Goal: Task Accomplishment & Management: Manage account settings

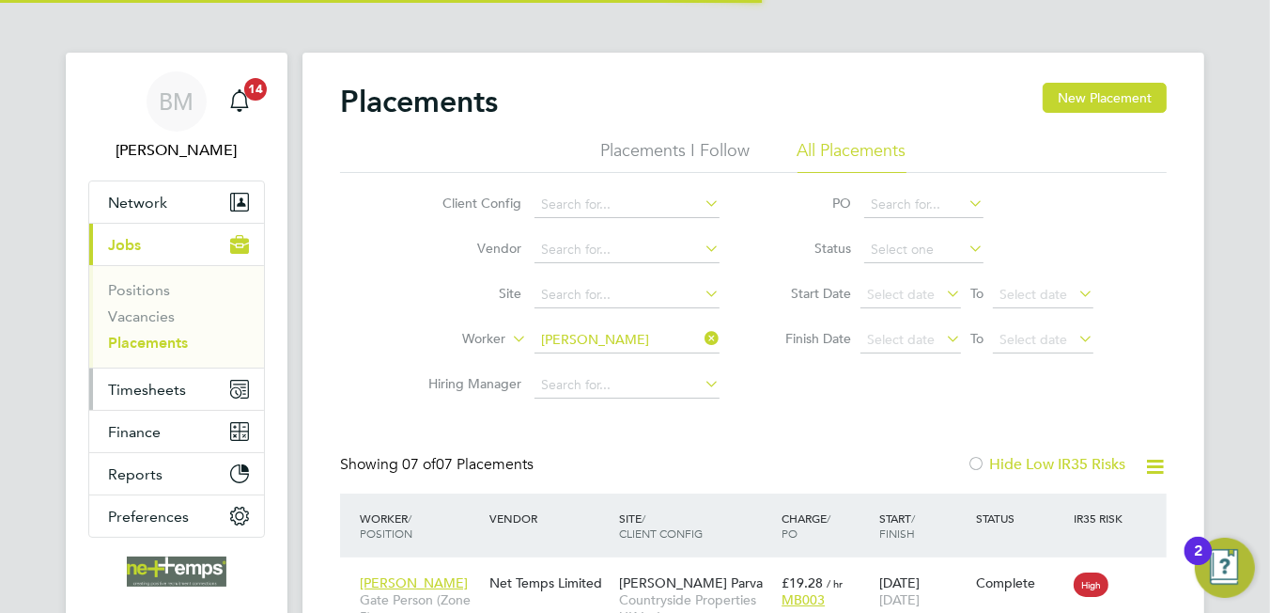
click at [156, 381] on span "Timesheets" at bounding box center [147, 390] width 78 height 18
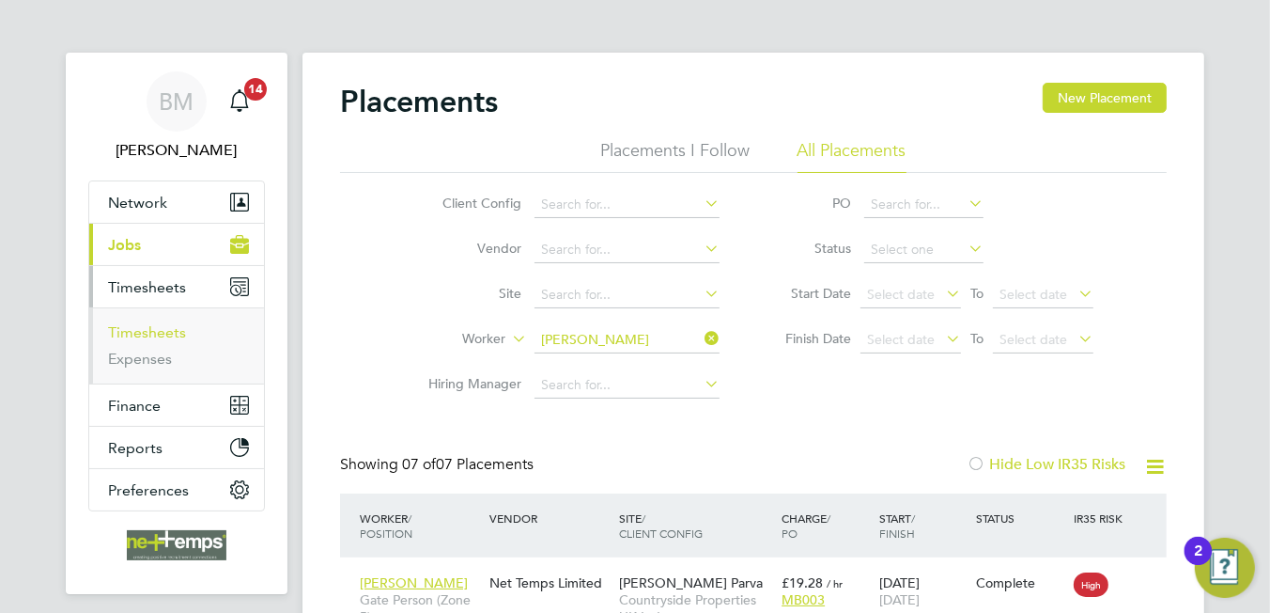
click at [153, 331] on link "Timesheets" at bounding box center [147, 332] width 78 height 18
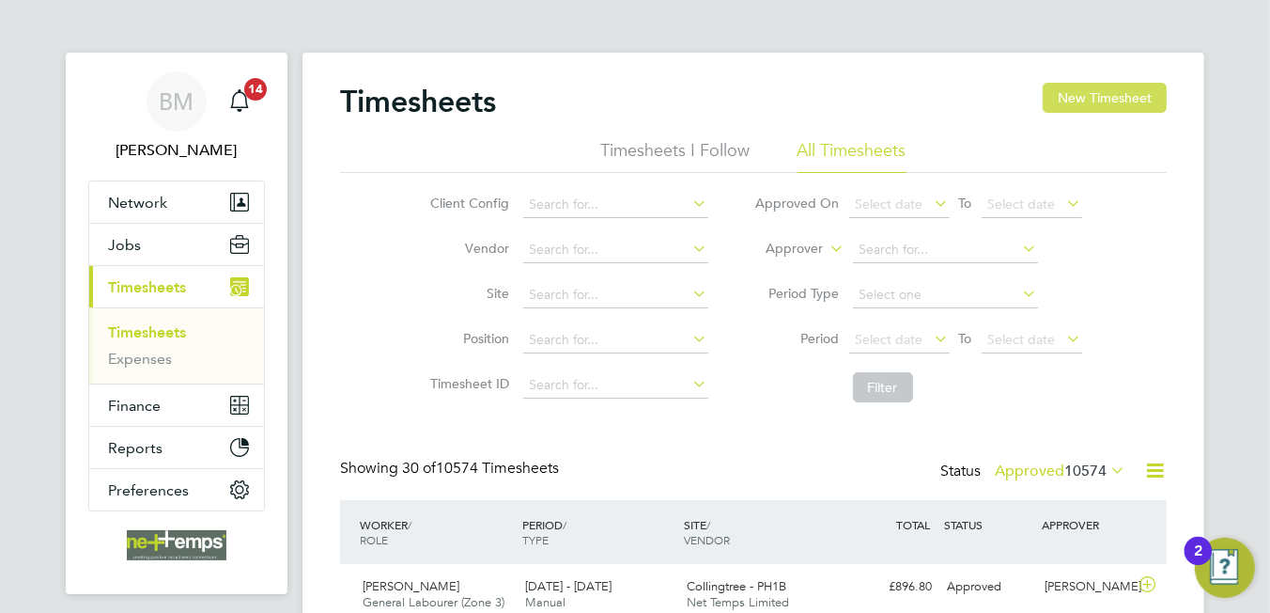
click at [1084, 105] on button "New Timesheet" at bounding box center [1105, 98] width 124 height 30
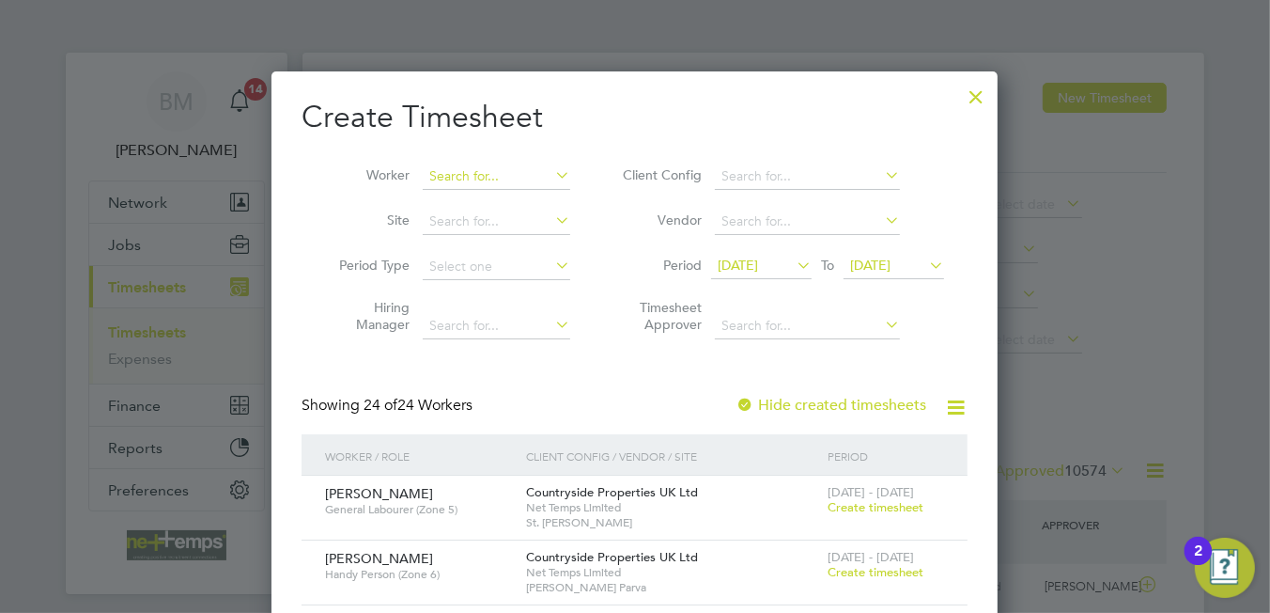
click at [477, 177] on input at bounding box center [497, 176] width 148 height 26
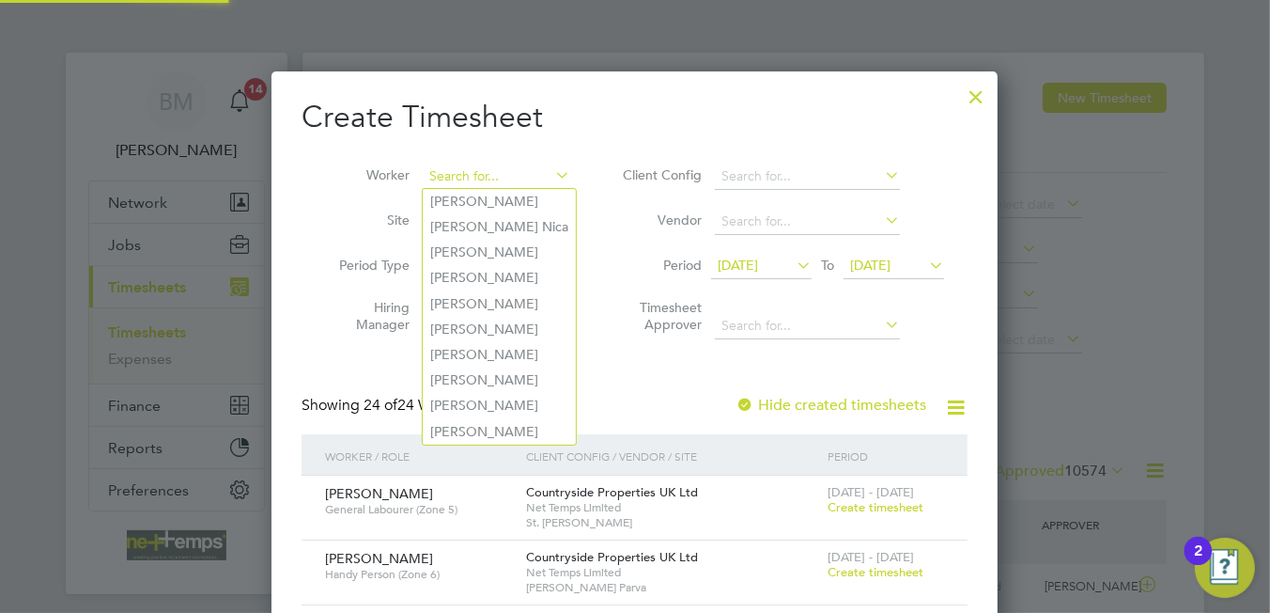
click at [478, 174] on input at bounding box center [497, 176] width 148 height 26
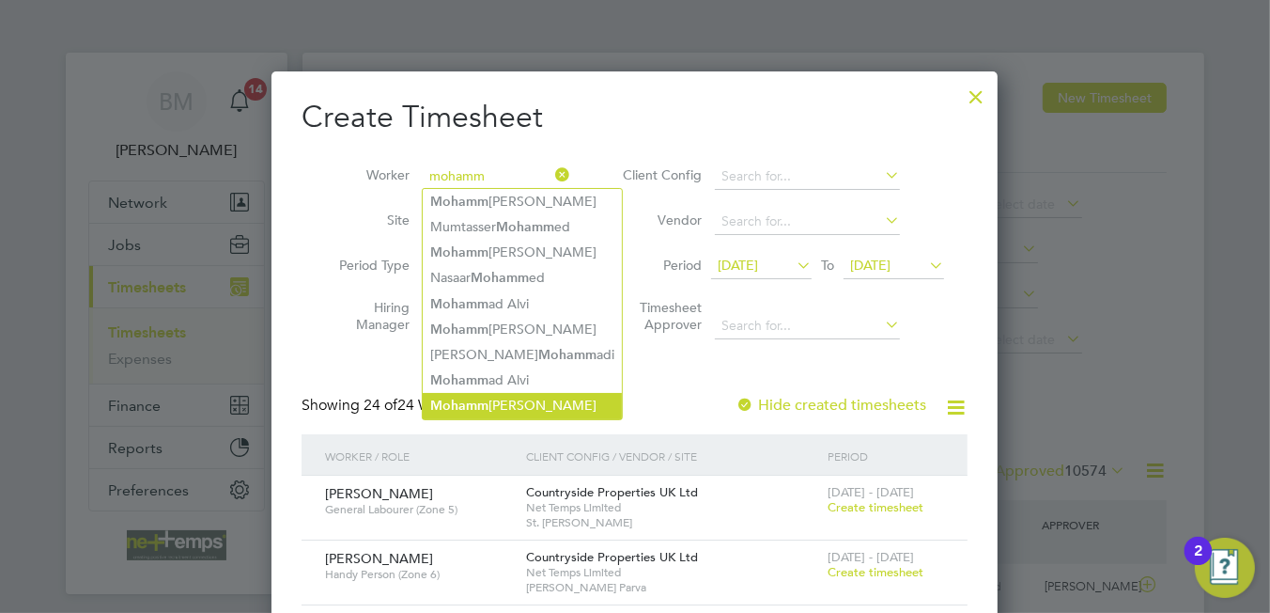
click at [523, 405] on li "Mohamm ed Hanif" at bounding box center [522, 405] width 199 height 25
type input "[PERSON_NAME]"
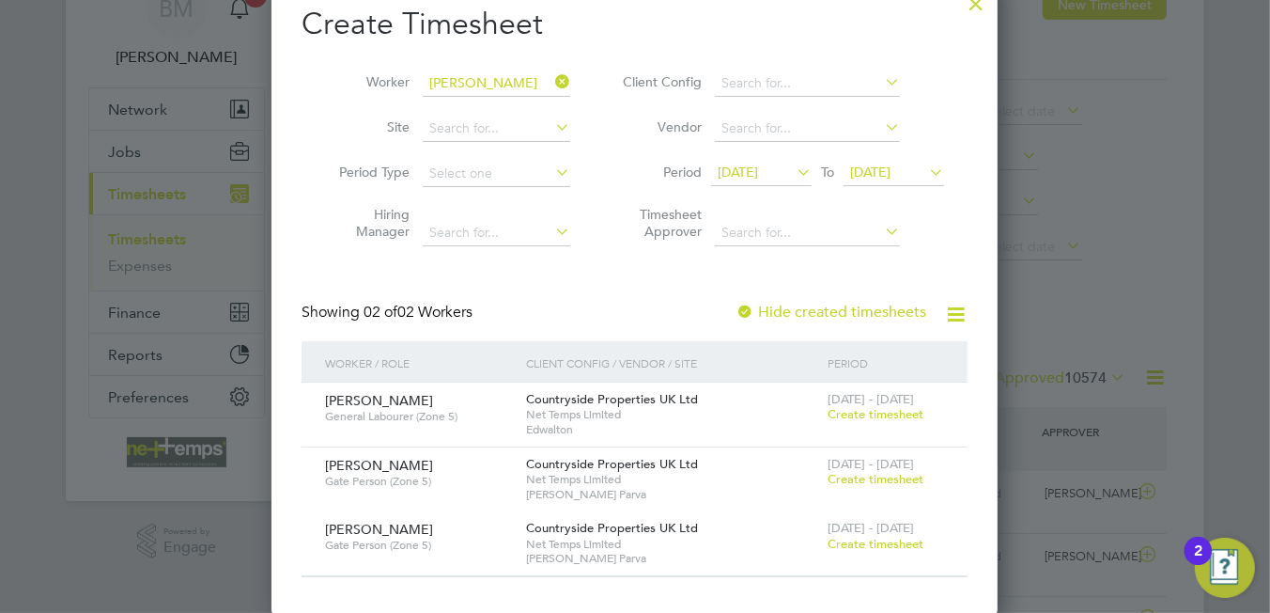
click at [870, 539] on span "Create timesheet" at bounding box center [876, 544] width 96 height 16
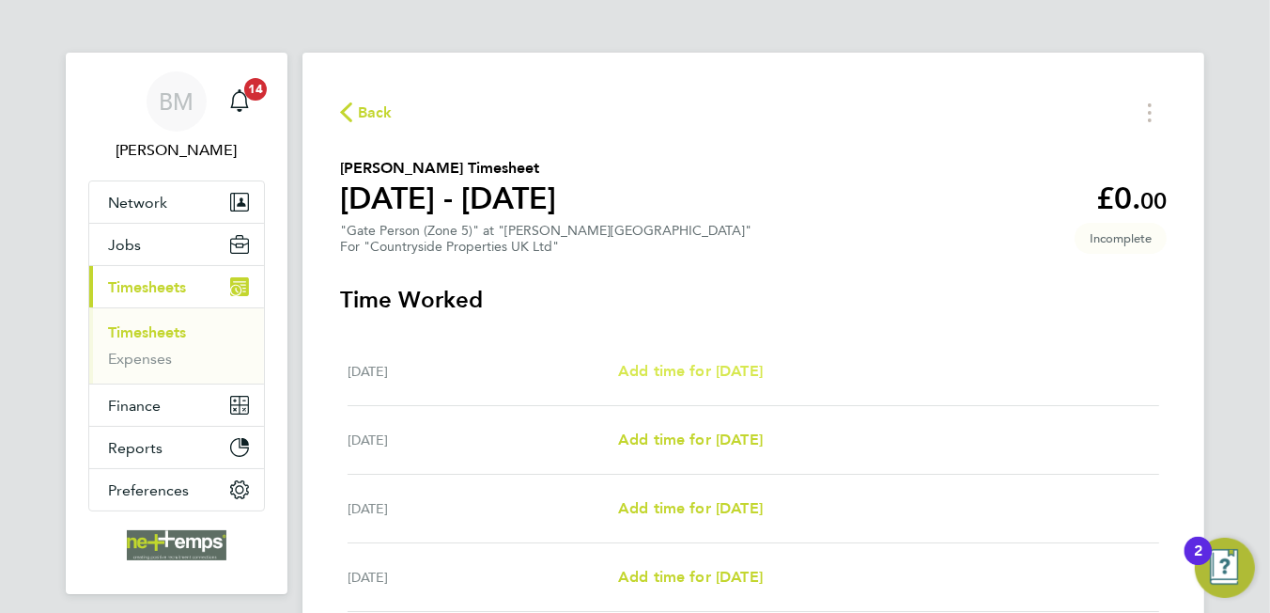
click at [679, 378] on span "Add time for Mon 15 Sep" at bounding box center [690, 371] width 145 height 18
select select "30"
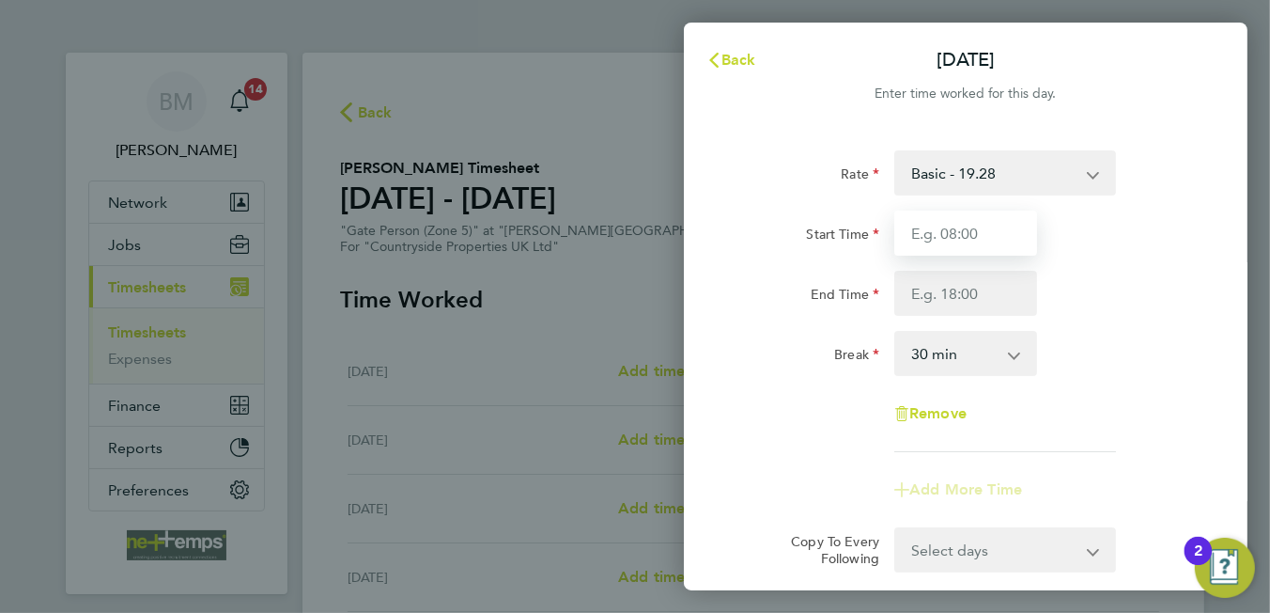
drag, startPoint x: 911, startPoint y: 244, endPoint x: 918, endPoint y: 235, distance: 11.5
click at [916, 238] on input "Start Time" at bounding box center [965, 232] width 143 height 45
type input "06:45"
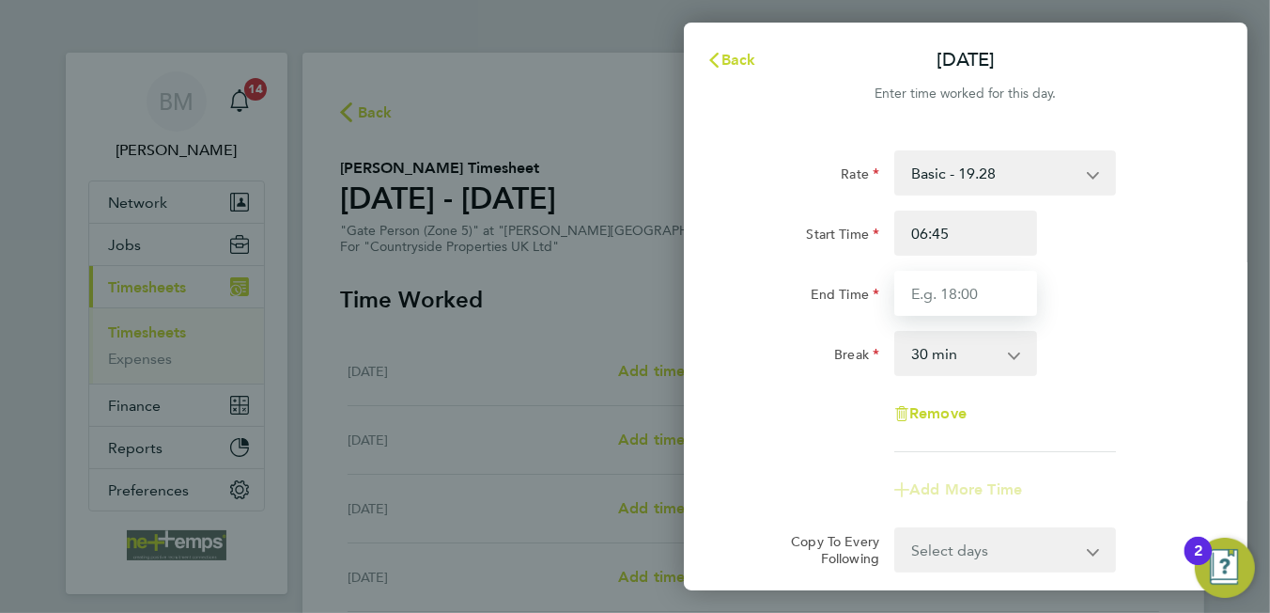
click at [936, 285] on input "End Time" at bounding box center [965, 293] width 143 height 45
type input "17:15"
click at [966, 355] on select "0 min 15 min 30 min 45 min 60 min 75 min 90 min" at bounding box center [954, 353] width 116 height 41
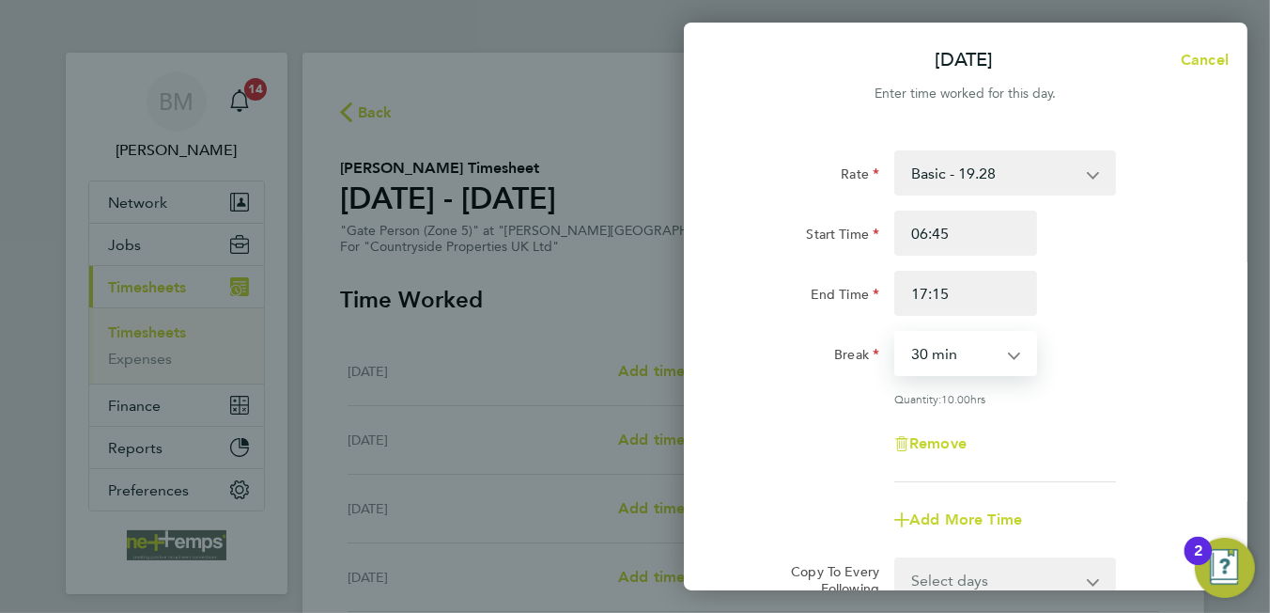
click at [1084, 379] on div "Rate Basic - 19.28 Start Time 06:45 End Time 17:15 Break 0 min 15 min 30 min 45…" at bounding box center [966, 316] width 458 height 332
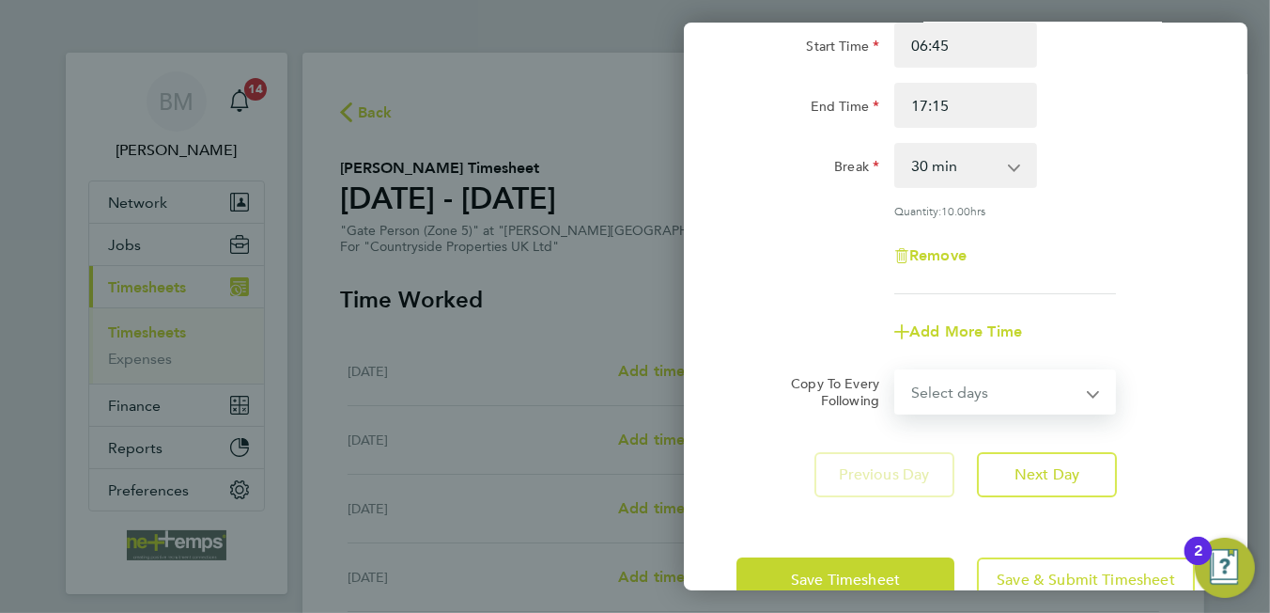
click at [1017, 404] on select "Select days Day Weekday (Mon-Fri) Weekend (Sat-Sun) Tuesday Wednesday Thursday …" at bounding box center [994, 391] width 197 height 41
select select "WEEKDAY"
click at [896, 371] on select "Select days Day Weekday (Mon-Fri) Weekend (Sat-Sun) Tuesday Wednesday Thursday …" at bounding box center [994, 391] width 197 height 41
select select "2025-09-21"
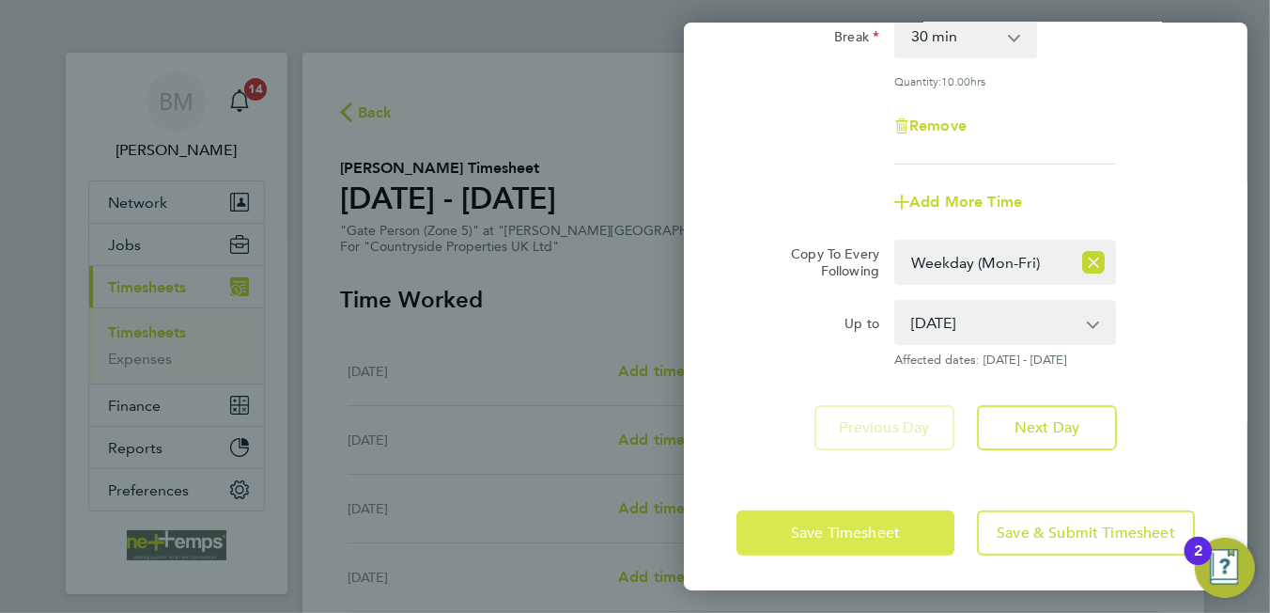
click at [878, 537] on span "Save Timesheet" at bounding box center [845, 532] width 109 height 19
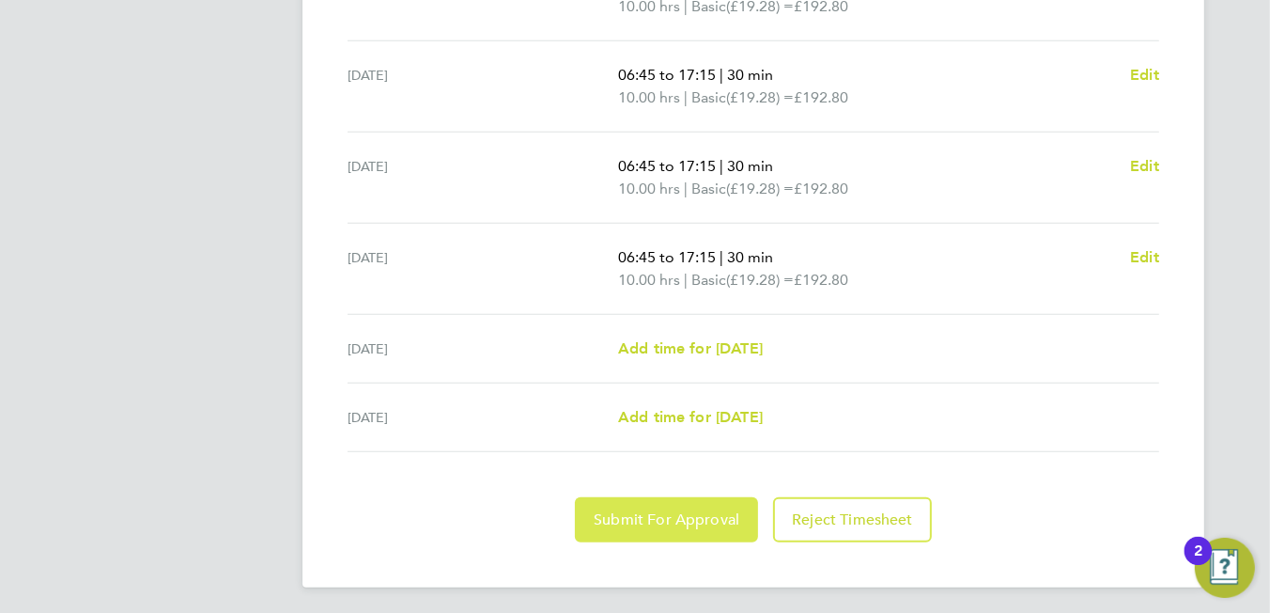
click at [683, 510] on span "Submit For Approval" at bounding box center [667, 519] width 146 height 19
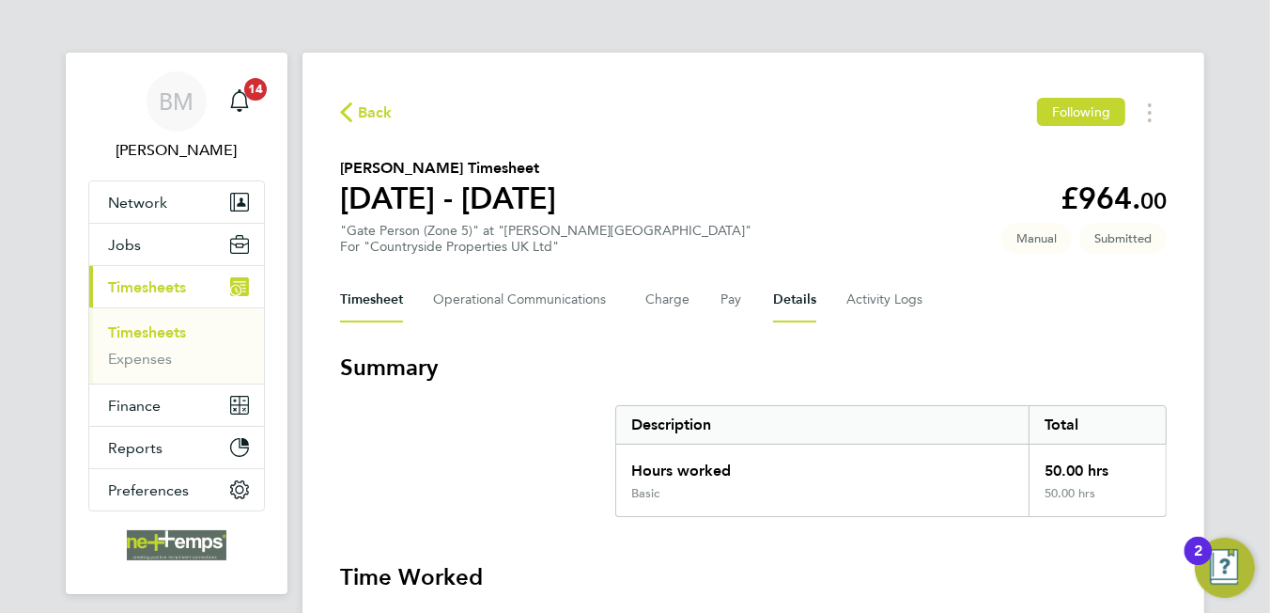
click at [791, 313] on button "Details" at bounding box center [794, 299] width 43 height 45
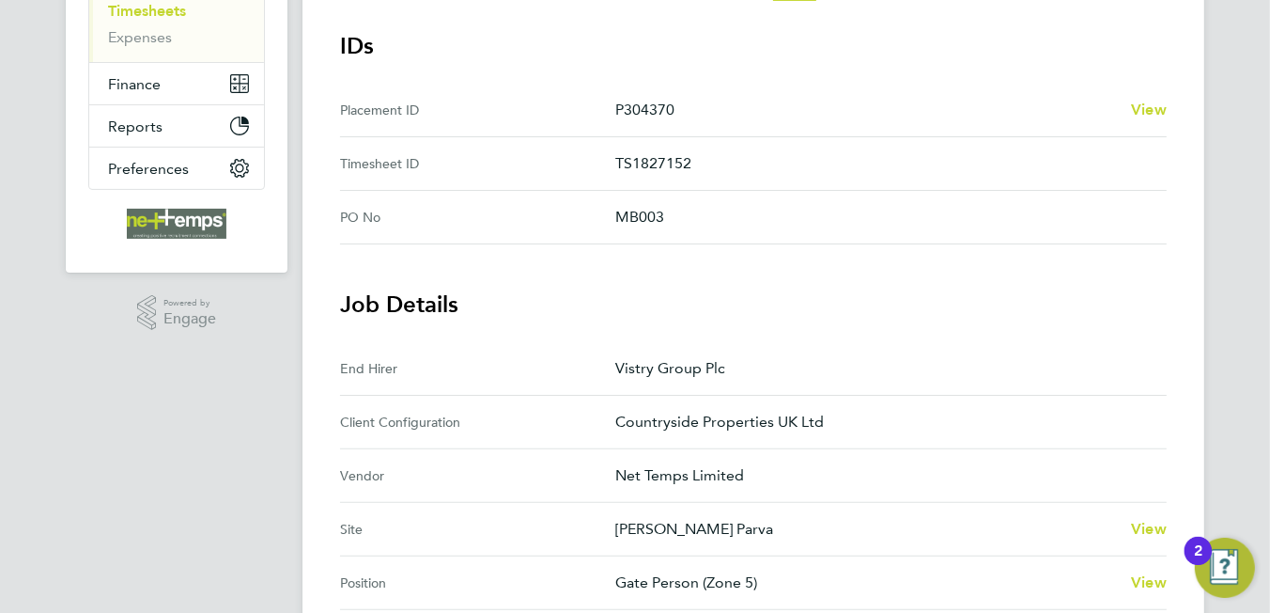
scroll to position [39, 0]
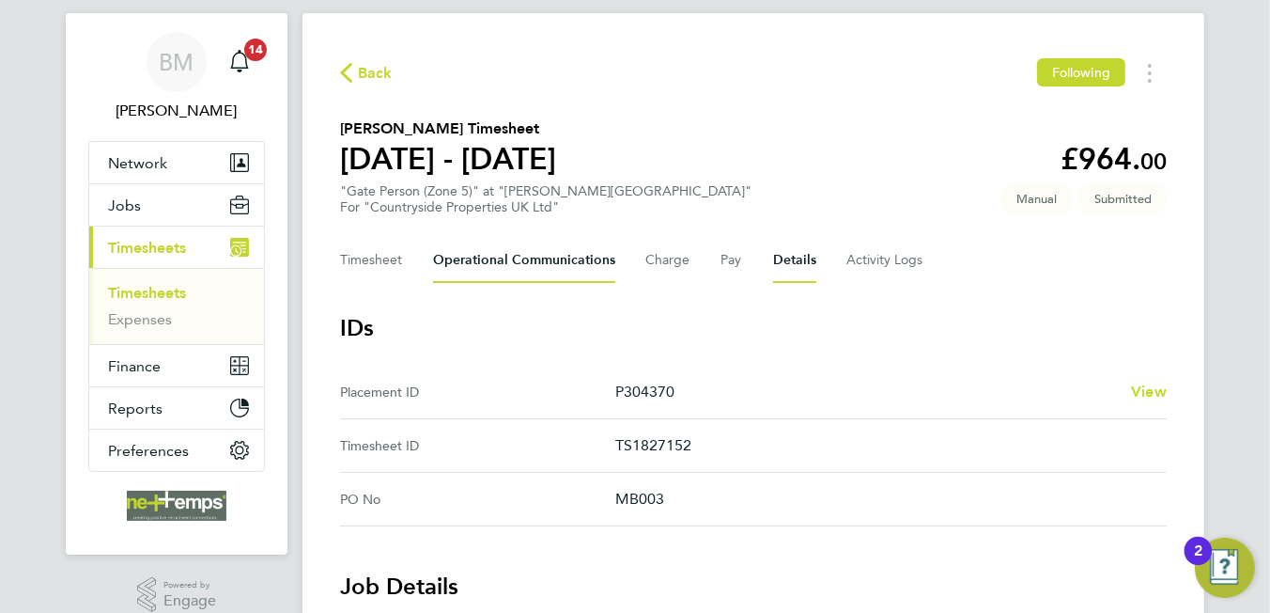
click at [527, 256] on Communications-tab "Operational Communications" at bounding box center [524, 260] width 182 height 45
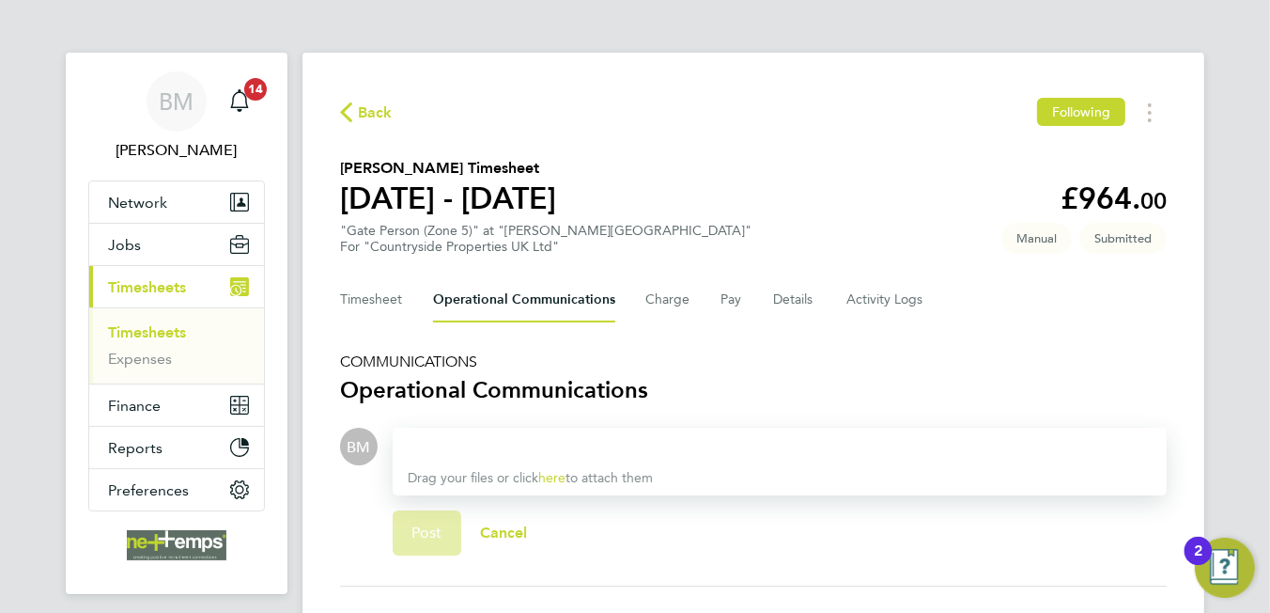
drag, startPoint x: 549, startPoint y: 445, endPoint x: 556, endPoint y: 432, distance: 15.1
click at [551, 435] on div at bounding box center [780, 446] width 744 height 23
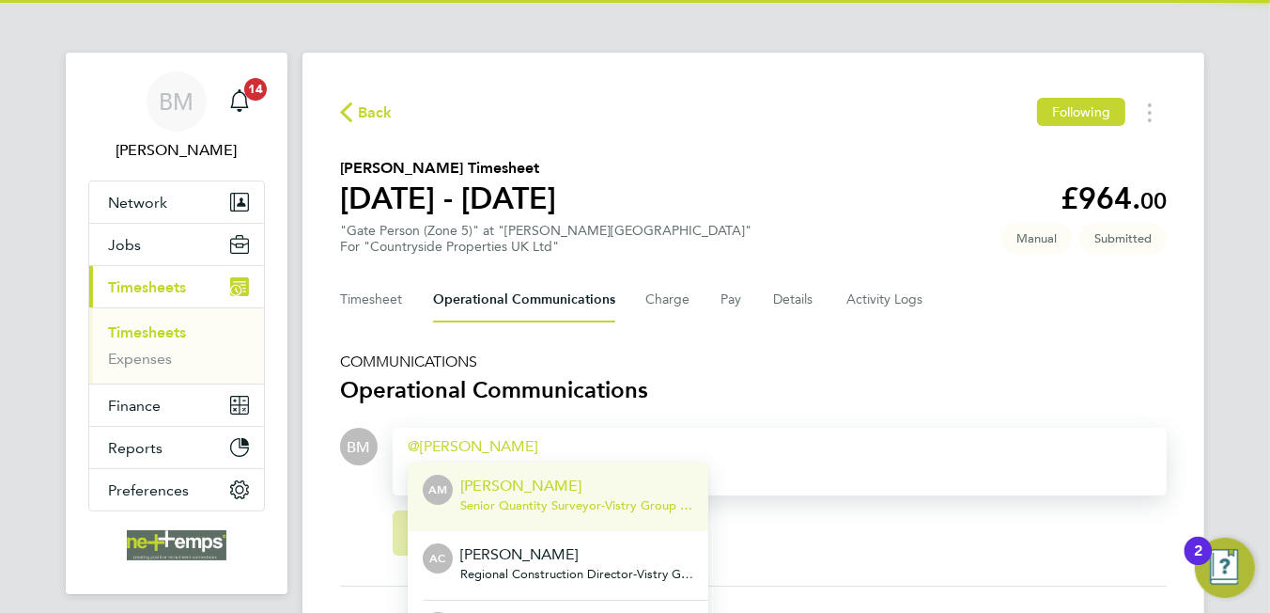
click at [582, 490] on p "Andy Manley" at bounding box center [576, 485] width 233 height 23
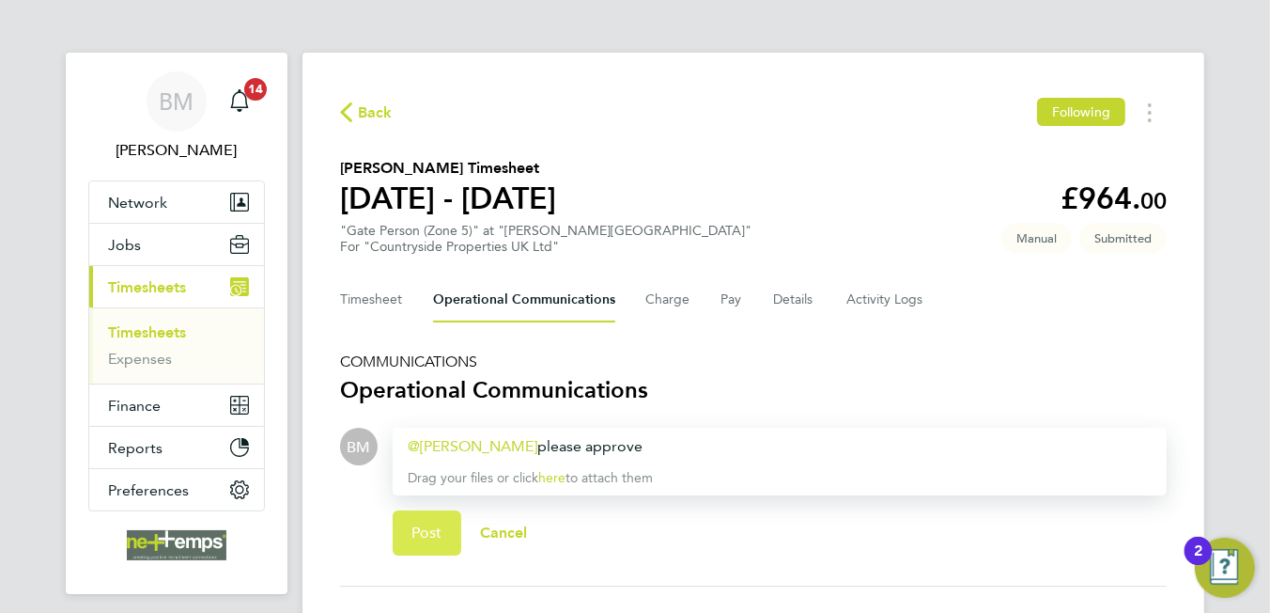
click at [422, 519] on button "Post" at bounding box center [427, 532] width 69 height 45
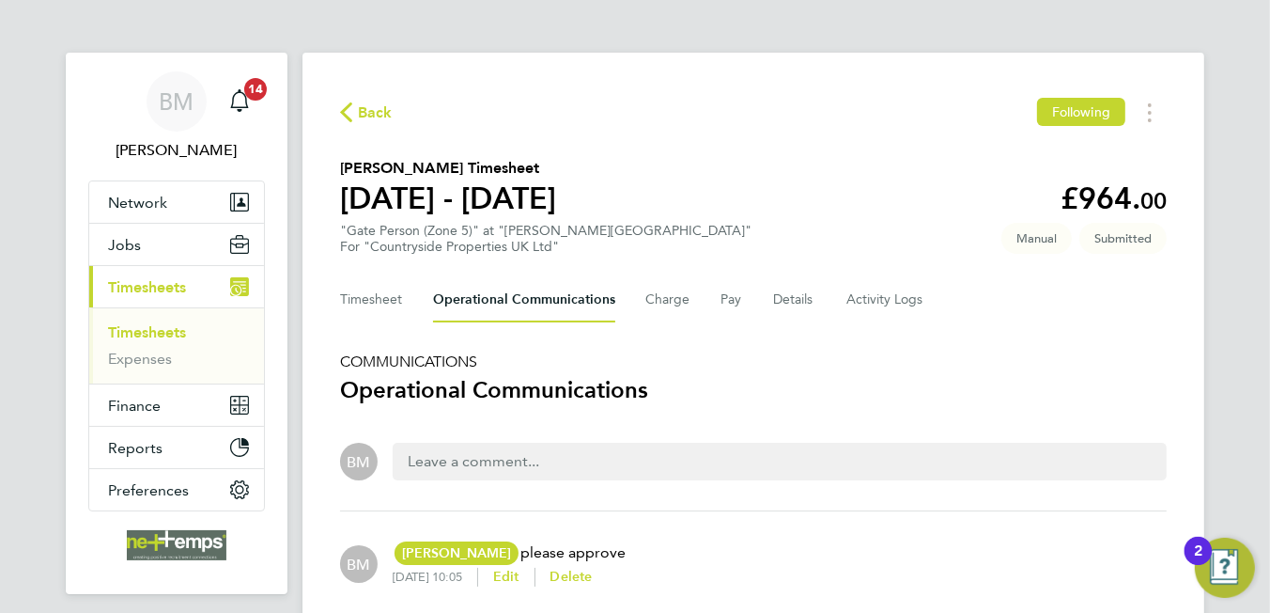
click at [365, 109] on span "Back" at bounding box center [375, 112] width 35 height 23
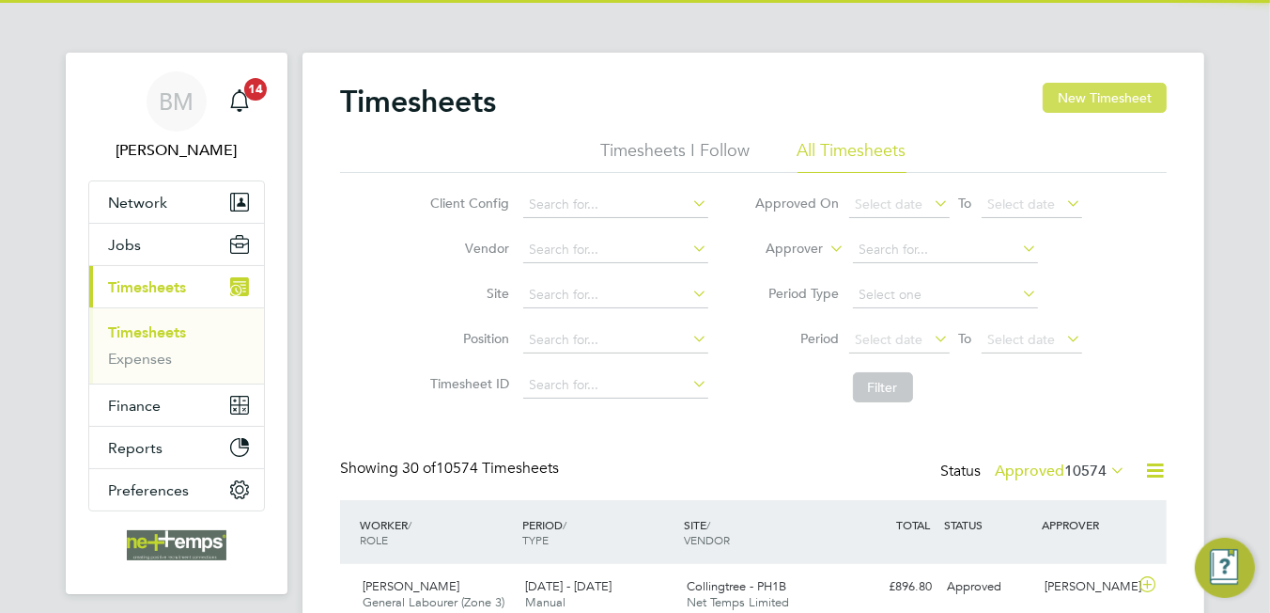
click at [1098, 95] on button "New Timesheet" at bounding box center [1105, 98] width 124 height 30
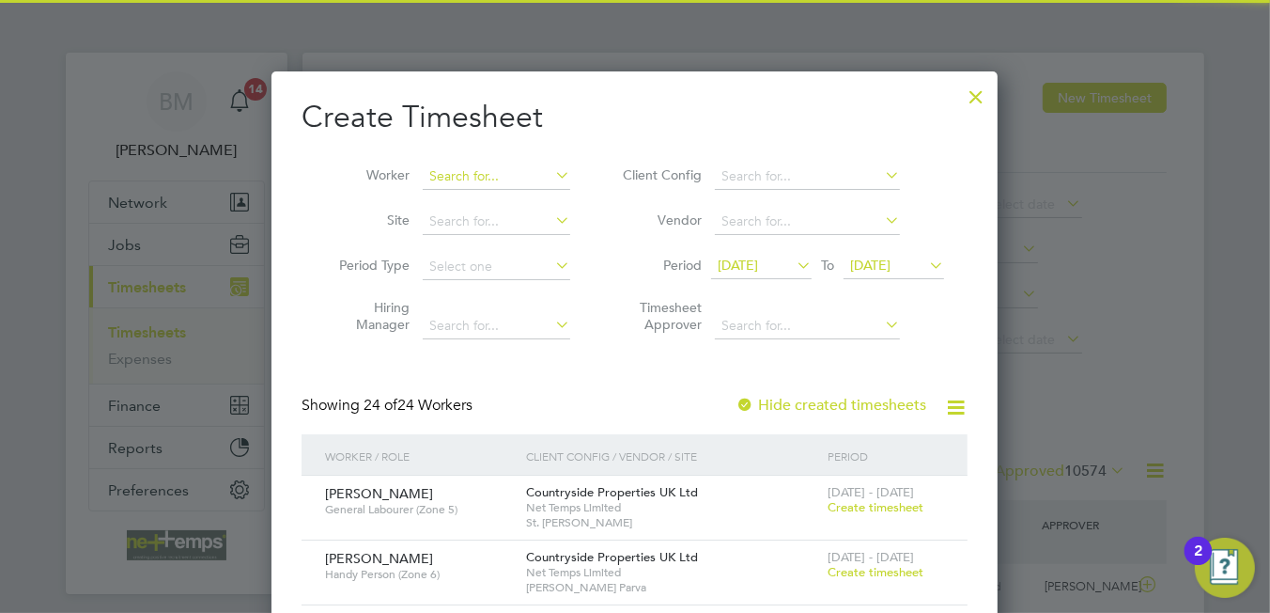
click at [462, 163] on li "Worker" at bounding box center [448, 176] width 292 height 45
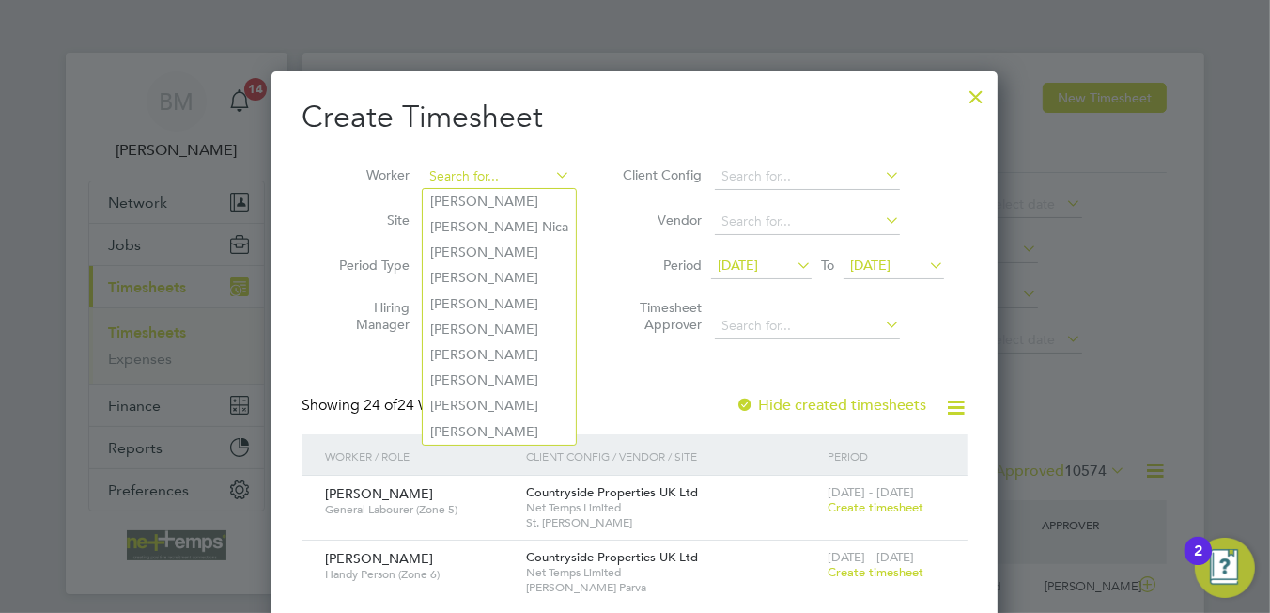
drag, startPoint x: 470, startPoint y: 168, endPoint x: 463, endPoint y: 176, distance: 10.0
click at [468, 172] on input at bounding box center [497, 176] width 148 height 26
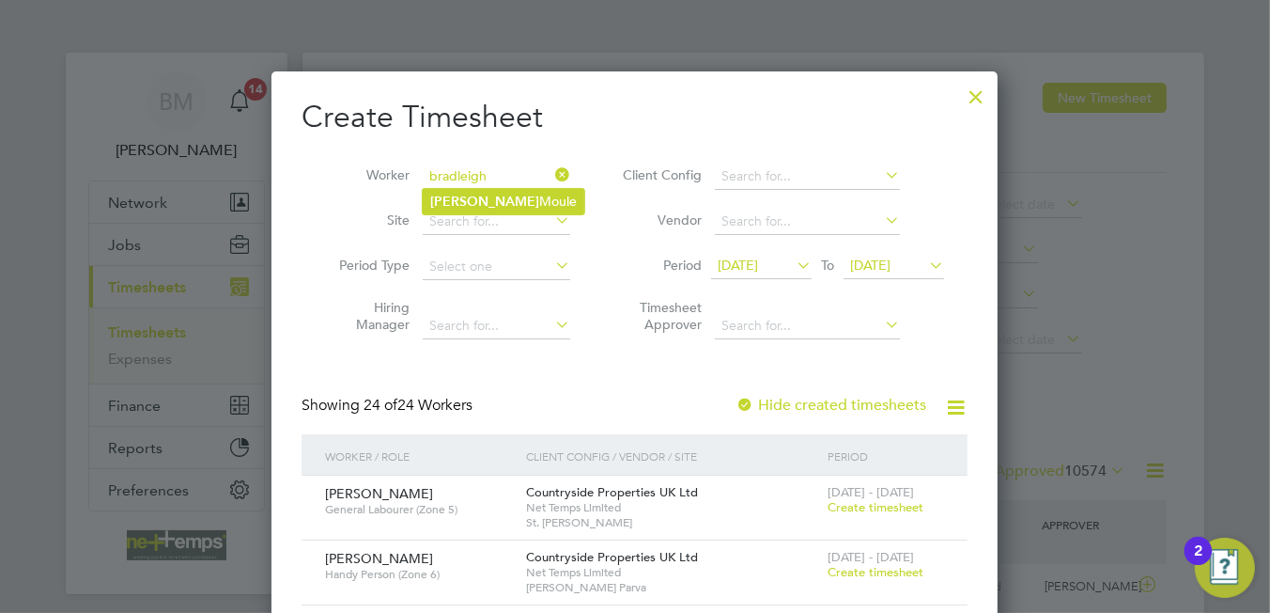
click at [513, 212] on li "Bradleigh Moule" at bounding box center [504, 201] width 162 height 25
type input "[PERSON_NAME]"
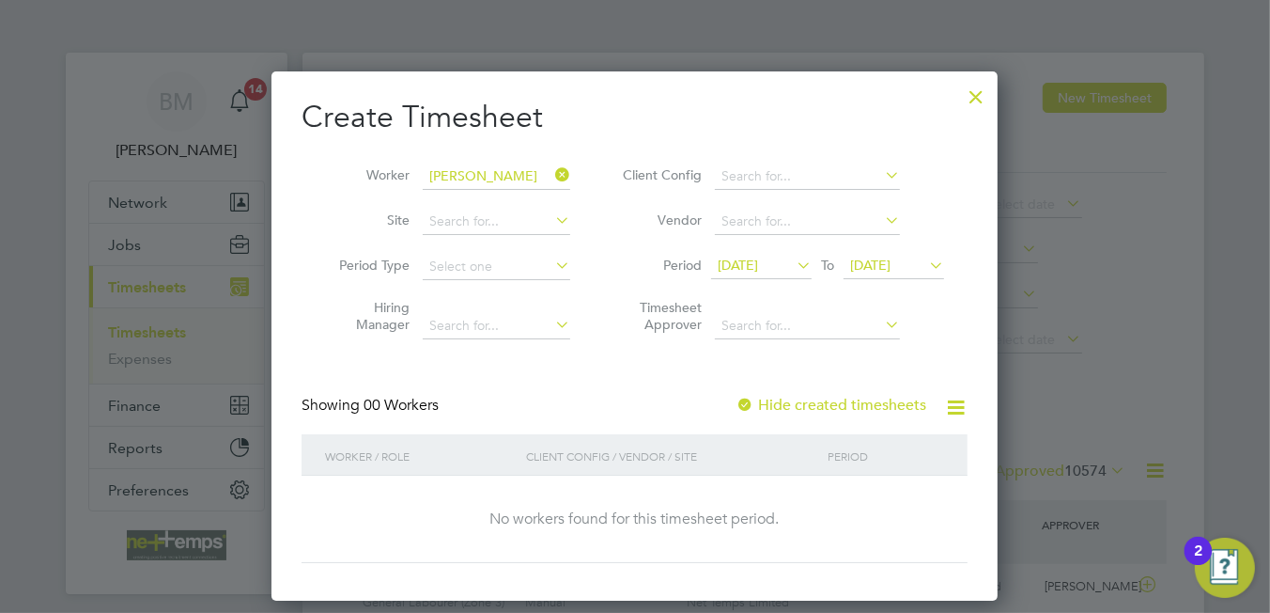
click at [851, 399] on label "Hide created timesheets" at bounding box center [831, 405] width 191 height 19
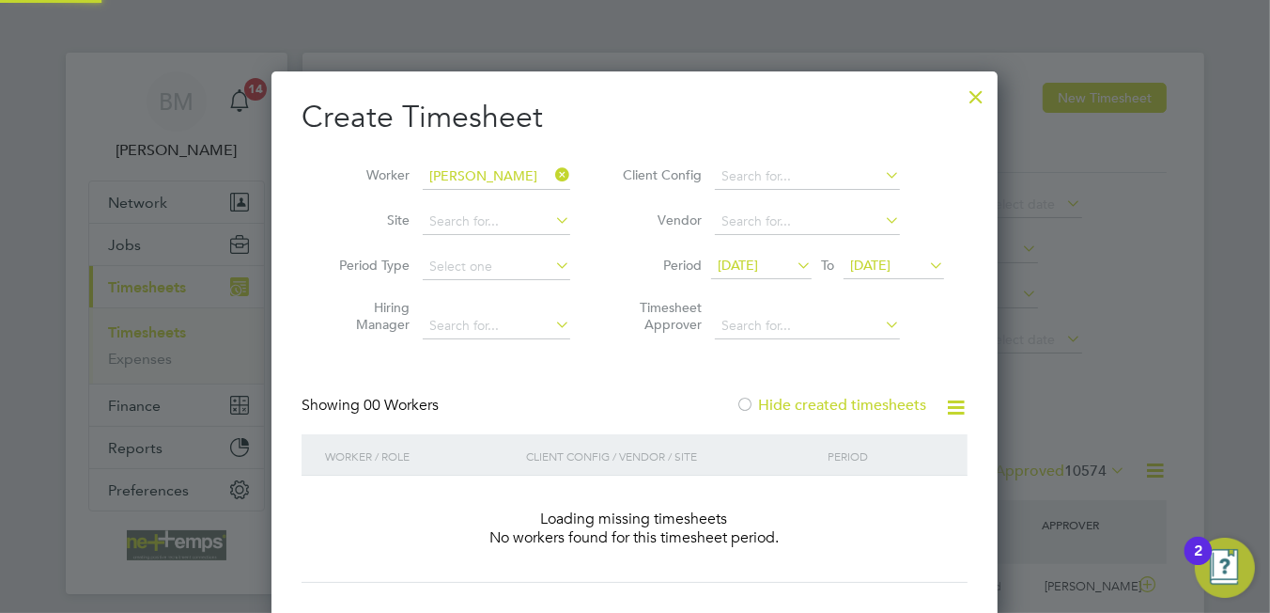
click at [851, 399] on label "Hide created timesheets" at bounding box center [831, 405] width 191 height 19
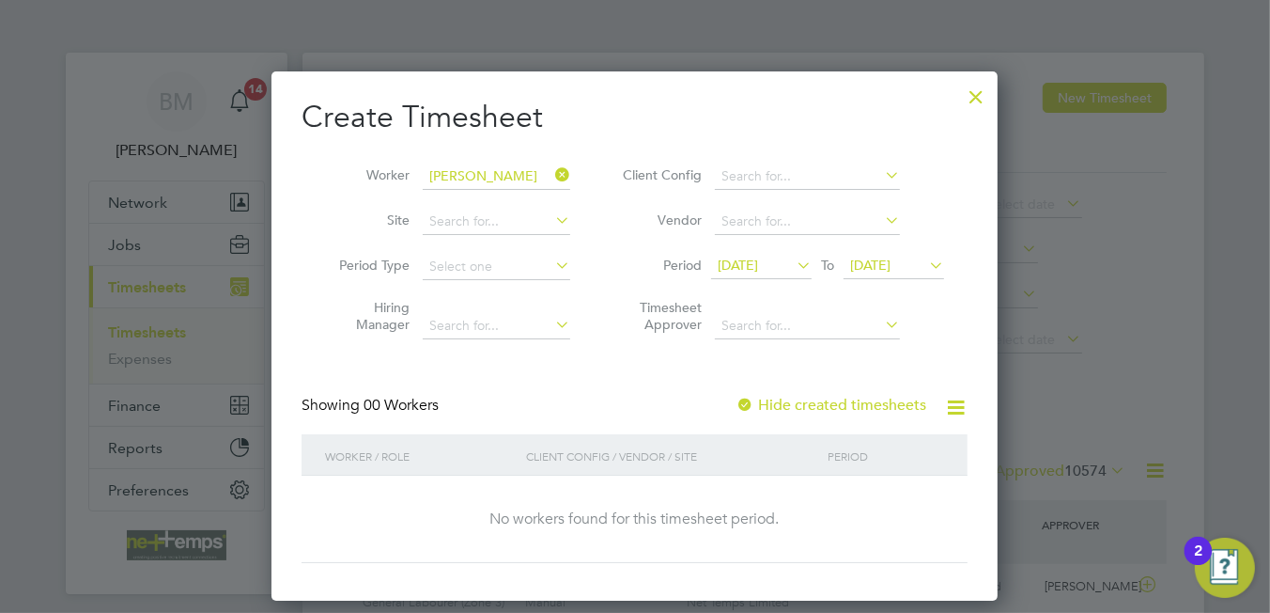
click at [751, 259] on span "[DATE]" at bounding box center [738, 264] width 40 height 17
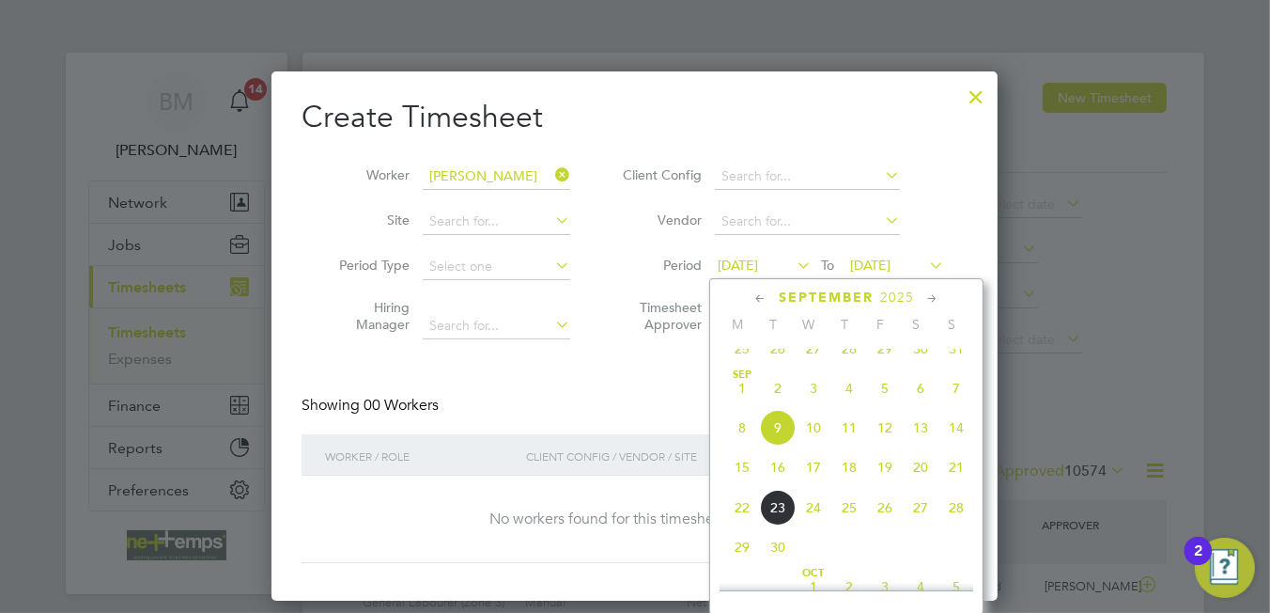
click at [745, 474] on span "15" at bounding box center [742, 467] width 36 height 36
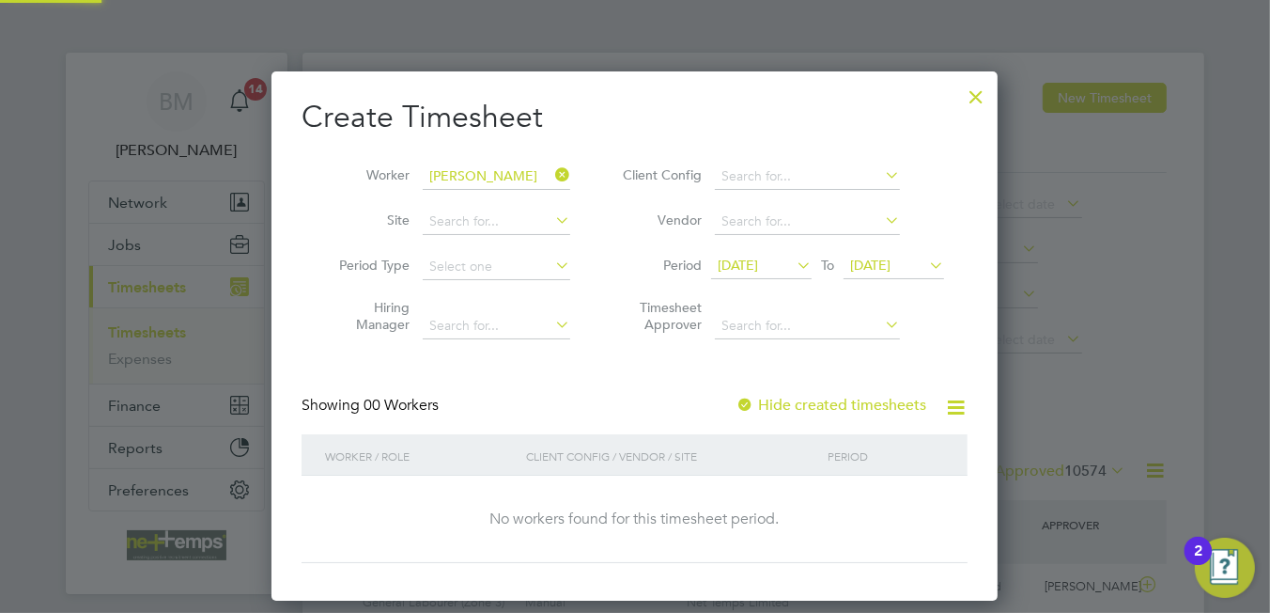
click at [891, 271] on span "[DATE]" at bounding box center [870, 264] width 40 height 17
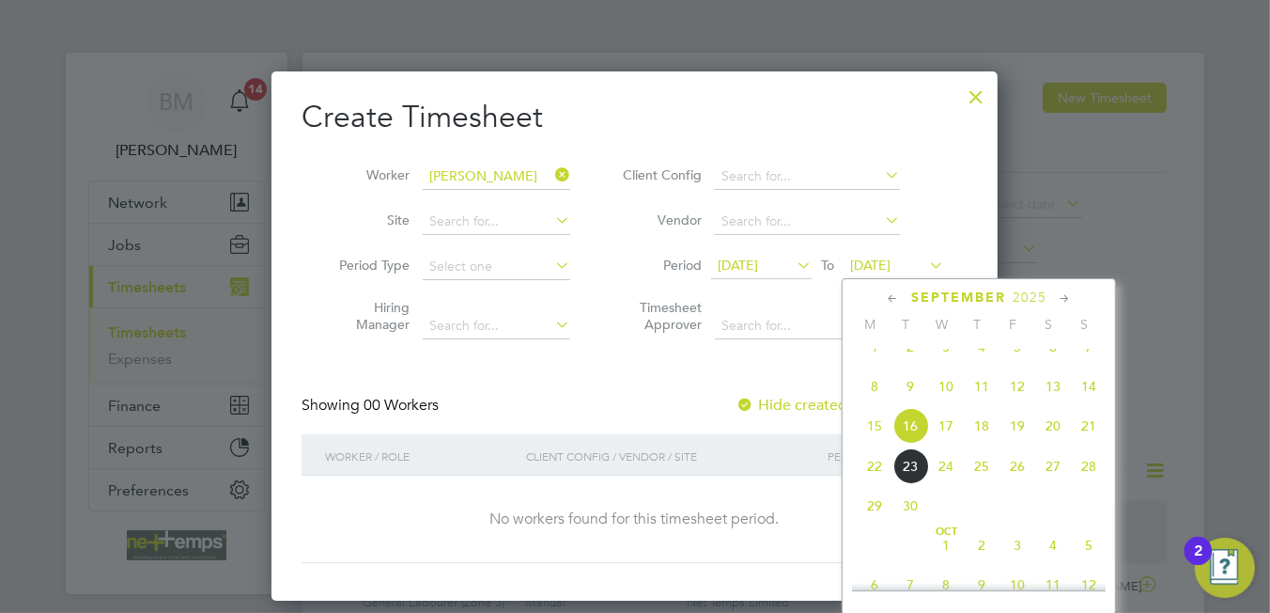
click at [1090, 443] on span "21" at bounding box center [1089, 426] width 36 height 36
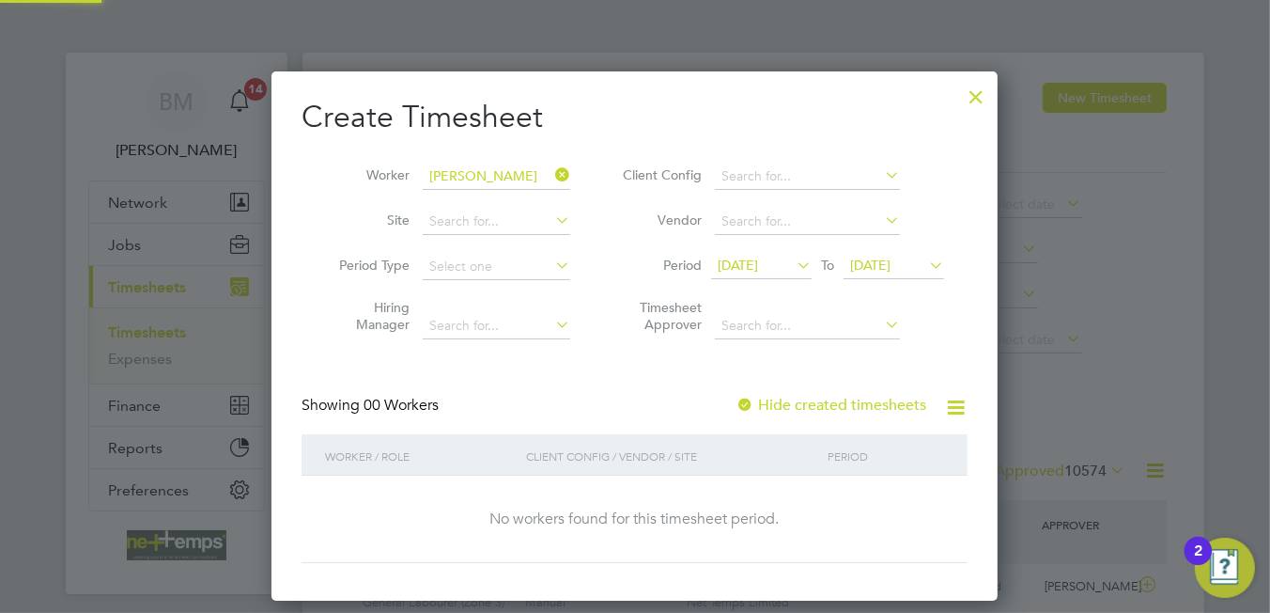
click at [773, 399] on label "Hide created timesheets" at bounding box center [831, 405] width 191 height 19
click at [775, 400] on label "Hide created timesheets" at bounding box center [831, 405] width 191 height 19
click at [979, 96] on div at bounding box center [976, 92] width 34 height 34
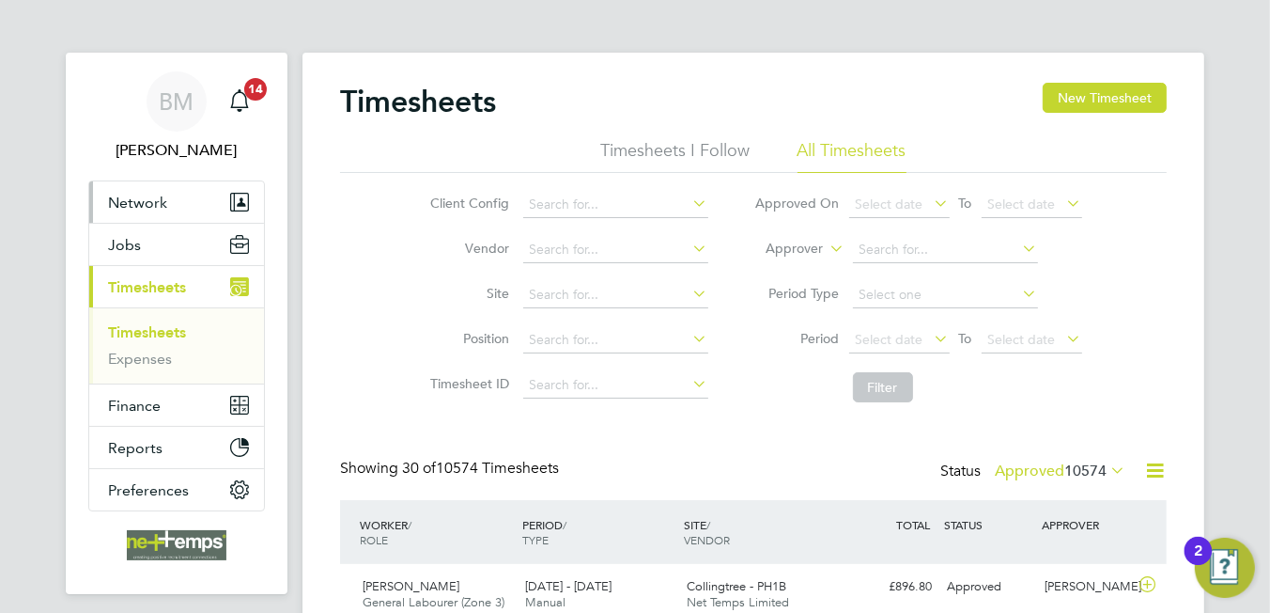
click at [150, 204] on span "Network" at bounding box center [137, 203] width 59 height 18
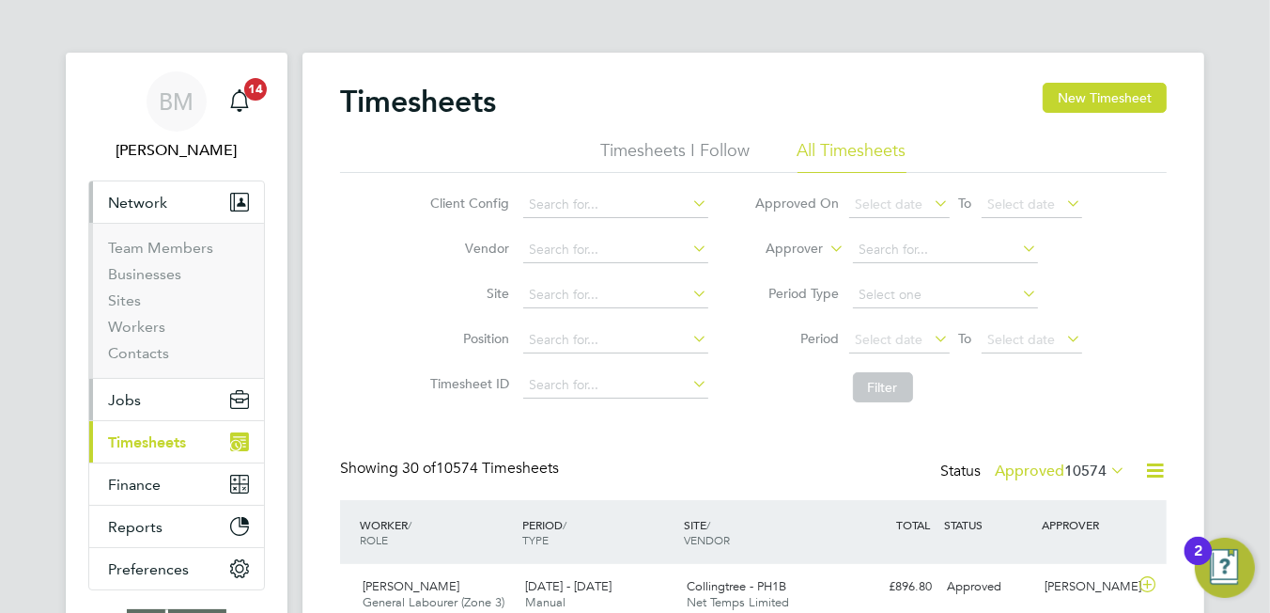
click at [121, 388] on button "Jobs" at bounding box center [176, 399] width 175 height 41
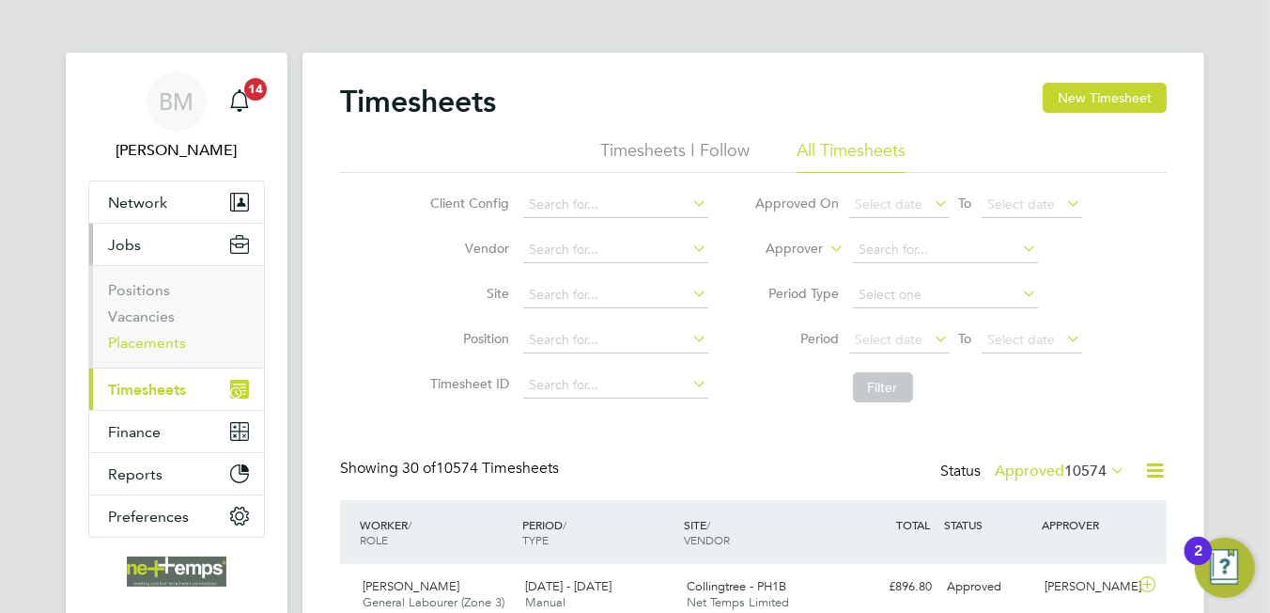
click at [145, 340] on link "Placements" at bounding box center [147, 343] width 78 height 18
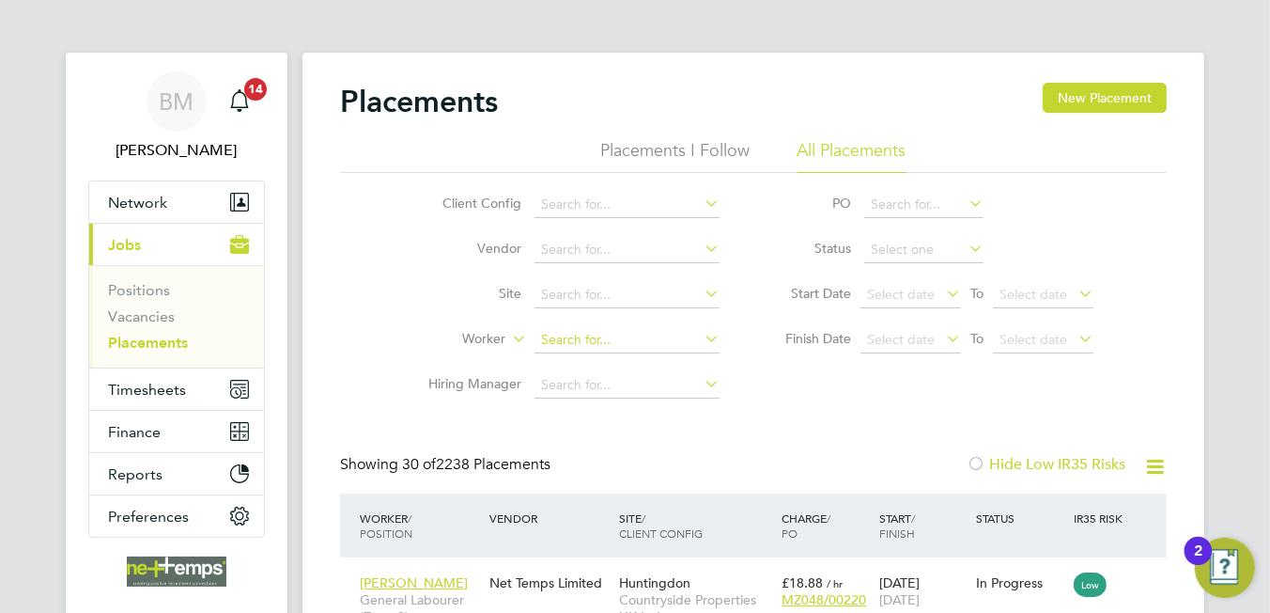
click at [570, 332] on input at bounding box center [627, 340] width 185 height 26
type input "bradleigh mou"
click at [701, 336] on icon at bounding box center [701, 338] width 0 height 26
click at [173, 205] on button "Network" at bounding box center [176, 201] width 175 height 41
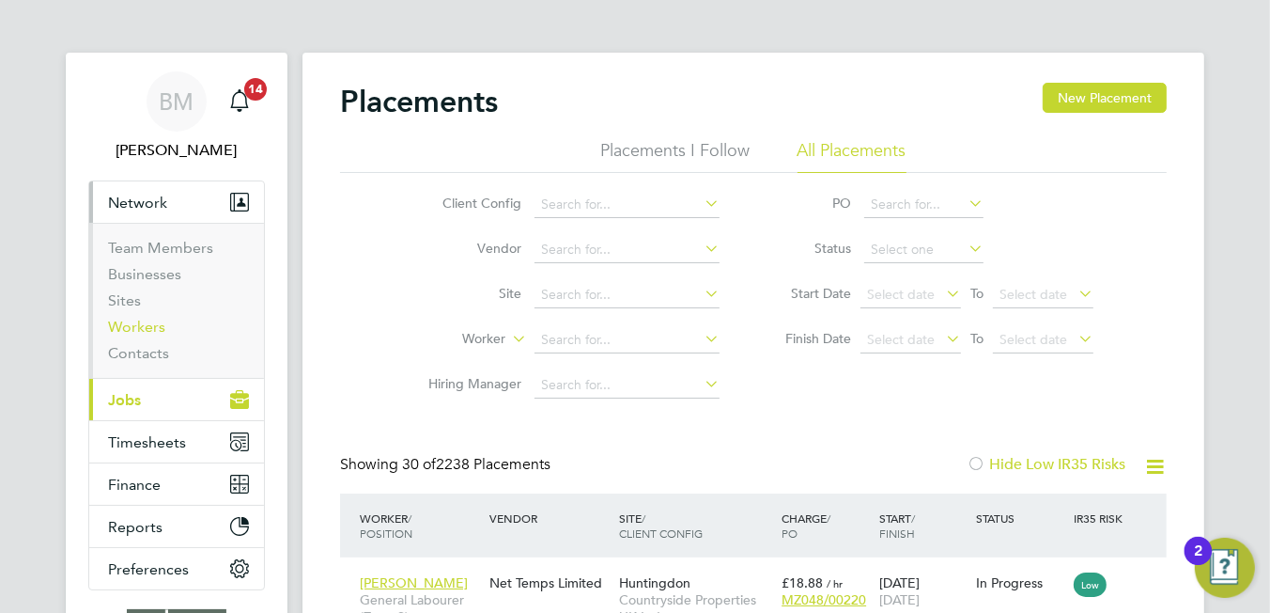
click at [138, 319] on link "Workers" at bounding box center [136, 327] width 57 height 18
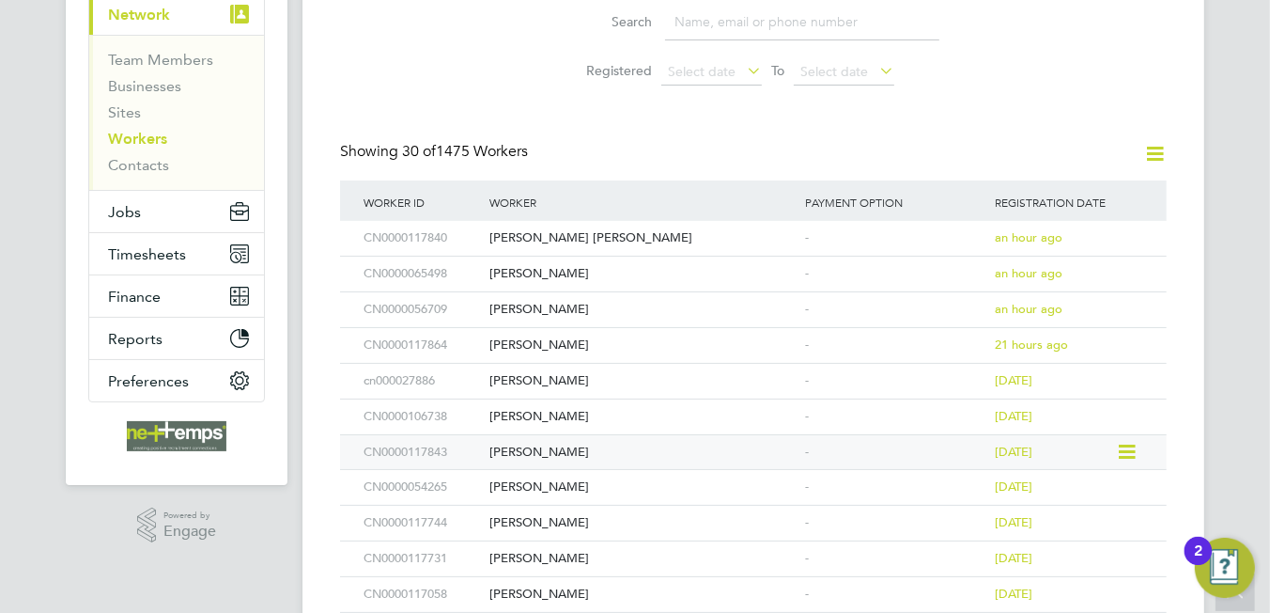
scroll to position [376, 0]
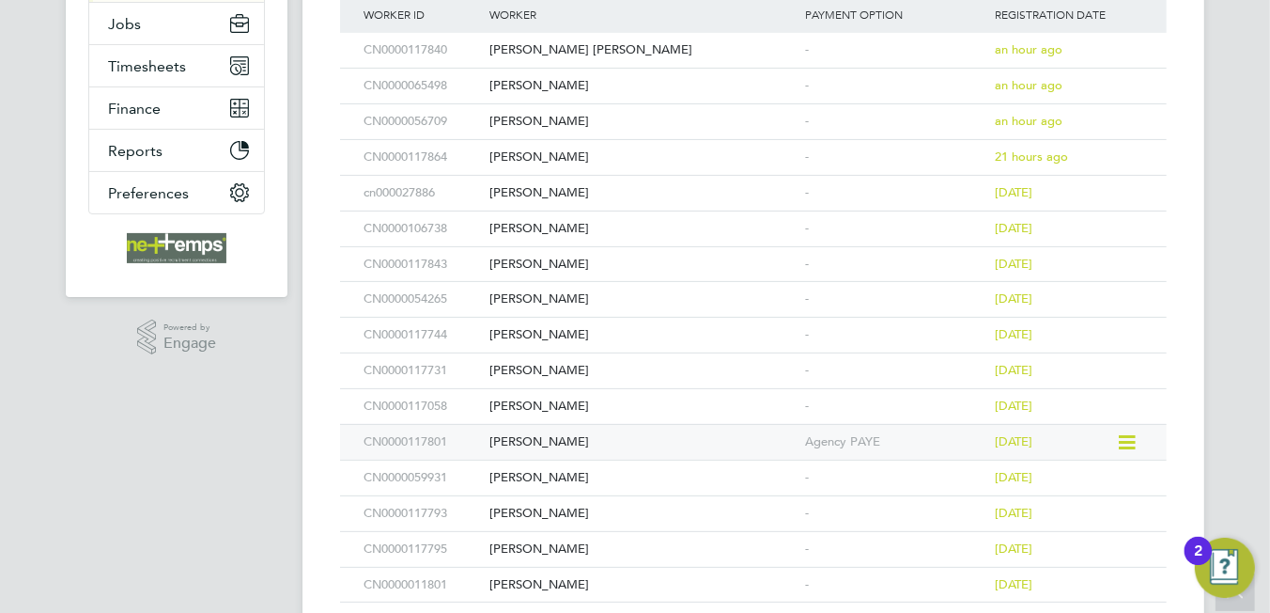
click at [682, 434] on div "Bradleigh Moule" at bounding box center [643, 442] width 316 height 35
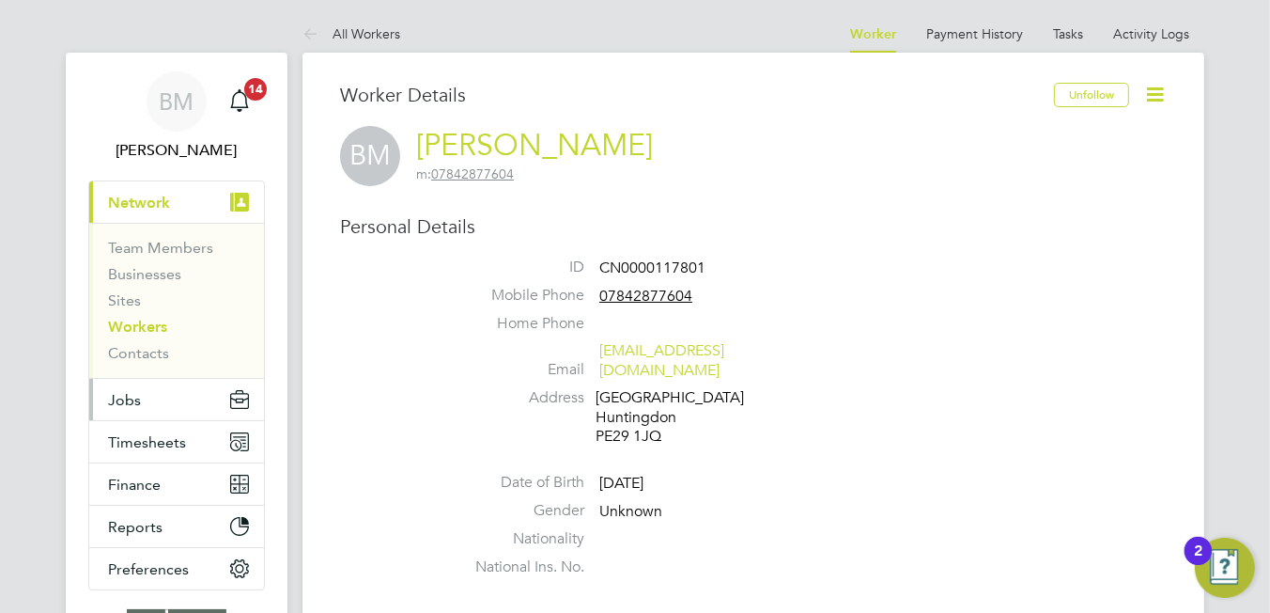
click at [174, 396] on button "Jobs" at bounding box center [176, 399] width 175 height 41
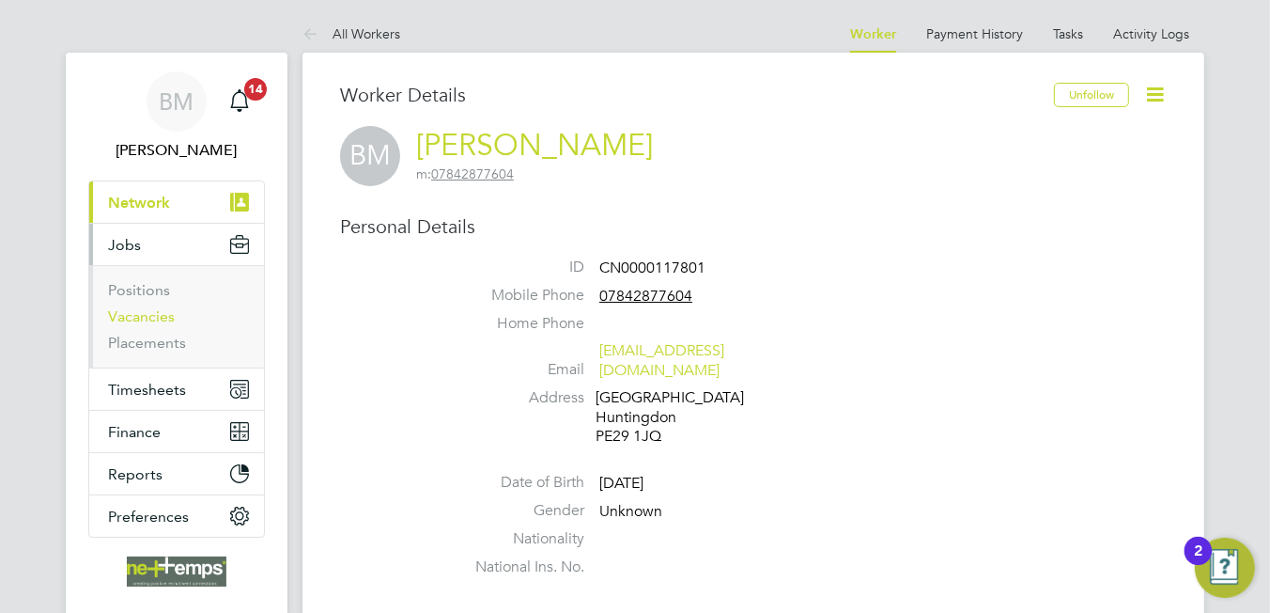
click at [137, 314] on link "Vacancies" at bounding box center [141, 316] width 67 height 18
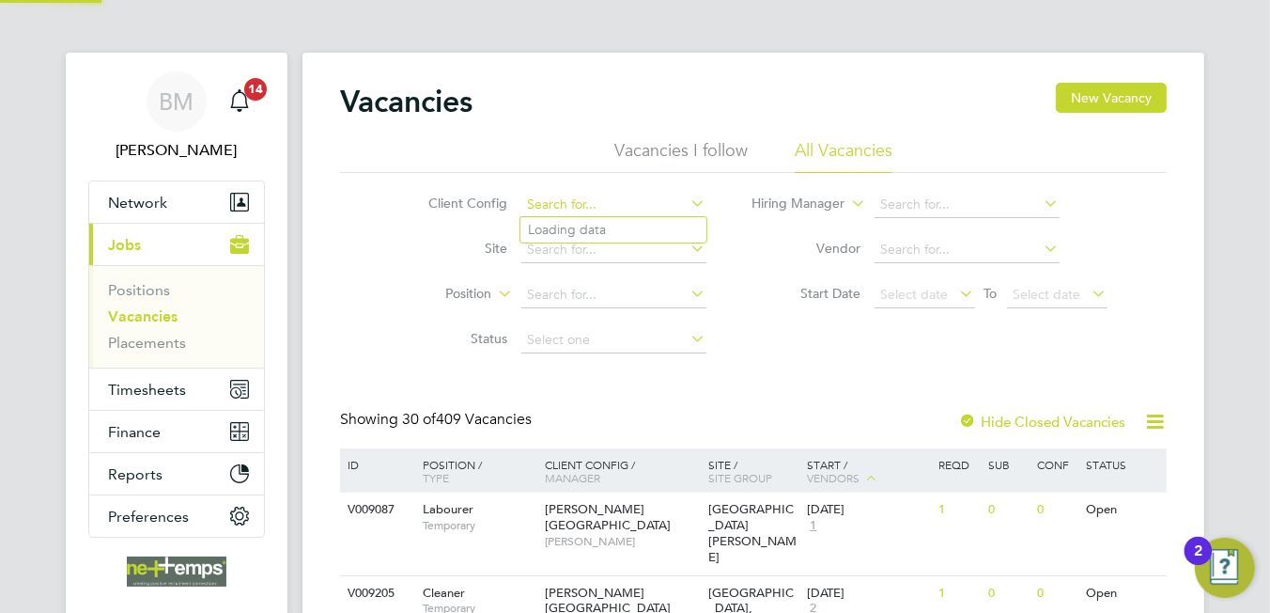
click at [590, 198] on input at bounding box center [613, 205] width 185 height 26
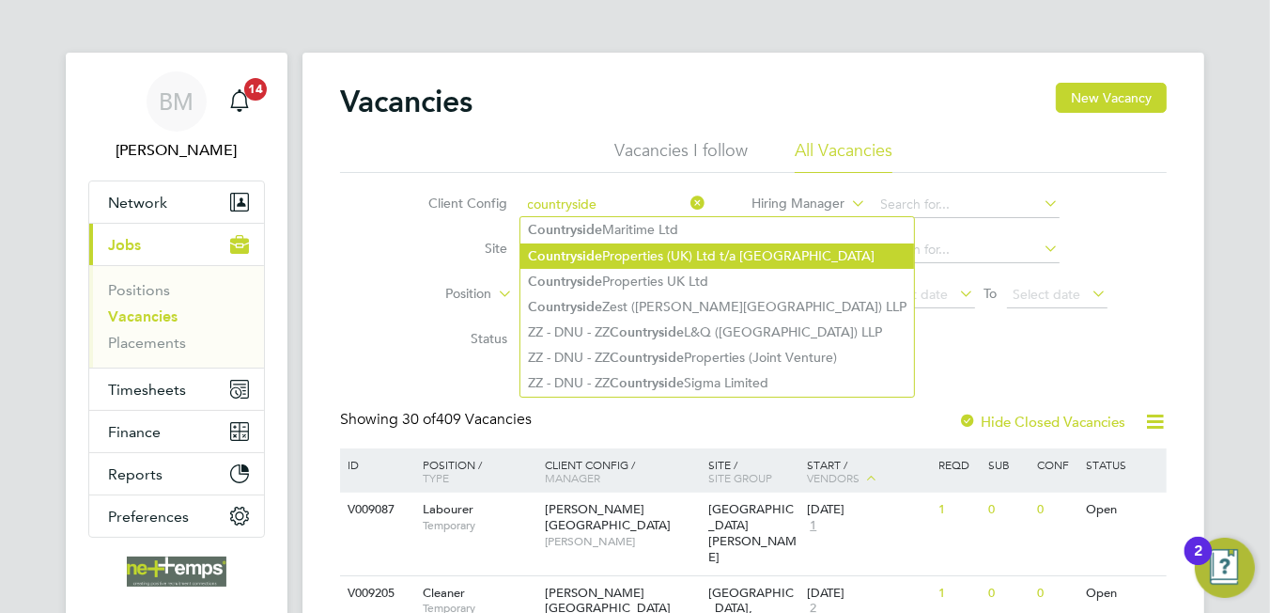
click at [622, 262] on li "Countryside Properties (UK) Ltd t/a Rochester Riverside" at bounding box center [717, 255] width 394 height 25
type input "Countryside Properties (UK) Ltd t/a Rochester Riverside"
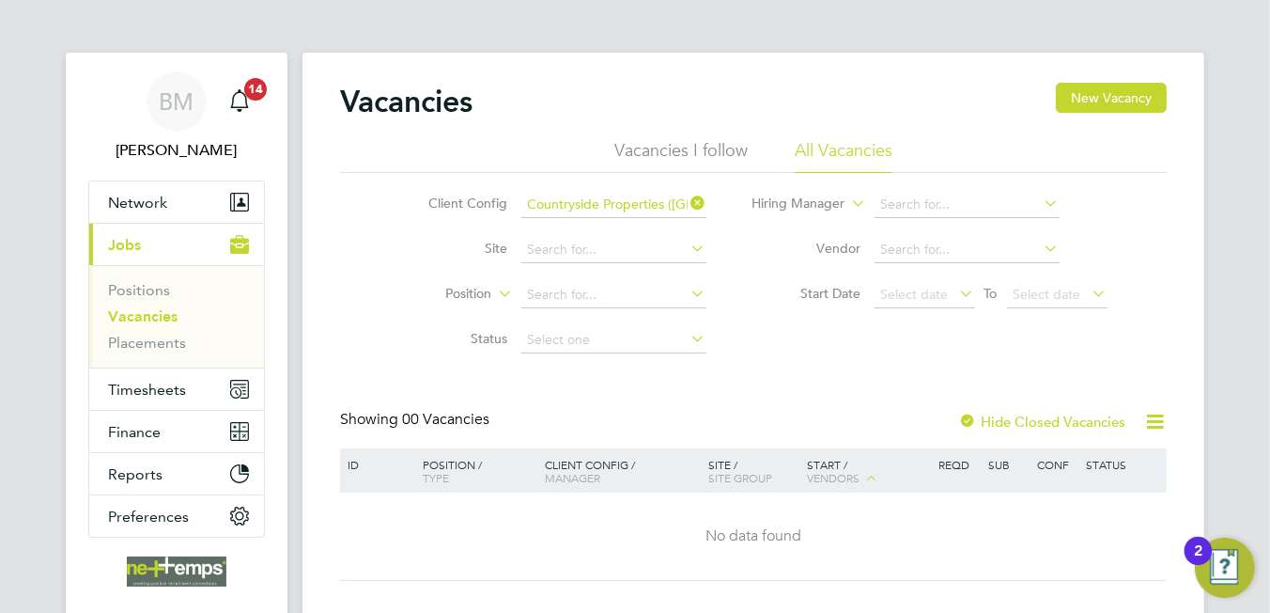
click at [688, 198] on icon at bounding box center [688, 203] width 0 height 26
click at [614, 204] on input "Countryside Properties (UK) Ltd t/a Rochester Riverside" at bounding box center [613, 205] width 185 height 26
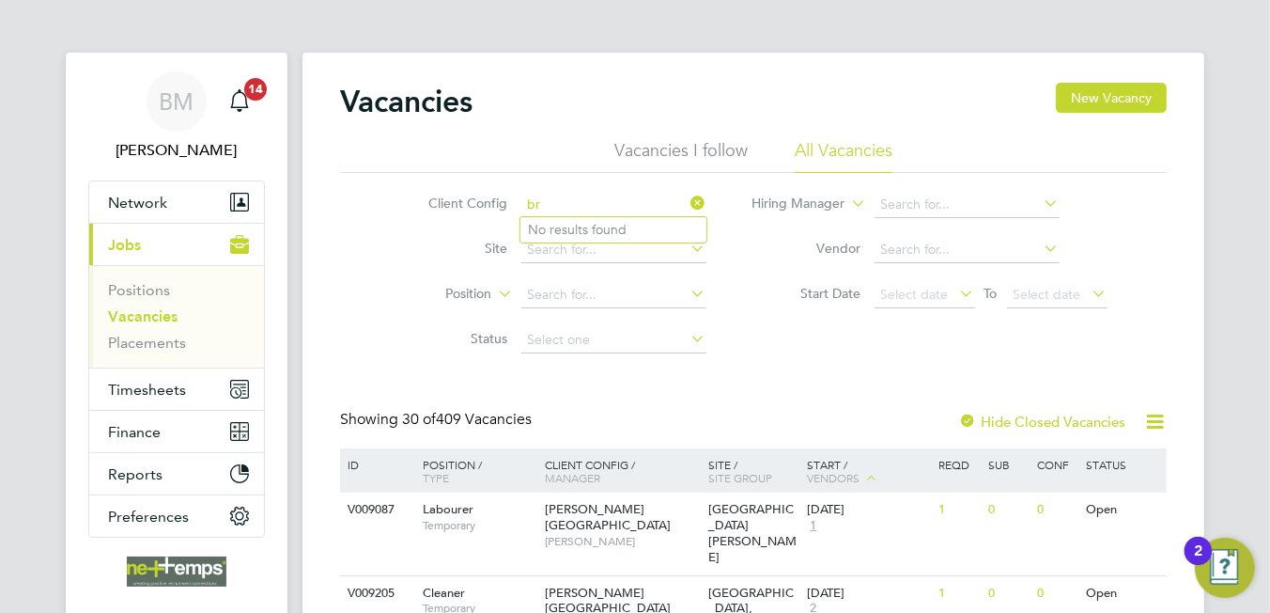
type input "b"
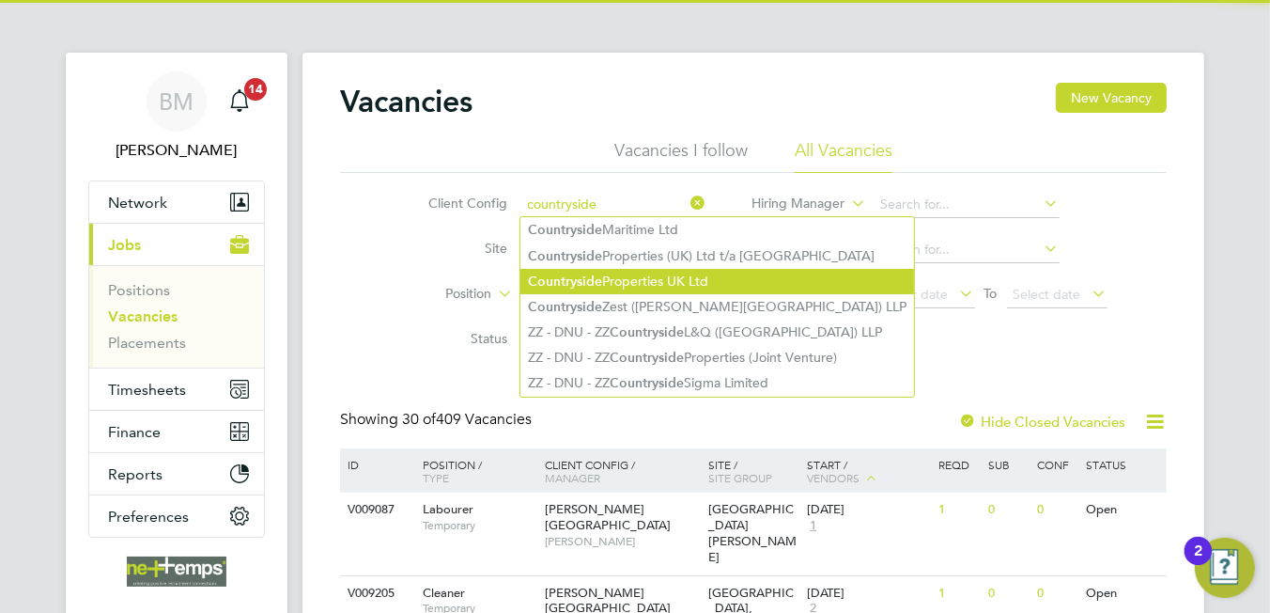
click at [660, 272] on li "Countryside Properties UK Ltd" at bounding box center [717, 281] width 394 height 25
type input "Countryside Properties UK Ltd"
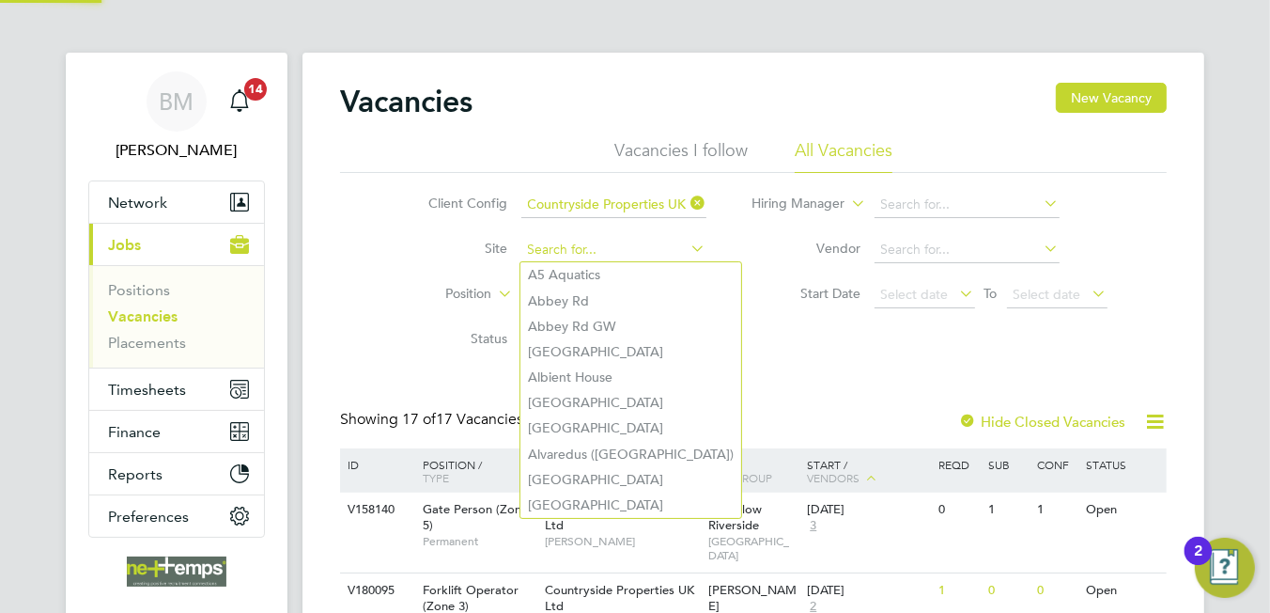
click at [583, 254] on input at bounding box center [613, 250] width 185 height 26
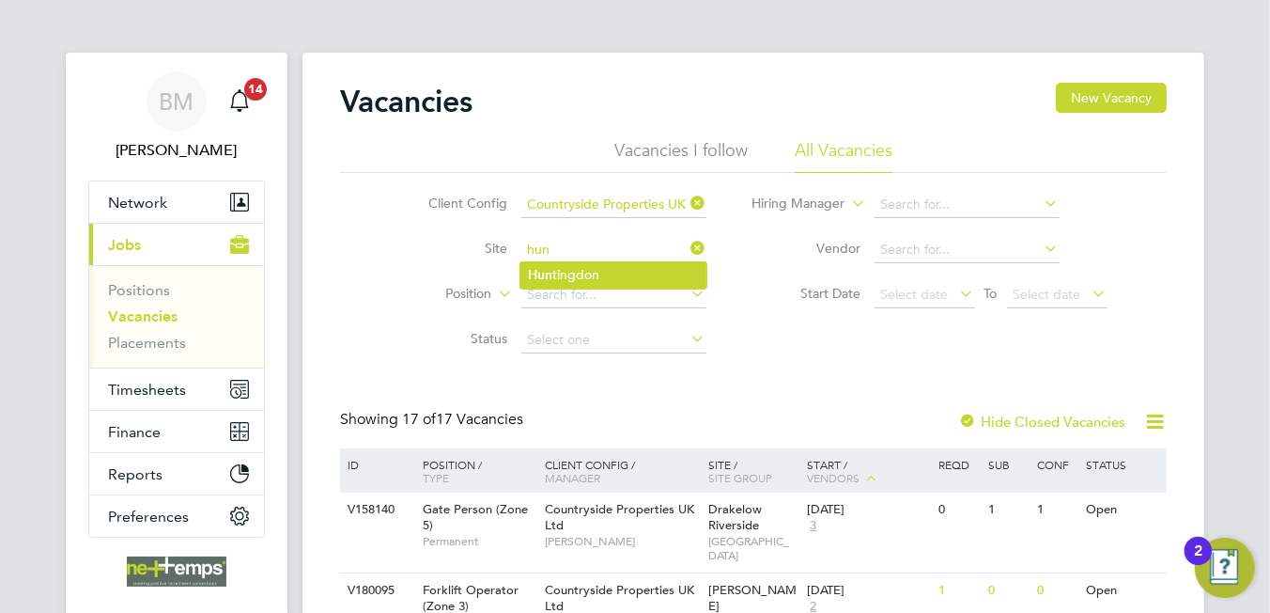
click at [599, 266] on li "Hun tingdon" at bounding box center [613, 274] width 186 height 25
type input "Huntingdon"
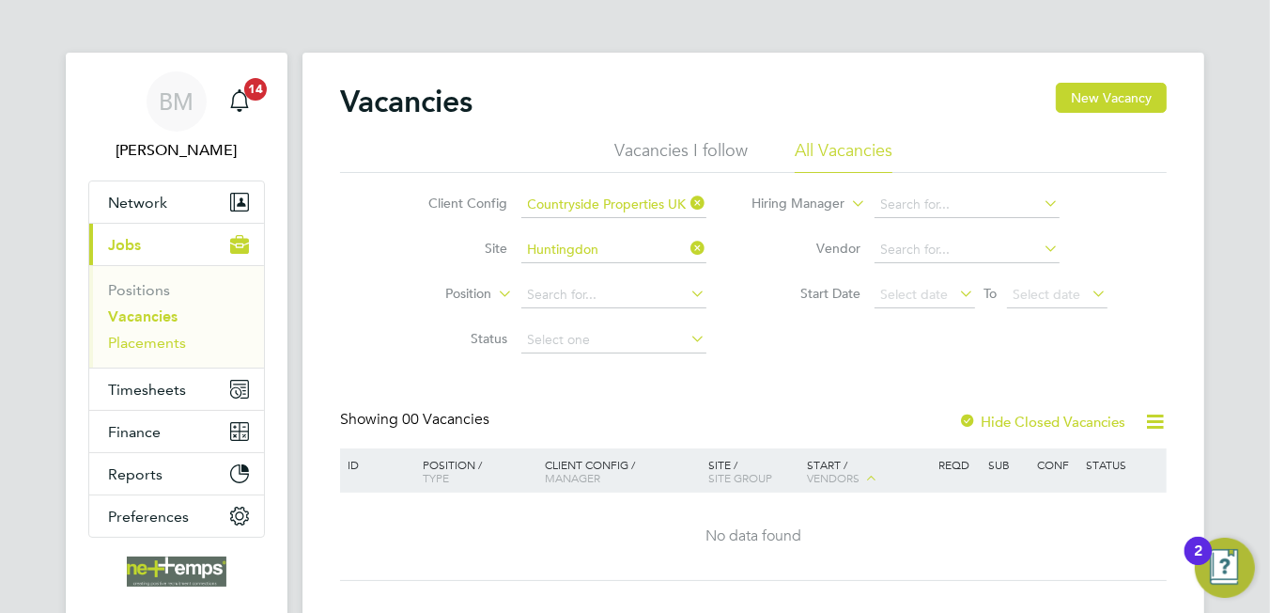
click at [134, 335] on link "Placements" at bounding box center [147, 343] width 78 height 18
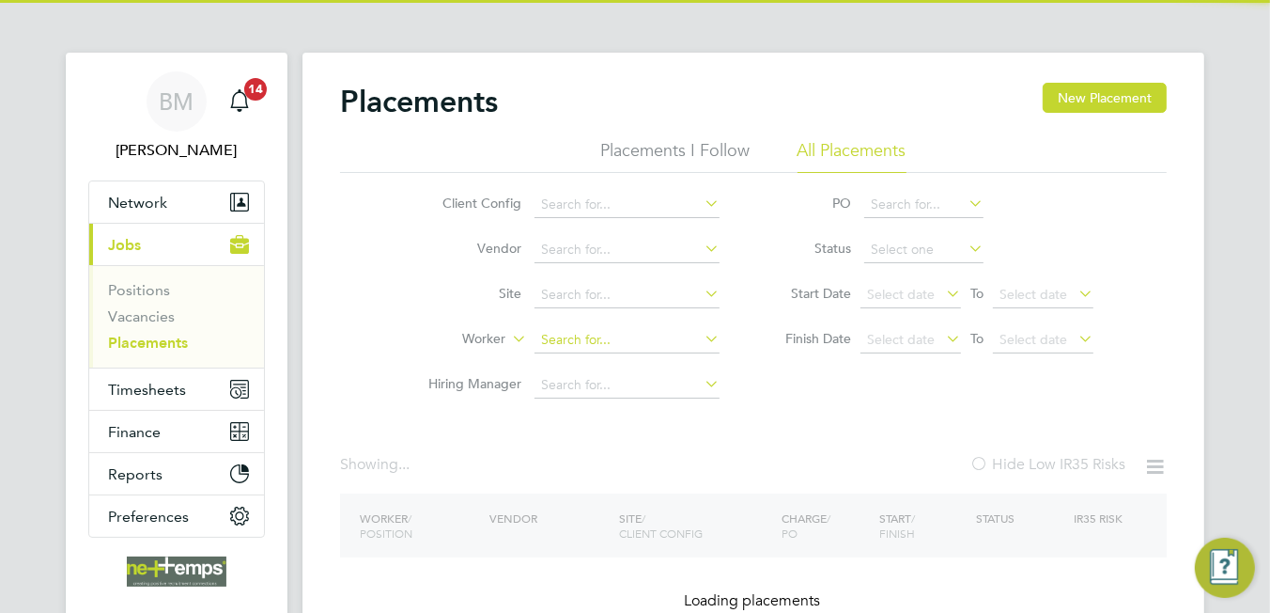
click at [564, 343] on input at bounding box center [627, 340] width 185 height 26
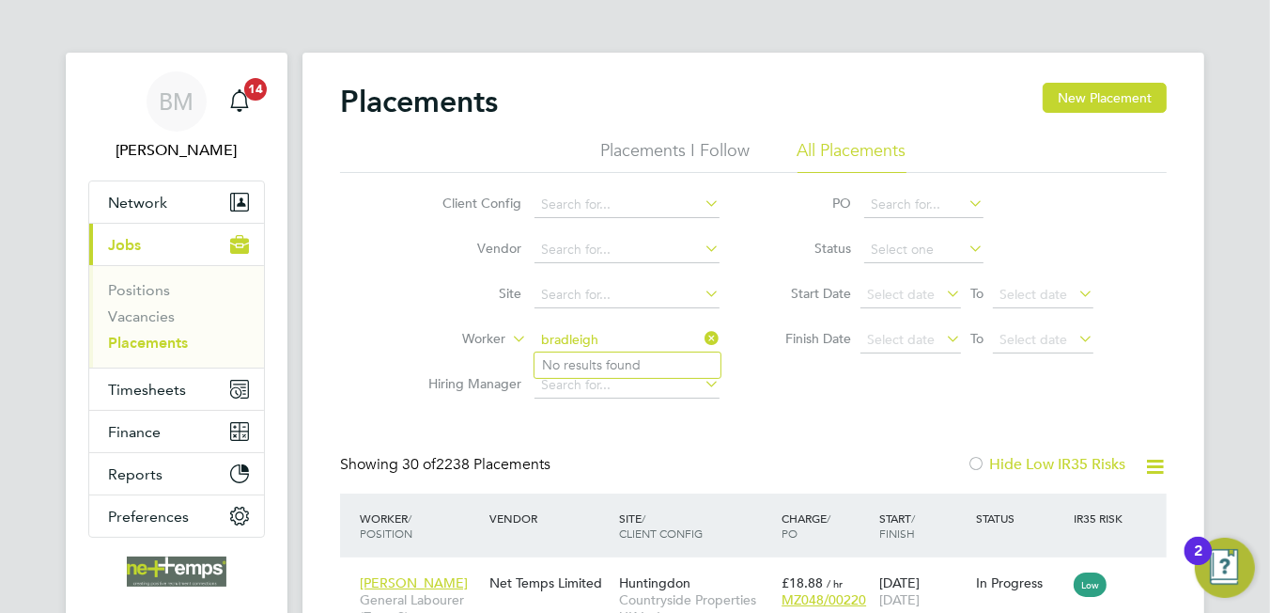
type input "bradleigh"
click at [701, 336] on icon at bounding box center [701, 338] width 0 height 26
click at [139, 318] on link "Vacancies" at bounding box center [141, 316] width 67 height 18
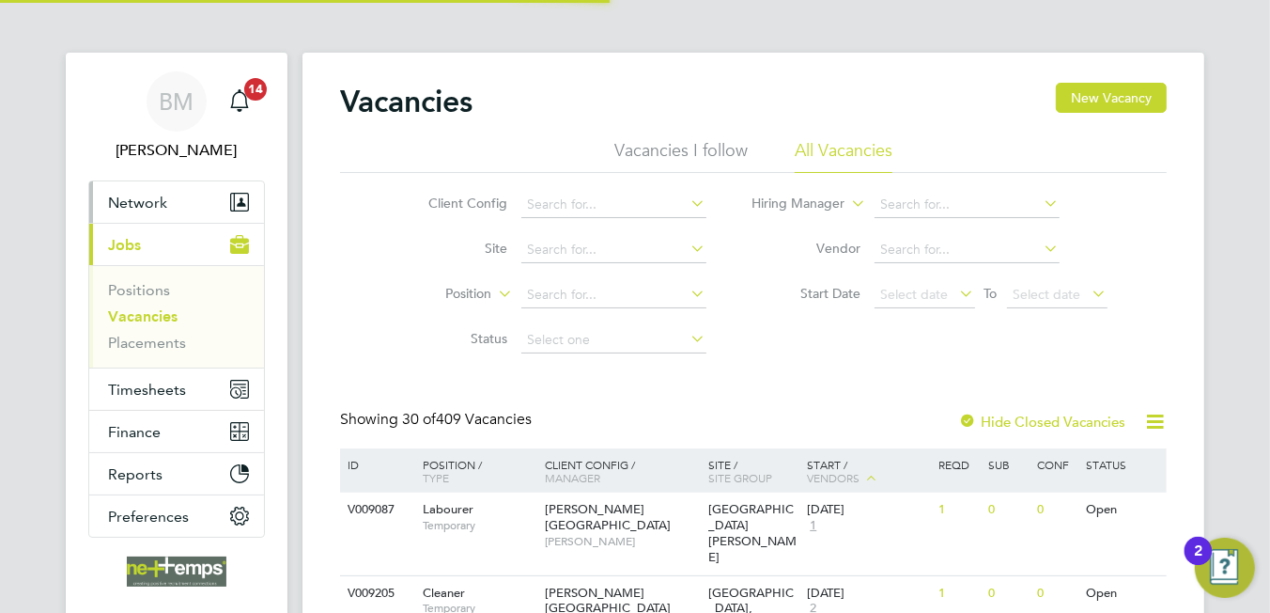
click at [148, 196] on span "Network" at bounding box center [137, 203] width 59 height 18
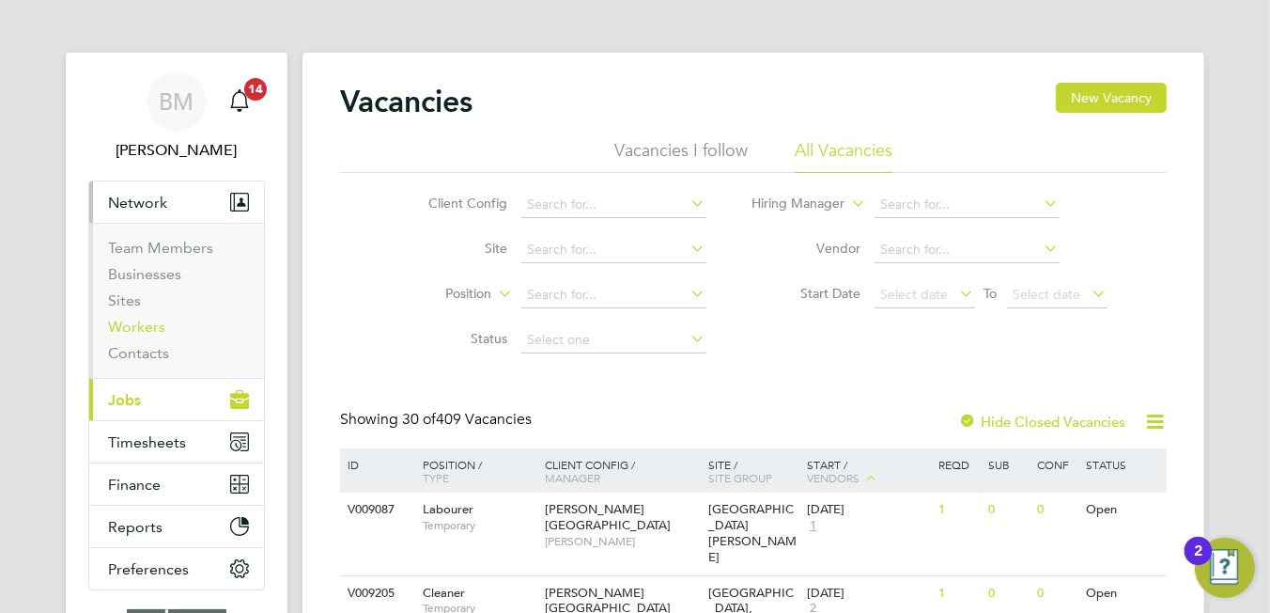
click at [139, 325] on link "Workers" at bounding box center [136, 327] width 57 height 18
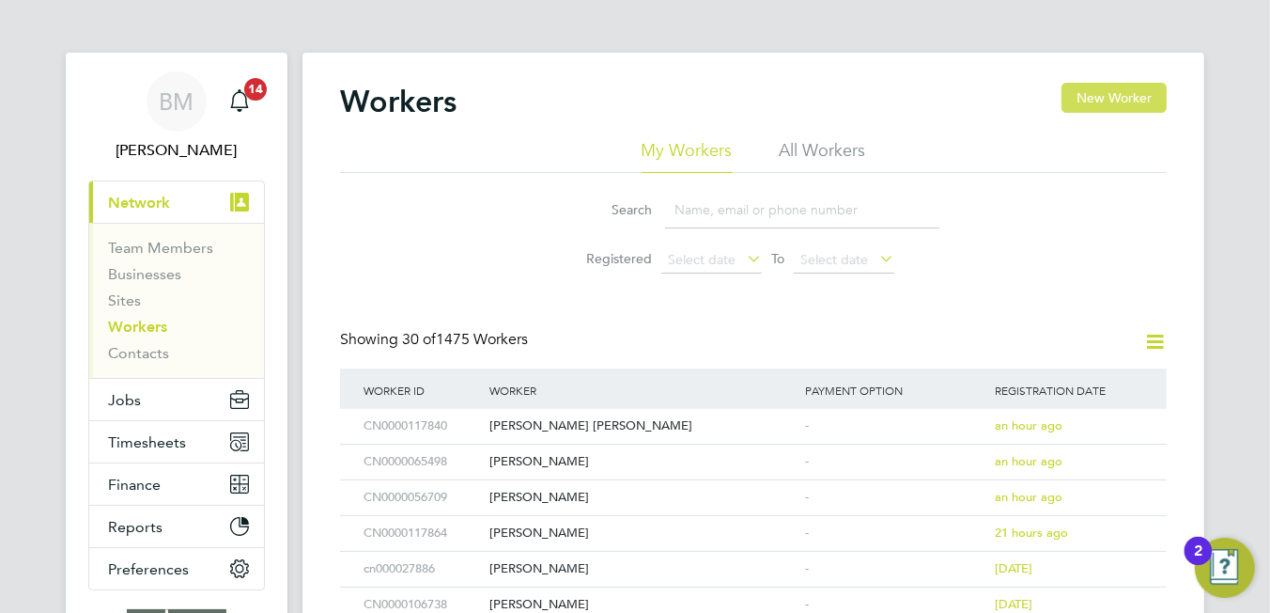
click at [1095, 106] on button "New Worker" at bounding box center [1114, 98] width 105 height 30
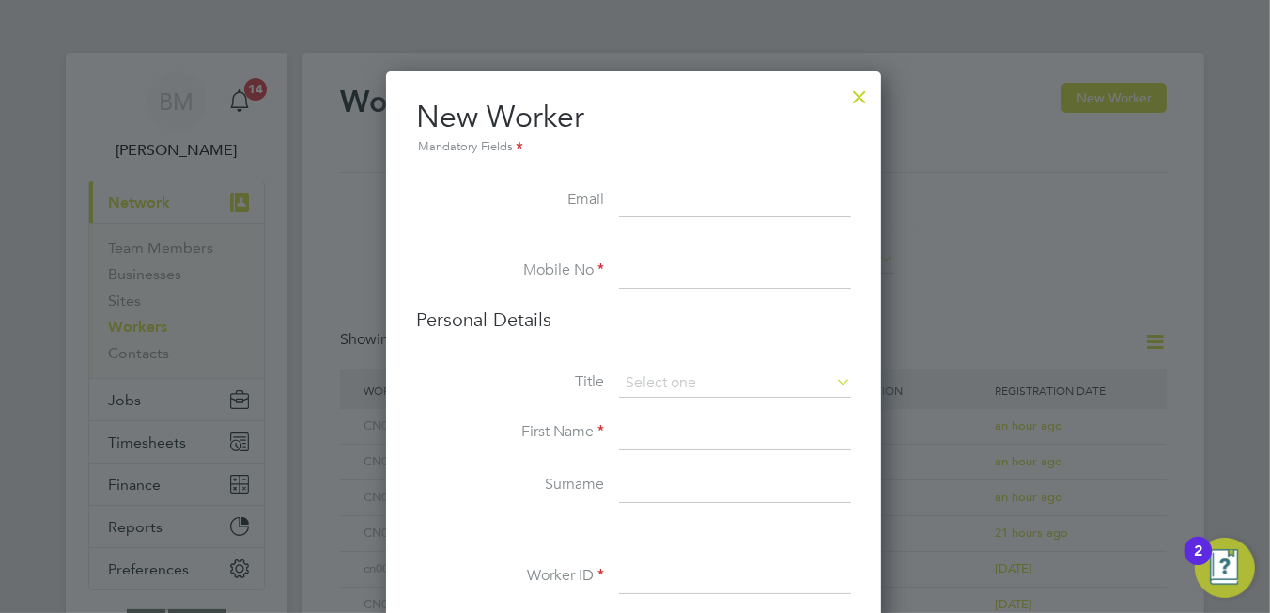
click at [645, 202] on input at bounding box center [735, 201] width 232 height 34
paste input "[EMAIL_ADDRESS][DOMAIN_NAME]"
type input "[EMAIL_ADDRESS][DOMAIN_NAME]"
click at [719, 257] on input at bounding box center [735, 272] width 232 height 34
paste input "07928392187"
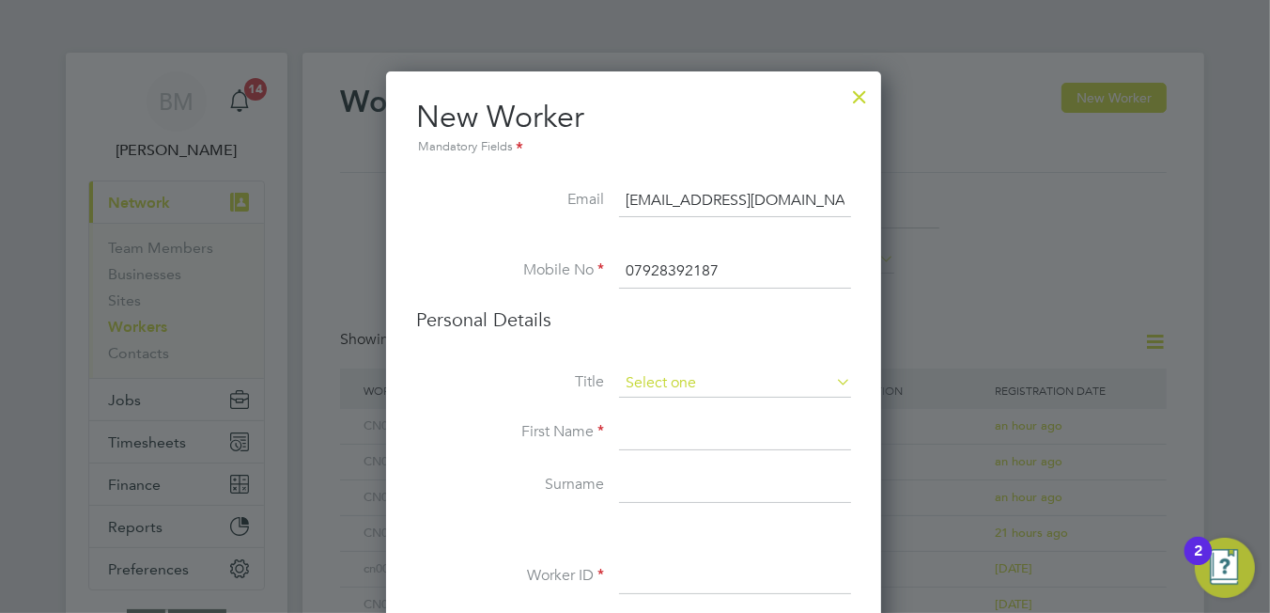
type input "07928392187"
click at [660, 383] on input at bounding box center [735, 383] width 232 height 28
click at [667, 408] on li "Mr" at bounding box center [735, 408] width 233 height 24
type input "Mr"
click at [657, 438] on input at bounding box center [735, 433] width 232 height 34
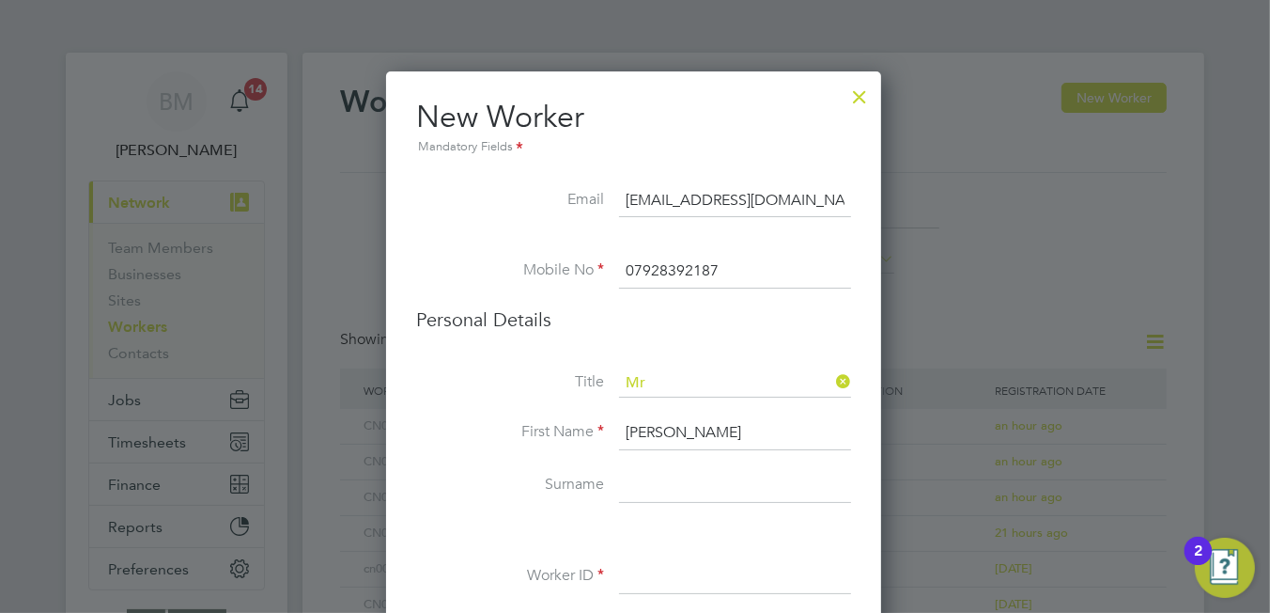
type input "[PERSON_NAME]"
click at [709, 482] on input at bounding box center [735, 486] width 232 height 34
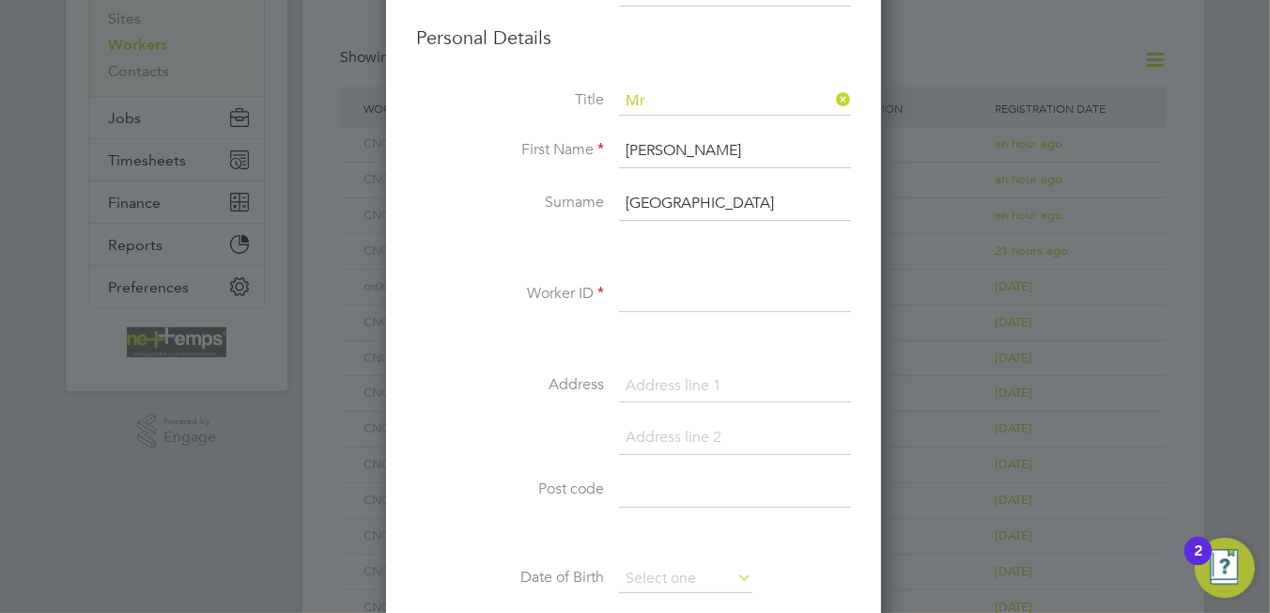
type input "[GEOGRAPHIC_DATA]"
click at [638, 290] on input at bounding box center [735, 295] width 232 height 34
type input "CN0000117859"
click at [676, 372] on input at bounding box center [735, 386] width 232 height 34
type input "Radwell Road"
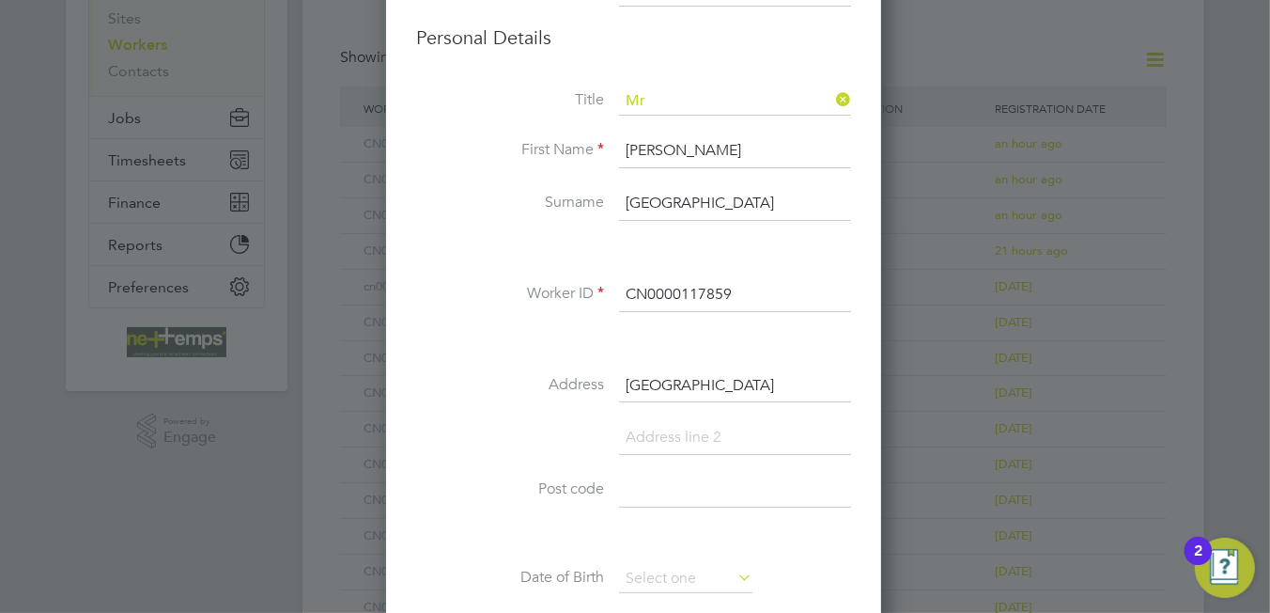
click at [722, 432] on input at bounding box center [735, 438] width 232 height 34
type input "Milton Ernest"
click at [685, 536] on input at bounding box center [735, 543] width 232 height 34
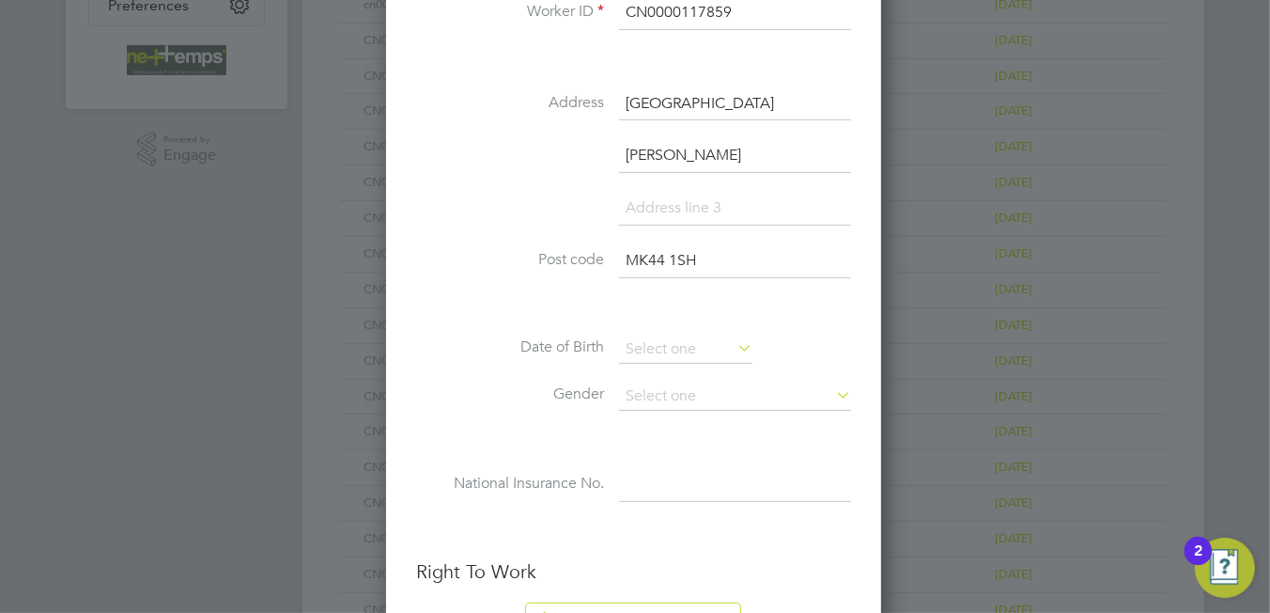
type input "MK44 1SH"
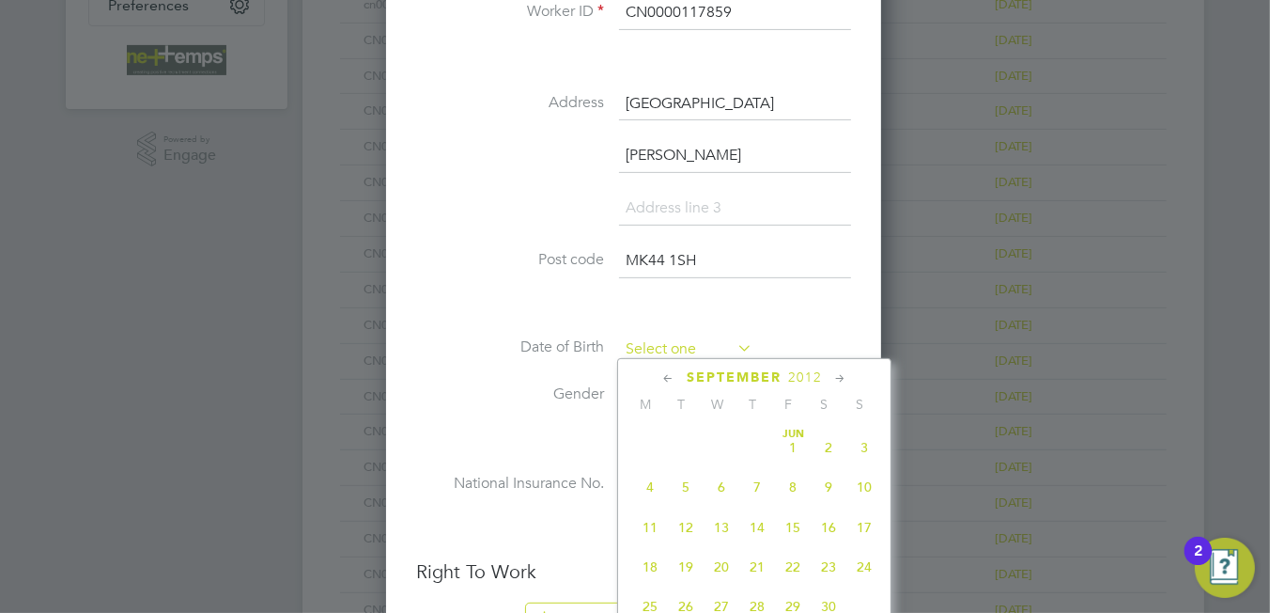
click at [652, 342] on input at bounding box center [685, 349] width 133 height 28
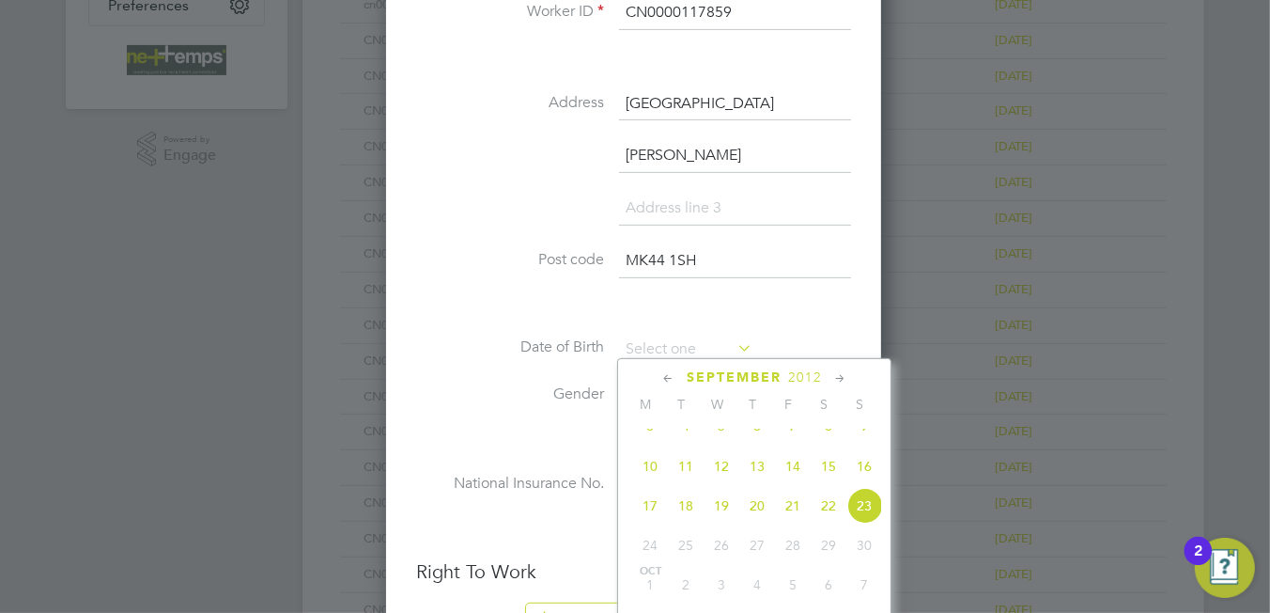
click at [799, 381] on span "2012" at bounding box center [805, 377] width 34 height 16
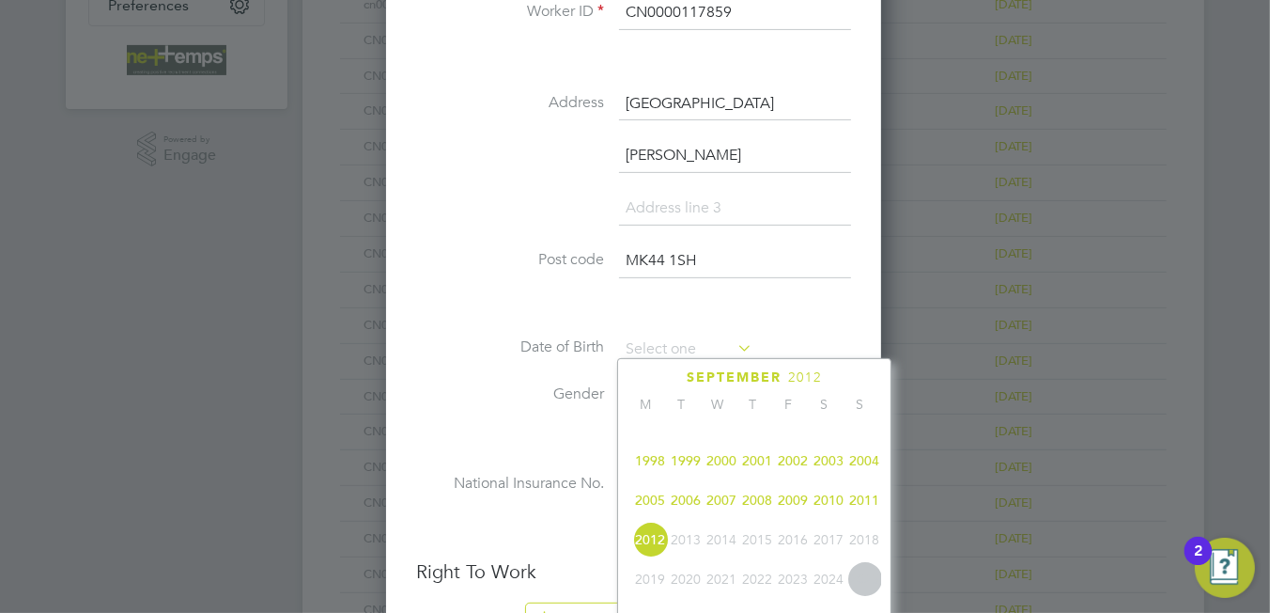
click at [648, 516] on span "2005" at bounding box center [650, 500] width 36 height 36
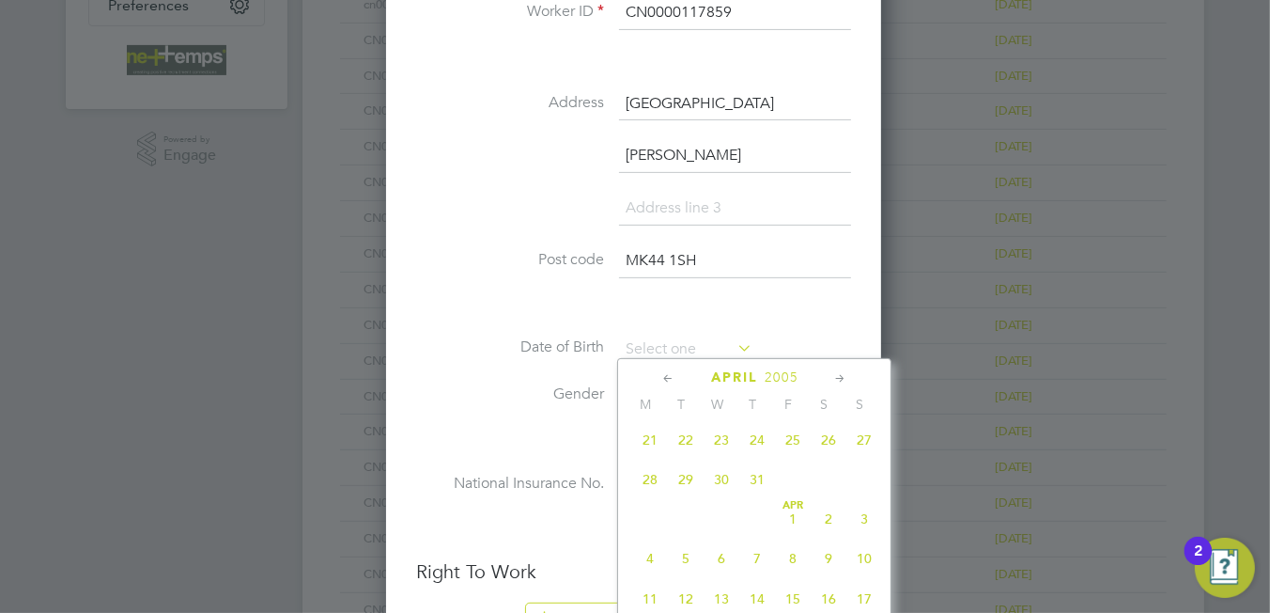
scroll to position [382, 0]
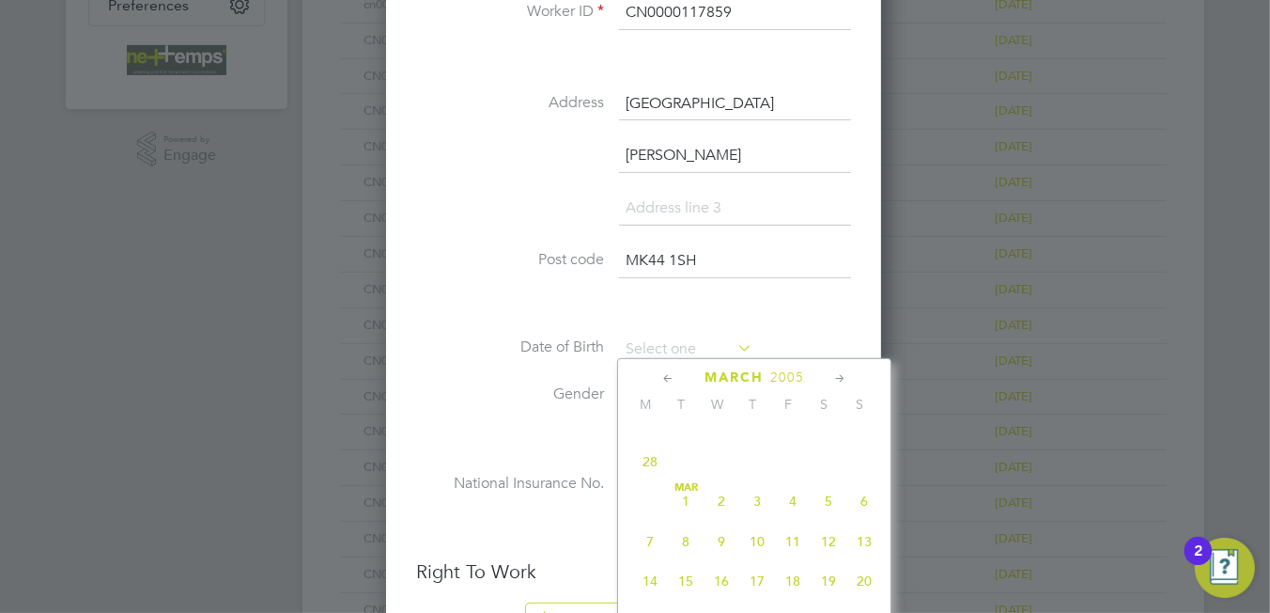
click at [716, 507] on span "2" at bounding box center [722, 501] width 36 height 36
type input "02 Mar 2005"
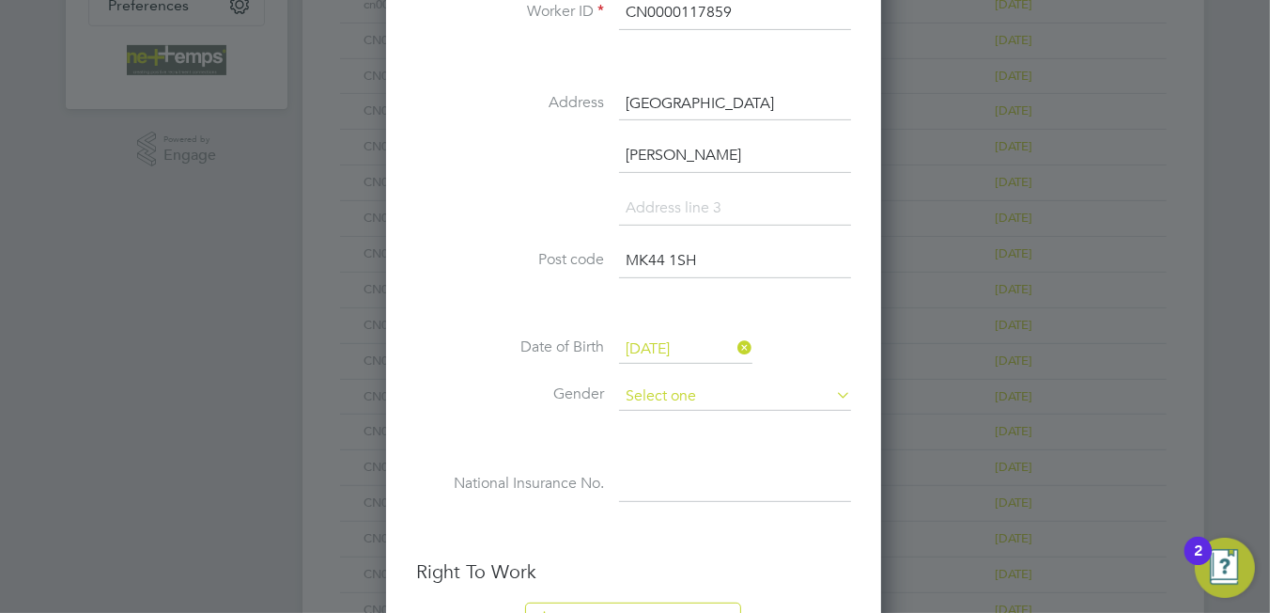
click at [699, 382] on input at bounding box center [735, 396] width 232 height 28
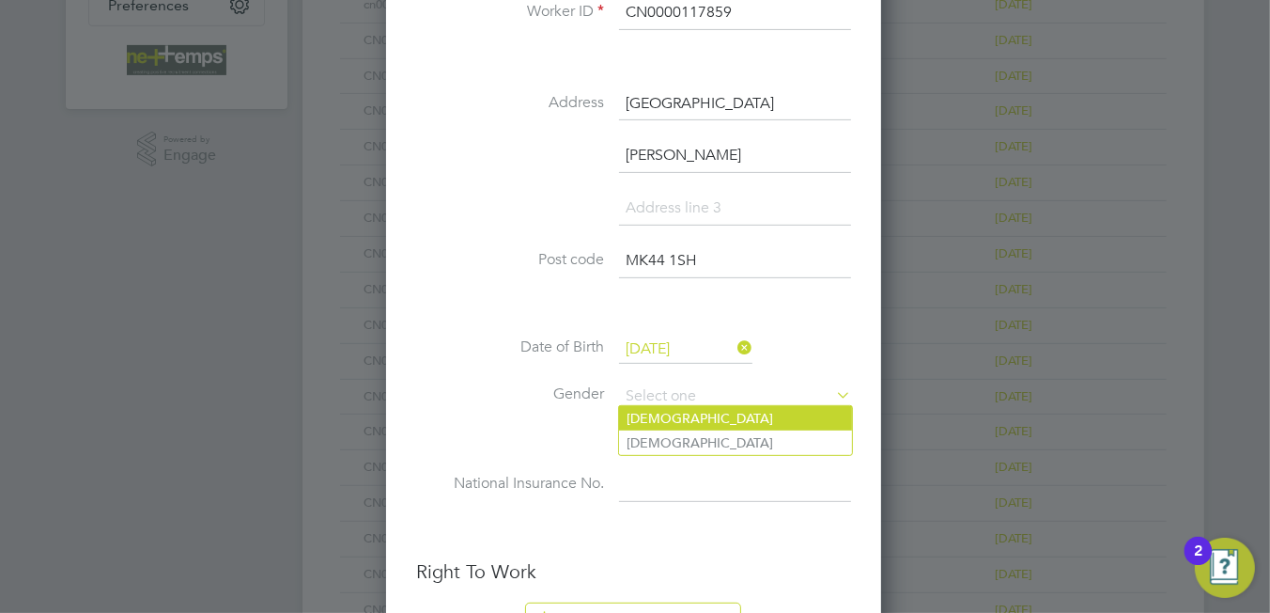
click at [676, 422] on li "[DEMOGRAPHIC_DATA]" at bounding box center [735, 418] width 233 height 24
type input "[DEMOGRAPHIC_DATA]"
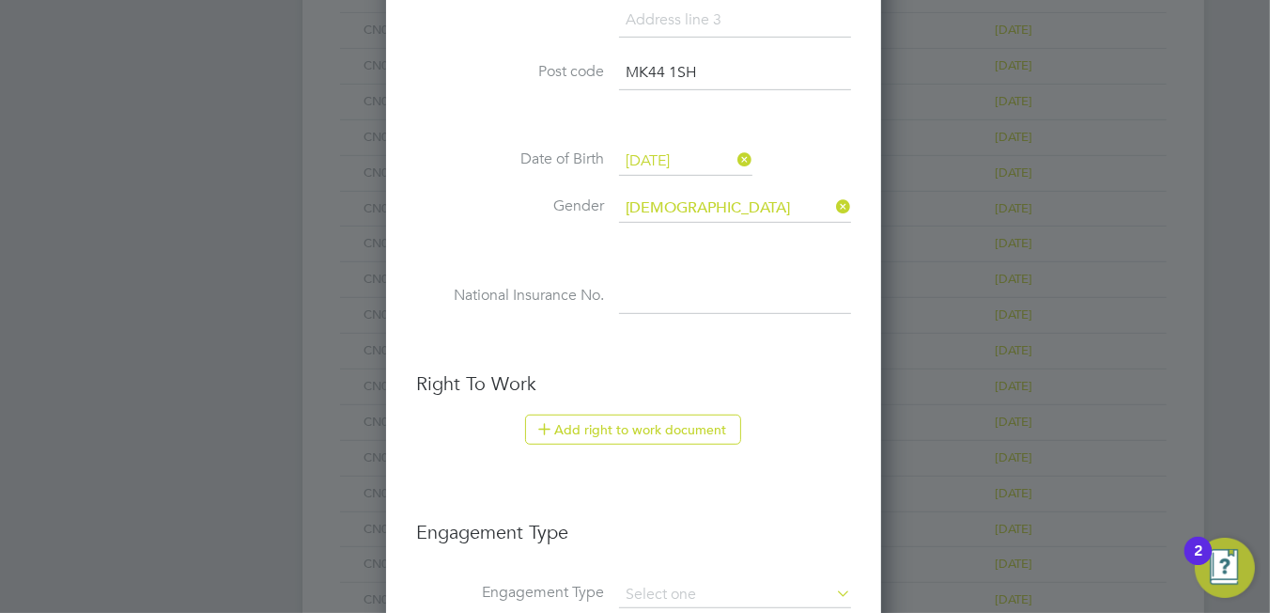
scroll to position [845, 0]
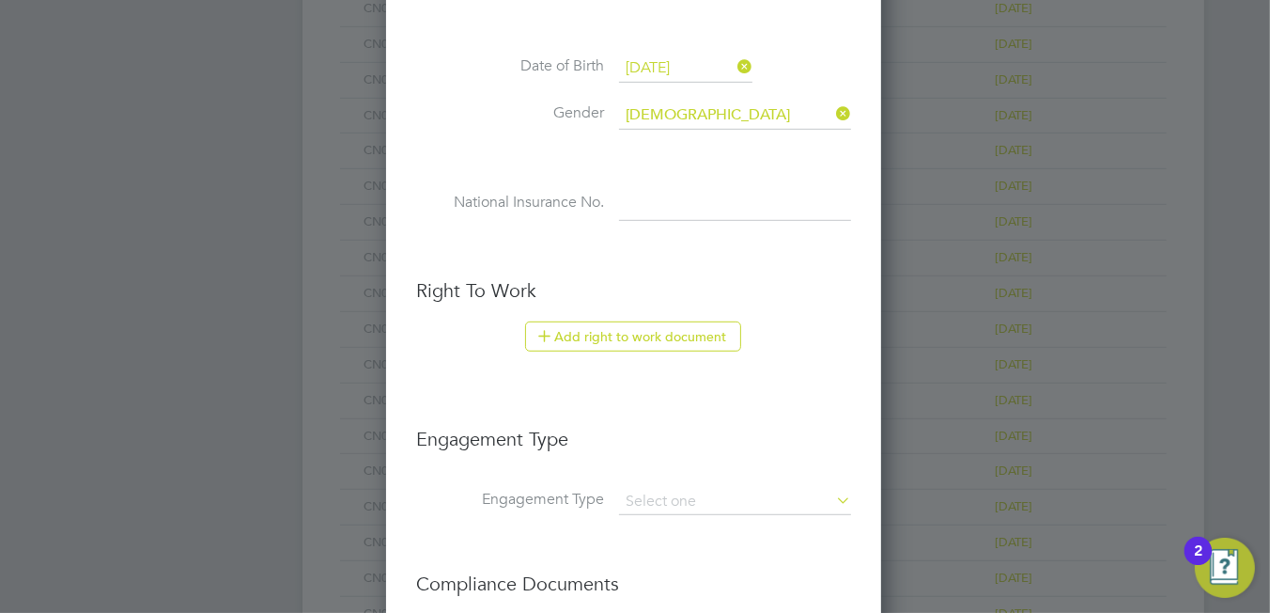
click at [638, 331] on button "Add right to work document" at bounding box center [633, 336] width 216 height 30
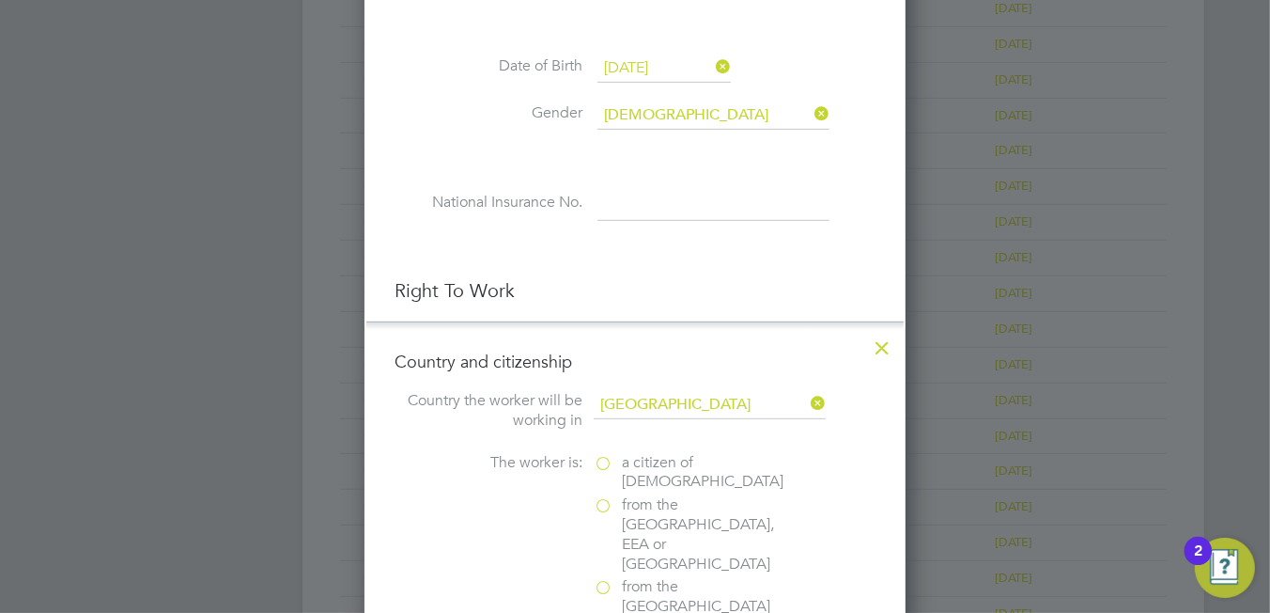
scroll to position [940, 0]
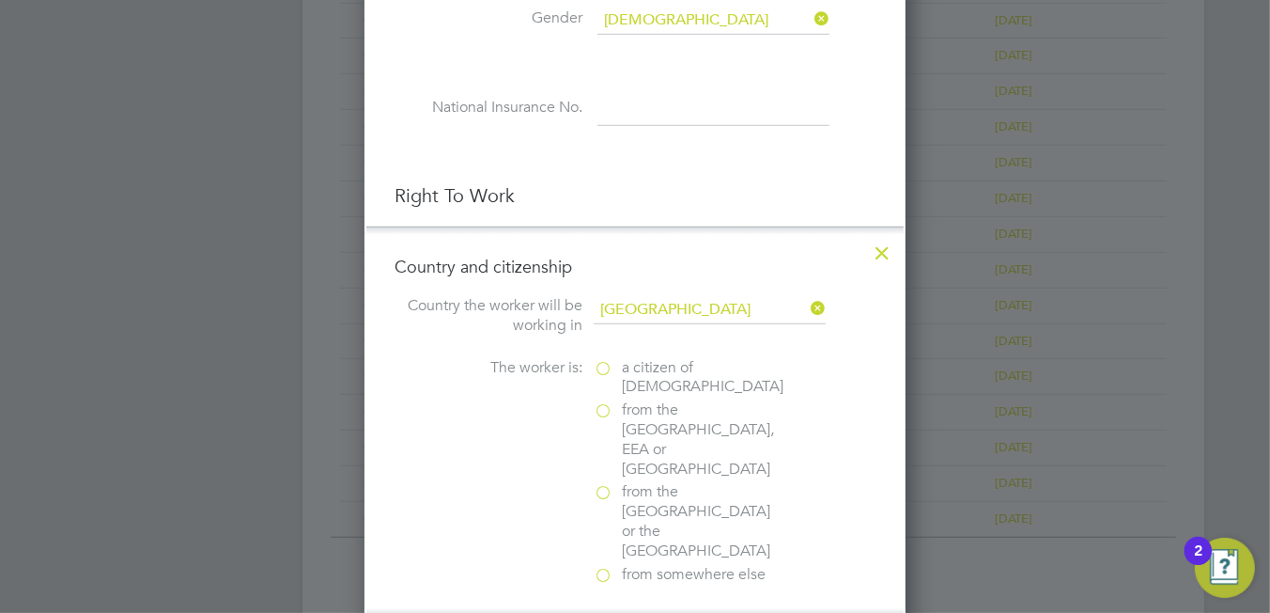
click at [626, 360] on span "a citizen of [DEMOGRAPHIC_DATA]" at bounding box center [703, 377] width 162 height 39
click at [0, 0] on input "a citizen of [DEMOGRAPHIC_DATA]" at bounding box center [0, 0] width 0 height 0
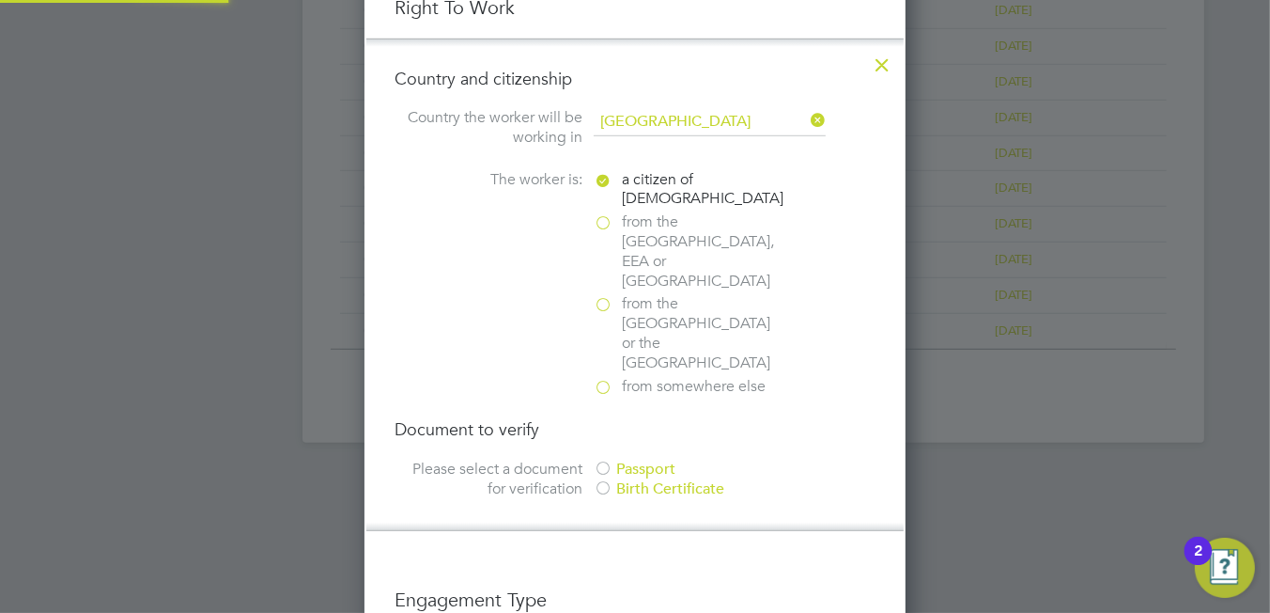
scroll to position [1220, 0]
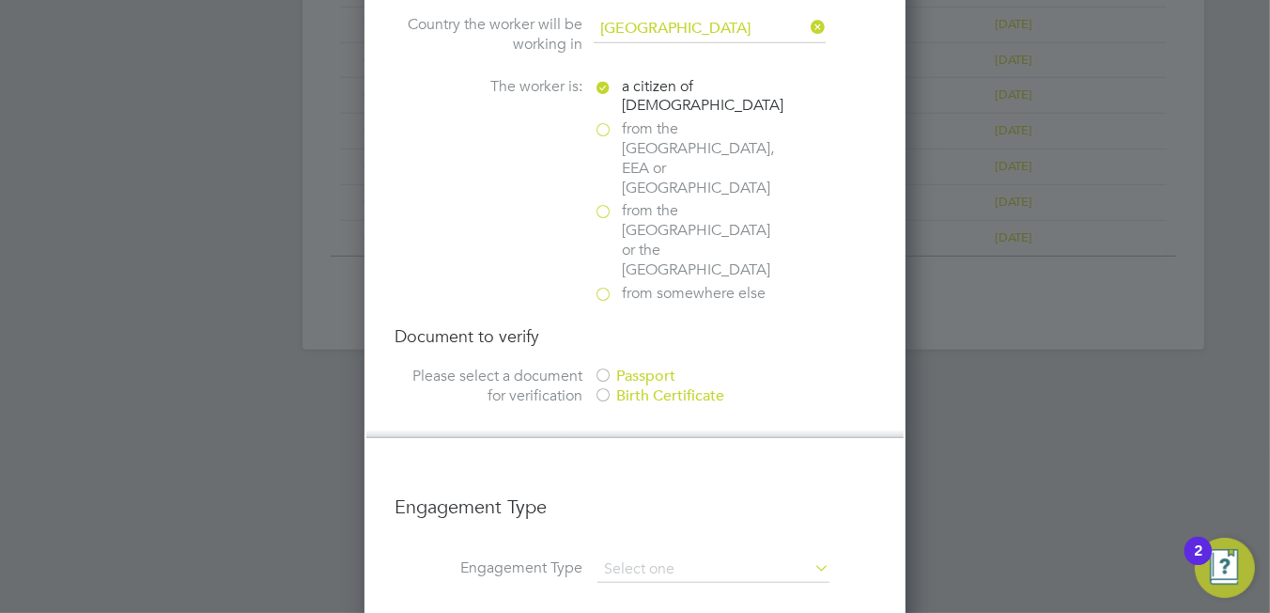
click at [629, 366] on div "Passport" at bounding box center [735, 376] width 282 height 20
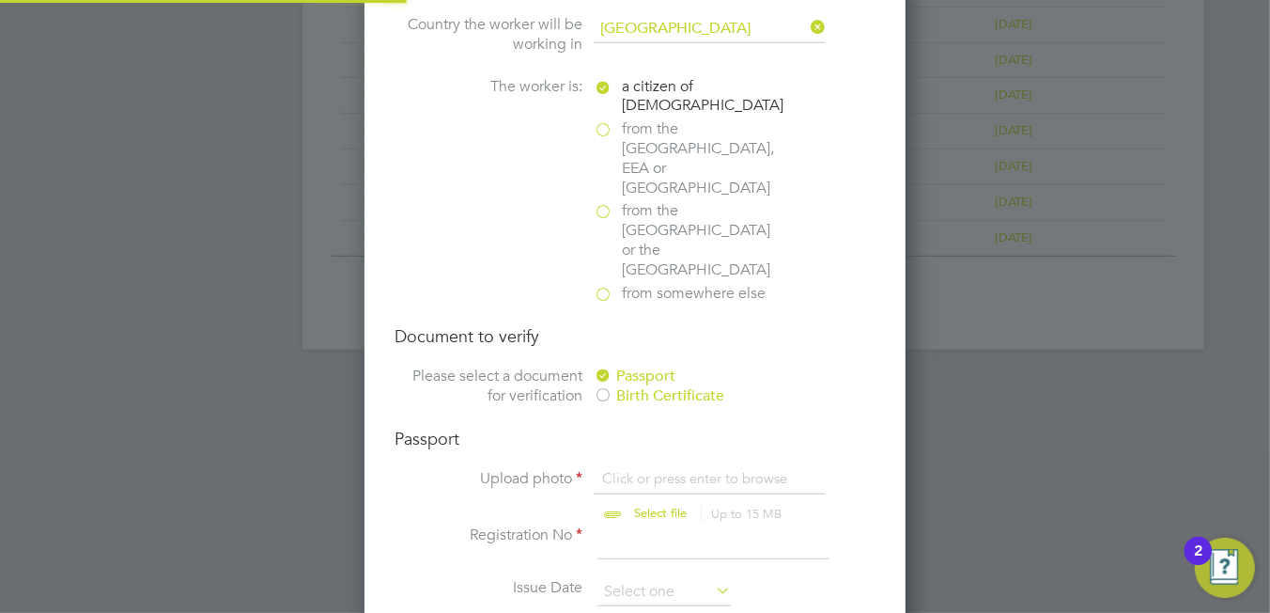
scroll to position [24, 233]
click at [639, 469] on input "file" at bounding box center [678, 497] width 295 height 56
click at [649, 386] on div "Birth Certificate" at bounding box center [735, 396] width 282 height 20
click at [642, 427] on div "Birth Certificate Upload photo Click or press enter to browse Select file Up to…" at bounding box center [635, 525] width 481 height 196
click at [634, 469] on input "file" at bounding box center [678, 497] width 295 height 56
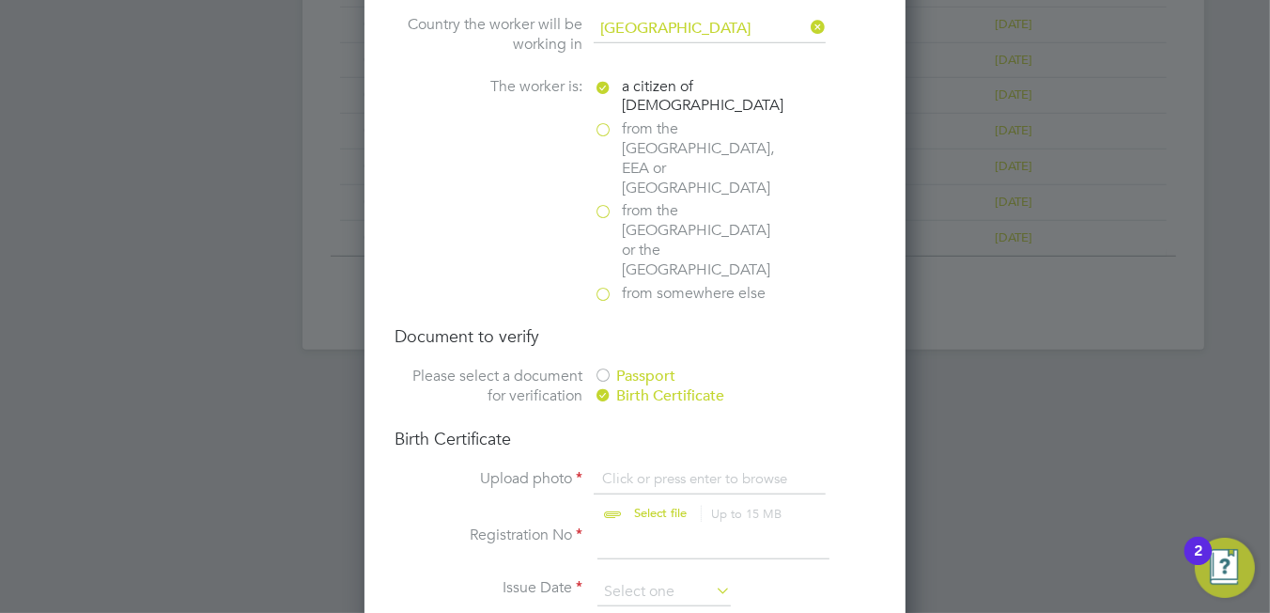
type input "C:\fakepath\Daniele Napoli birth cert.PNG"
click at [629, 525] on input at bounding box center [714, 542] width 232 height 34
click at [624, 525] on input at bounding box center [714, 542] width 232 height 34
type input "058075"
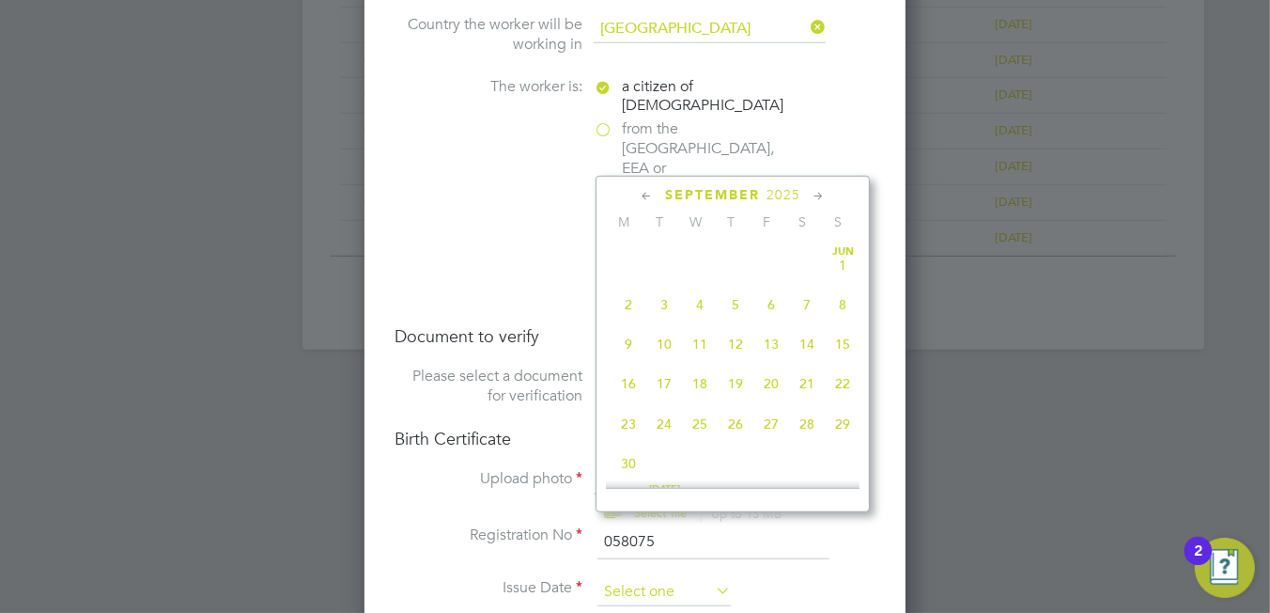
scroll to position [695, 0]
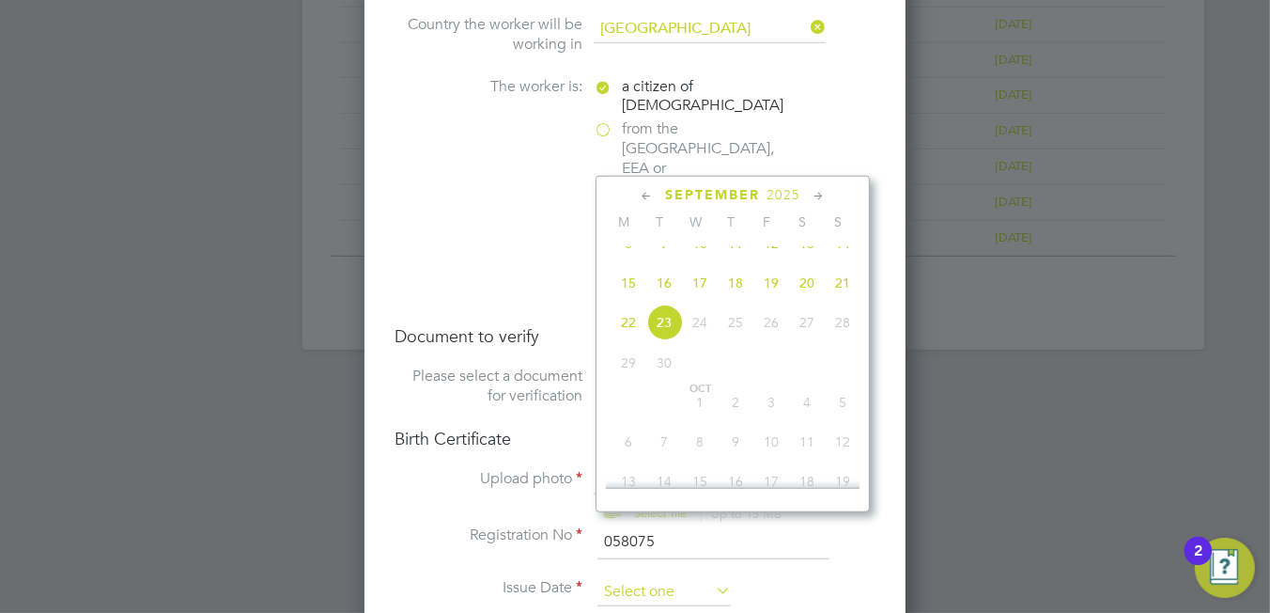
click at [636, 578] on input at bounding box center [664, 592] width 133 height 28
click at [784, 188] on span "2025" at bounding box center [784, 195] width 34 height 16
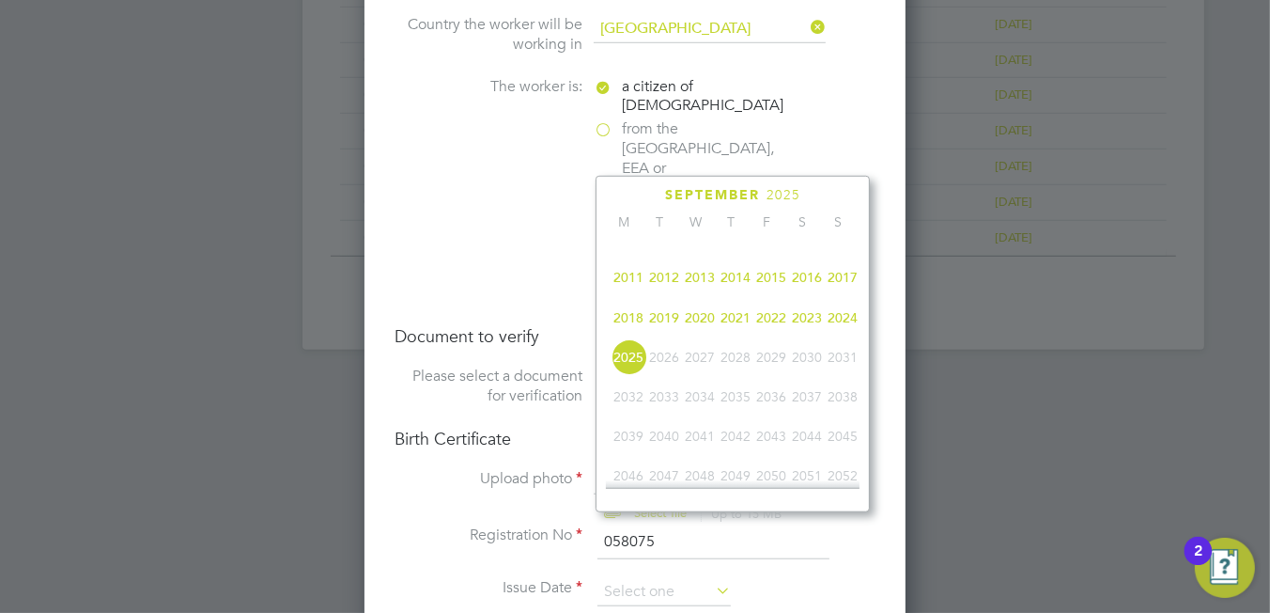
click at [817, 284] on span "2016" at bounding box center [807, 277] width 36 height 36
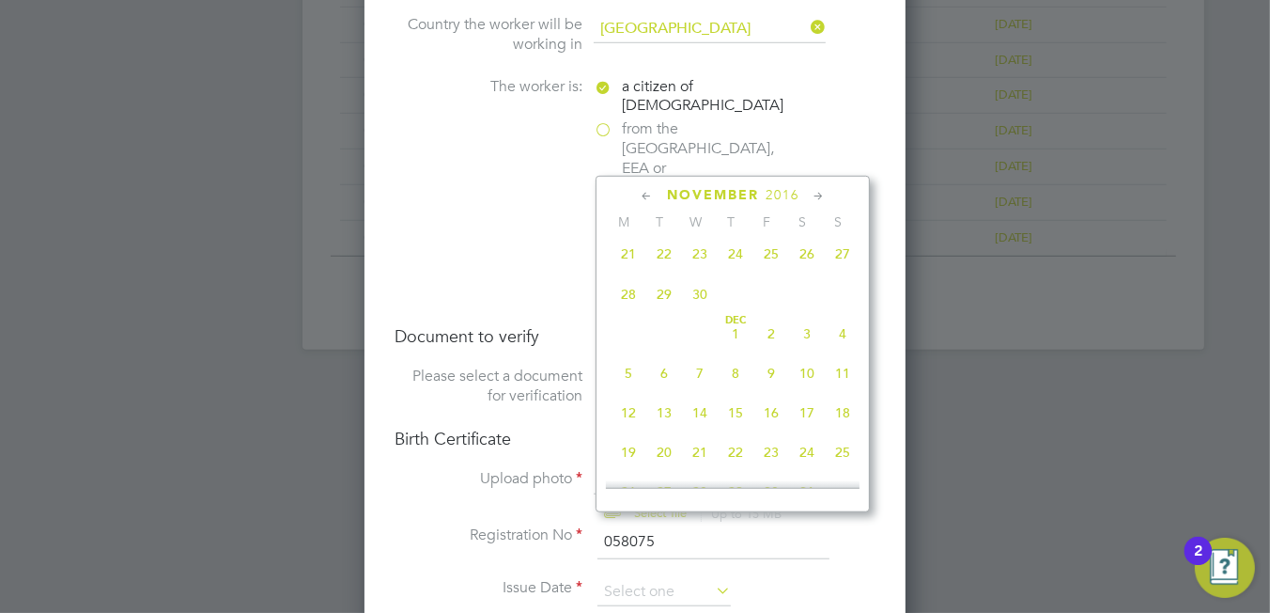
scroll to position [1254, 0]
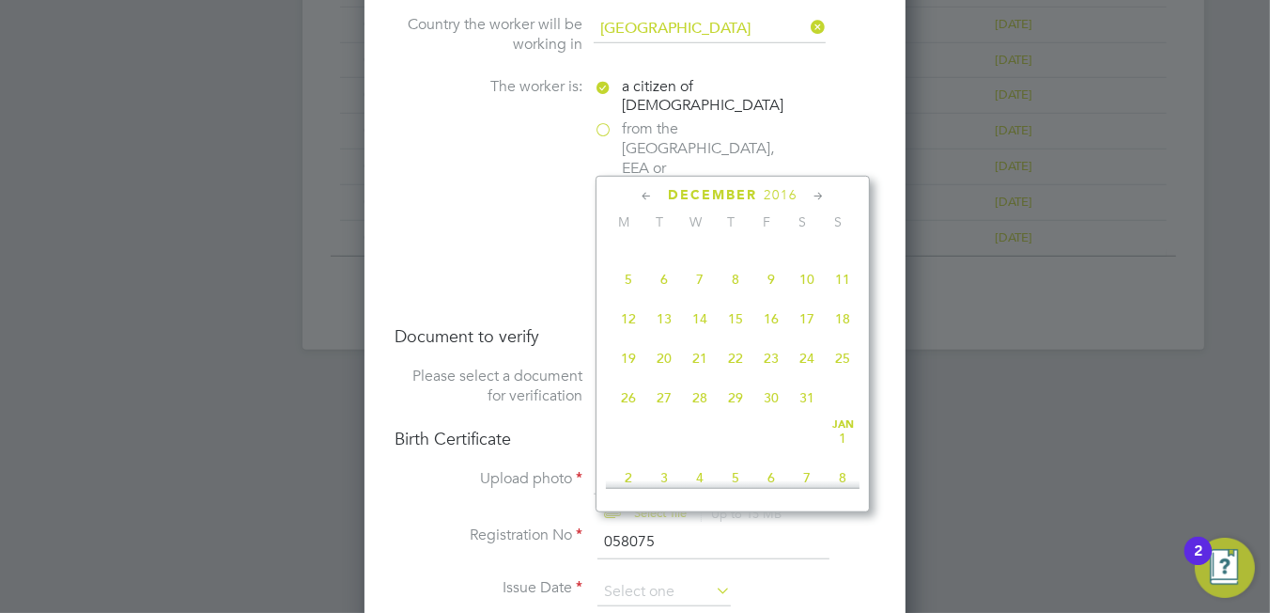
click at [670, 297] on span "6" at bounding box center [664, 279] width 36 height 36
type input "06 Dec 2016"
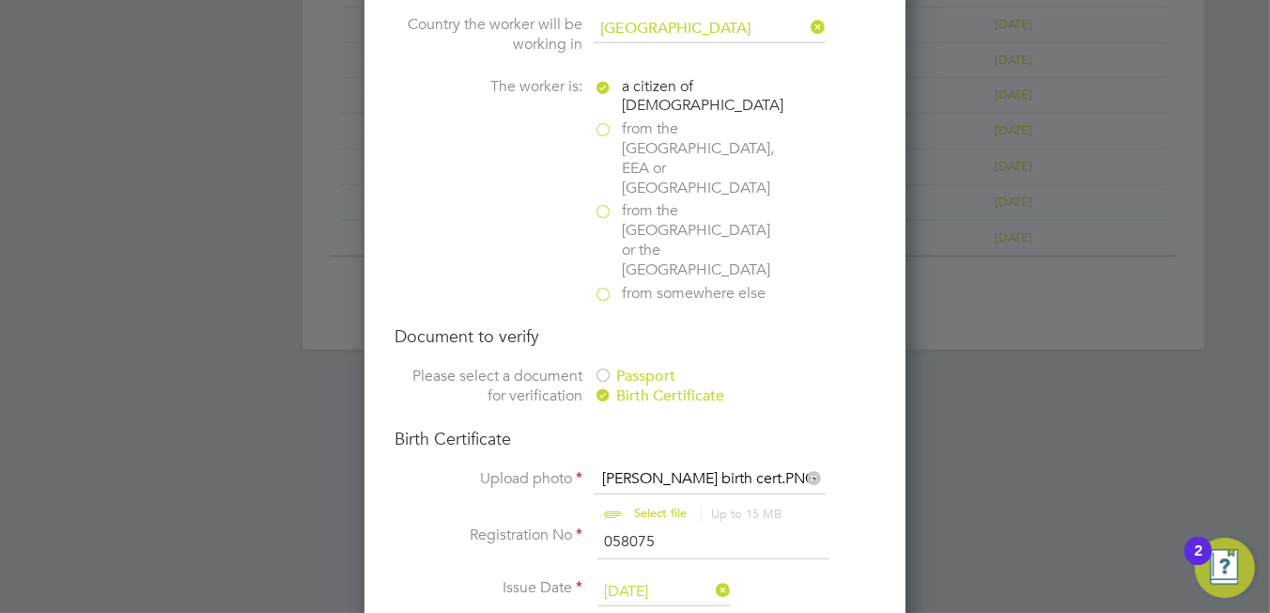
scroll to position [1596, 0]
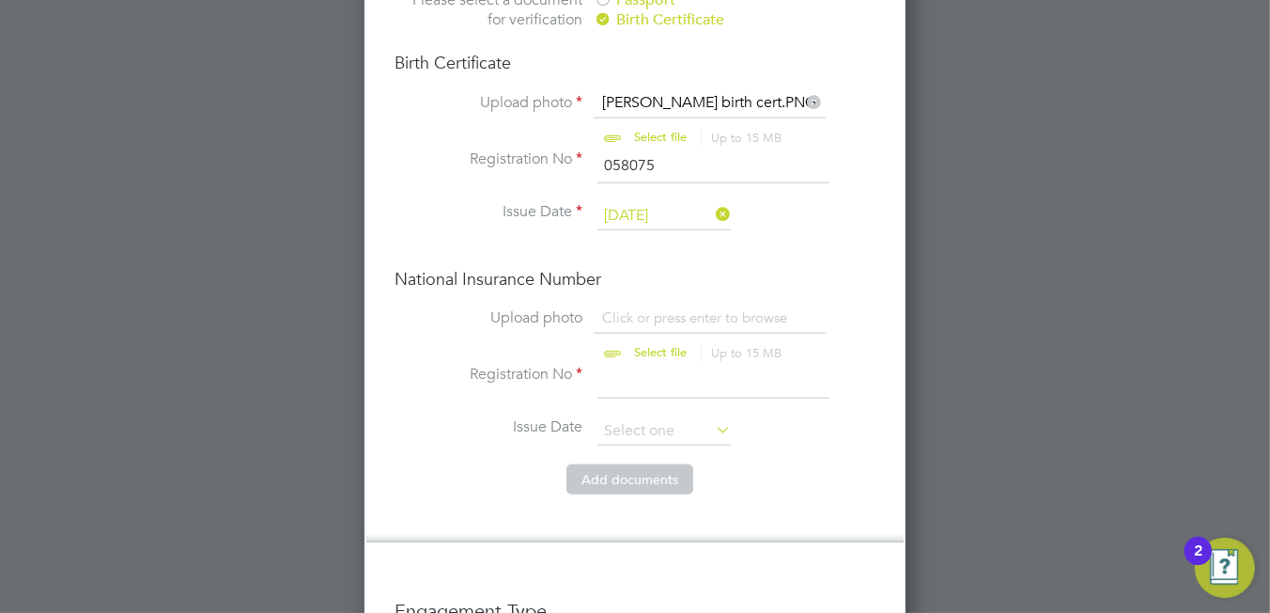
click at [638, 308] on input "file" at bounding box center [678, 336] width 295 height 56
type input "C:\fakepath\Daniele Napoli proof of ni.PNG"
click at [667, 365] on input at bounding box center [714, 382] width 232 height 34
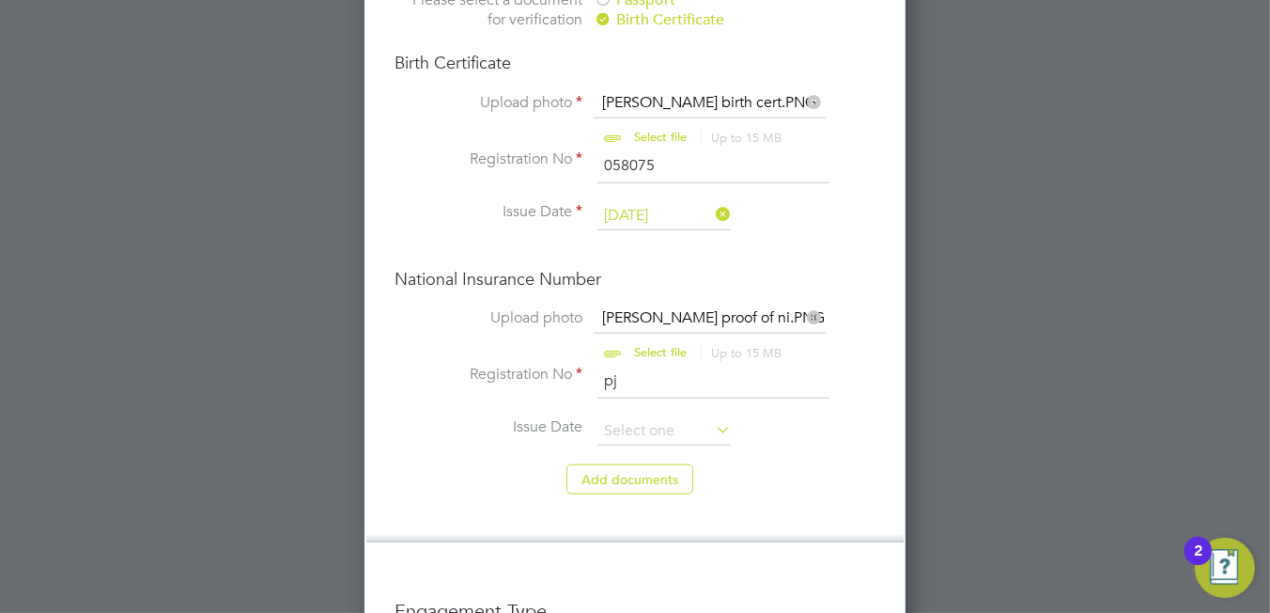
type input "p"
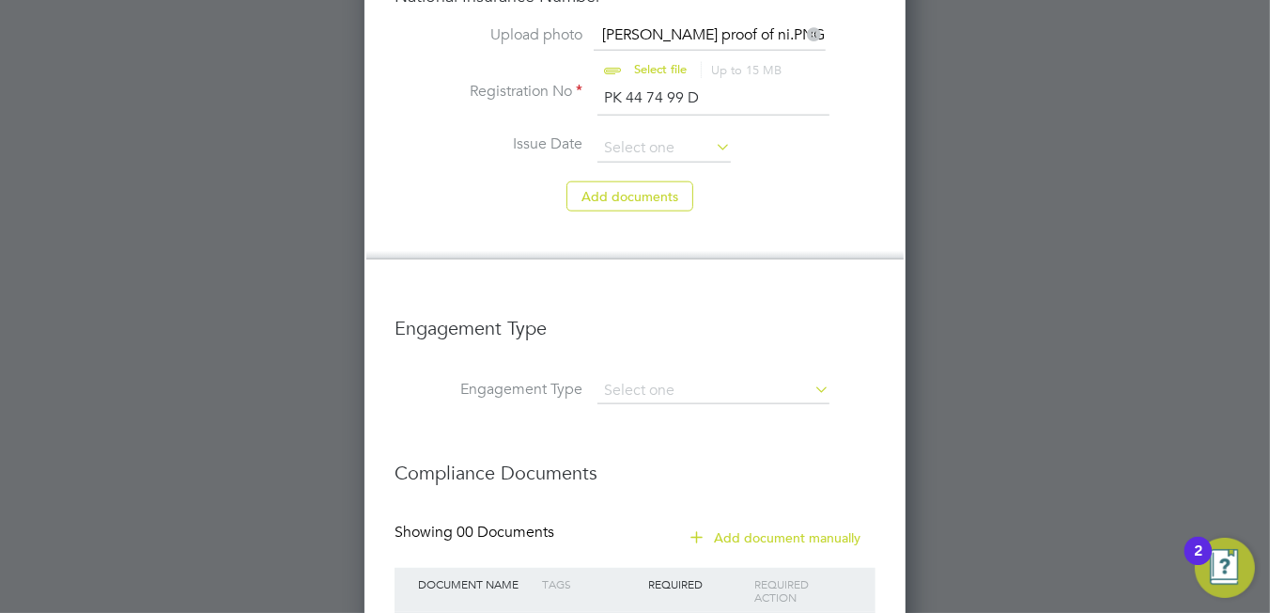
scroll to position [1954, 0]
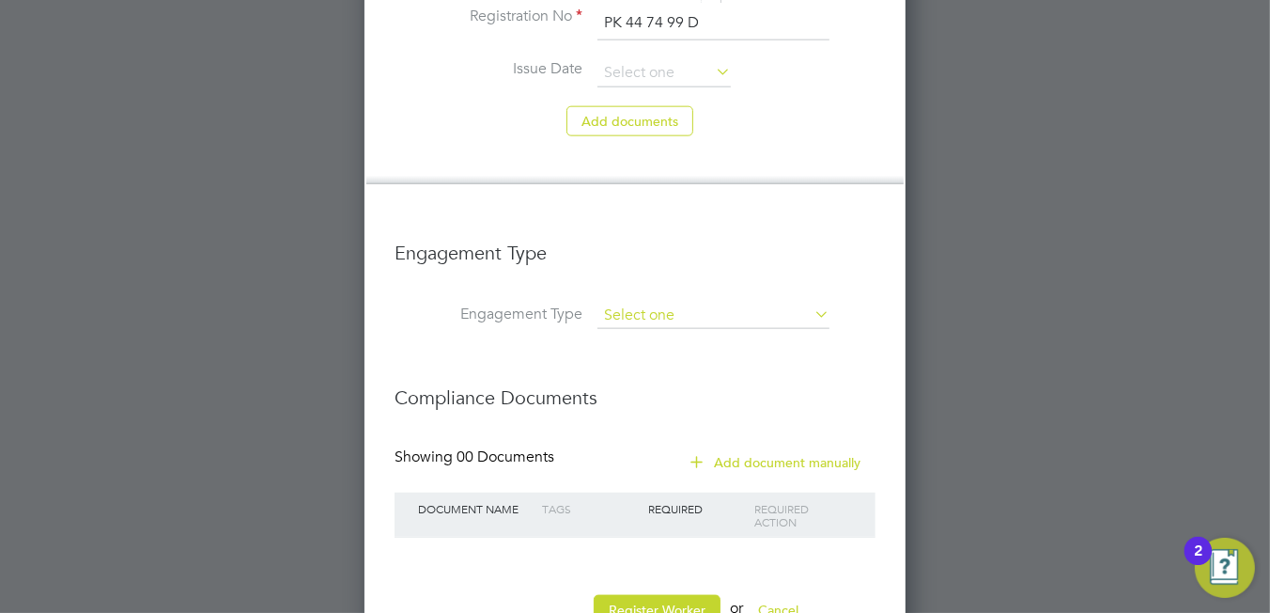
type input "PK 44 74 99 D"
click at [671, 303] on input at bounding box center [714, 316] width 232 height 26
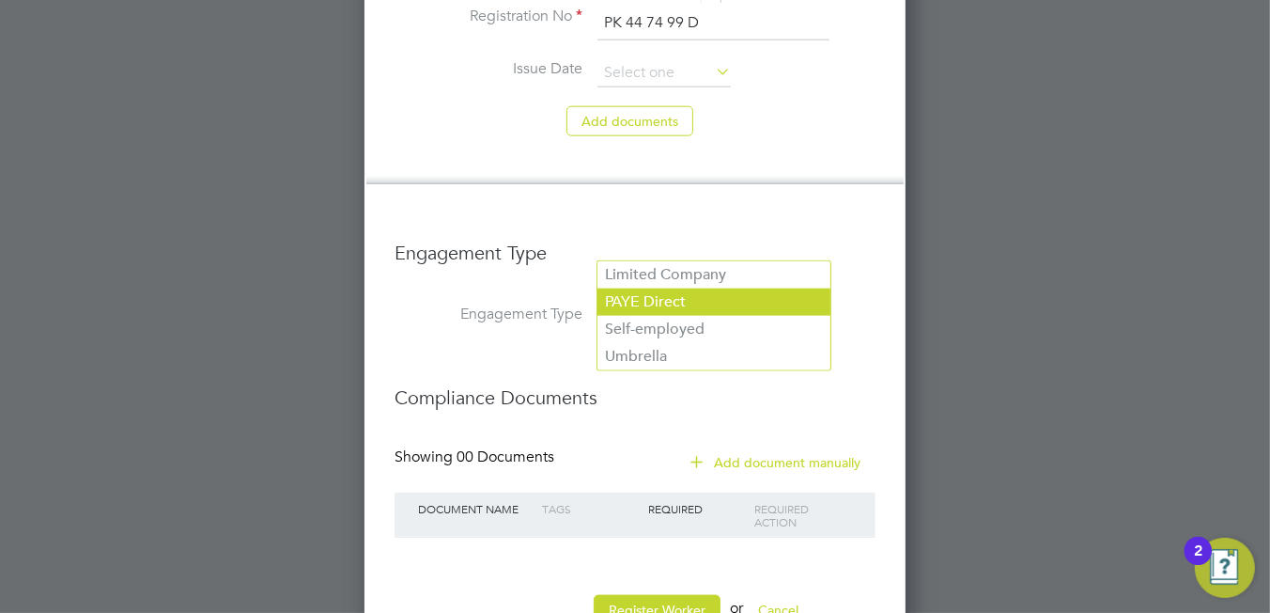
click at [657, 296] on li "PAYE Direct" at bounding box center [714, 301] width 233 height 27
type input "PAYE Direct"
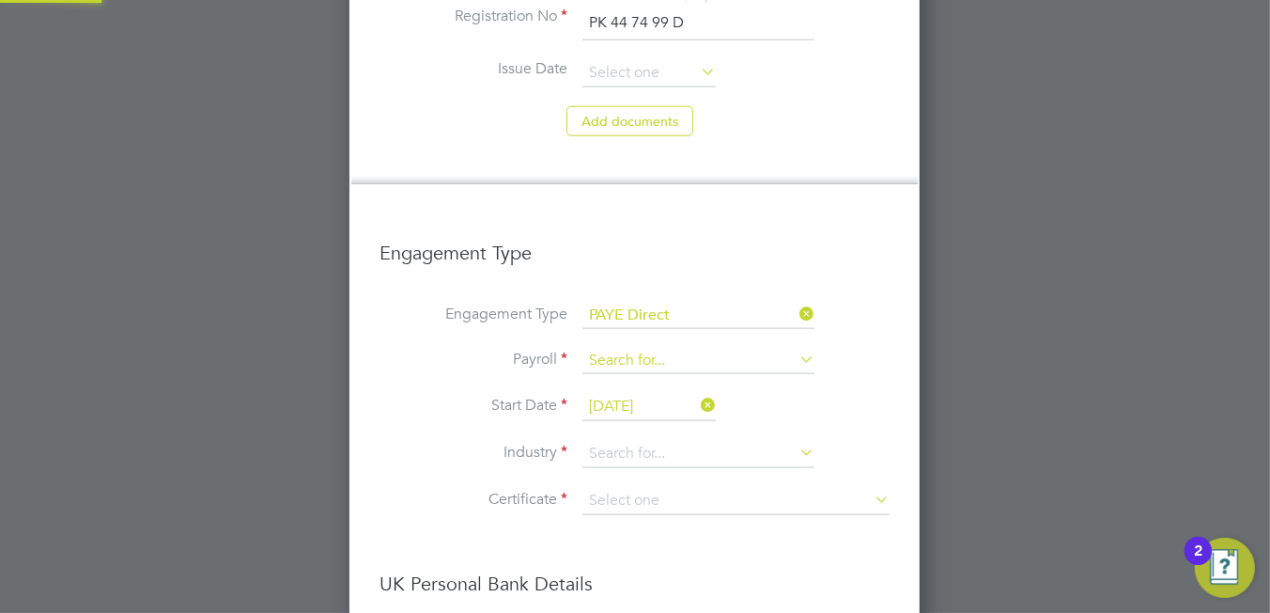
scroll to position [3041, 571]
click at [656, 348] on input at bounding box center [698, 361] width 232 height 26
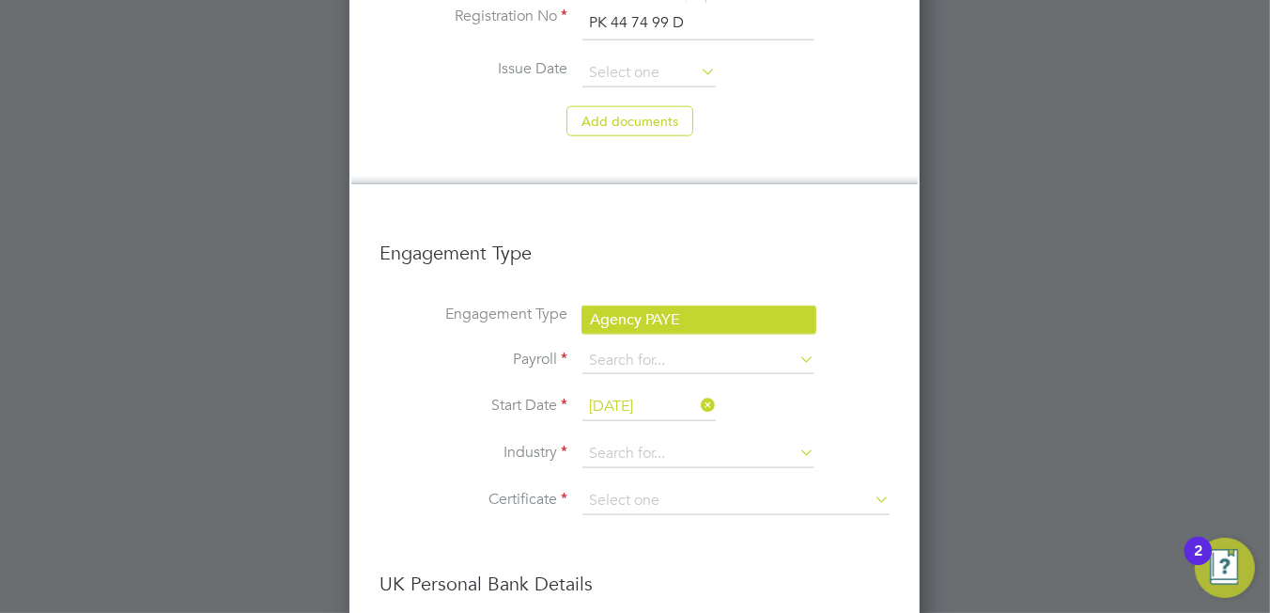
click at [656, 319] on li "Agency PAYE" at bounding box center [698, 319] width 233 height 27
type input "Agency PAYE"
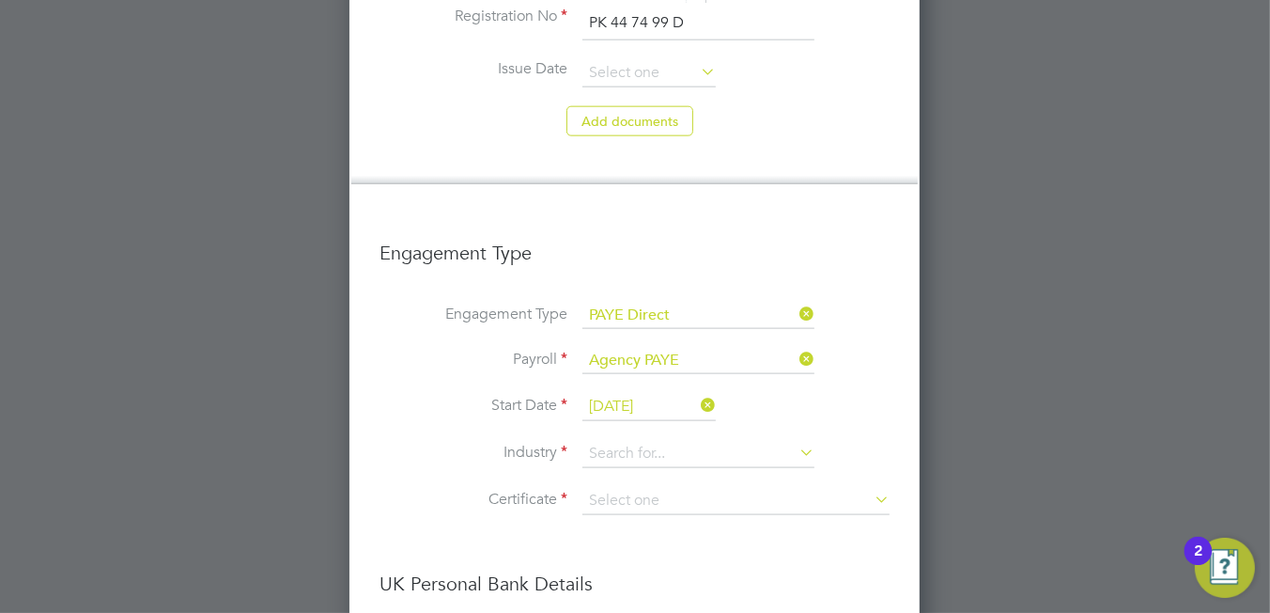
click at [617, 393] on input "23 Sep 2025" at bounding box center [648, 407] width 133 height 28
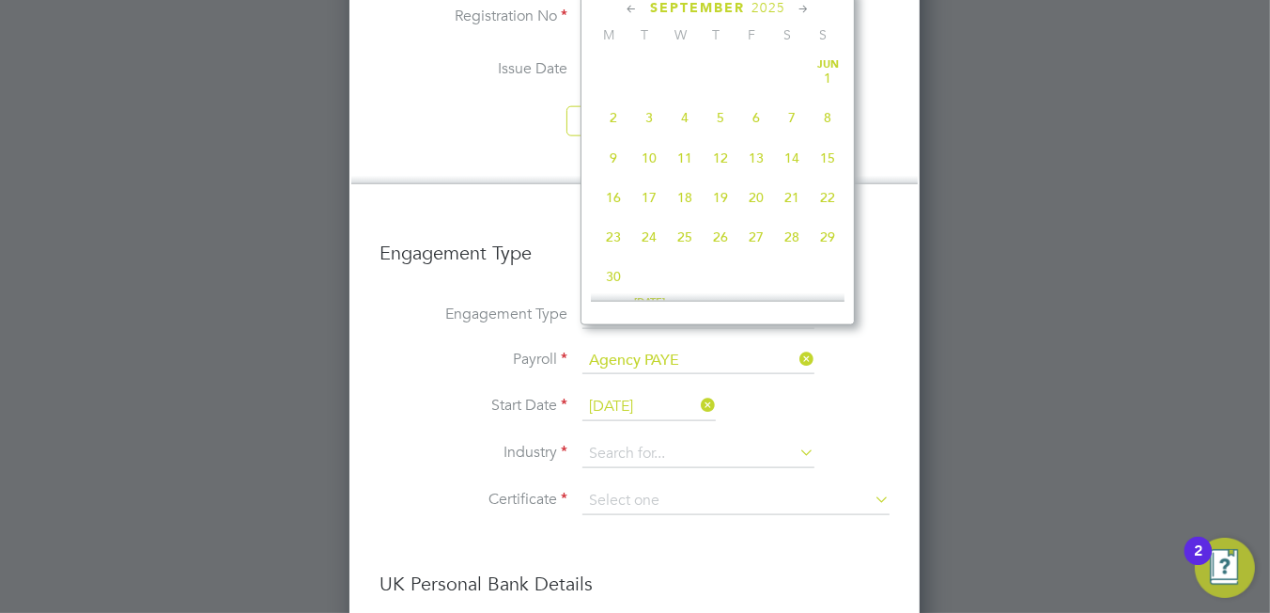
scroll to position [695, 0]
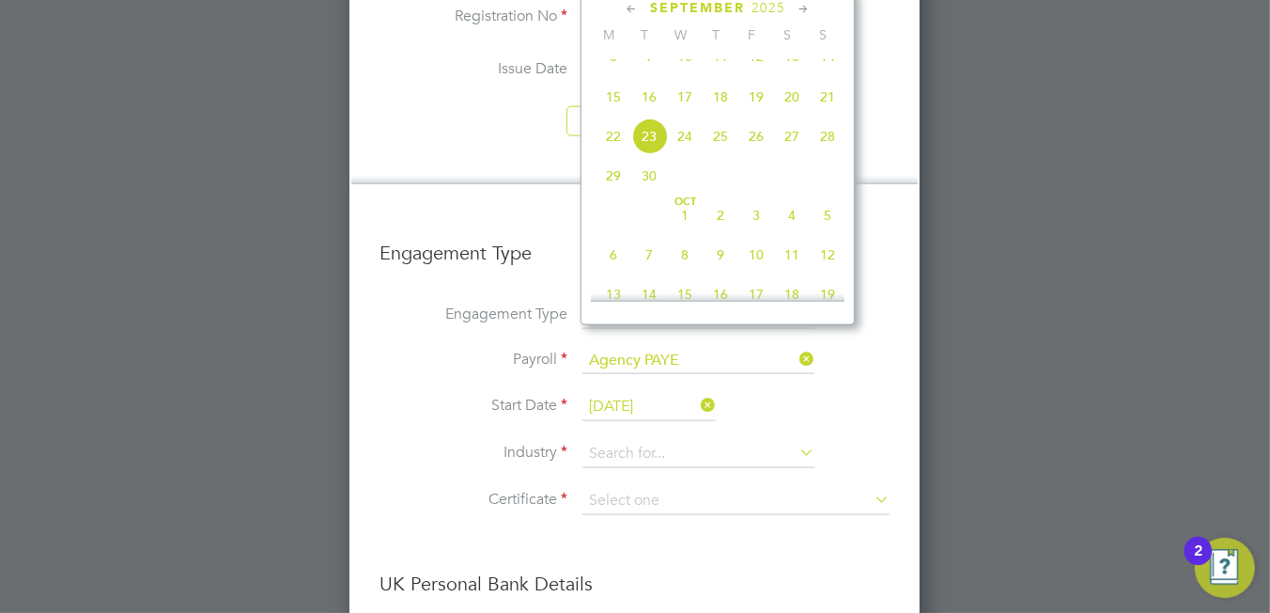
click at [755, 115] on span "19" at bounding box center [756, 97] width 36 height 36
type input "[DATE]"
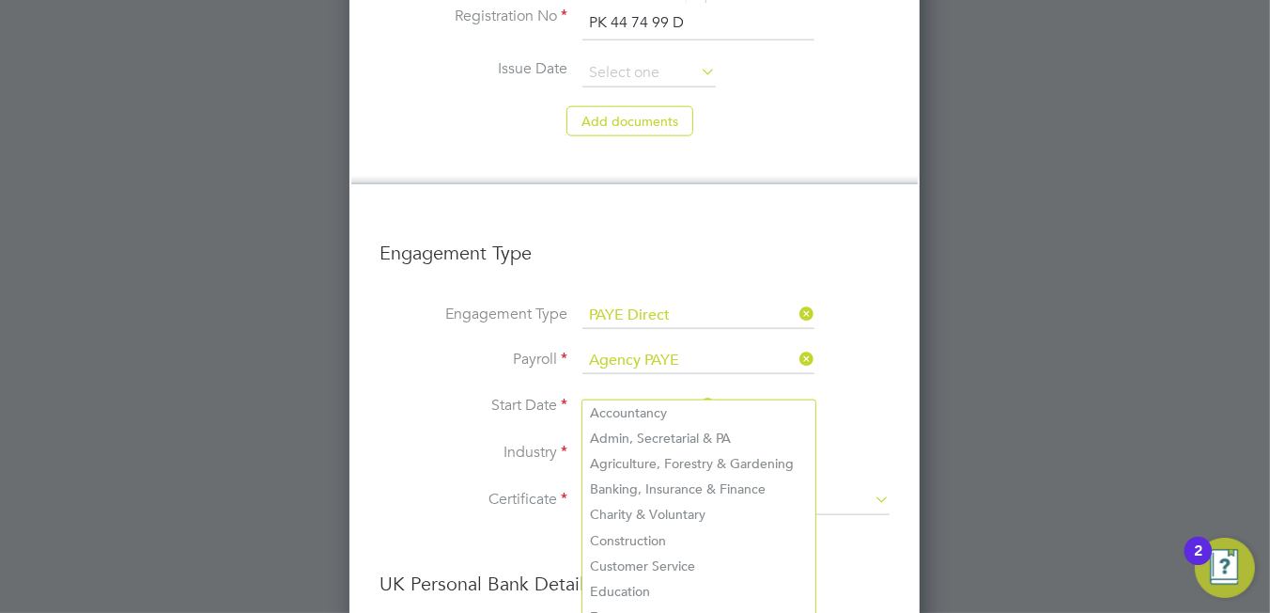
click at [658, 440] on input at bounding box center [698, 454] width 232 height 28
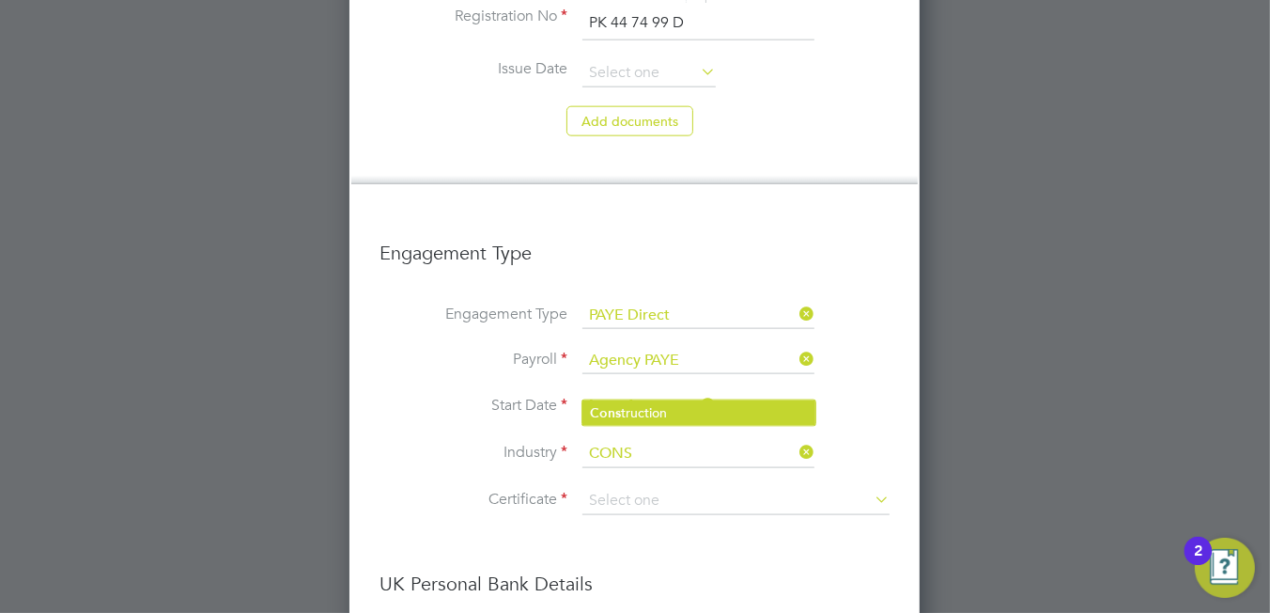
click at [681, 409] on li "Cons truction" at bounding box center [698, 412] width 233 height 25
type input "Construction"
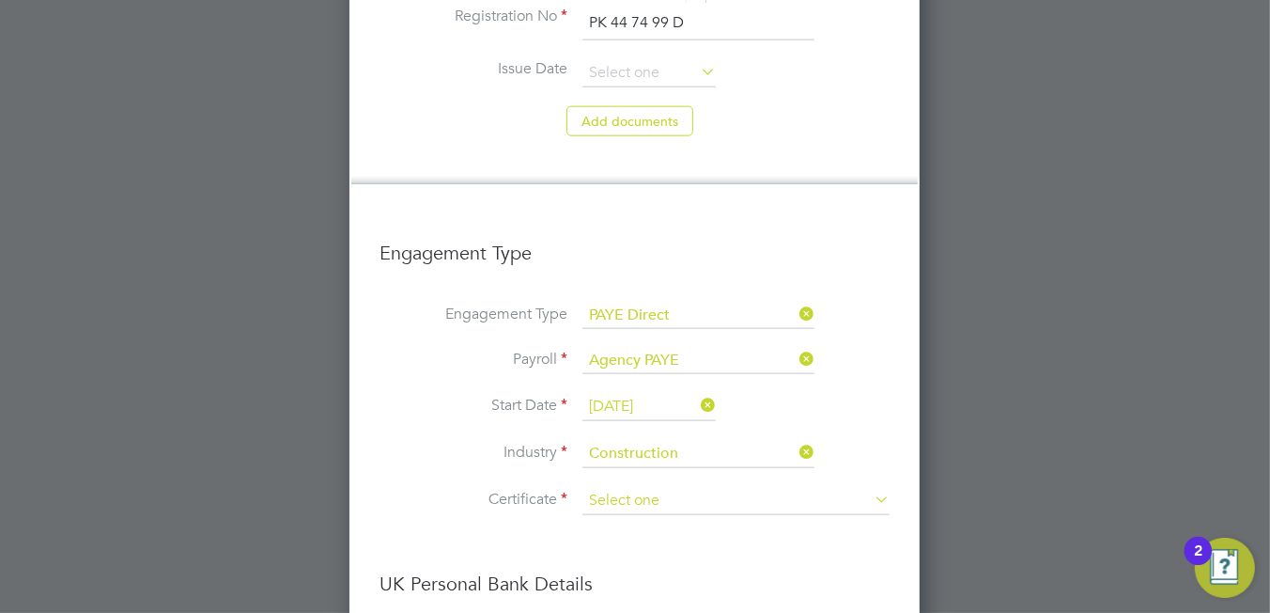
click at [678, 487] on input at bounding box center [735, 501] width 307 height 28
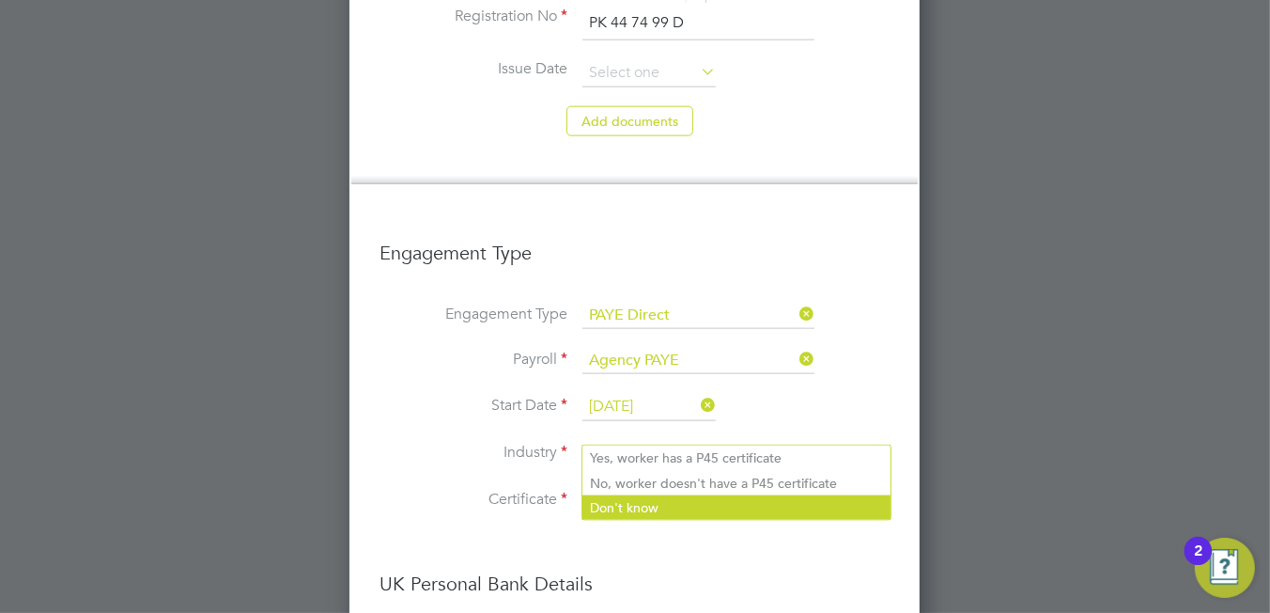
click at [661, 502] on li "Don't know" at bounding box center [736, 507] width 308 height 24
type input "Don't know"
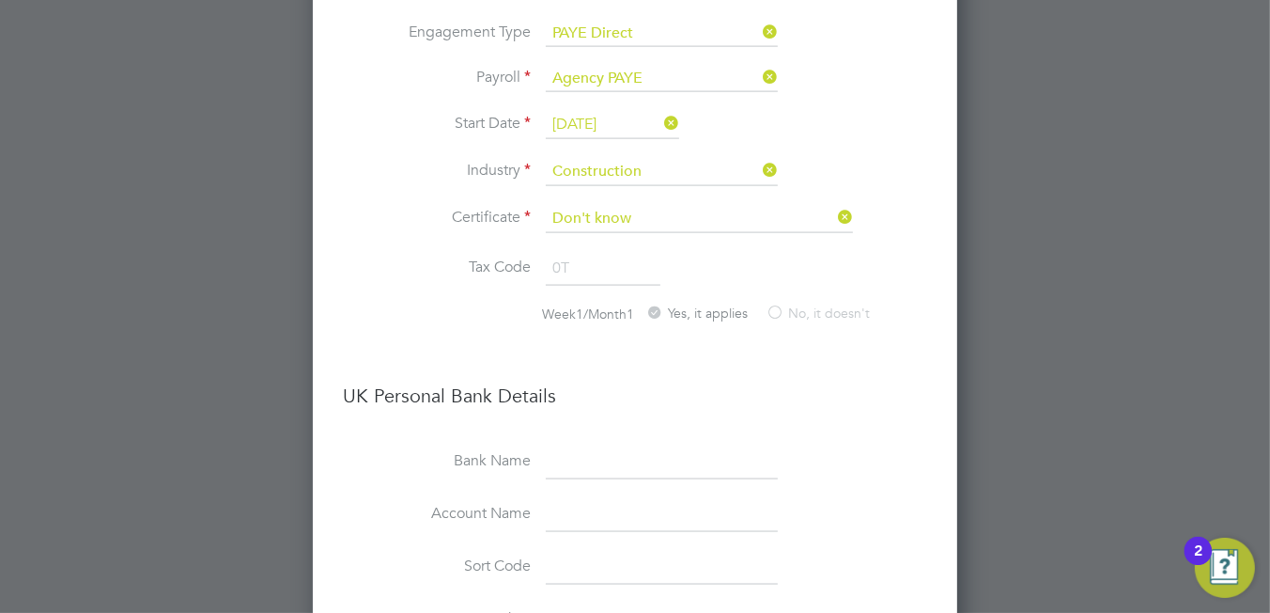
scroll to position [2591, 0]
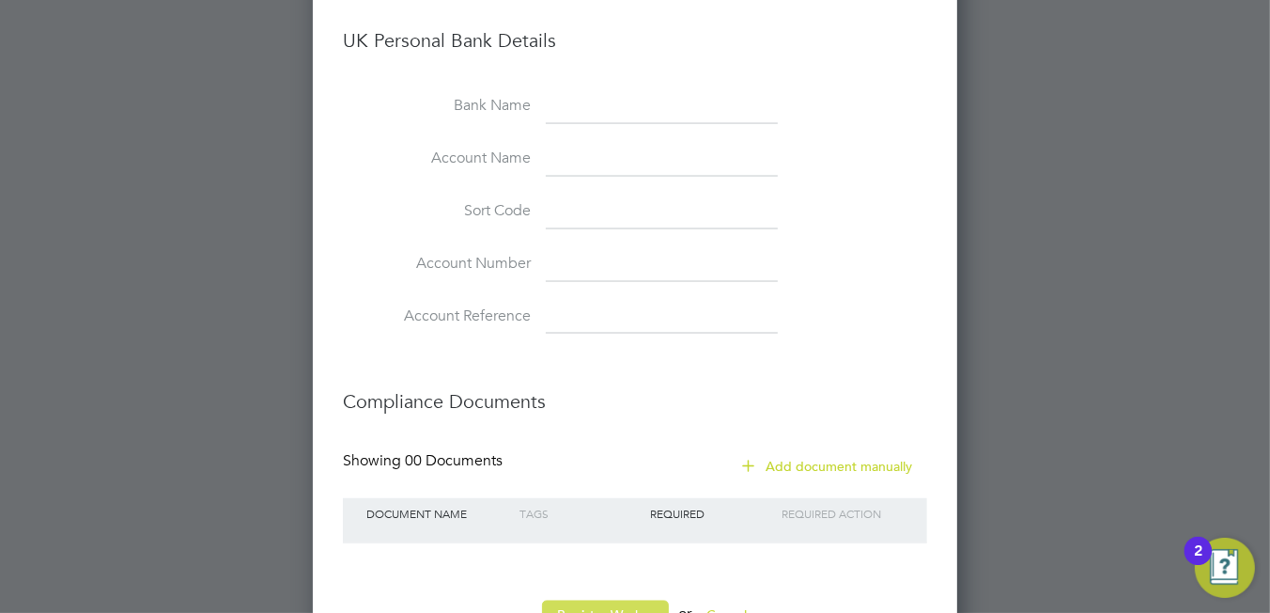
click at [625, 600] on button "Register Worker" at bounding box center [605, 615] width 127 height 30
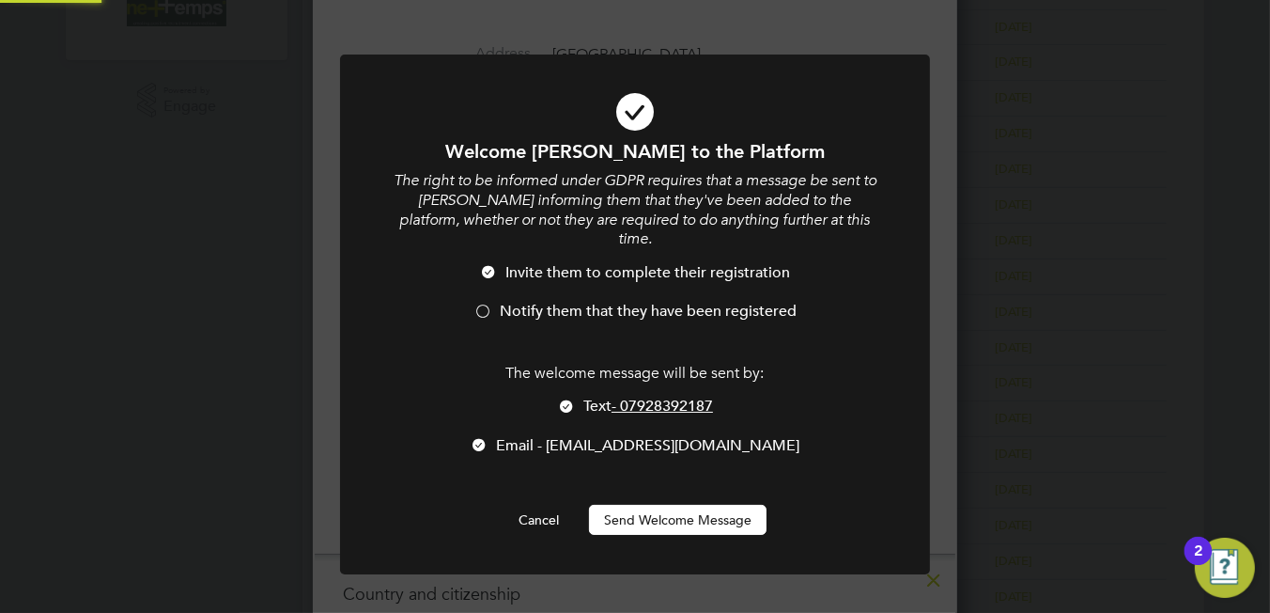
scroll to position [0, 0]
click at [557, 398] on div at bounding box center [566, 407] width 19 height 19
click at [531, 302] on span "Notify them that they have been registered" at bounding box center [648, 311] width 297 height 19
click at [638, 505] on button "Send Welcome Message" at bounding box center [678, 520] width 178 height 30
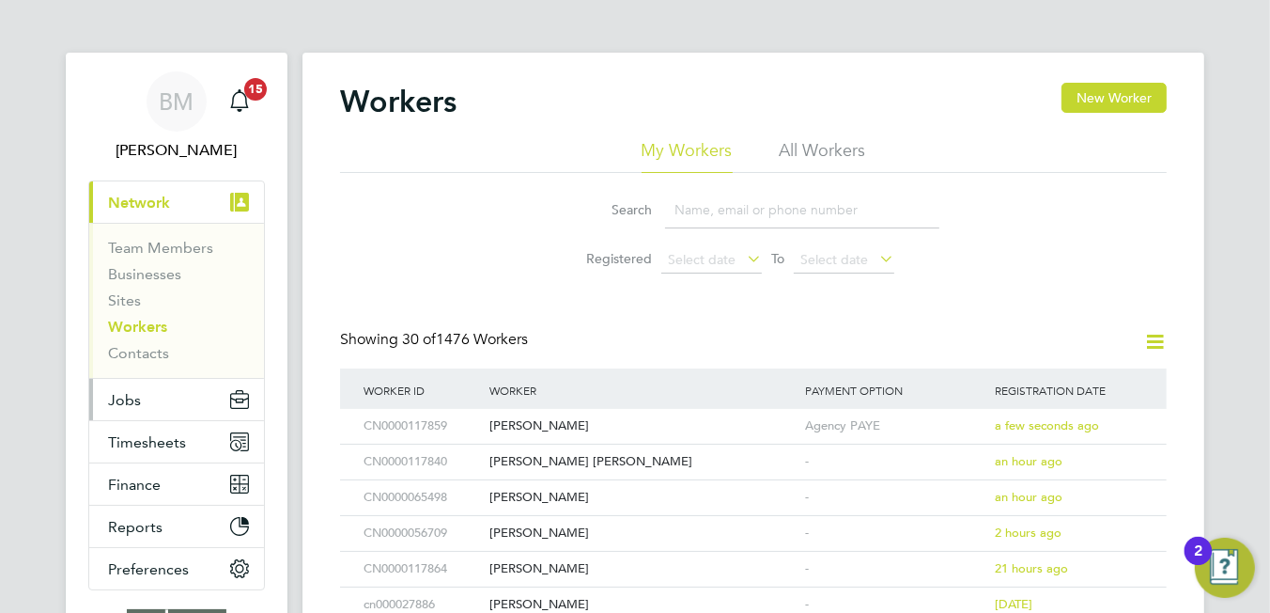
click at [133, 398] on span "Jobs" at bounding box center [124, 400] width 33 height 18
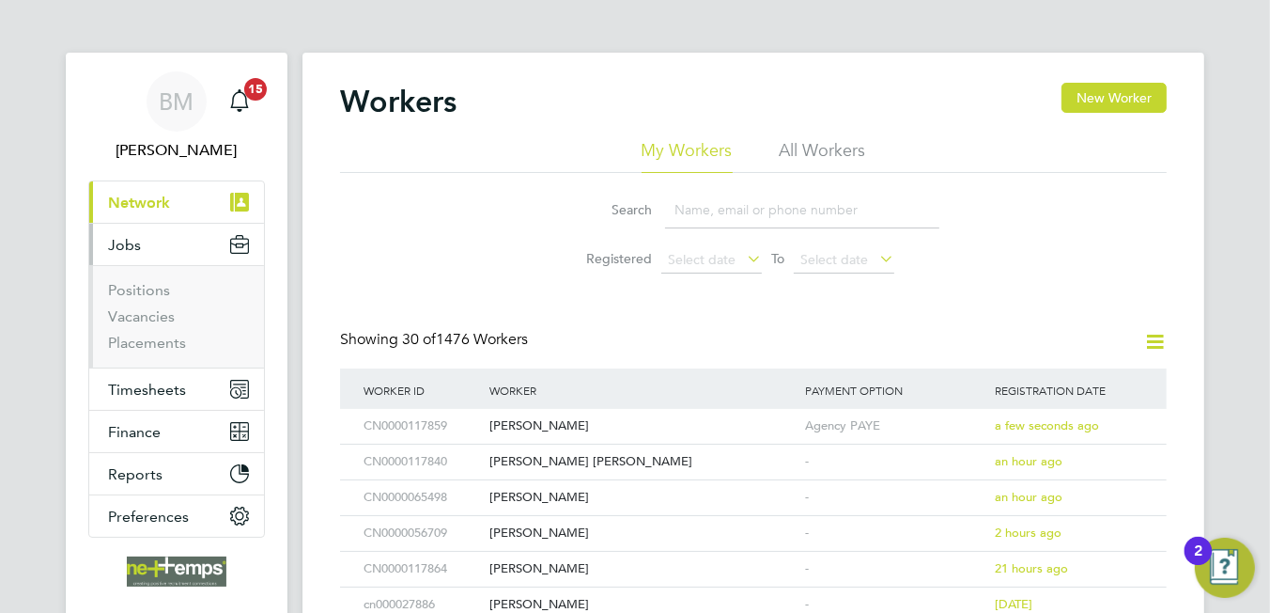
click at [133, 254] on span "Jobs" at bounding box center [124, 245] width 33 height 18
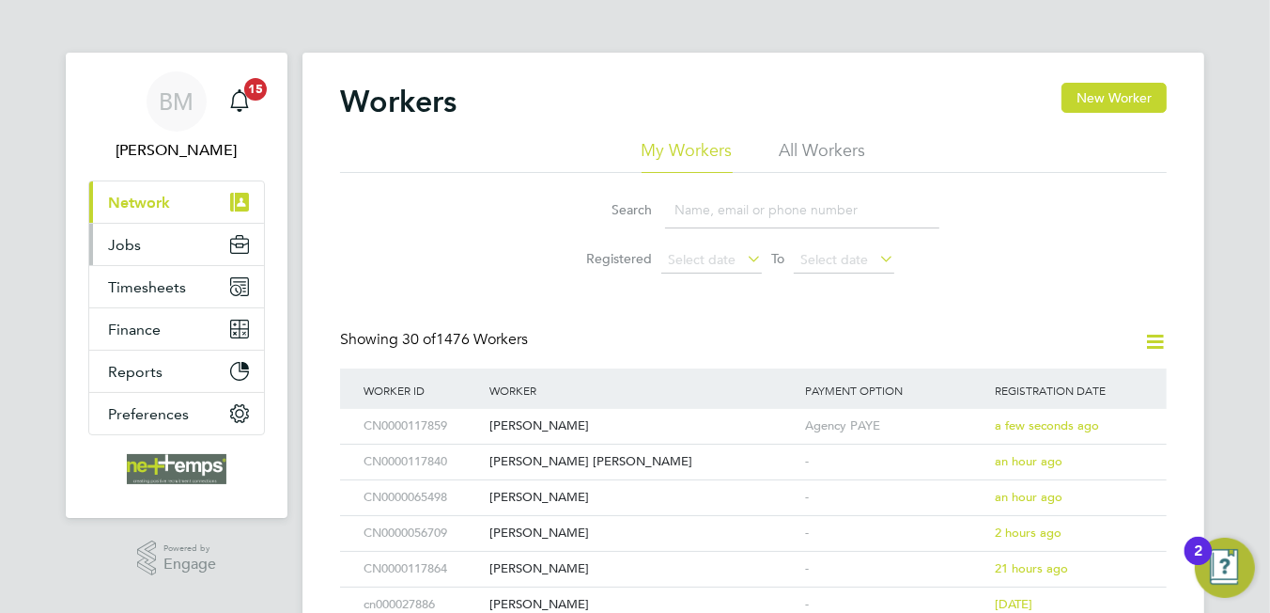
click at [167, 249] on button "Jobs" at bounding box center [176, 244] width 175 height 41
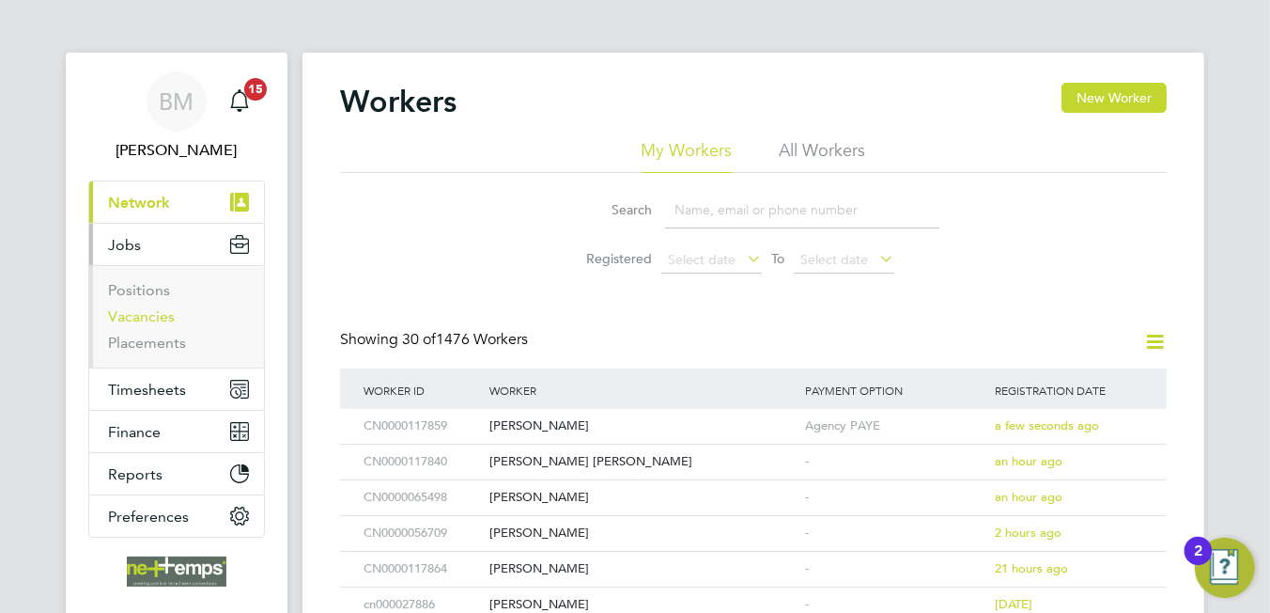
click at [150, 309] on link "Vacancies" at bounding box center [141, 316] width 67 height 18
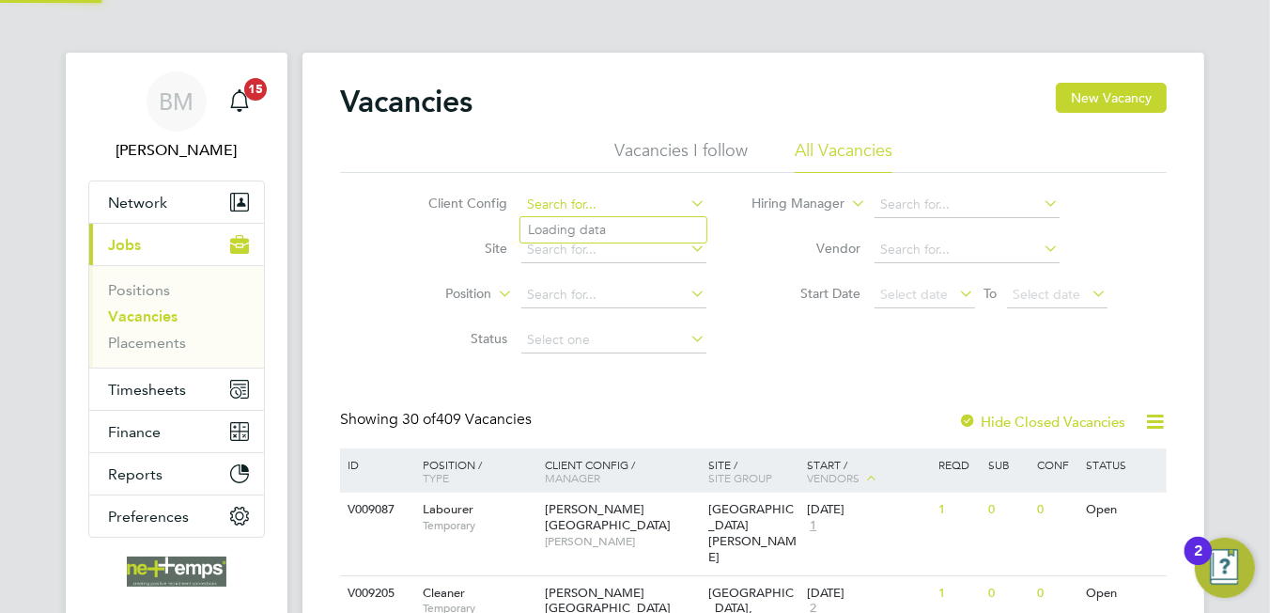
click at [593, 196] on input at bounding box center [613, 205] width 185 height 26
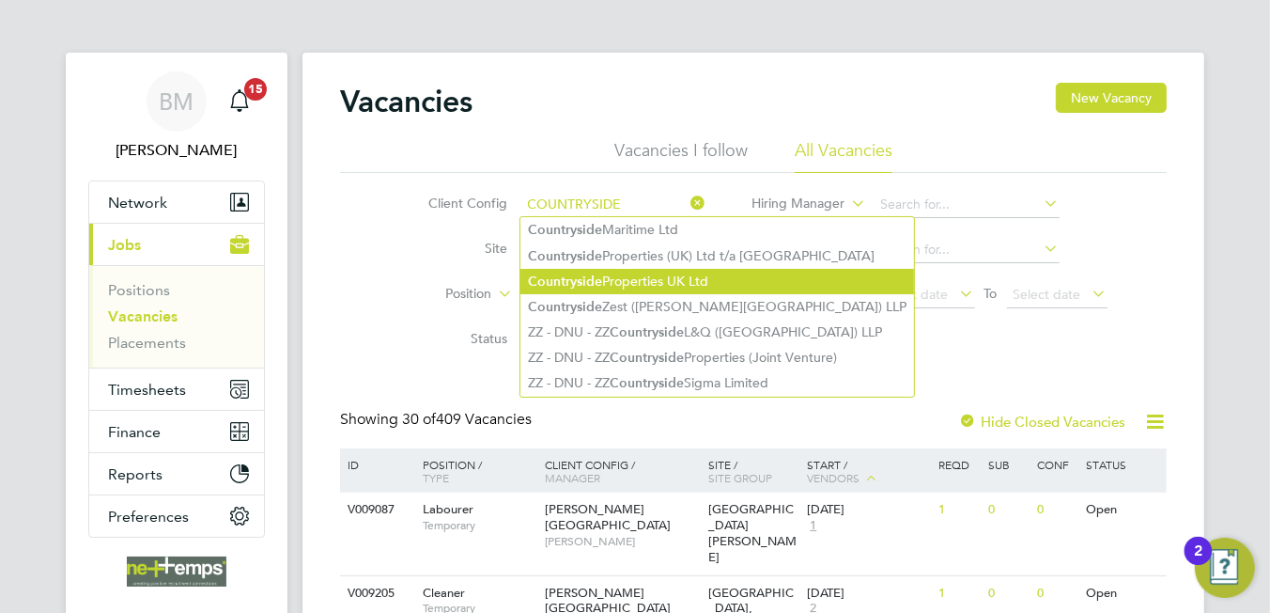
click at [699, 278] on li "Countryside Properties UK Ltd" at bounding box center [717, 281] width 394 height 25
type input "Countryside Properties UK Ltd"
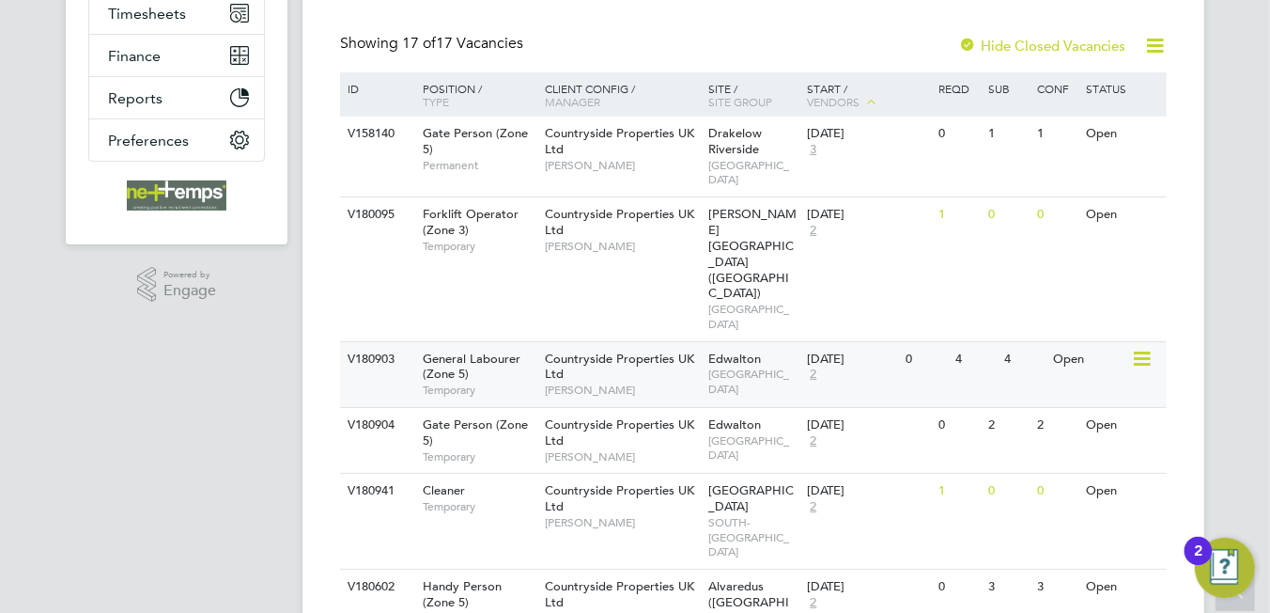
scroll to position [469, 0]
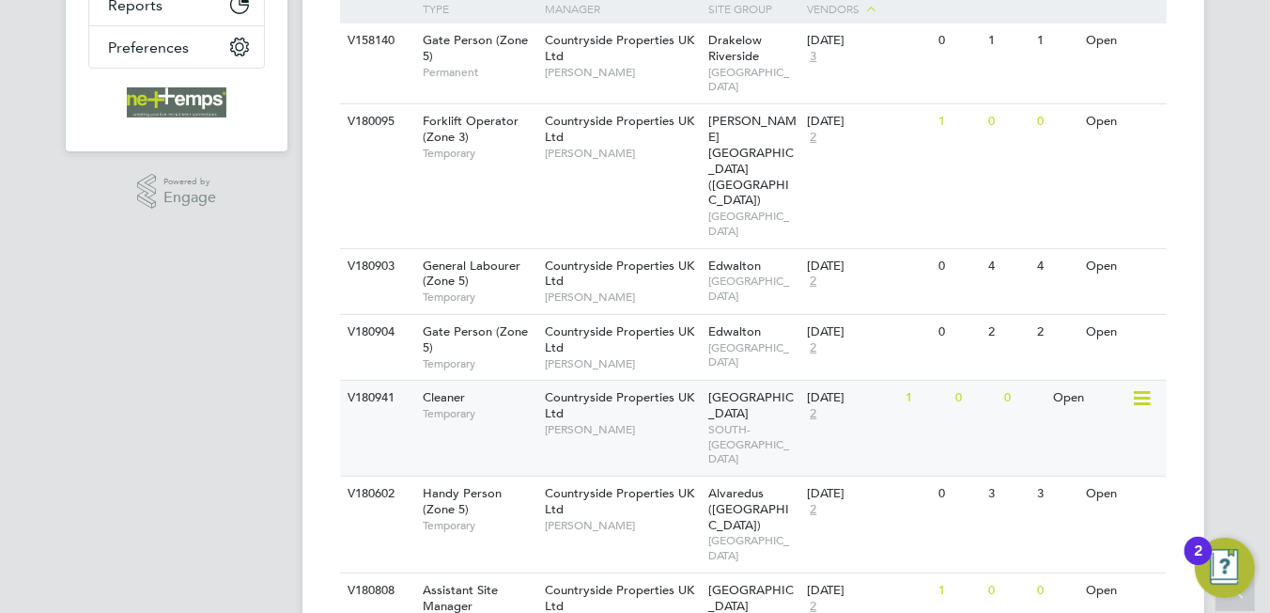
click at [763, 396] on div "Prospect Avenue SOUTH-EAST MIDLANDS" at bounding box center [754, 428] width 99 height 95
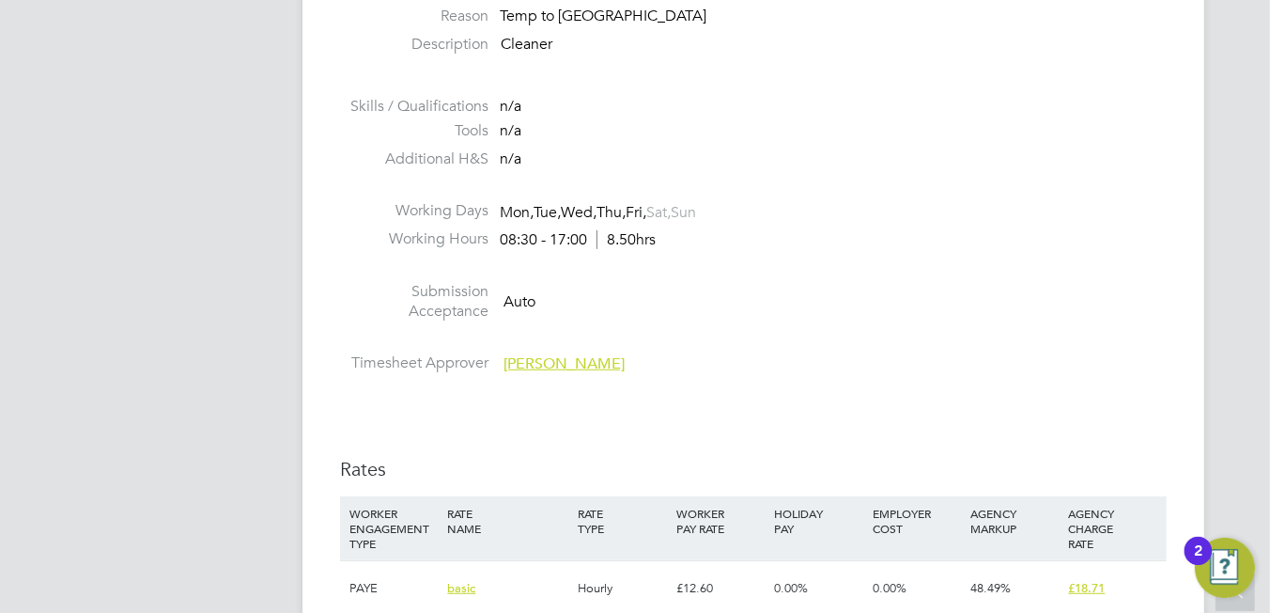
scroll to position [1033, 0]
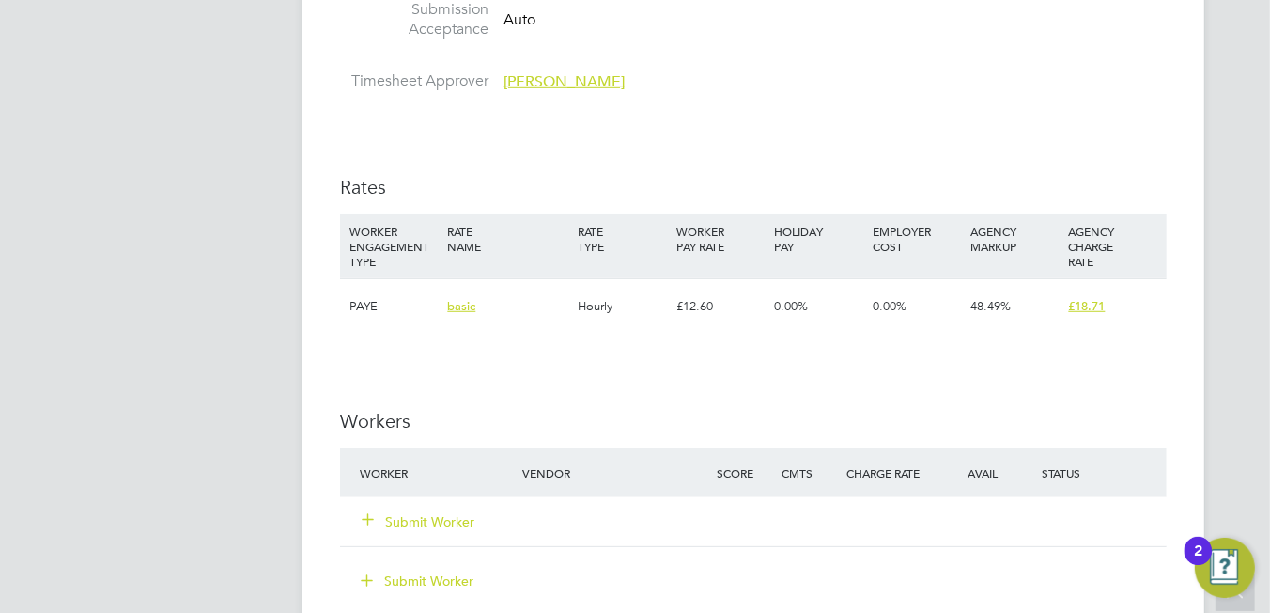
click at [444, 510] on div "Submit Worker" at bounding box center [452, 522] width 194 height 34
click at [454, 512] on button "Submit Worker" at bounding box center [419, 521] width 113 height 19
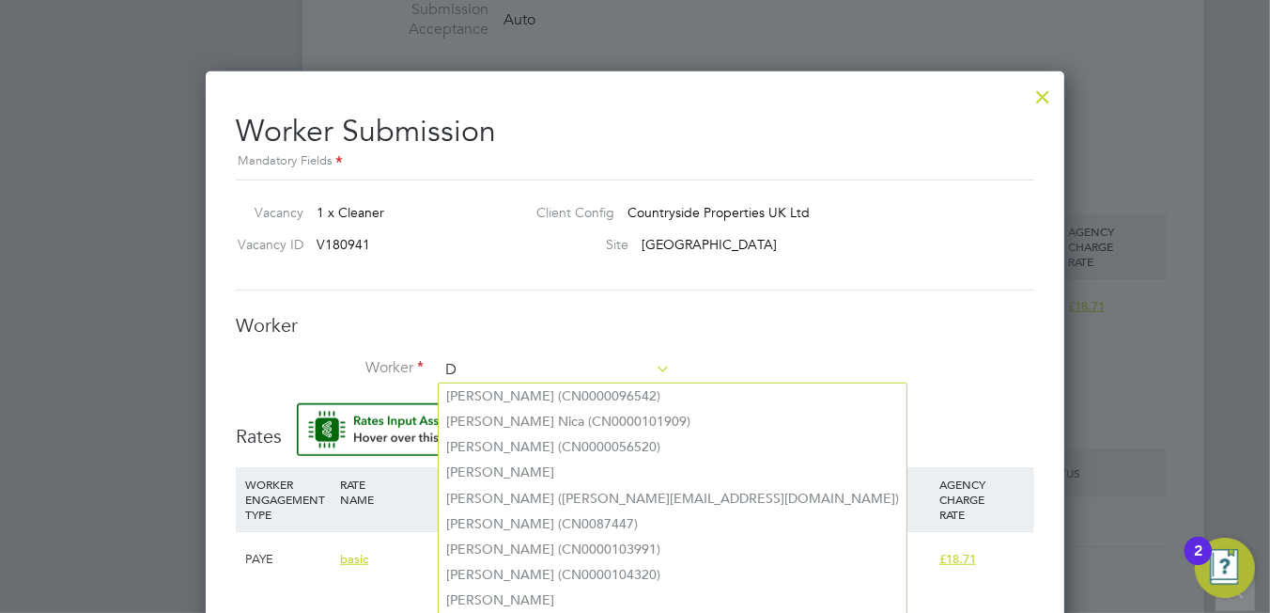
scroll to position [1204, 860]
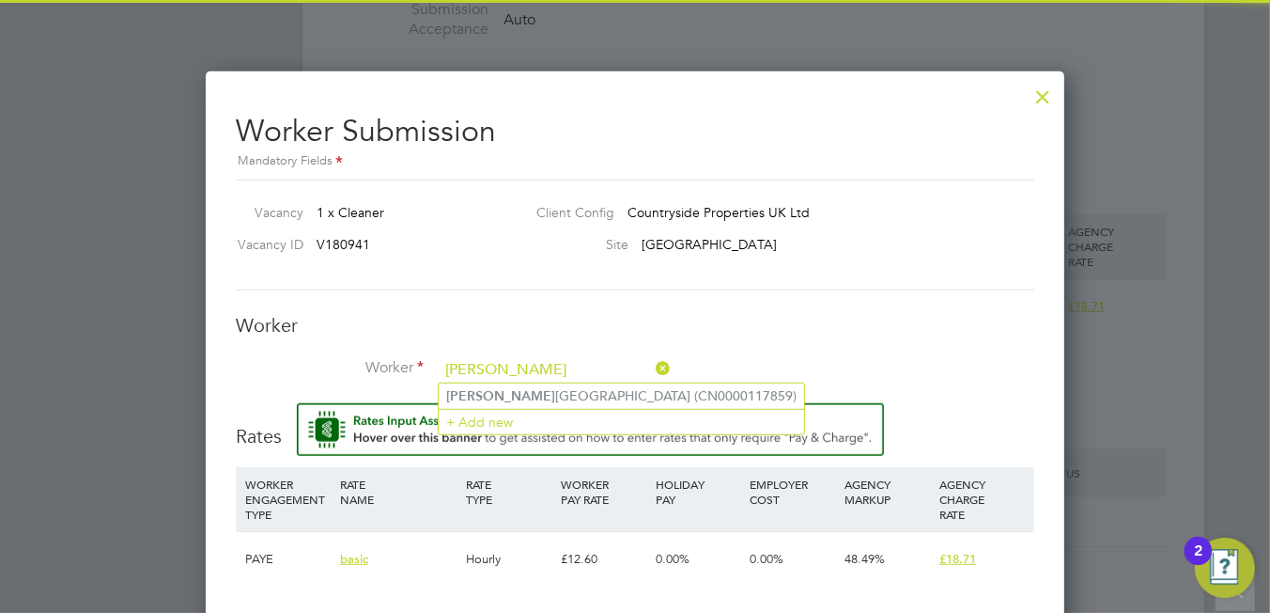
type input "[PERSON_NAME]"
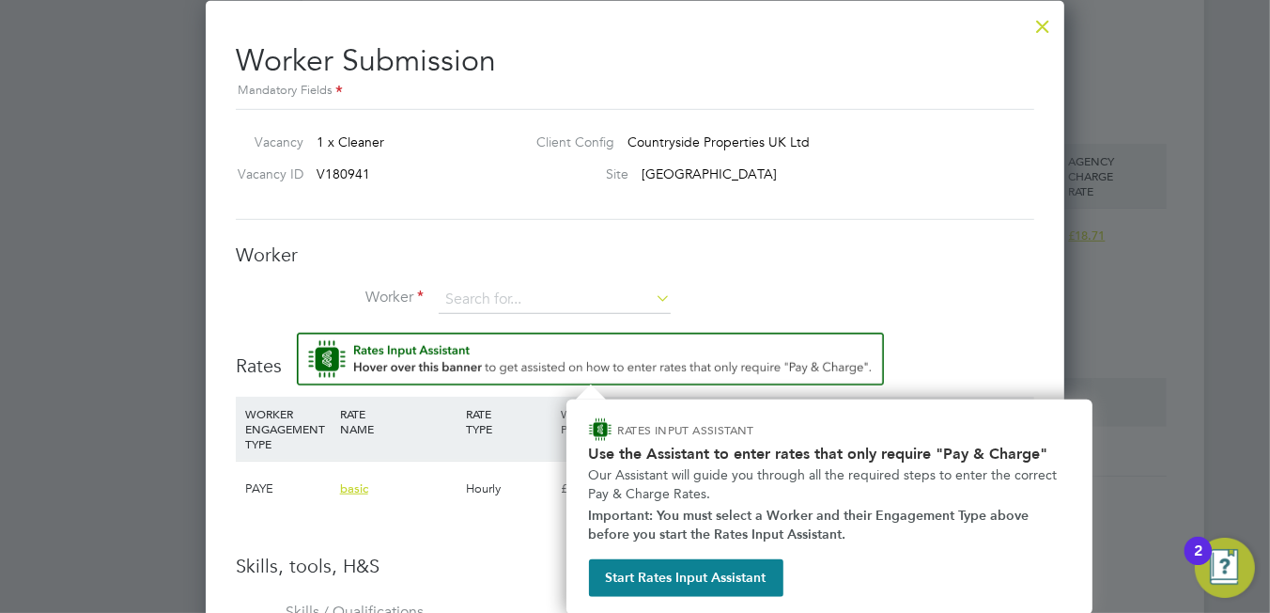
scroll to position [1105, 0]
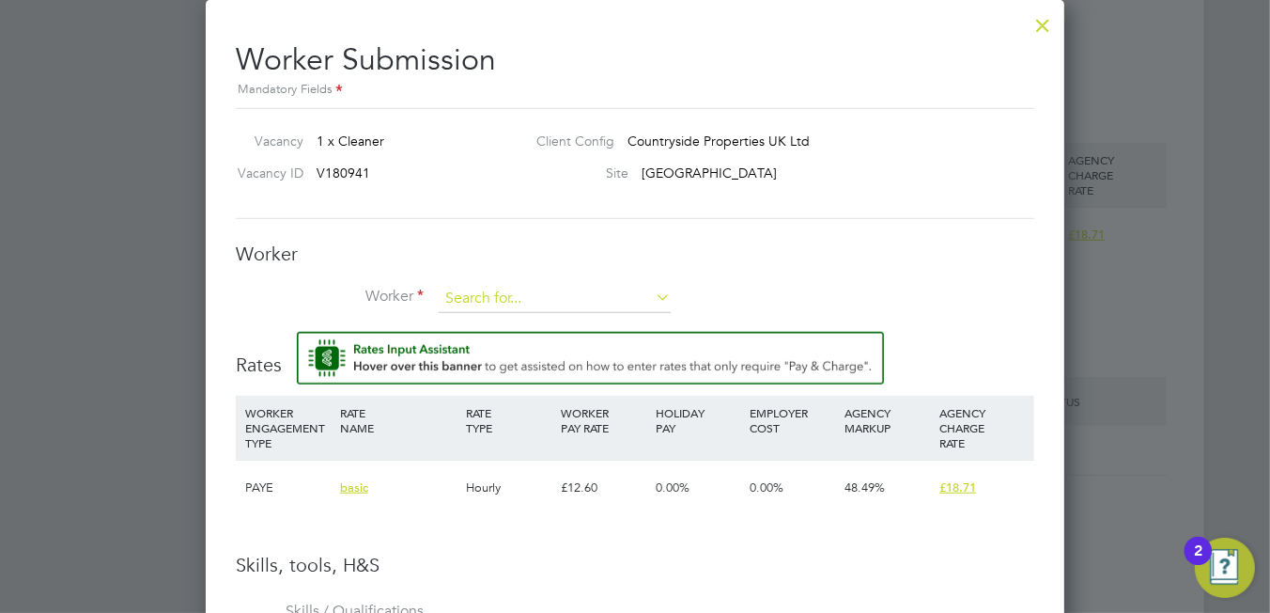
click at [540, 302] on input at bounding box center [555, 299] width 232 height 28
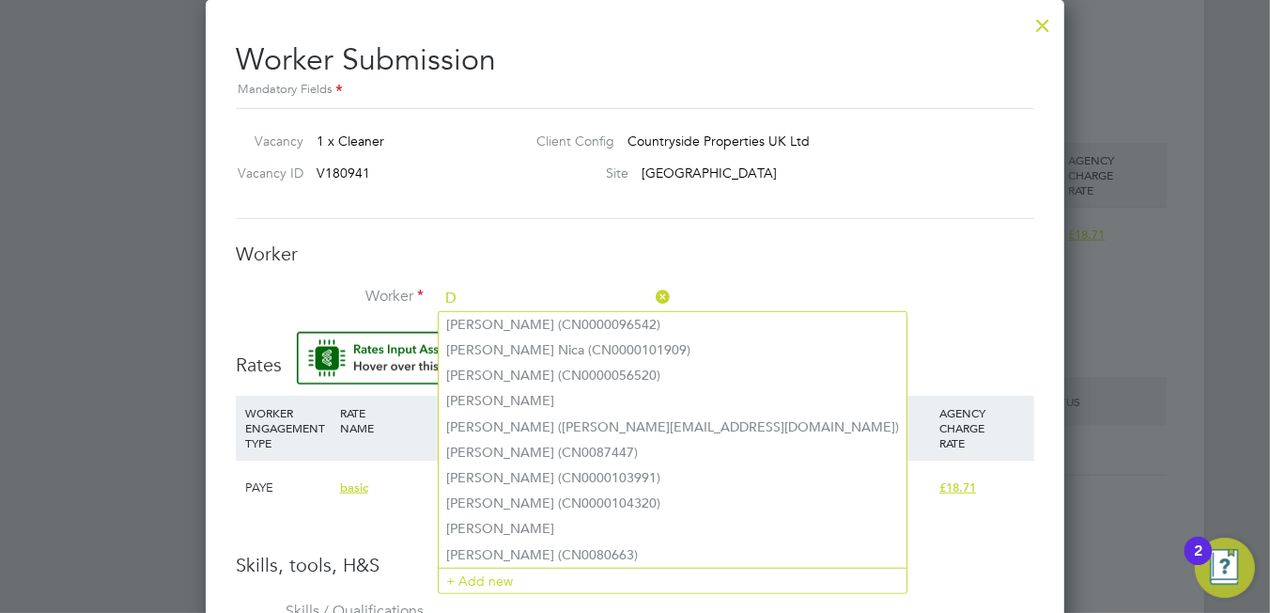
scroll to position [1204, 860]
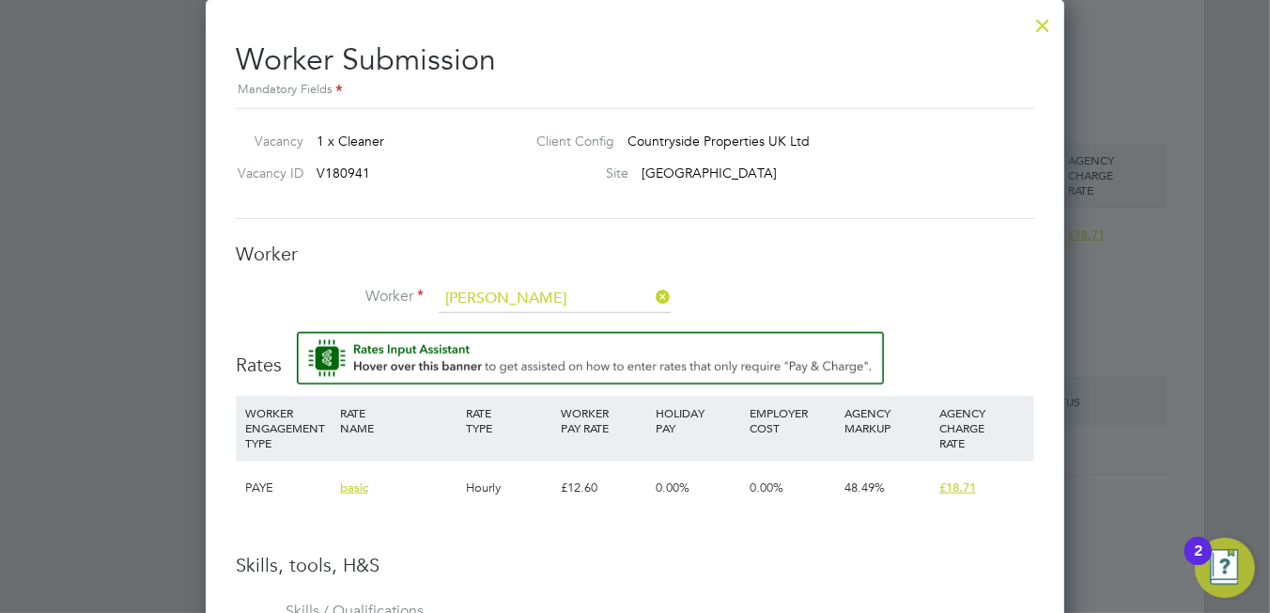
click at [526, 324] on li "[PERSON_NAME] (CN0000117859)" at bounding box center [621, 324] width 365 height 25
type input "[PERSON_NAME] (CN0000117859)"
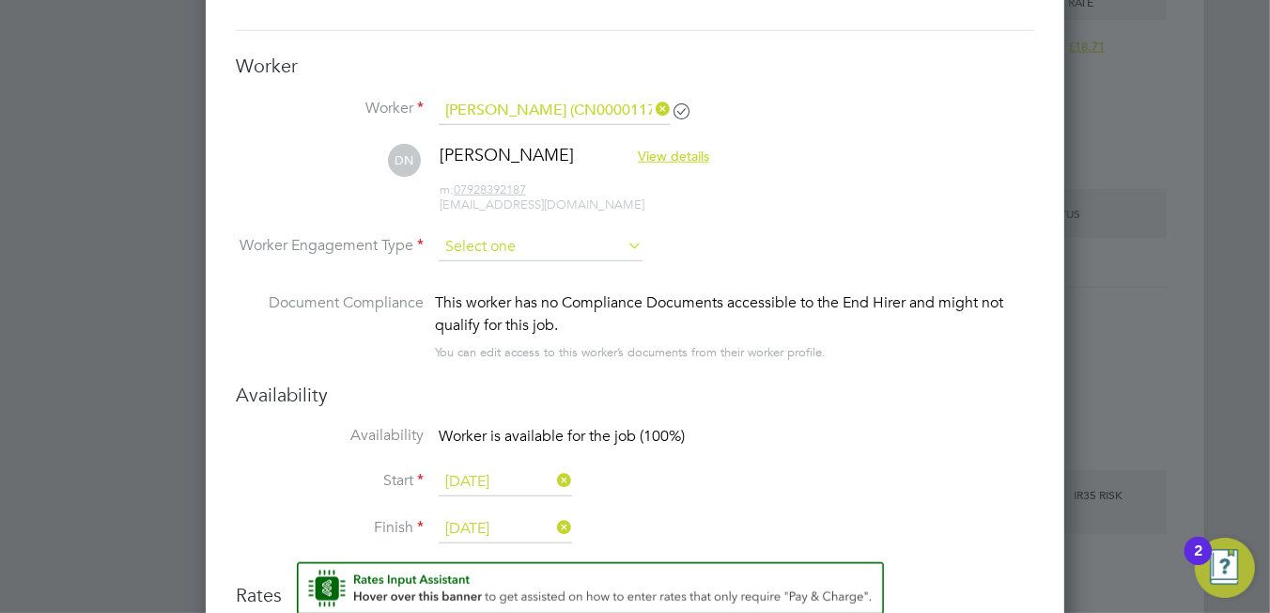
click at [481, 244] on input at bounding box center [541, 247] width 204 height 28
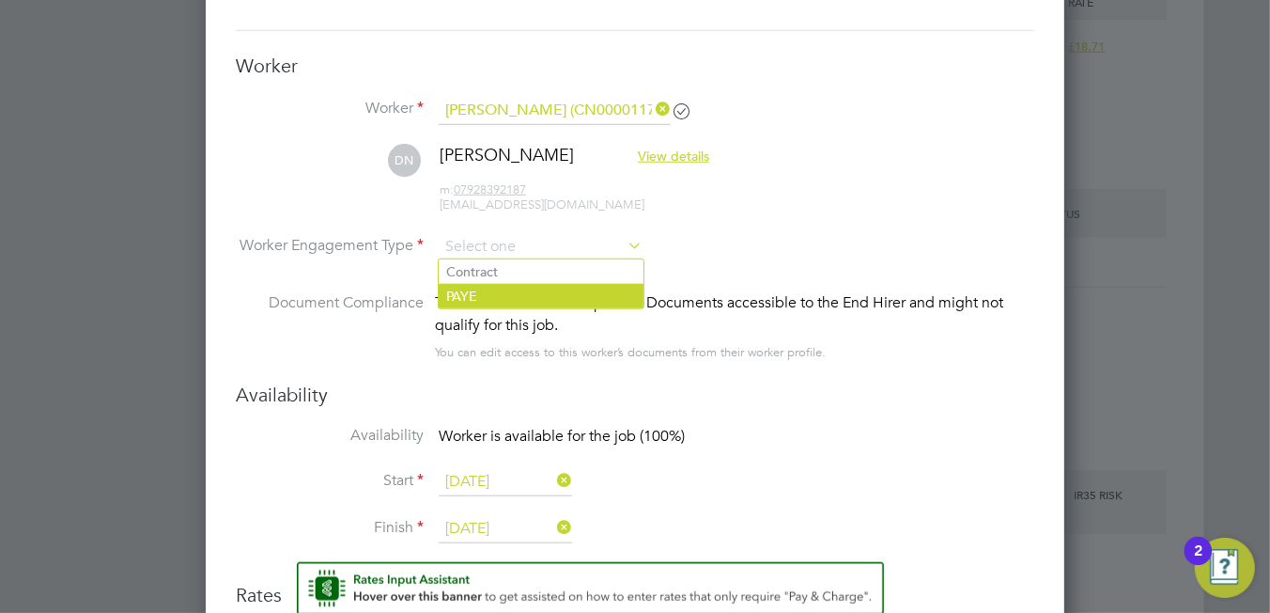
click at [488, 292] on li "PAYE" at bounding box center [541, 296] width 205 height 24
type input "PAYE"
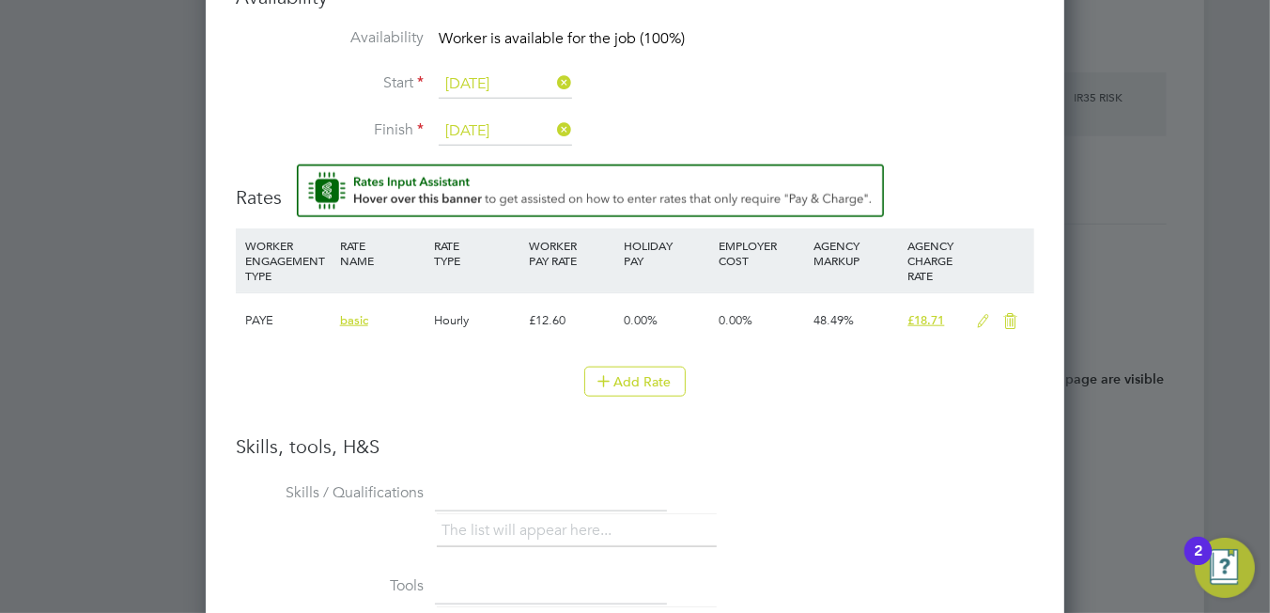
click at [981, 317] on icon at bounding box center [982, 321] width 23 height 15
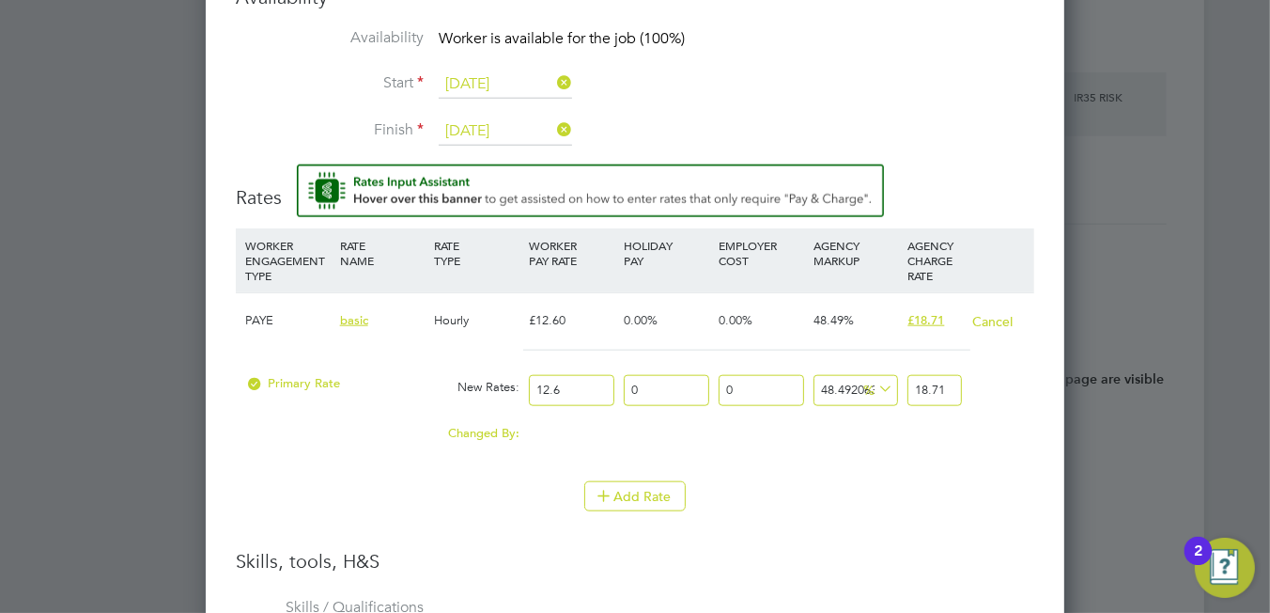
click at [955, 388] on input "18.71" at bounding box center [935, 390] width 54 height 31
type input "48.41269841269841"
type input "18.7"
type input "42.857142857142854"
type input "18"
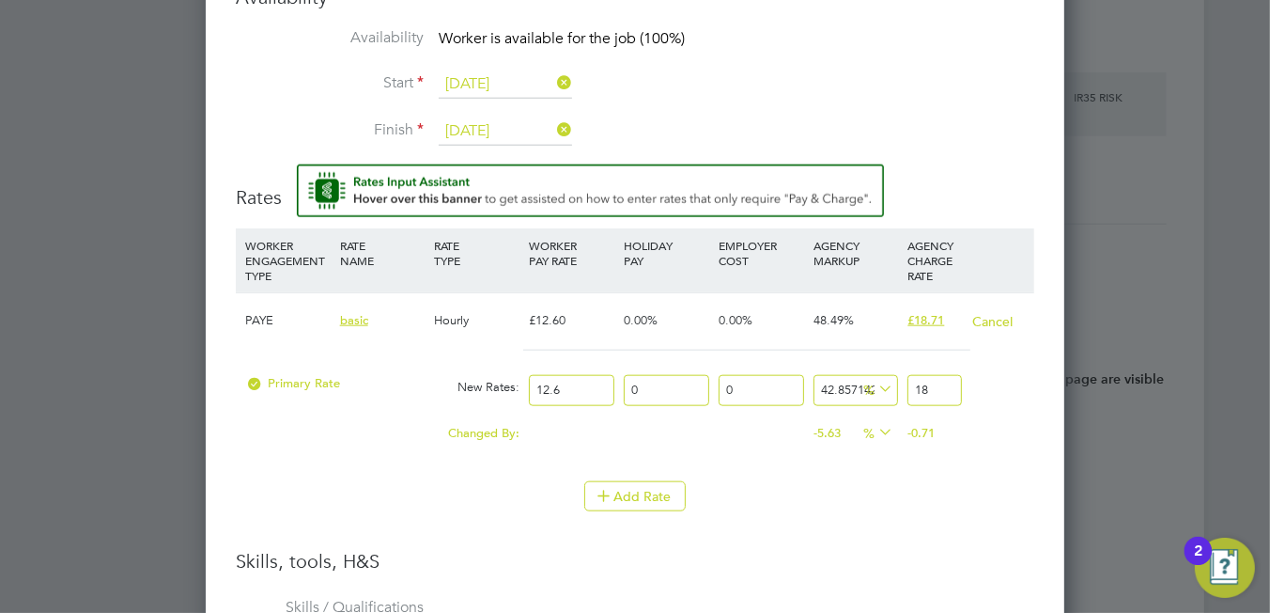
type input "49.20634920634921"
type input "18.8"
type input "49.84126984126984"
type input "18.88"
click at [921, 496] on div "Add Rate" at bounding box center [635, 496] width 799 height 30
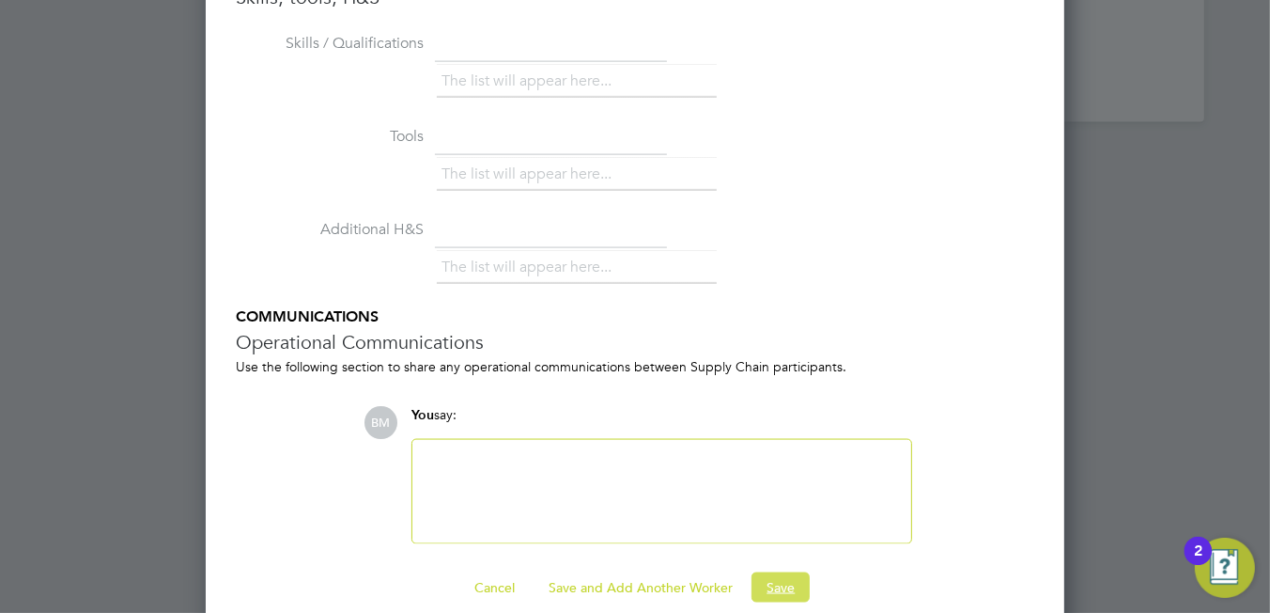
click at [779, 583] on button "Save" at bounding box center [781, 587] width 58 height 30
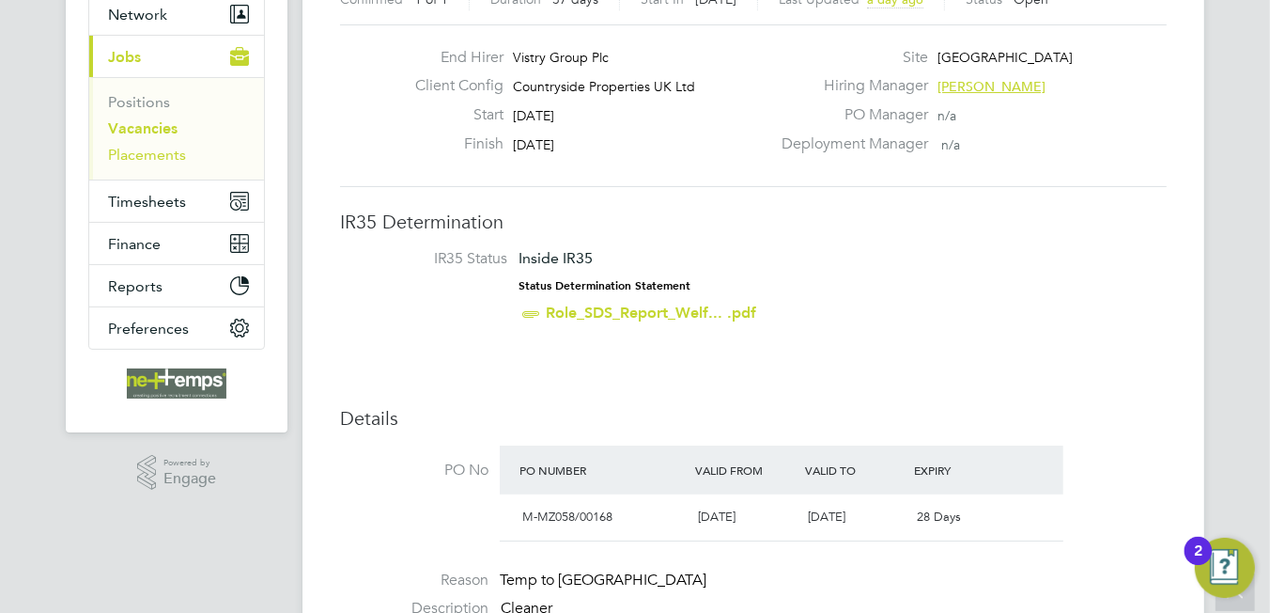
click at [148, 153] on link "Placements" at bounding box center [147, 155] width 78 height 18
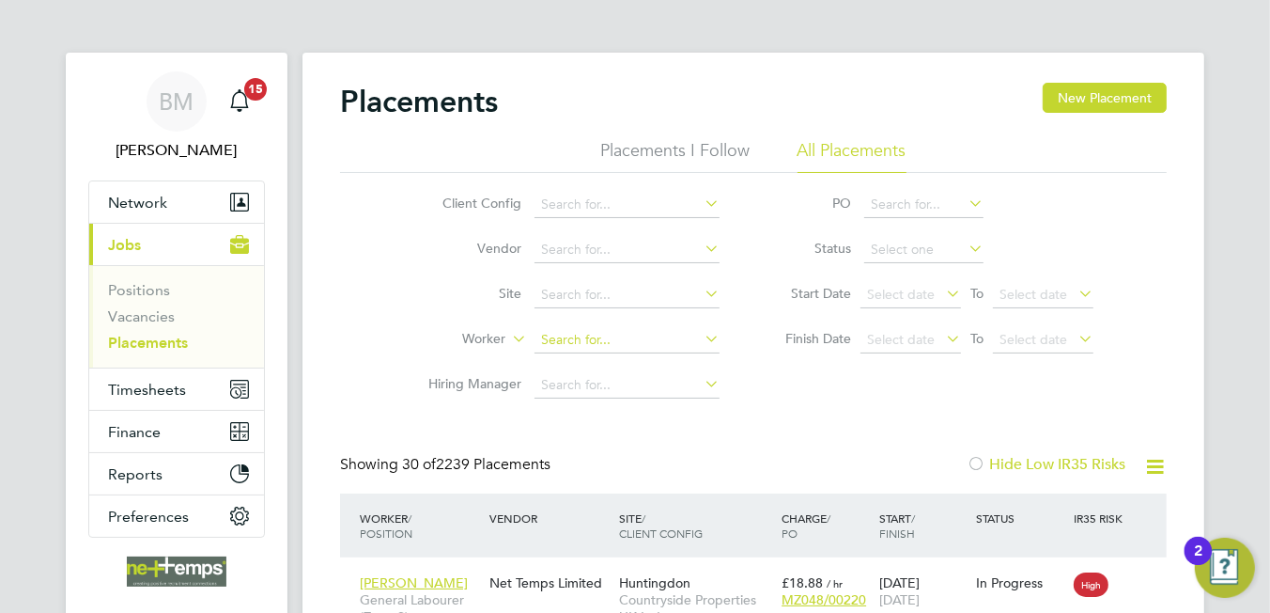
drag, startPoint x: 574, startPoint y: 335, endPoint x: 574, endPoint y: 349, distance: 13.2
click at [574, 349] on input at bounding box center [627, 340] width 185 height 26
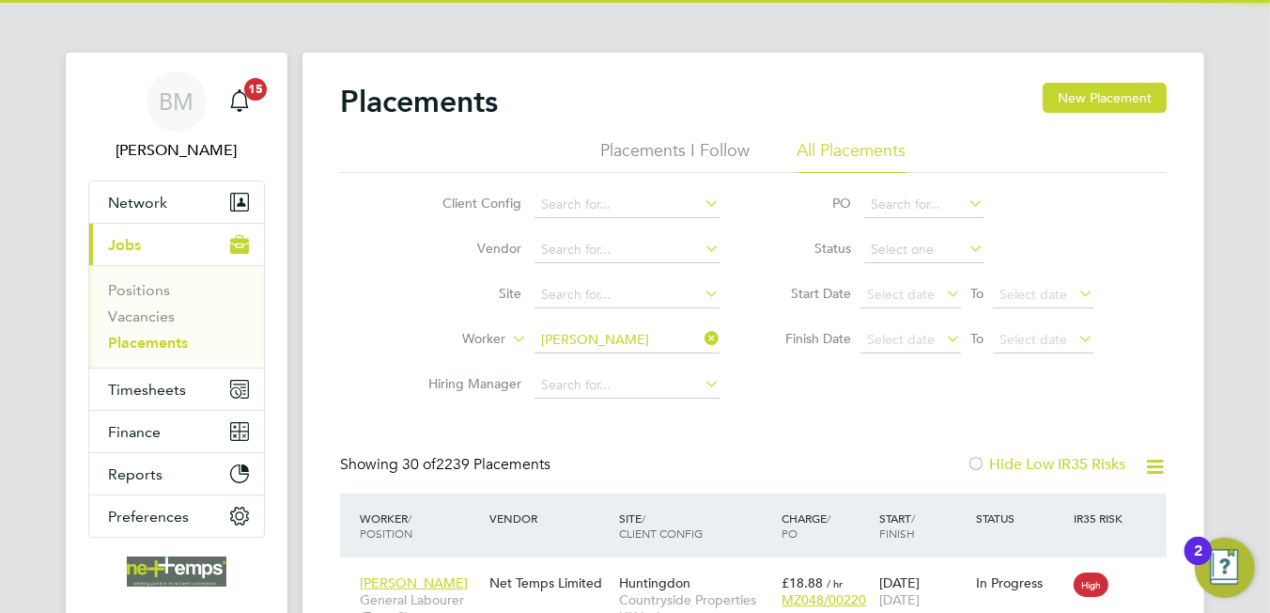
drag, startPoint x: 618, startPoint y: 365, endPoint x: 636, endPoint y: 346, distance: 26.6
click at [619, 365] on li "Daniele Napoli" at bounding box center [664, 364] width 259 height 25
type input "[PERSON_NAME]"
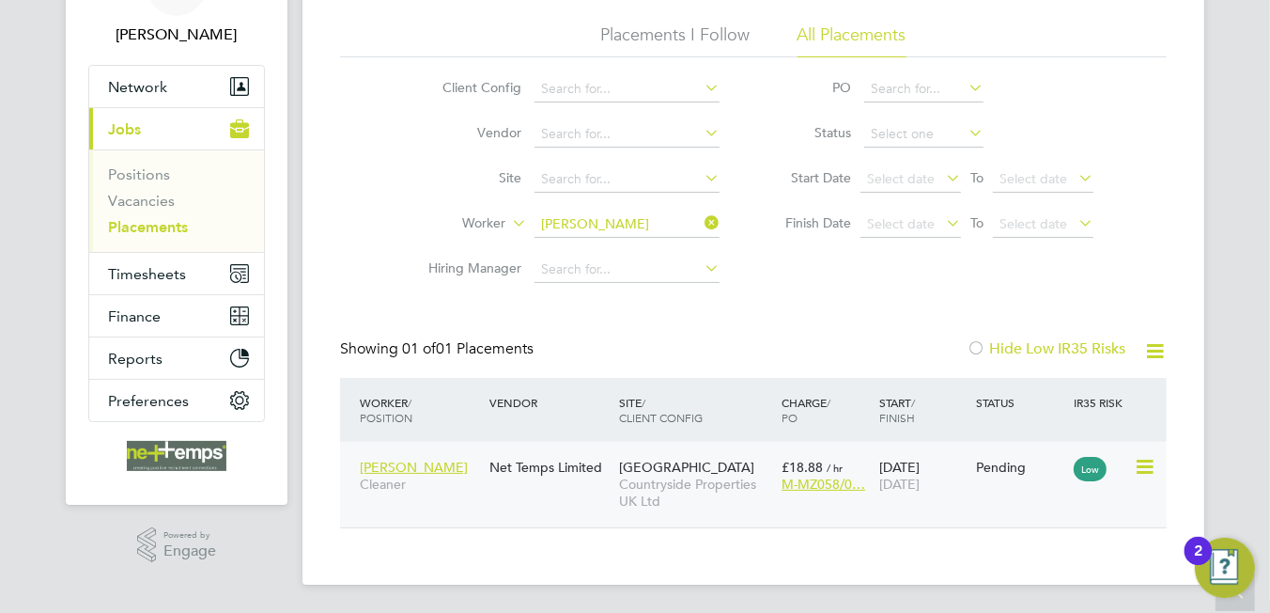
click at [1148, 468] on icon at bounding box center [1143, 467] width 19 height 23
click at [1044, 586] on li "Start" at bounding box center [1087, 583] width 133 height 26
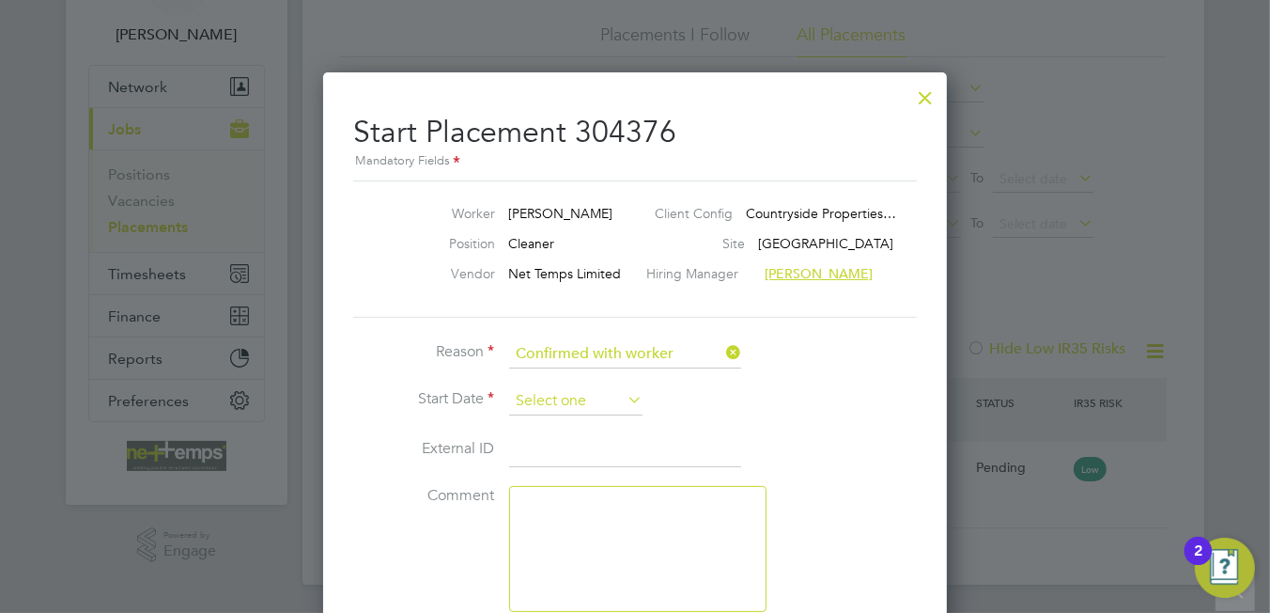
click at [549, 397] on input at bounding box center [575, 401] width 133 height 28
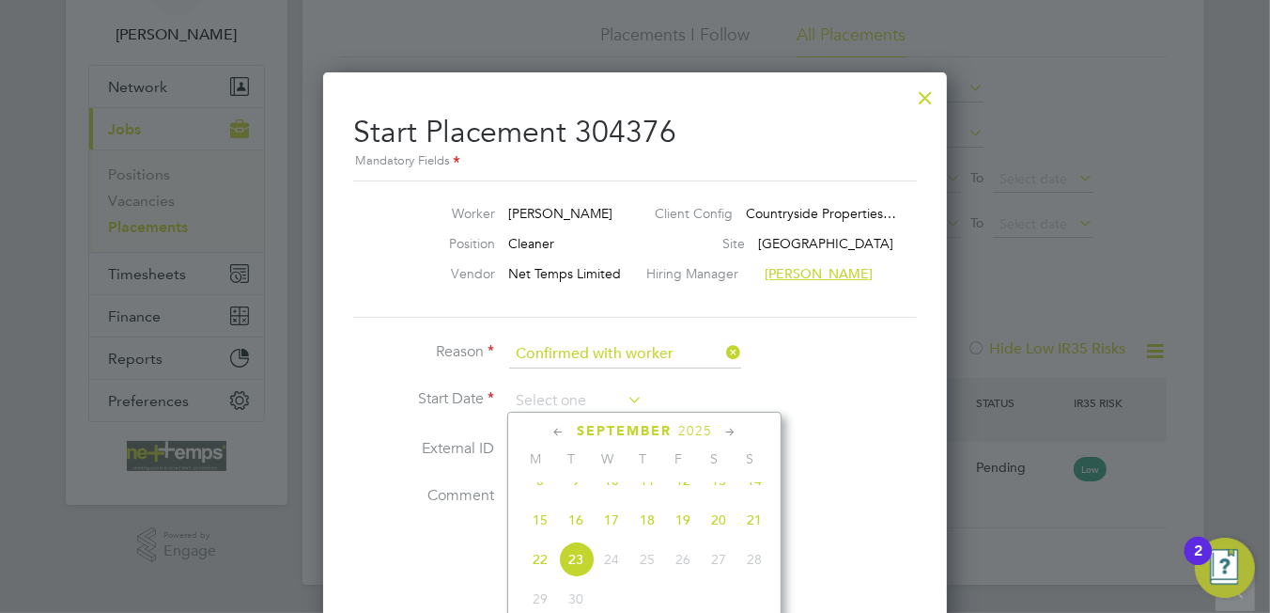
click at [673, 536] on span "19" at bounding box center [683, 520] width 36 height 36
type input "[DATE]"
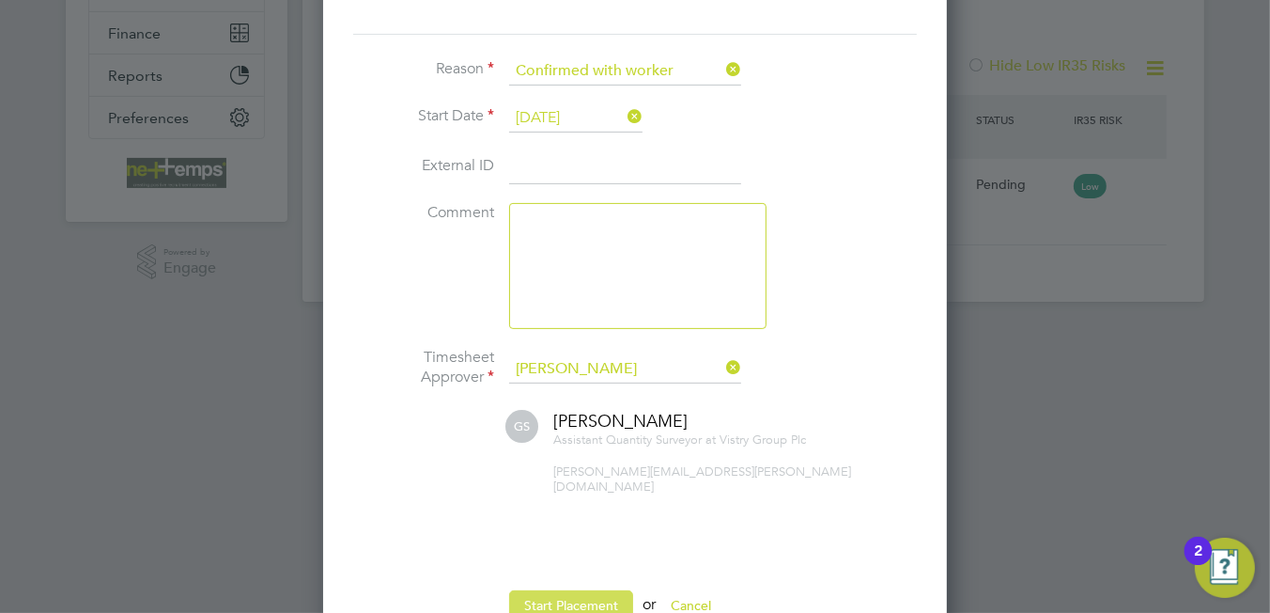
click at [563, 590] on button "Start Placement" at bounding box center [571, 605] width 124 height 30
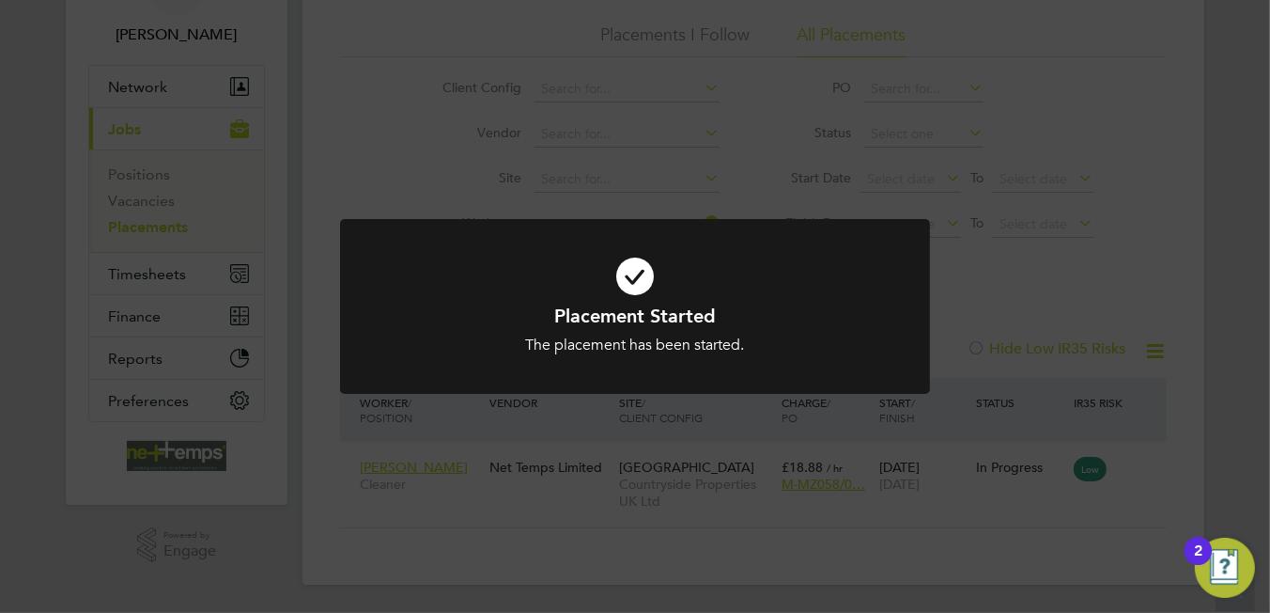
click at [637, 286] on icon at bounding box center [635, 276] width 489 height 73
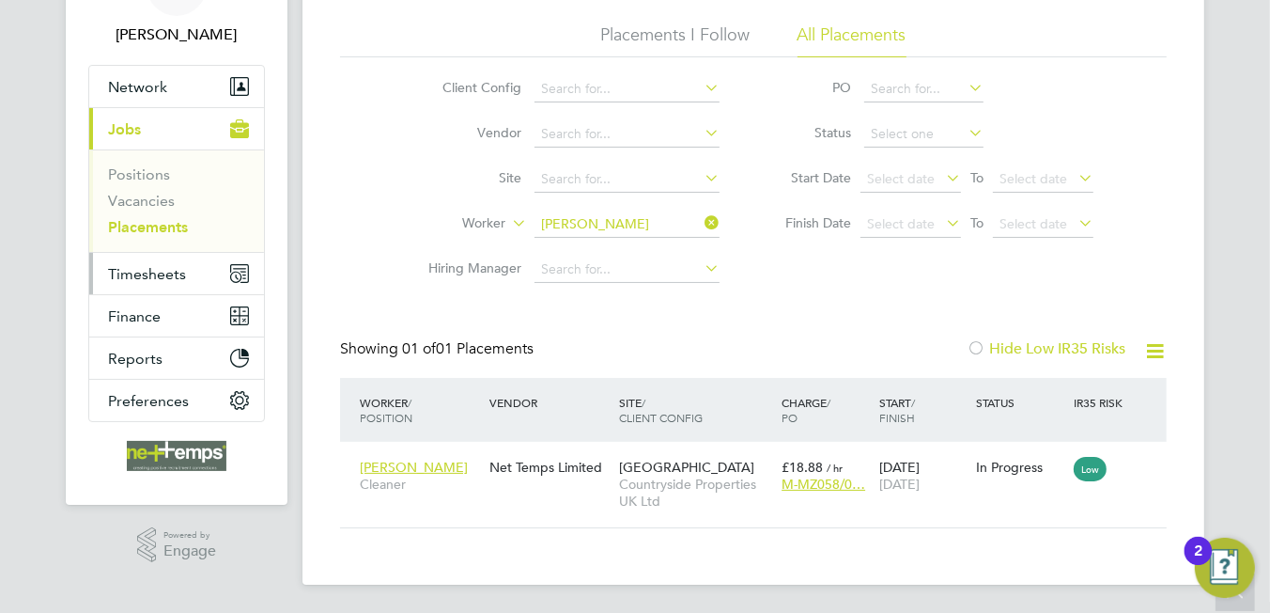
click at [166, 268] on span "Timesheets" at bounding box center [147, 274] width 78 height 18
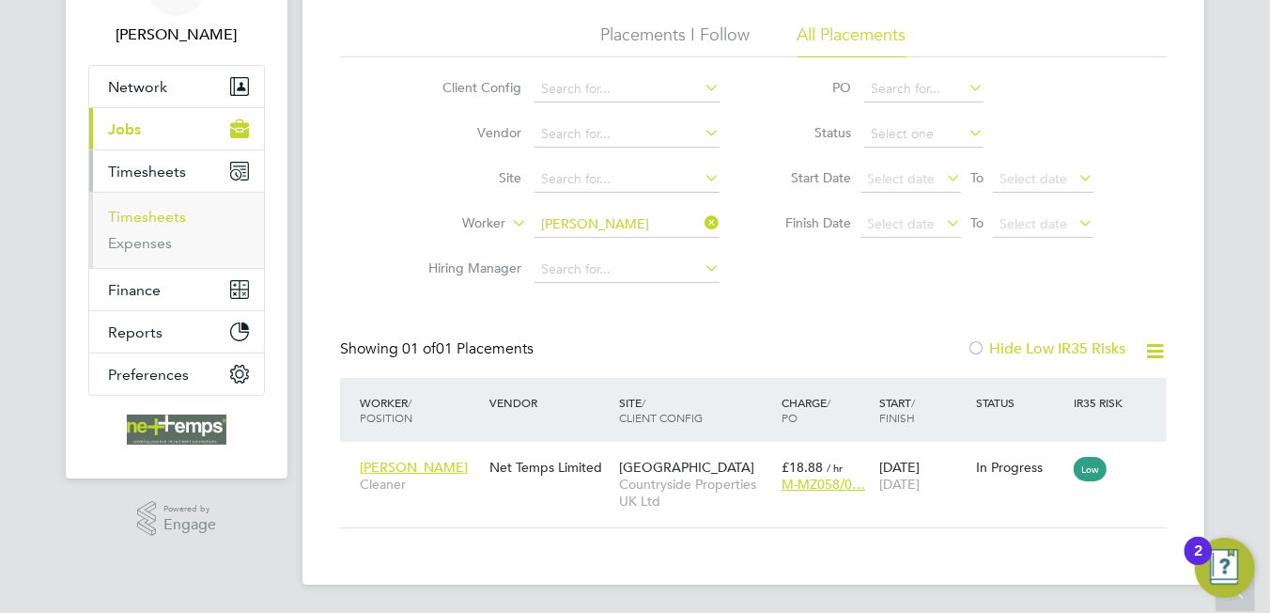
click at [140, 220] on link "Timesheets" at bounding box center [147, 217] width 78 height 18
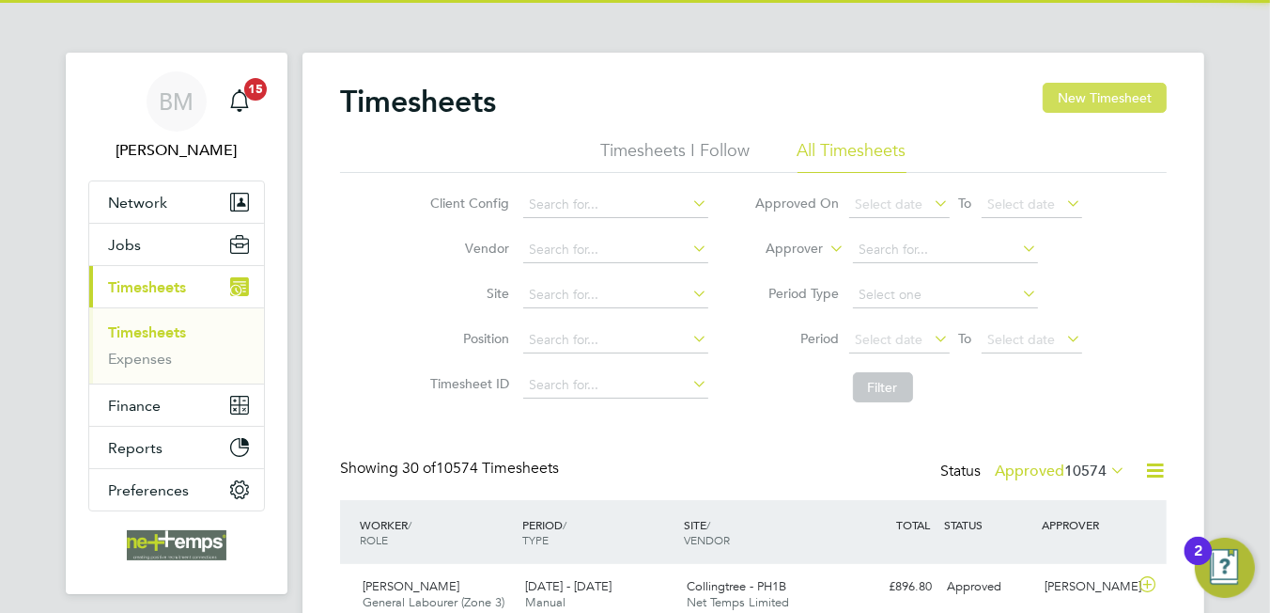
click at [1063, 105] on button "New Timesheet" at bounding box center [1105, 98] width 124 height 30
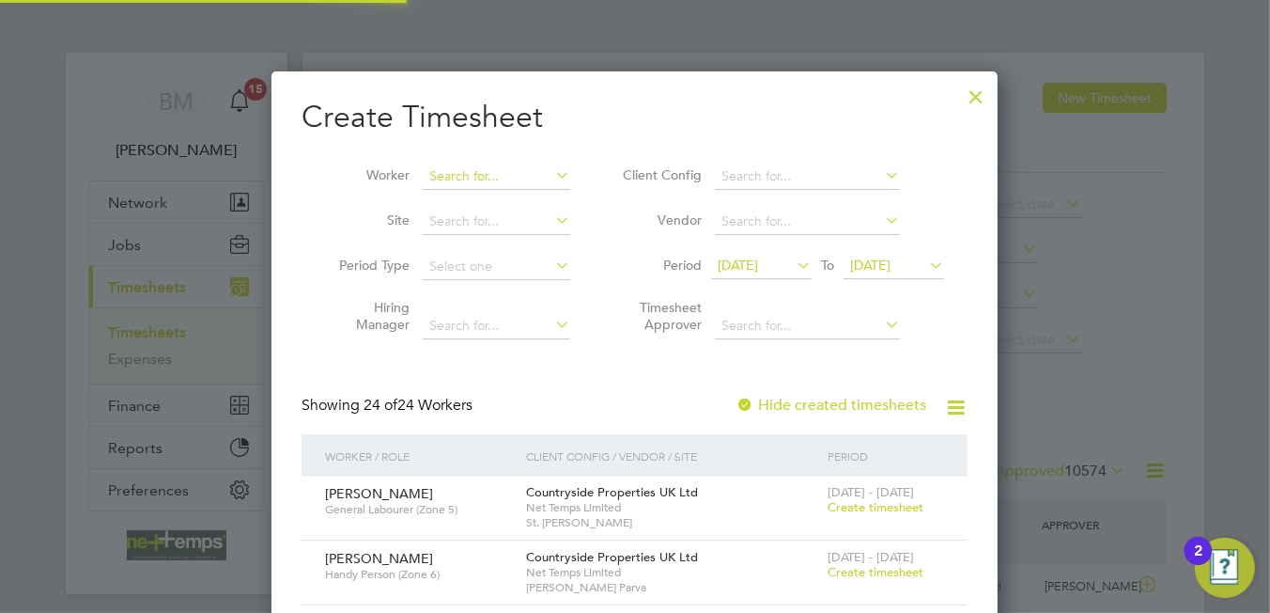
click at [476, 180] on input at bounding box center [497, 176] width 148 height 26
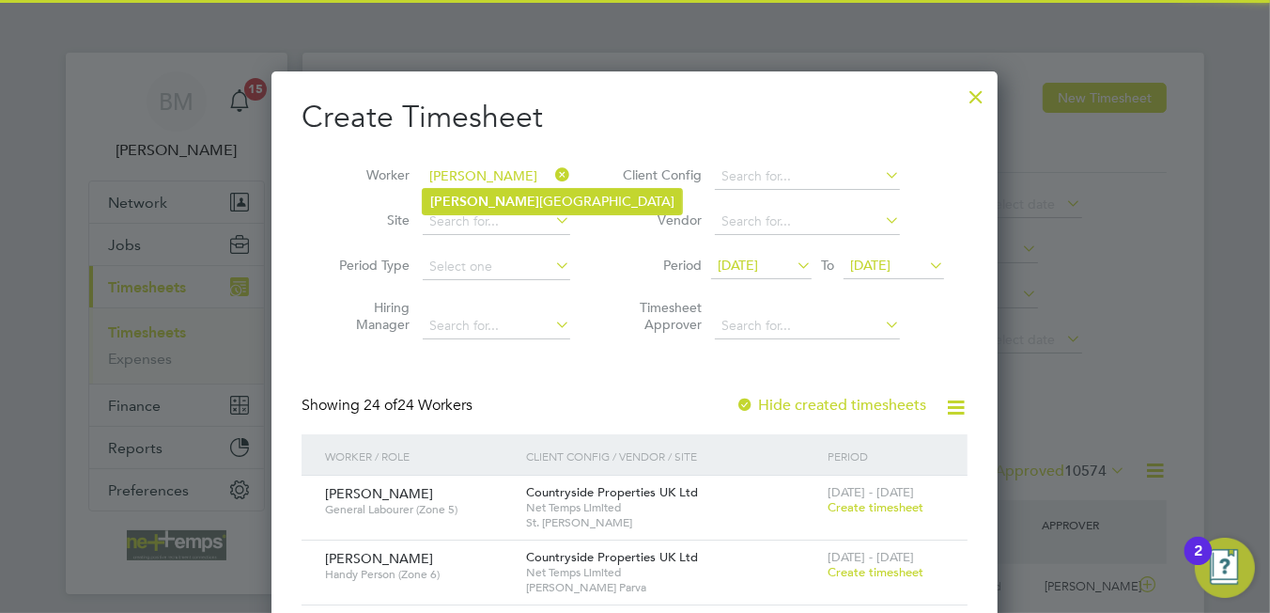
click at [490, 203] on li "Daniele Napoli" at bounding box center [552, 201] width 259 height 25
type input "[PERSON_NAME]"
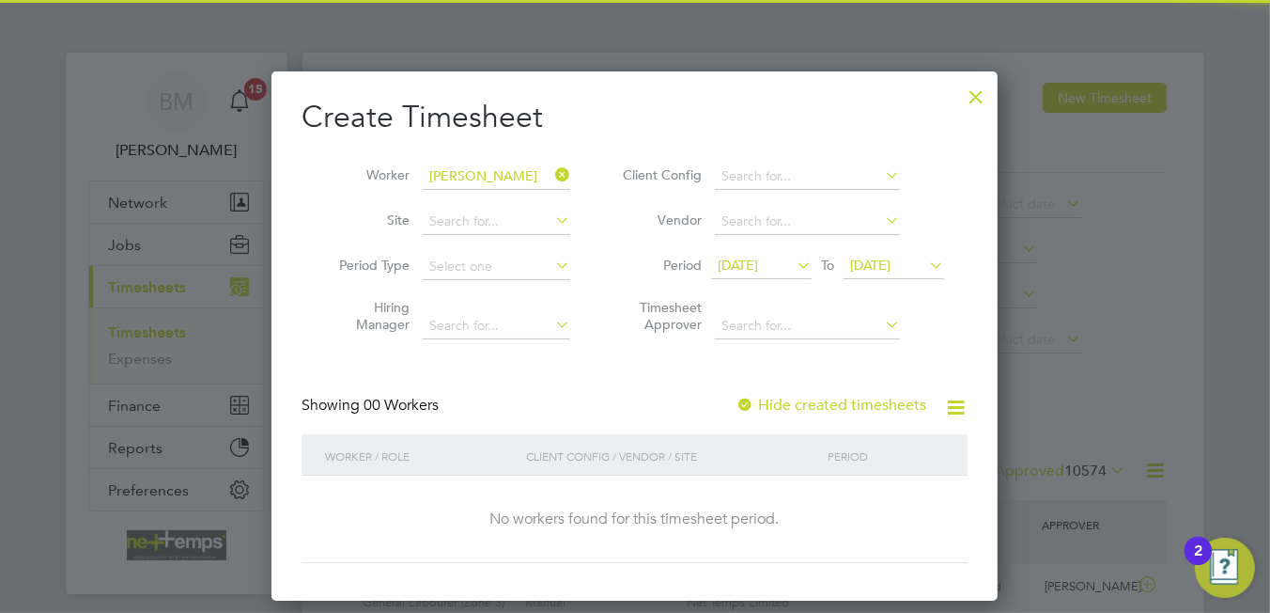
click at [823, 404] on label "Hide created timesheets" at bounding box center [831, 405] width 191 height 19
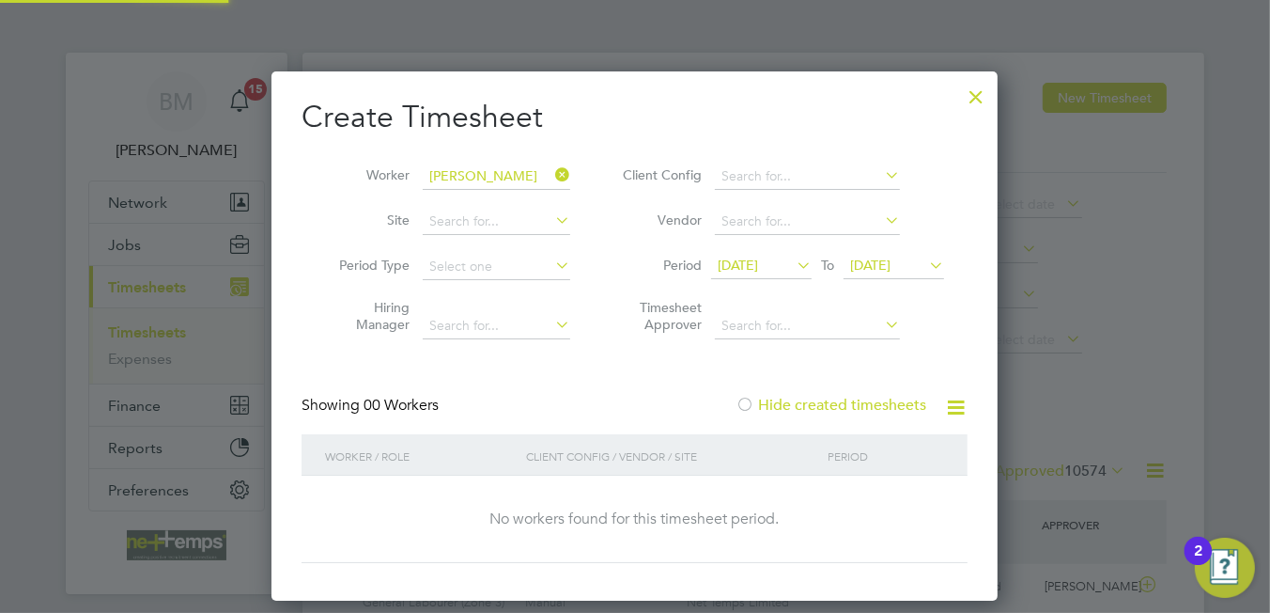
click at [823, 404] on label "Hide created timesheets" at bounding box center [831, 405] width 191 height 19
click at [767, 249] on li "Period 09 Sep 2025 To 16 Sep 2025" at bounding box center [781, 266] width 374 height 45
click at [758, 260] on span "[DATE]" at bounding box center [738, 264] width 40 height 17
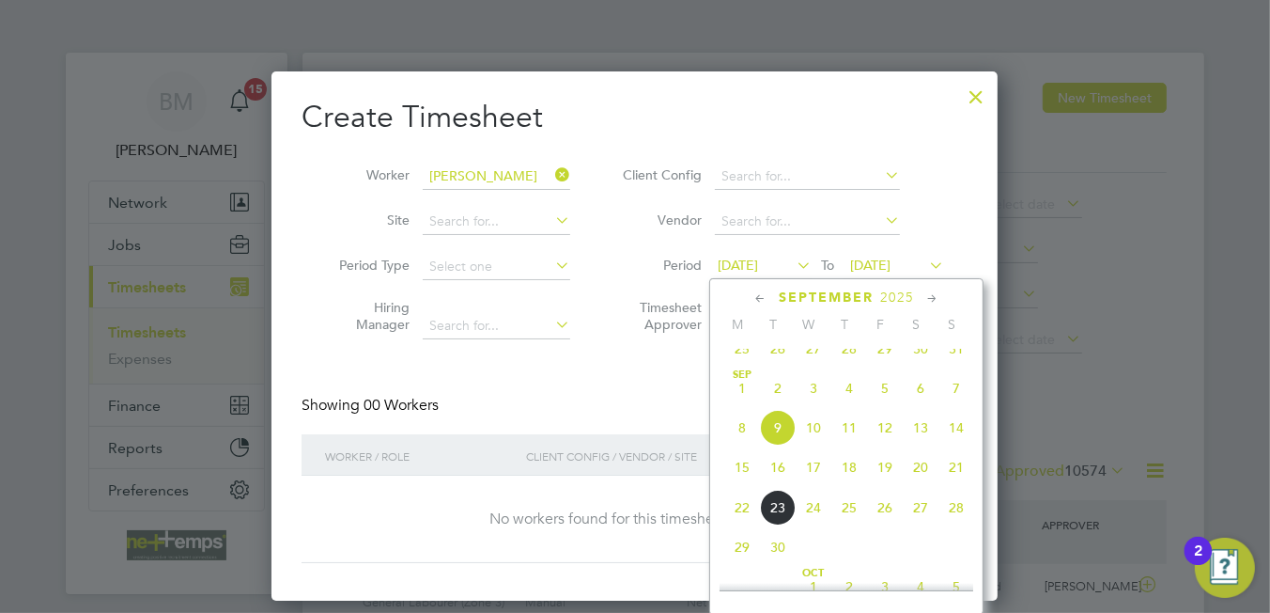
click at [739, 485] on span "15" at bounding box center [742, 467] width 36 height 36
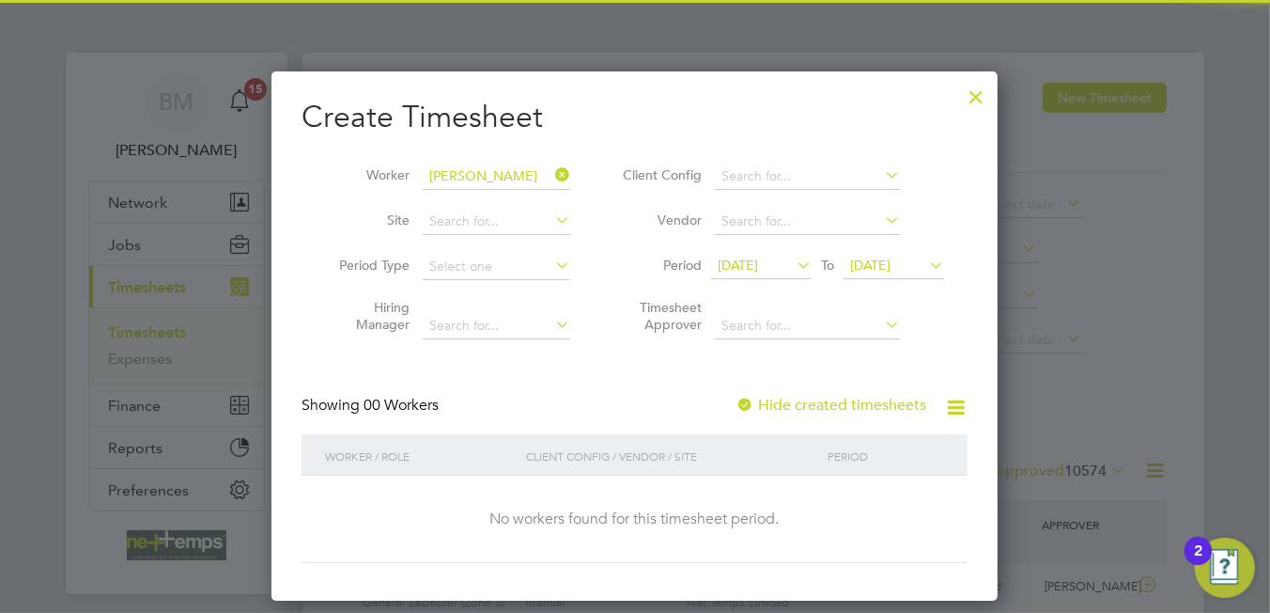
click at [886, 269] on span "[DATE]" at bounding box center [870, 264] width 40 height 17
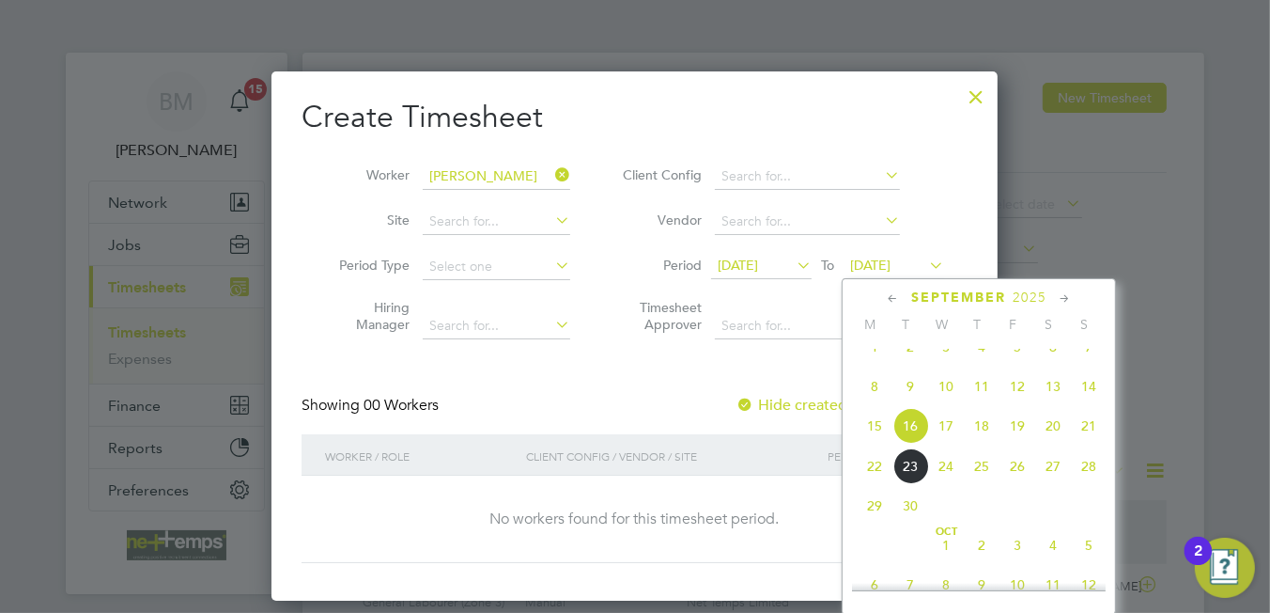
click at [1089, 443] on span "21" at bounding box center [1089, 426] width 36 height 36
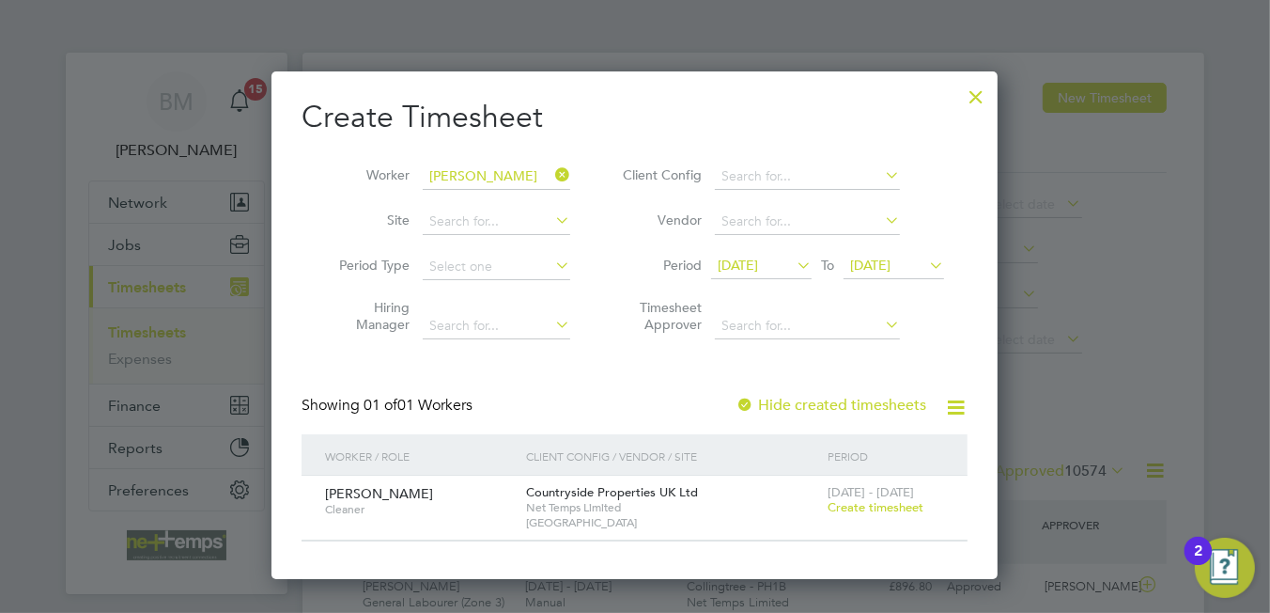
click at [876, 507] on span "Create timesheet" at bounding box center [876, 507] width 96 height 16
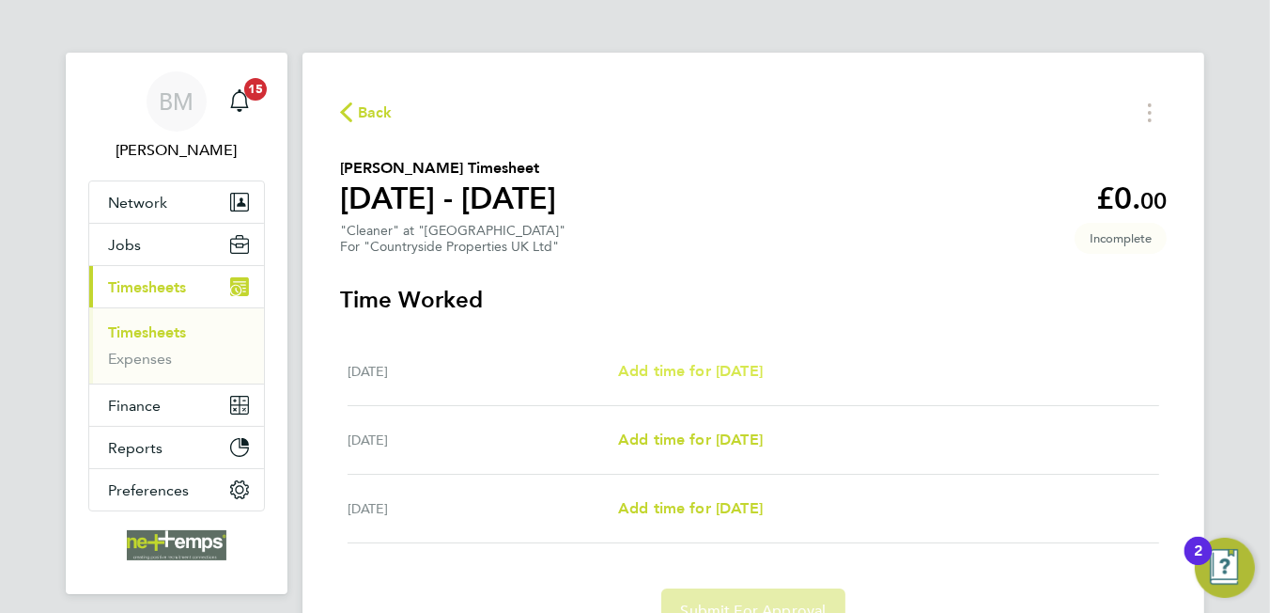
click at [695, 371] on span "Add time for [DATE]" at bounding box center [690, 371] width 145 height 18
select select "30"
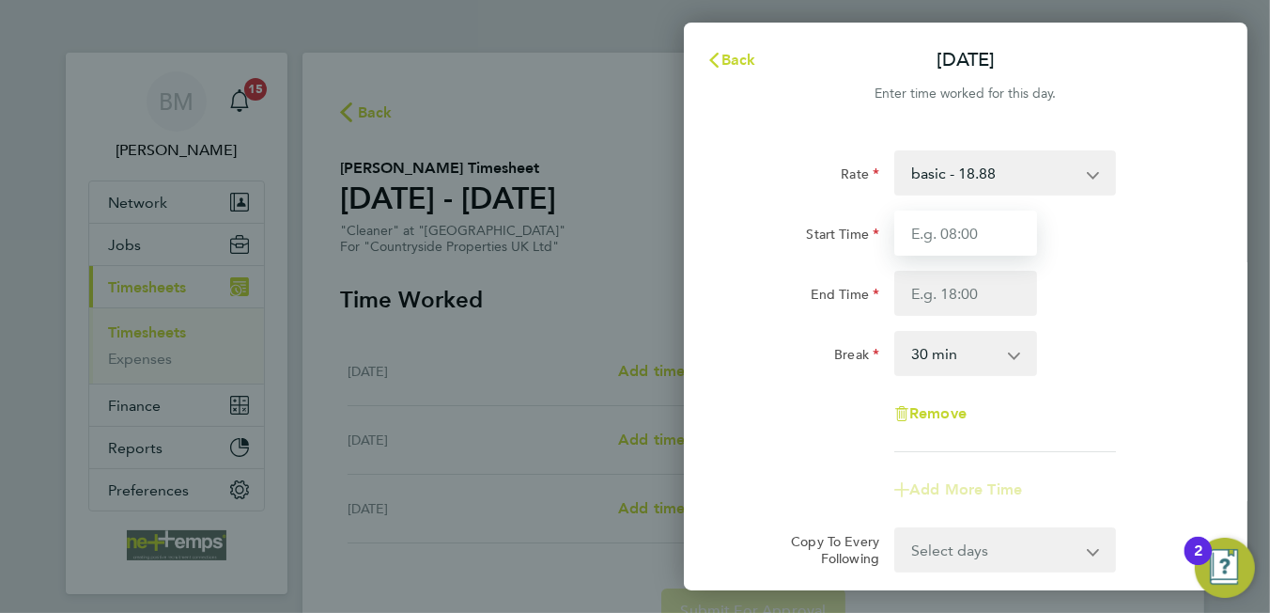
click at [943, 235] on input "Start Time" at bounding box center [965, 232] width 143 height 45
type input "14:00"
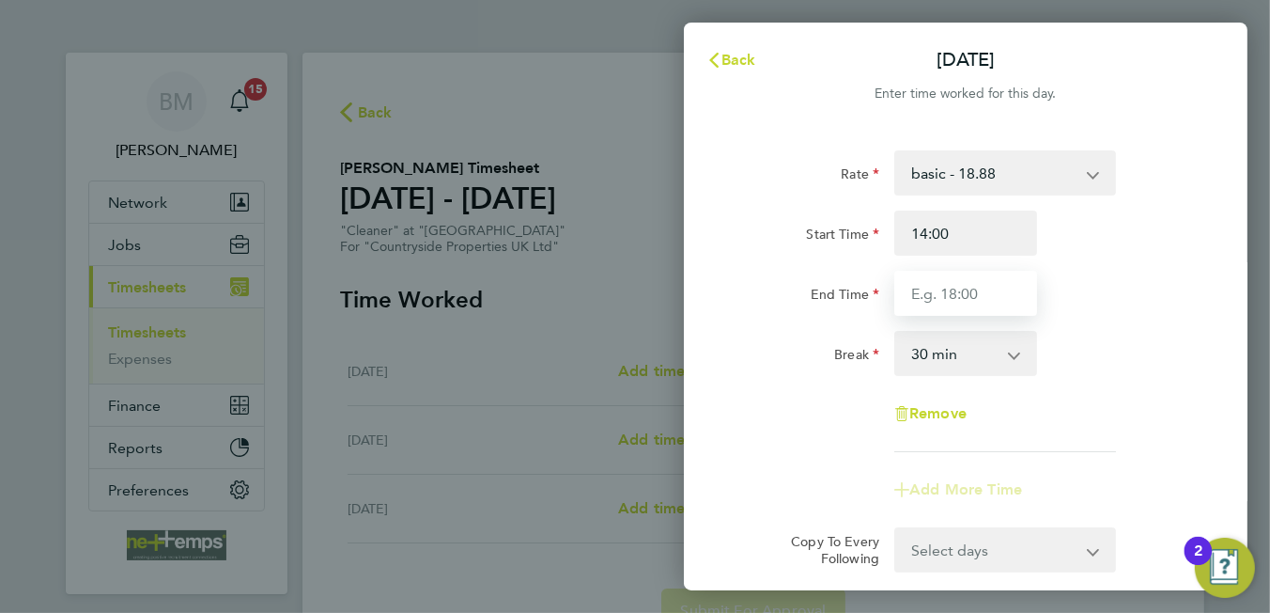
click at [931, 286] on input "End Time" at bounding box center [965, 293] width 143 height 45
type input "16:00"
click at [971, 364] on select "0 min 15 min 30 min 45 min 60 min 75 min 90 min" at bounding box center [954, 353] width 116 height 41
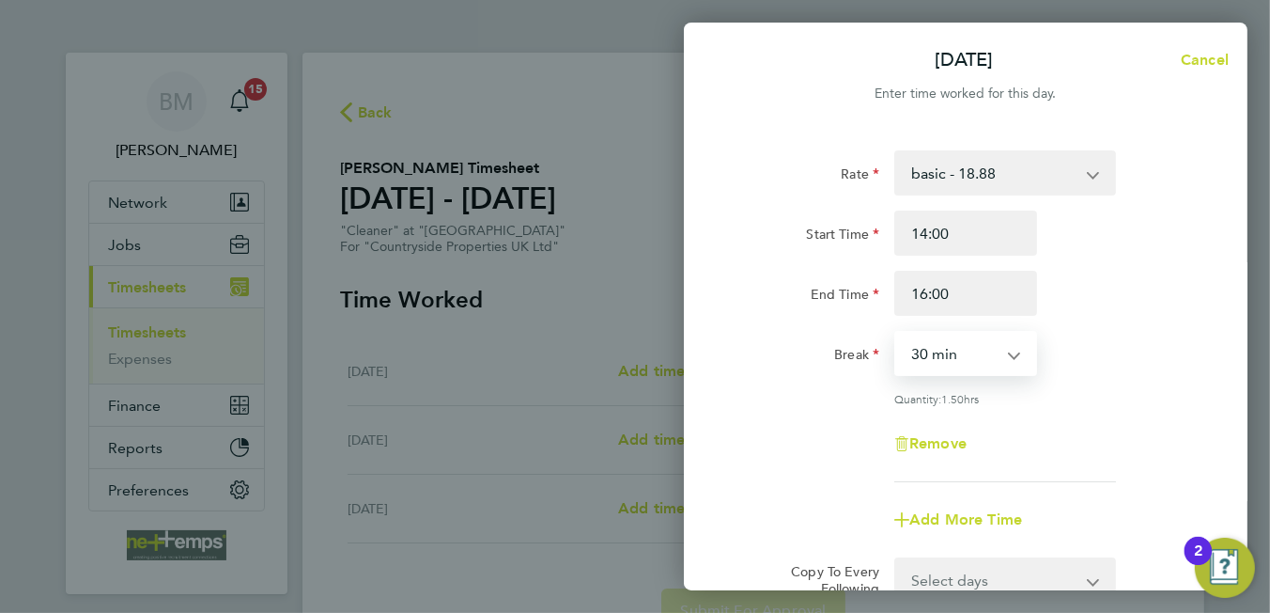
select select "0"
click at [896, 333] on select "0 min 15 min 30 min 45 min 60 min 75 min 90 min" at bounding box center [954, 353] width 116 height 41
click at [1052, 427] on div "Remove" at bounding box center [966, 443] width 474 height 45
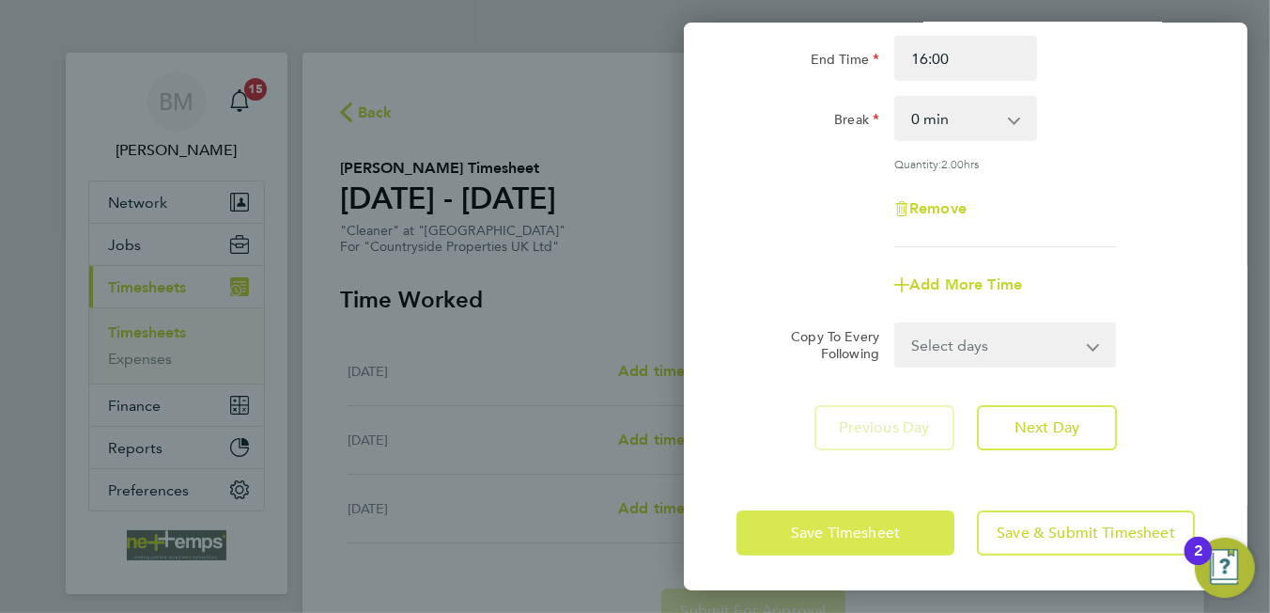
click at [899, 528] on span "Save Timesheet" at bounding box center [845, 532] width 109 height 19
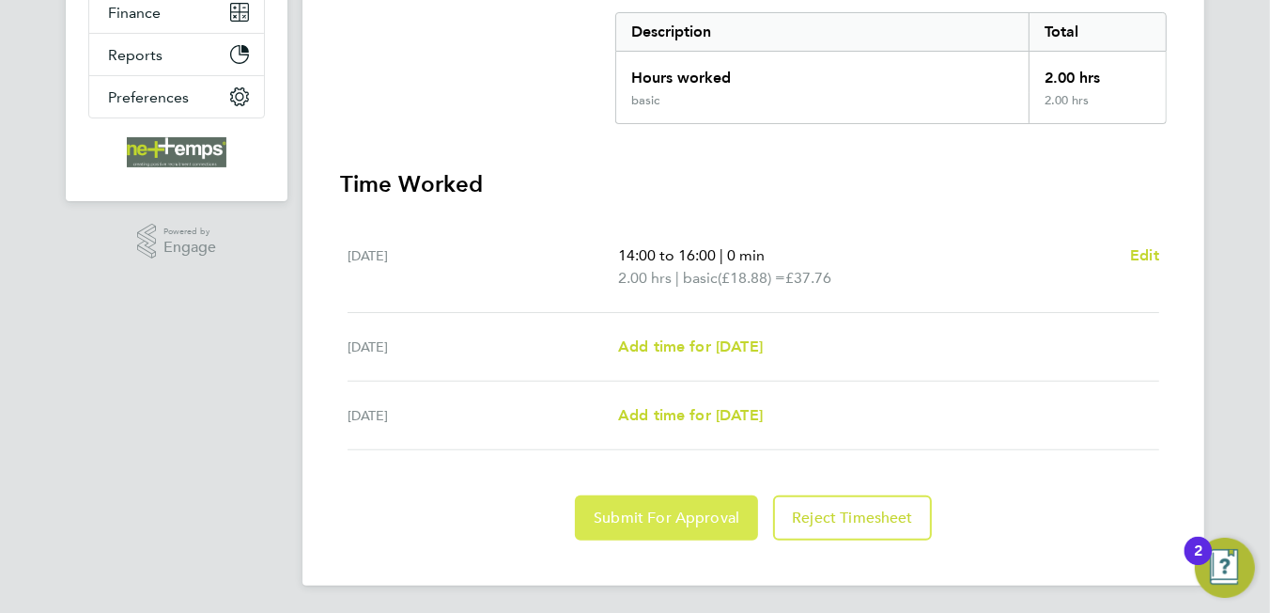
click at [657, 516] on span "Submit For Approval" at bounding box center [667, 517] width 146 height 19
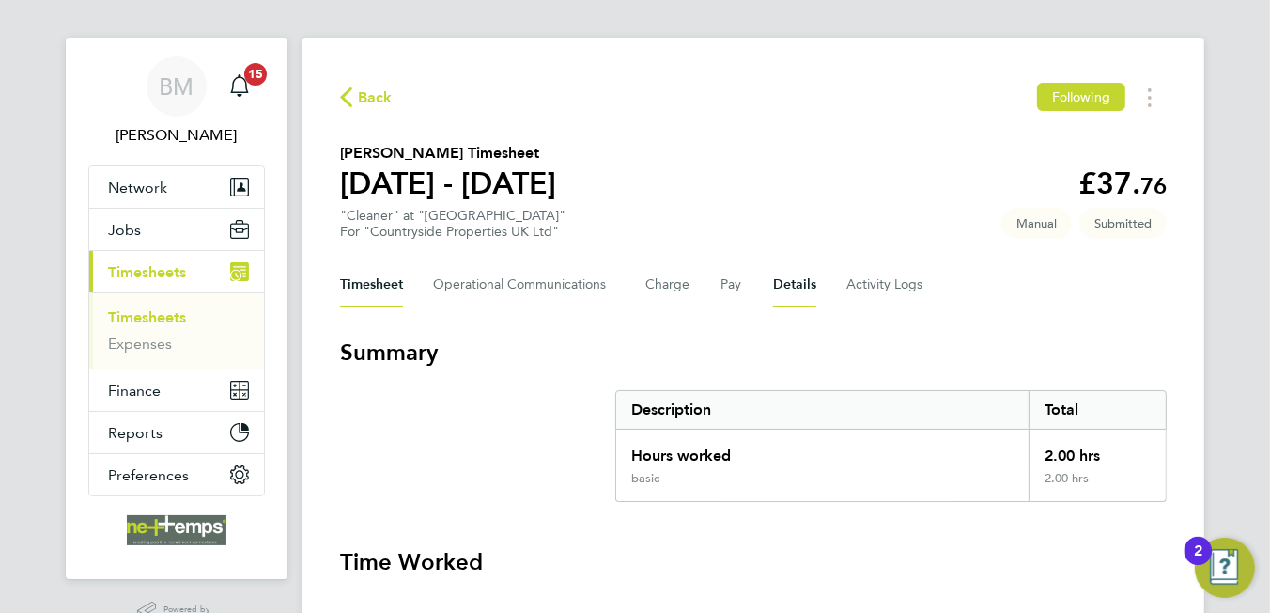
click at [801, 290] on button "Details" at bounding box center [794, 284] width 43 height 45
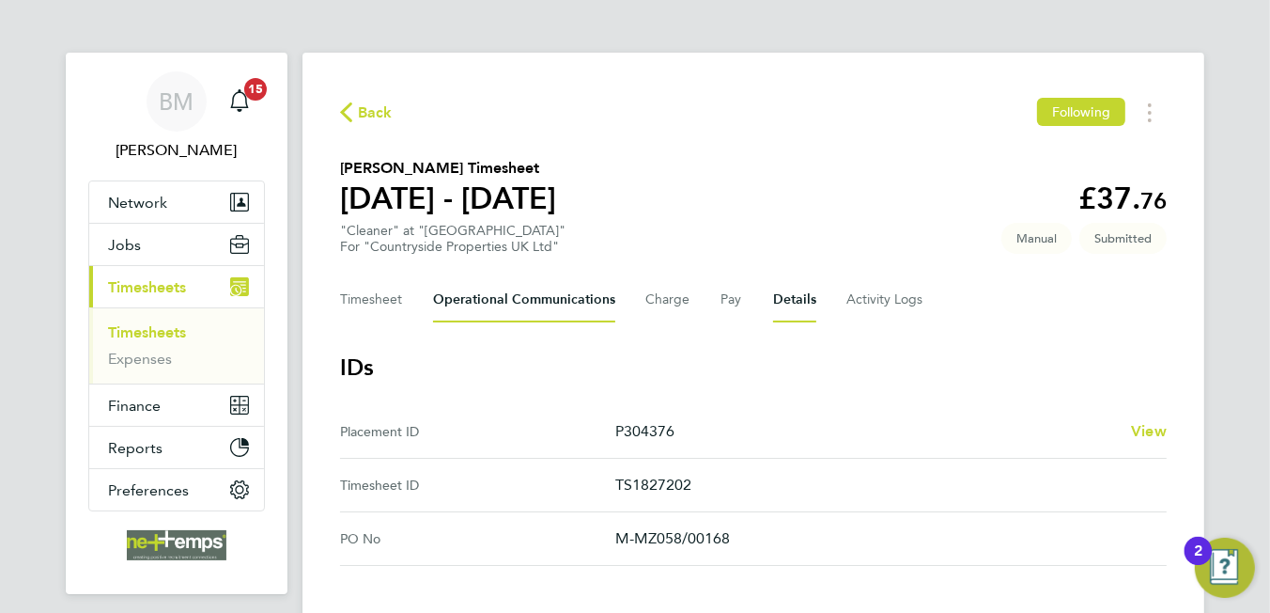
click at [572, 303] on Communications-tab "Operational Communications" at bounding box center [524, 299] width 182 height 45
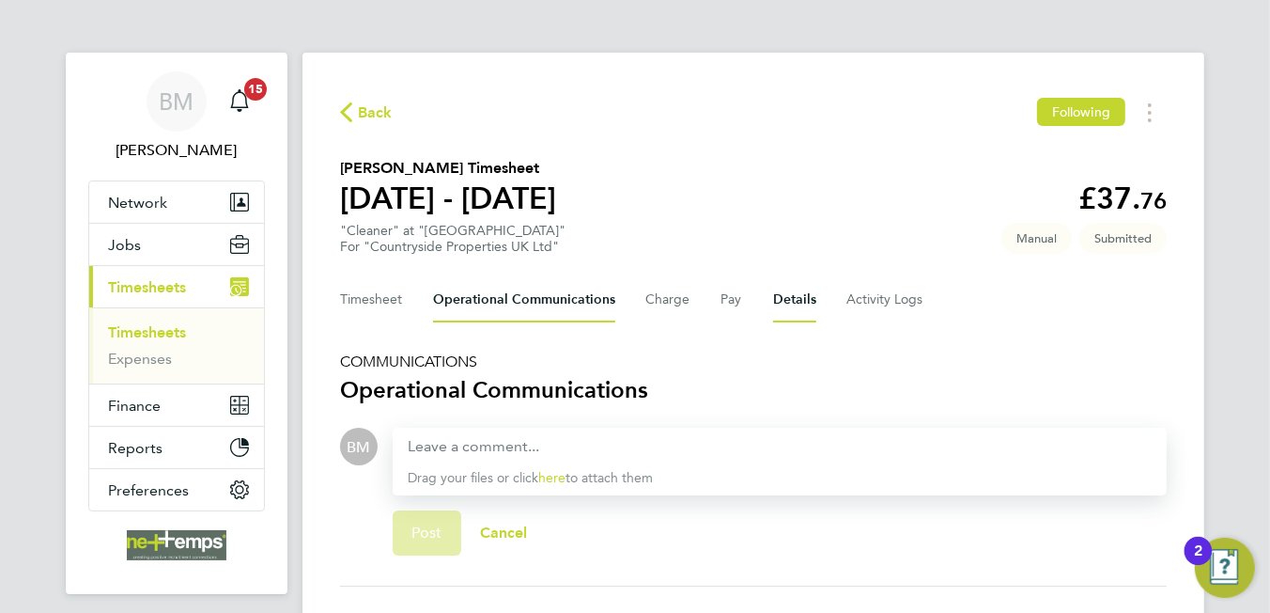
click at [794, 302] on button "Details" at bounding box center [794, 299] width 43 height 45
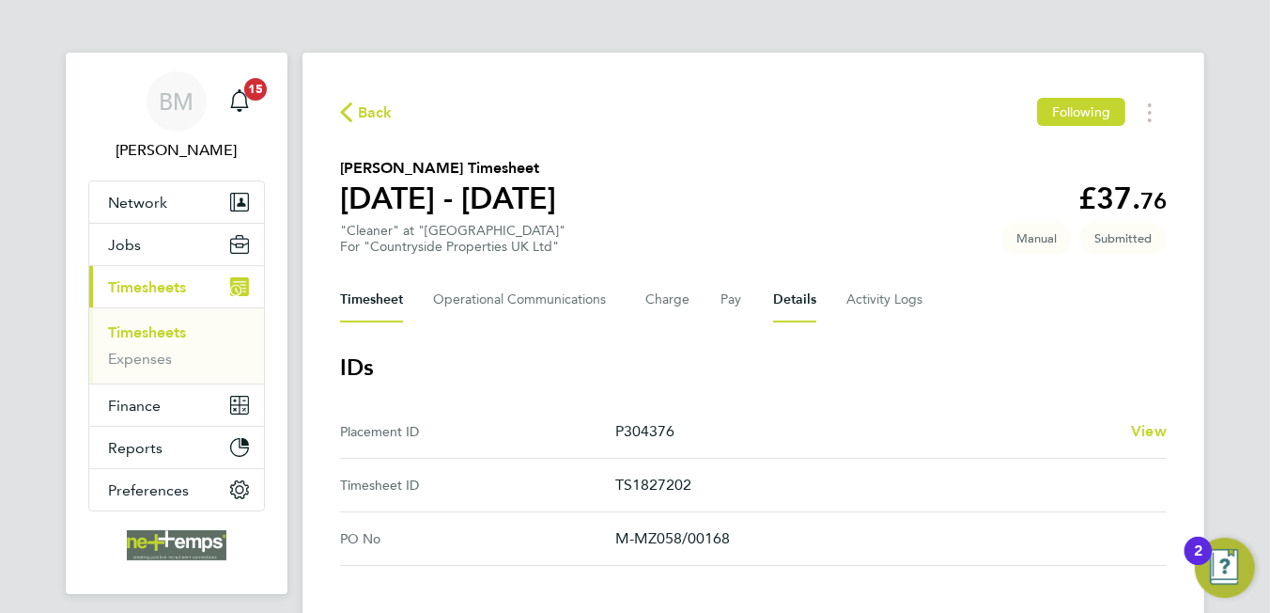
click at [387, 296] on button "Timesheet" at bounding box center [371, 299] width 63 height 45
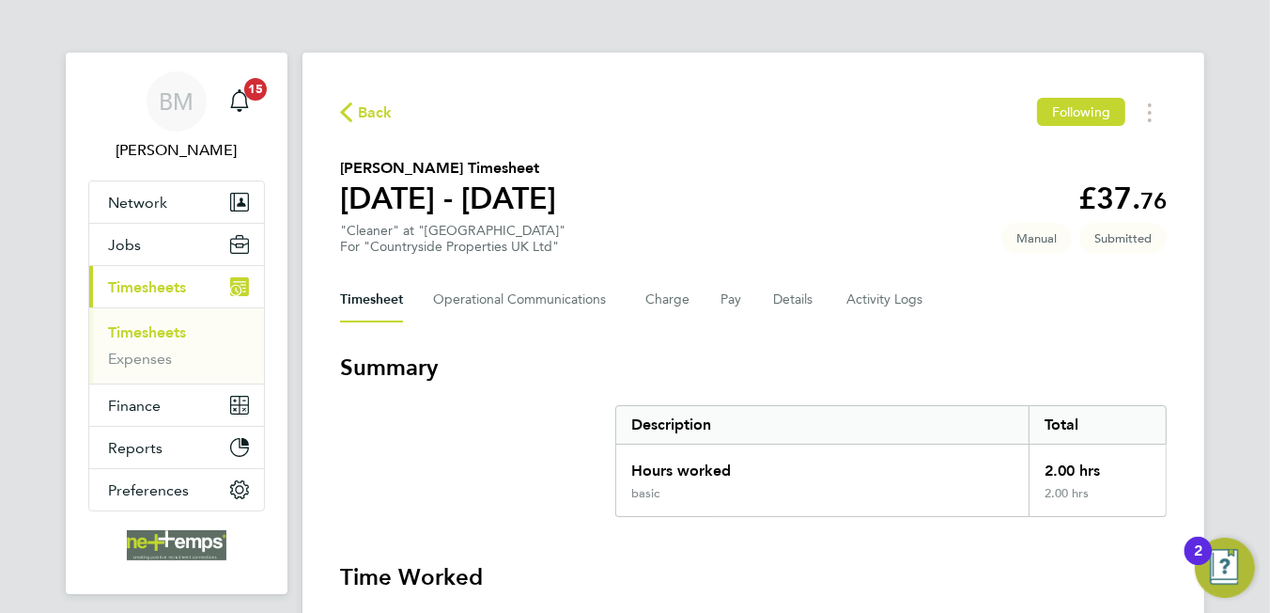
drag, startPoint x: 380, startPoint y: 110, endPoint x: 224, endPoint y: 303, distance: 248.6
click at [381, 110] on span "Back" at bounding box center [375, 112] width 35 height 23
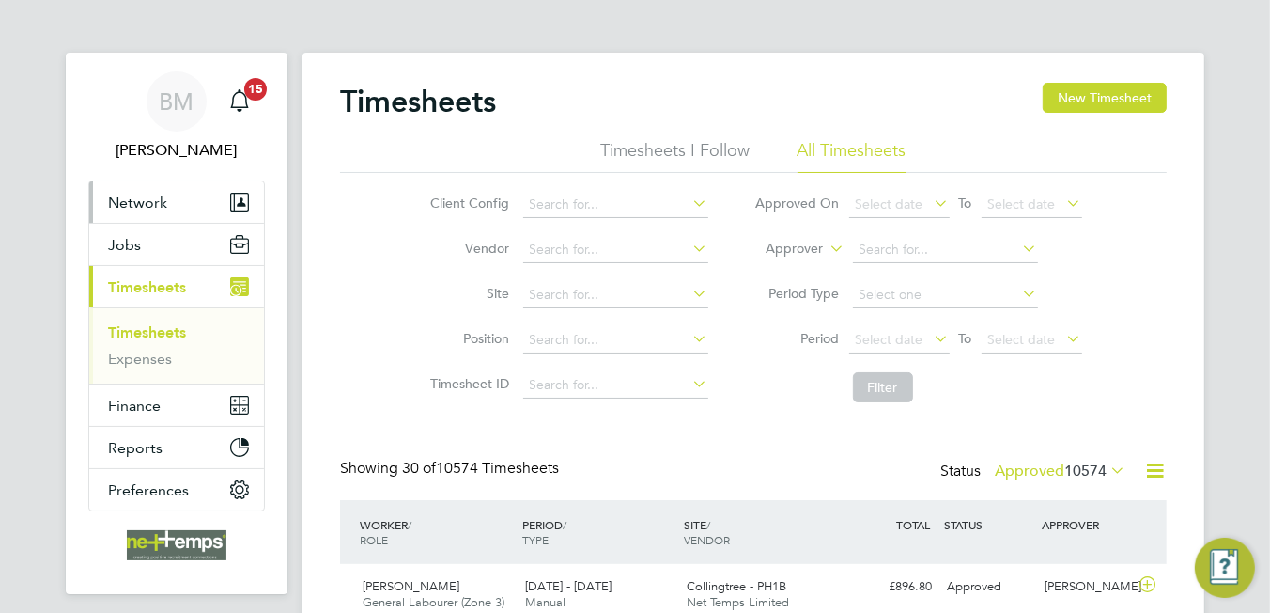
click at [144, 186] on button "Network" at bounding box center [176, 201] width 175 height 41
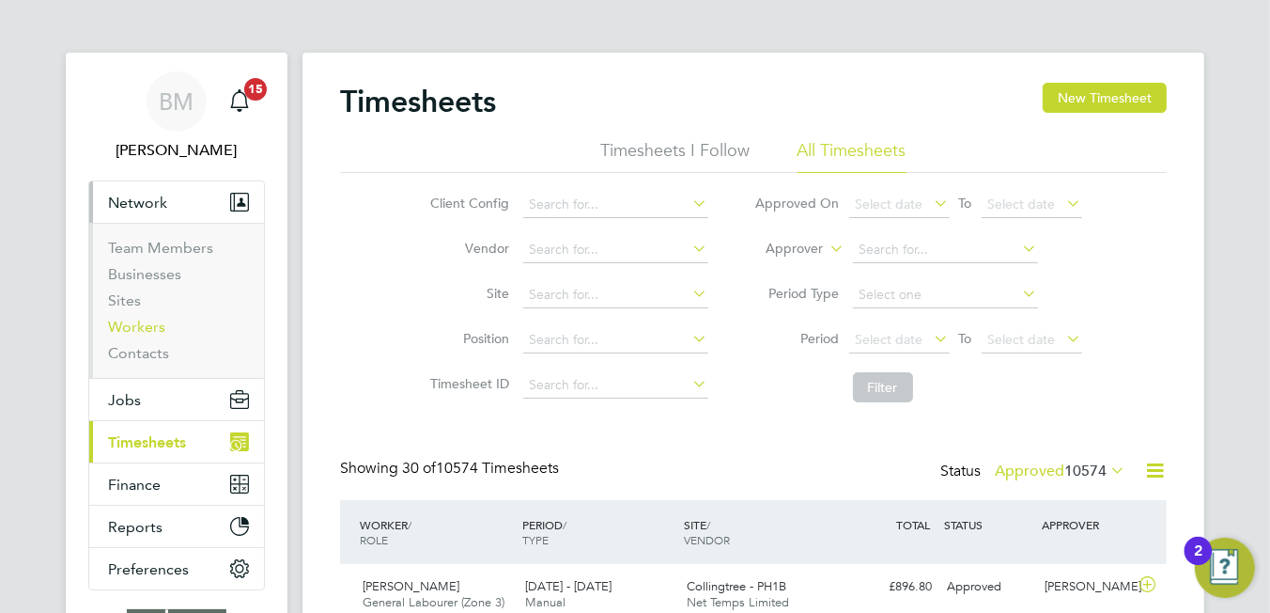
drag, startPoint x: 146, startPoint y: 319, endPoint x: 166, endPoint y: 321, distance: 20.8
click at [146, 320] on link "Workers" at bounding box center [136, 327] width 57 height 18
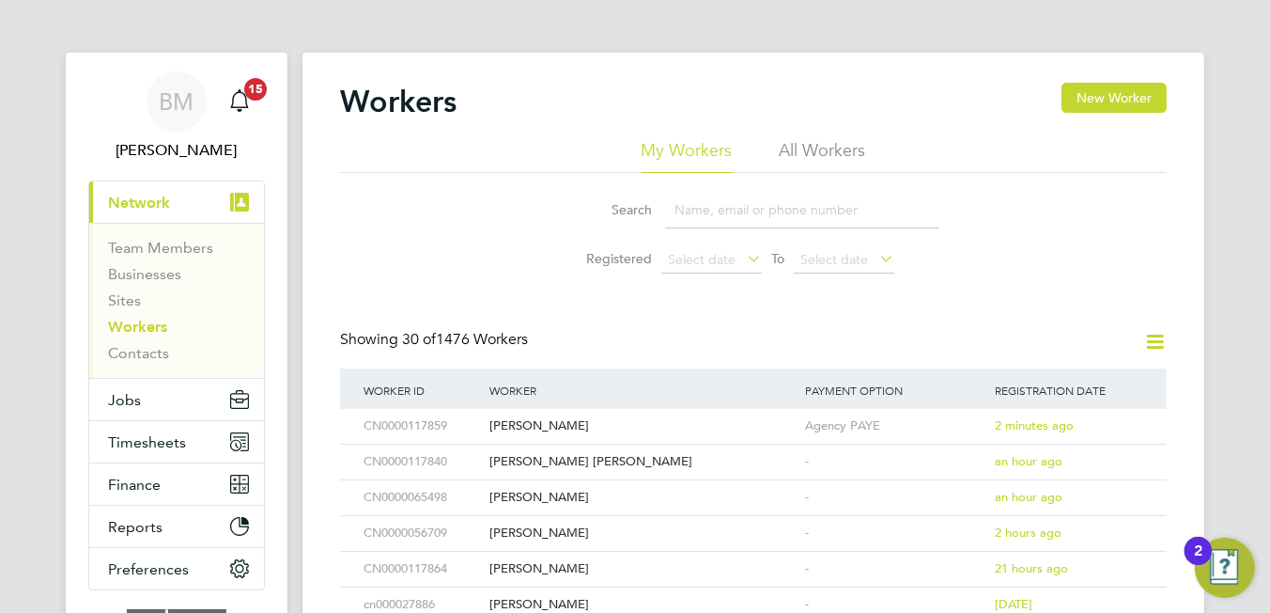
click at [735, 205] on input at bounding box center [802, 210] width 274 height 37
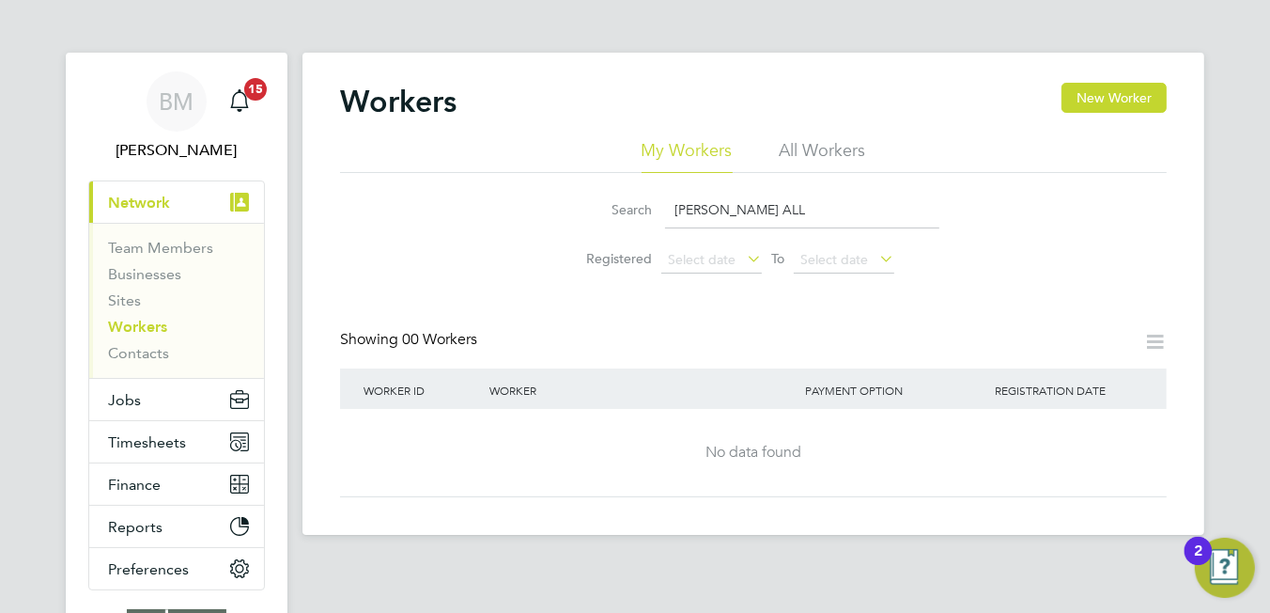
type input "TIM ALL"
click at [1110, 96] on button "New Worker" at bounding box center [1114, 98] width 105 height 30
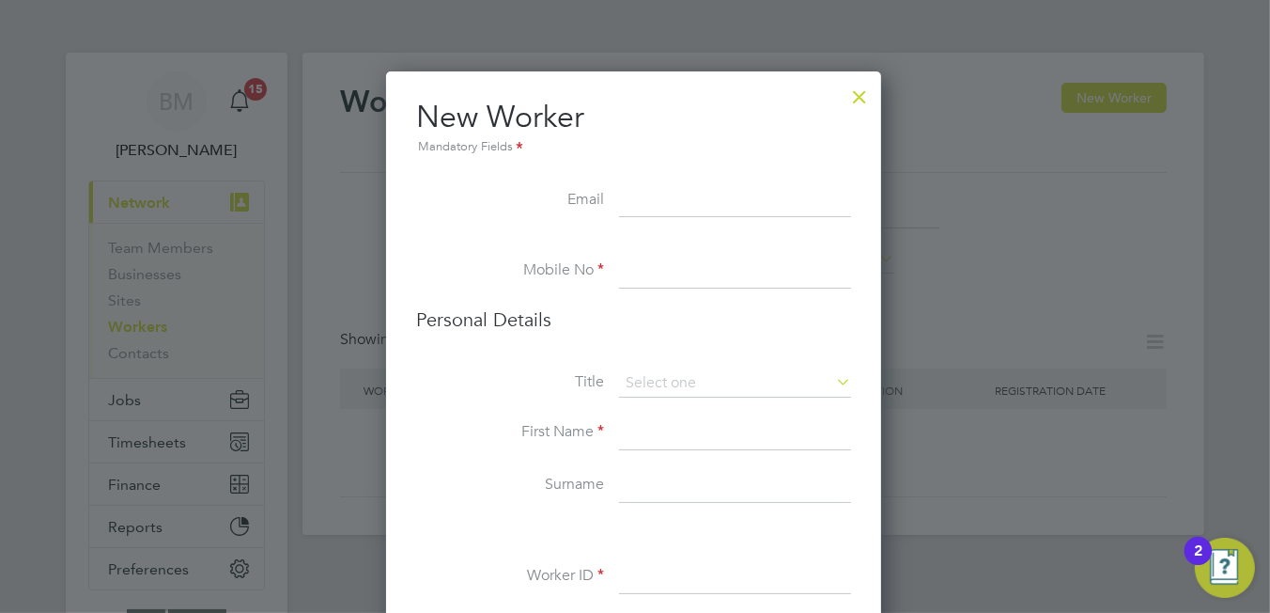
click at [656, 174] on li "New Worker Mandatory Fields" at bounding box center [633, 141] width 435 height 86
click at [668, 191] on input at bounding box center [735, 201] width 232 height 34
paste input "wholesometim@hotmail.com"
type input "wholesometim@hotmail.com"
click at [657, 273] on input at bounding box center [735, 272] width 232 height 34
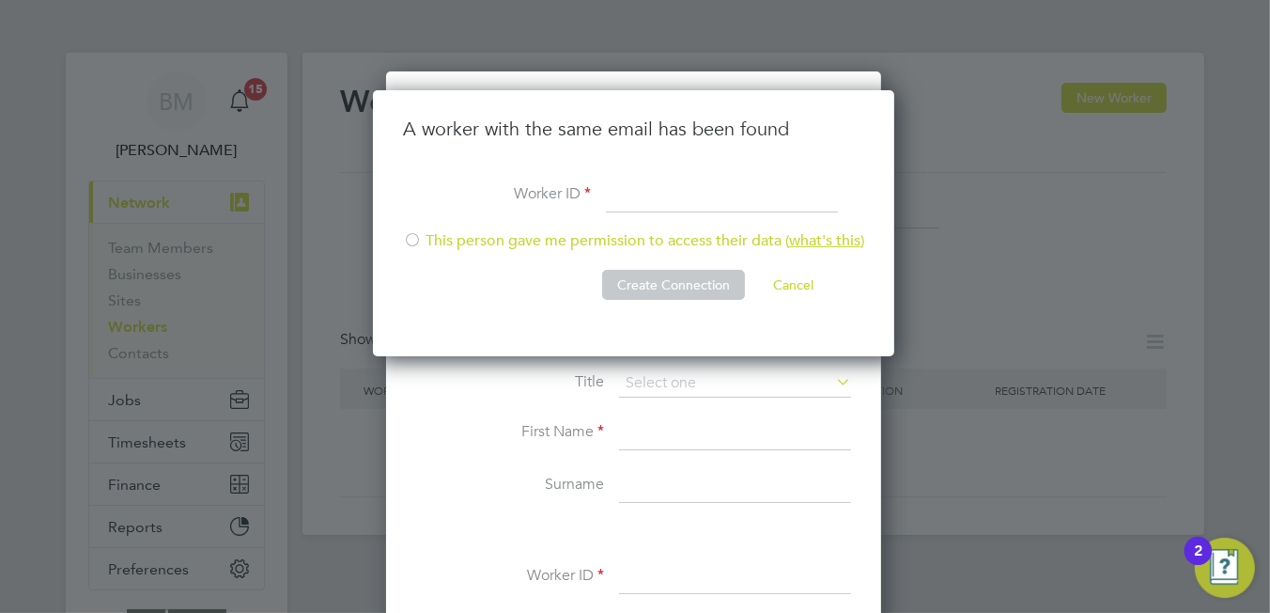
drag, startPoint x: 626, startPoint y: 201, endPoint x: 634, endPoint y: 195, distance: 10.2
click at [631, 199] on input at bounding box center [722, 196] width 232 height 34
type input "CN0000100978"
click at [419, 245] on div at bounding box center [412, 241] width 19 height 19
click at [686, 292] on button "Create Connection" at bounding box center [673, 285] width 143 height 30
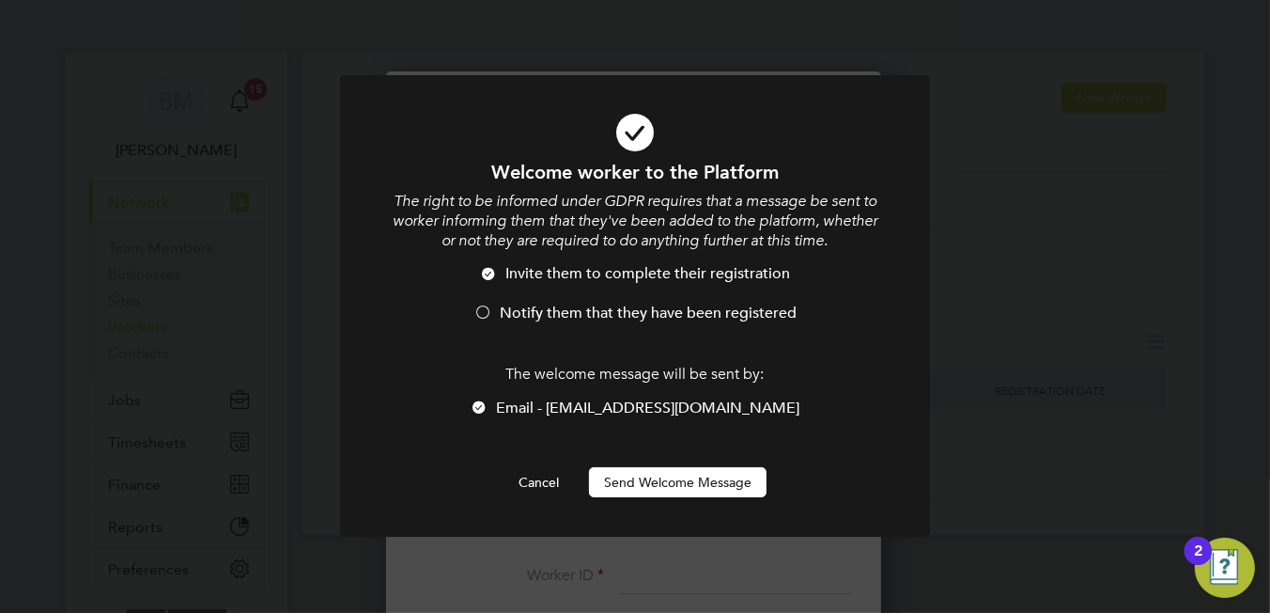
click at [588, 314] on span "Notify them that they have been registered" at bounding box center [648, 312] width 297 height 19
click at [708, 483] on button "Send Welcome Message" at bounding box center [678, 482] width 178 height 30
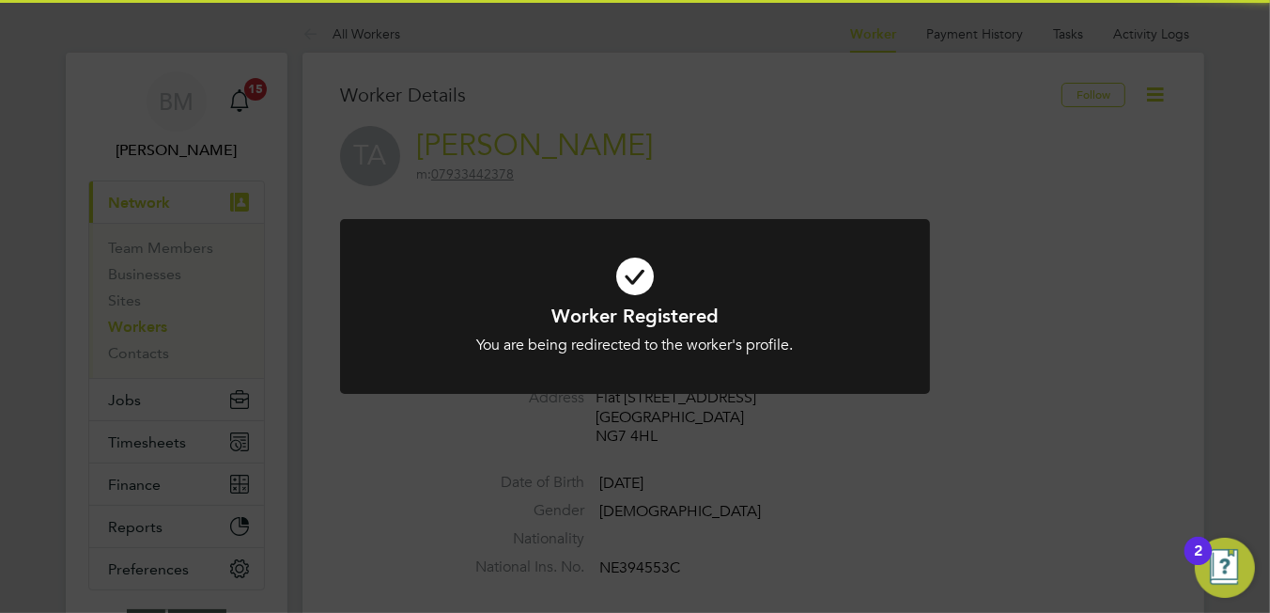
click at [645, 281] on icon at bounding box center [635, 276] width 489 height 73
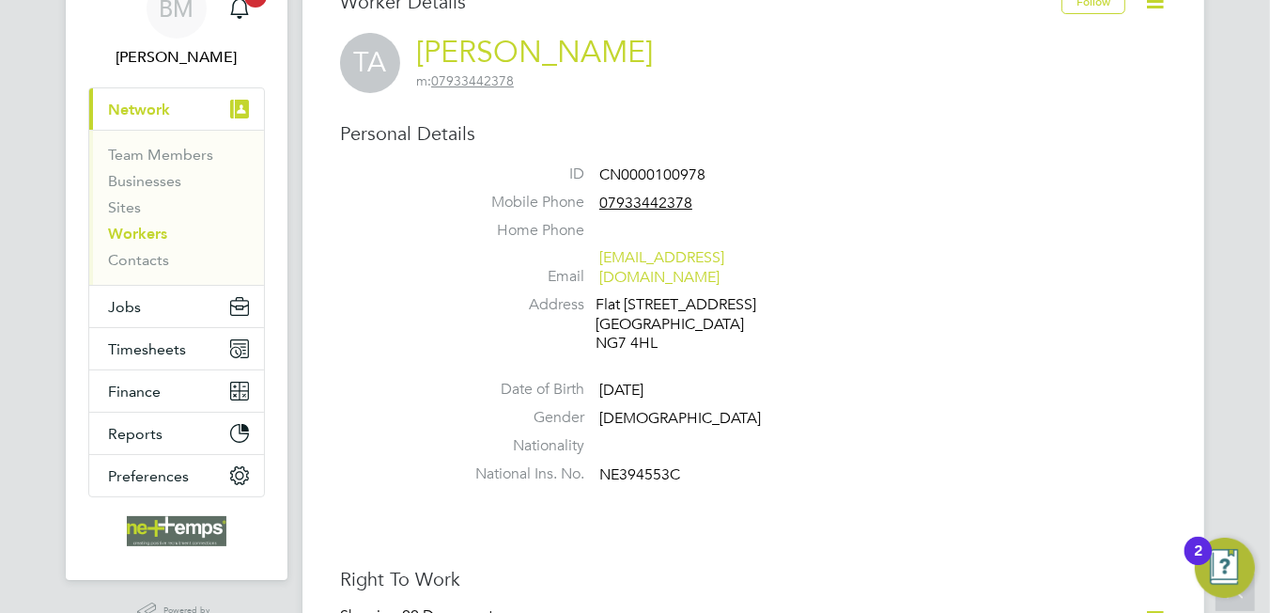
scroll to position [469, 0]
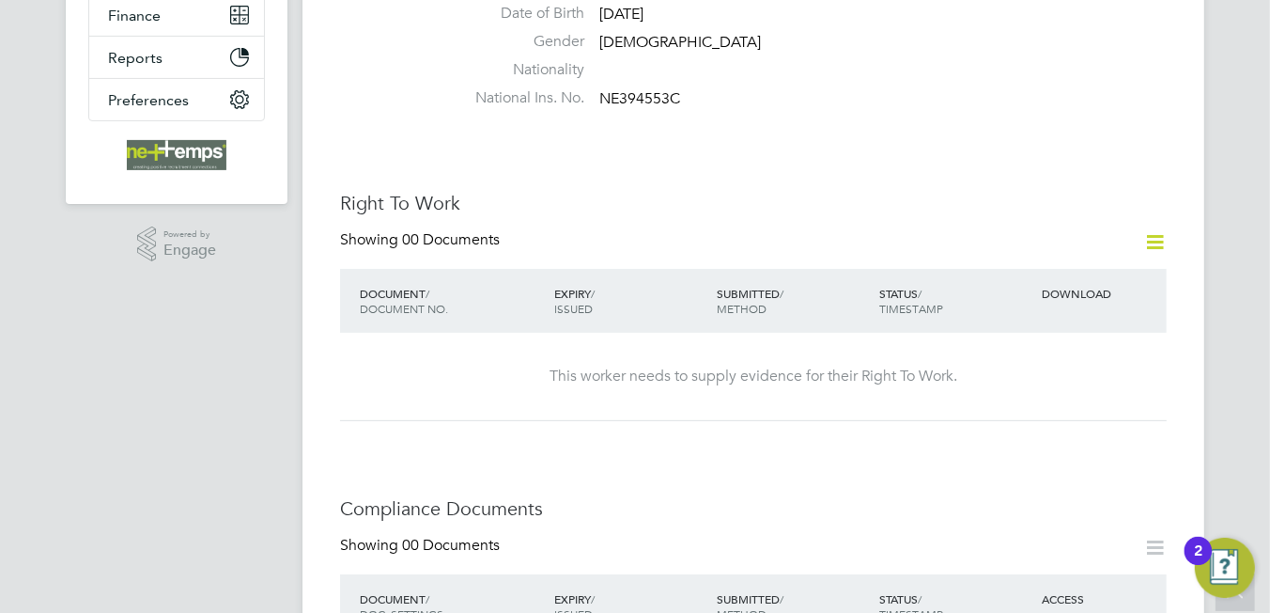
click at [1167, 230] on icon at bounding box center [1154, 241] width 23 height 23
click at [1161, 230] on icon at bounding box center [1154, 241] width 23 height 23
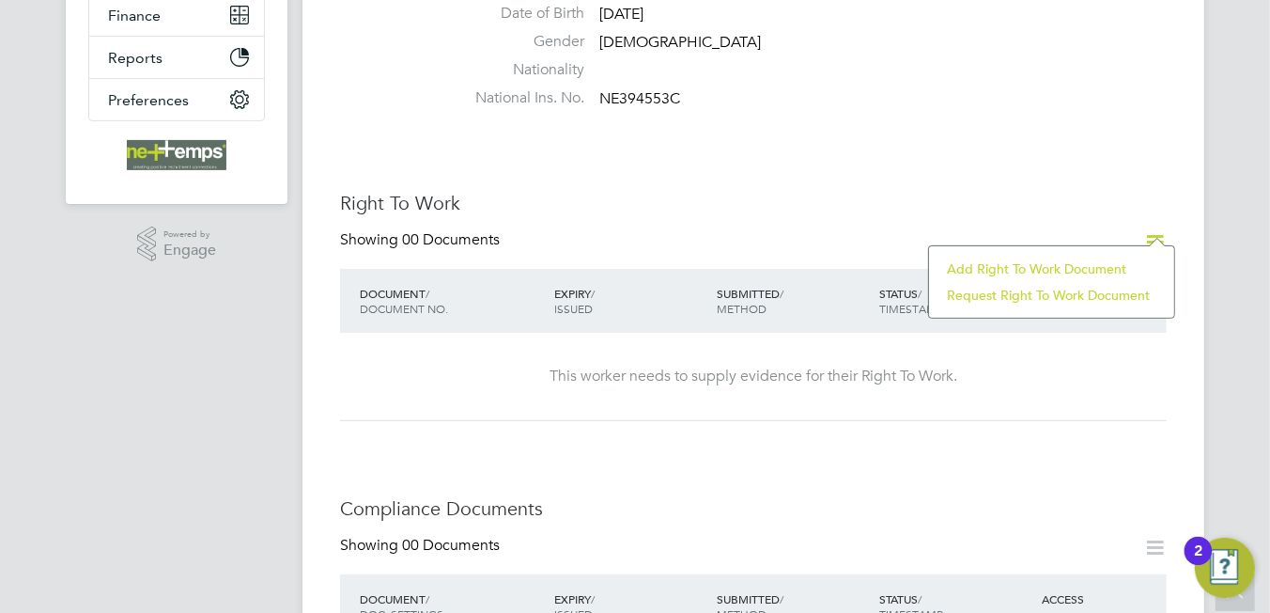
click at [975, 272] on li "Add Right To Work Document" at bounding box center [1052, 269] width 226 height 26
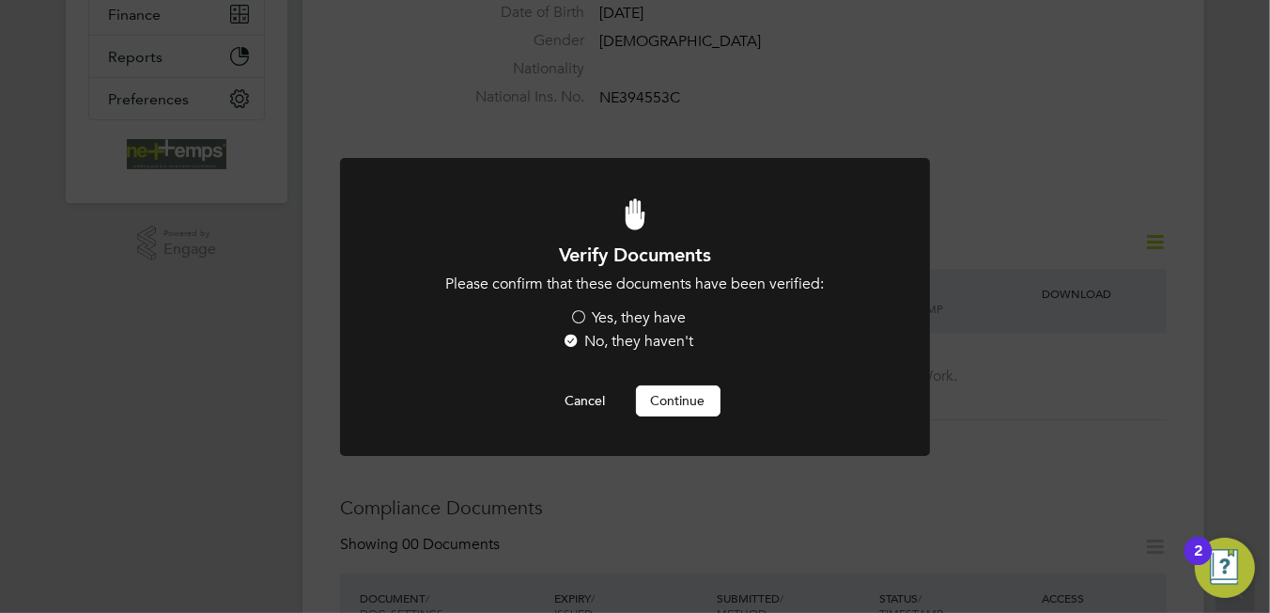
click at [656, 411] on button "Continue" at bounding box center [678, 400] width 85 height 30
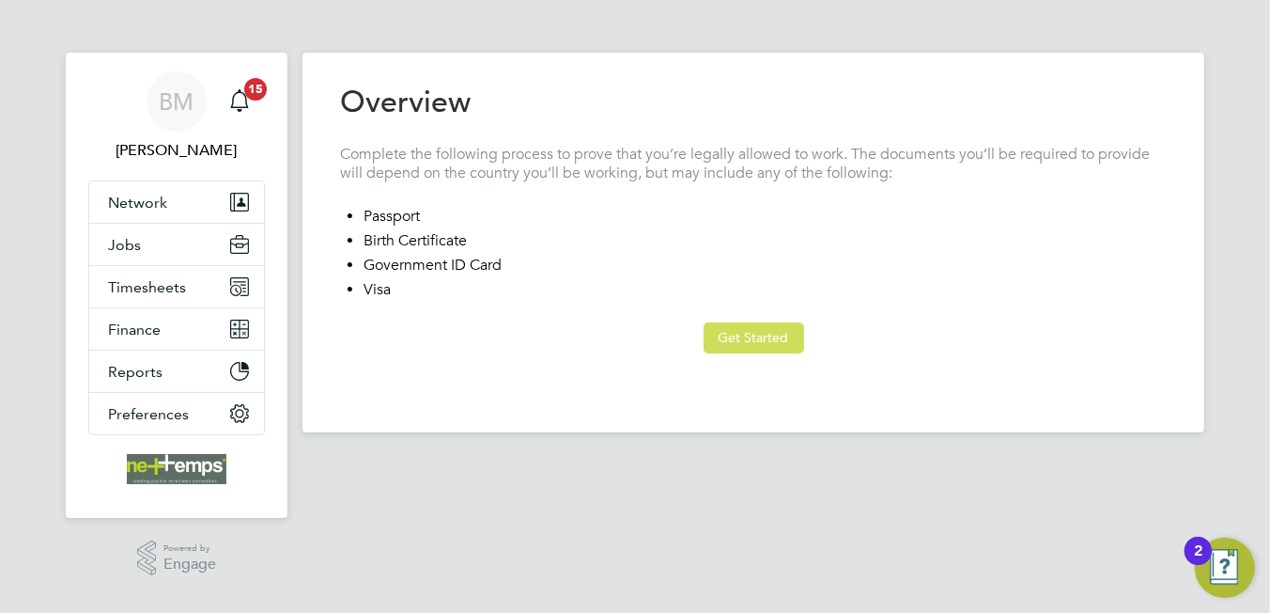
click at [748, 337] on button "Get Started" at bounding box center [754, 337] width 101 height 30
click at [0, 0] on button "Previous Step" at bounding box center [0, 0] width 0 height 0
drag, startPoint x: 768, startPoint y: 337, endPoint x: 738, endPoint y: 325, distance: 31.6
click at [768, 337] on button "Get Started" at bounding box center [754, 337] width 101 height 30
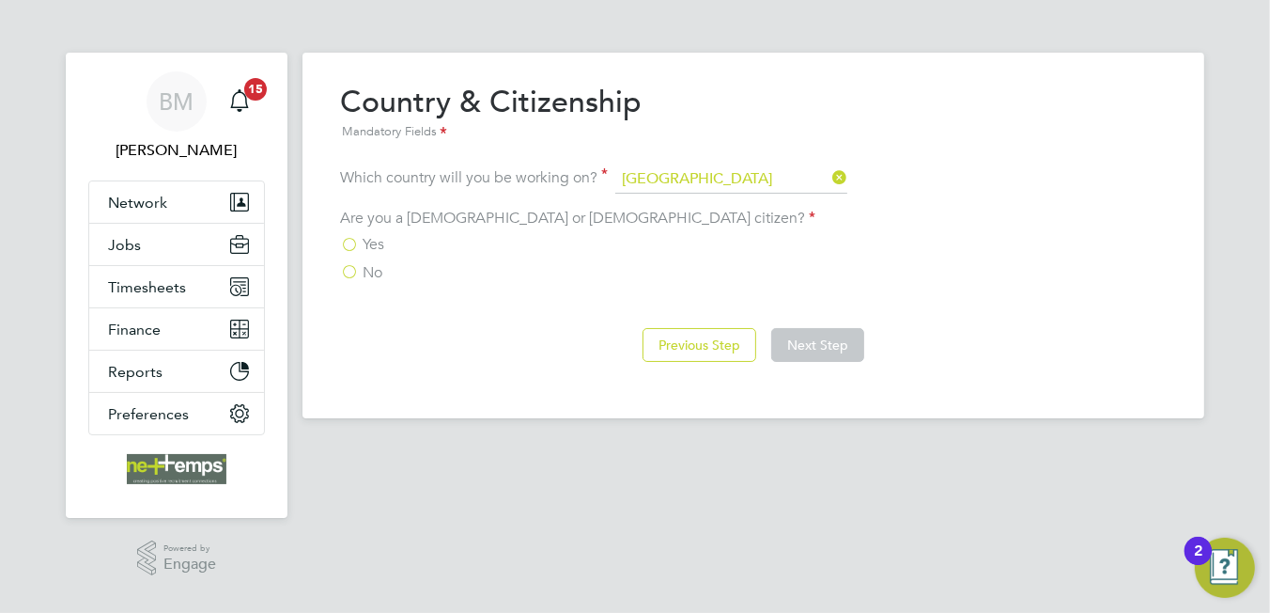
drag, startPoint x: 365, startPoint y: 242, endPoint x: 456, endPoint y: 247, distance: 90.3
click at [366, 242] on span "Yes" at bounding box center [374, 244] width 22 height 19
click at [0, 0] on input "Yes" at bounding box center [0, 0] width 0 height 0
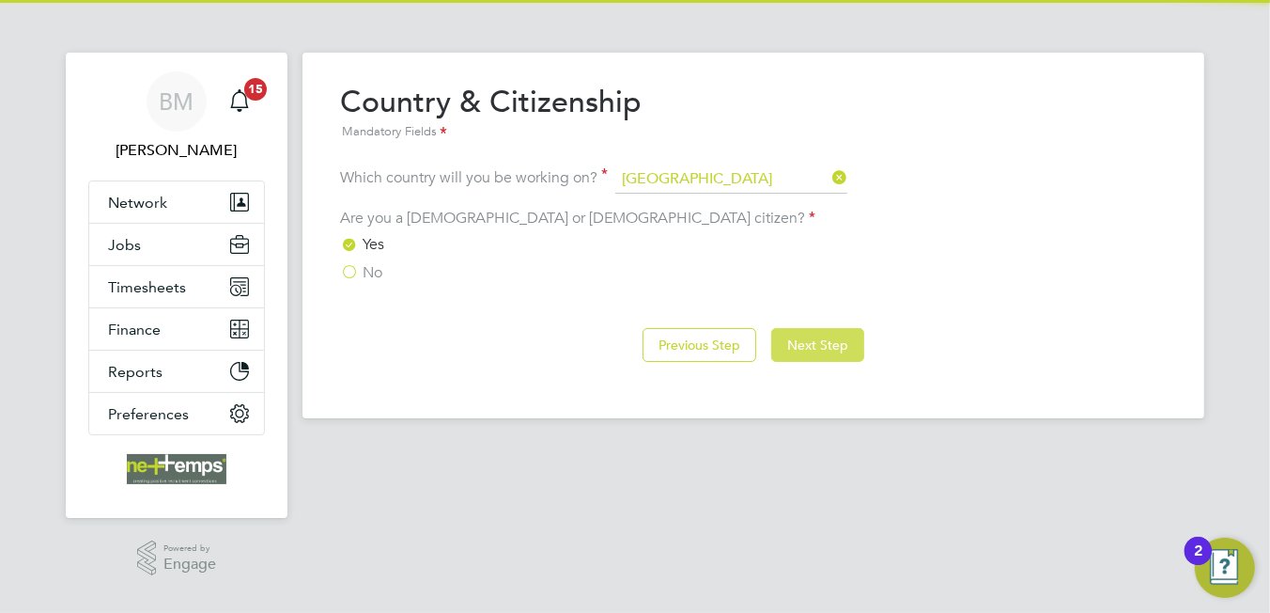
click at [792, 331] on button "Next Step" at bounding box center [817, 345] width 93 height 34
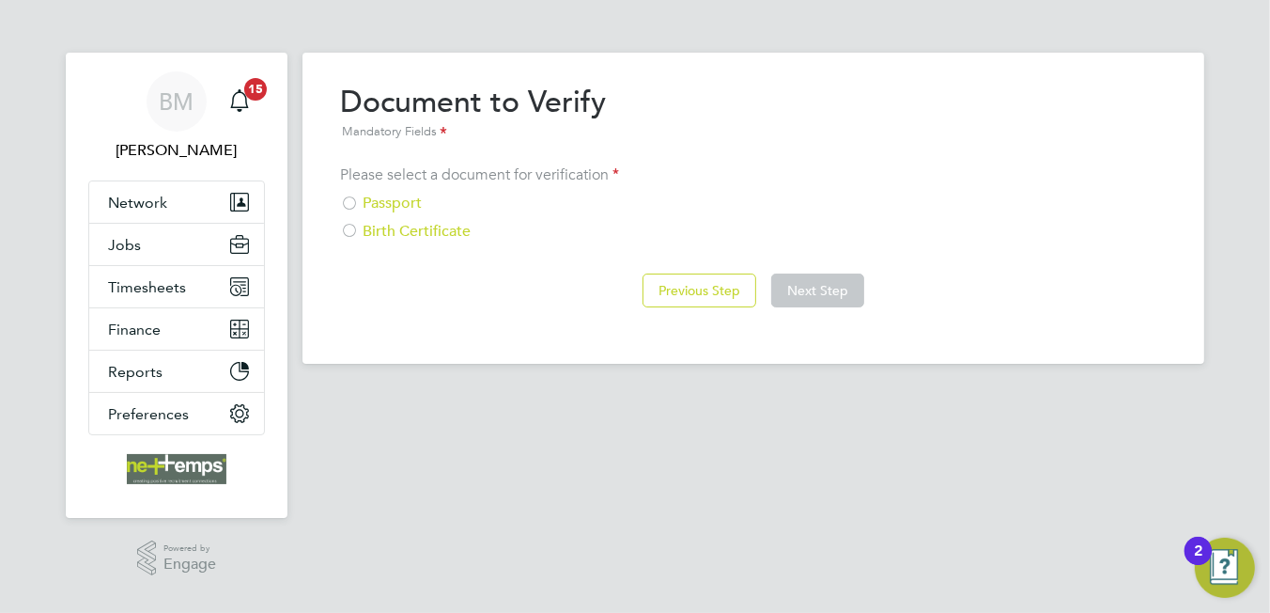
click at [435, 233] on div "Birth Certificate" at bounding box center [753, 232] width 827 height 20
click at [803, 283] on button "Next Step" at bounding box center [817, 290] width 93 height 34
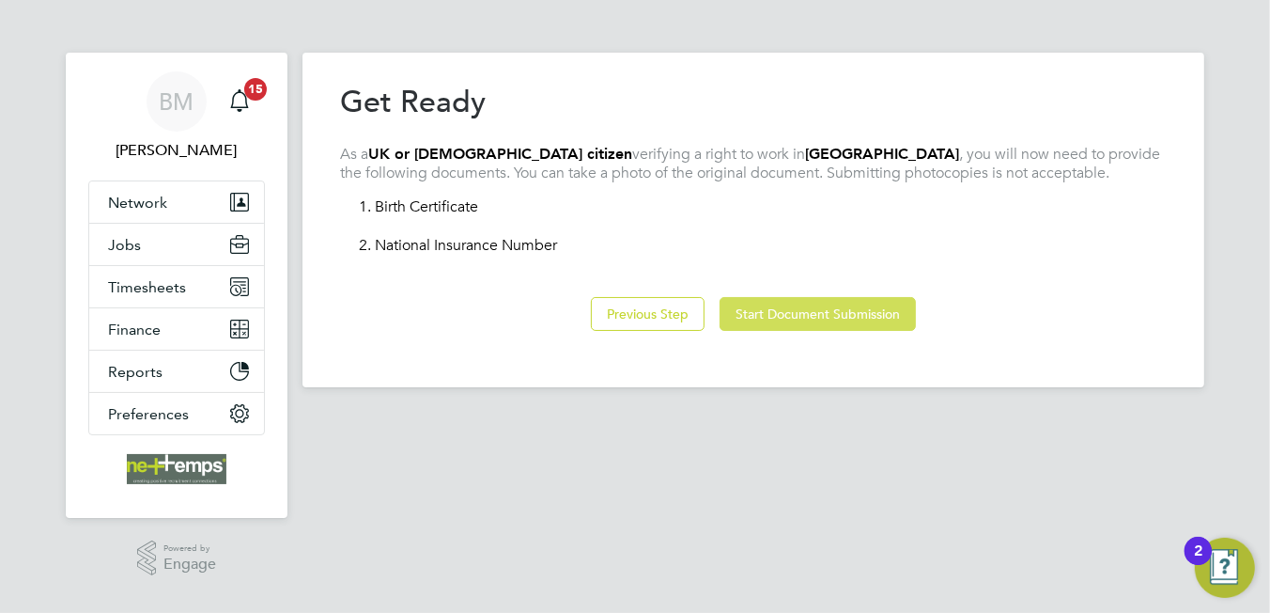
click at [818, 318] on button "Start Document Submission" at bounding box center [818, 314] width 196 height 34
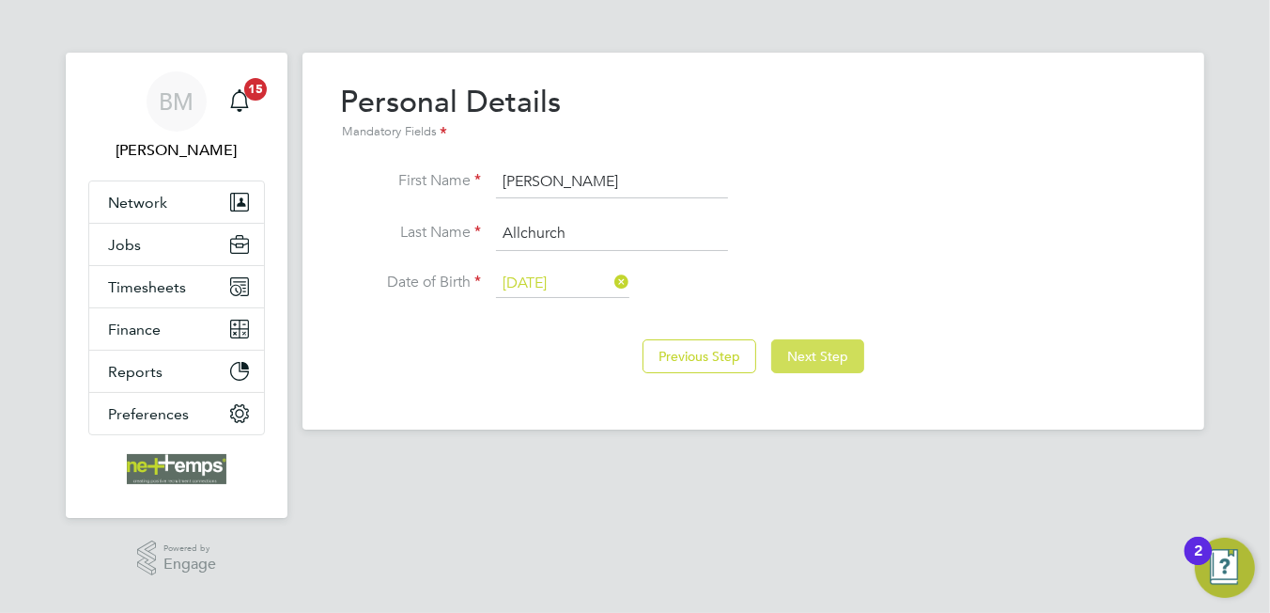
click at [796, 345] on button "Next Step" at bounding box center [817, 356] width 93 height 34
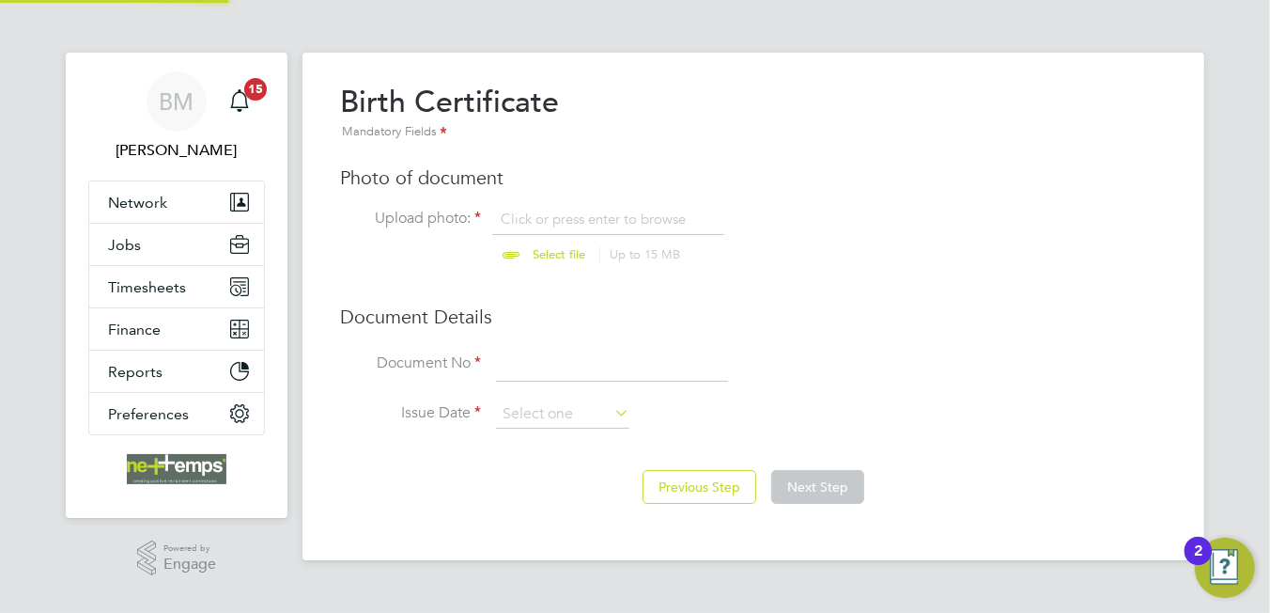
scroll to position [24, 233]
click at [586, 210] on input "file" at bounding box center [576, 238] width 295 height 56
type input "C:\fakepath\Tim Allchurch Passport.jpg"
click at [559, 369] on input at bounding box center [612, 365] width 232 height 34
click at [522, 361] on input at bounding box center [612, 365] width 232 height 34
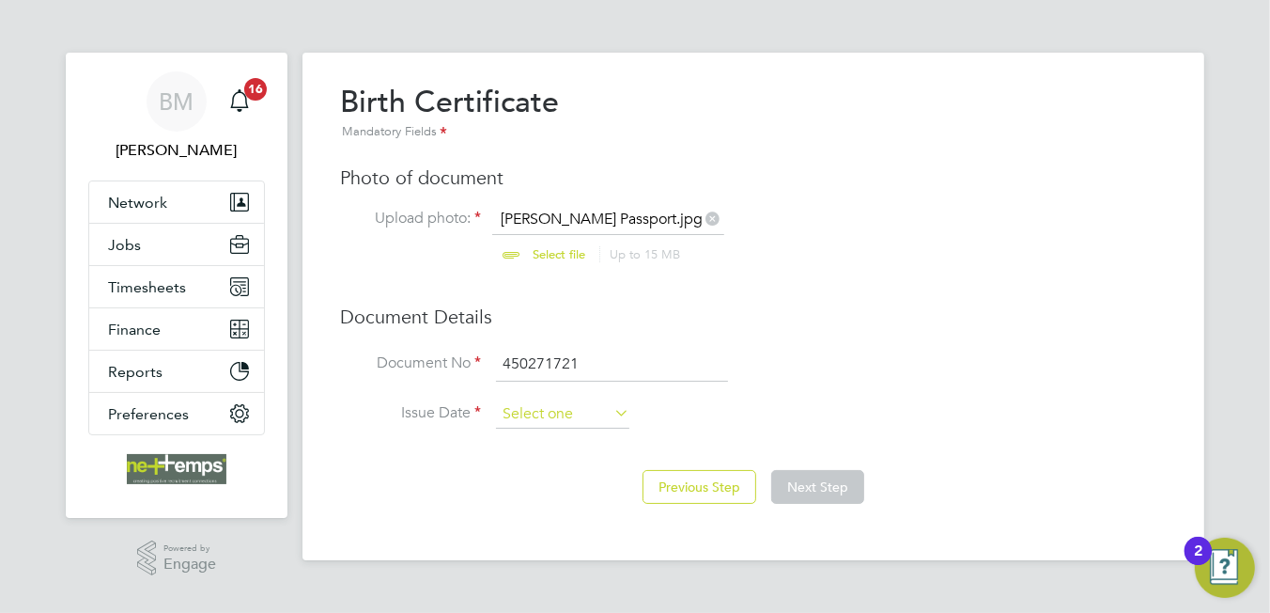
type input "450271721"
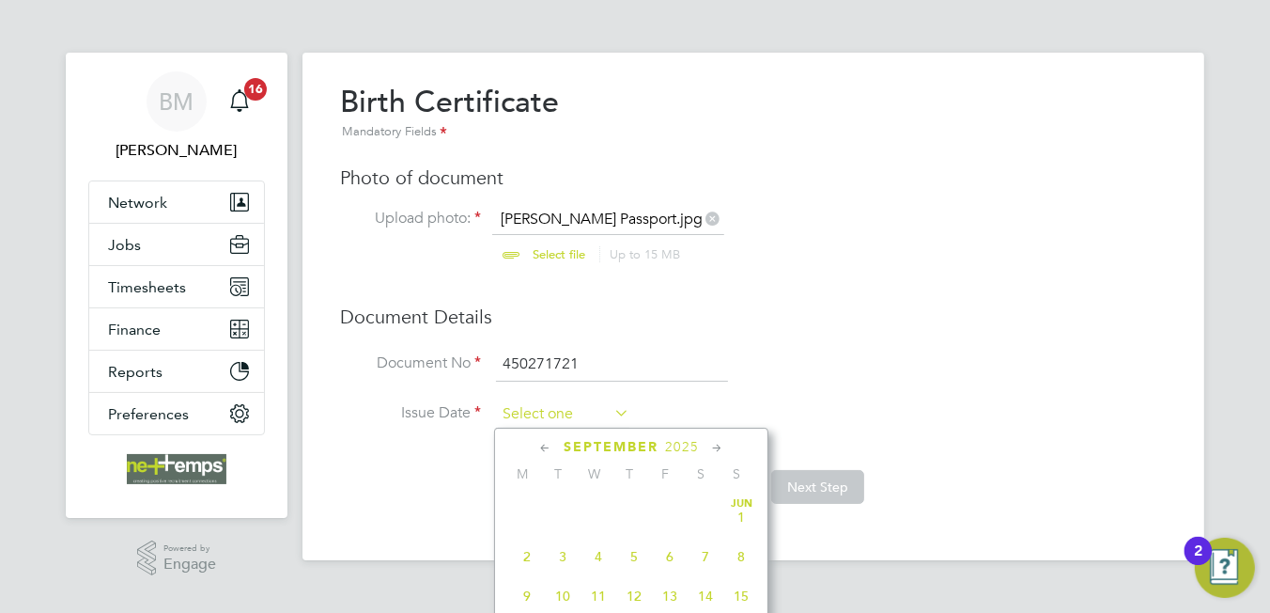
click at [522, 411] on input at bounding box center [562, 414] width 133 height 28
click at [680, 447] on span "2025" at bounding box center [682, 447] width 34 height 16
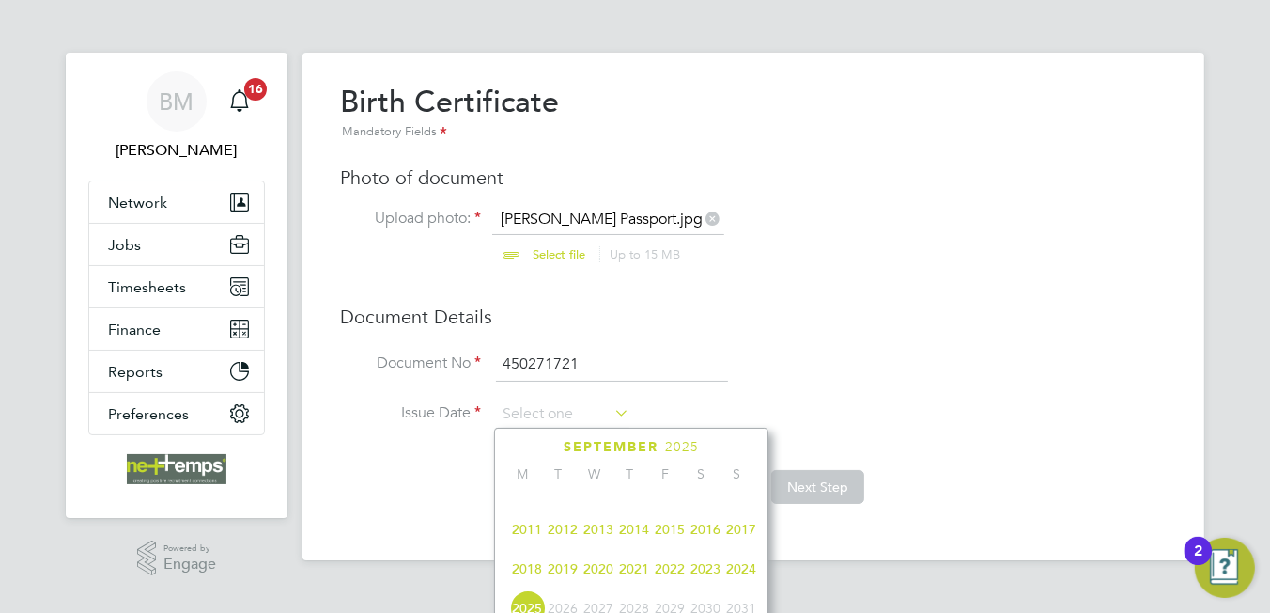
scroll to position [409, 0]
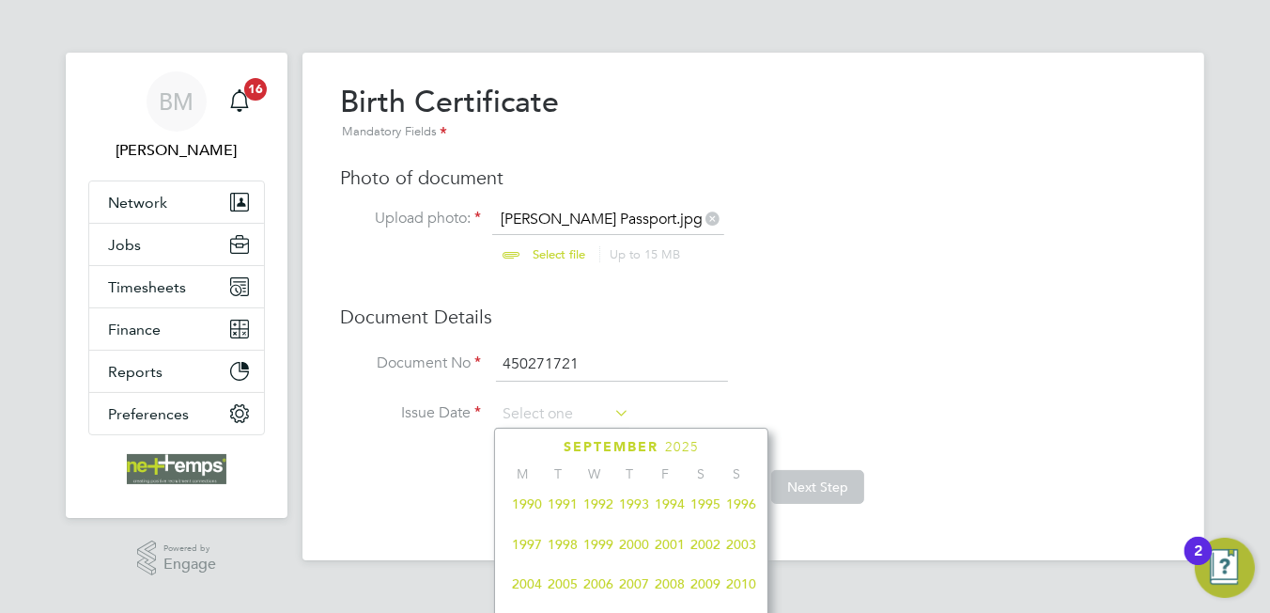
click at [643, 553] on span "2000" at bounding box center [634, 544] width 36 height 36
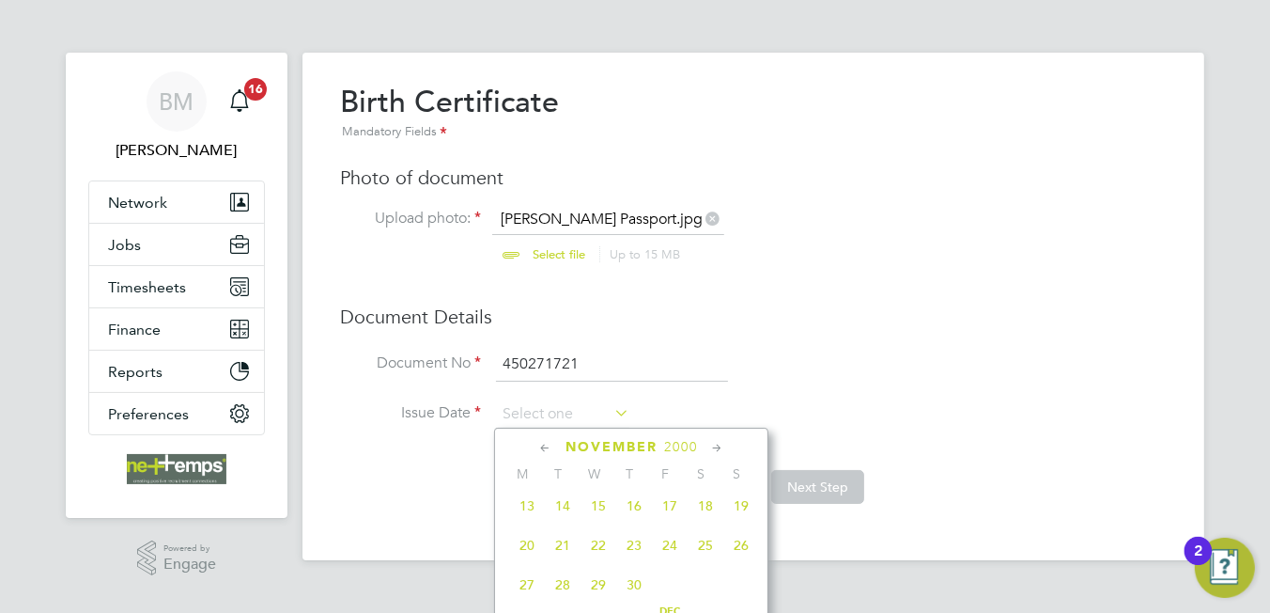
scroll to position [1065, 0]
click at [702, 539] on span "4" at bounding box center [706, 522] width 36 height 36
type input "04 Nov 2000"
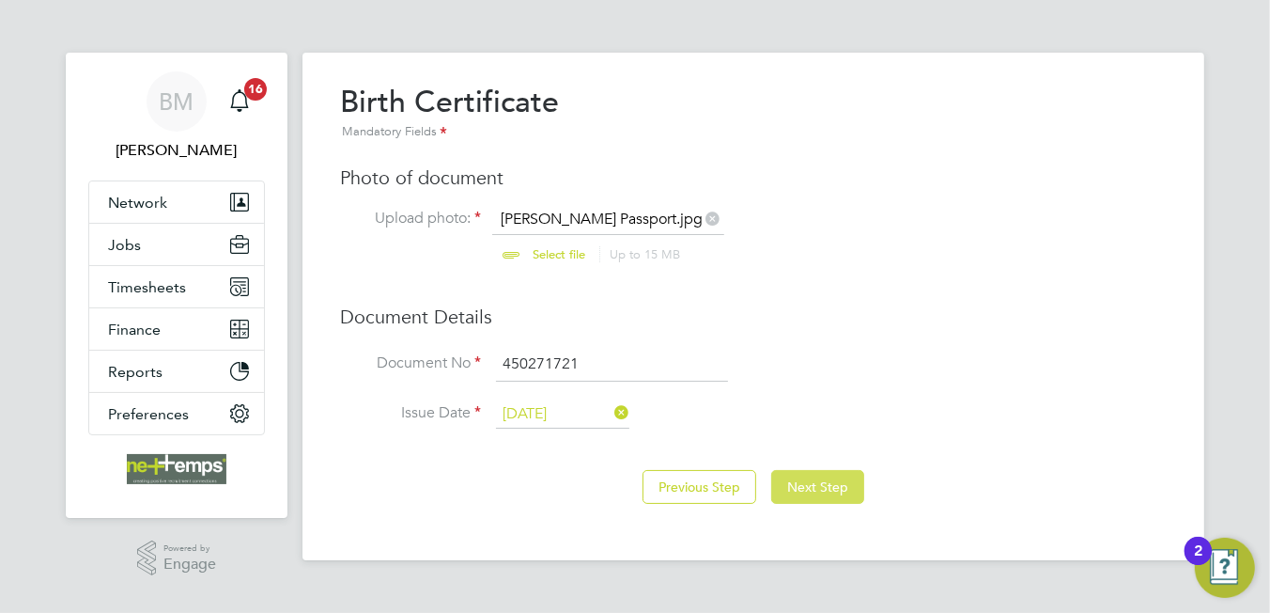
click at [806, 481] on button "Next Step" at bounding box center [817, 487] width 93 height 34
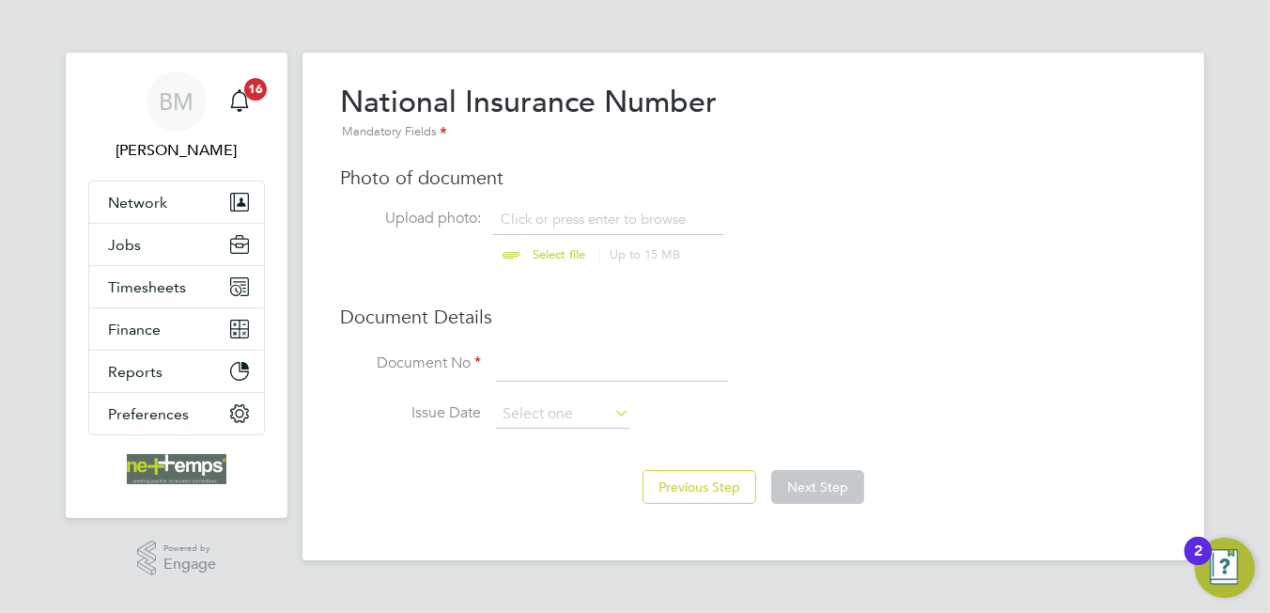
scroll to position [24, 233]
click at [595, 212] on input "file" at bounding box center [576, 238] width 295 height 56
click at [660, 477] on button "Previous Step" at bounding box center [700, 487] width 114 height 34
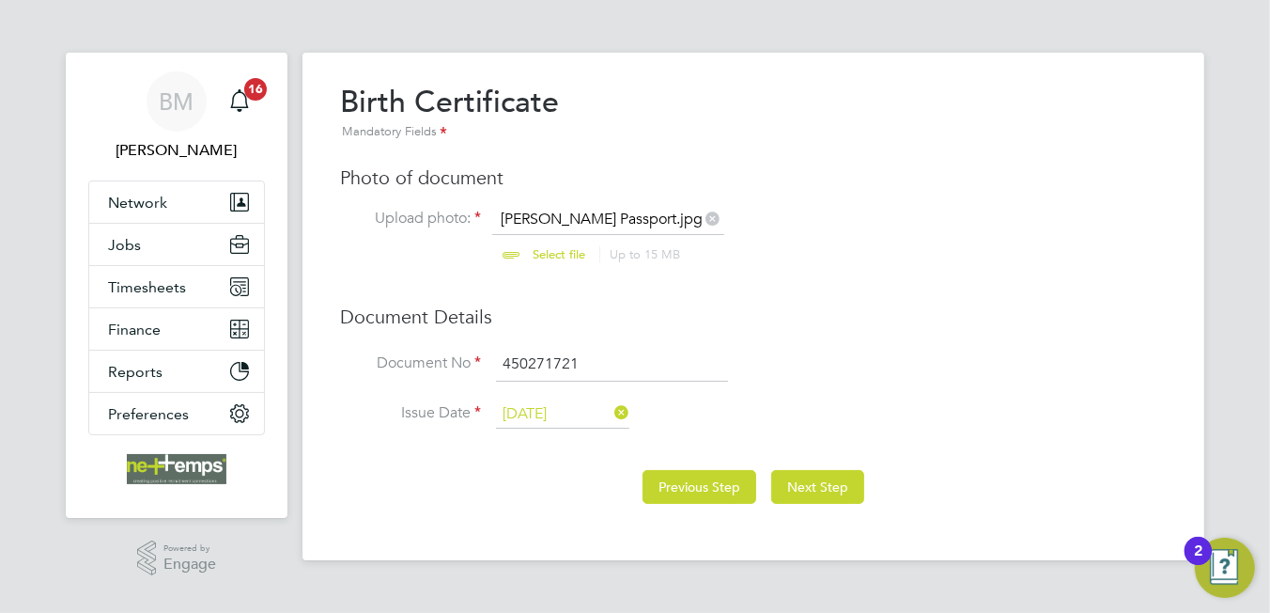
click at [688, 486] on button "Previous Step" at bounding box center [700, 487] width 114 height 34
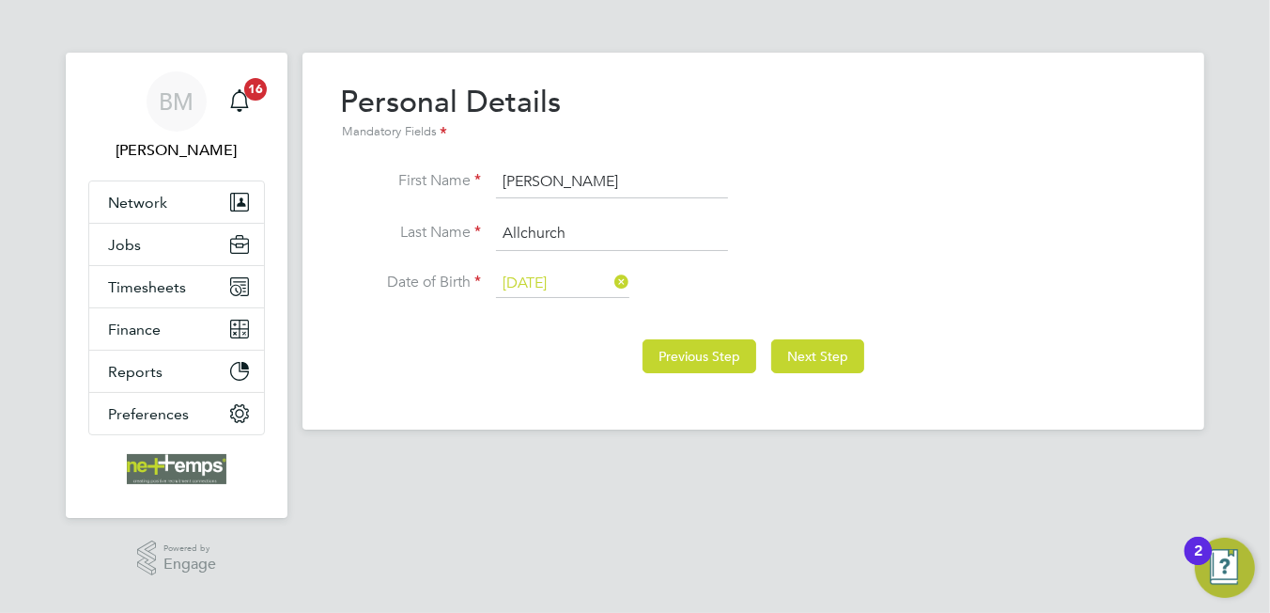
click at [665, 349] on button "Previous Step" at bounding box center [700, 356] width 114 height 34
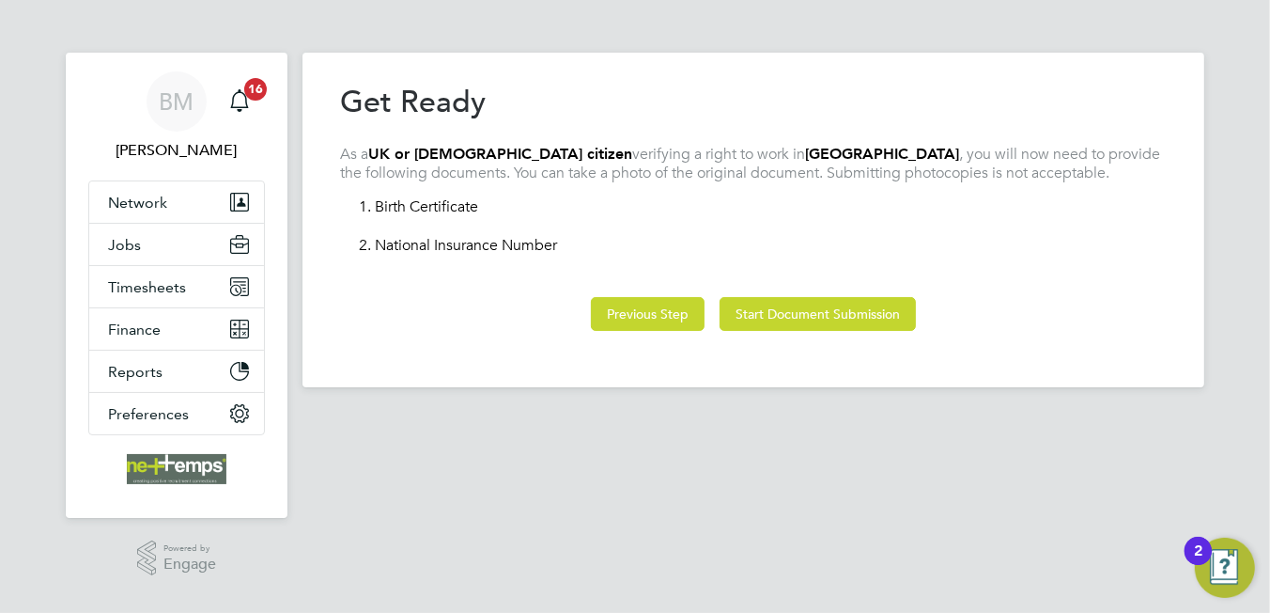
click at [663, 314] on button "Previous Step" at bounding box center [648, 314] width 114 height 34
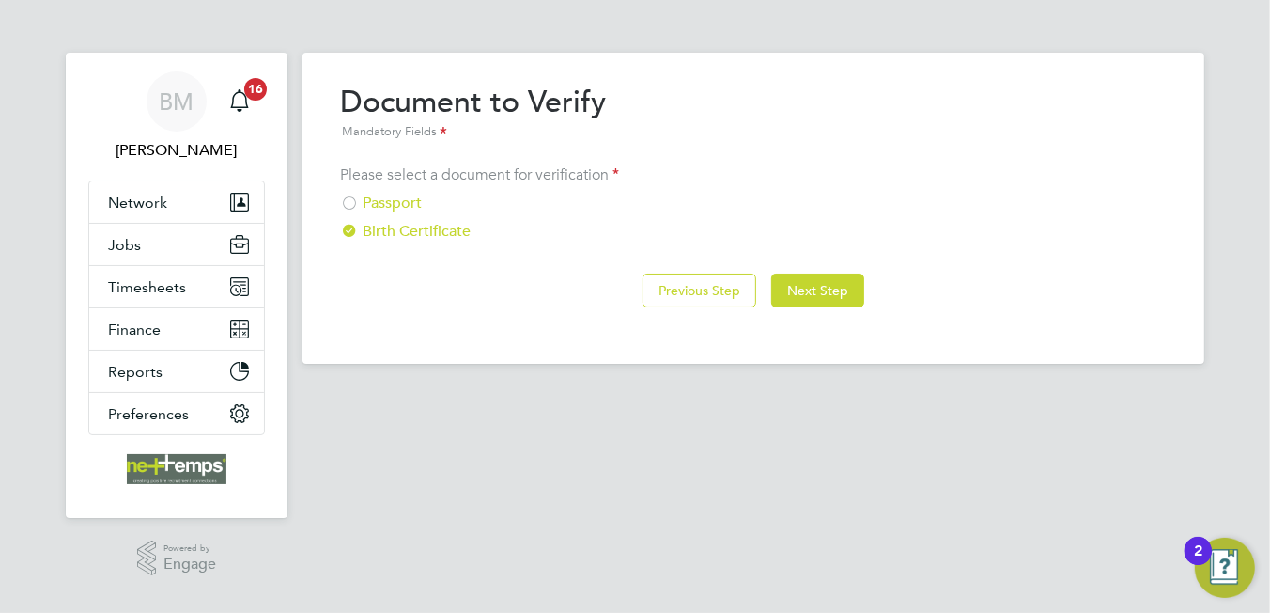
click at [393, 201] on div "Passport" at bounding box center [753, 204] width 827 height 20
click at [784, 294] on button "Next Step" at bounding box center [817, 290] width 93 height 34
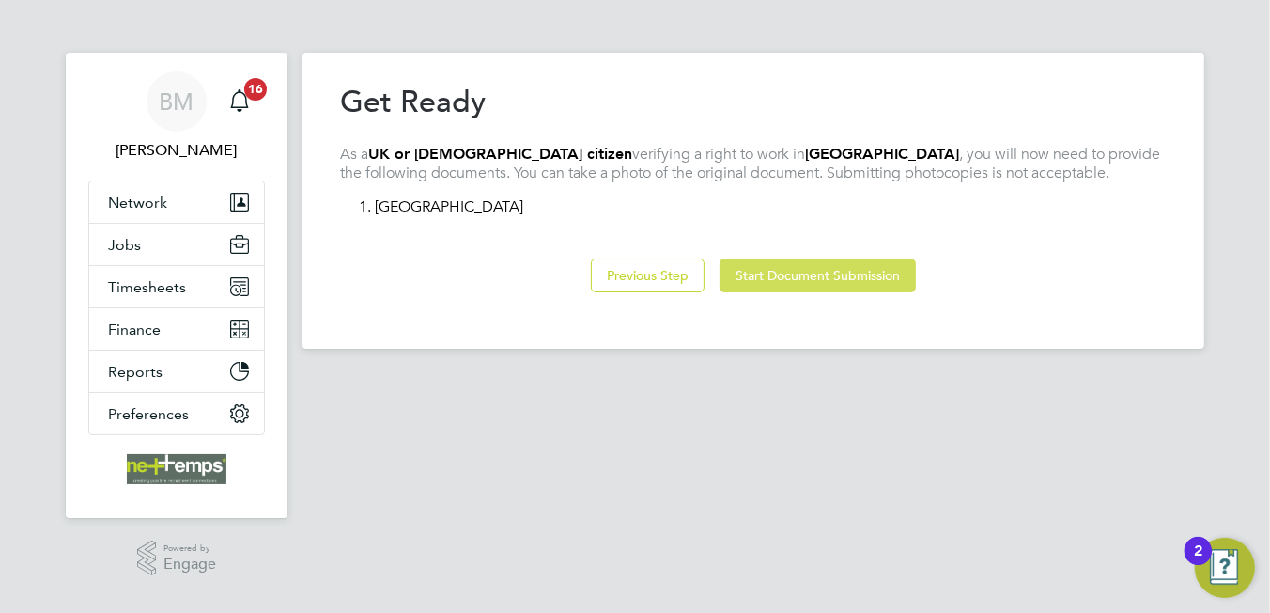
click at [819, 279] on button "Start Document Submission" at bounding box center [818, 275] width 196 height 34
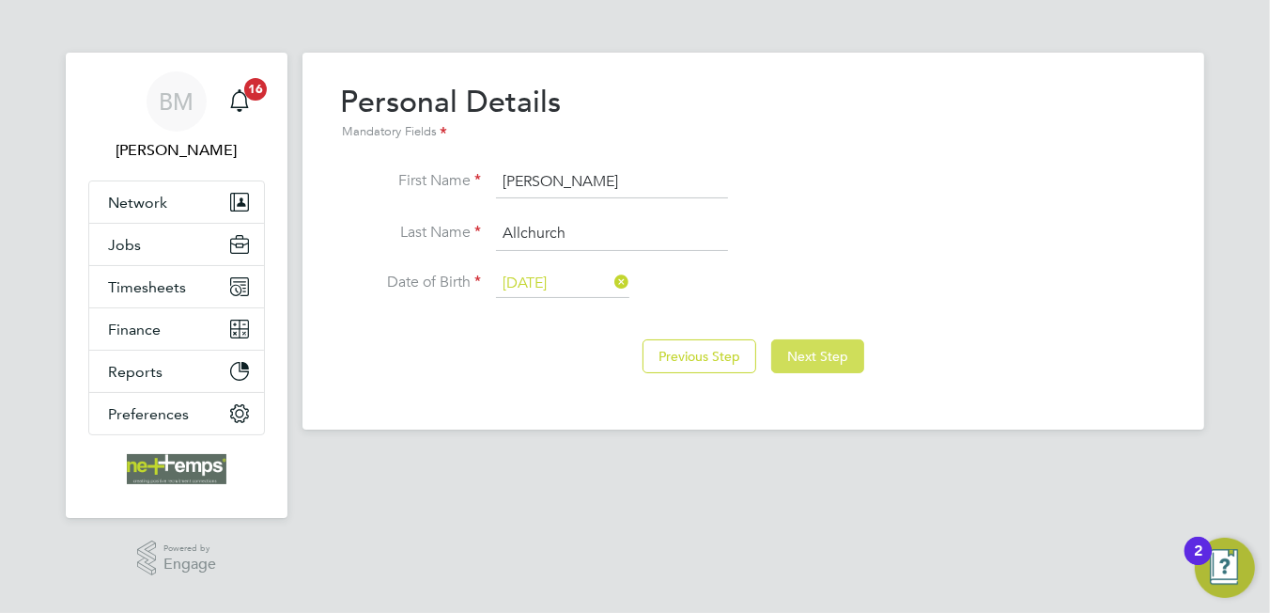
click at [817, 349] on button "Next Step" at bounding box center [817, 356] width 93 height 34
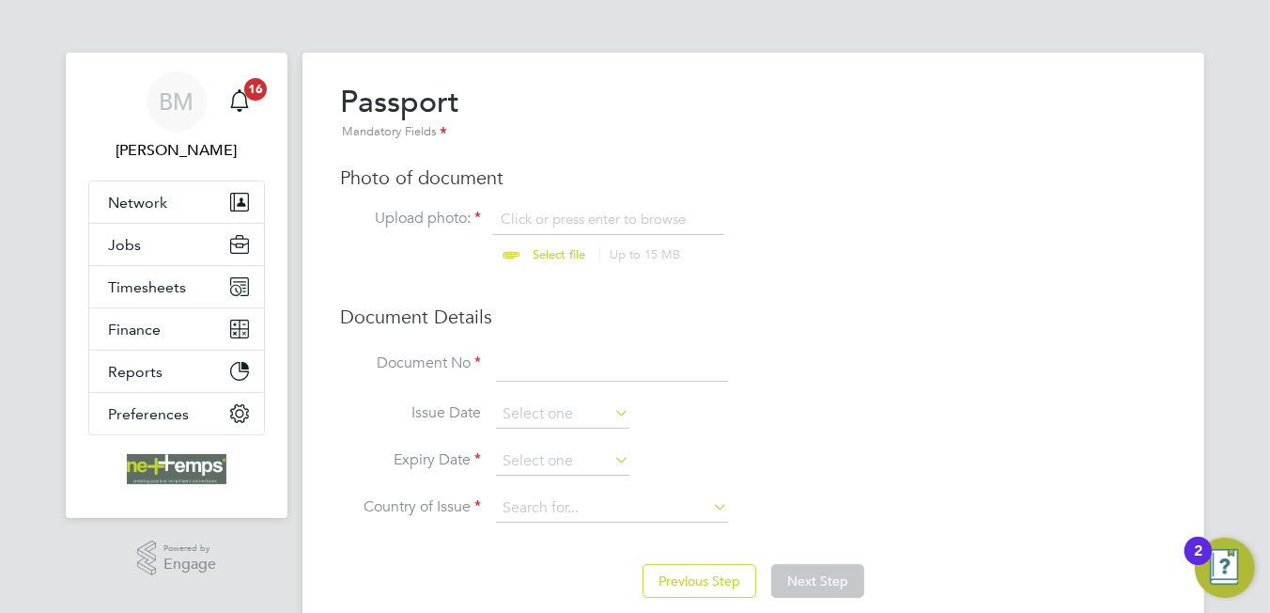
click at [551, 211] on input "file" at bounding box center [576, 238] width 295 height 56
type input "C:\fakepath\Tim Allchurch Passport.jpg"
click at [545, 367] on input at bounding box center [612, 365] width 232 height 34
click at [537, 366] on input at bounding box center [612, 365] width 232 height 34
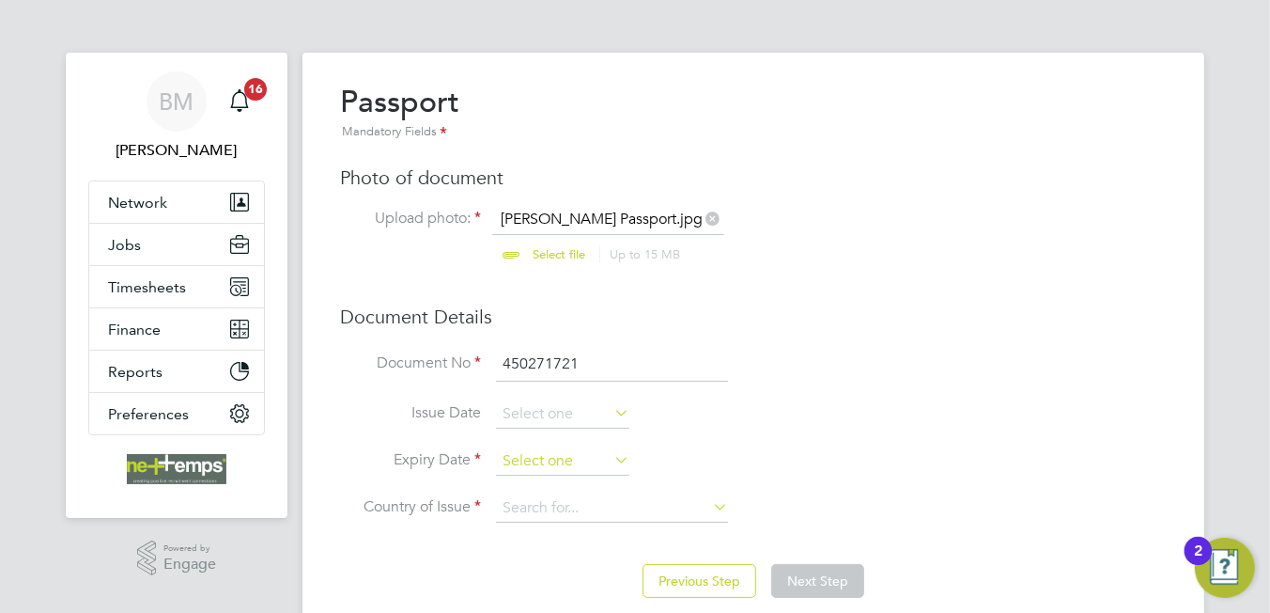
type input "450271721"
click at [546, 454] on input at bounding box center [562, 461] width 133 height 28
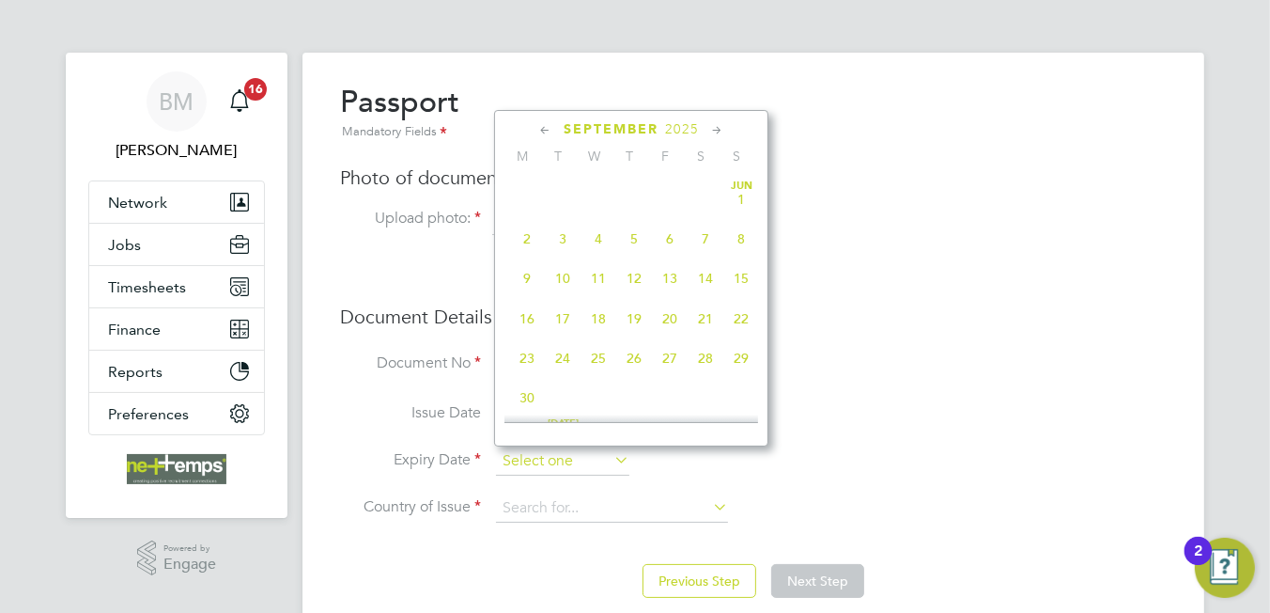
scroll to position [695, 0]
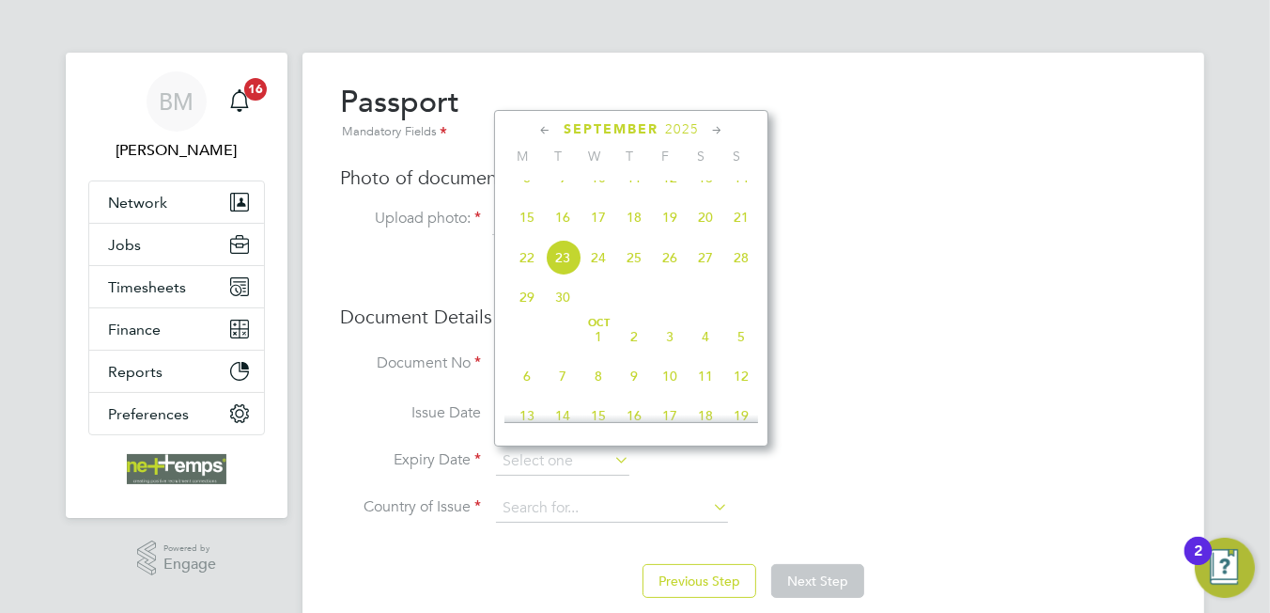
click at [680, 132] on span "2025" at bounding box center [682, 129] width 34 height 16
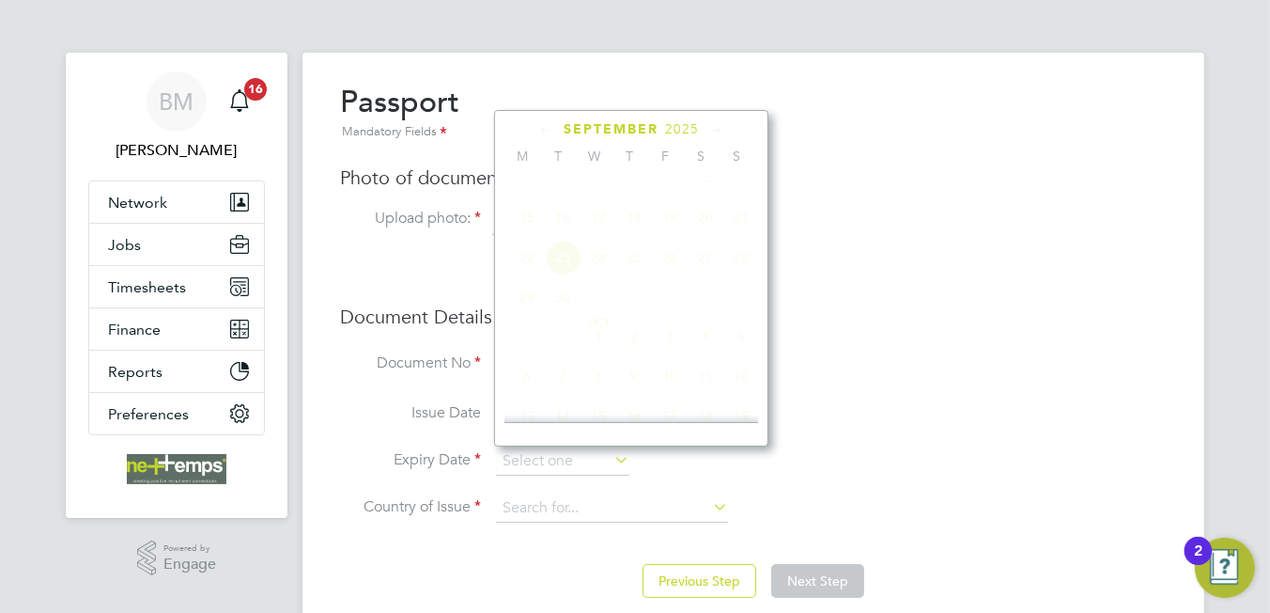
scroll to position [503, 0]
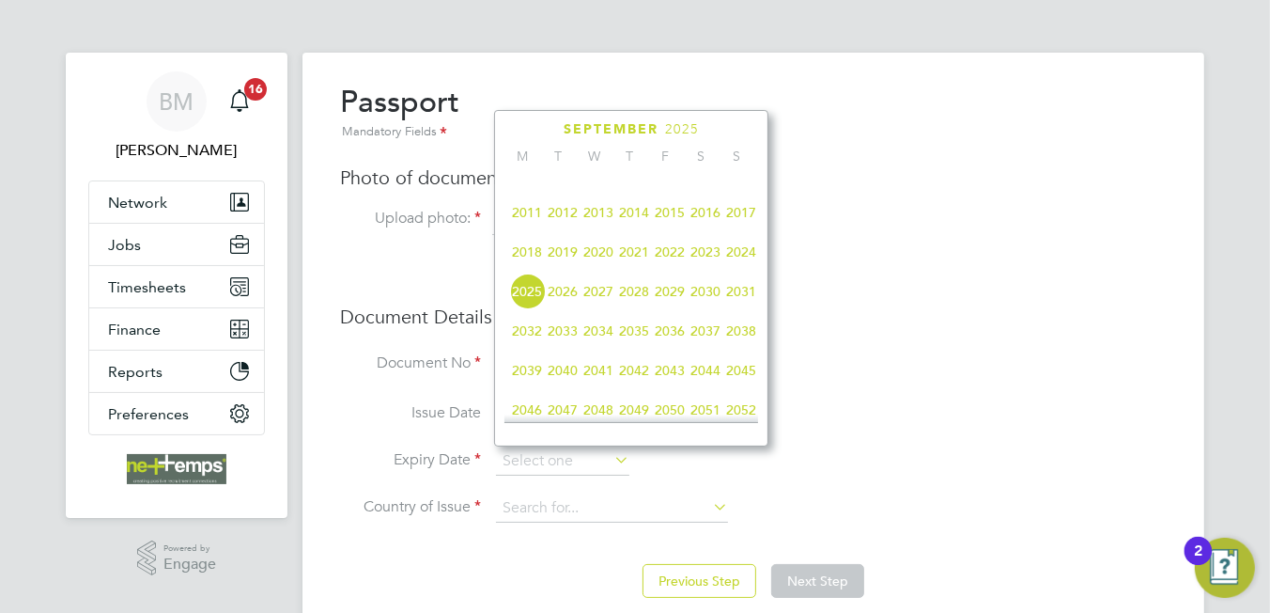
click at [746, 187] on span "2010" at bounding box center [741, 172] width 36 height 36
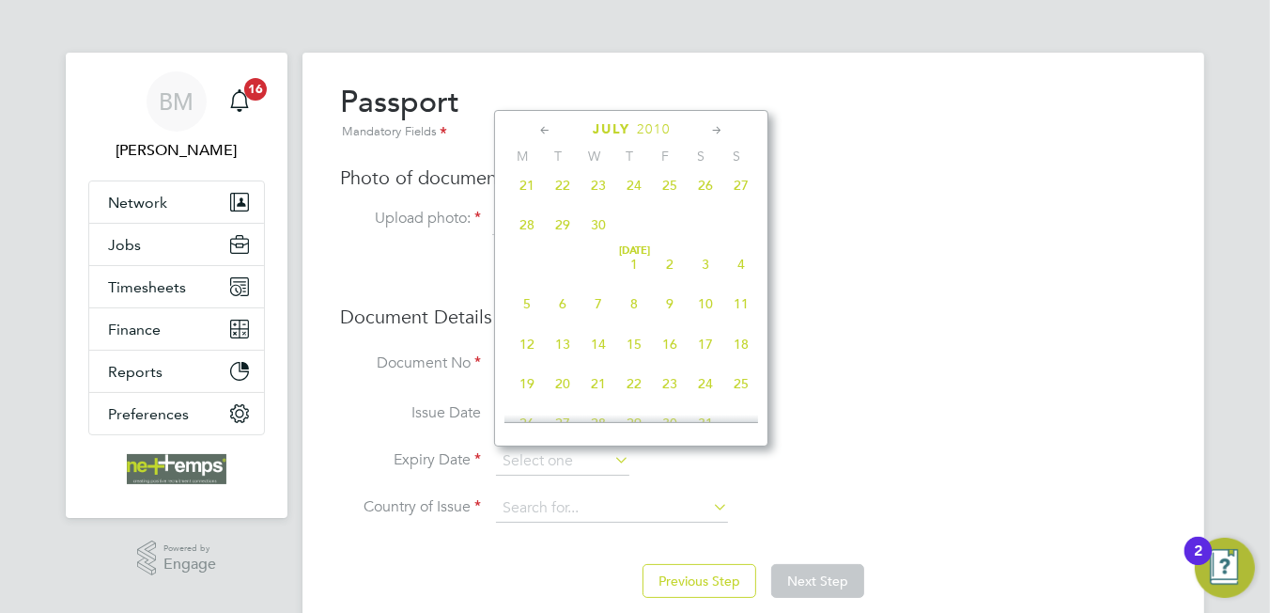
scroll to position [0, 0]
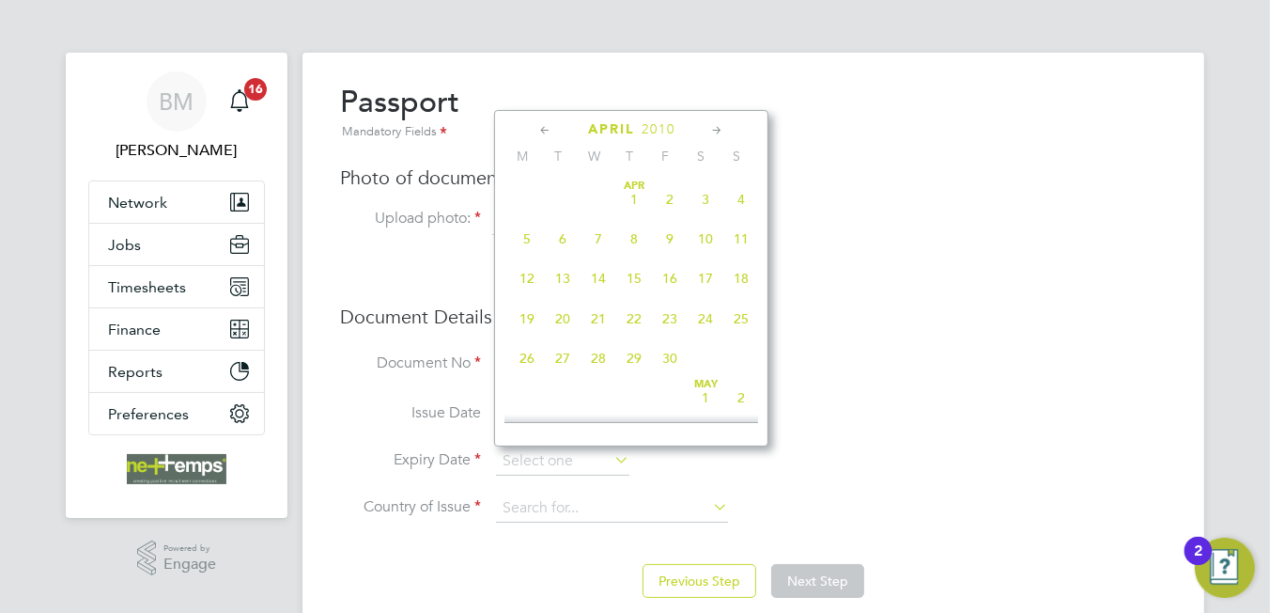
click at [664, 131] on span "2010" at bounding box center [659, 129] width 34 height 16
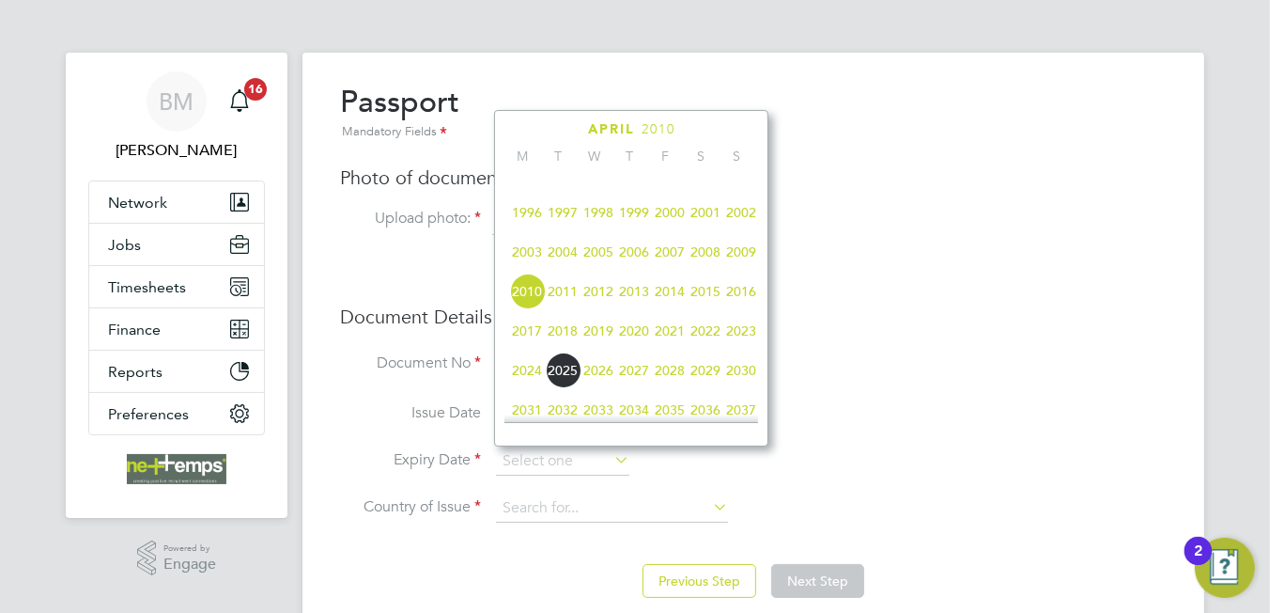
drag, startPoint x: 747, startPoint y: 267, endPoint x: 732, endPoint y: 269, distance: 15.1
click at [746, 267] on span "2009" at bounding box center [741, 252] width 36 height 36
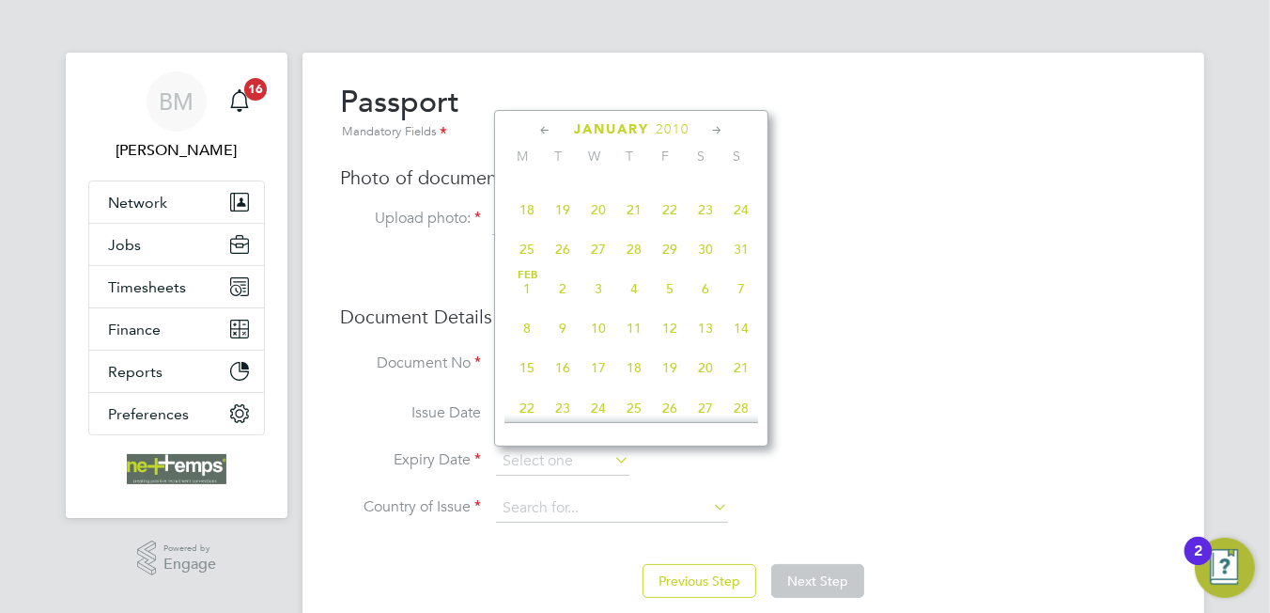
scroll to position [1387, 0]
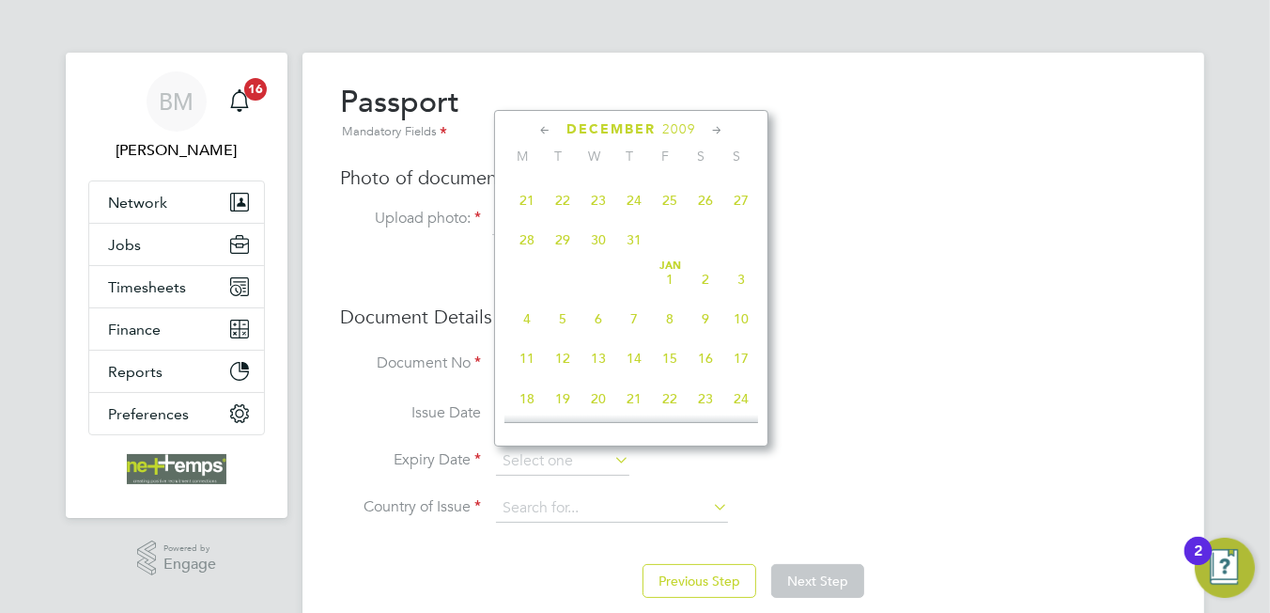
click at [743, 336] on span "10" at bounding box center [741, 319] width 36 height 36
type input "10 Jan 2010"
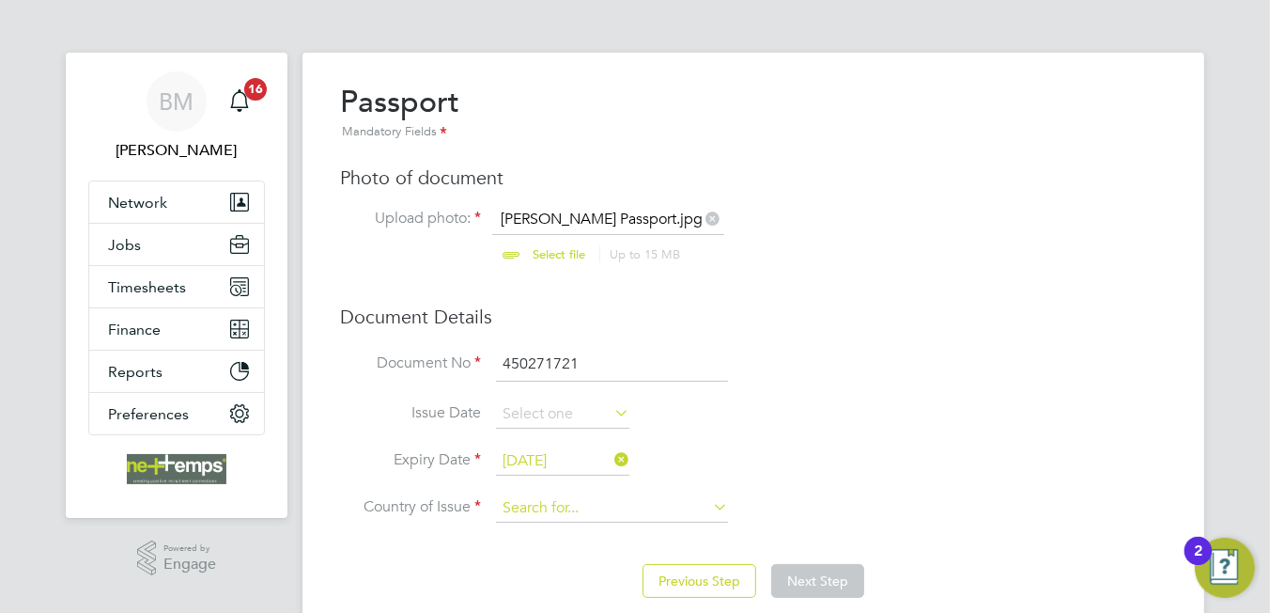
click at [601, 505] on input at bounding box center [612, 508] width 232 height 28
click at [613, 587] on li "United Kingdom" at bounding box center [628, 584] width 264 height 25
type input "[GEOGRAPHIC_DATA]"
click at [800, 565] on button "Next Step" at bounding box center [817, 581] width 93 height 34
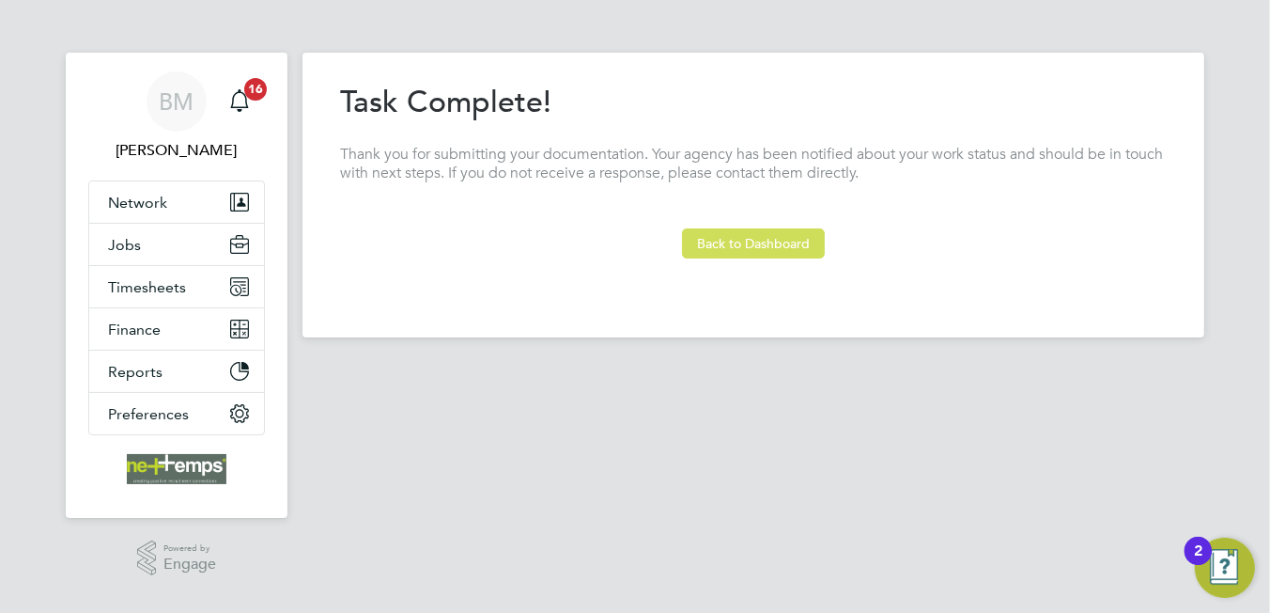
click at [752, 240] on button "Back to Dashboard" at bounding box center [753, 243] width 143 height 30
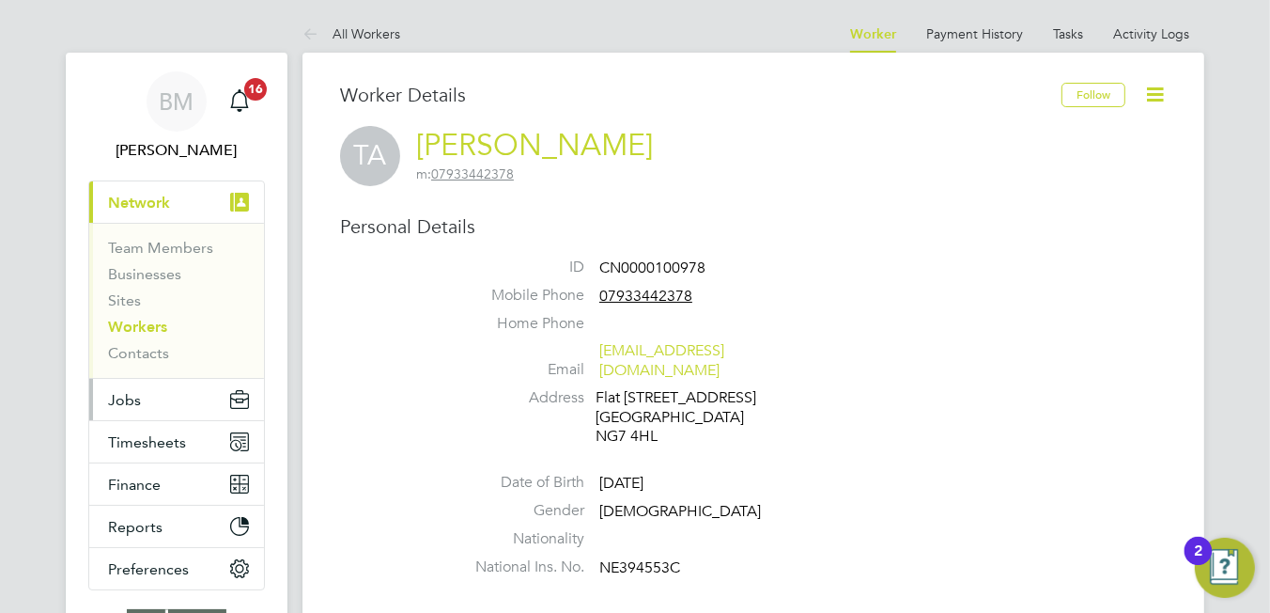
click at [128, 404] on span "Jobs" at bounding box center [124, 400] width 33 height 18
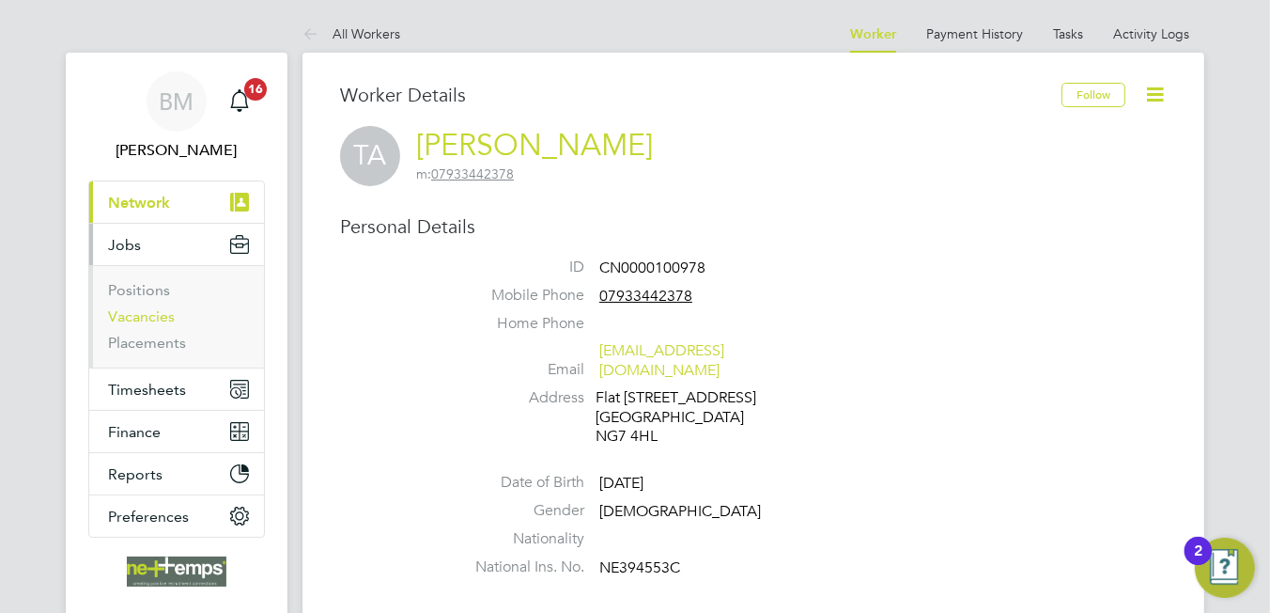
click at [156, 313] on link "Vacancies" at bounding box center [141, 316] width 67 height 18
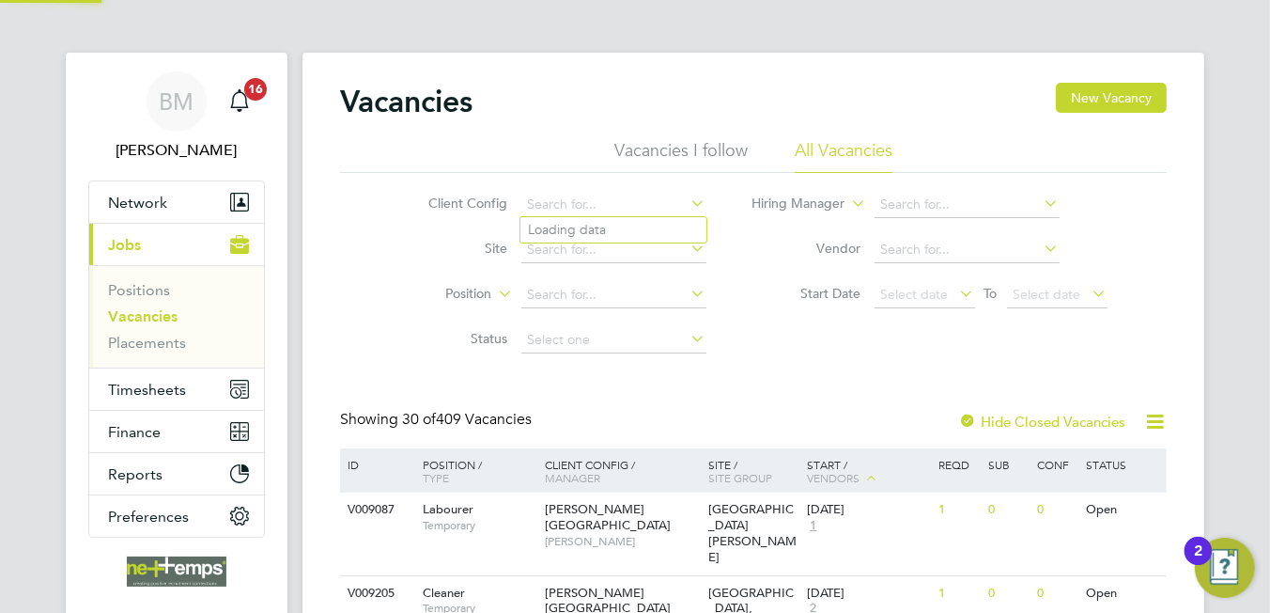
click at [570, 190] on li "Client Config" at bounding box center [553, 204] width 353 height 45
drag, startPoint x: 582, startPoint y: 275, endPoint x: 587, endPoint y: 267, distance: 9.7
click at [582, 274] on b "Countryside" at bounding box center [565, 281] width 74 height 16
type input "Countryside Properties UK Ltd"
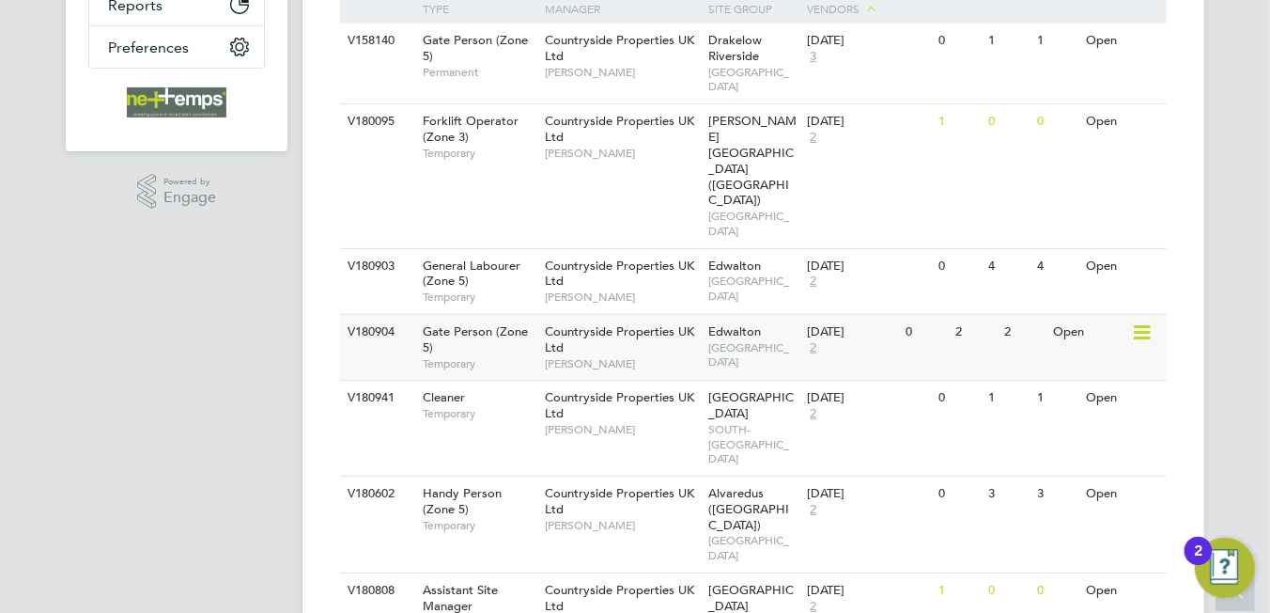
scroll to position [564, 0]
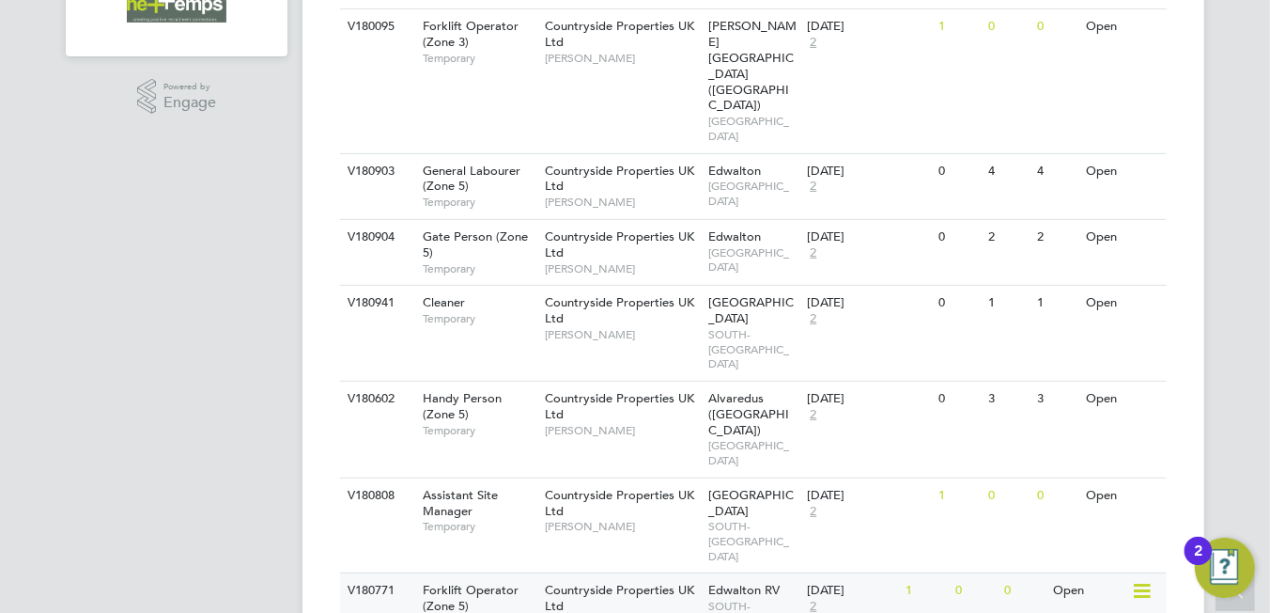
click at [847, 582] on div "[DATE]" at bounding box center [851, 590] width 89 height 16
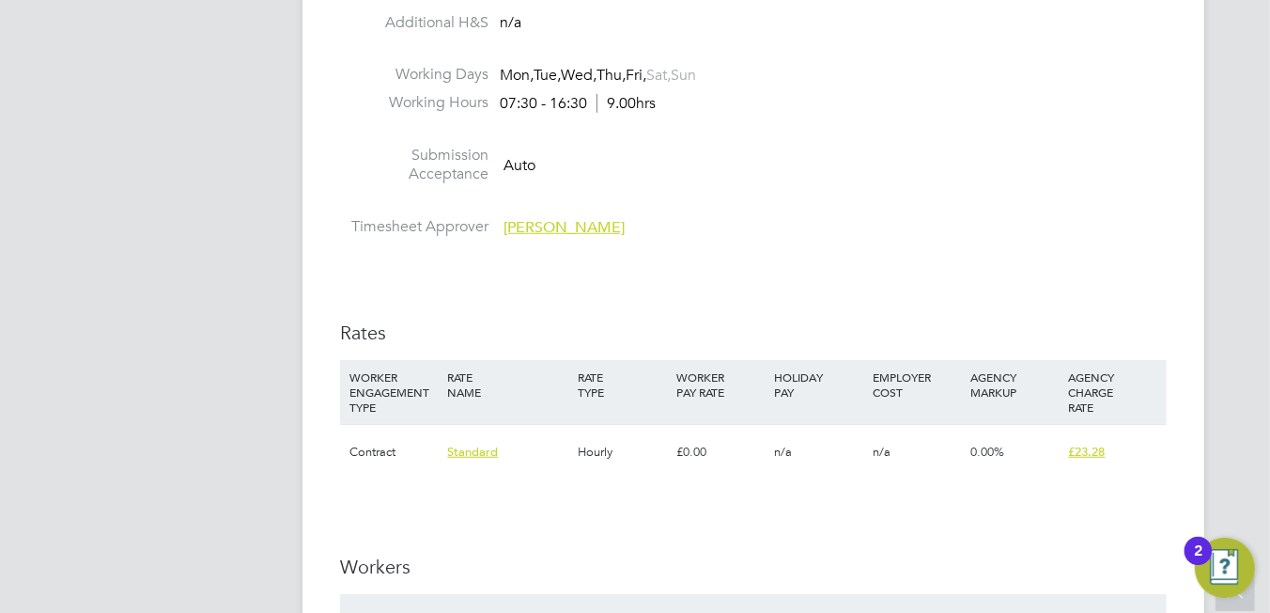
scroll to position [1315, 0]
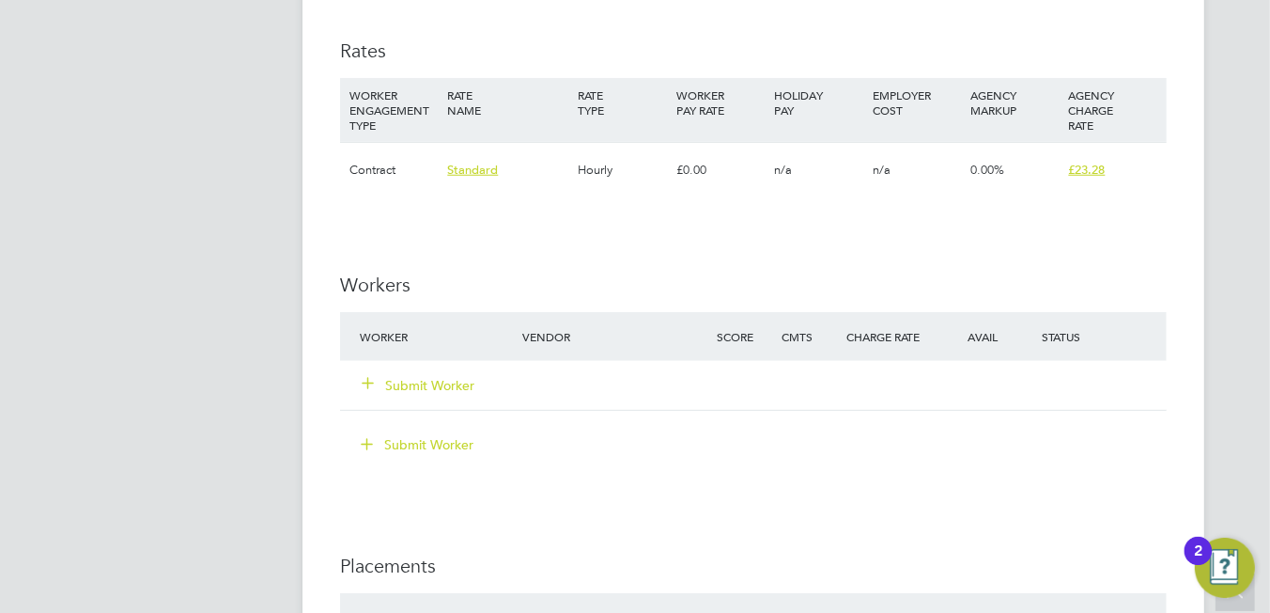
click at [431, 386] on button "Submit Worker" at bounding box center [419, 385] width 113 height 19
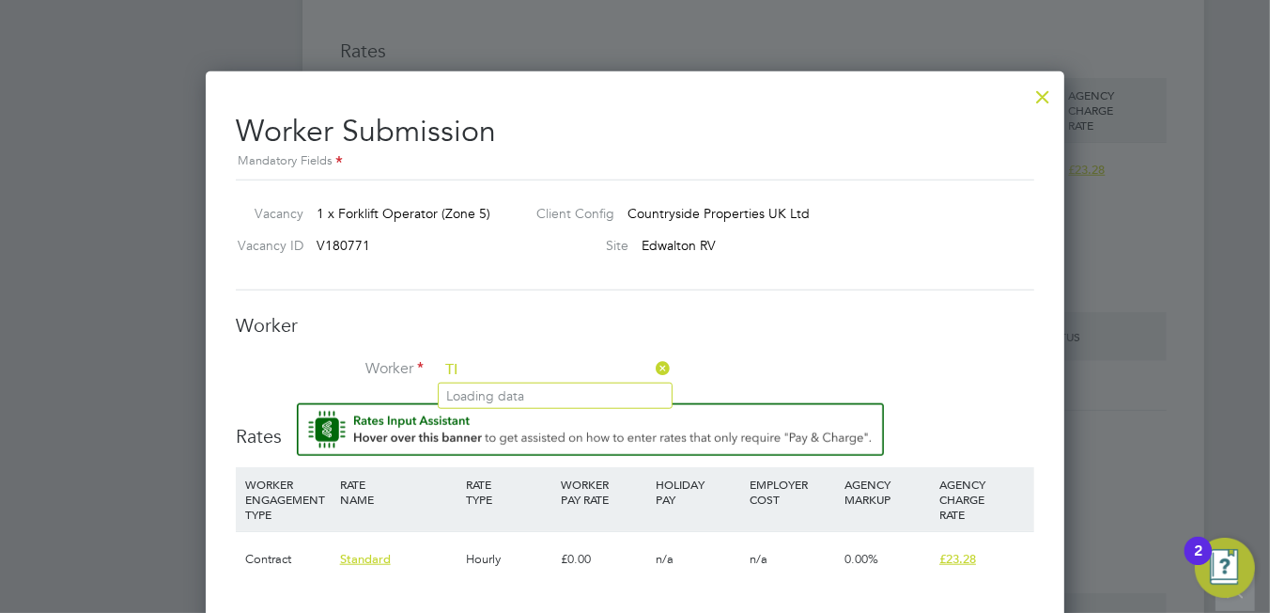
scroll to position [9, 9]
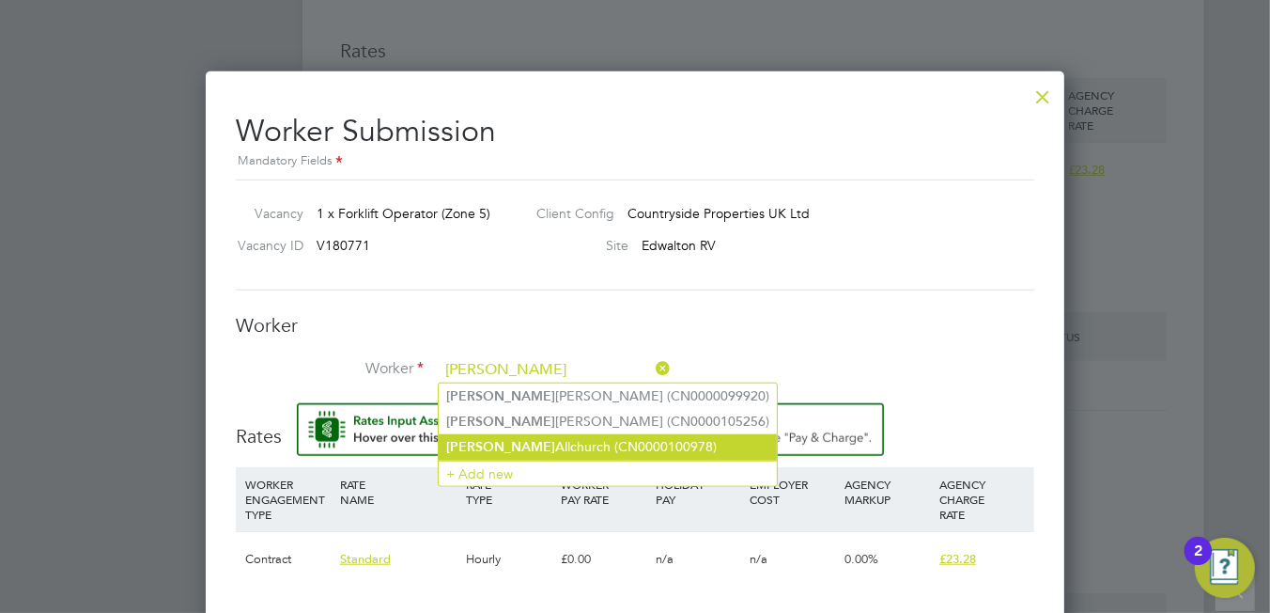
click at [621, 443] on li "Timothy Allchurch (CN0000100978)" at bounding box center [608, 446] width 338 height 25
type input "Timothy Allchurch (CN0000100978)"
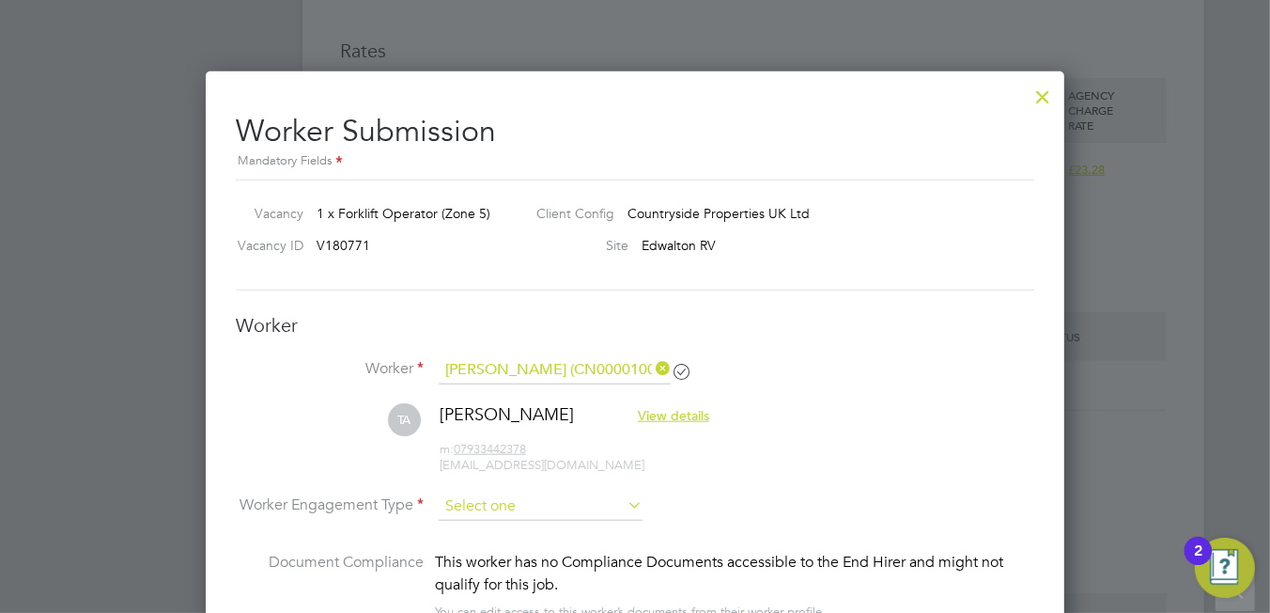
click at [519, 506] on input at bounding box center [541, 506] width 204 height 28
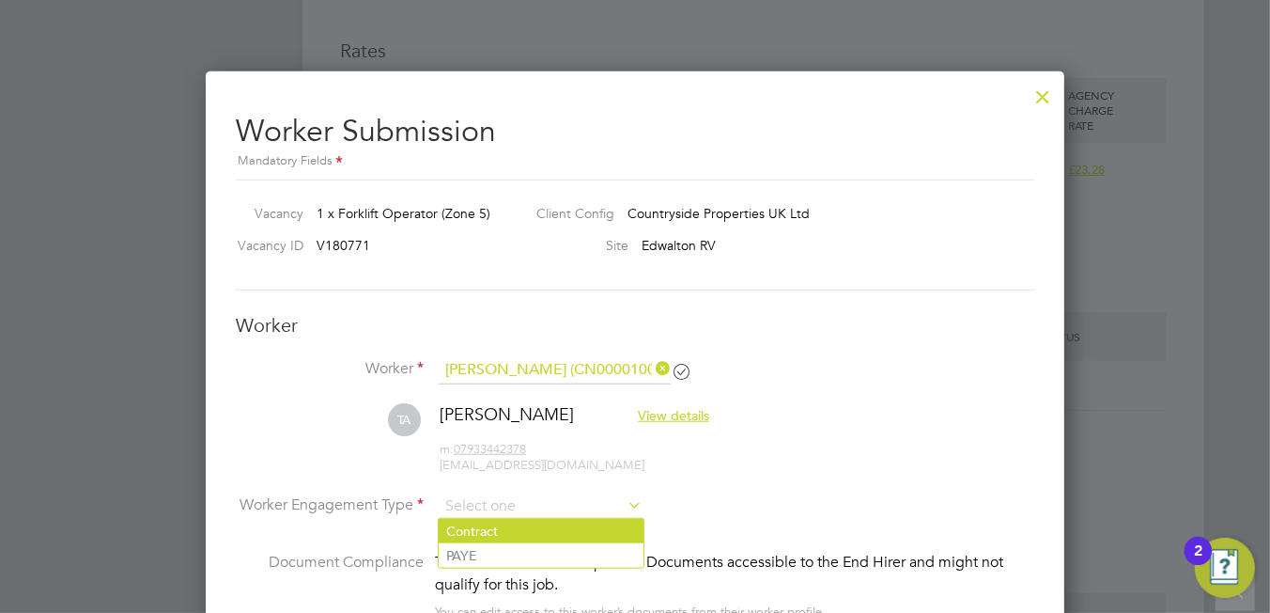
click at [497, 533] on li "Contract" at bounding box center [541, 531] width 205 height 24
type input "Contract"
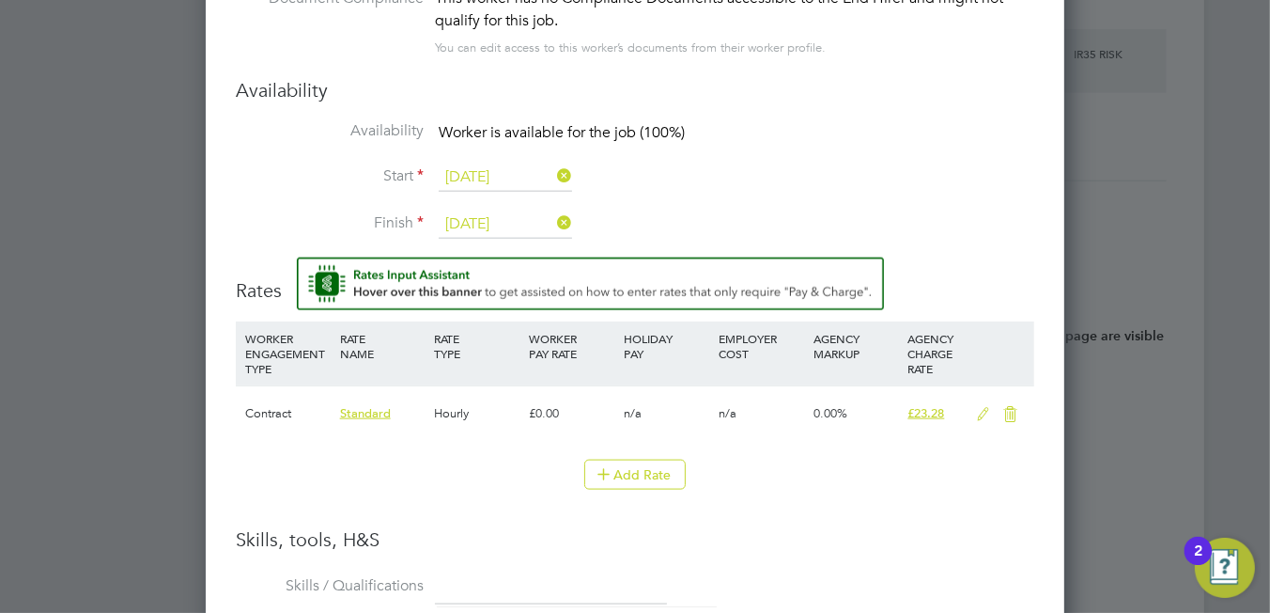
click at [980, 413] on icon at bounding box center [982, 414] width 23 height 15
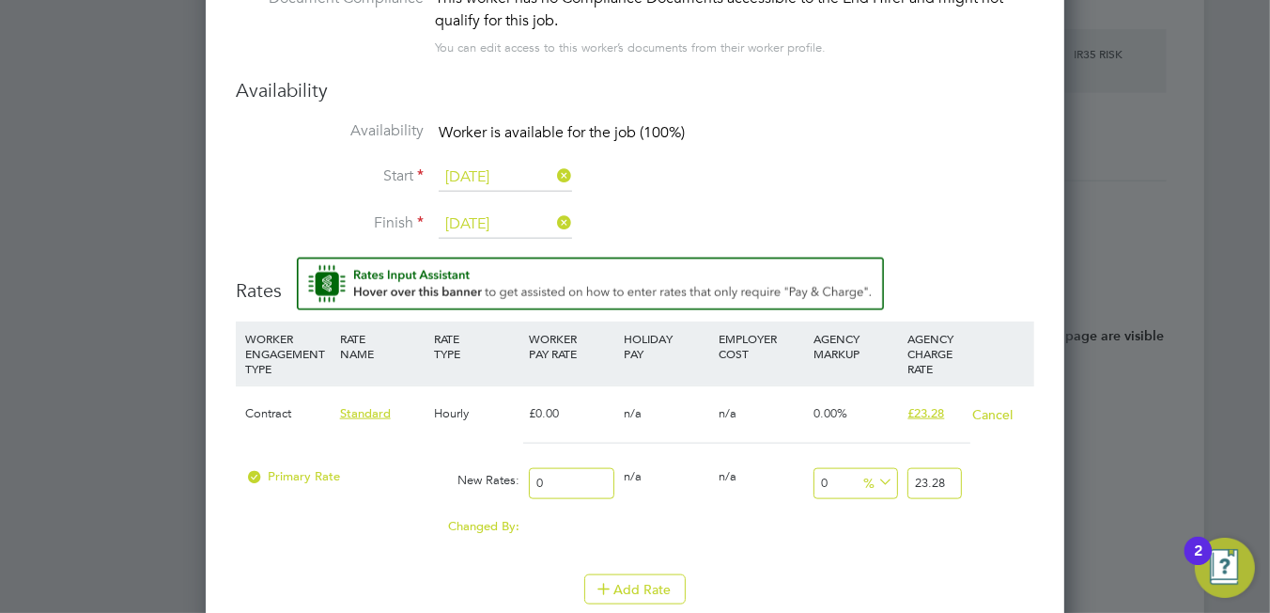
click at [567, 475] on input "0" at bounding box center [571, 483] width 85 height 31
type input "1"
type input "19"
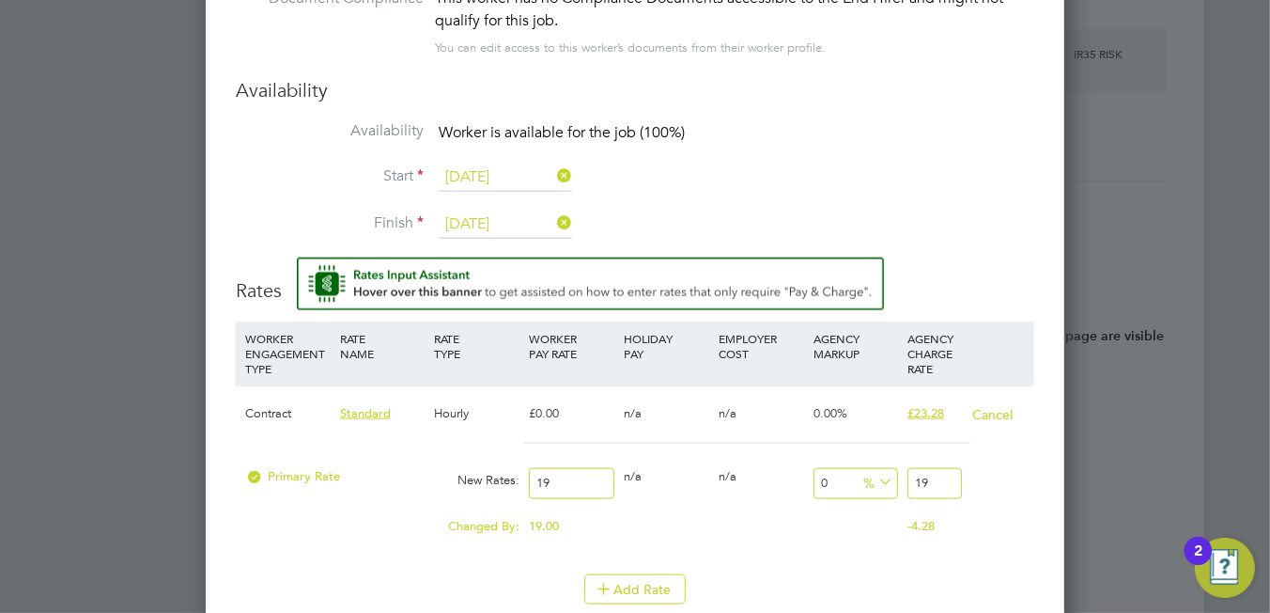
type input "19"
drag, startPoint x: 925, startPoint y: 484, endPoint x: 897, endPoint y: 473, distance: 30.4
click at [900, 473] on div "Primary Rate New Rates: 19 0 n/a 0 n/a 0 0 % 19" at bounding box center [635, 483] width 799 height 50
type input "-89.47368421052632"
type input "2"
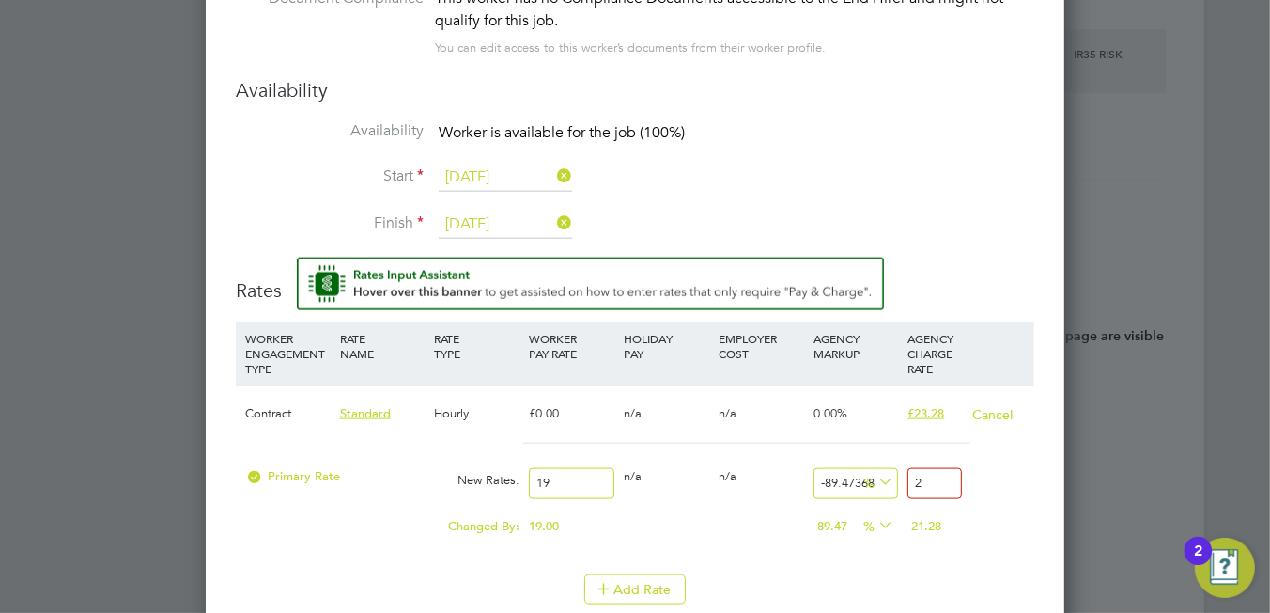
type input "21.05263157894737"
type input "23"
type input "22.105263157894736"
type input "23.2"
type input "22.526315789473685"
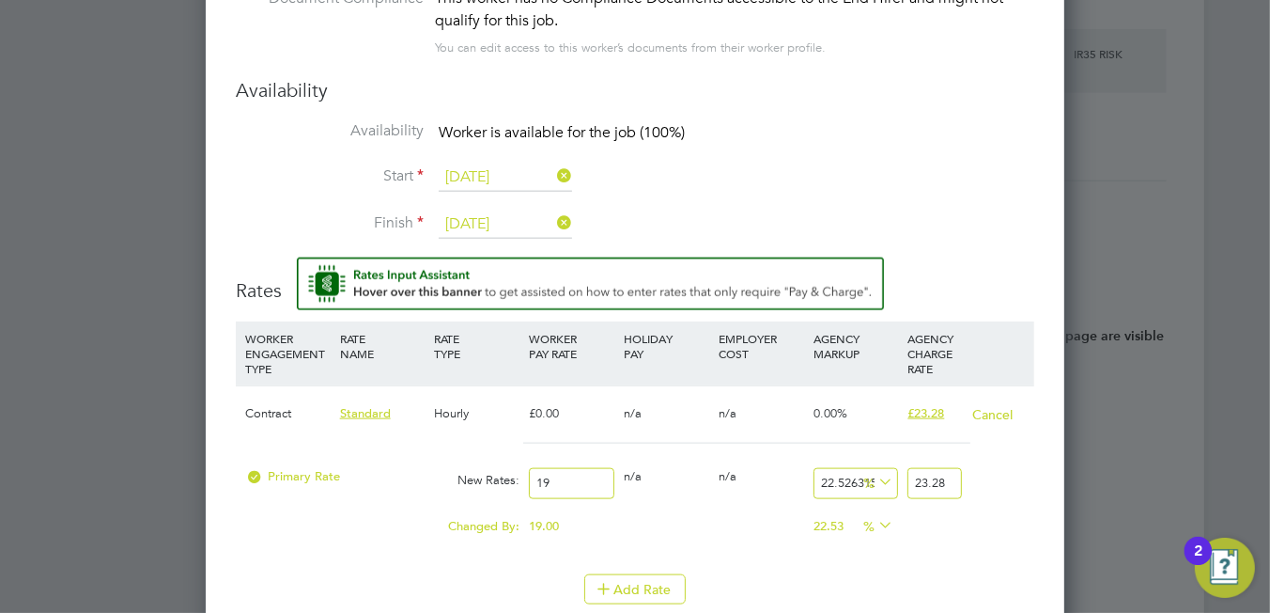
type input "23.28"
click at [944, 522] on div "Changed By: 19.00 0.00 0.00 22.53 -19 % 0.00" at bounding box center [635, 531] width 799 height 47
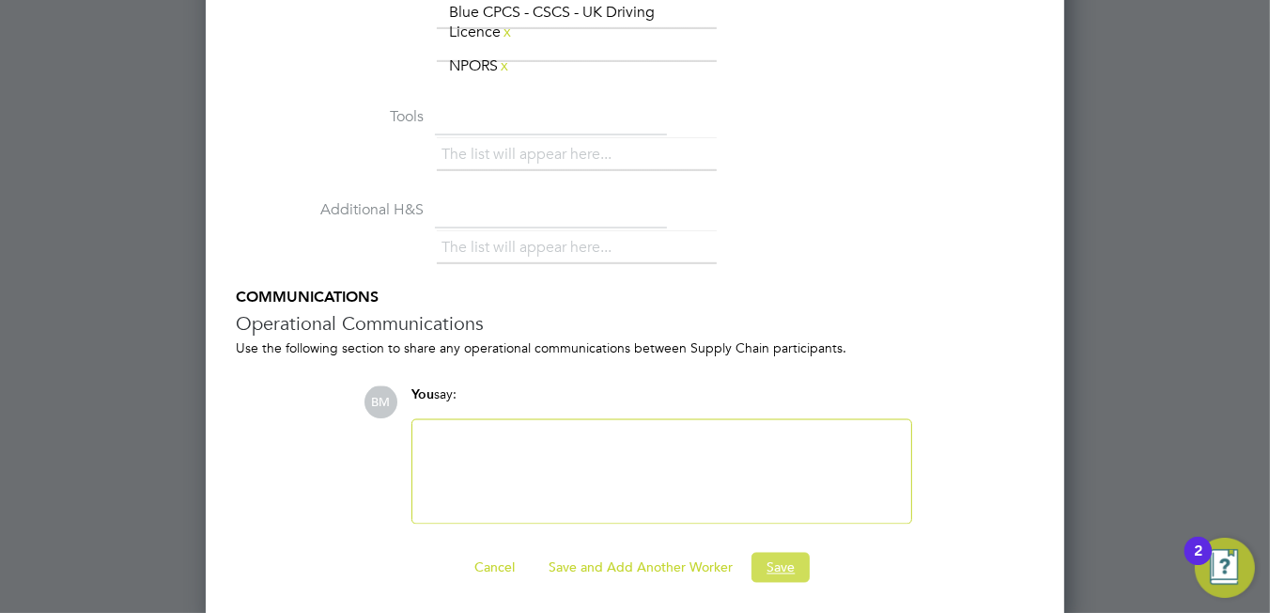
click at [785, 567] on button "Save" at bounding box center [781, 567] width 58 height 30
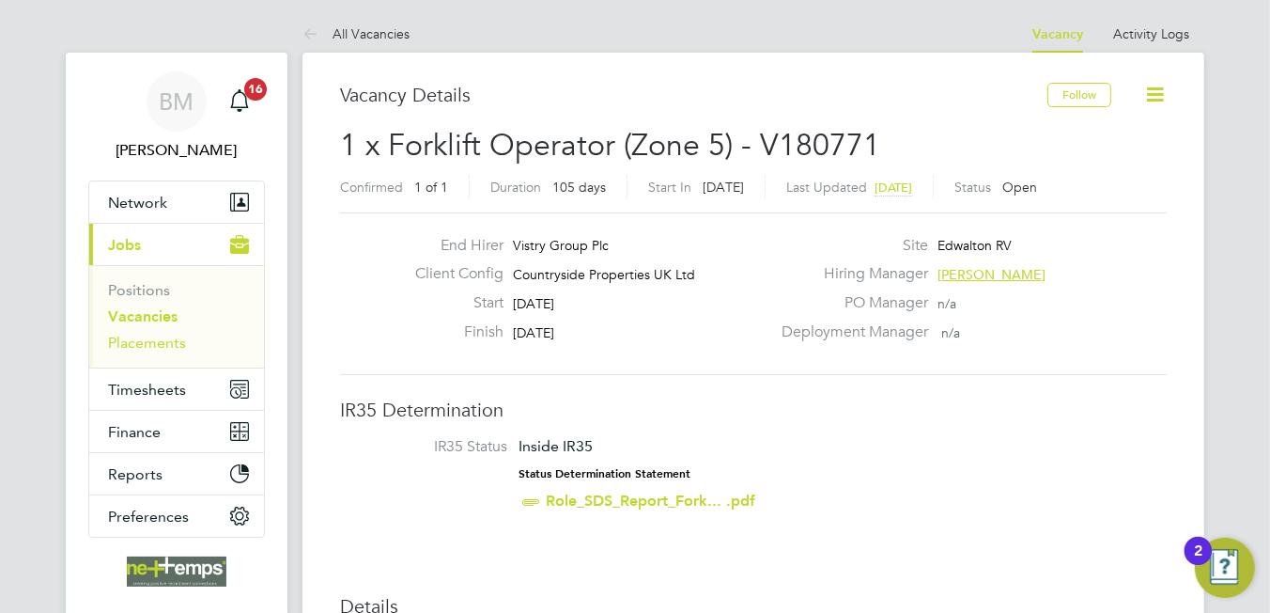
click at [155, 335] on link "Placements" at bounding box center [147, 343] width 78 height 18
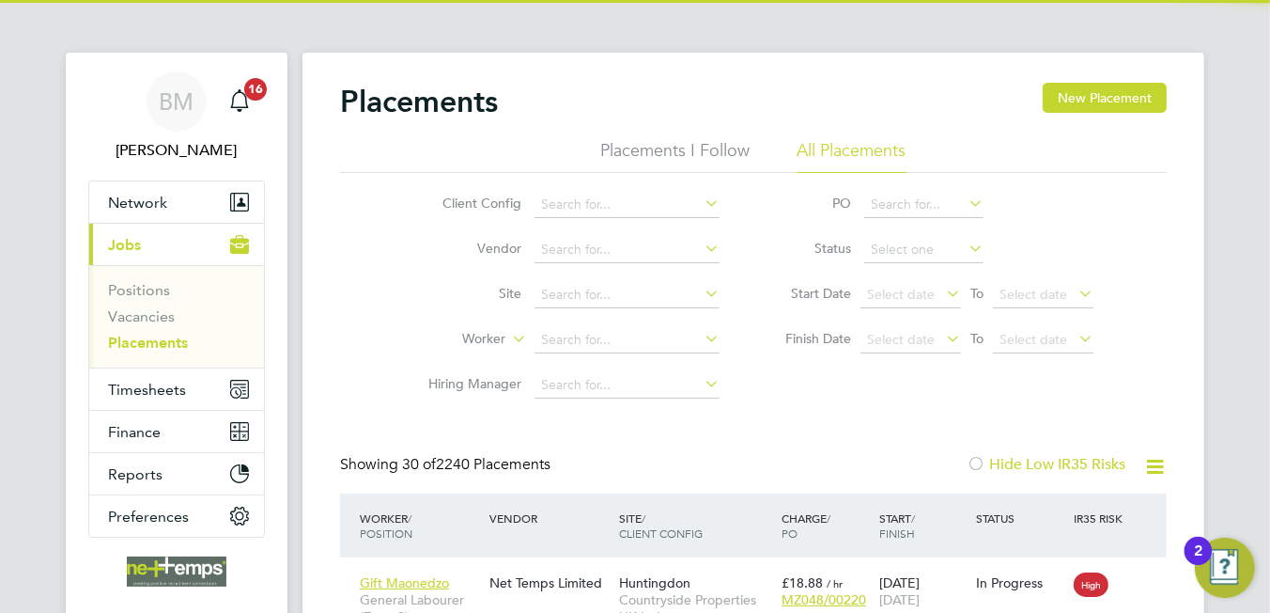
drag, startPoint x: 572, startPoint y: 331, endPoint x: 514, endPoint y: 321, distance: 59.0
click at [524, 321] on li "Worker" at bounding box center [566, 340] width 353 height 45
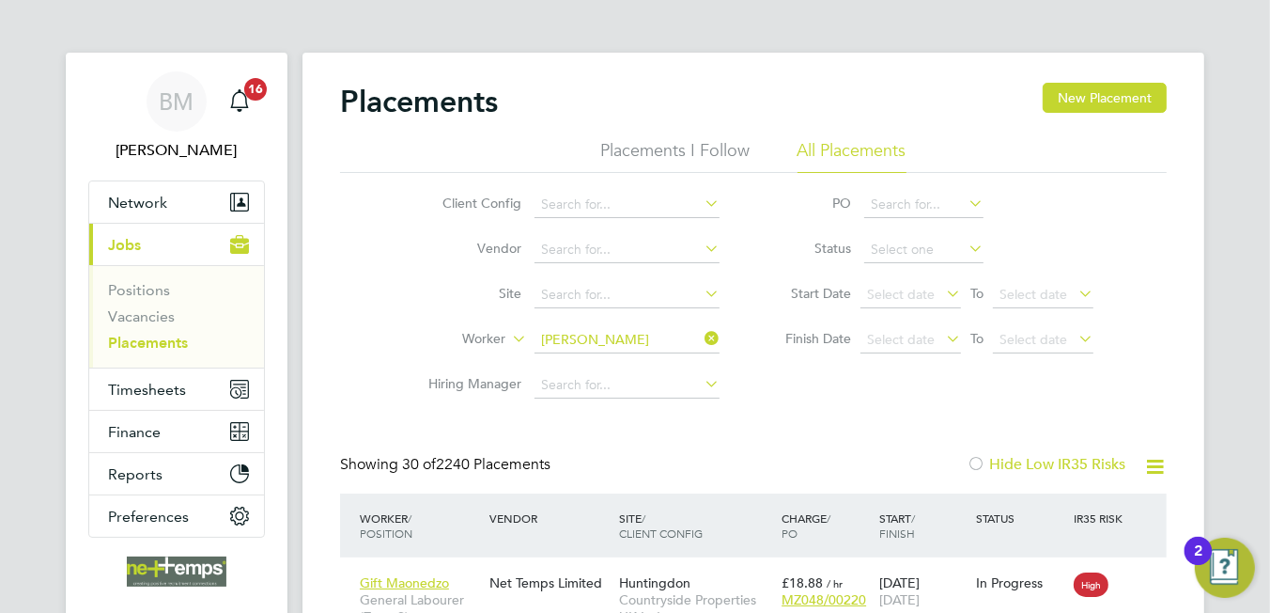
click at [629, 388] on li "Timothy Allchurch" at bounding box center [651, 391] width 232 height 25
type input "[PERSON_NAME]"
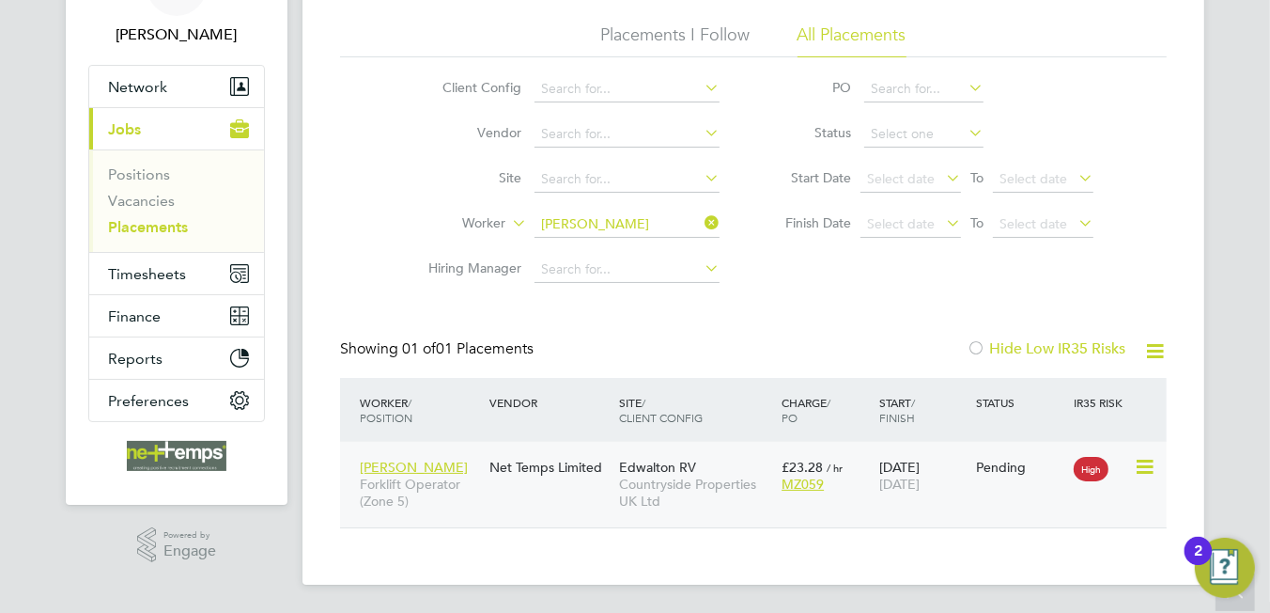
click at [1148, 458] on icon at bounding box center [1143, 467] width 19 height 23
click at [1050, 577] on li "Start" at bounding box center [1087, 583] width 133 height 26
type input "[PERSON_NAME]"
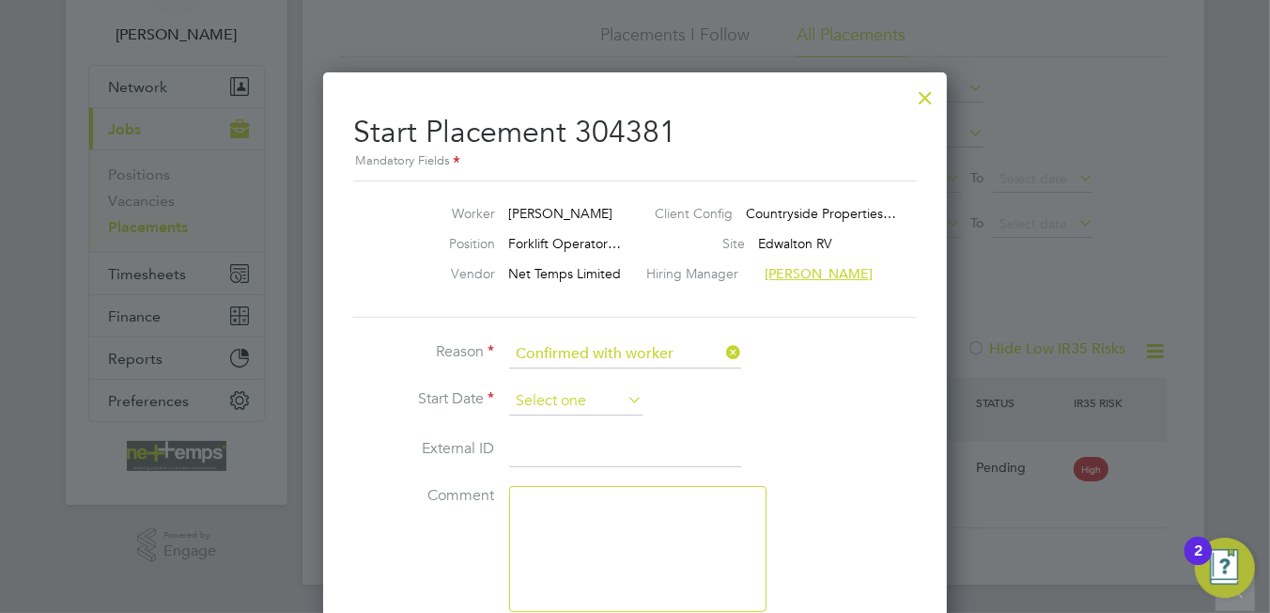
click at [568, 407] on input at bounding box center [575, 401] width 133 height 28
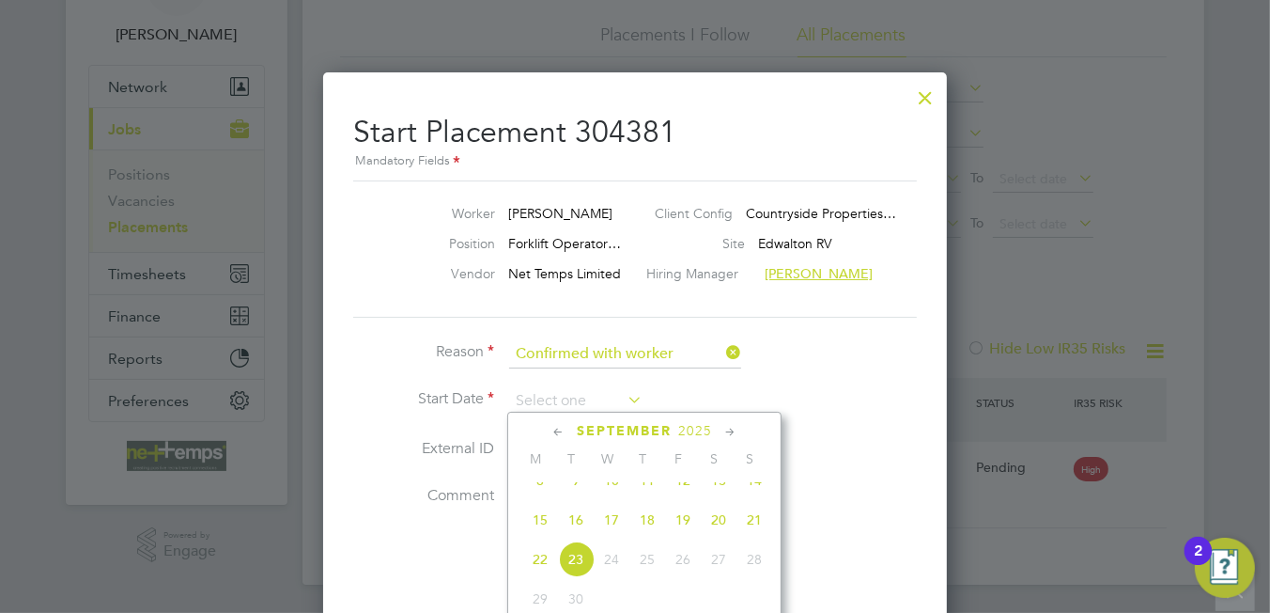
click at [648, 536] on span "18" at bounding box center [647, 520] width 36 height 36
type input "18 Sep 2025"
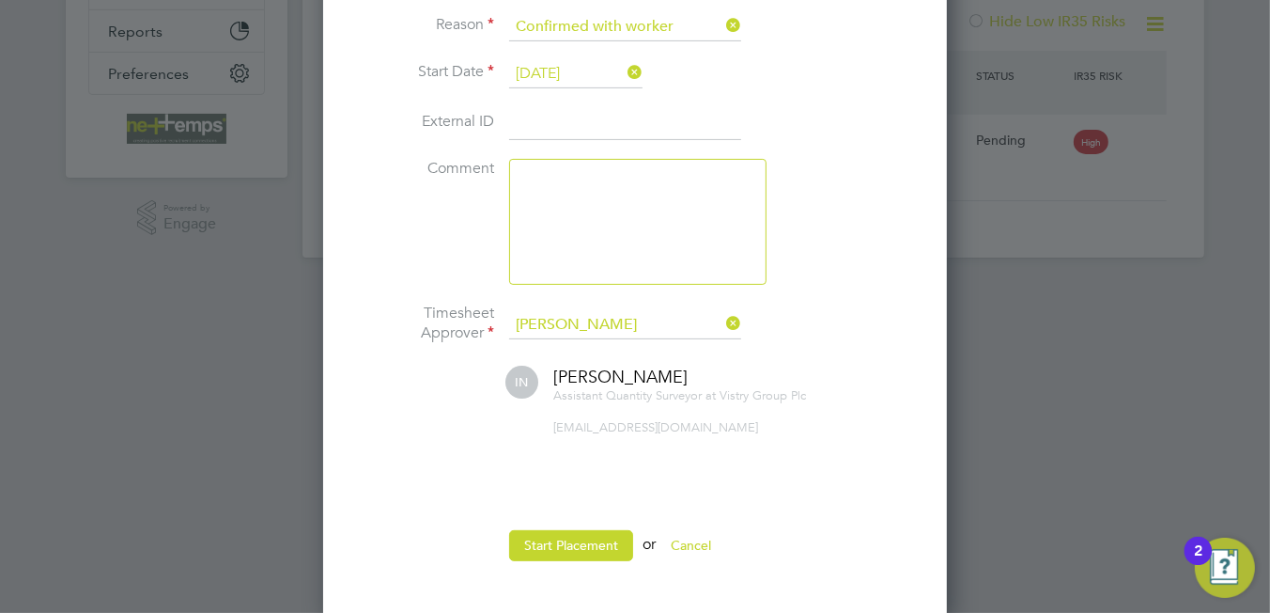
click at [559, 556] on li "Start Placement or Cancel" at bounding box center [635, 554] width 564 height 49
click at [550, 540] on button "Start Placement" at bounding box center [571, 545] width 124 height 30
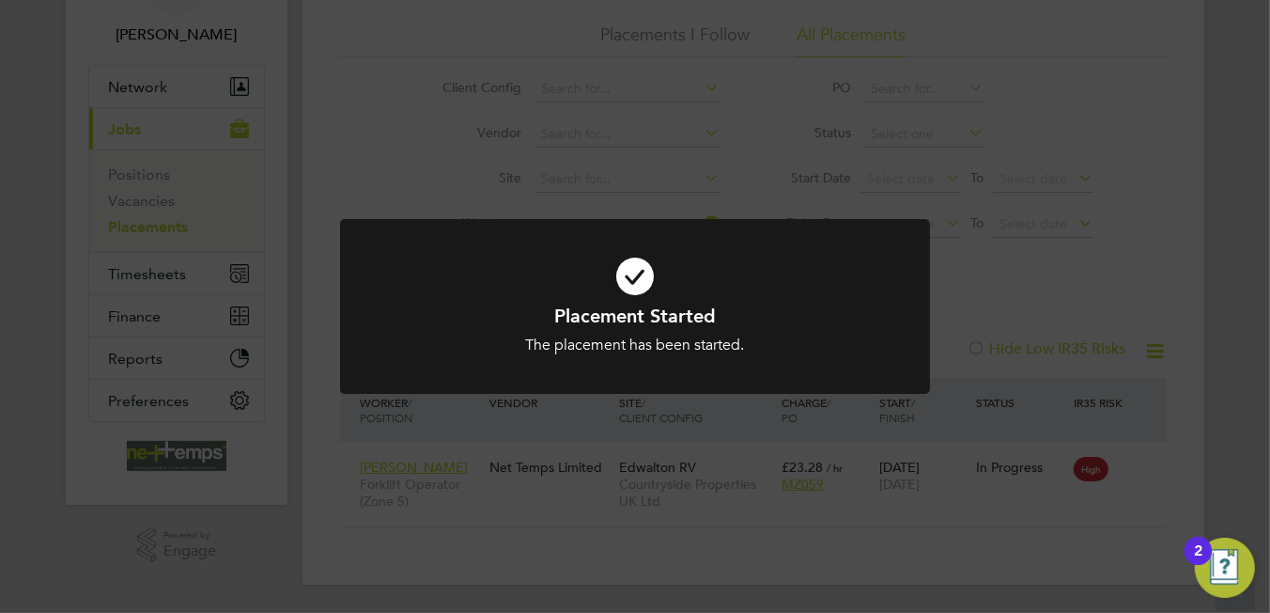
click at [628, 281] on icon at bounding box center [635, 276] width 489 height 73
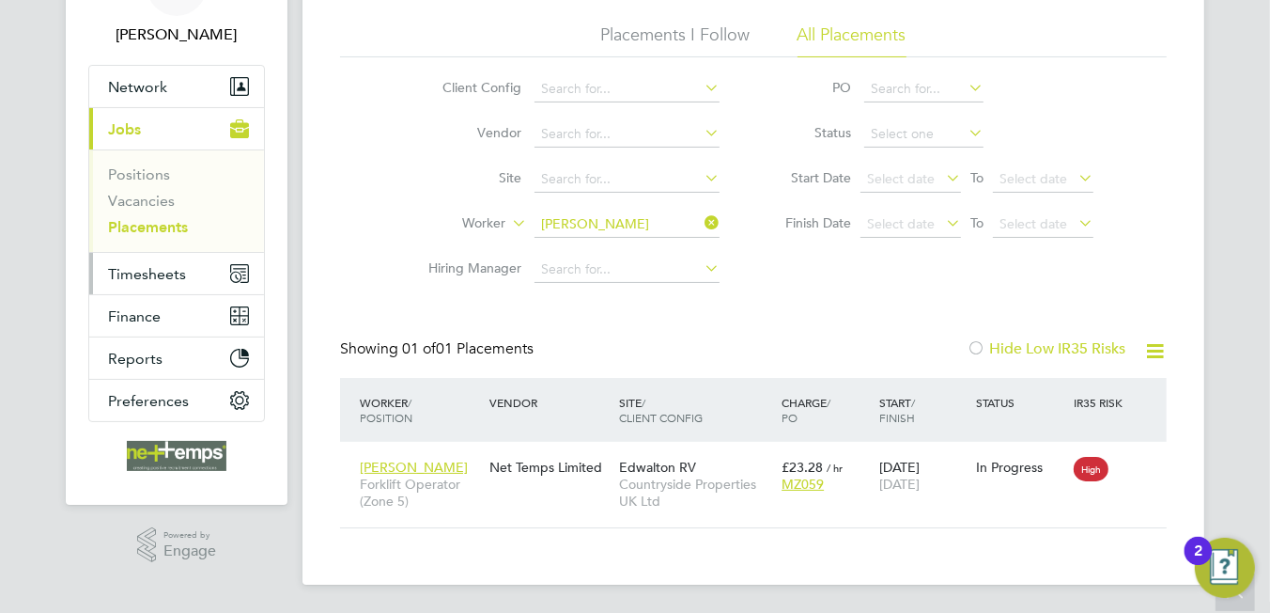
click at [165, 281] on button "Timesheets" at bounding box center [176, 273] width 175 height 41
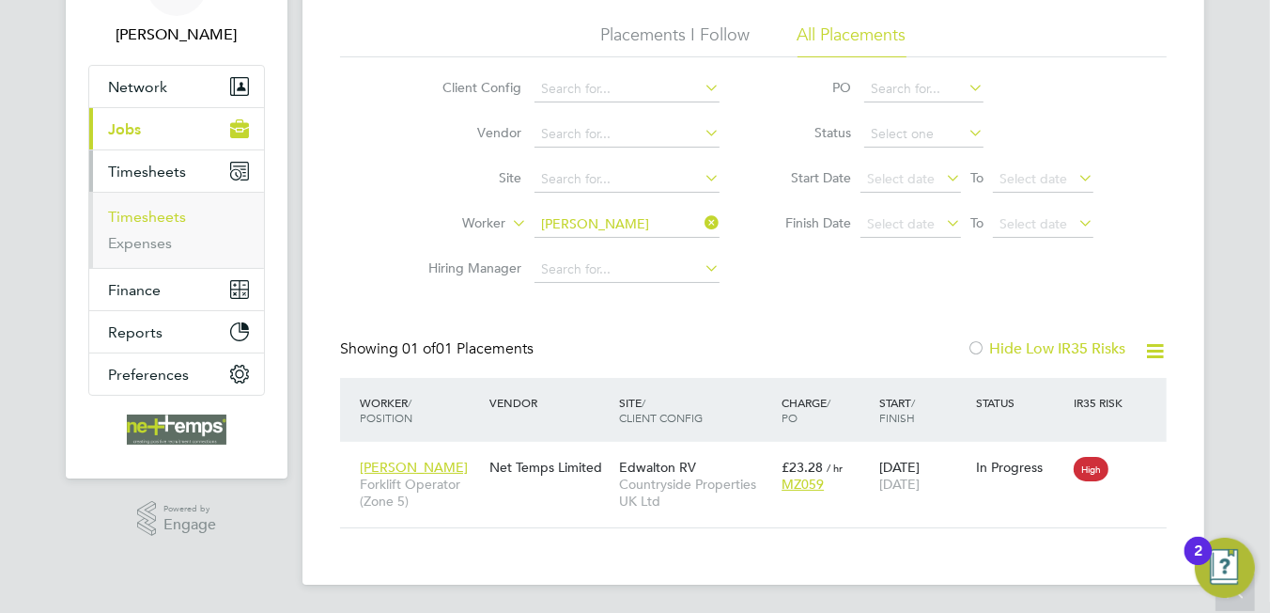
click at [131, 211] on link "Timesheets" at bounding box center [147, 217] width 78 height 18
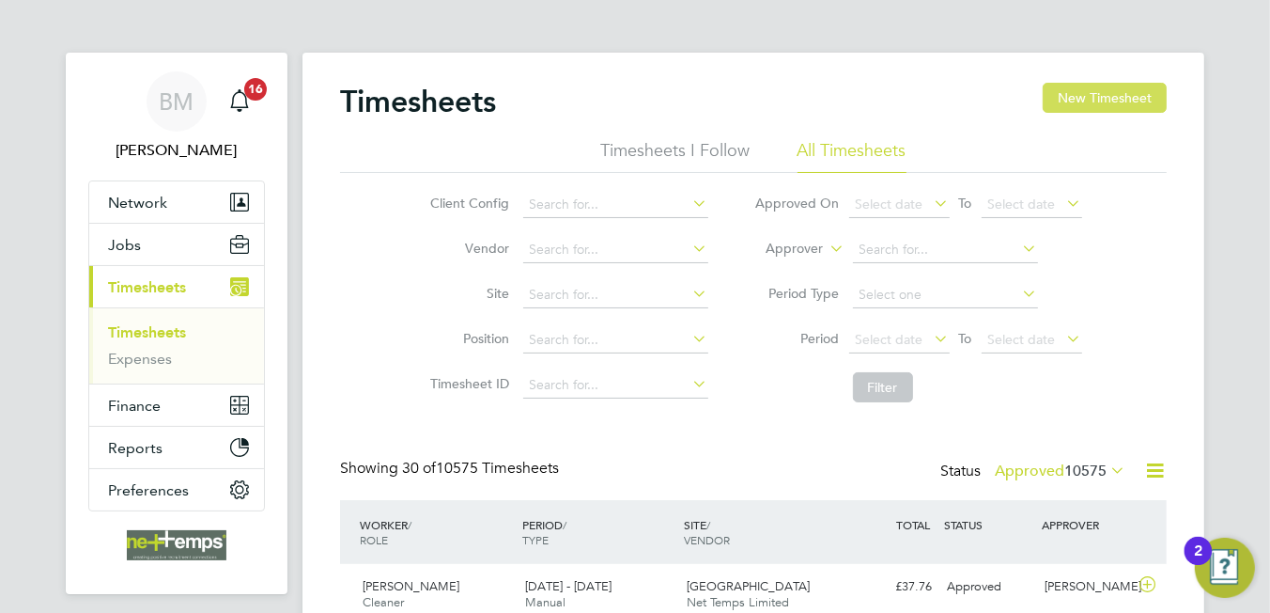
click at [1137, 90] on button "New Timesheet" at bounding box center [1105, 98] width 124 height 30
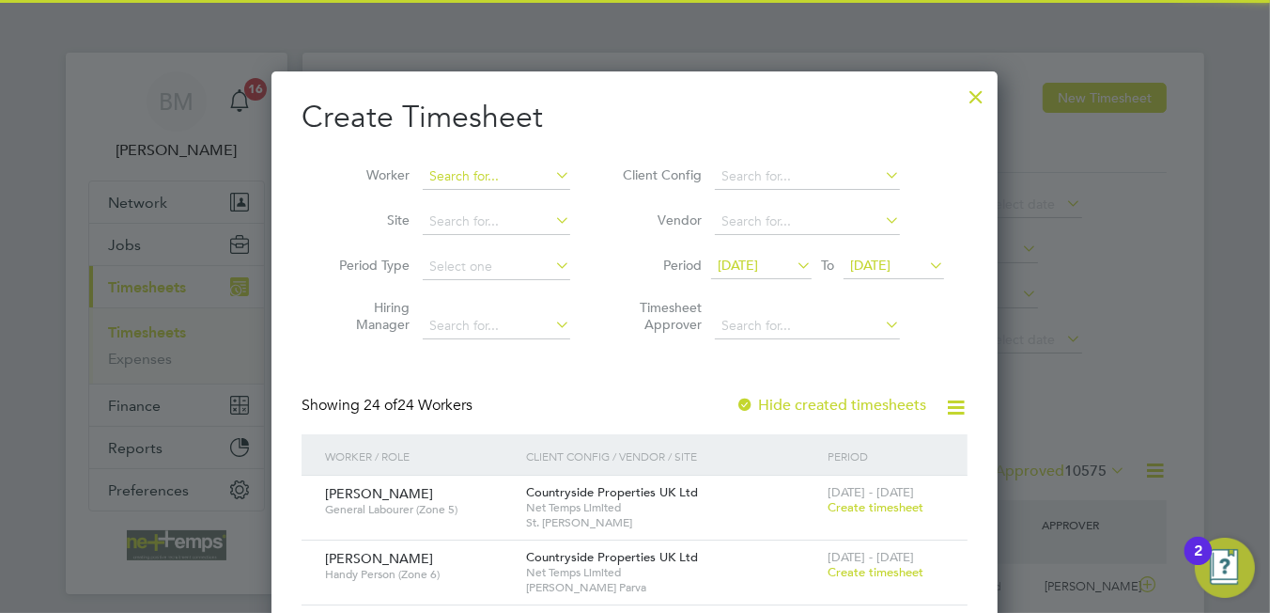
click at [490, 172] on input at bounding box center [497, 176] width 148 height 26
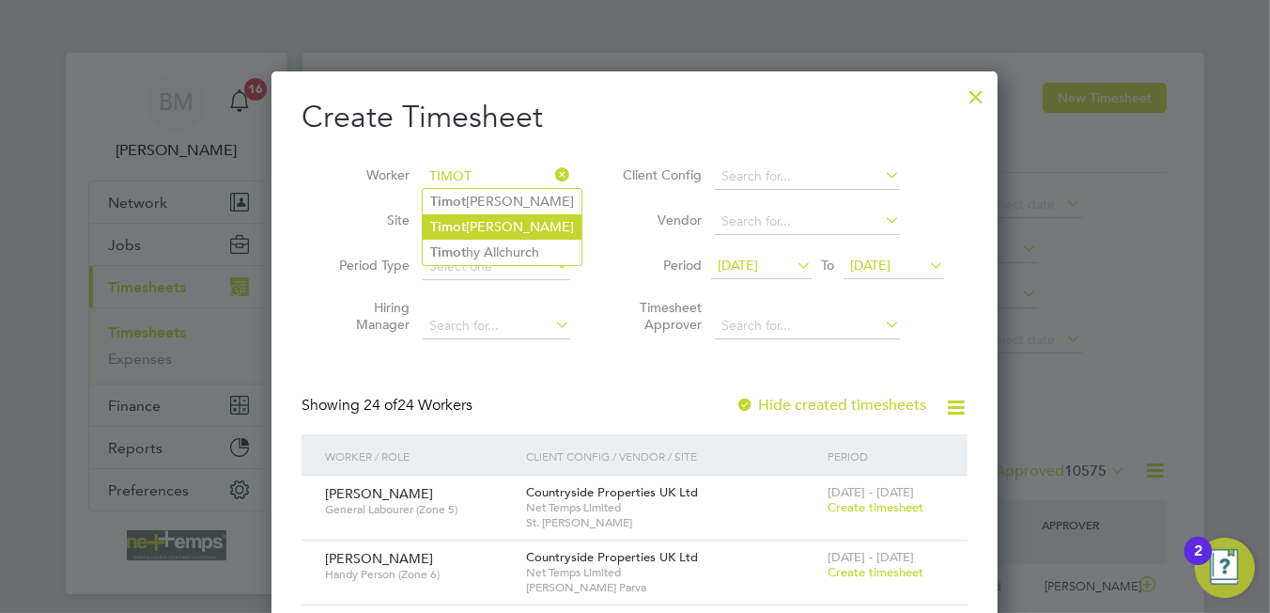
drag, startPoint x: 489, startPoint y: 247, endPoint x: 545, endPoint y: 222, distance: 61.0
click at [495, 246] on li "Timot hy Allchurch" at bounding box center [502, 252] width 159 height 25
type input "[PERSON_NAME]"
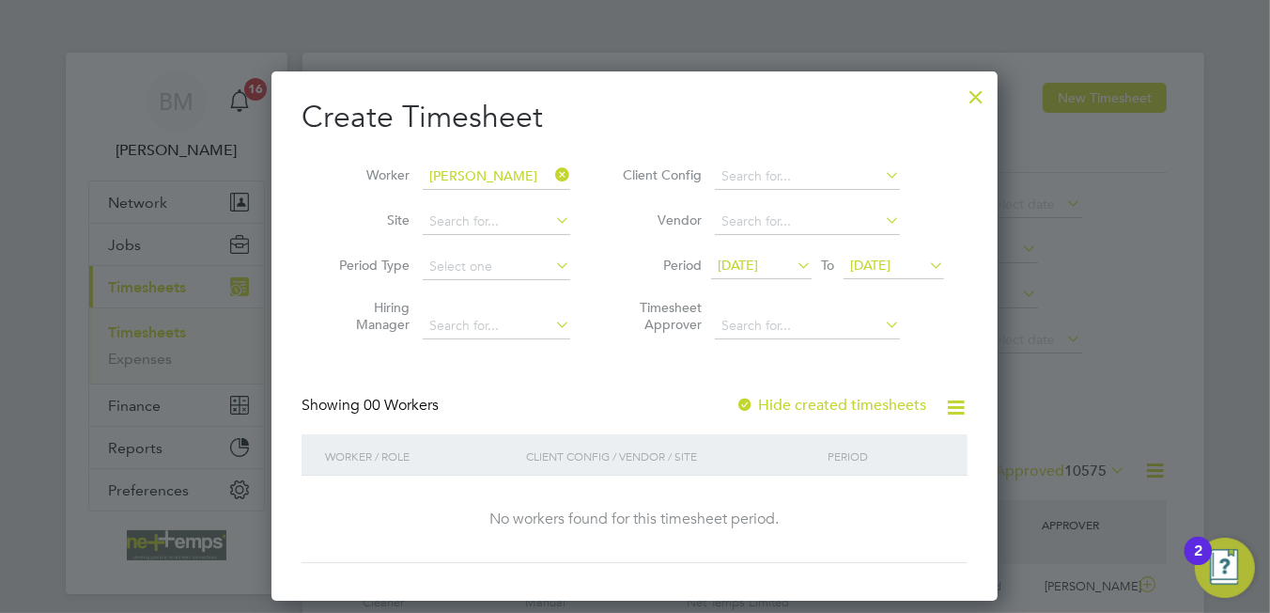
click at [836, 394] on div "Create Timesheet Worker Timothy Allchurch Site Period Type Hiring Manager Clien…" at bounding box center [635, 330] width 666 height 465
click at [834, 401] on label "Hide created timesheets" at bounding box center [831, 405] width 191 height 19
click at [834, 402] on label "Hide created timesheets" at bounding box center [831, 405] width 191 height 19
click at [745, 271] on span "[DATE]" at bounding box center [738, 264] width 40 height 17
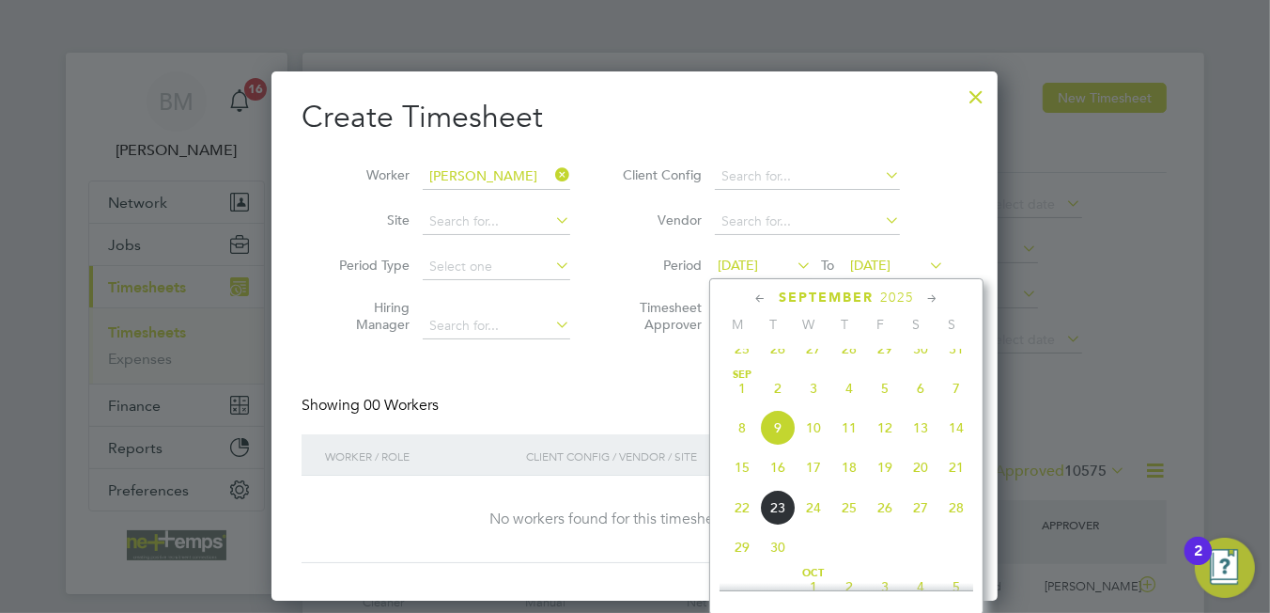
click at [750, 485] on span "15" at bounding box center [742, 467] width 36 height 36
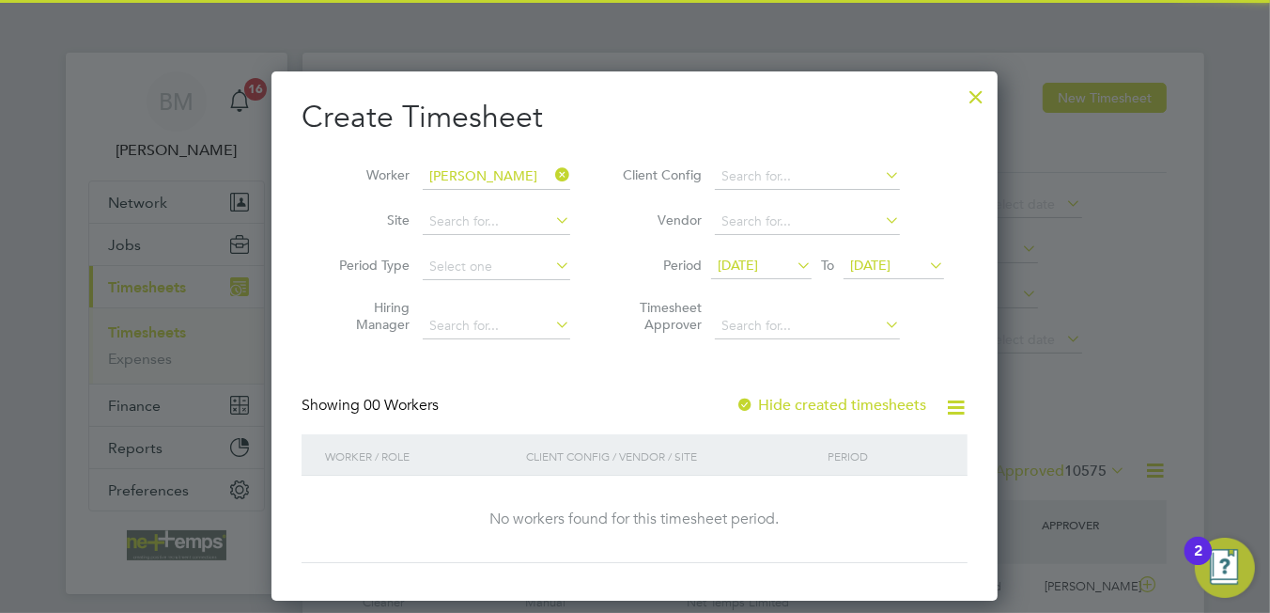
click at [891, 259] on span "[DATE]" at bounding box center [870, 264] width 40 height 17
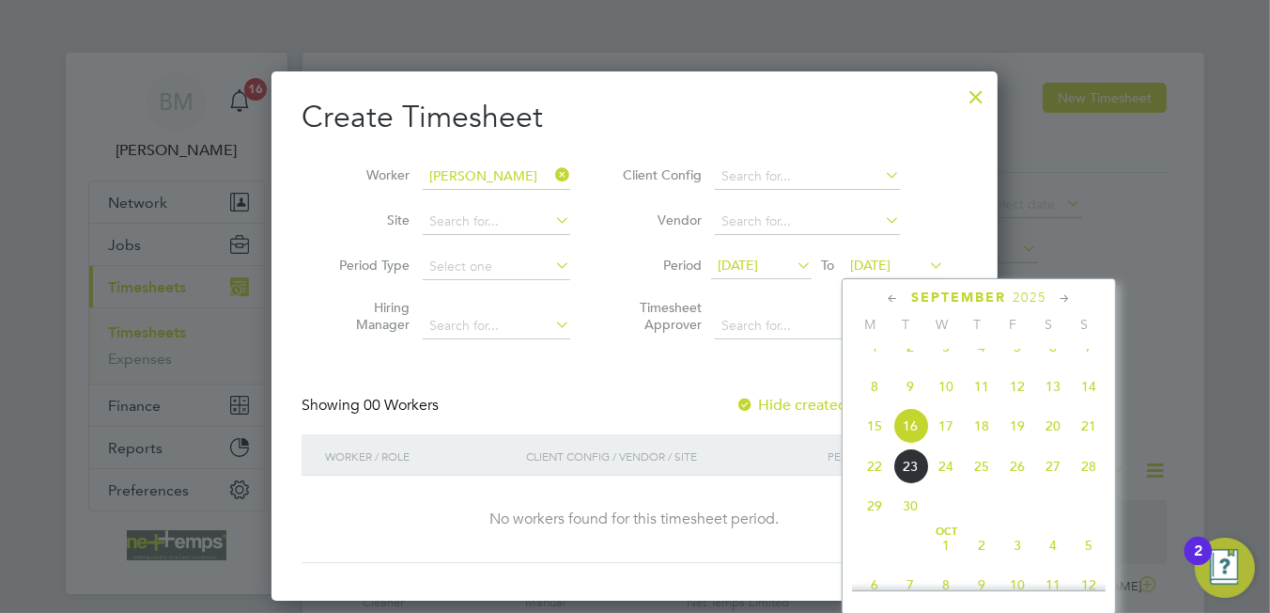
click at [1079, 443] on span "21" at bounding box center [1089, 426] width 36 height 36
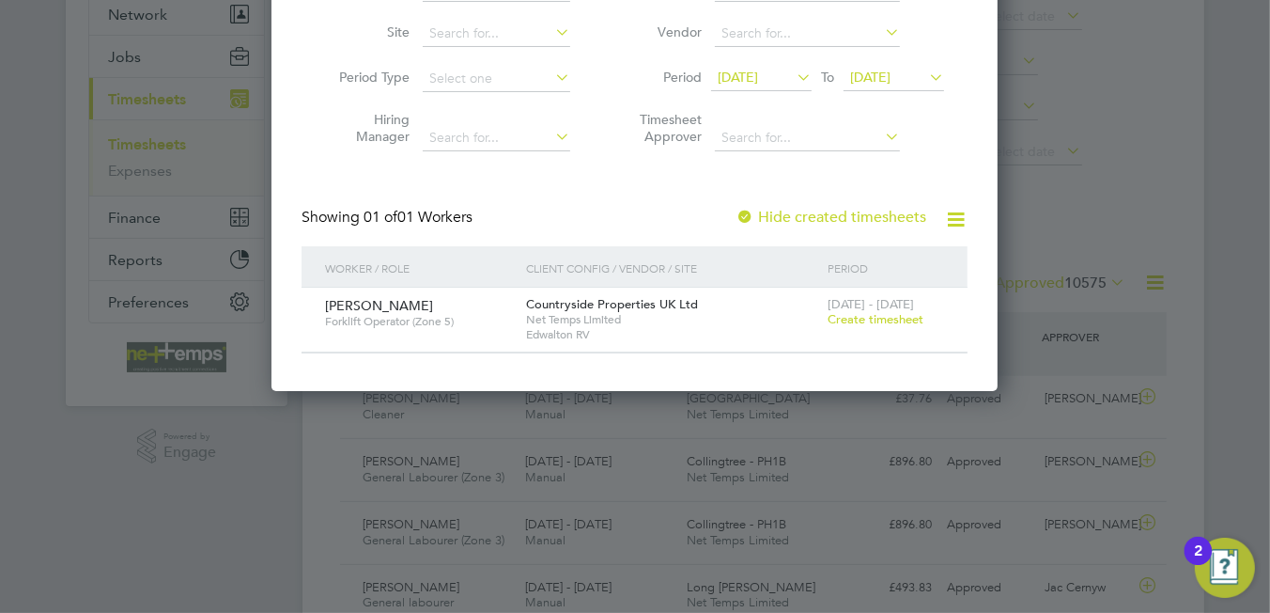
click at [890, 316] on span "Create timesheet" at bounding box center [876, 319] width 96 height 16
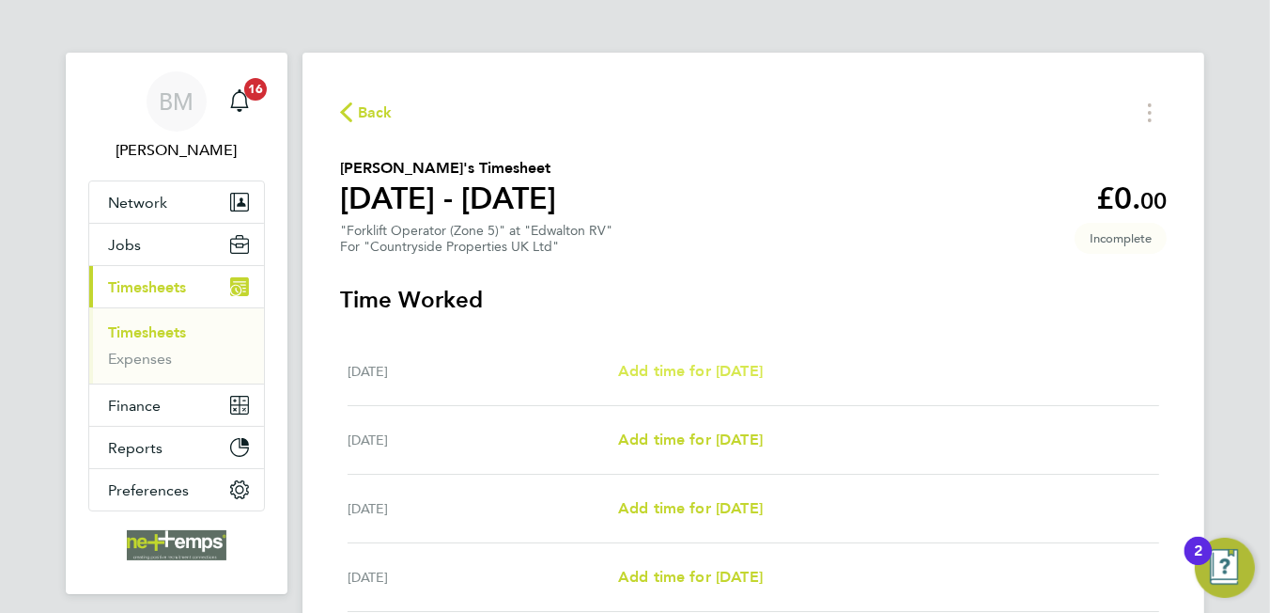
click at [696, 369] on span "Add time for [DATE]" at bounding box center [690, 371] width 145 height 18
select select "30"
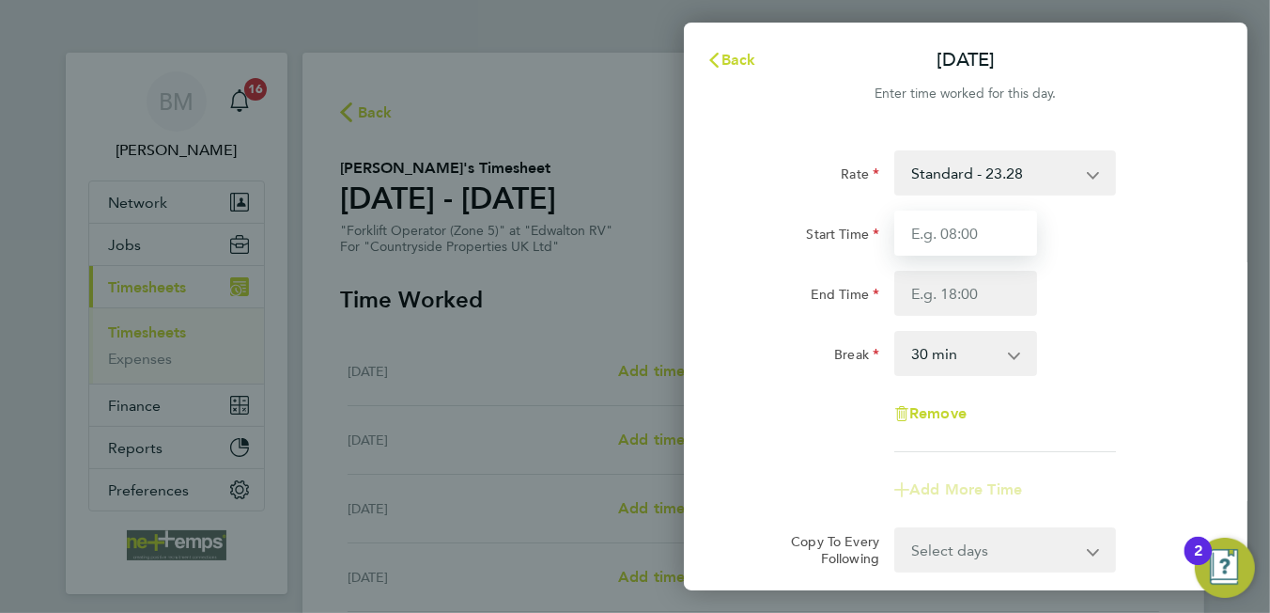
click at [965, 244] on input "Start Time" at bounding box center [965, 232] width 143 height 45
type input "07:30"
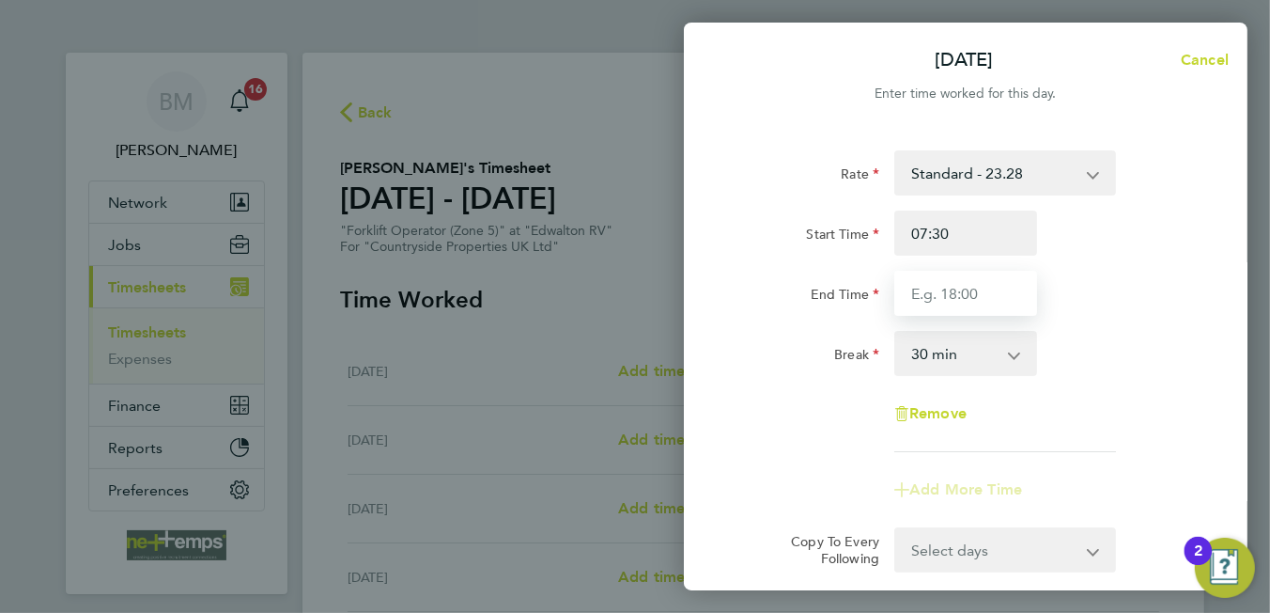
click at [973, 290] on input "End Time" at bounding box center [965, 293] width 143 height 45
type input "16:30"
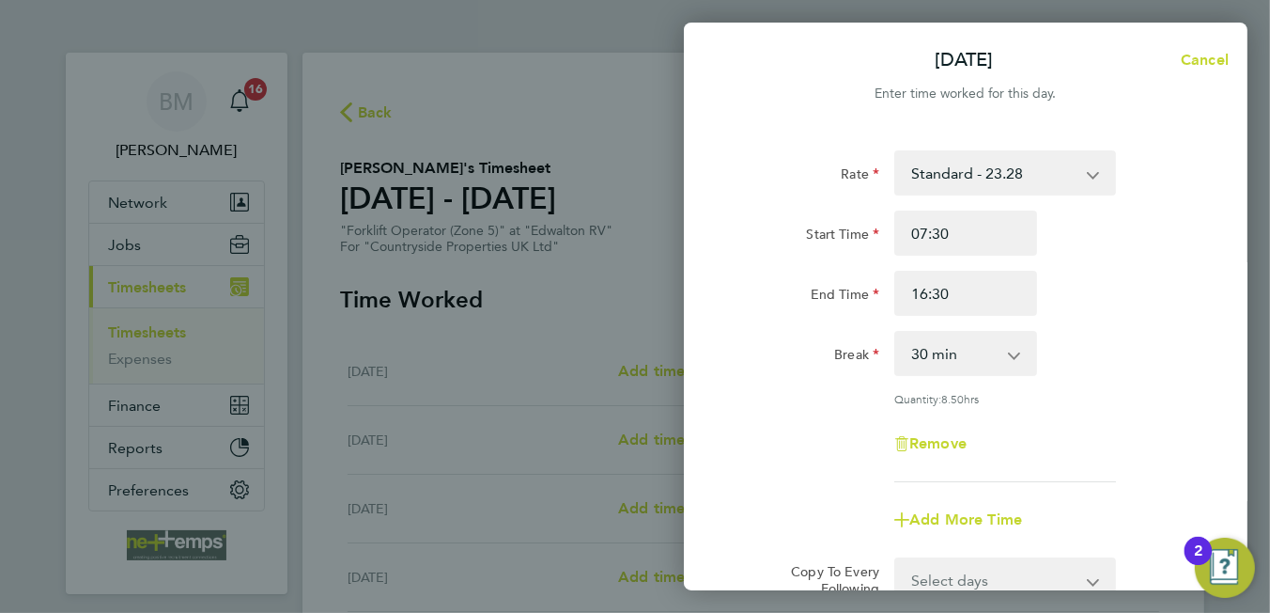
click at [1142, 397] on div "Rate Standard - 23.28 Start Time 07:30 End Time 16:30 Break 0 min 15 min 30 min…" at bounding box center [966, 316] width 458 height 332
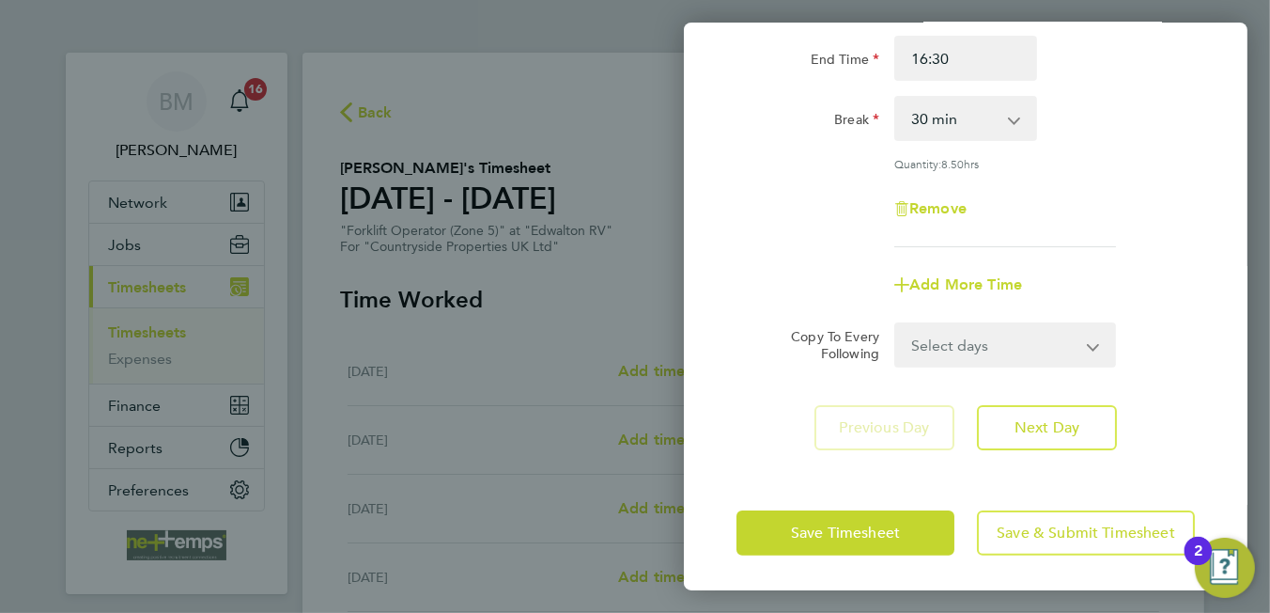
click at [997, 335] on select "Select days Day Weekend (Sat-Sun) Friday Saturday Sunday" at bounding box center [994, 344] width 197 height 41
click at [1136, 338] on div "Copy To Every Following Select days Day Weekend (Sat-Sun) Friday Saturday Sunday" at bounding box center [966, 344] width 474 height 45
click at [1060, 420] on span "Next Day" at bounding box center [1047, 427] width 65 height 19
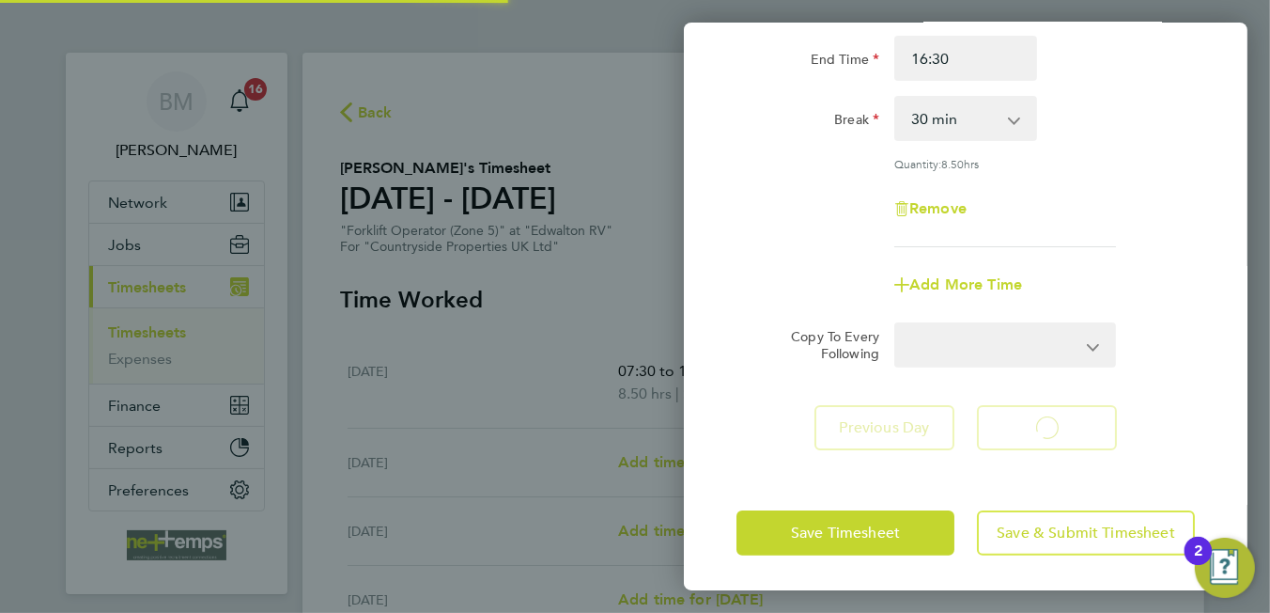
select select "30"
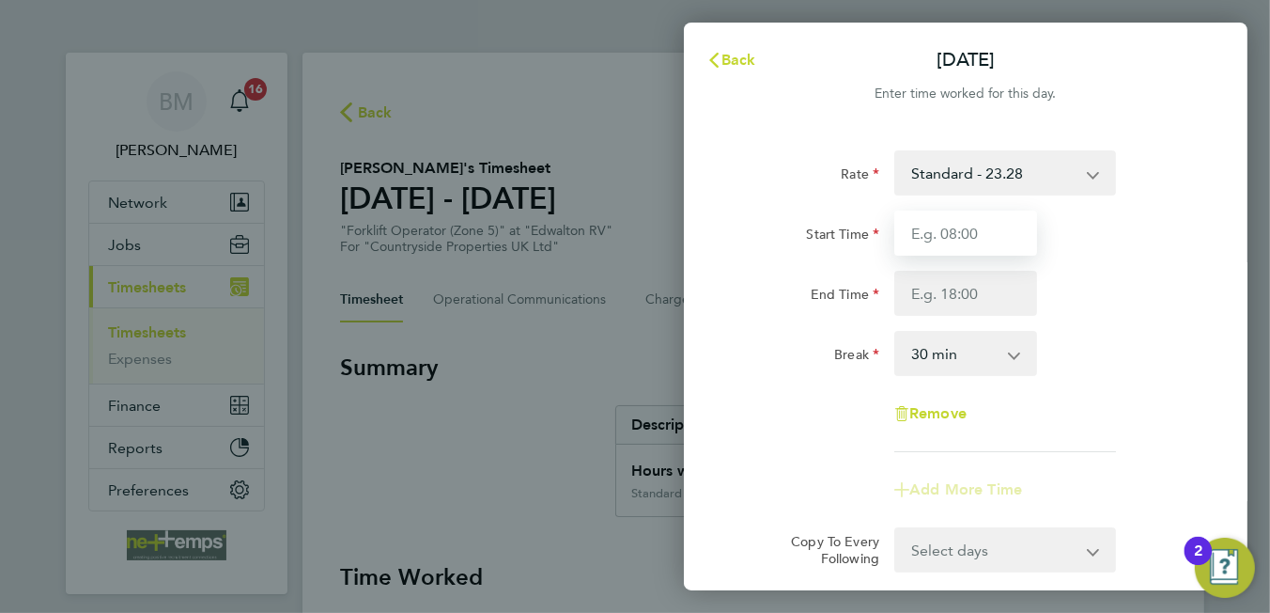
click at [915, 231] on input "Start Time" at bounding box center [965, 232] width 143 height 45
type input "07:30"
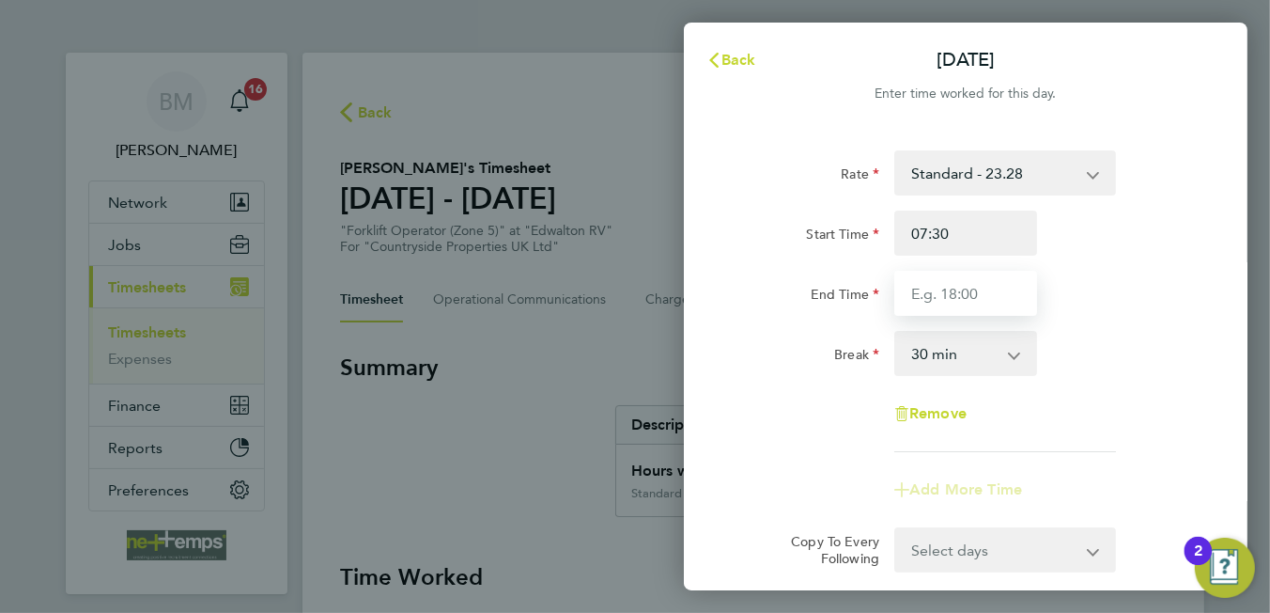
type input "16:30"
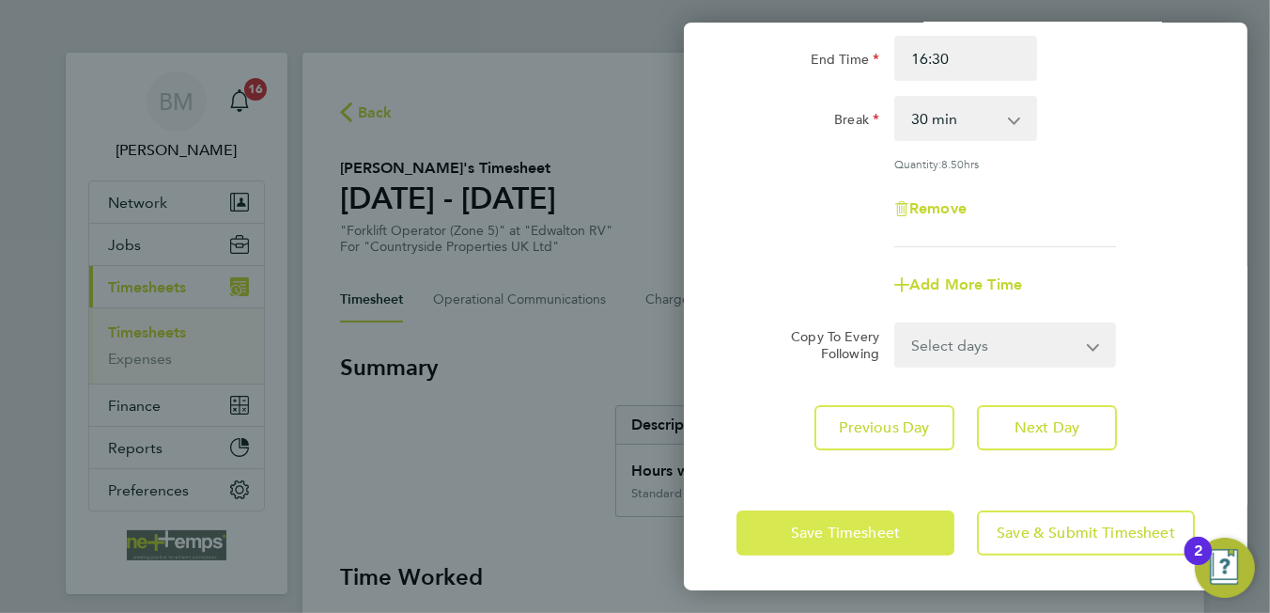
click at [860, 515] on button "Save Timesheet" at bounding box center [846, 532] width 218 height 45
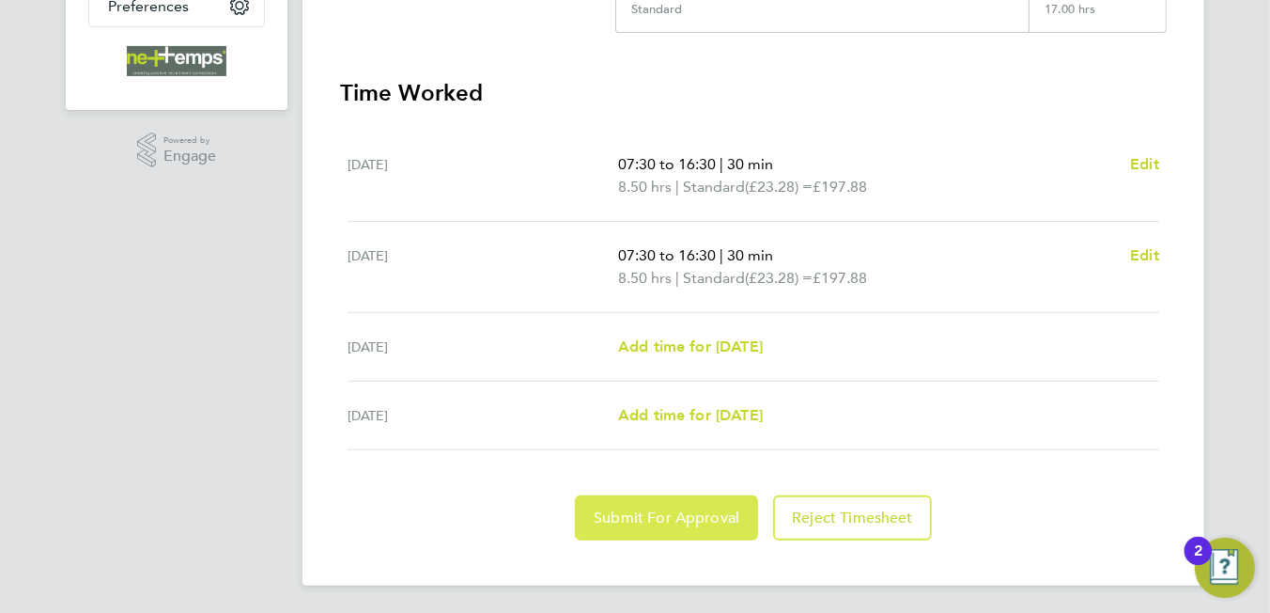
click at [657, 510] on span "Submit For Approval" at bounding box center [667, 517] width 146 height 19
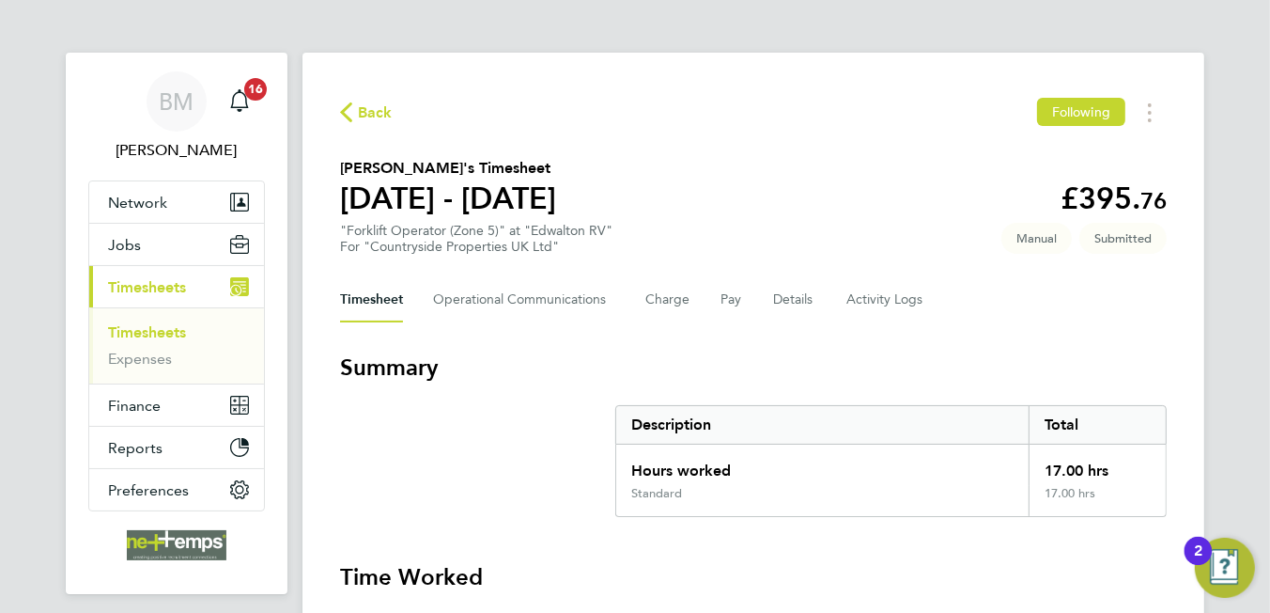
drag, startPoint x: 376, startPoint y: 116, endPoint x: 367, endPoint y: 51, distance: 66.3
click at [376, 112] on span "Back" at bounding box center [375, 112] width 35 height 23
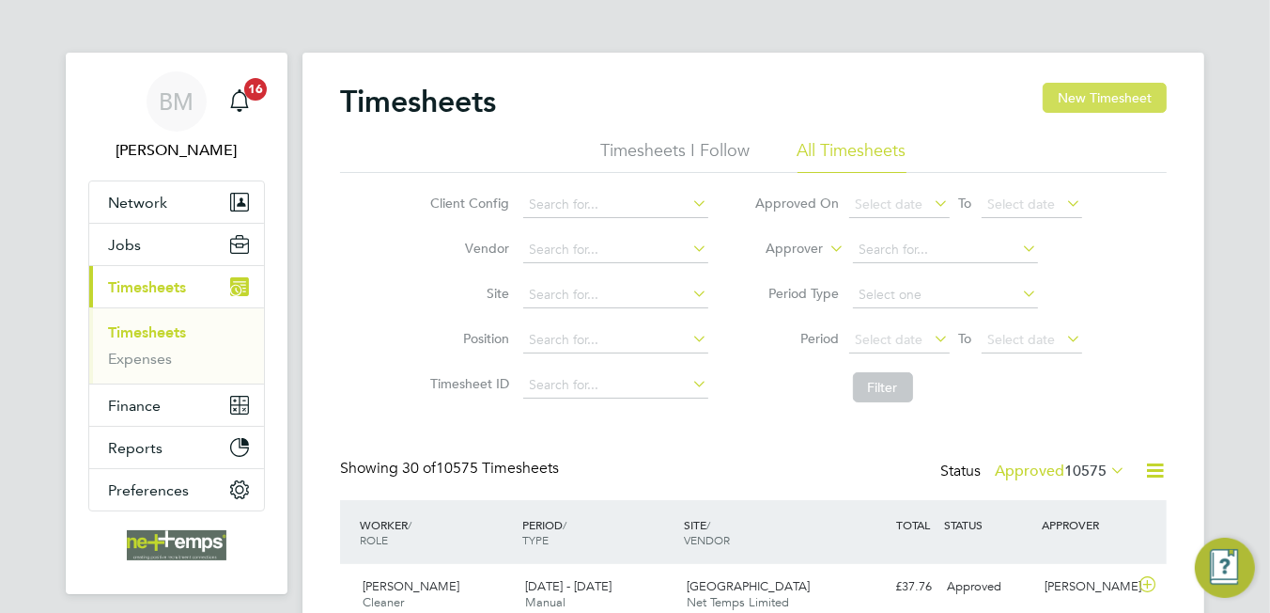
click at [1100, 98] on button "New Timesheet" at bounding box center [1105, 98] width 124 height 30
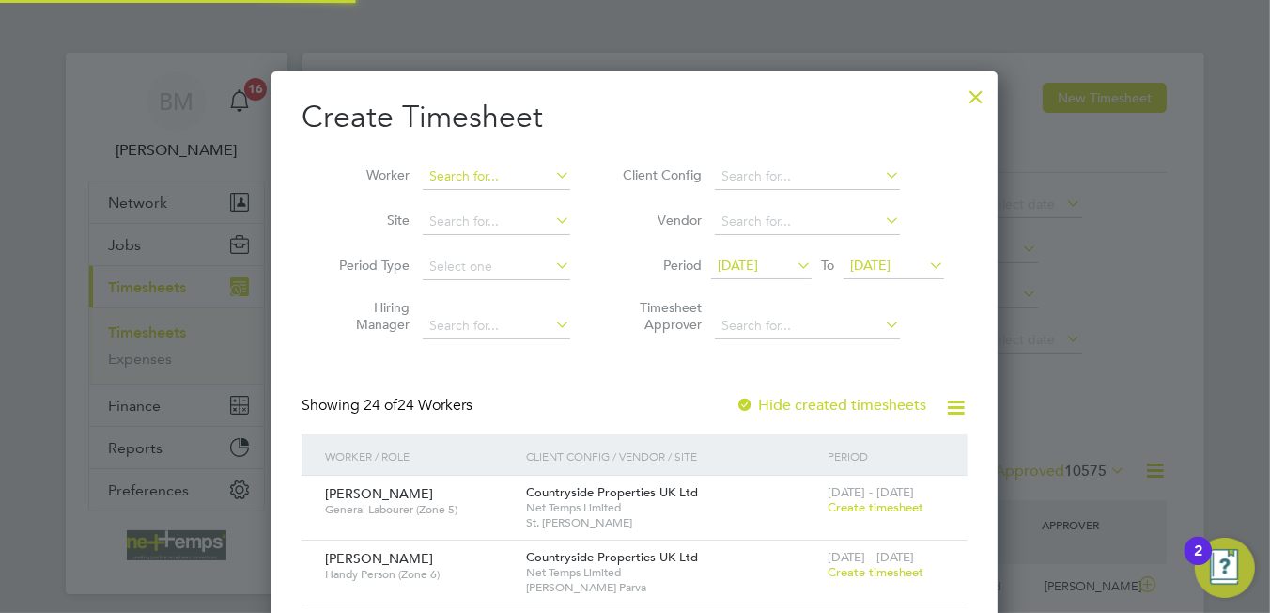
click at [480, 180] on input at bounding box center [497, 176] width 148 height 26
click at [481, 196] on li "Shirley Ryan" at bounding box center [539, 201] width 232 height 25
type input "[PERSON_NAME]"
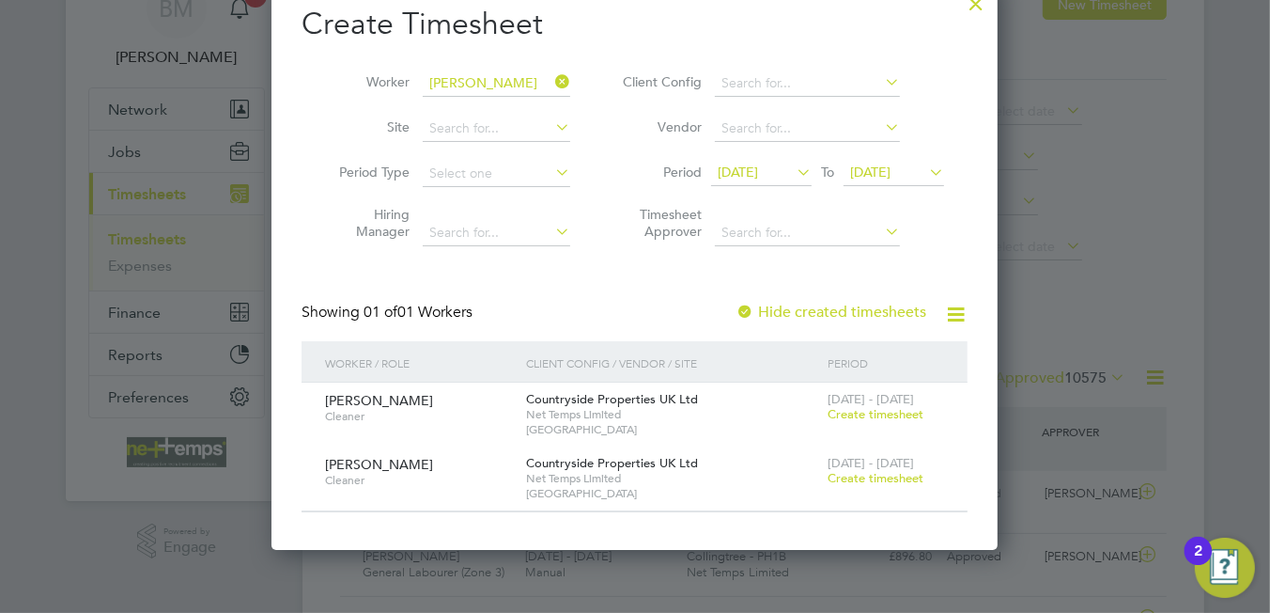
click at [752, 176] on span "[DATE]" at bounding box center [738, 171] width 40 height 17
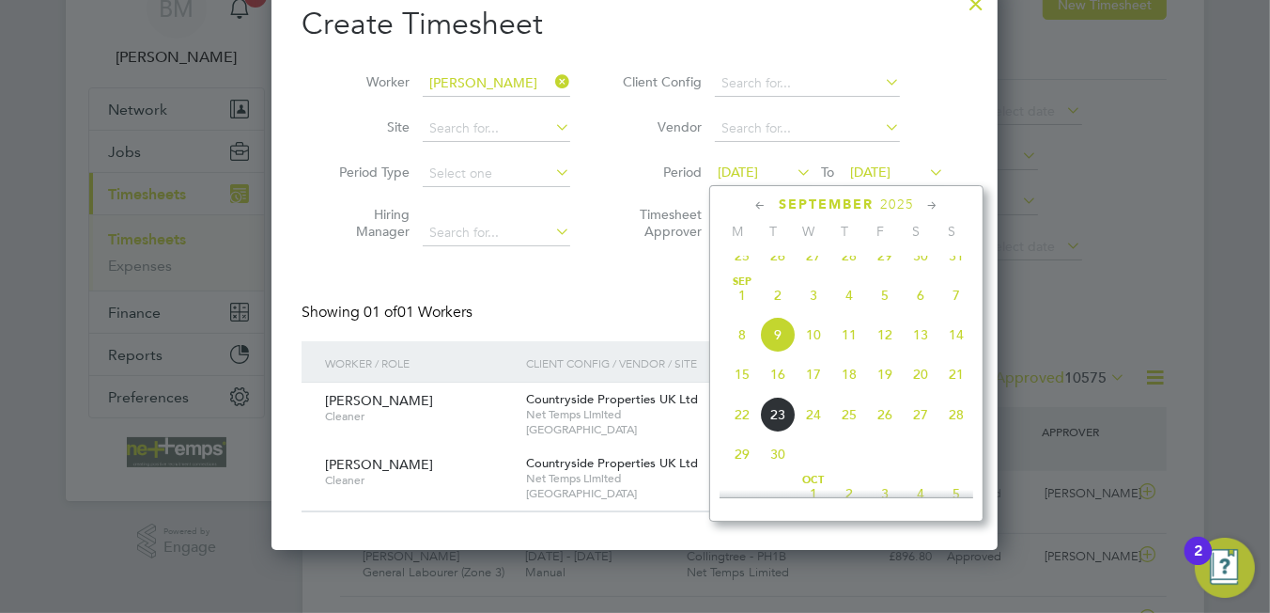
click at [730, 392] on span "15" at bounding box center [742, 374] width 36 height 36
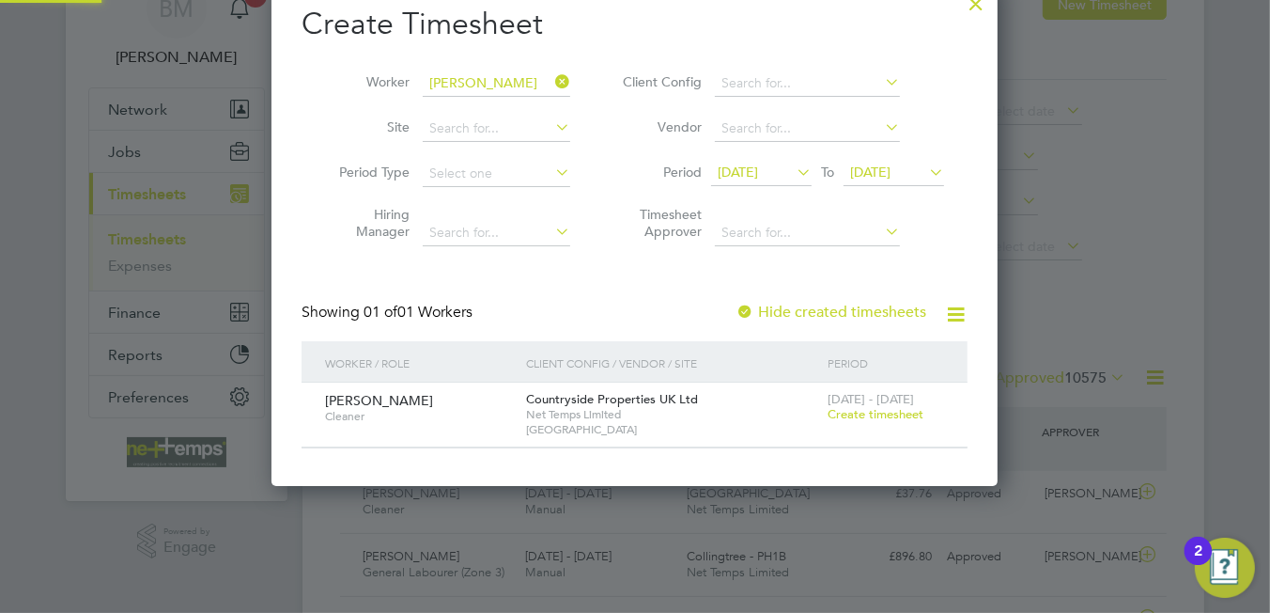
click at [891, 167] on span "[DATE]" at bounding box center [870, 171] width 40 height 17
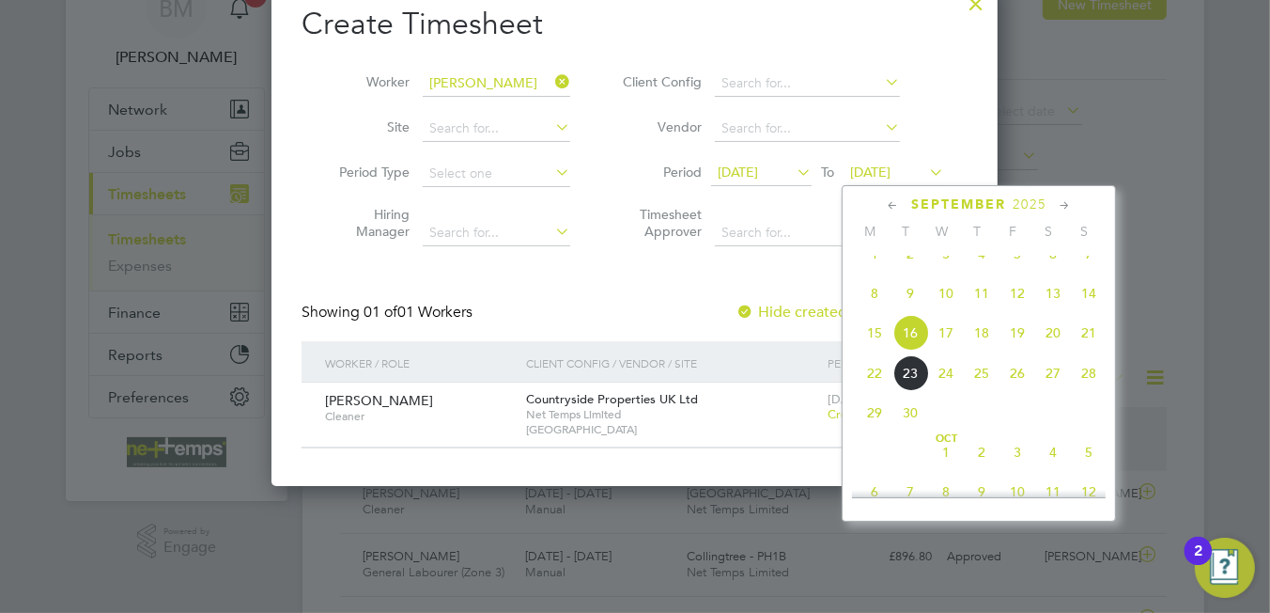
click at [1079, 349] on span "21" at bounding box center [1089, 333] width 36 height 36
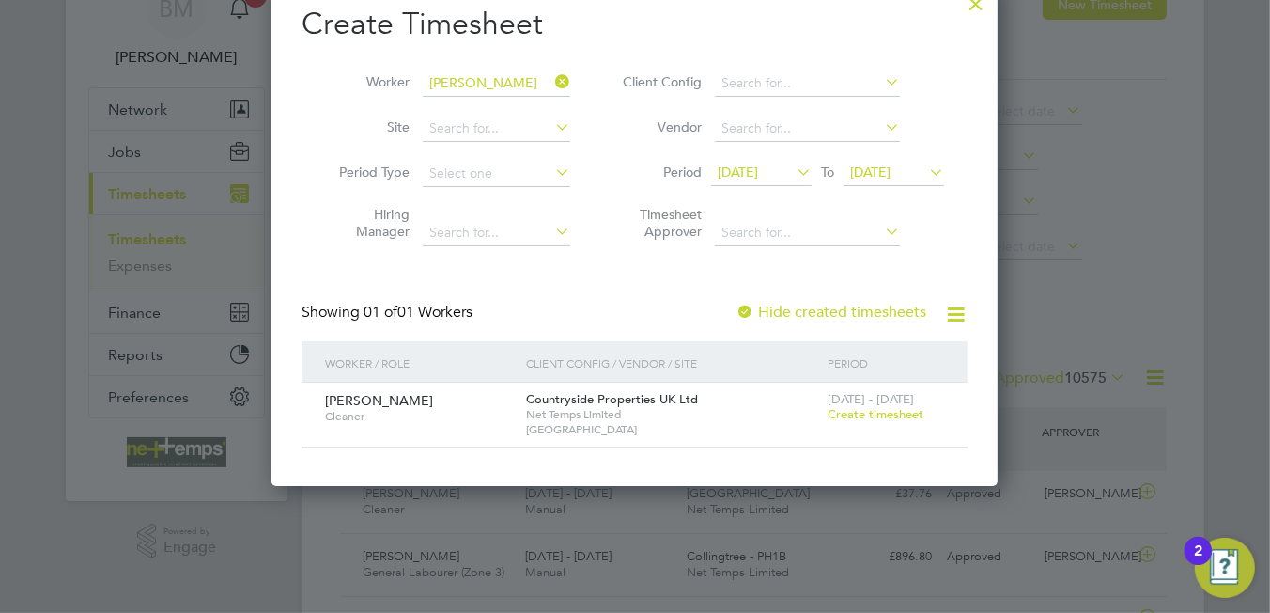
click at [784, 316] on label "Hide created timesheets" at bounding box center [831, 312] width 191 height 19
click at [784, 308] on label "Hide created timesheets" at bounding box center [831, 312] width 191 height 19
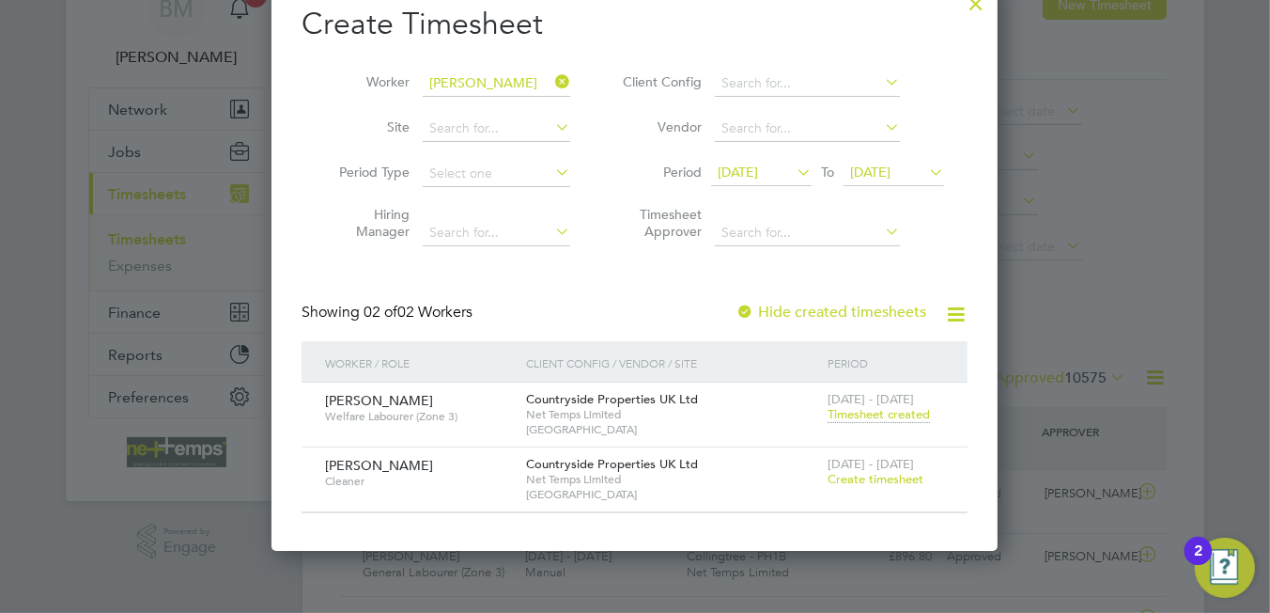
click at [882, 415] on span "Timesheet created" at bounding box center [879, 414] width 102 height 17
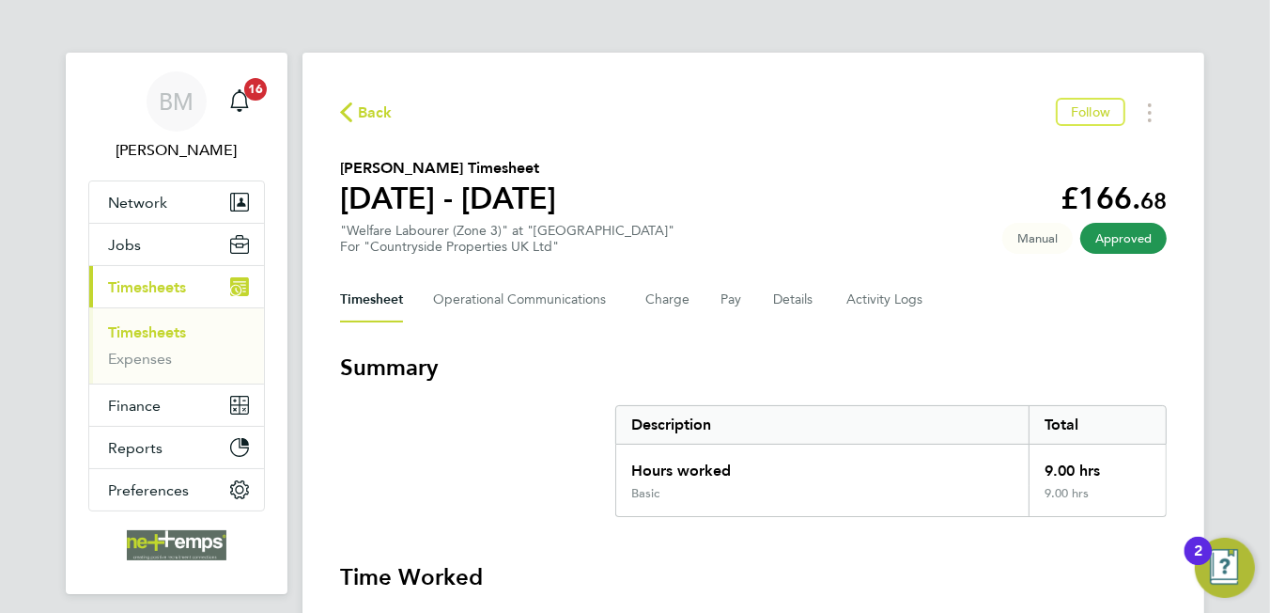
scroll to position [94, 0]
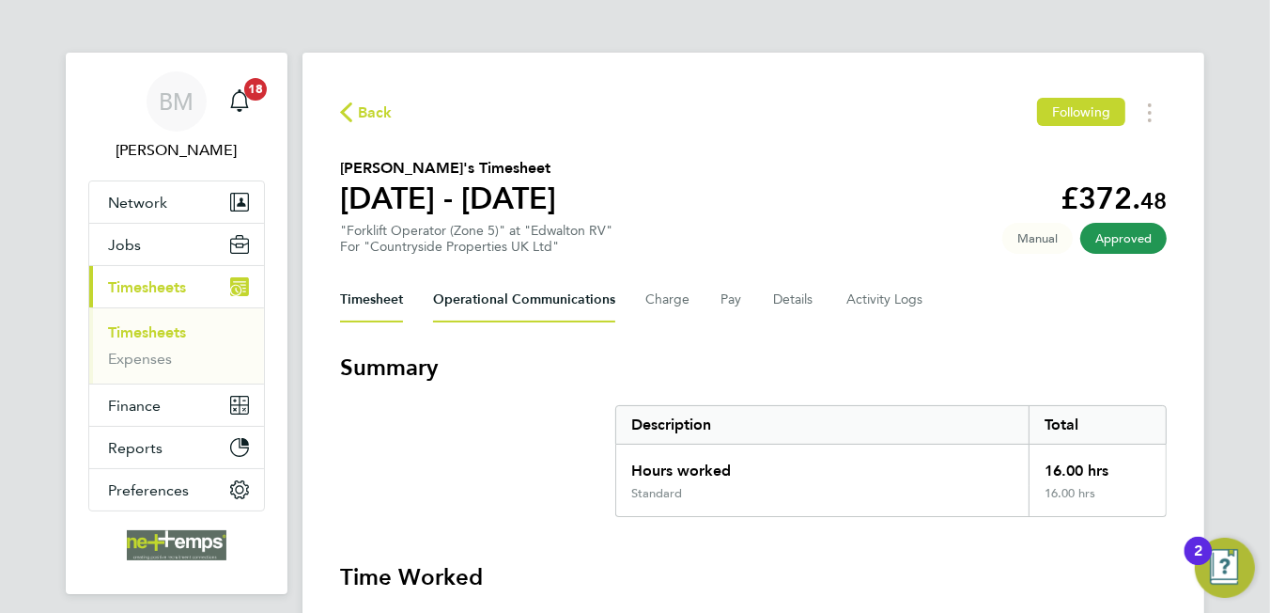
click at [477, 308] on Communications-tab "Operational Communications" at bounding box center [524, 299] width 182 height 45
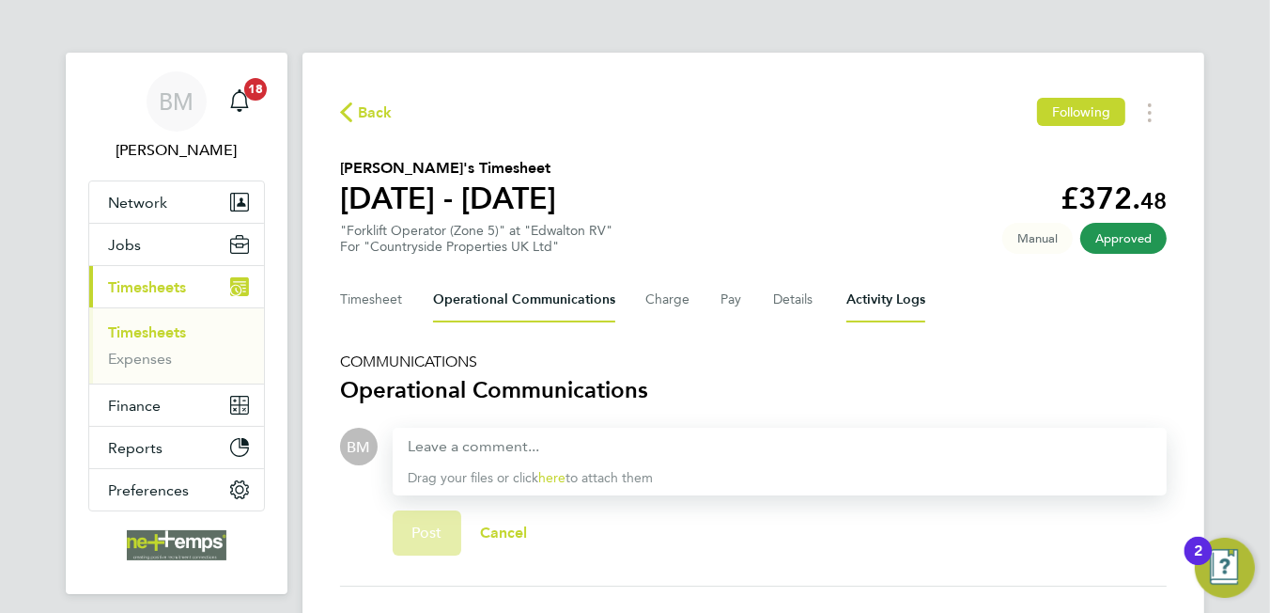
click at [878, 302] on Logs-tab "Activity Logs" at bounding box center [886, 299] width 79 height 45
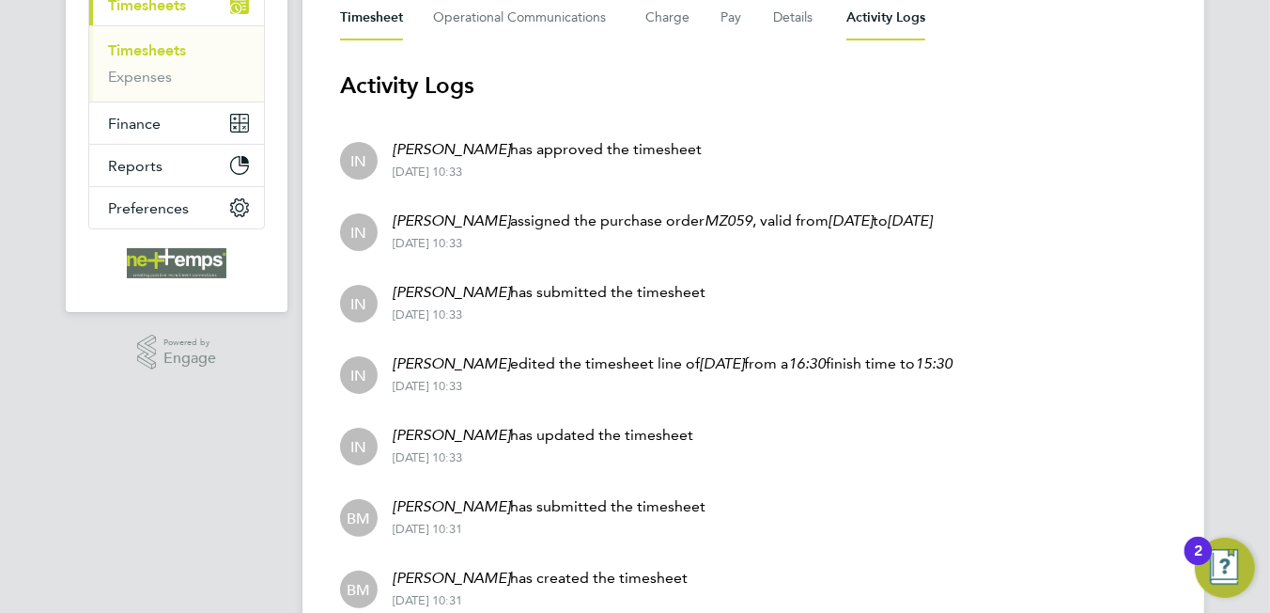
scroll to position [93, 0]
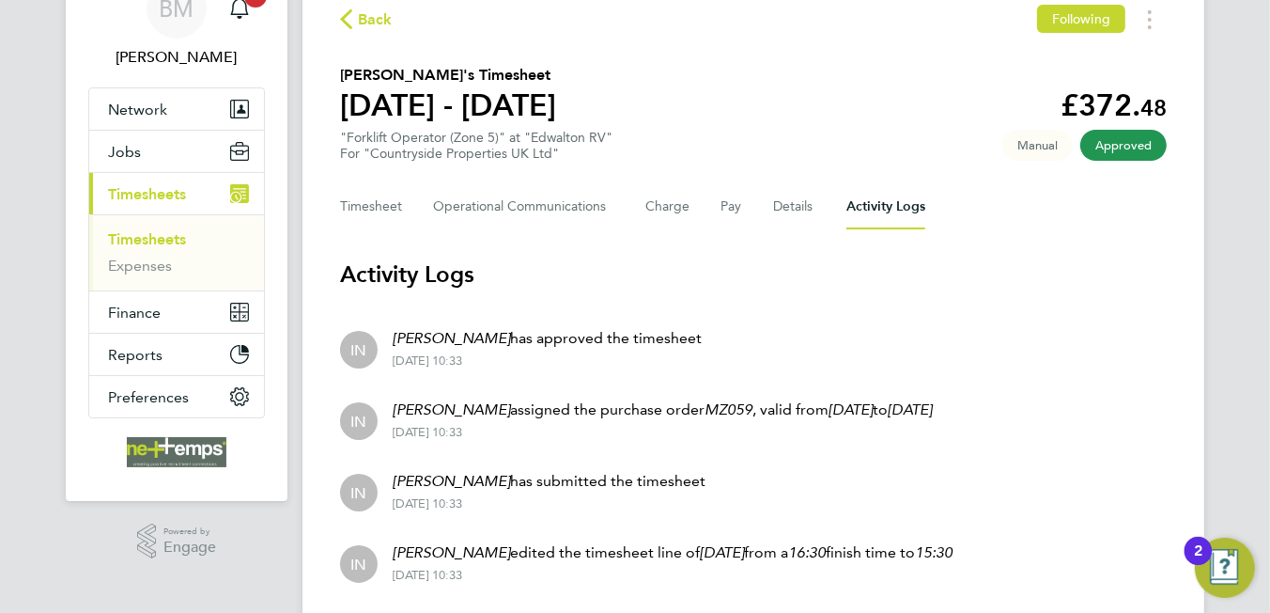
click at [359, 15] on span "Back" at bounding box center [375, 19] width 35 height 23
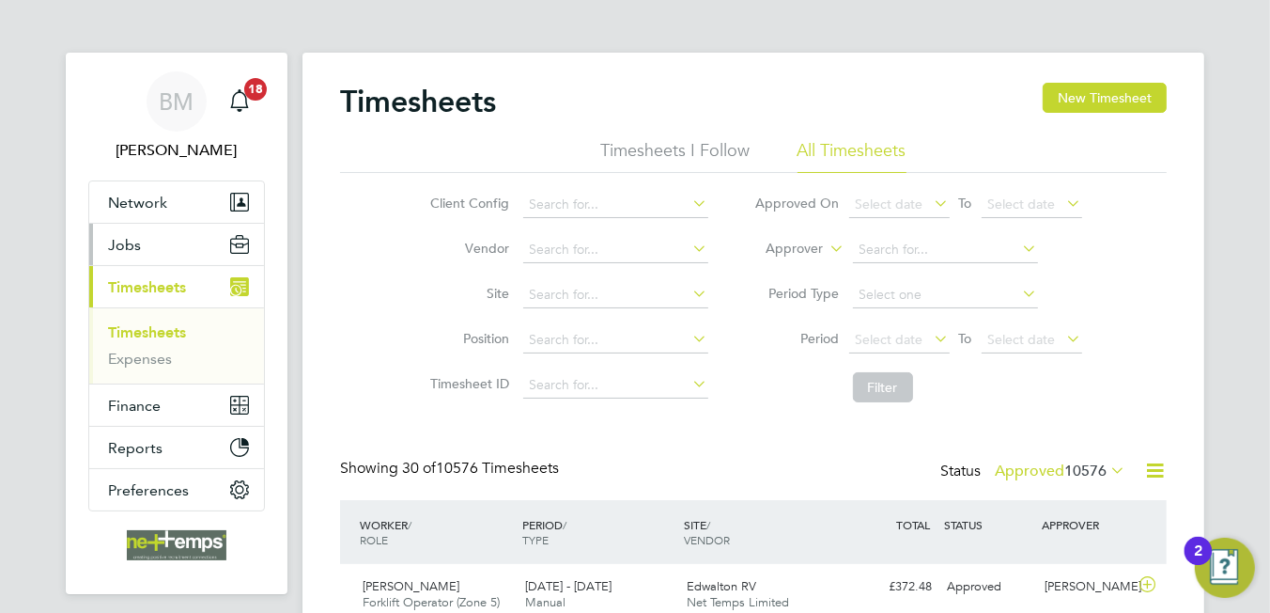
click at [145, 246] on button "Jobs" at bounding box center [176, 244] width 175 height 41
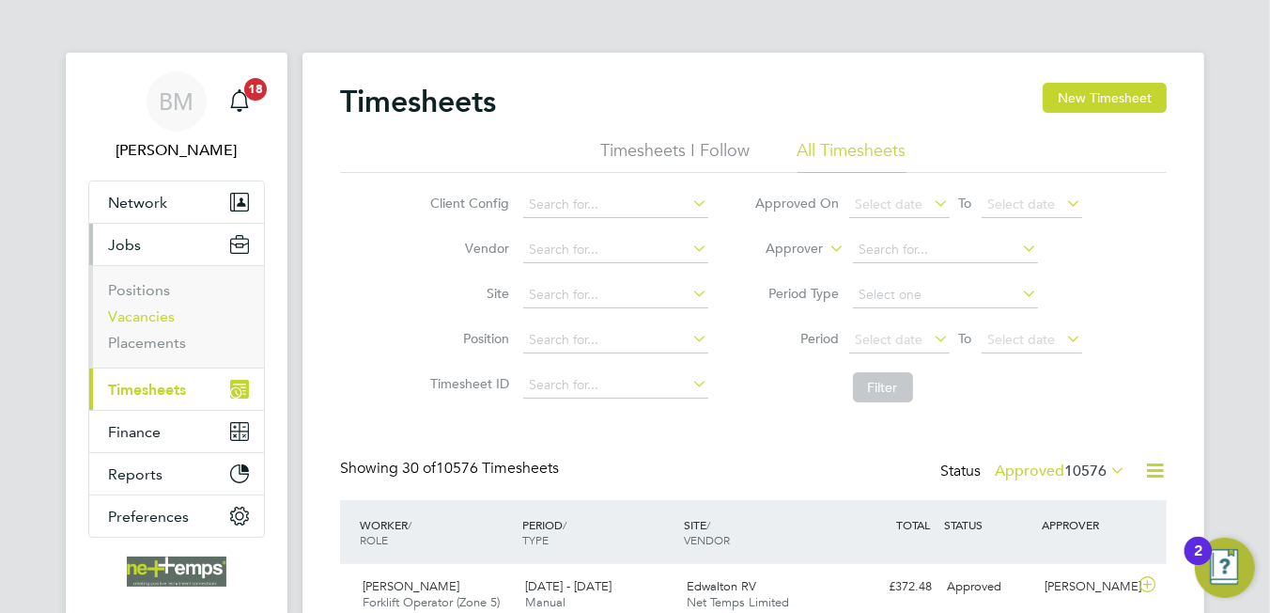
click at [162, 320] on link "Vacancies" at bounding box center [141, 316] width 67 height 18
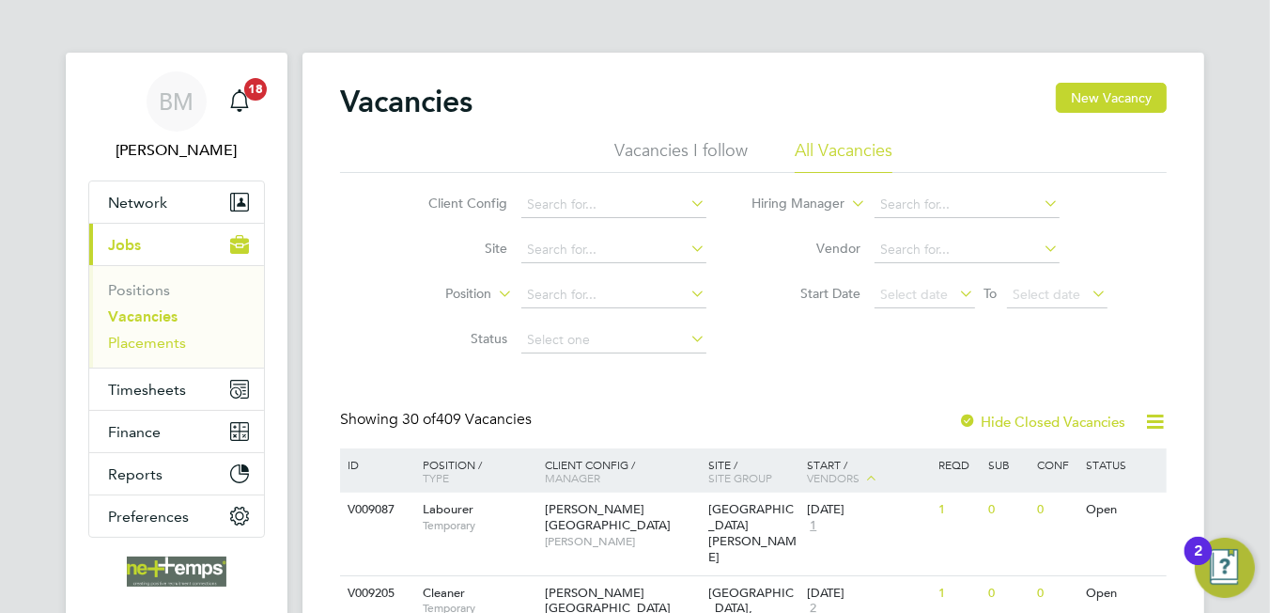
click at [163, 339] on link "Placements" at bounding box center [147, 343] width 78 height 18
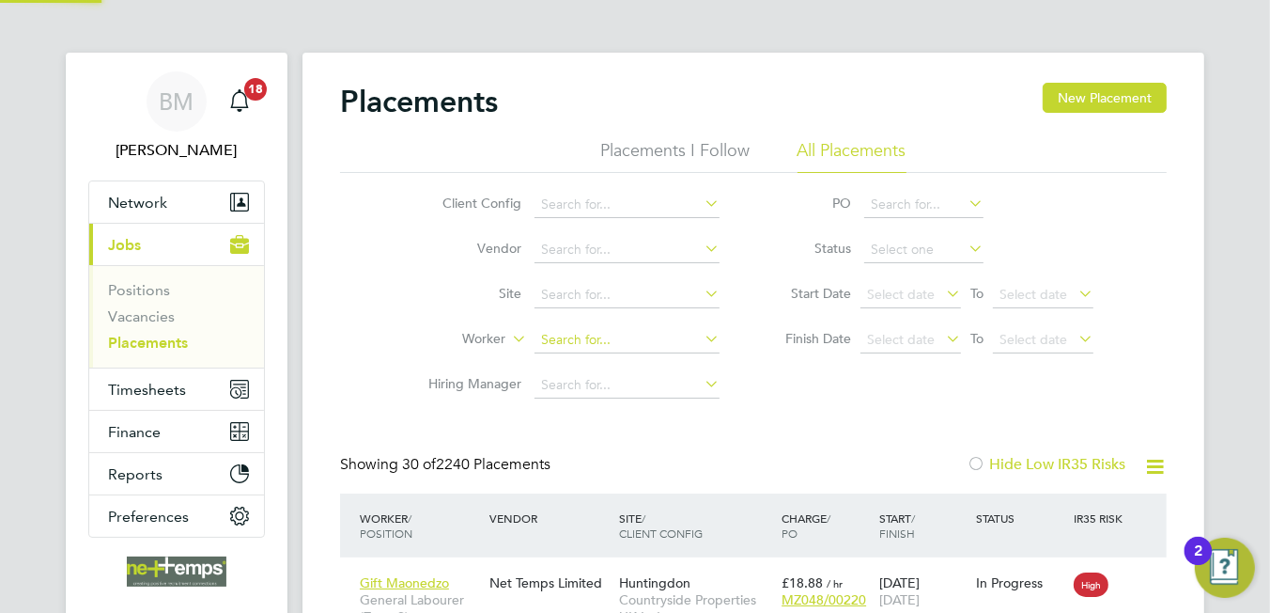
click at [587, 329] on input at bounding box center [627, 340] width 185 height 26
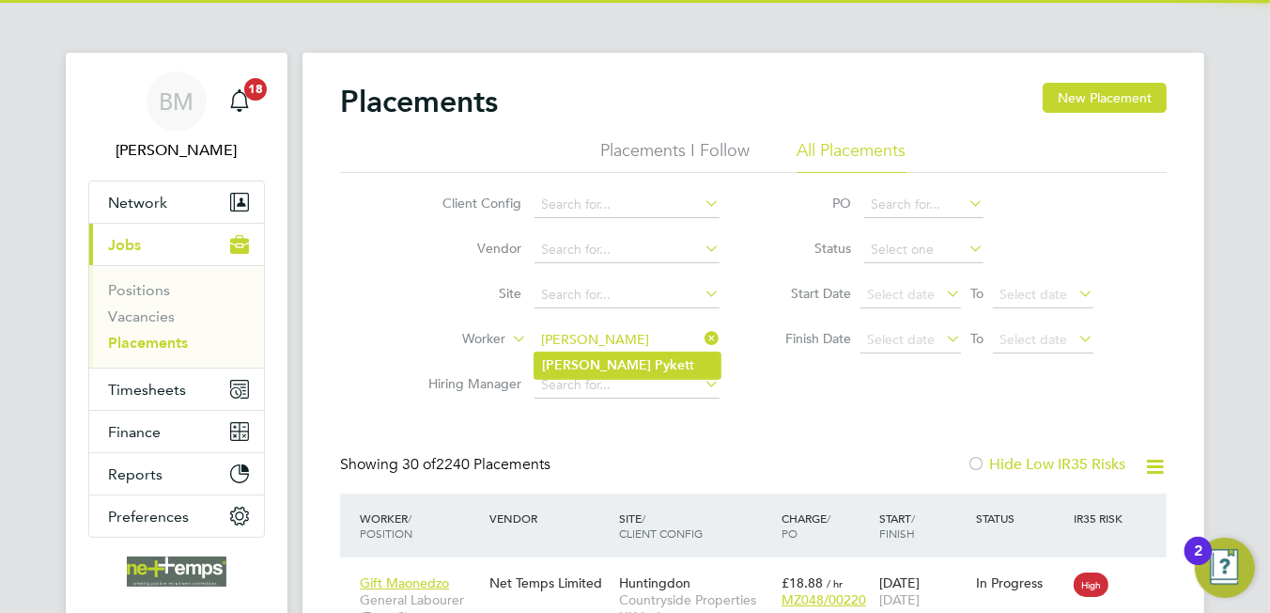
click at [652, 353] on li "Dean Pyket t" at bounding box center [628, 364] width 186 height 25
type input "Dean Pykett"
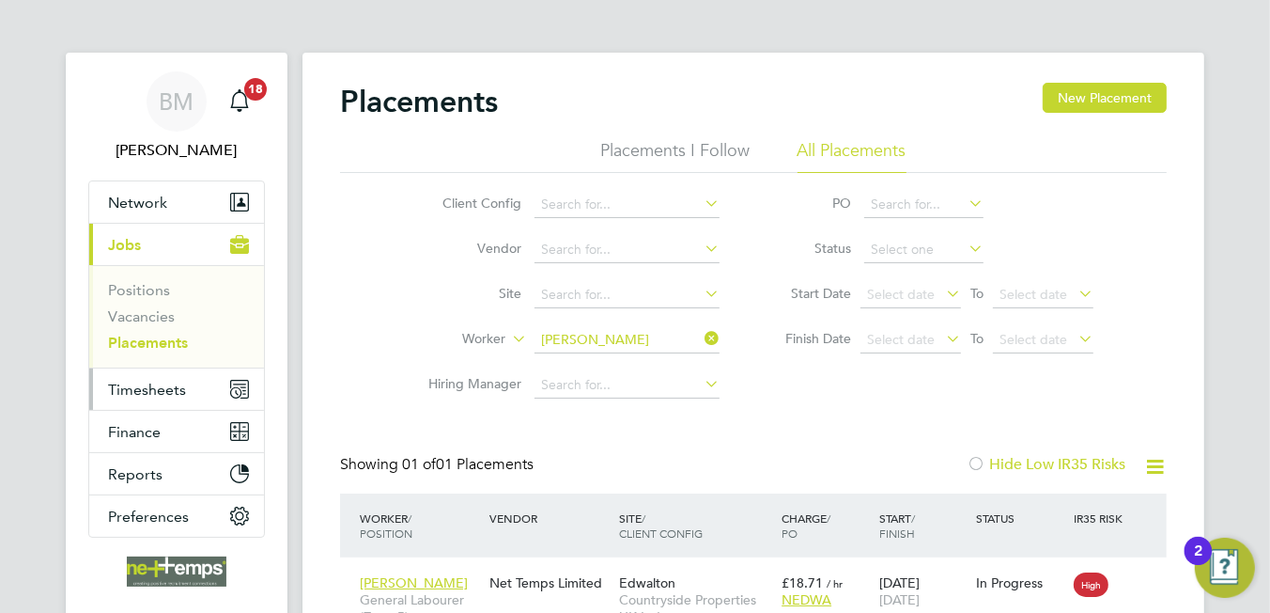
click at [133, 382] on span "Timesheets" at bounding box center [147, 390] width 78 height 18
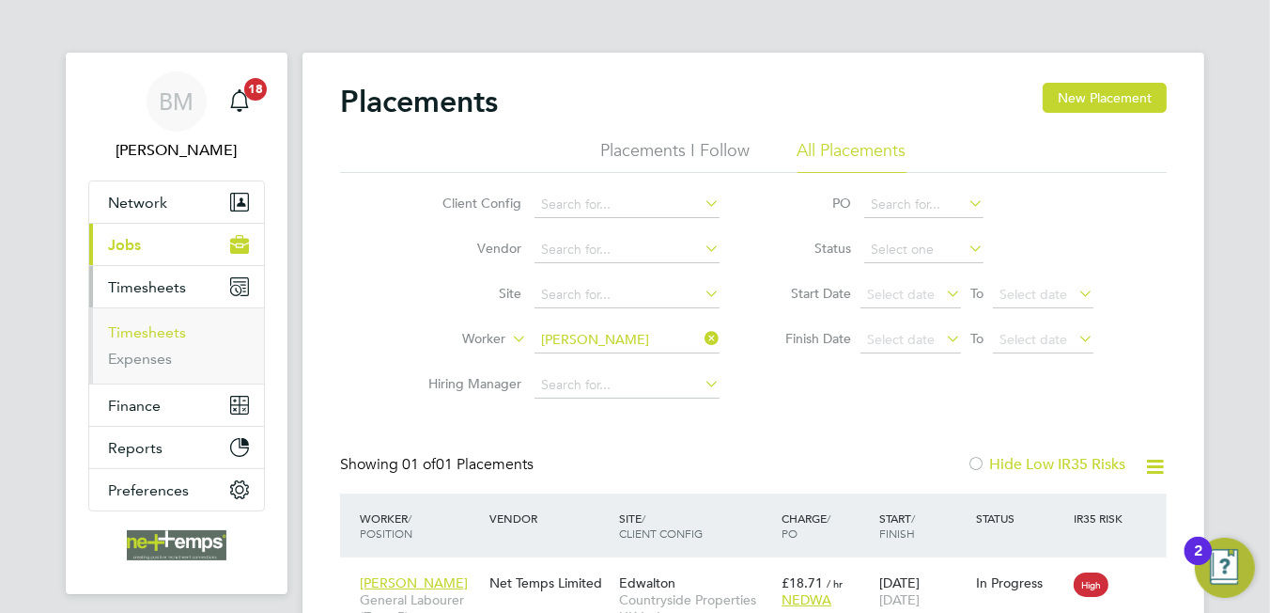
click at [148, 331] on link "Timesheets" at bounding box center [147, 332] width 78 height 18
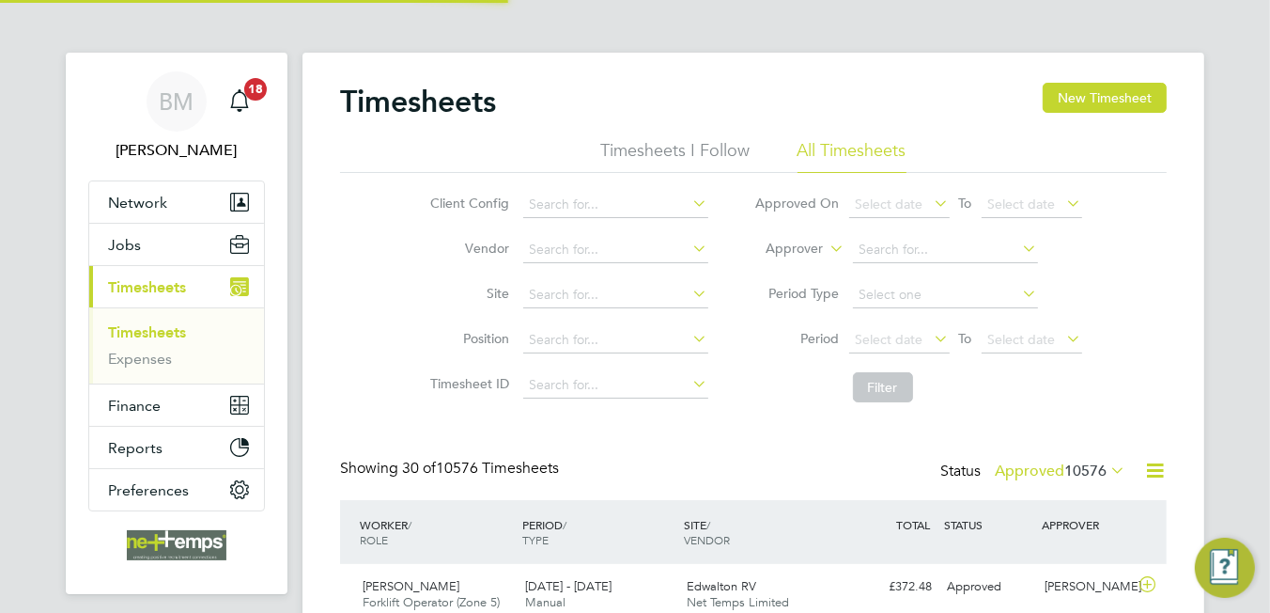
click at [1108, 92] on button "New Timesheet" at bounding box center [1105, 98] width 124 height 30
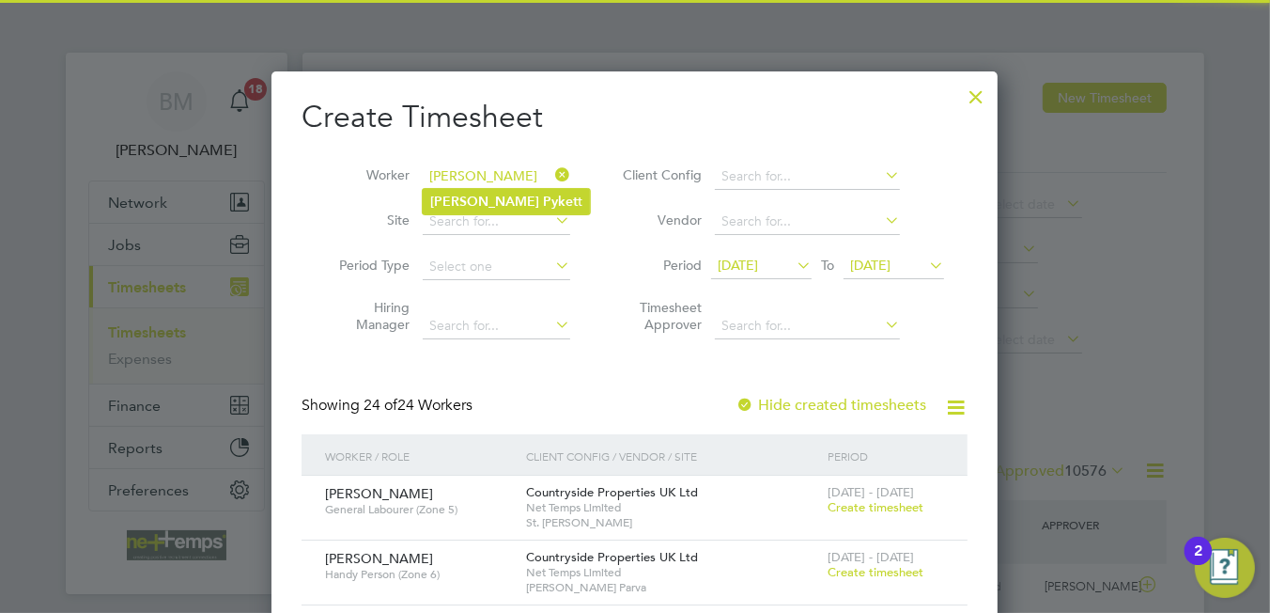
click at [543, 199] on b "Pyket" at bounding box center [560, 202] width 35 height 16
type input "Dean Pykett"
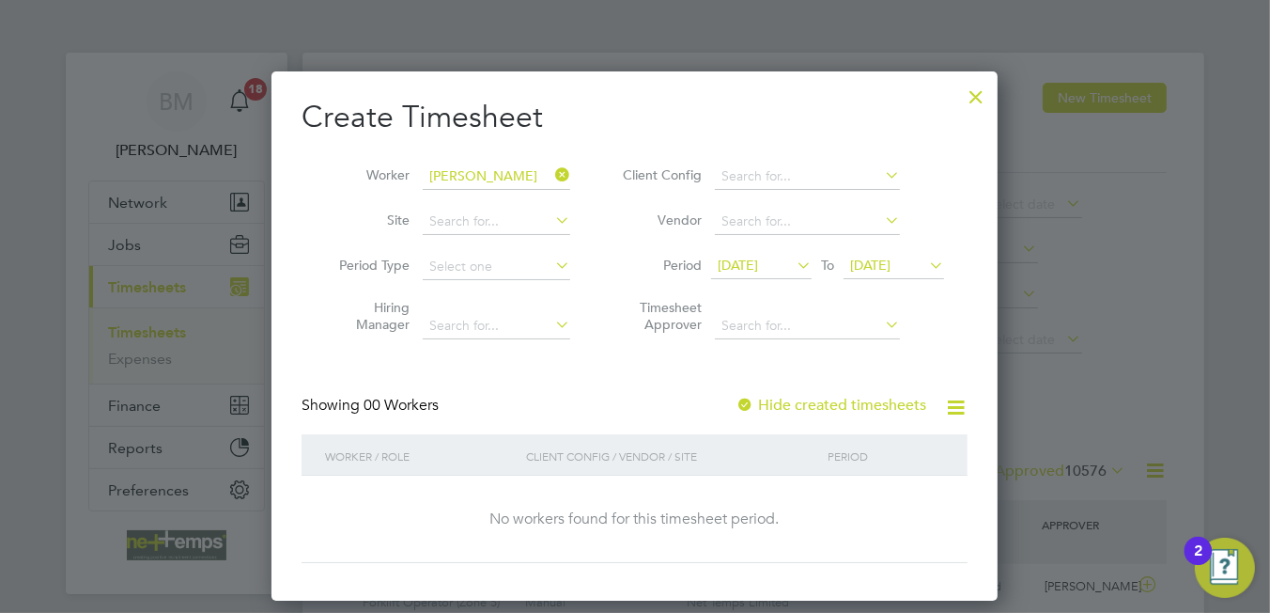
click at [752, 260] on span "[DATE]" at bounding box center [738, 264] width 40 height 17
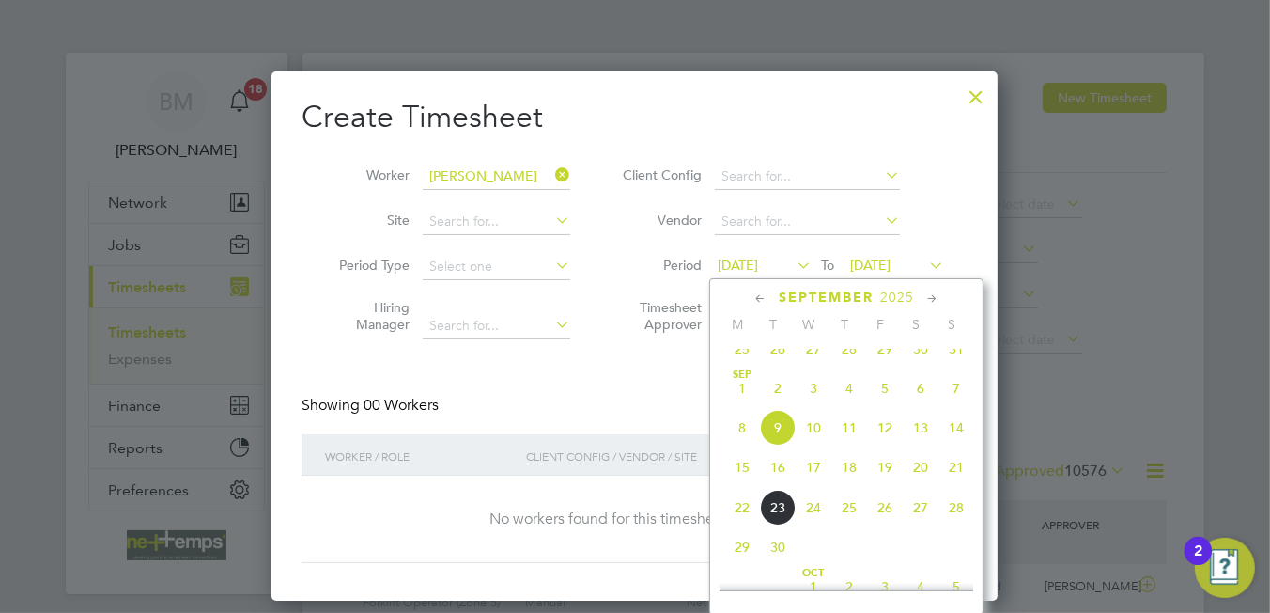
click at [740, 485] on span "15" at bounding box center [742, 467] width 36 height 36
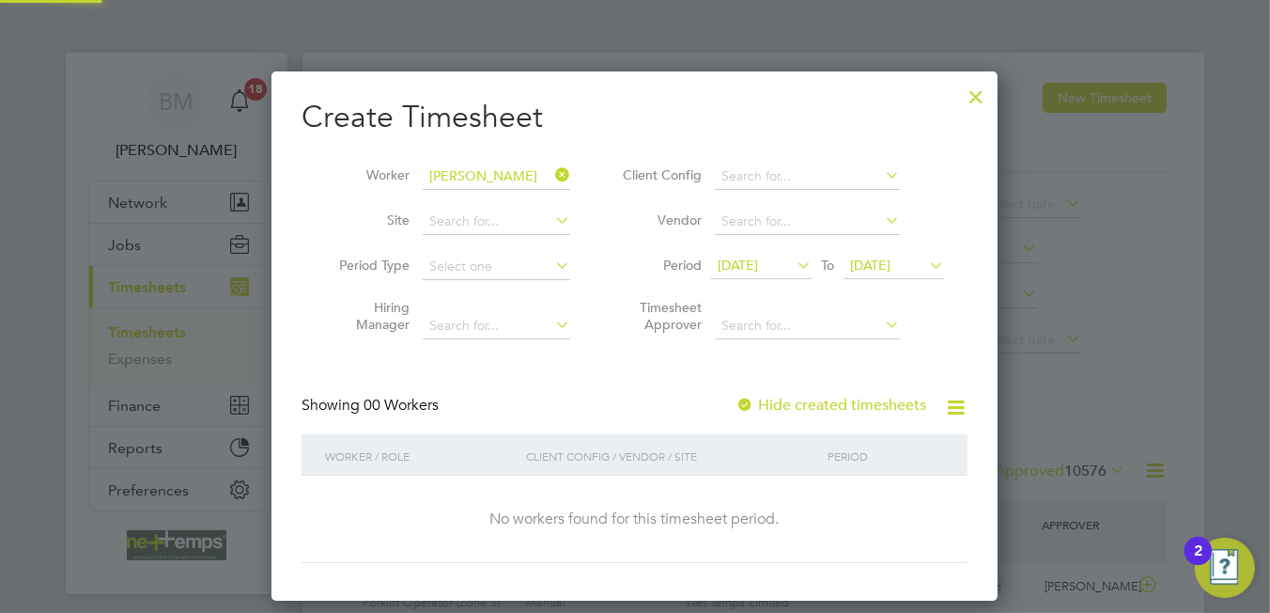
click at [876, 266] on span "[DATE]" at bounding box center [870, 264] width 40 height 17
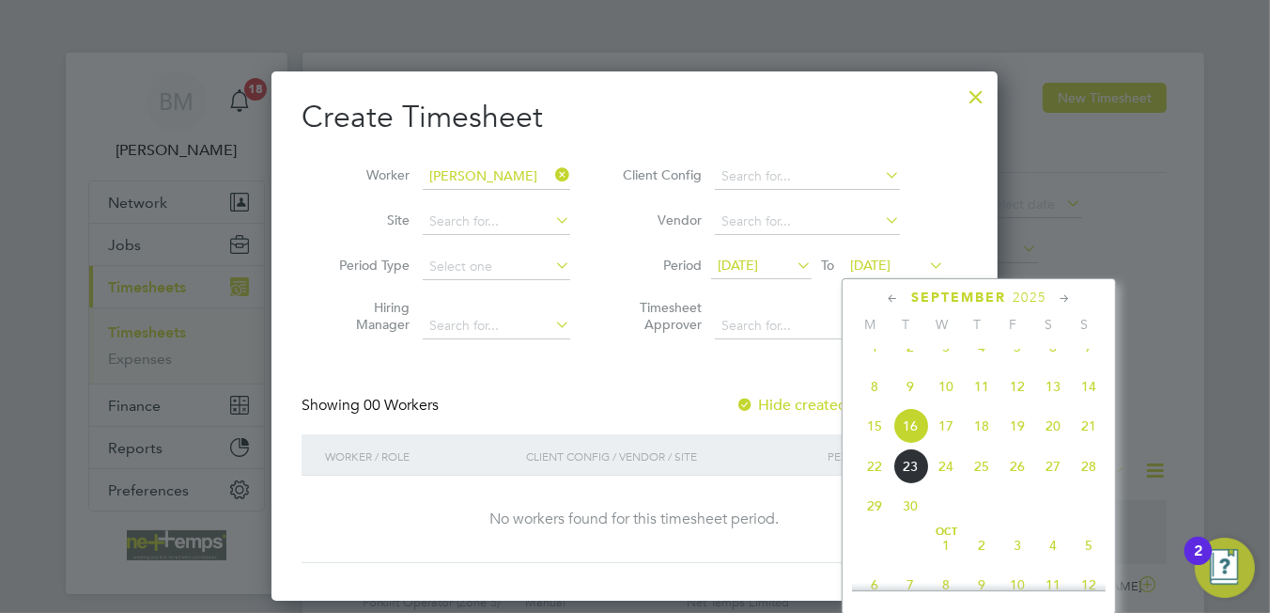
click at [1080, 443] on span "21" at bounding box center [1089, 426] width 36 height 36
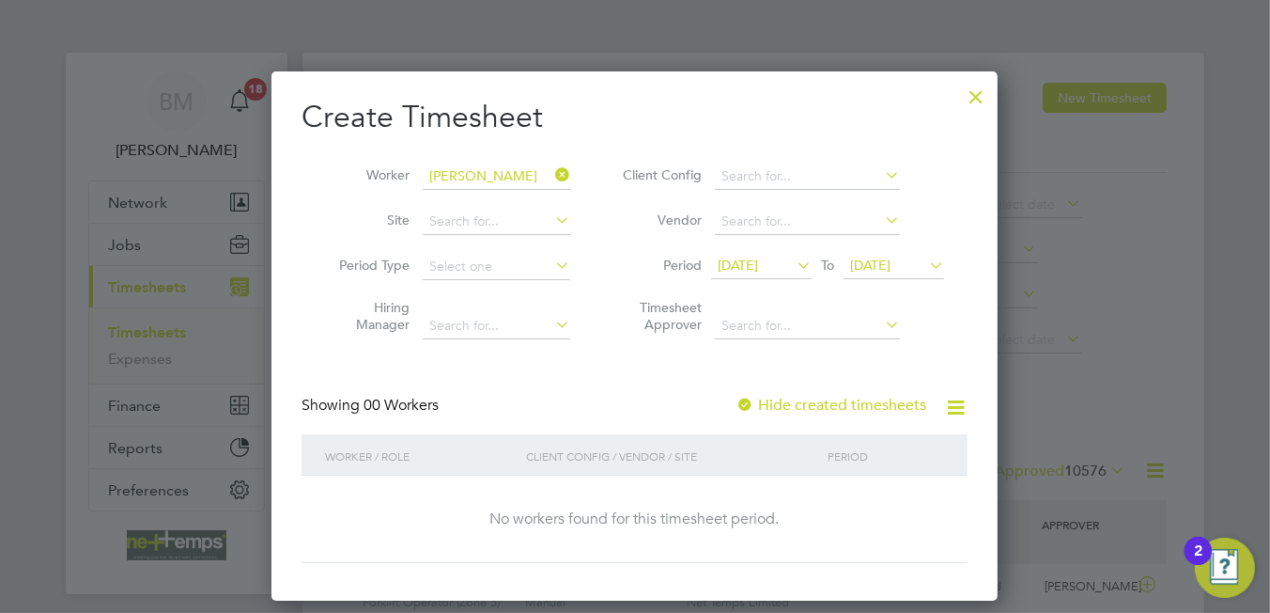
click at [772, 412] on div "Hide created timesheets" at bounding box center [833, 406] width 194 height 20
click at [773, 403] on label "Hide created timesheets" at bounding box center [831, 405] width 191 height 19
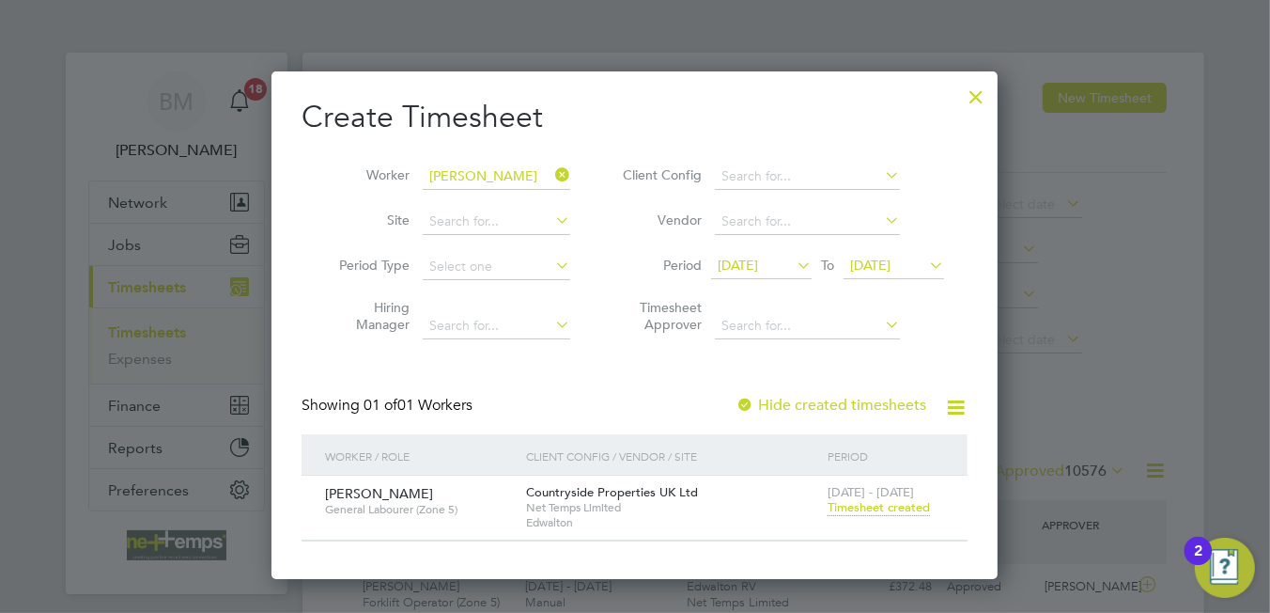
click at [879, 500] on span "Timesheet created" at bounding box center [879, 507] width 102 height 17
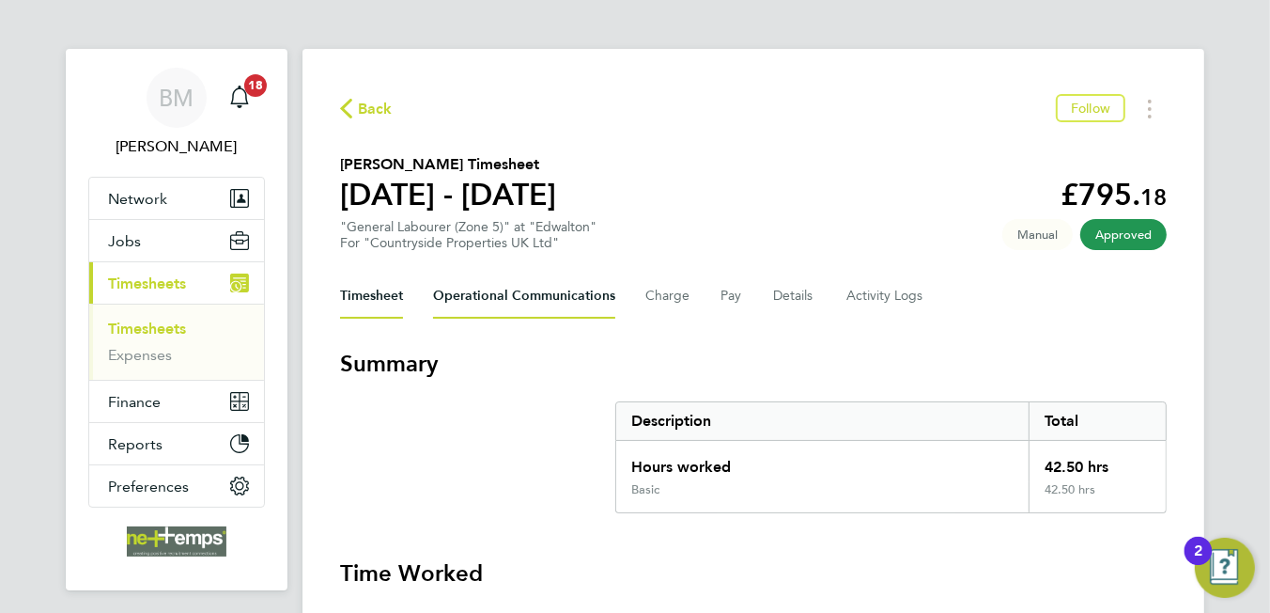
click at [574, 290] on Communications-tab "Operational Communications" at bounding box center [524, 295] width 182 height 45
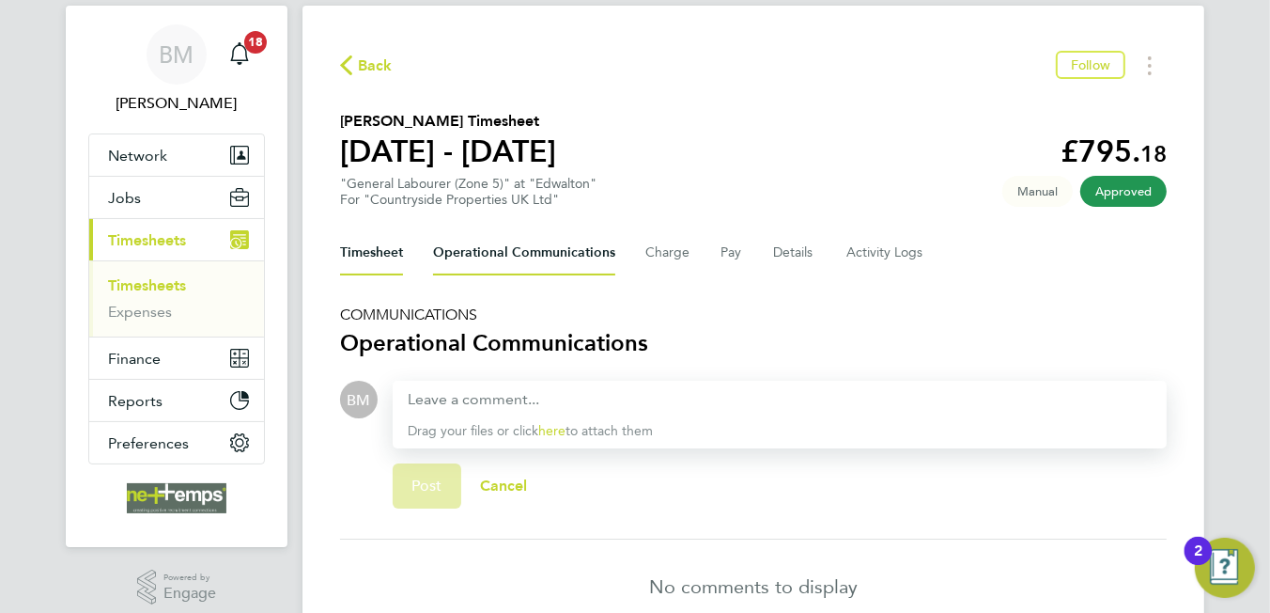
click at [387, 253] on button "Timesheet" at bounding box center [371, 252] width 63 height 45
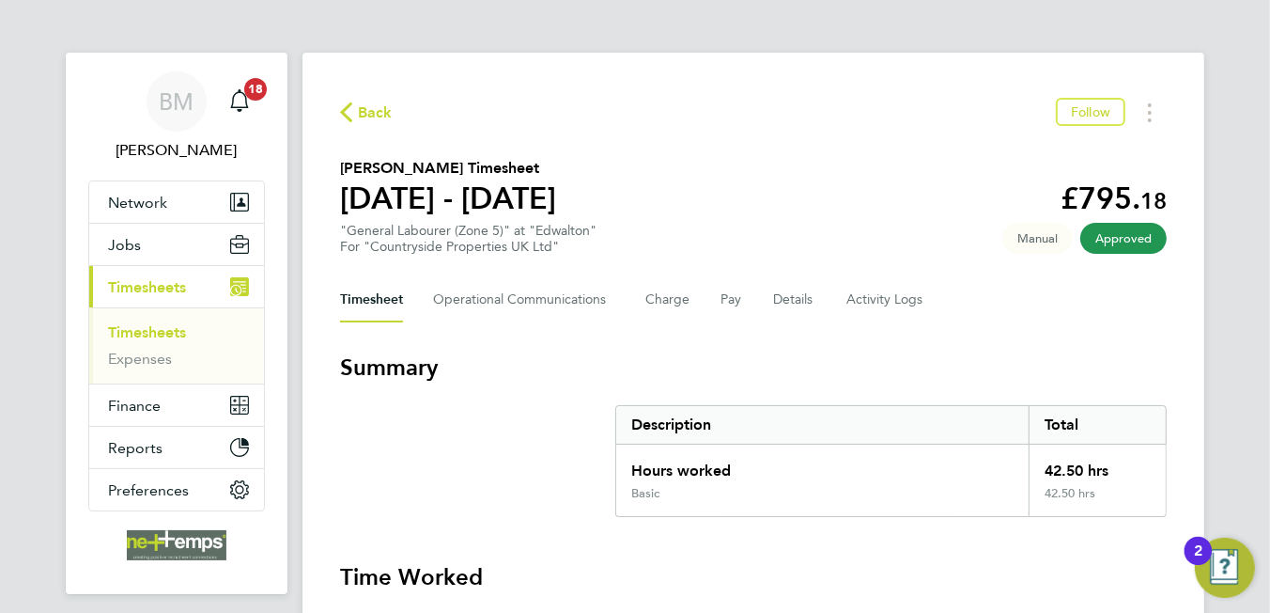
click at [369, 105] on span "Back" at bounding box center [375, 112] width 35 height 23
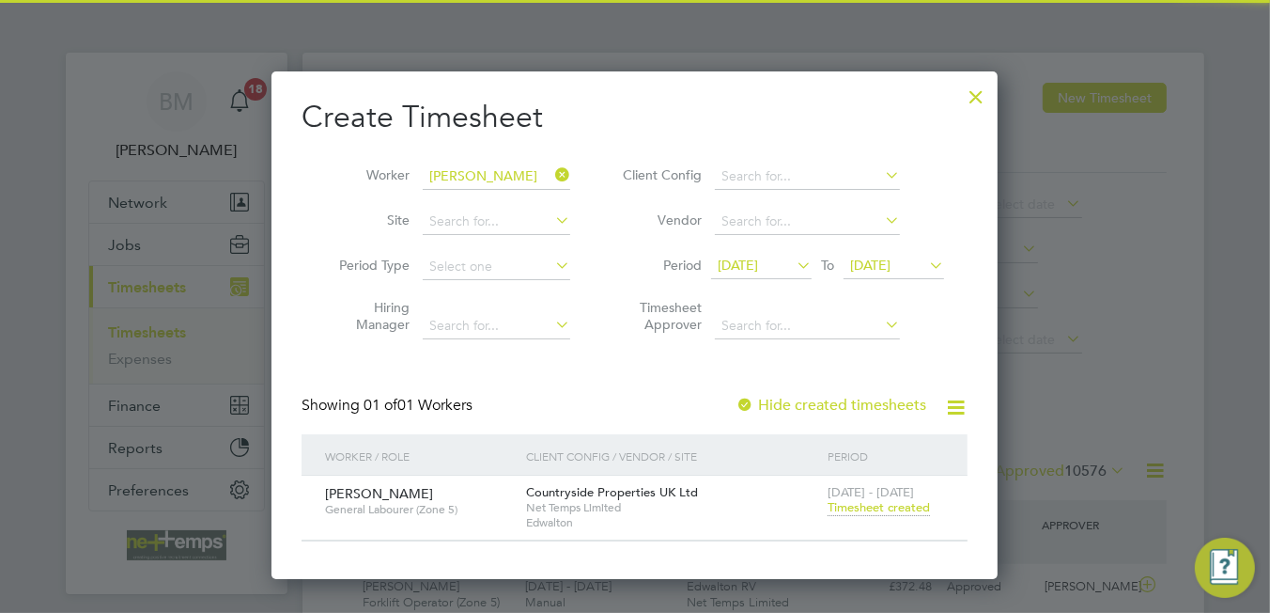
scroll to position [47, 163]
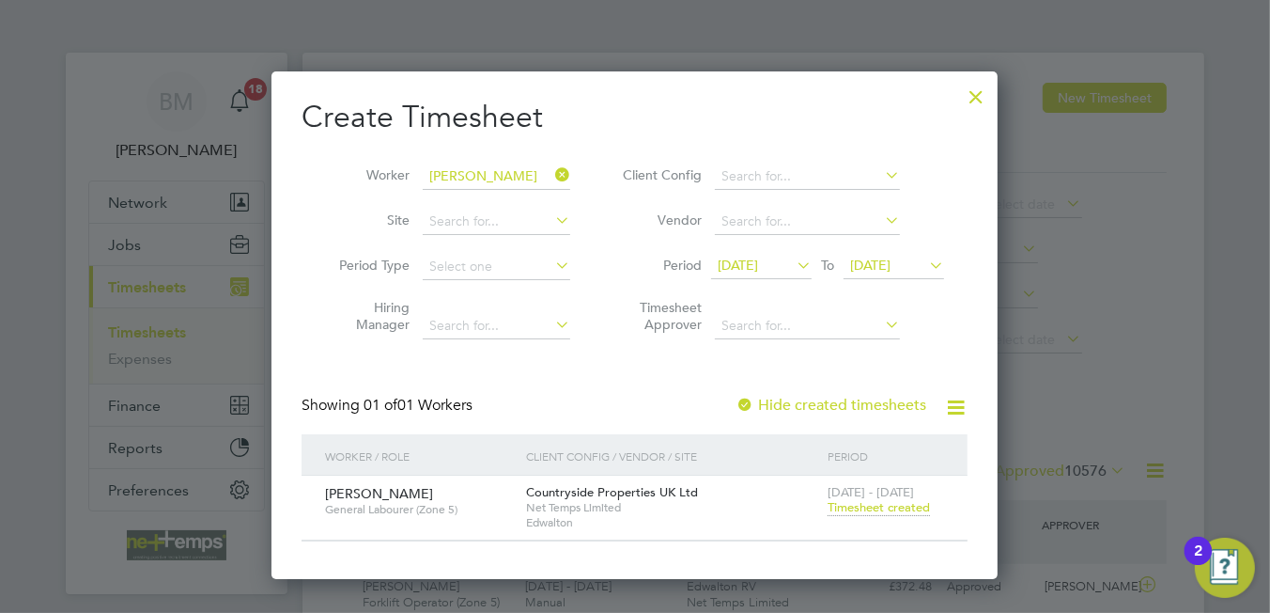
click at [551, 177] on icon at bounding box center [551, 175] width 0 height 26
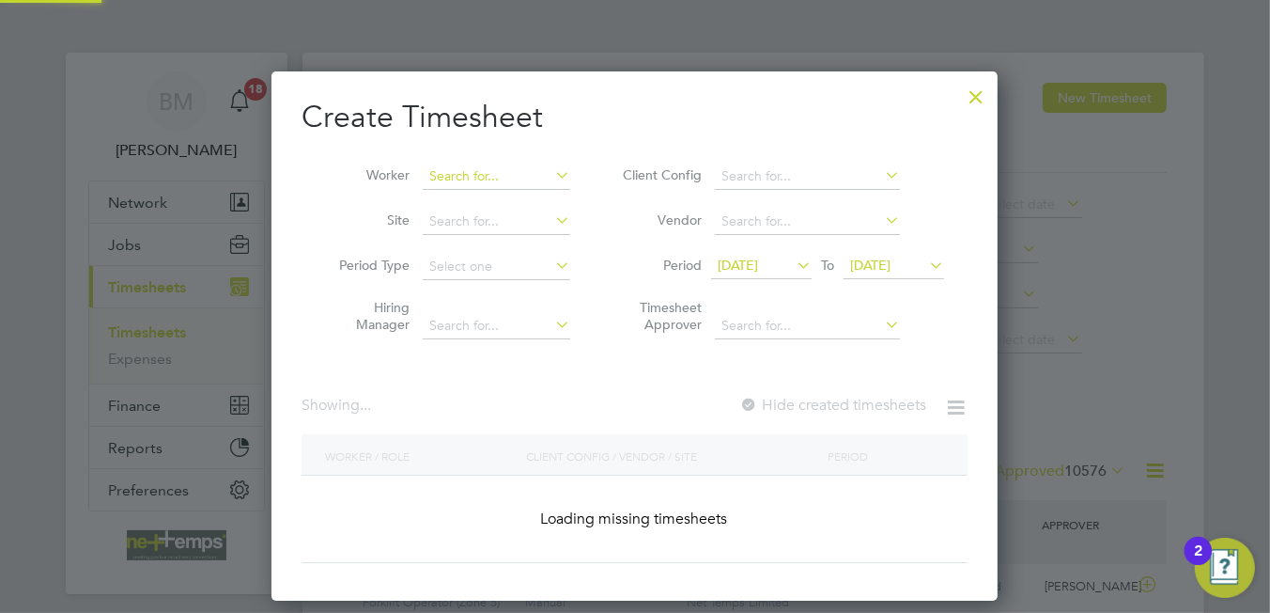
click at [494, 179] on input at bounding box center [497, 176] width 148 height 26
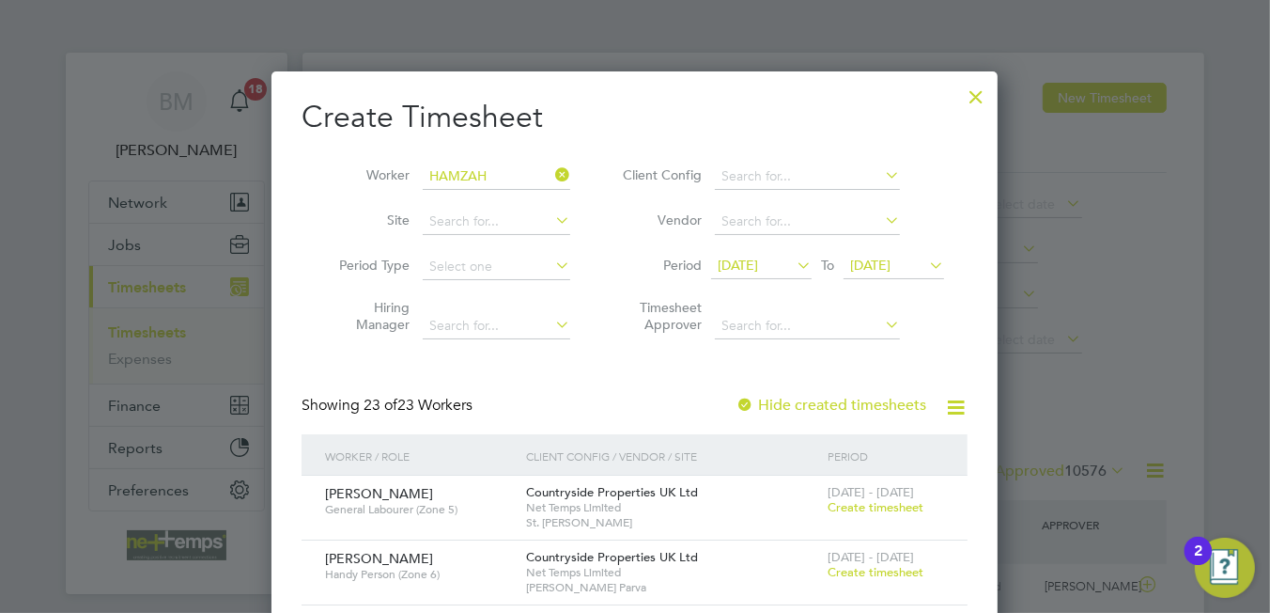
click at [497, 199] on li "[PERSON_NAME]" at bounding box center [509, 201] width 173 height 25
type input "[PERSON_NAME]"
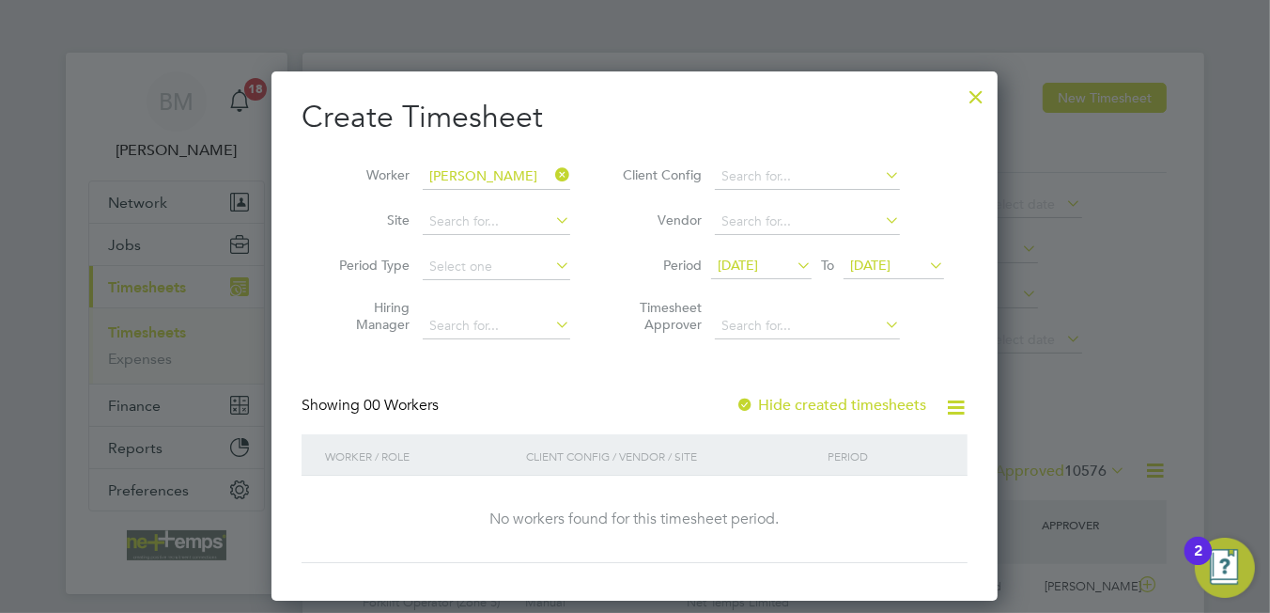
click at [551, 174] on icon at bounding box center [551, 175] width 0 height 26
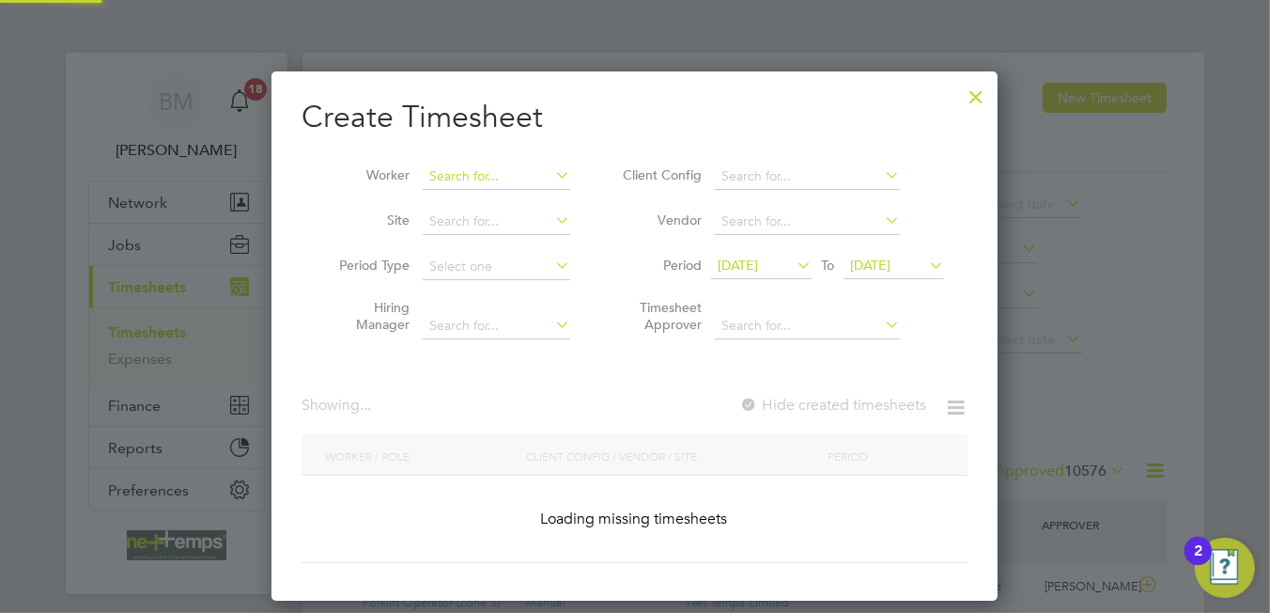
click at [505, 178] on input at bounding box center [497, 176] width 148 height 26
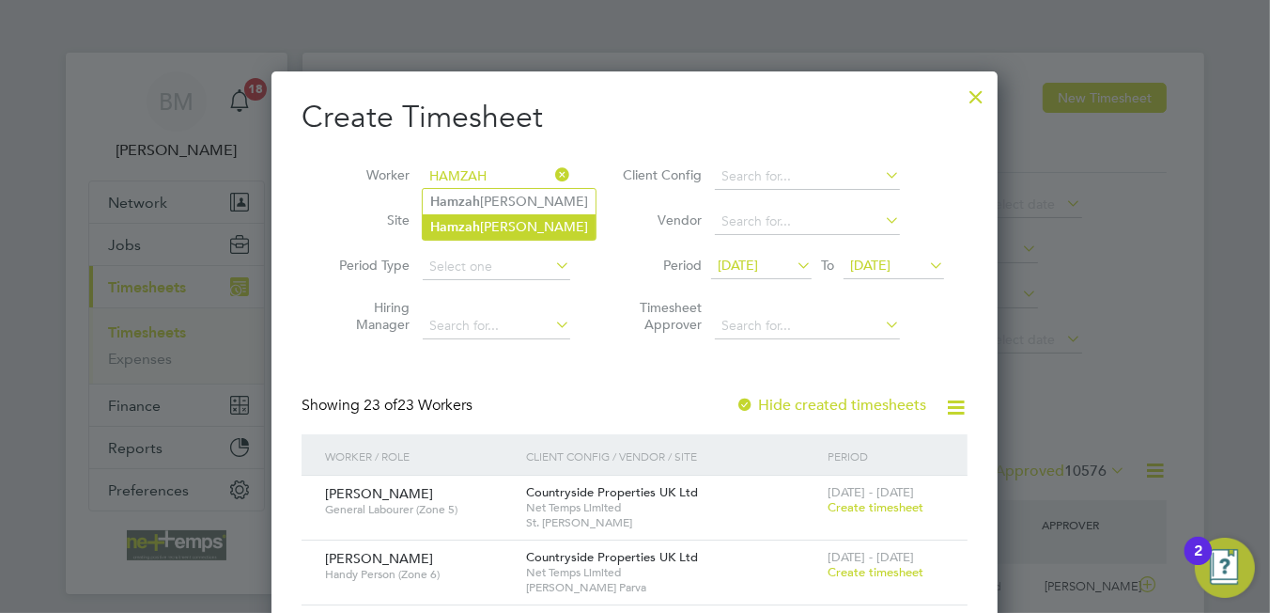
click at [515, 228] on li "[PERSON_NAME]" at bounding box center [509, 226] width 173 height 25
type input "[PERSON_NAME]"
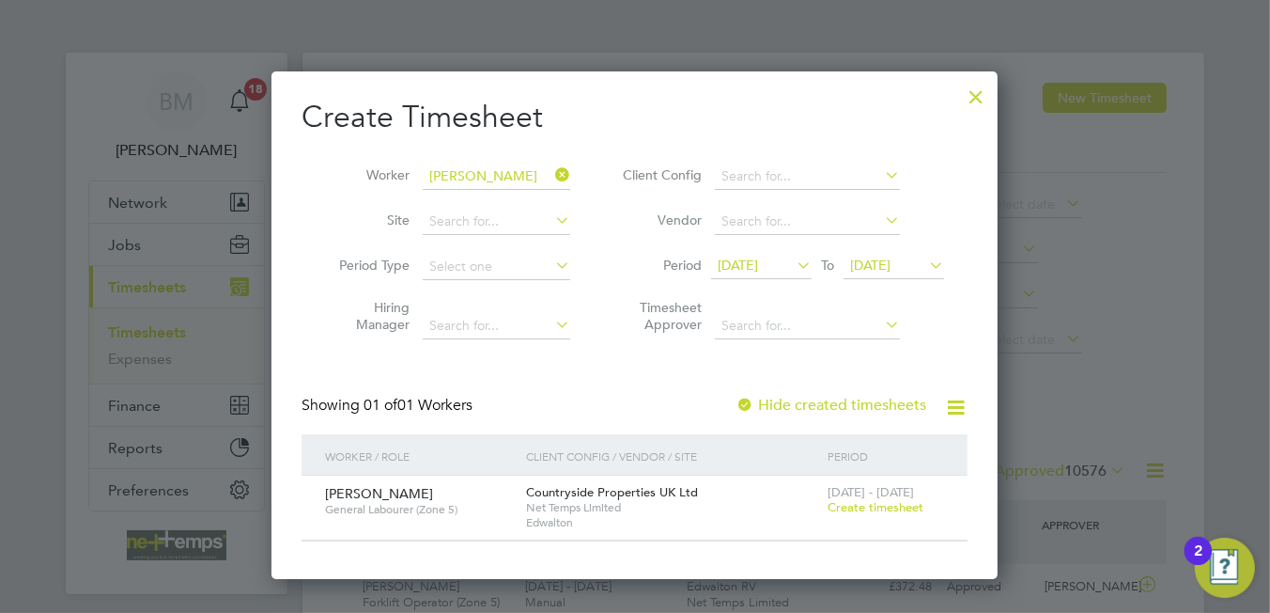
click at [842, 508] on span "Create timesheet" at bounding box center [876, 507] width 96 height 16
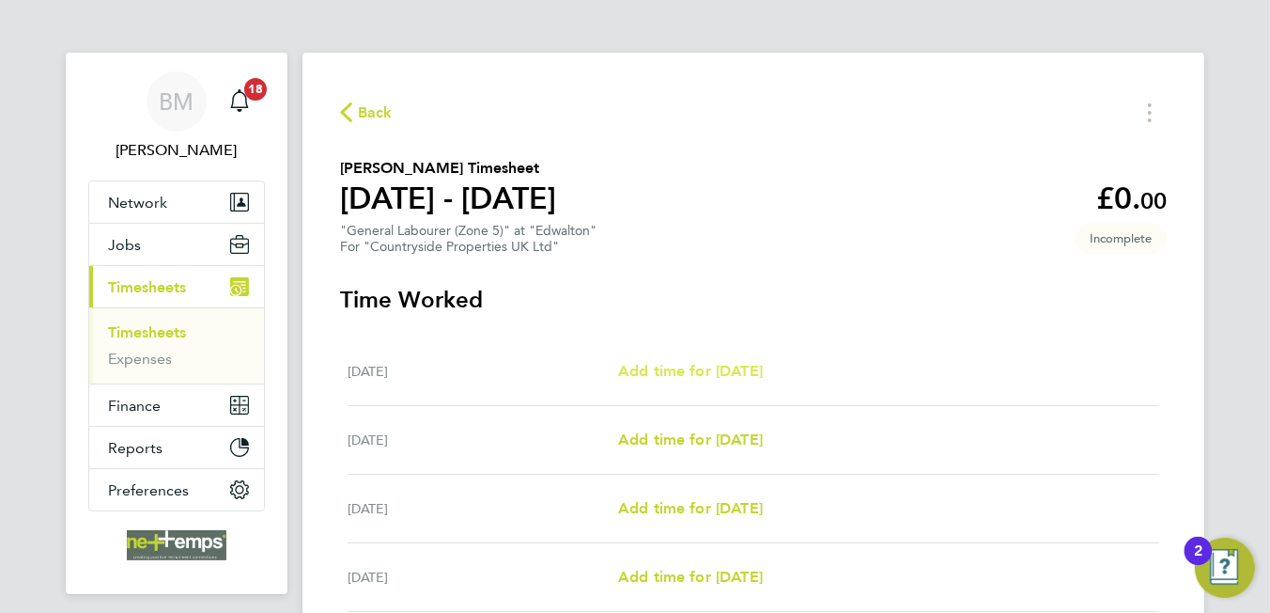
click at [700, 373] on span "Add time for Mon 15 Sep" at bounding box center [690, 371] width 145 height 18
select select "30"
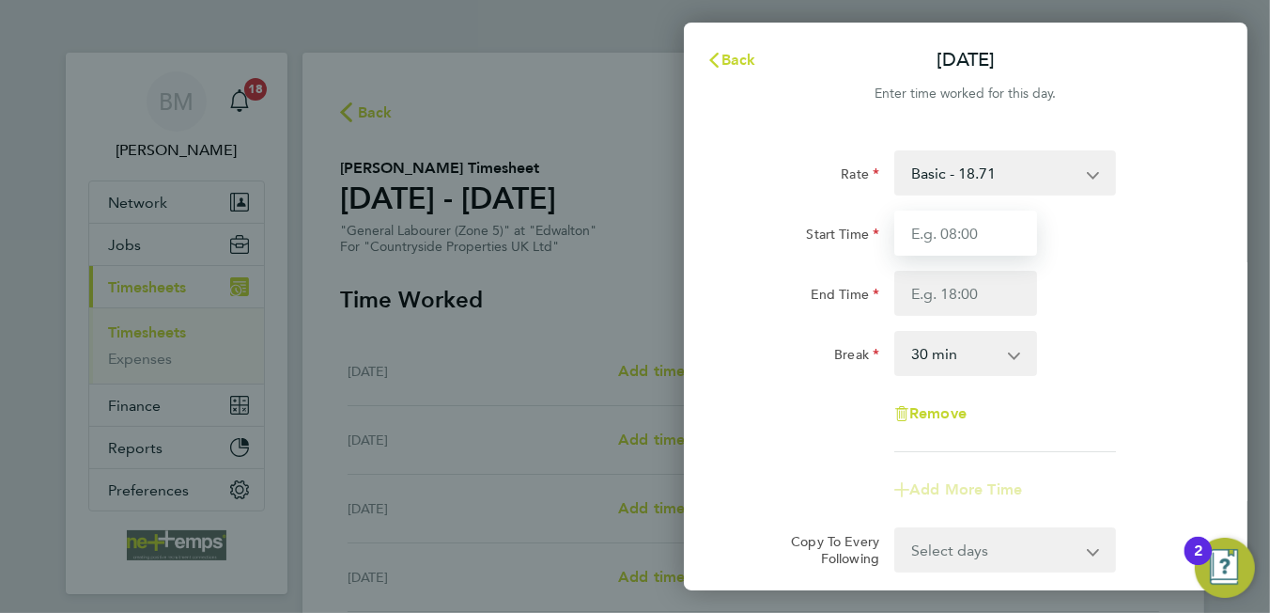
click at [971, 231] on input "Start Time" at bounding box center [965, 232] width 143 height 45
type input "07:30"
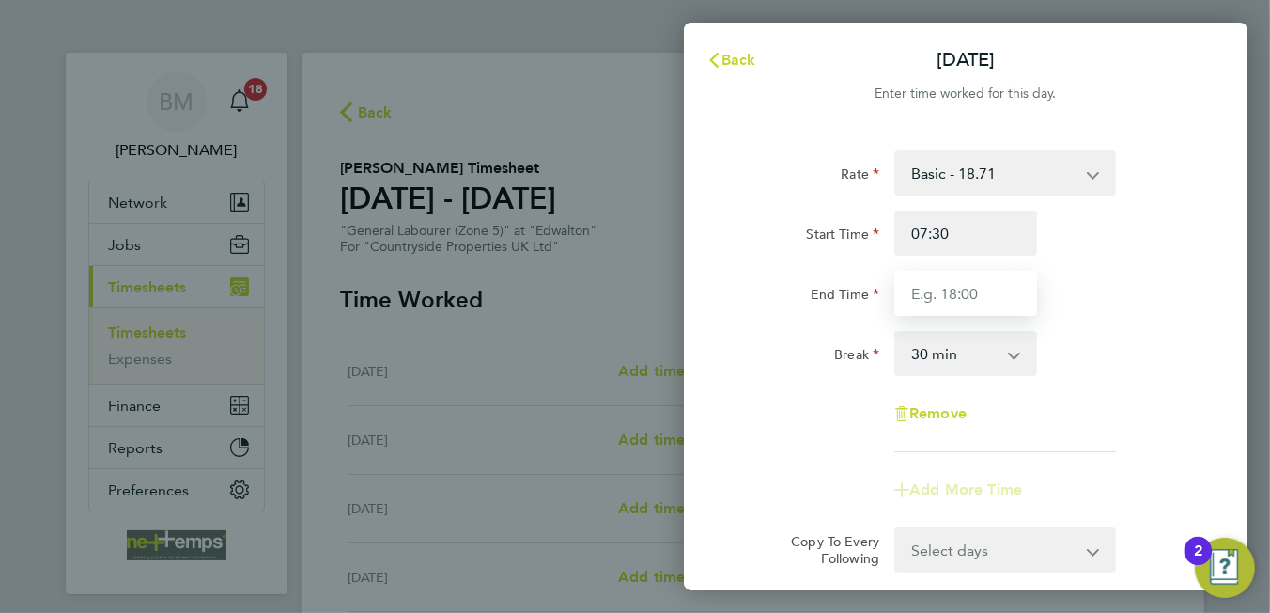
type input "16:30"
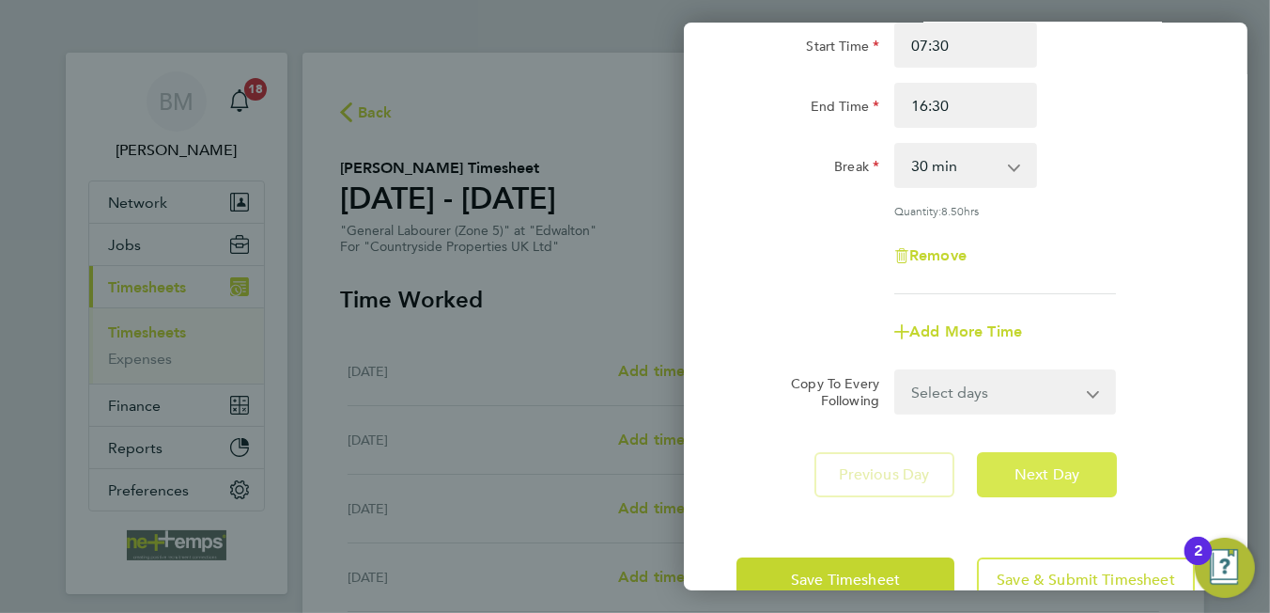
click at [1023, 458] on button "Next Day" at bounding box center [1047, 474] width 140 height 45
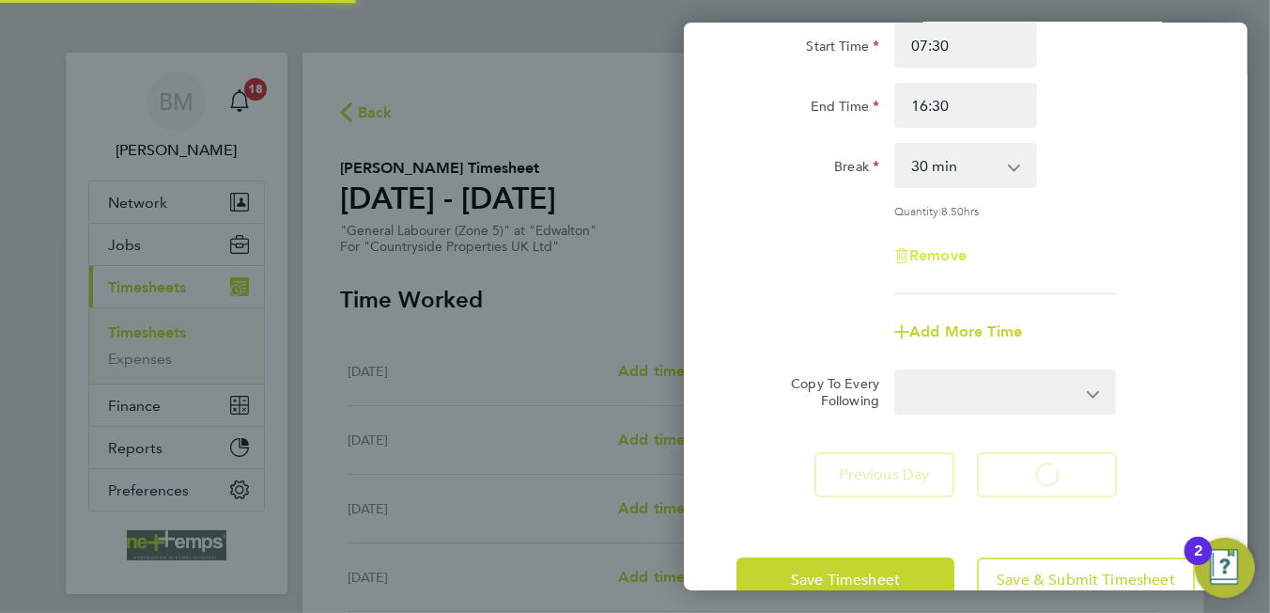
select select "30"
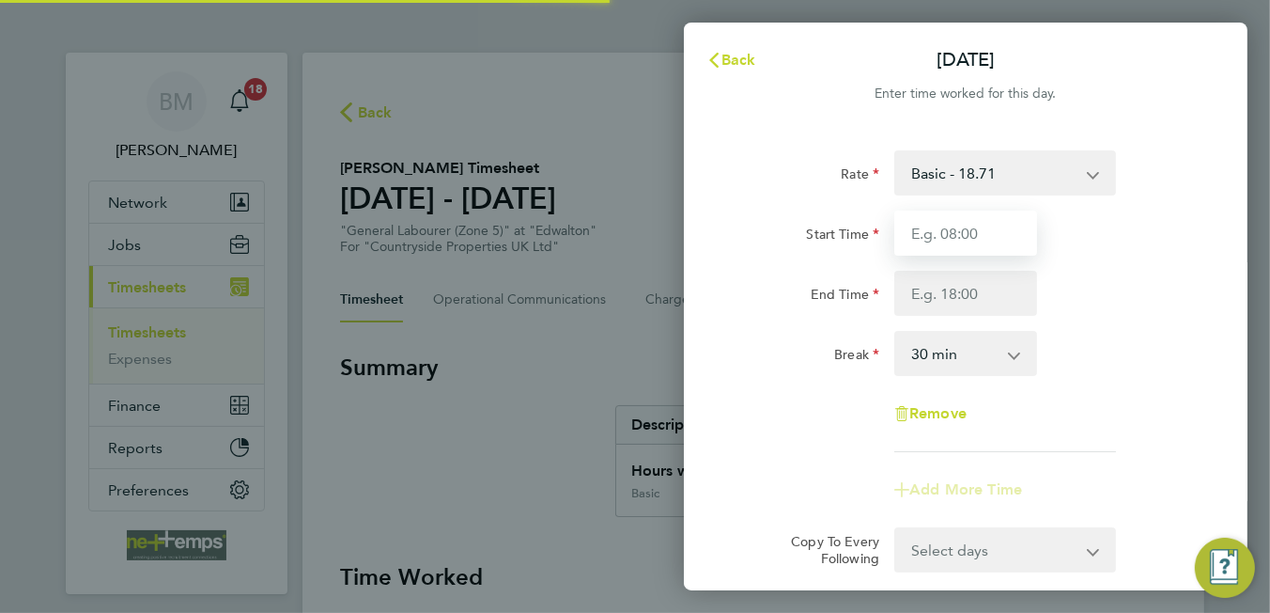
click at [934, 235] on input "Start Time" at bounding box center [965, 232] width 143 height 45
type input "07:30"
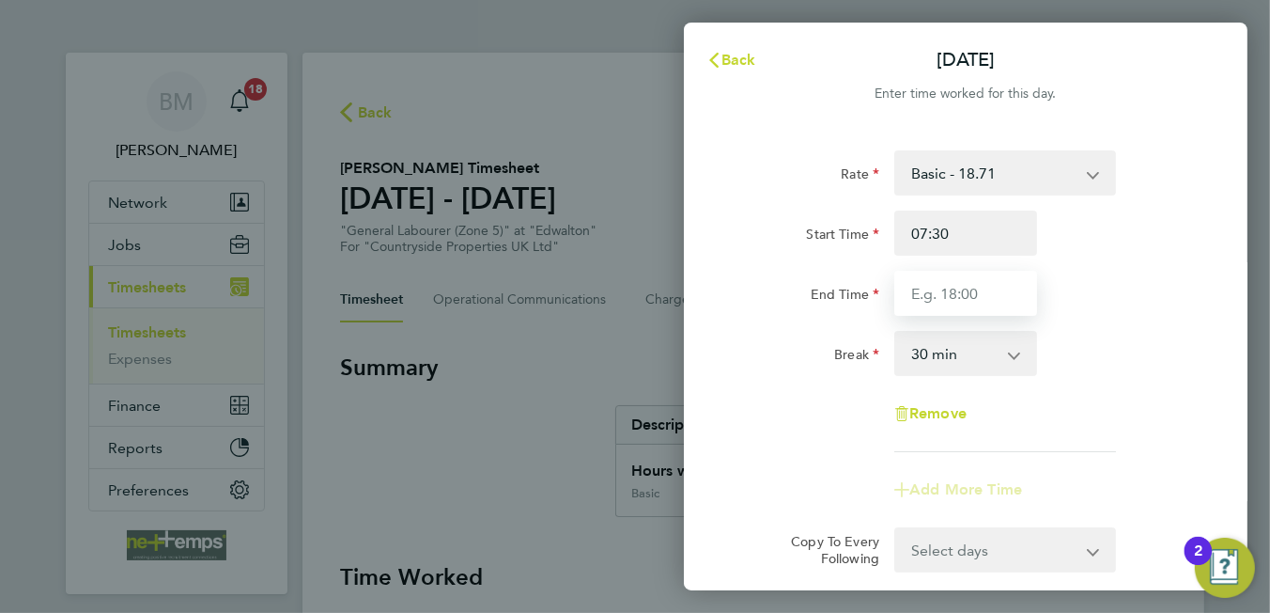
type input "16:30"
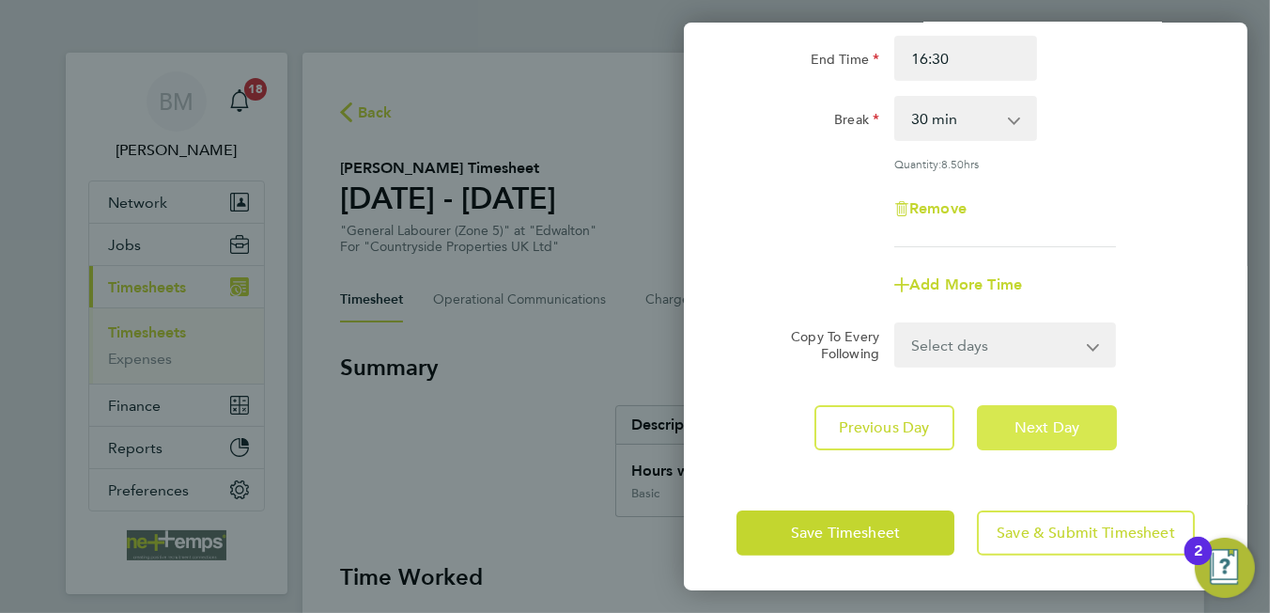
click at [1033, 418] on span "Next Day" at bounding box center [1047, 427] width 65 height 19
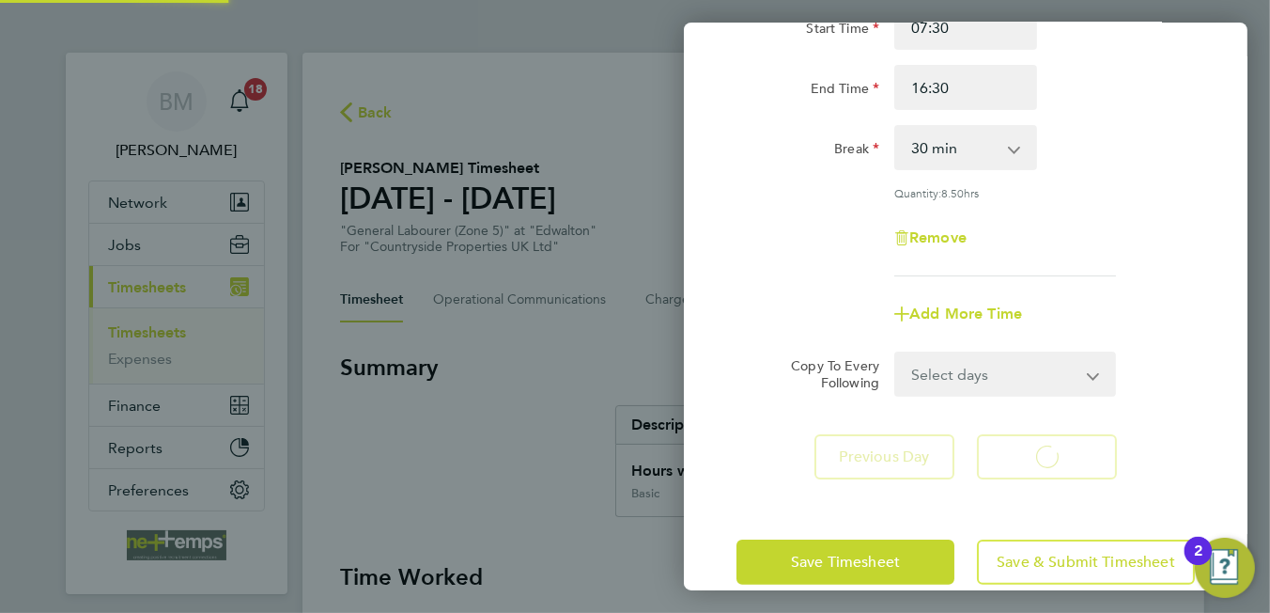
select select "30"
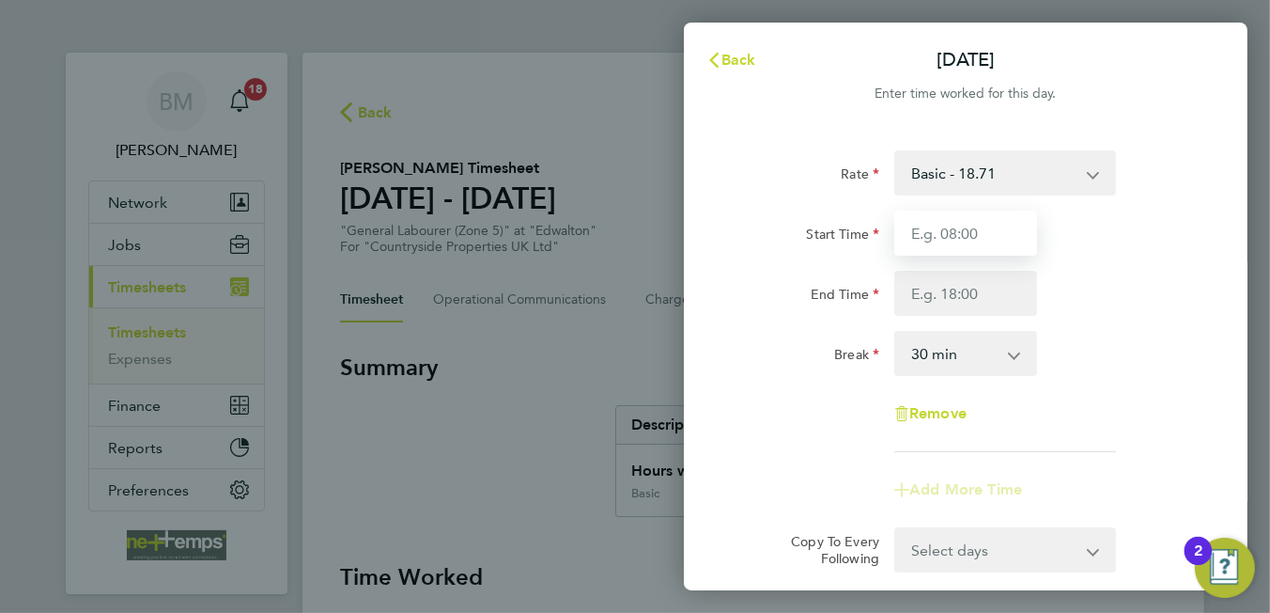
click at [964, 227] on input "Start Time" at bounding box center [965, 232] width 143 height 45
type input "07:30"
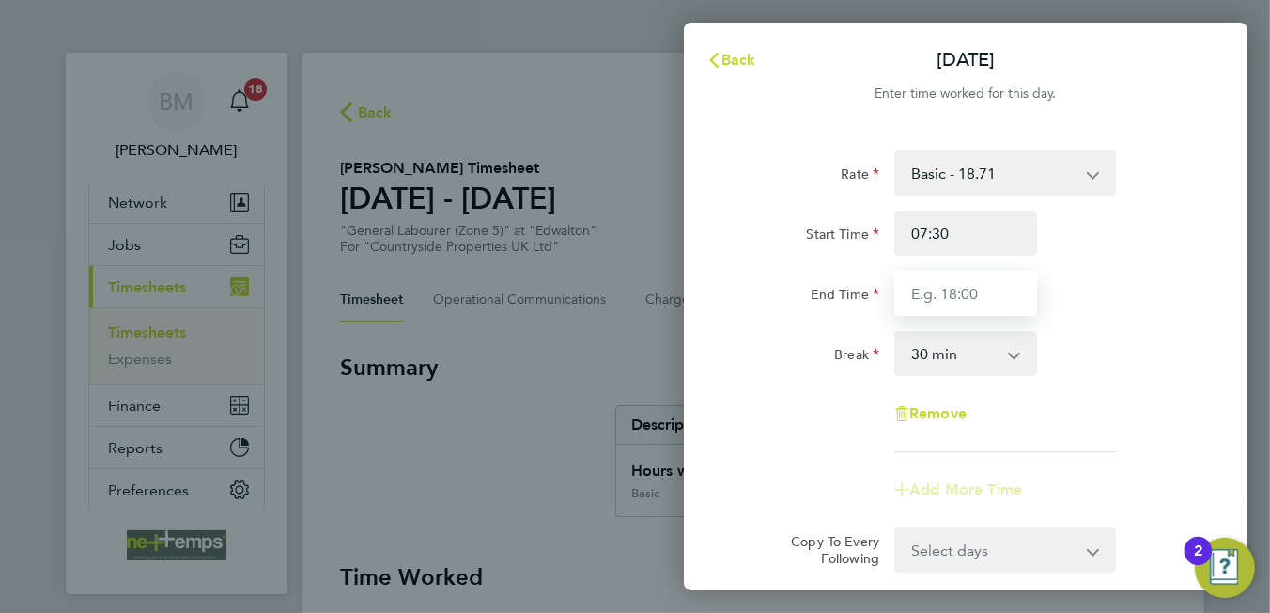
type input "16:30"
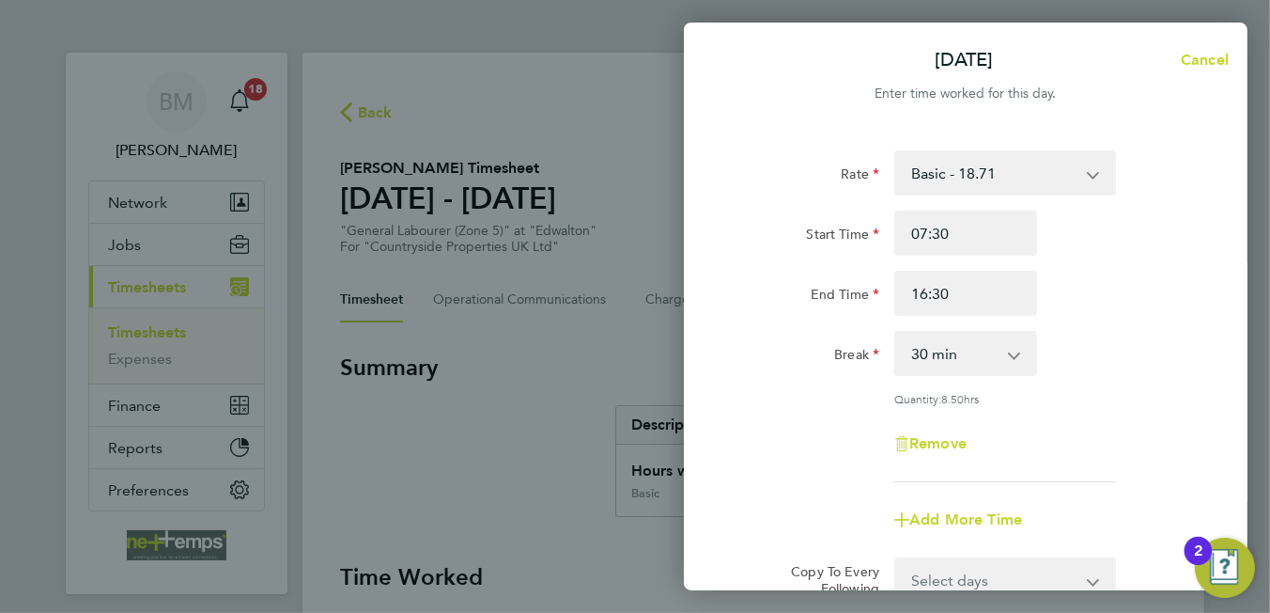
click at [1129, 384] on div "Rate Basic - 18.71 Start Time 07:30 End Time 16:30 Break 0 min 15 min 30 min 45…" at bounding box center [966, 316] width 458 height 332
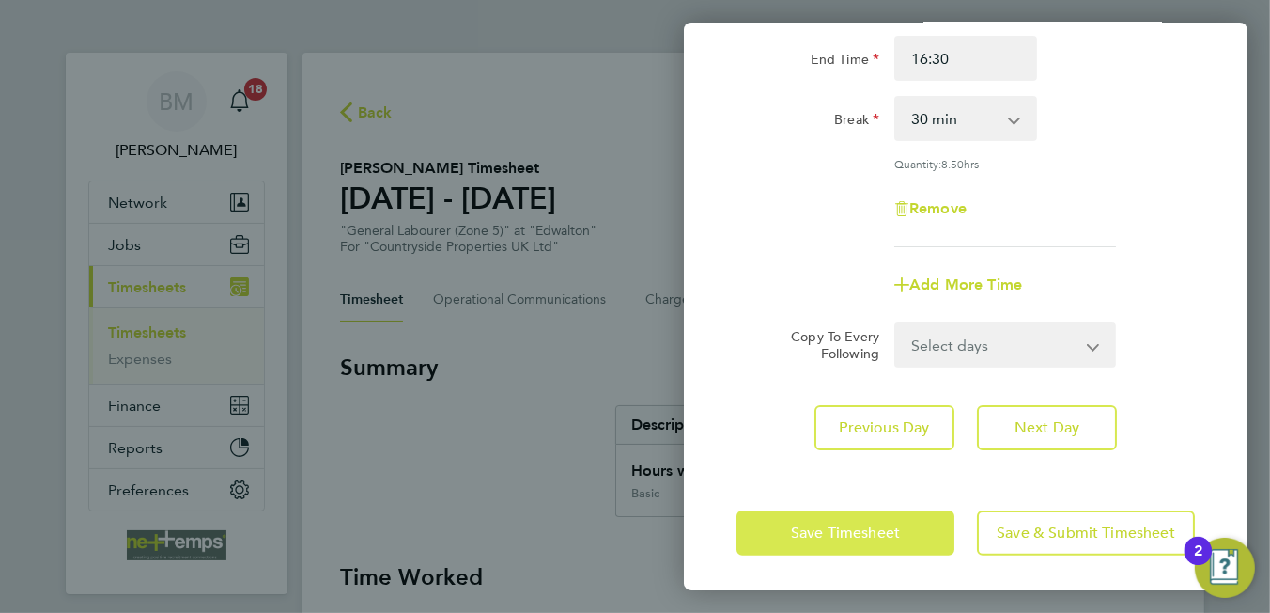
click at [815, 548] on button "Save Timesheet" at bounding box center [846, 532] width 218 height 45
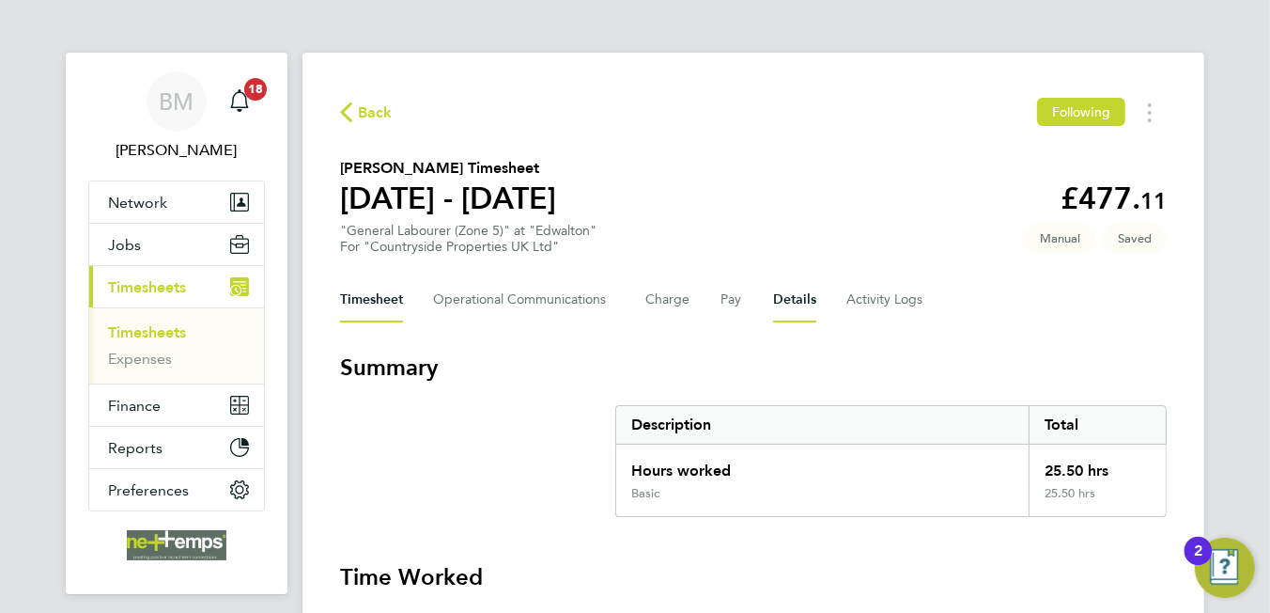
click at [773, 303] on button "Details" at bounding box center [794, 299] width 43 height 45
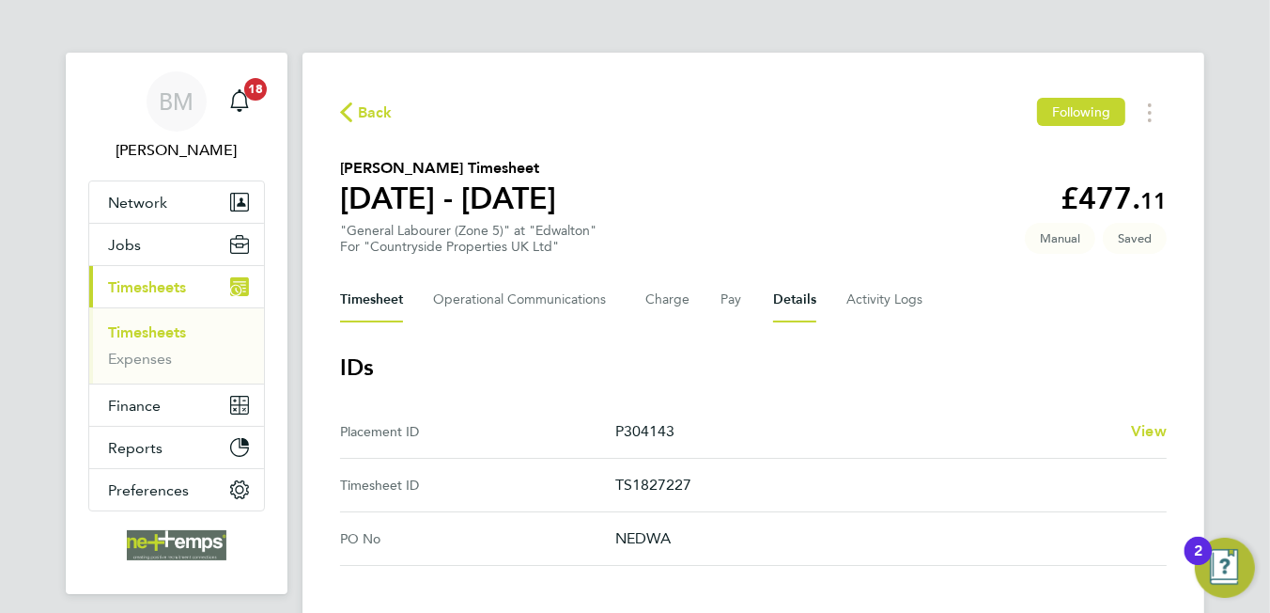
click at [373, 292] on button "Timesheet" at bounding box center [371, 299] width 63 height 45
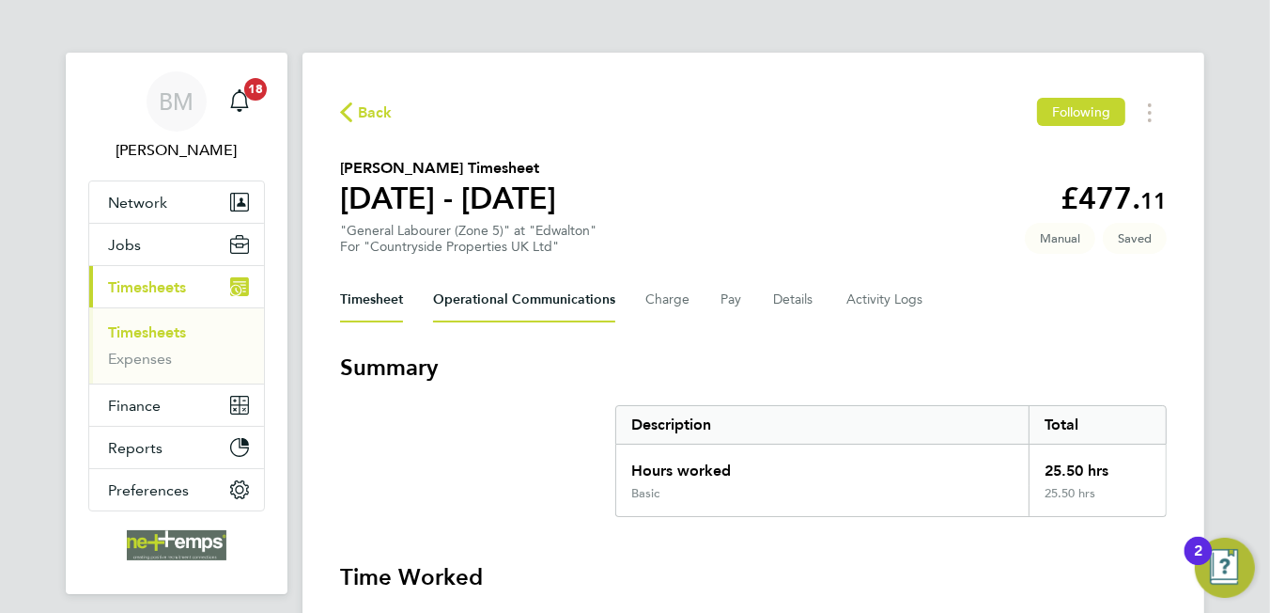
click at [537, 303] on Communications-tab "Operational Communications" at bounding box center [524, 299] width 182 height 45
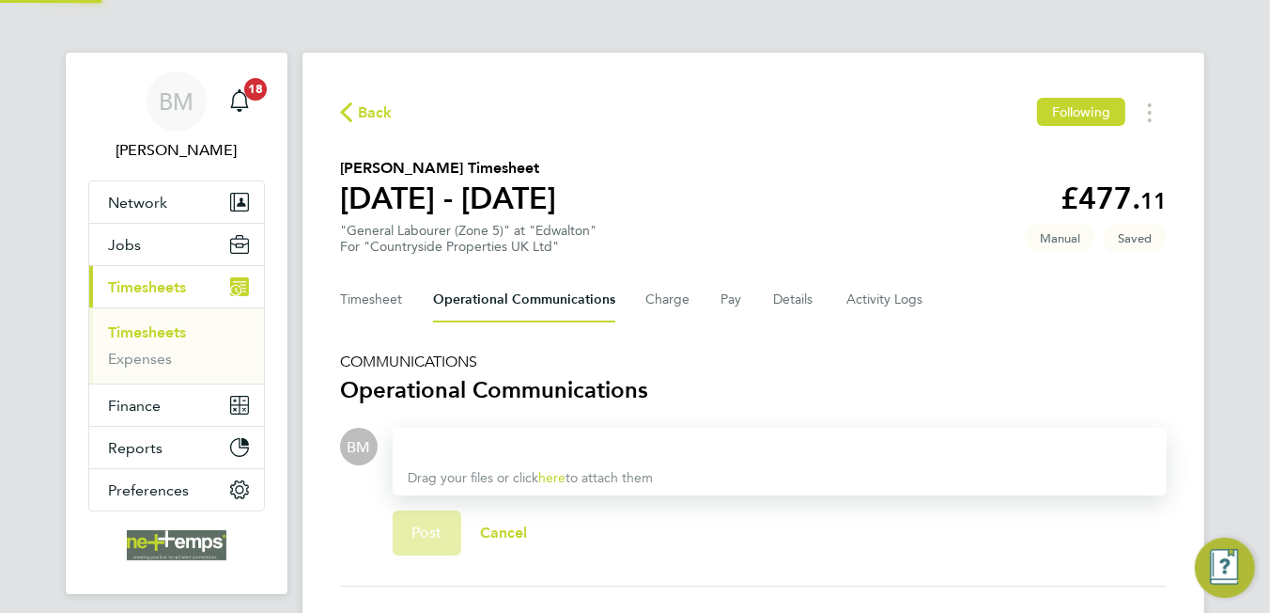
scroll to position [141, 0]
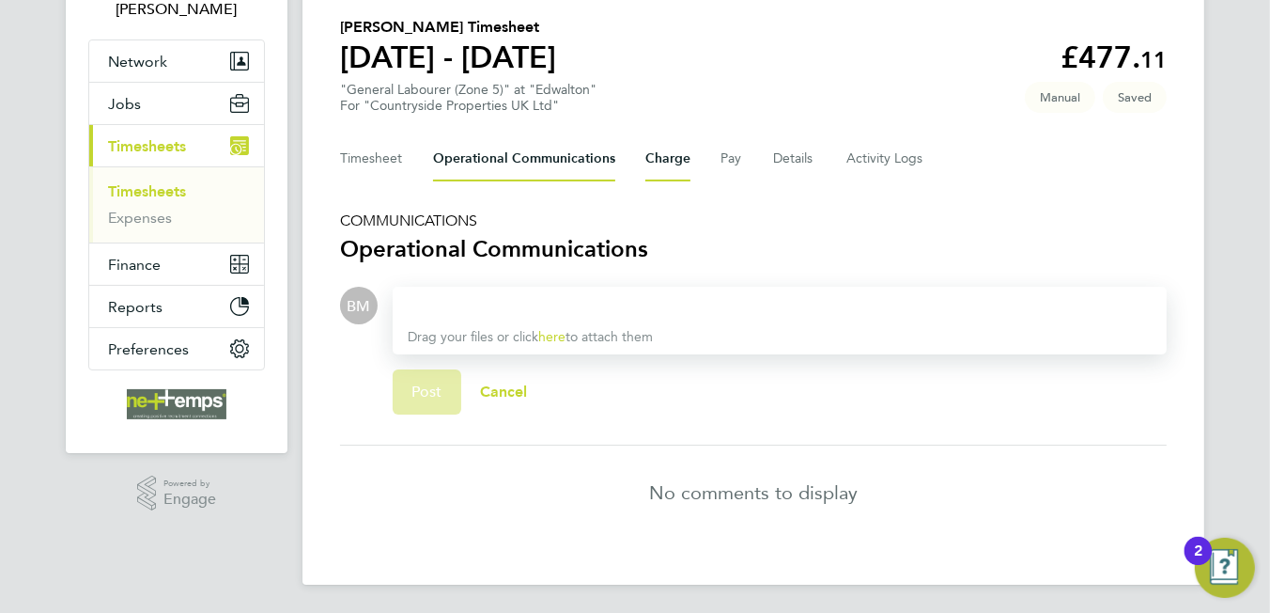
click at [664, 161] on button "Charge" at bounding box center [667, 158] width 45 height 45
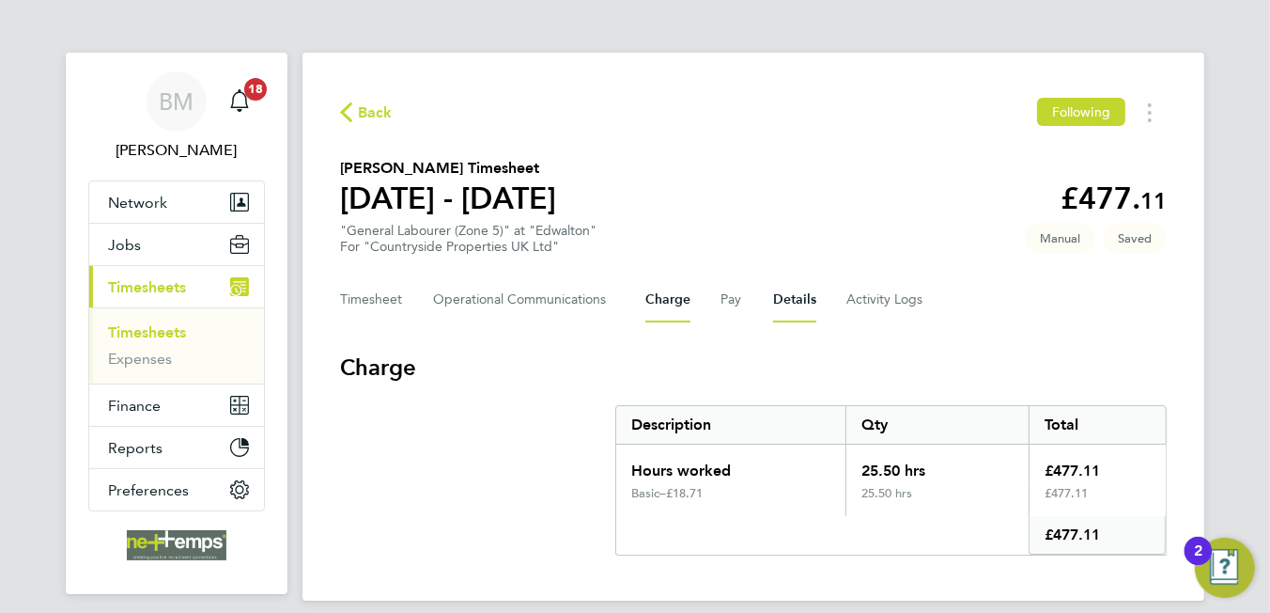
click at [786, 281] on button "Details" at bounding box center [794, 299] width 43 height 45
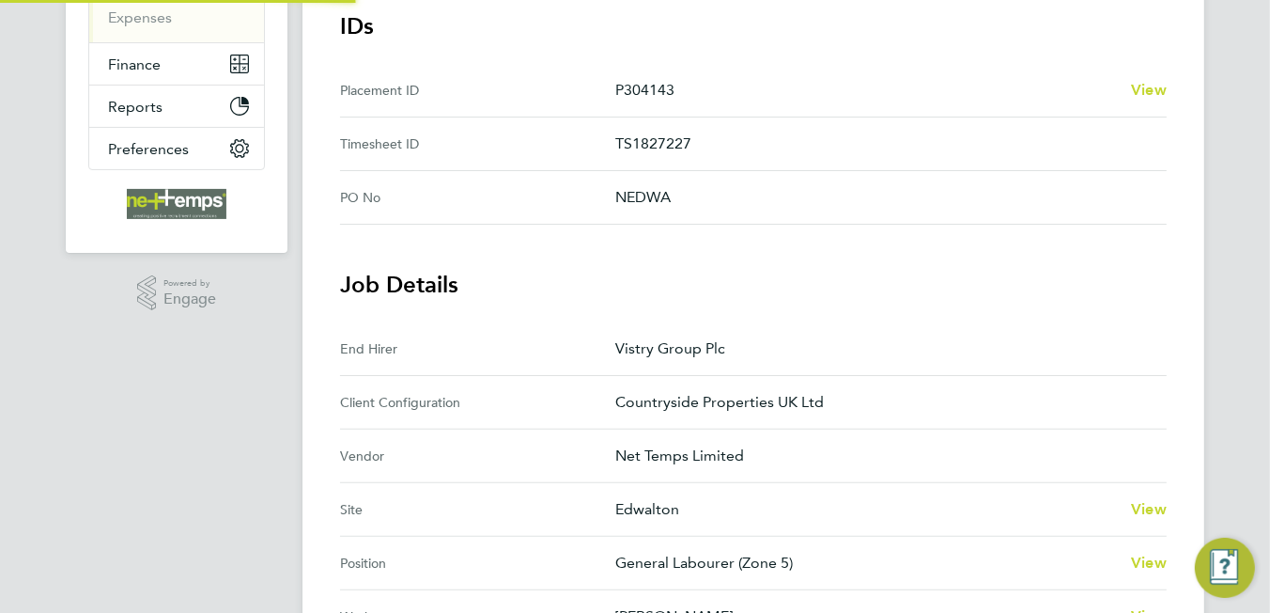
scroll to position [624, 0]
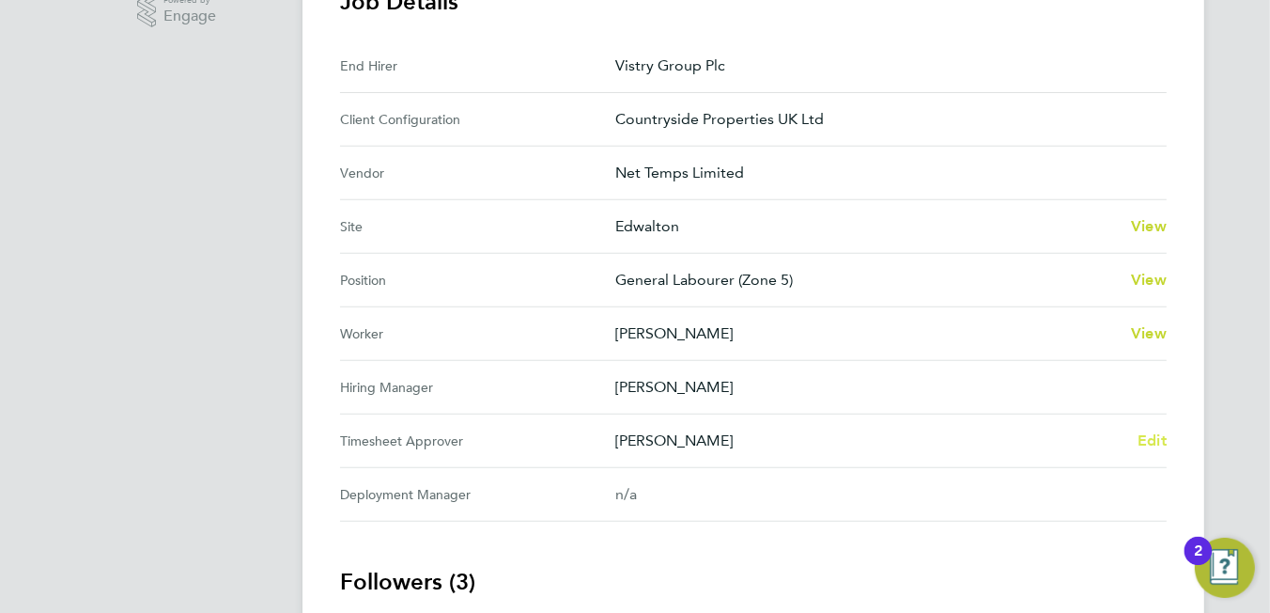
click at [1158, 444] on span "Edit" at bounding box center [1152, 440] width 29 height 18
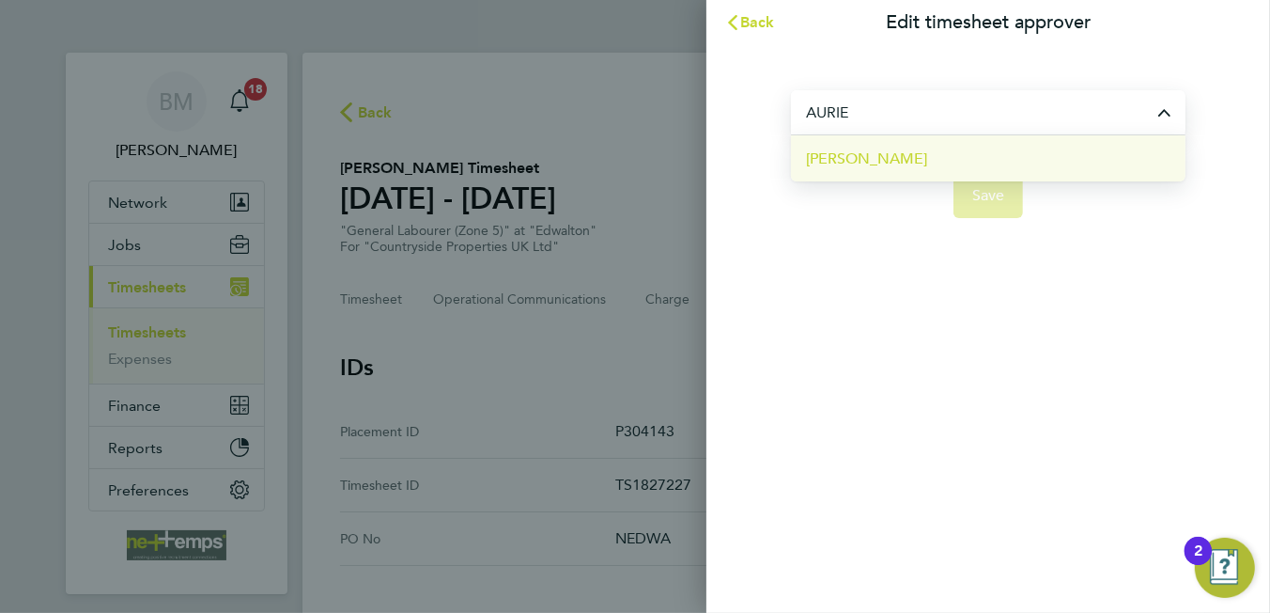
click at [923, 167] on li "[PERSON_NAME]" at bounding box center [988, 158] width 395 height 46
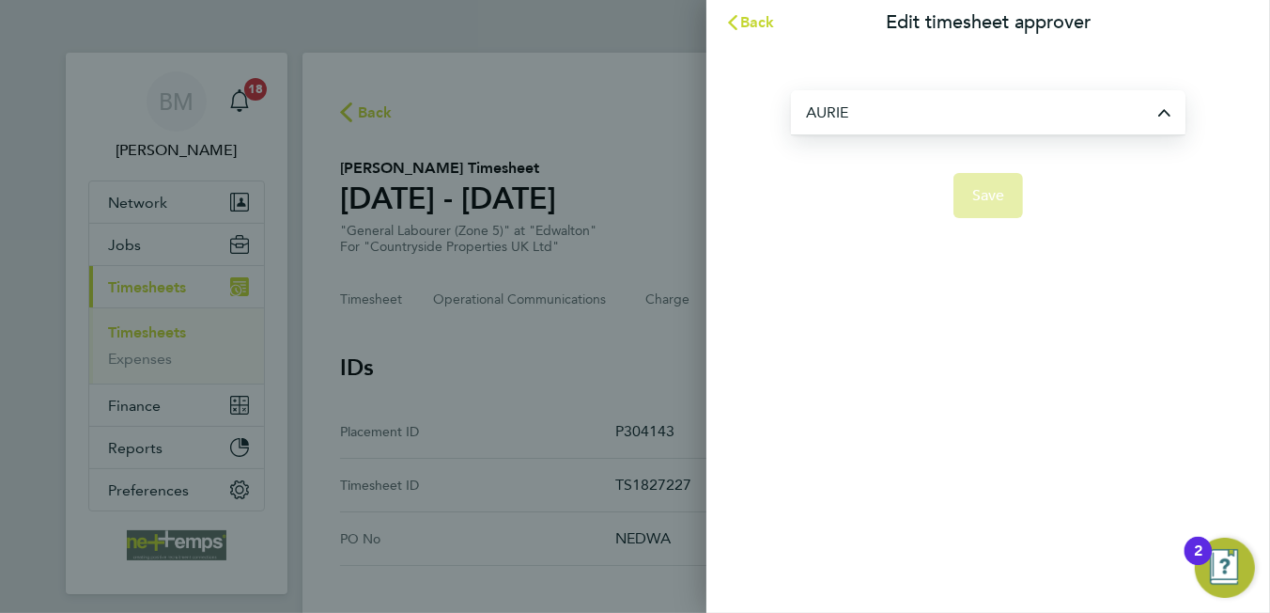
type input "[PERSON_NAME]"
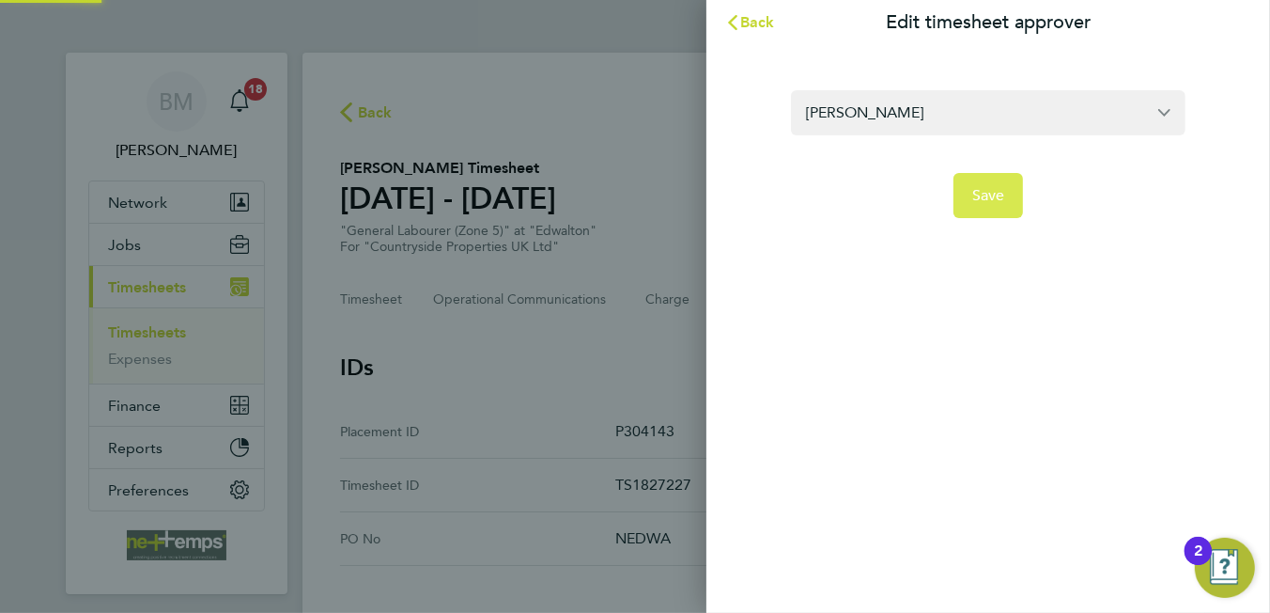
click at [995, 206] on button "Save" at bounding box center [989, 195] width 70 height 45
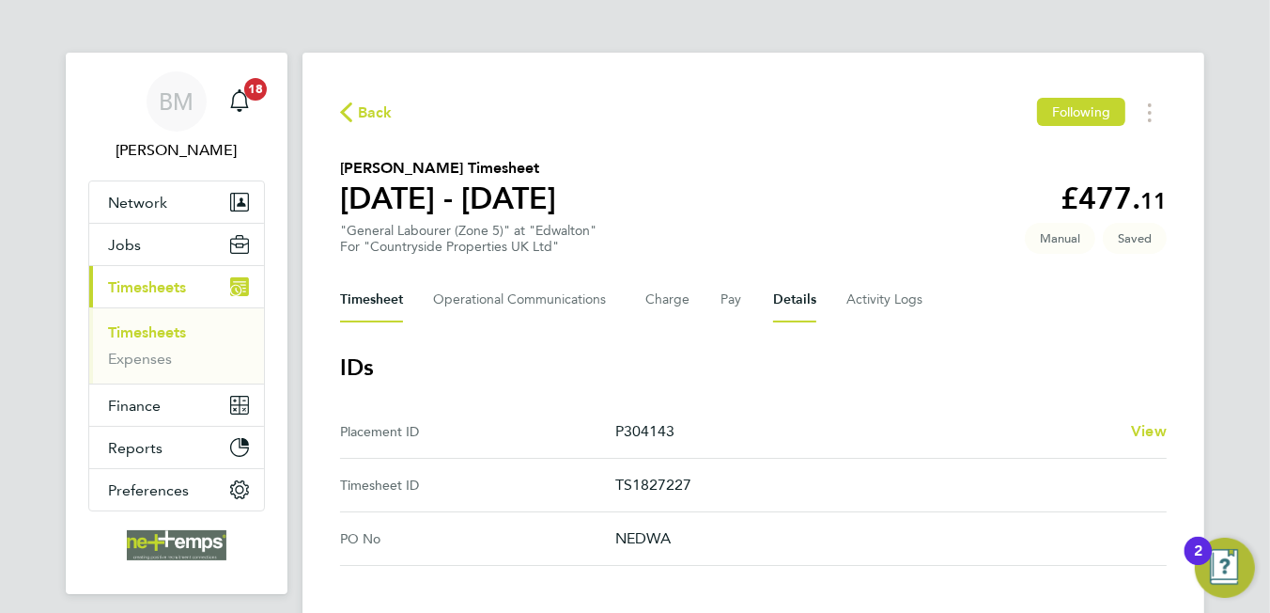
click at [366, 312] on button "Timesheet" at bounding box center [371, 299] width 63 height 45
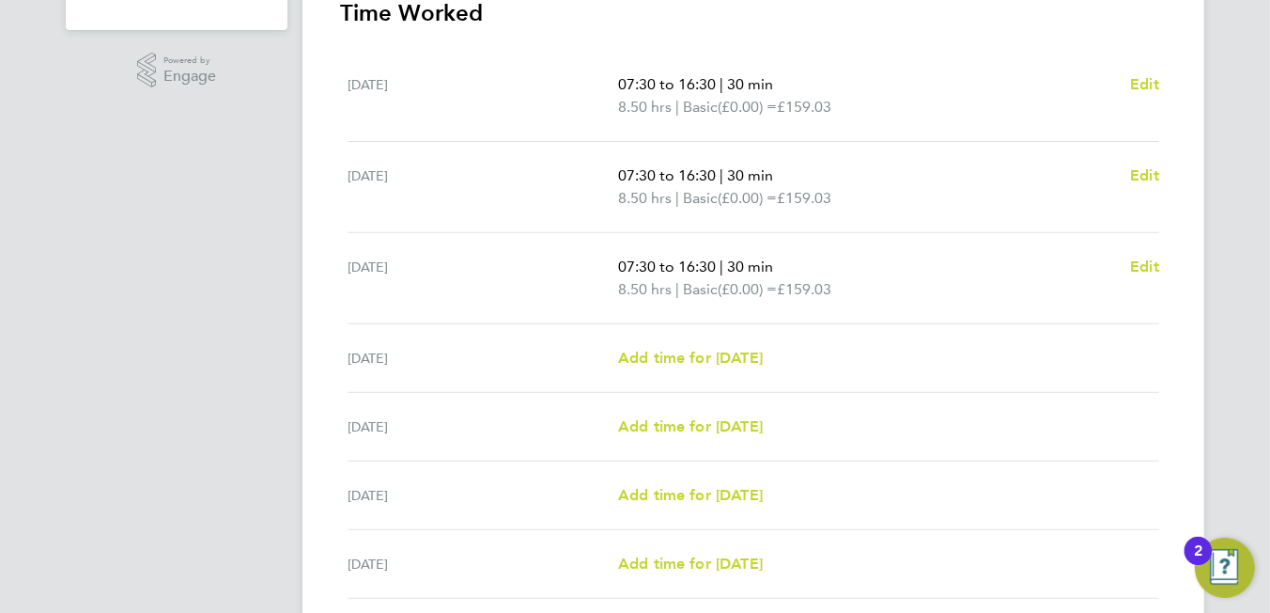
scroll to position [711, 0]
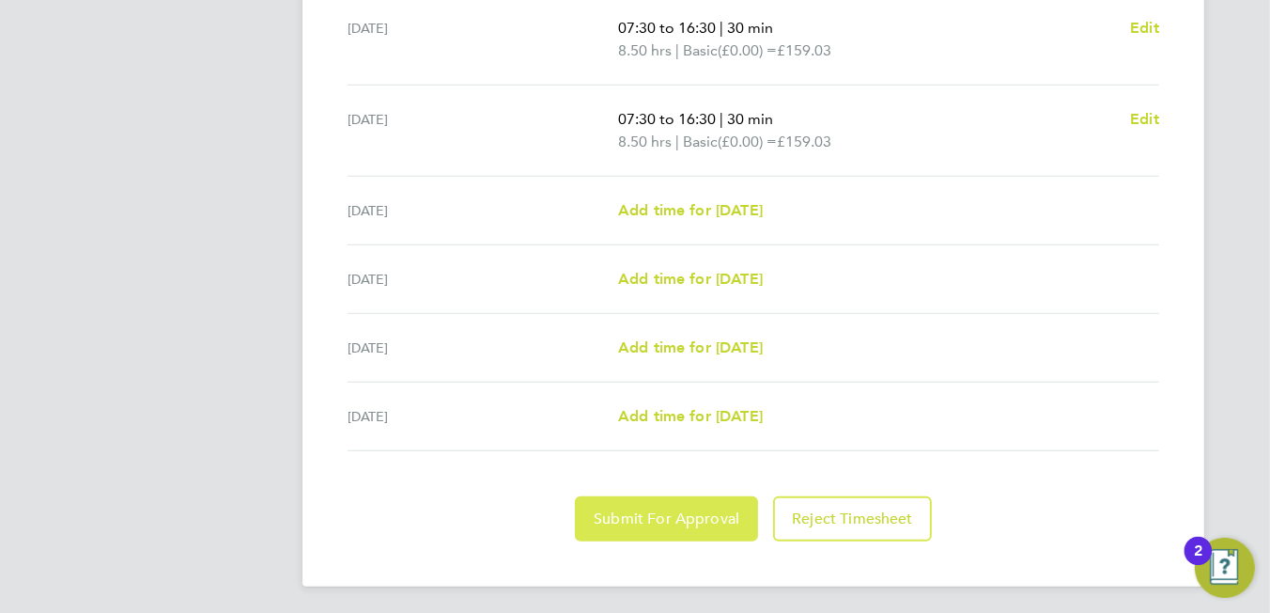
click at [616, 504] on button "Submit For Approval" at bounding box center [666, 518] width 183 height 45
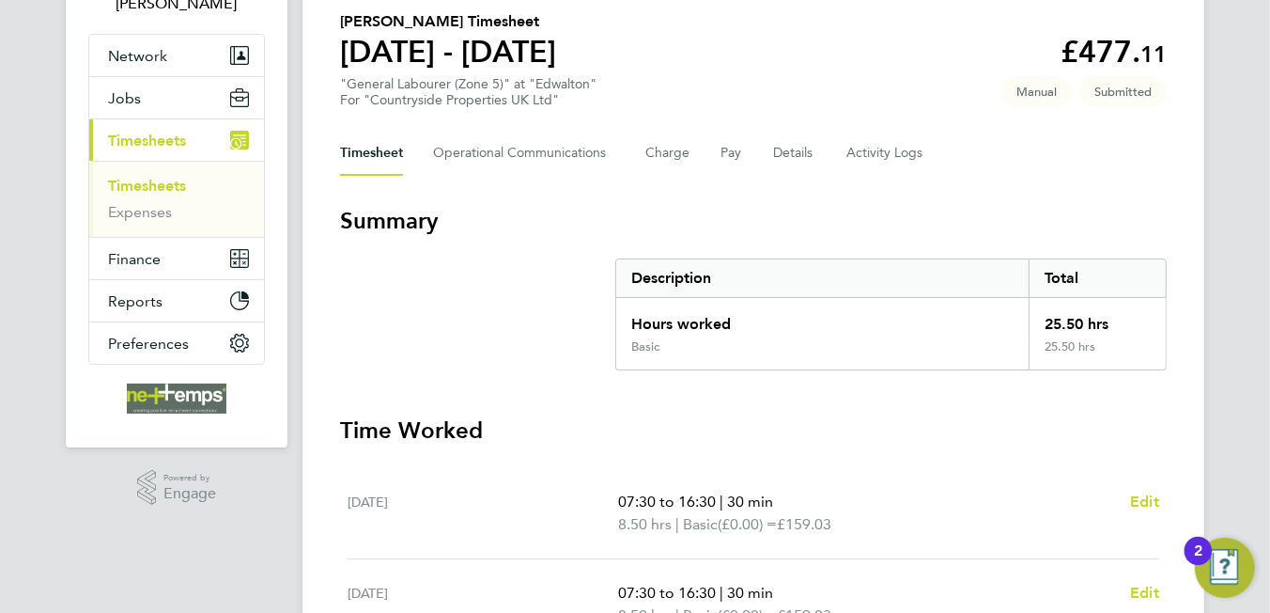
scroll to position [0, 0]
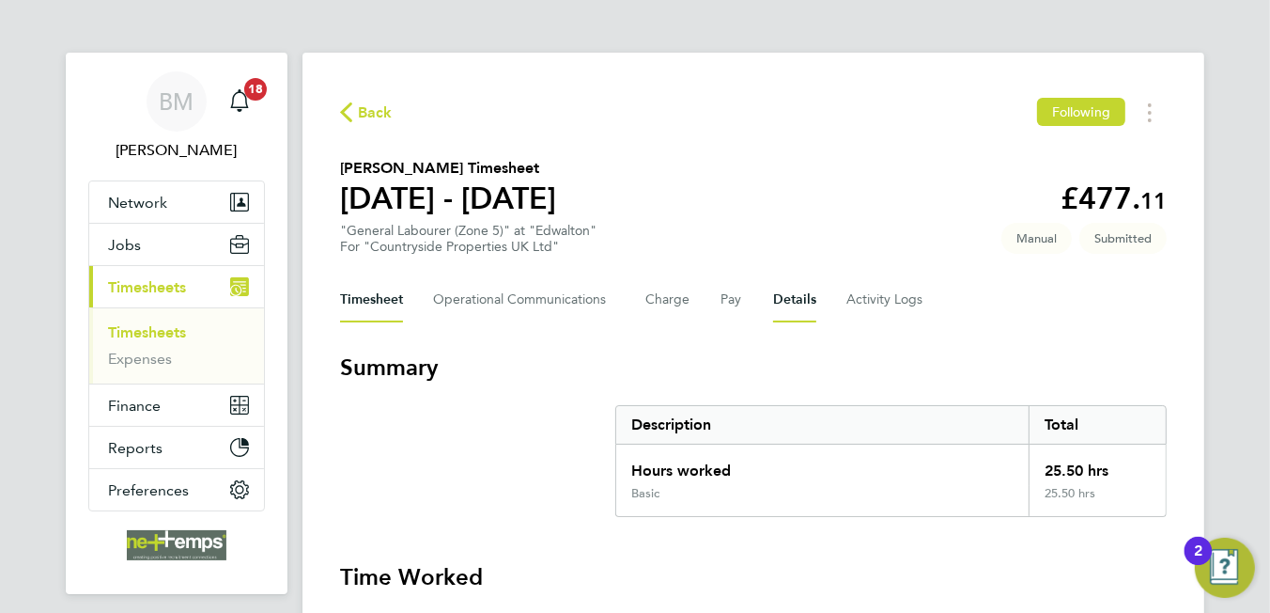
click at [788, 296] on button "Details" at bounding box center [794, 299] width 43 height 45
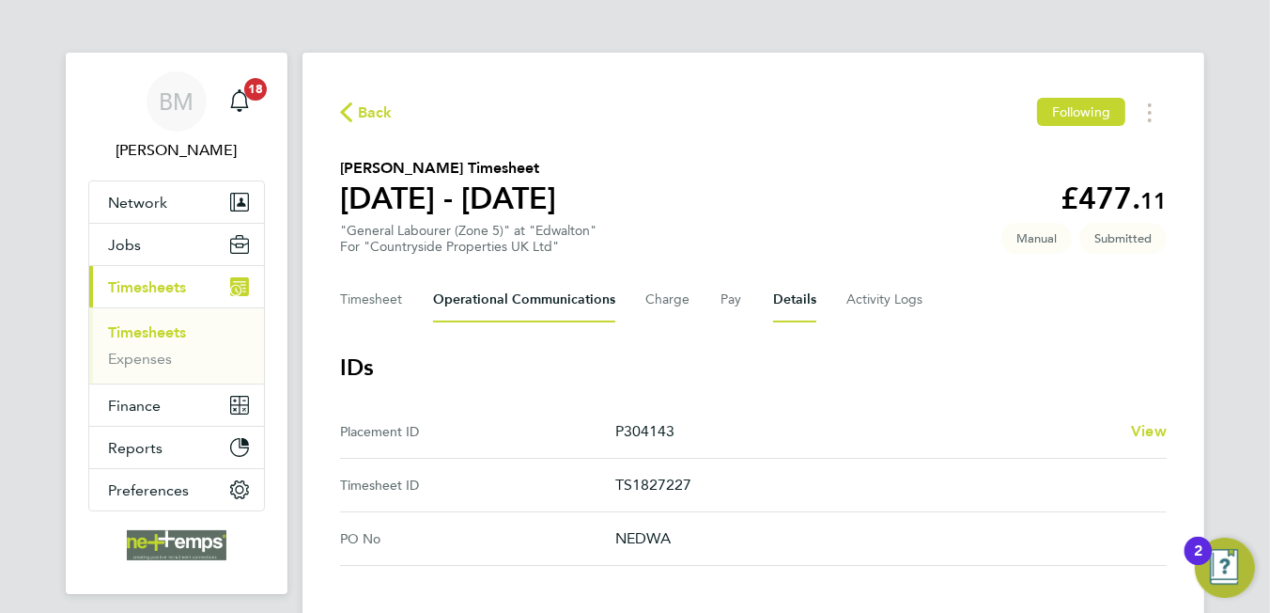
click at [534, 291] on Communications-tab "Operational Communications" at bounding box center [524, 299] width 182 height 45
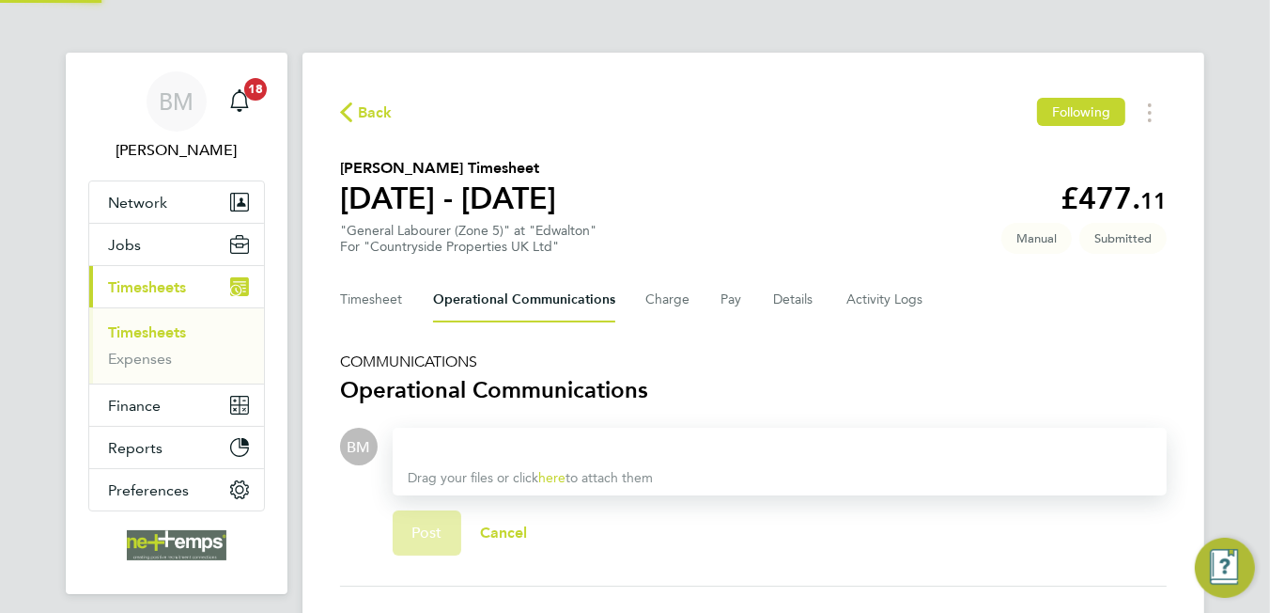
scroll to position [141, 0]
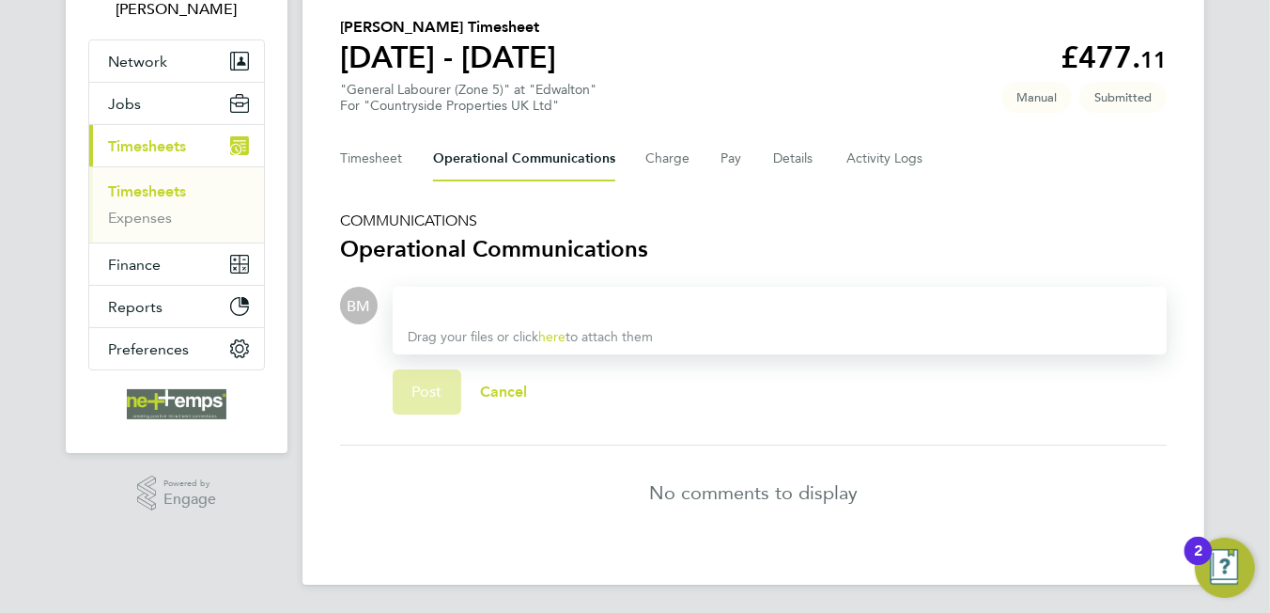
click at [550, 318] on div "Drag your files or click here to attach them" at bounding box center [780, 321] width 774 height 68
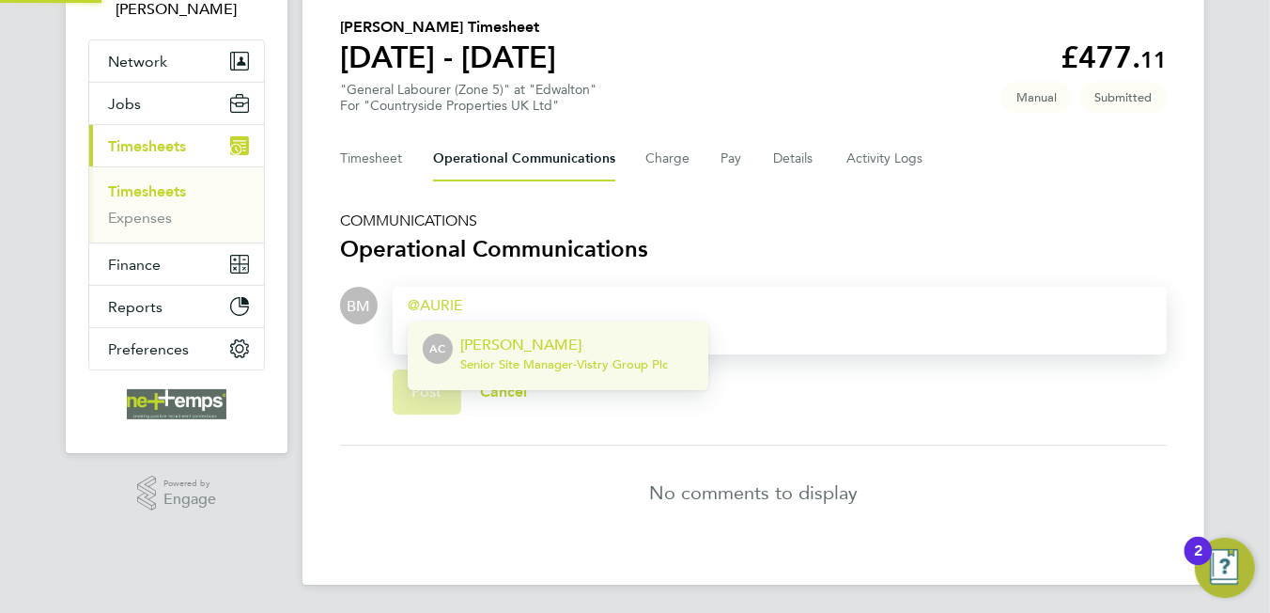
click at [528, 335] on p "[PERSON_NAME]" at bounding box center [564, 345] width 208 height 23
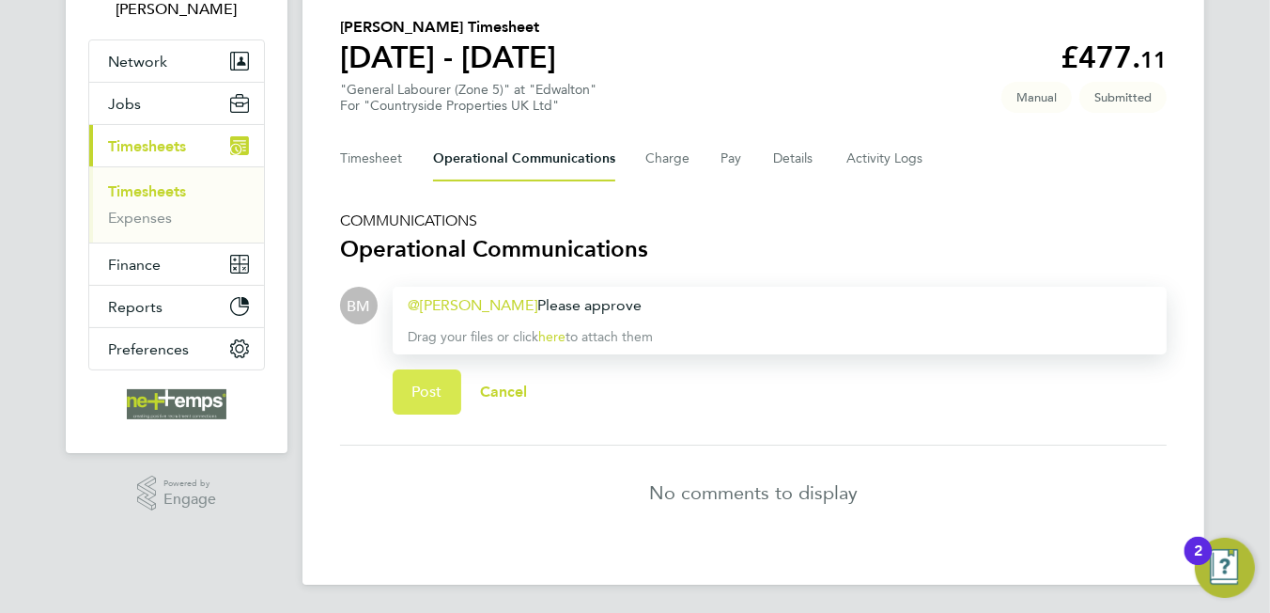
click at [403, 397] on button "Post" at bounding box center [427, 391] width 69 height 45
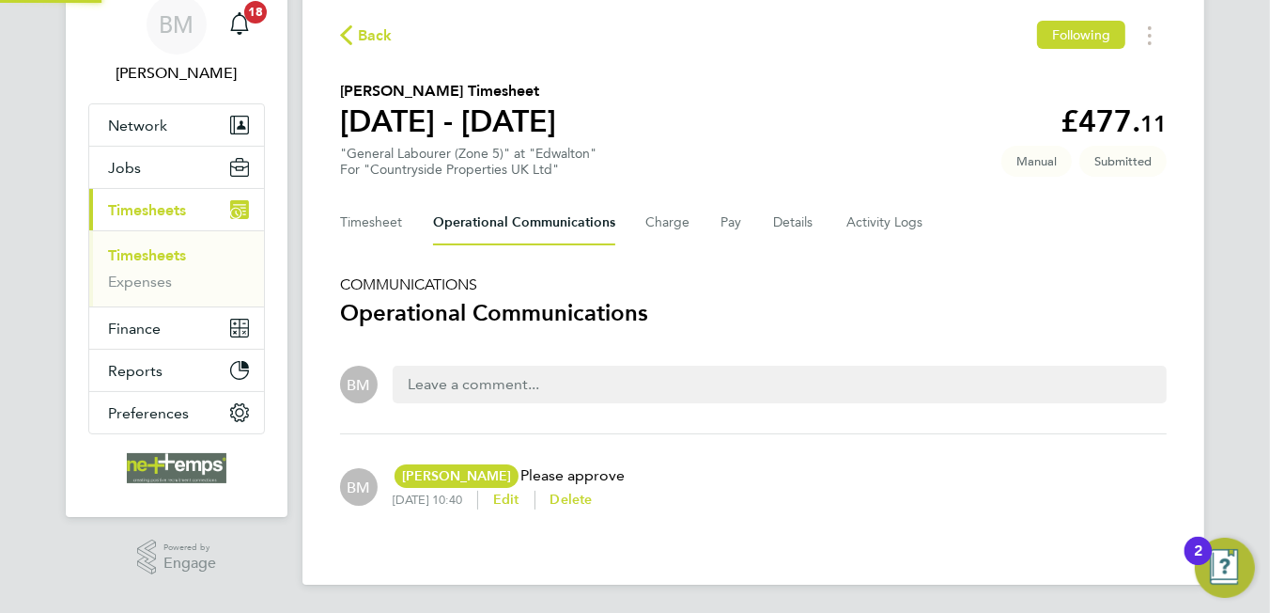
scroll to position [0, 0]
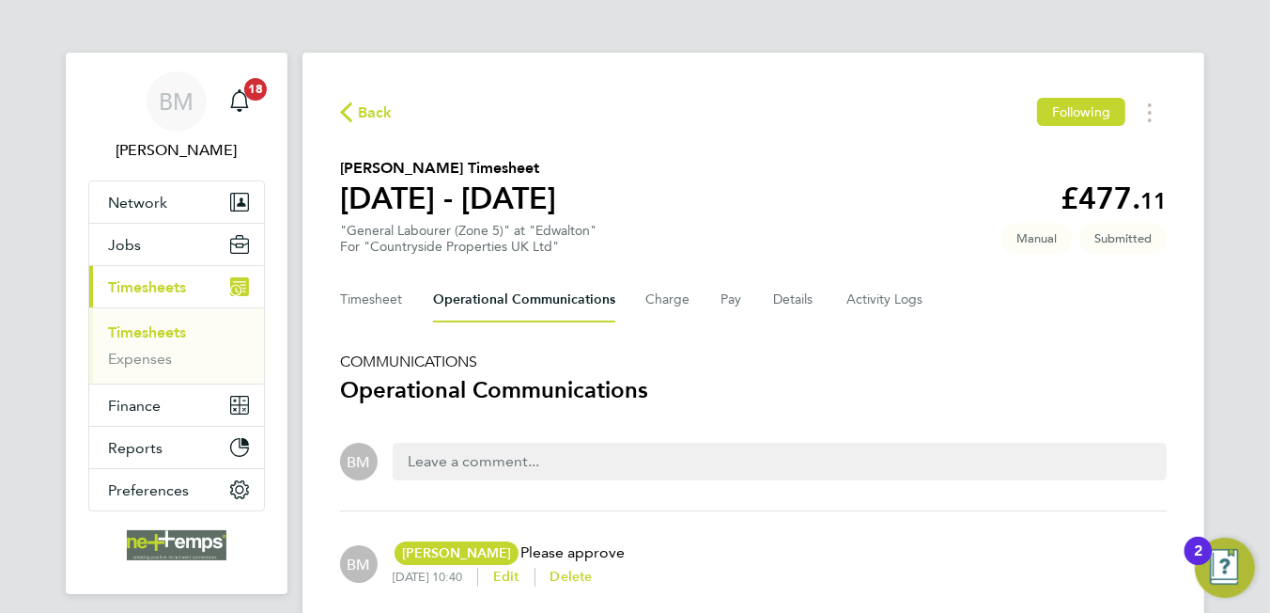
click at [351, 104] on icon "button" at bounding box center [346, 112] width 12 height 20
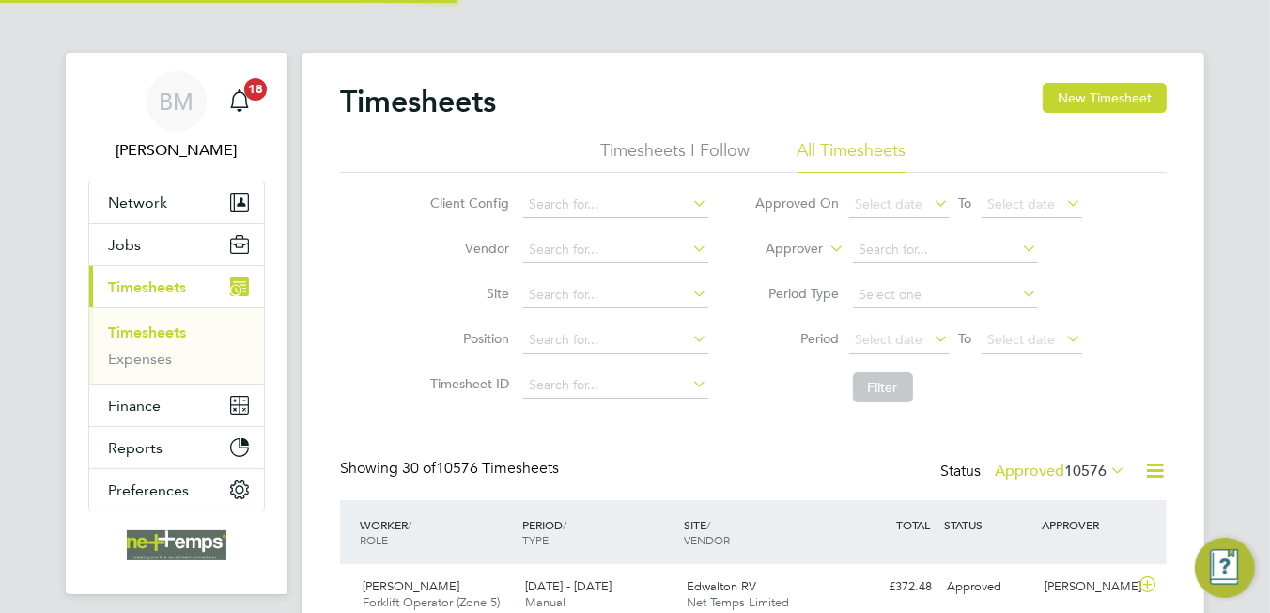
scroll to position [47, 163]
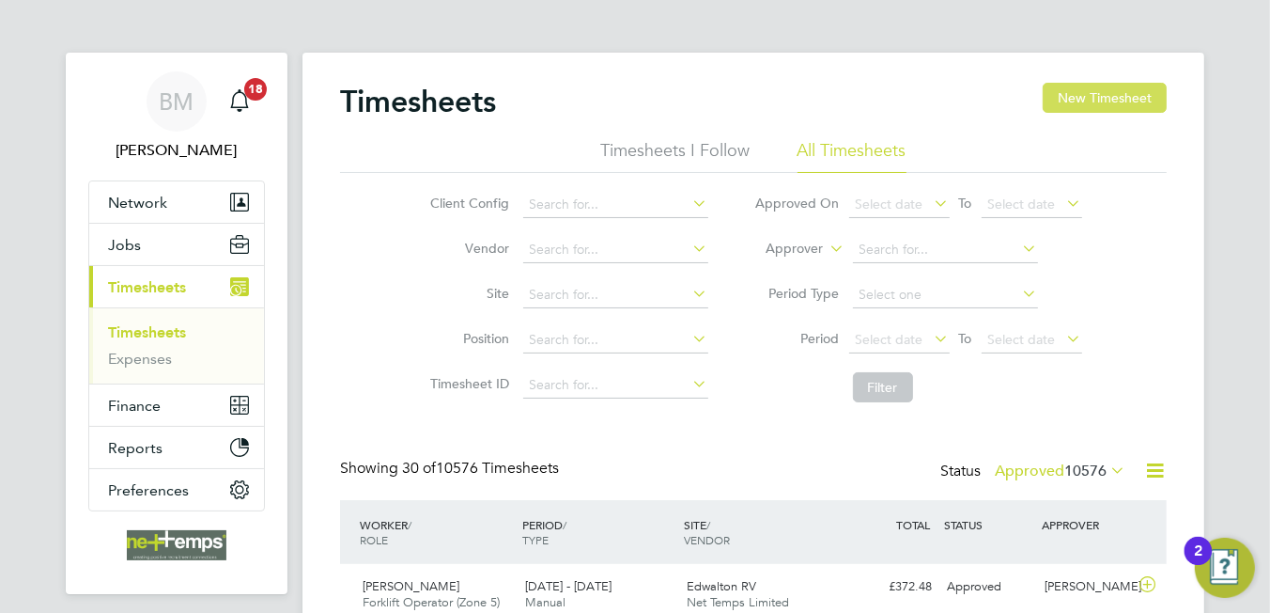
click at [1064, 89] on button "New Timesheet" at bounding box center [1105, 98] width 124 height 30
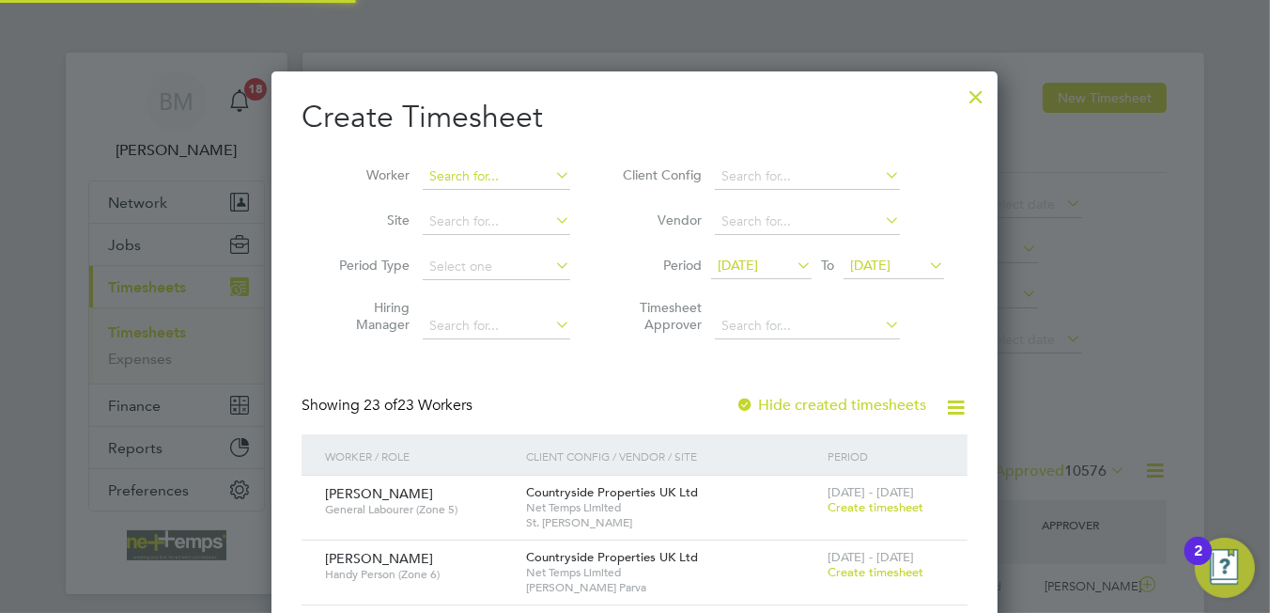
drag, startPoint x: 447, startPoint y: 164, endPoint x: 438, endPoint y: 166, distance: 9.6
click at [443, 164] on input at bounding box center [497, 176] width 148 height 26
type input "d"
click at [460, 222] on b "Daniel" at bounding box center [484, 227] width 109 height 16
type input "[PERSON_NAME]"
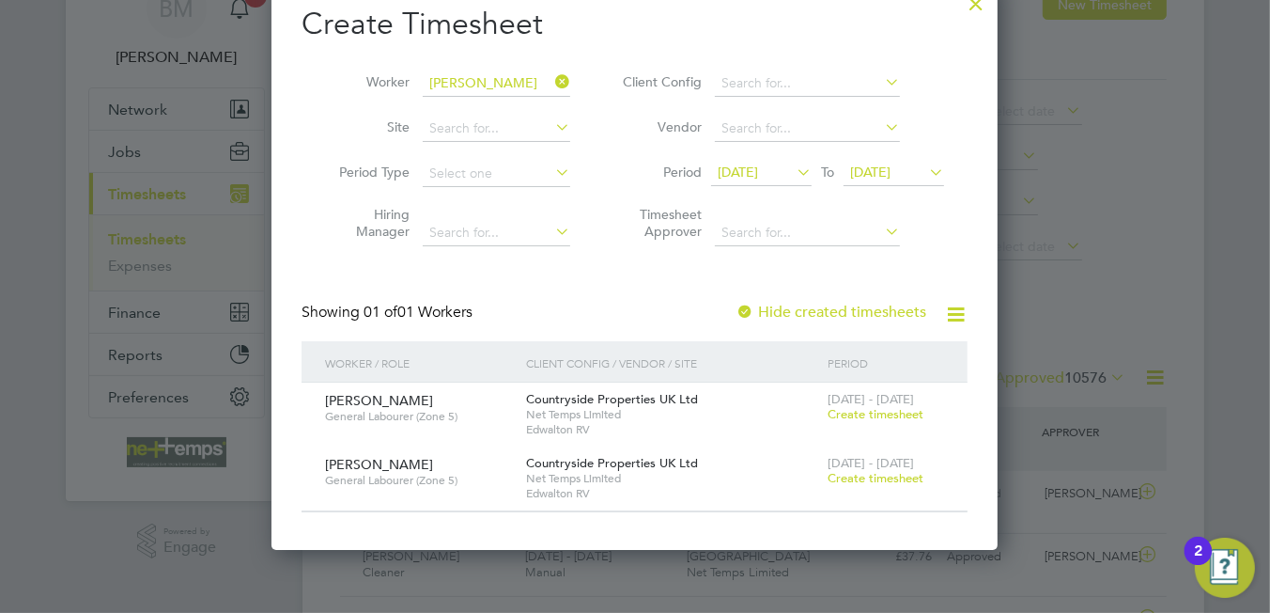
click at [888, 474] on span "Create timesheet" at bounding box center [876, 478] width 96 height 16
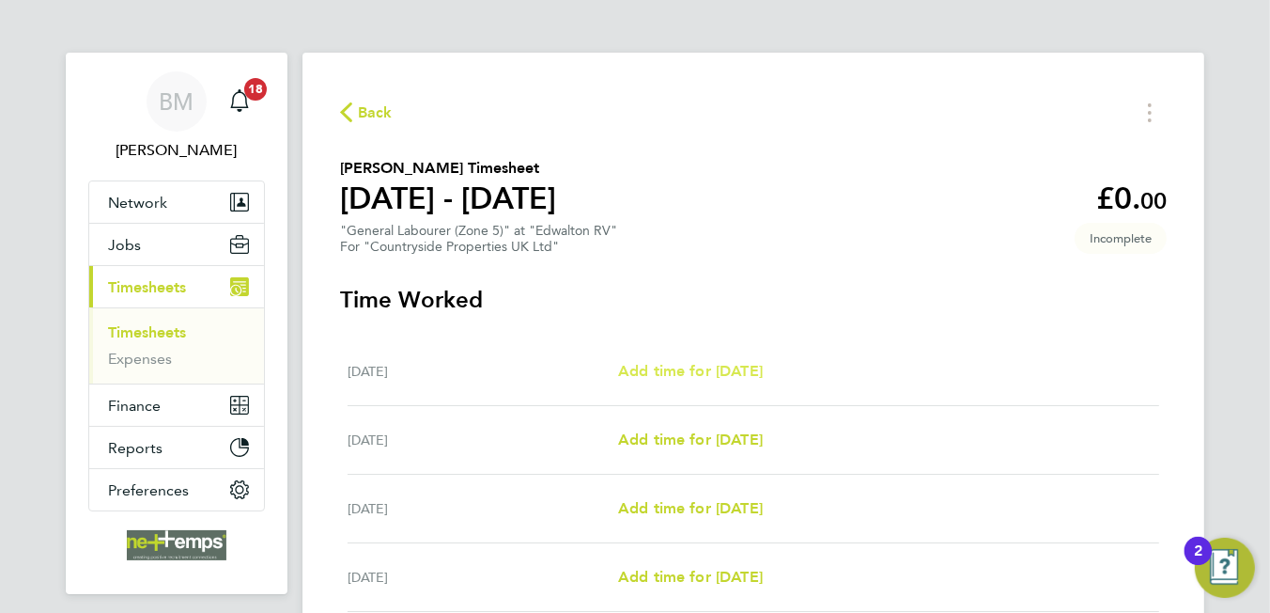
click at [700, 364] on span "Add time for Mon 15 Sep" at bounding box center [690, 371] width 145 height 18
select select "30"
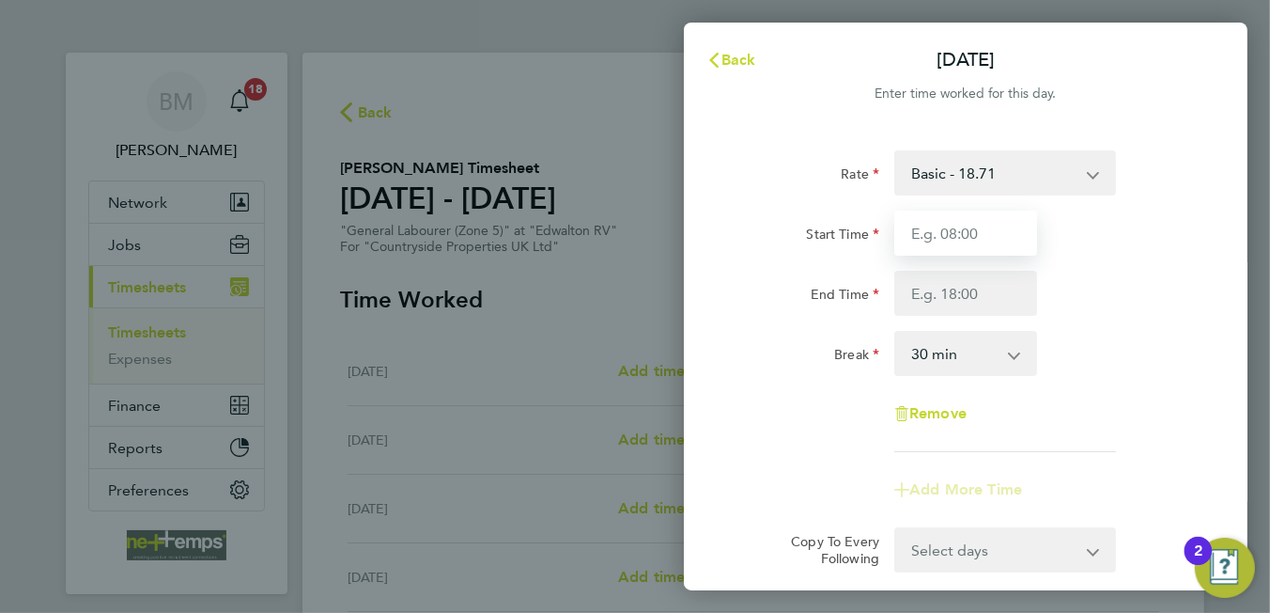
click at [963, 231] on input "Start Time" at bounding box center [965, 232] width 143 height 45
type input "07:30"
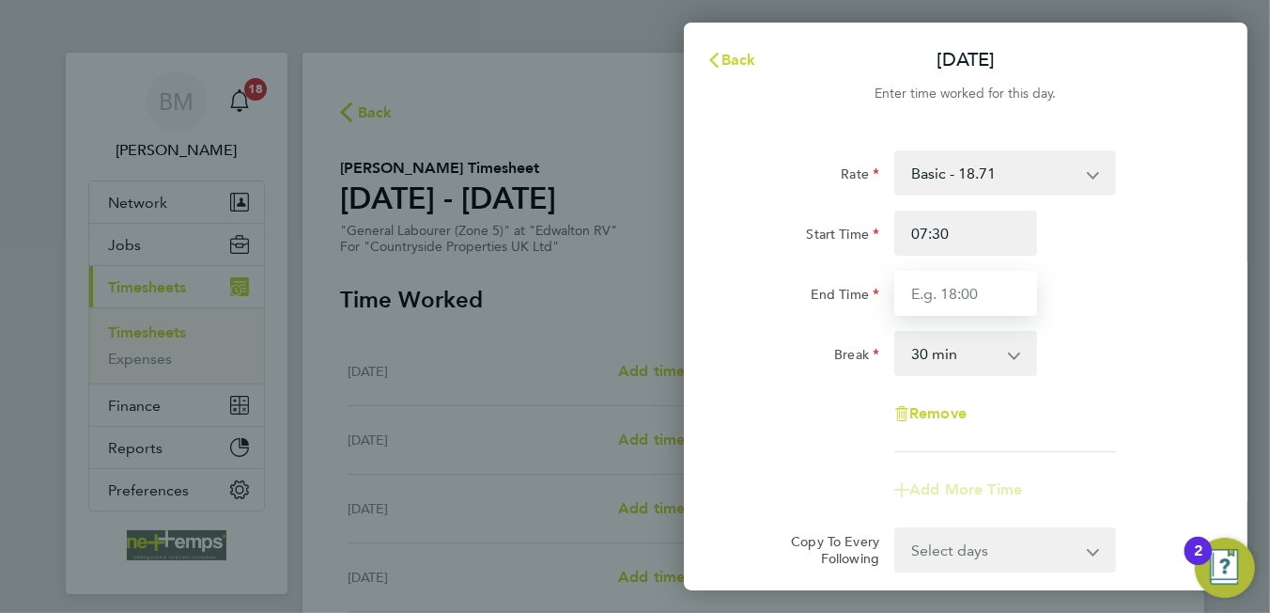
type input "16:30"
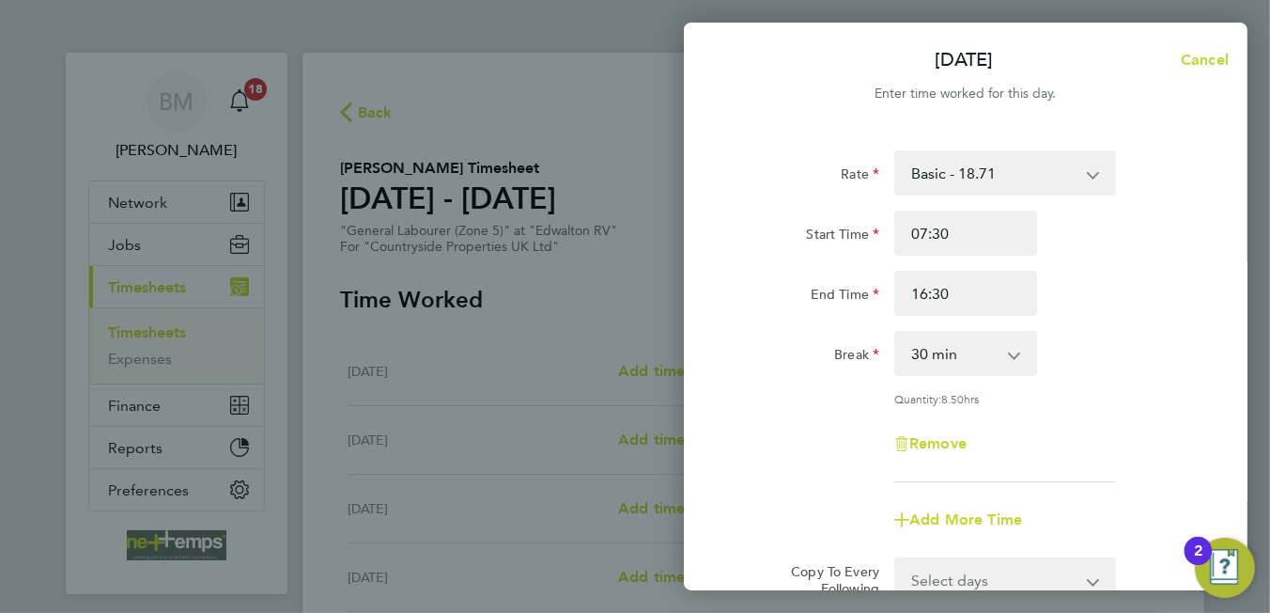
click at [1045, 429] on div "Remove" at bounding box center [966, 443] width 474 height 45
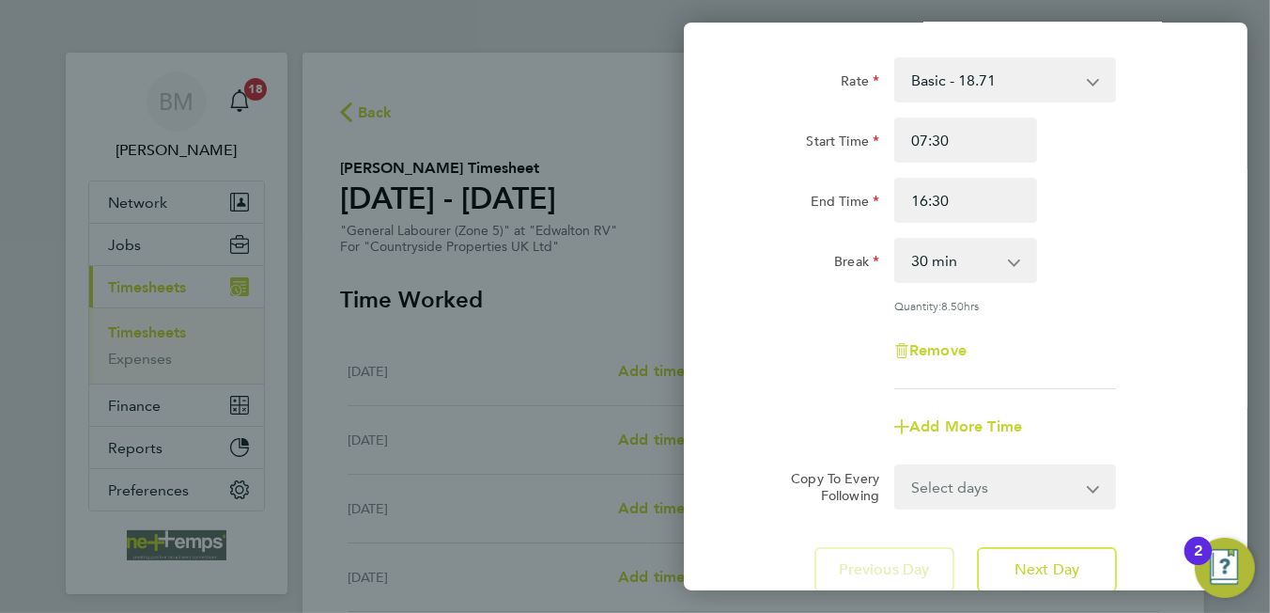
click at [1017, 479] on select "Select days Day Weekday (Mon-Fri) Weekend (Sat-Sun) Tuesday Wednesday Thursday …" at bounding box center [994, 486] width 197 height 41
select select "WEEKDAY"
click at [896, 466] on select "Select days Day Weekday (Mon-Fri) Weekend (Sat-Sun) Tuesday Wednesday Thursday …" at bounding box center [994, 486] width 197 height 41
select select "2025-09-21"
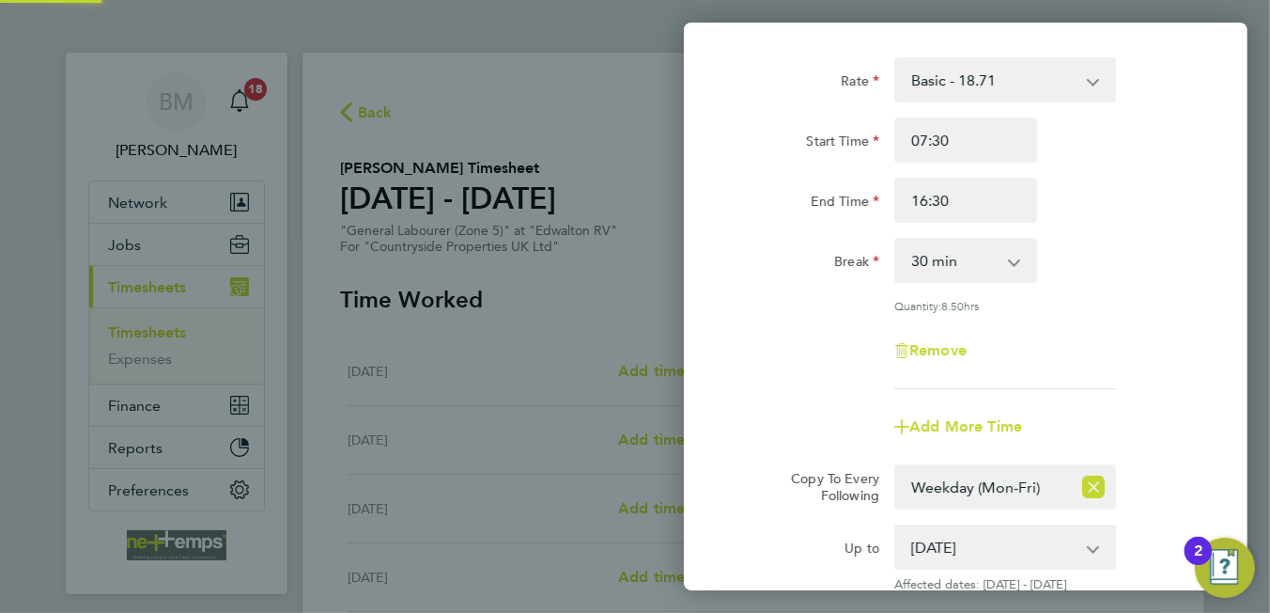
click at [834, 363] on div "Remove" at bounding box center [966, 350] width 474 height 45
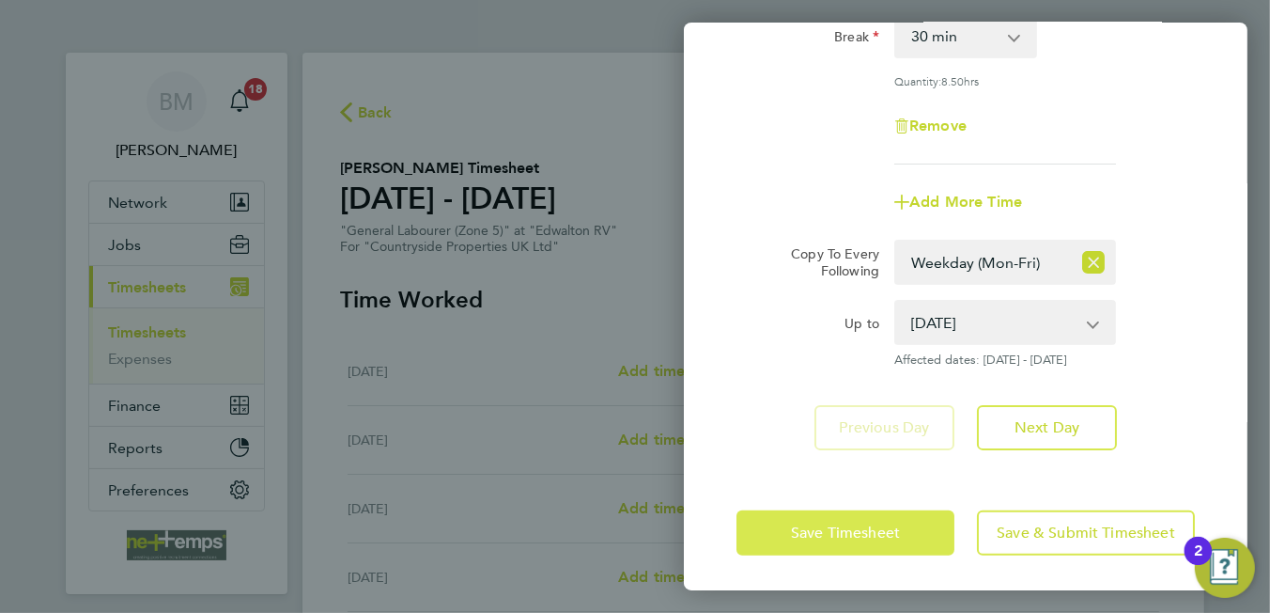
click at [854, 534] on span "Save Timesheet" at bounding box center [845, 532] width 109 height 19
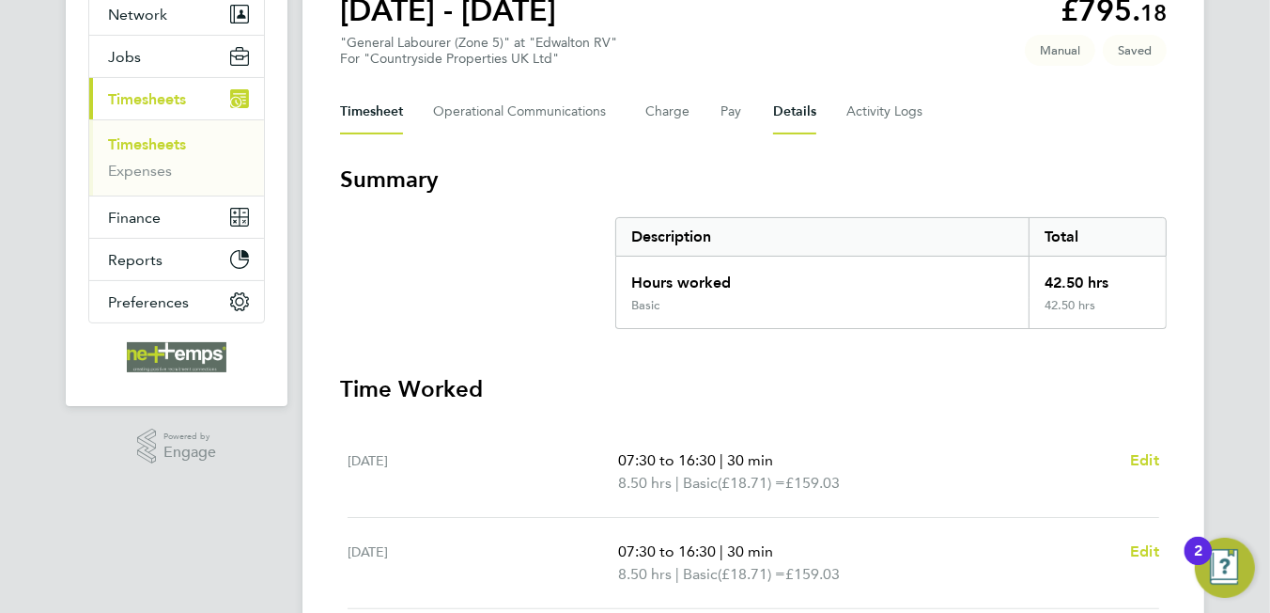
drag, startPoint x: 776, startPoint y: 111, endPoint x: 779, endPoint y: 151, distance: 40.5
click at [776, 112] on button "Details" at bounding box center [794, 111] width 43 height 45
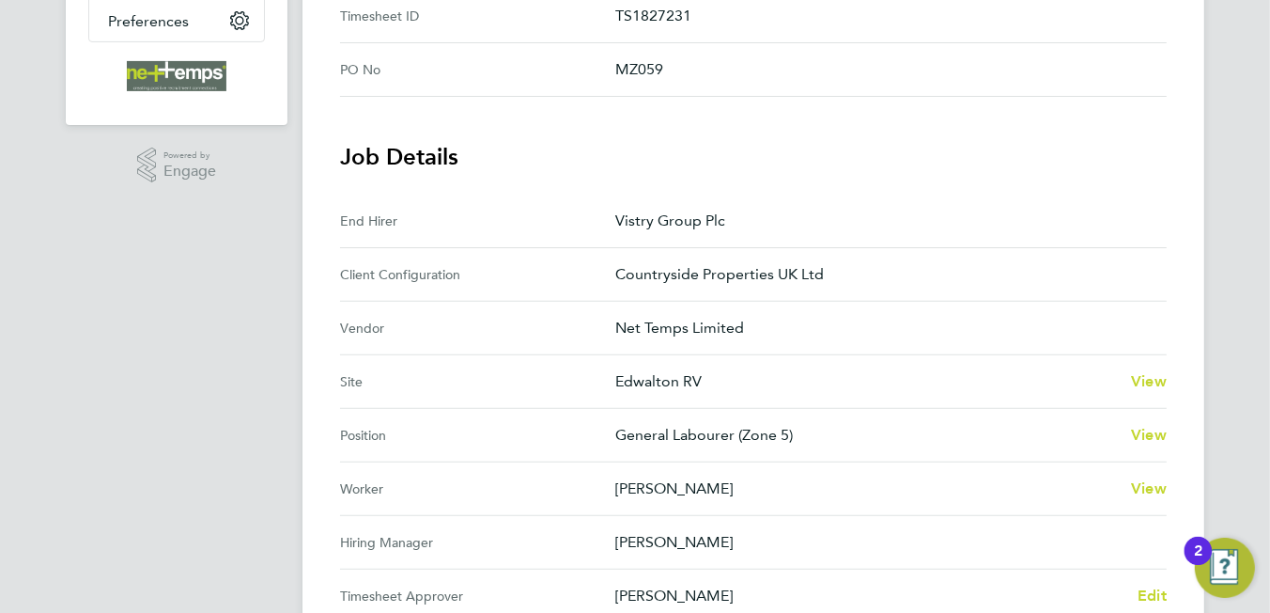
scroll to position [93, 0]
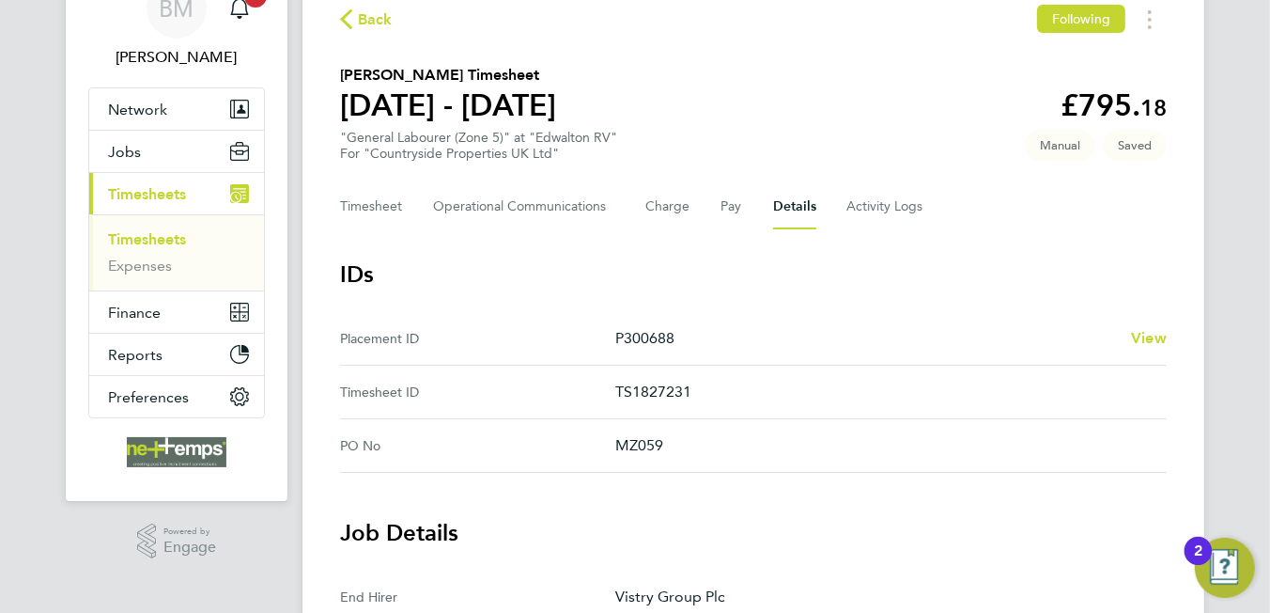
click at [359, 17] on span "Back" at bounding box center [375, 19] width 35 height 23
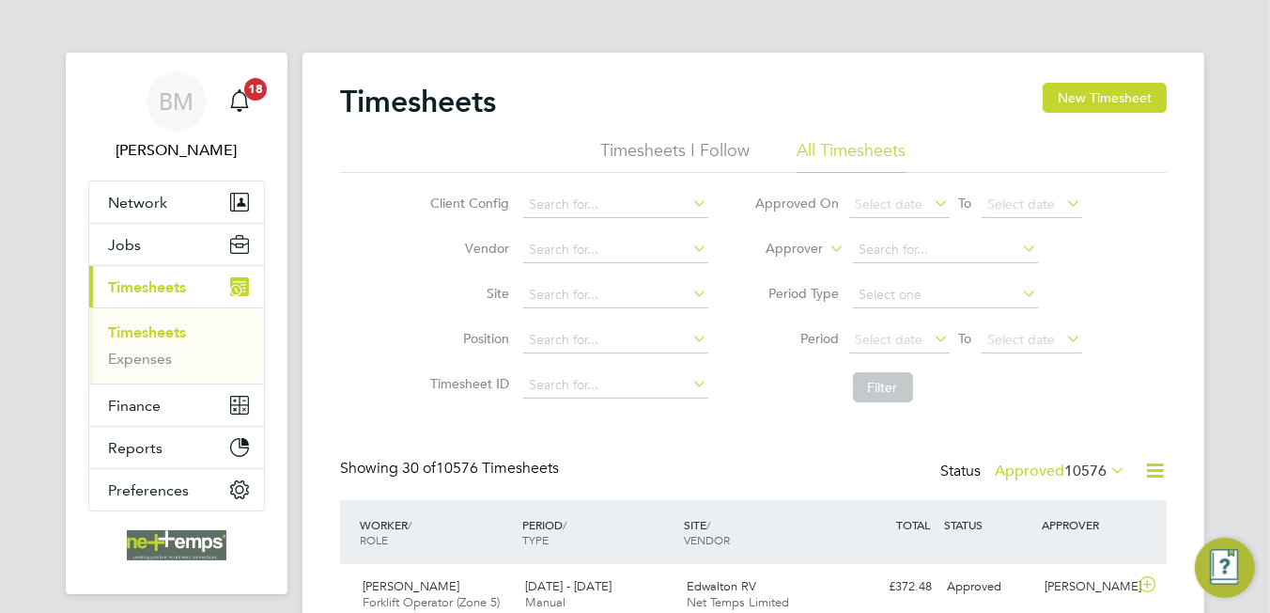
scroll to position [8, 9]
click at [1100, 99] on button "New Timesheet" at bounding box center [1105, 98] width 124 height 30
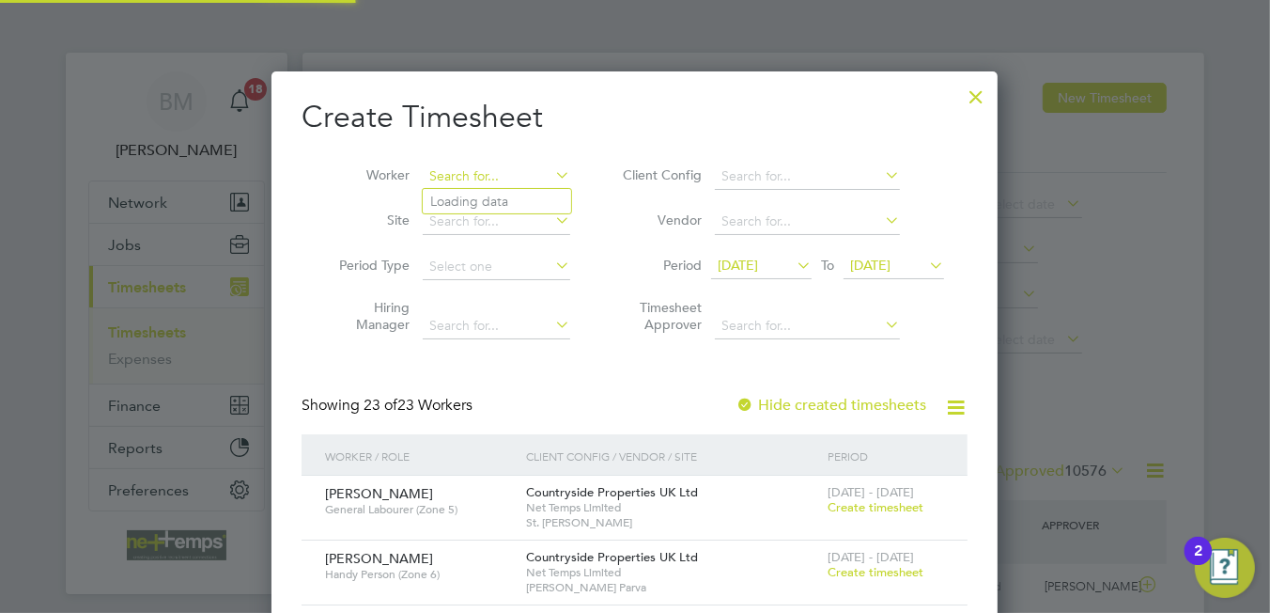
click at [483, 164] on input at bounding box center [497, 176] width 148 height 26
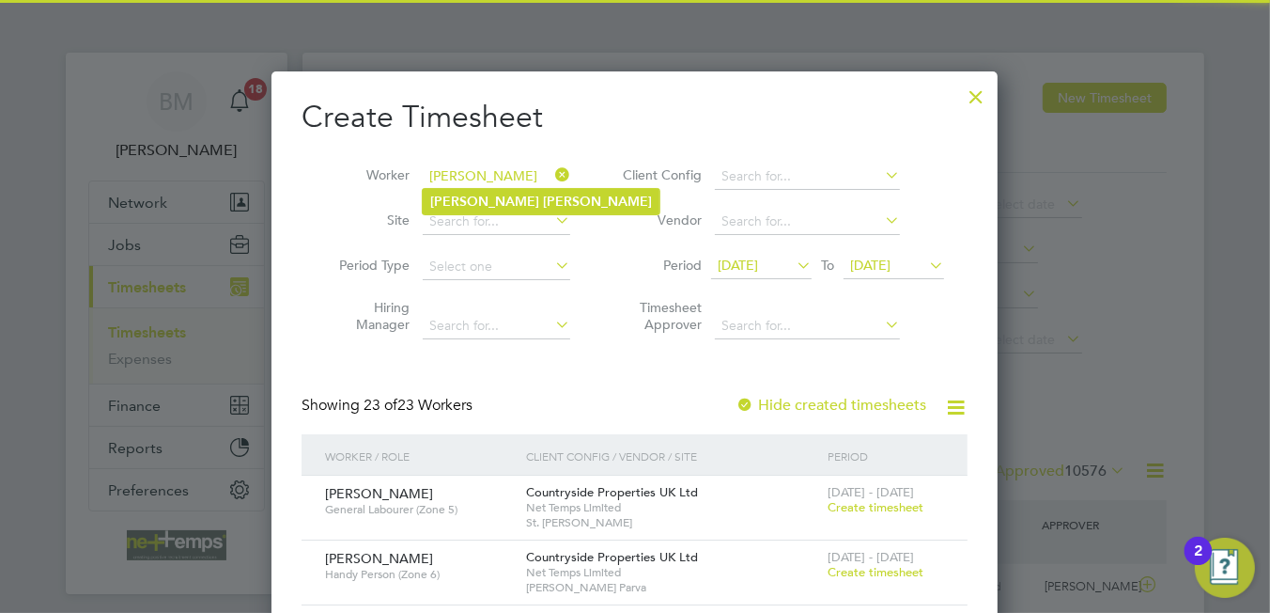
click at [543, 194] on b "Gange" at bounding box center [597, 202] width 109 height 16
type input "Liam Gange"
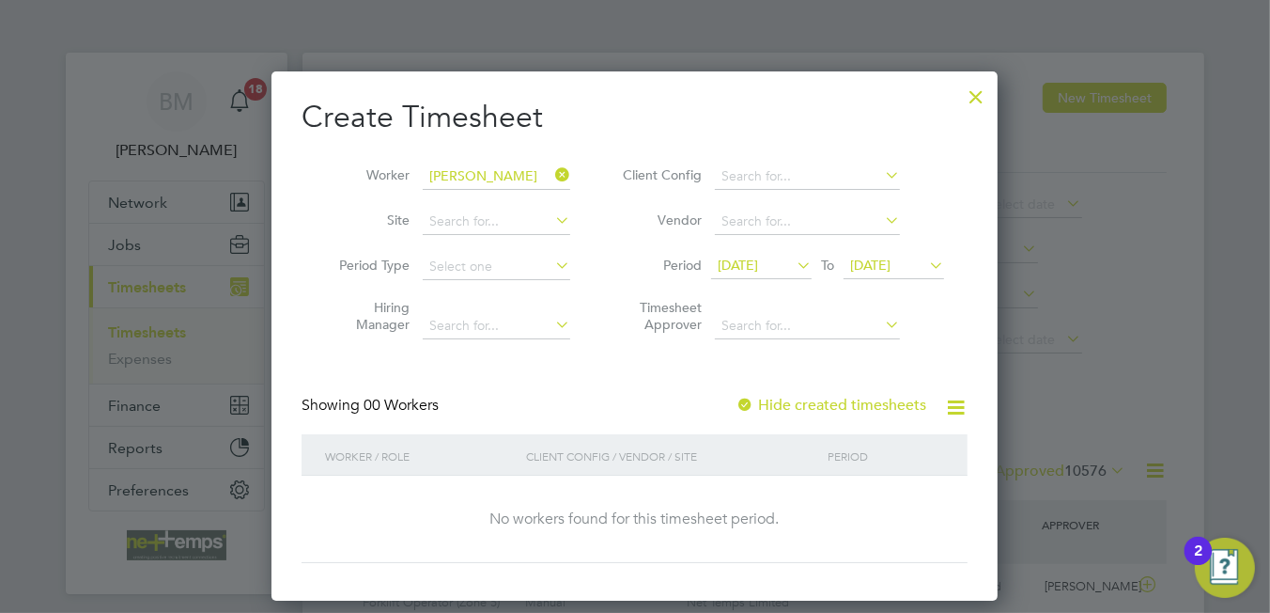
click at [758, 257] on span "[DATE]" at bounding box center [738, 264] width 40 height 17
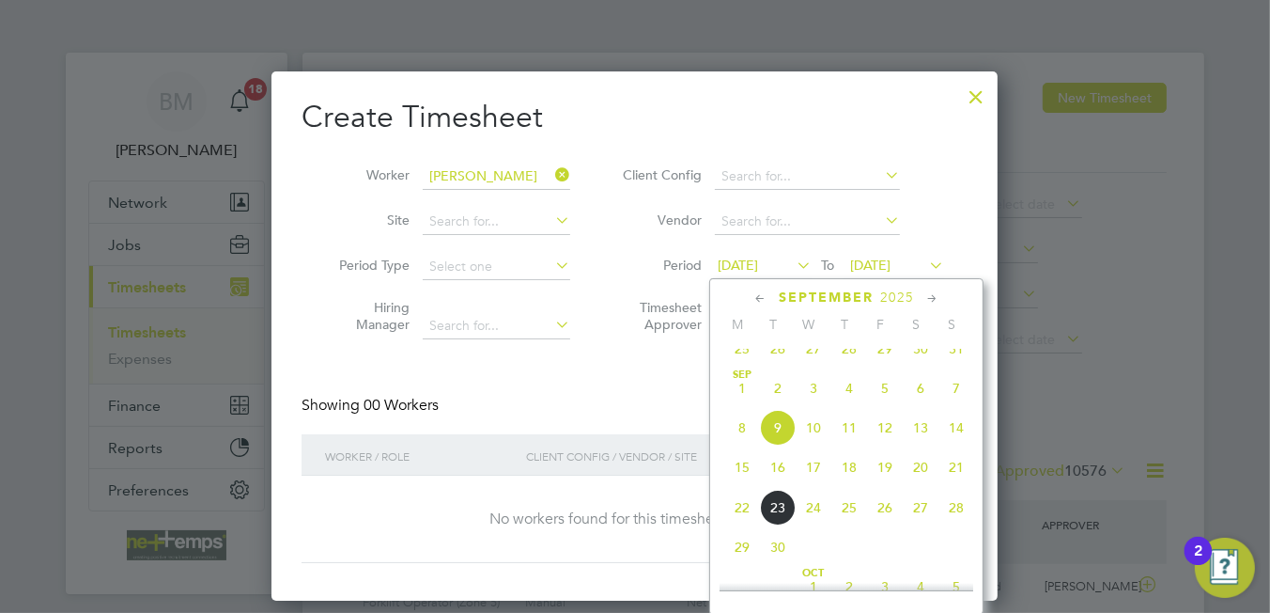
click at [740, 485] on span "15" at bounding box center [742, 467] width 36 height 36
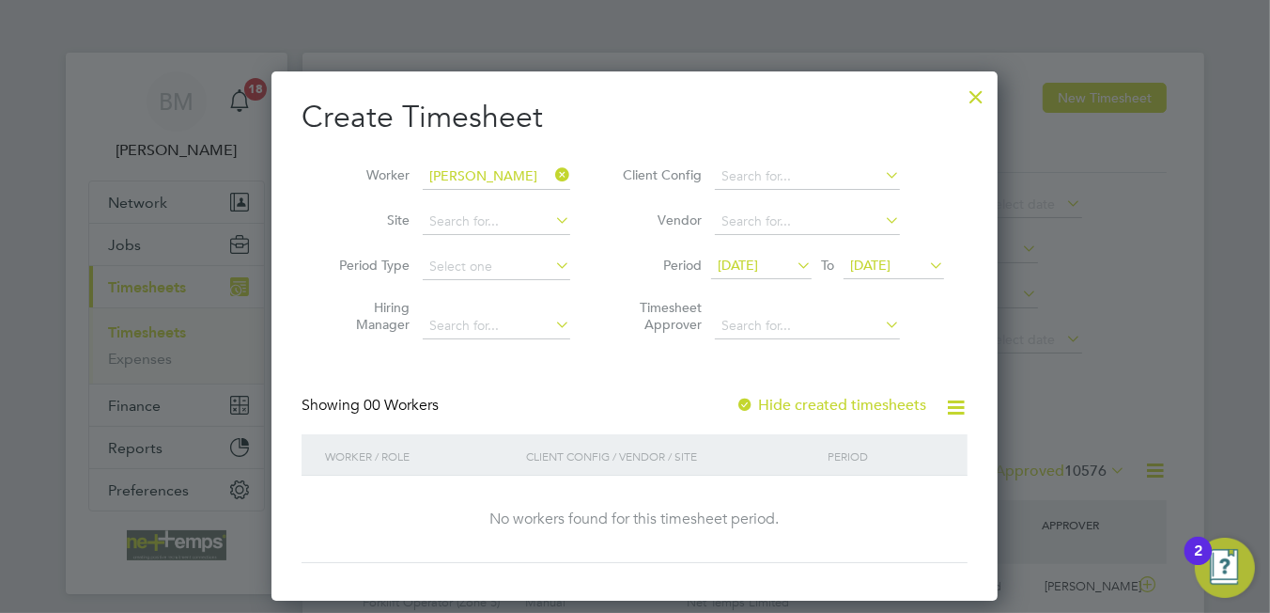
click at [902, 255] on span "[DATE]" at bounding box center [894, 266] width 101 height 25
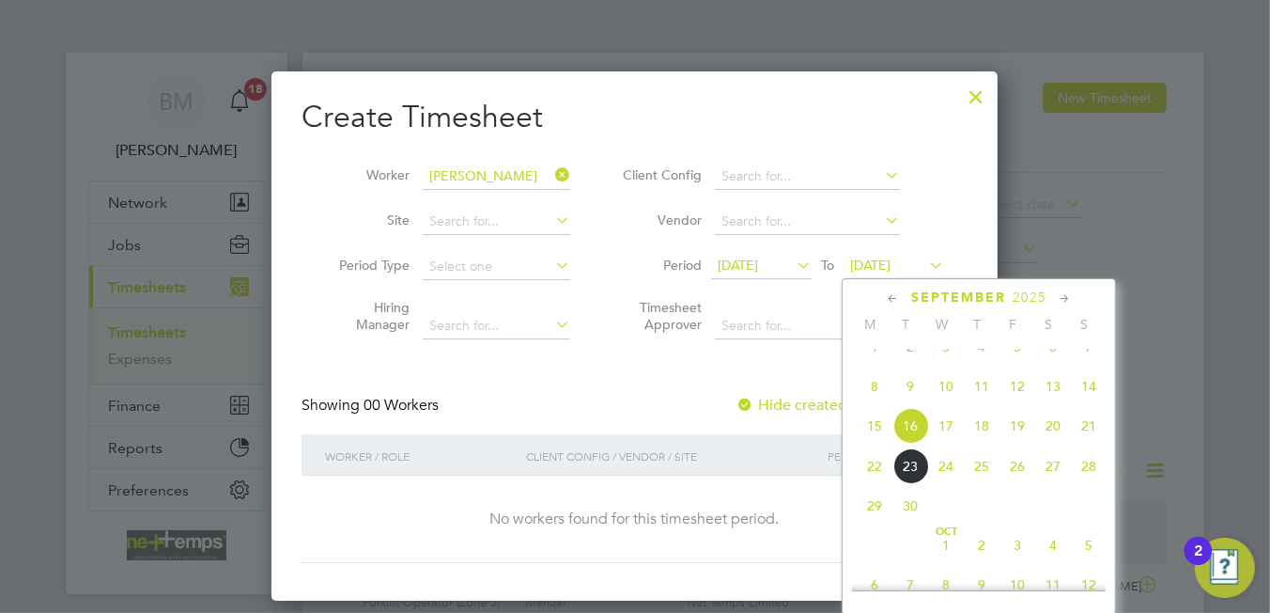
click at [1081, 442] on span "21" at bounding box center [1089, 426] width 36 height 36
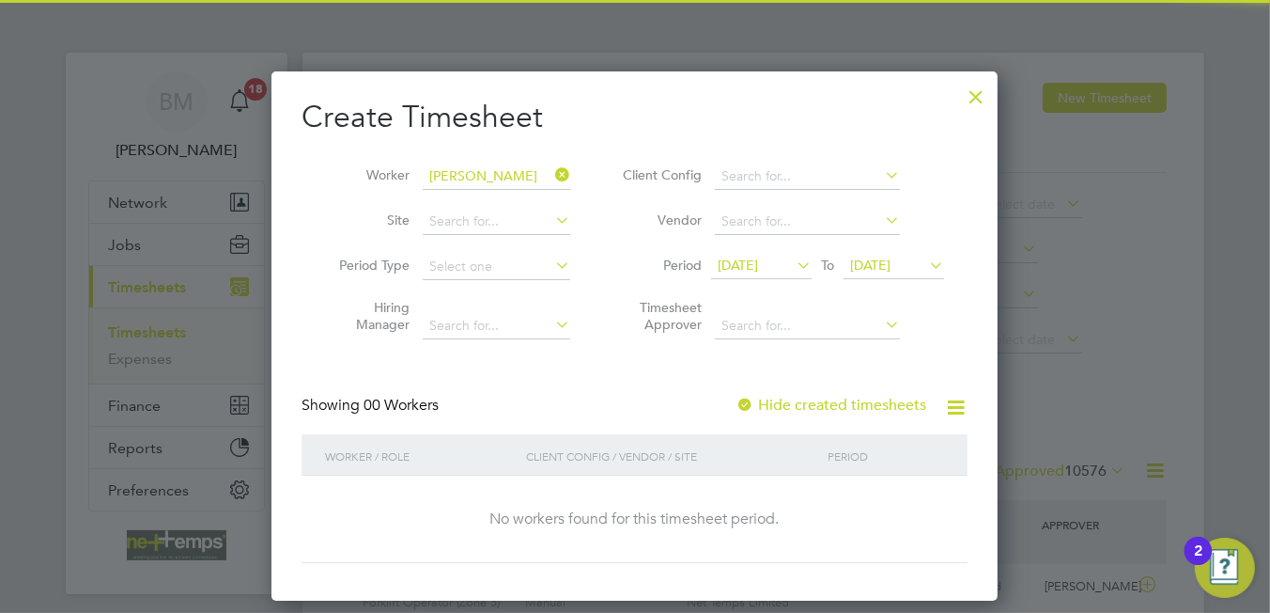
drag, startPoint x: 770, startPoint y: 386, endPoint x: 775, endPoint y: 395, distance: 9.7
click at [770, 388] on div "Create Timesheet Worker Liam Gange Site Period Type Hiring Manager Client Confi…" at bounding box center [635, 330] width 666 height 465
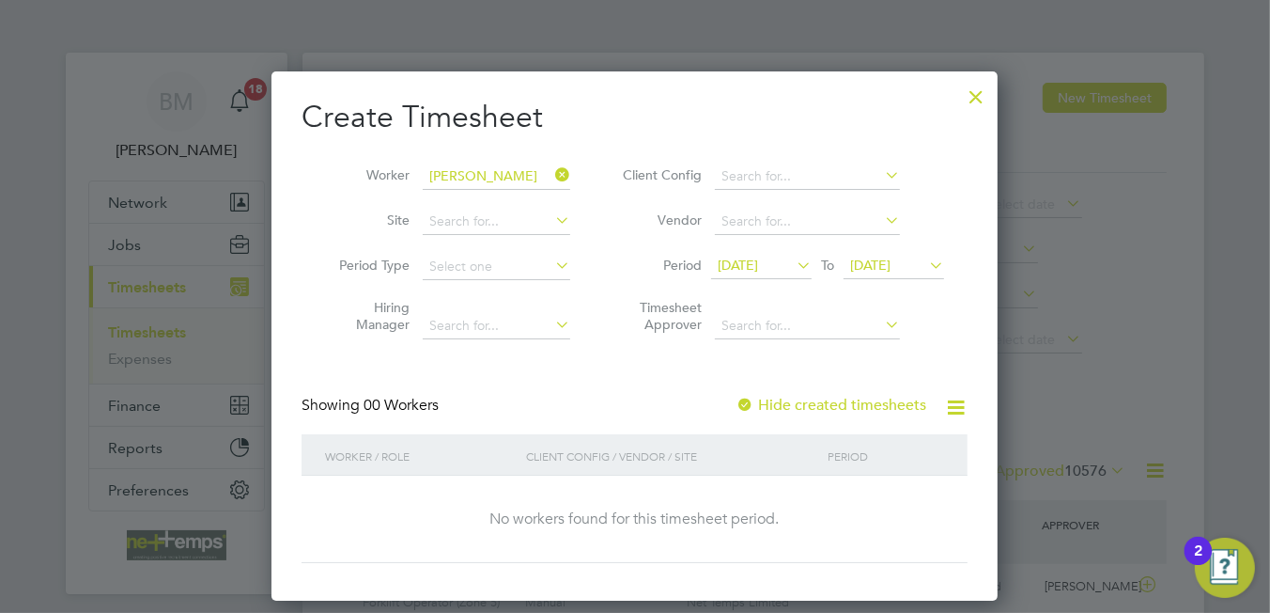
click at [776, 399] on label "Hide created timesheets" at bounding box center [831, 405] width 191 height 19
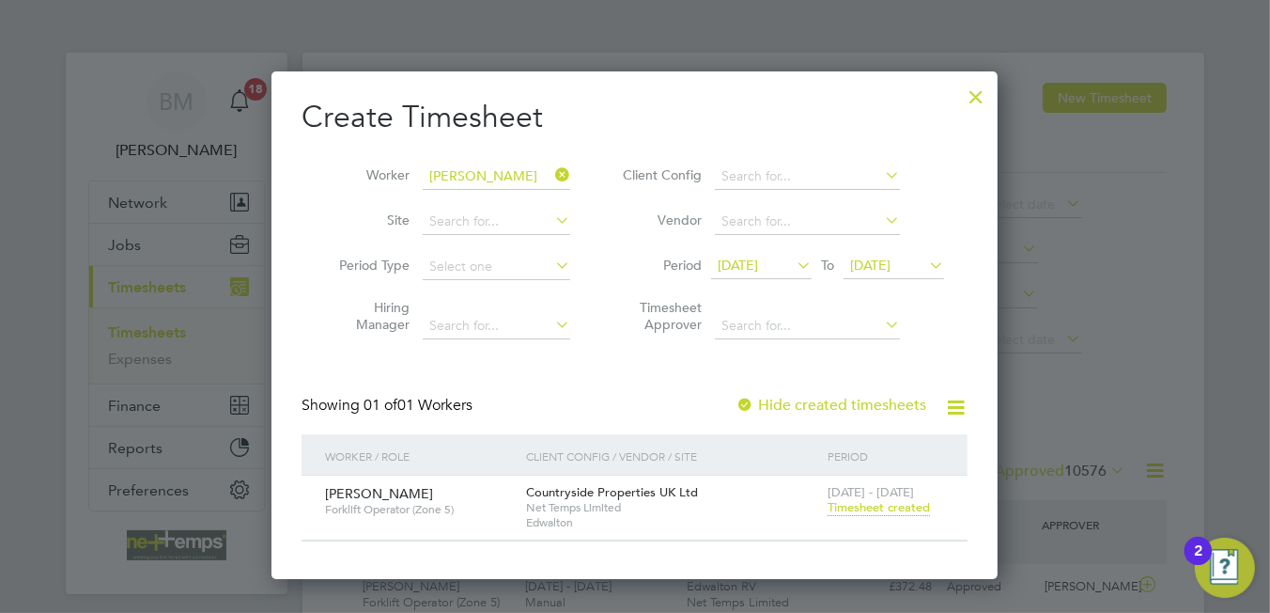
click at [878, 502] on span "Timesheet created" at bounding box center [879, 507] width 102 height 17
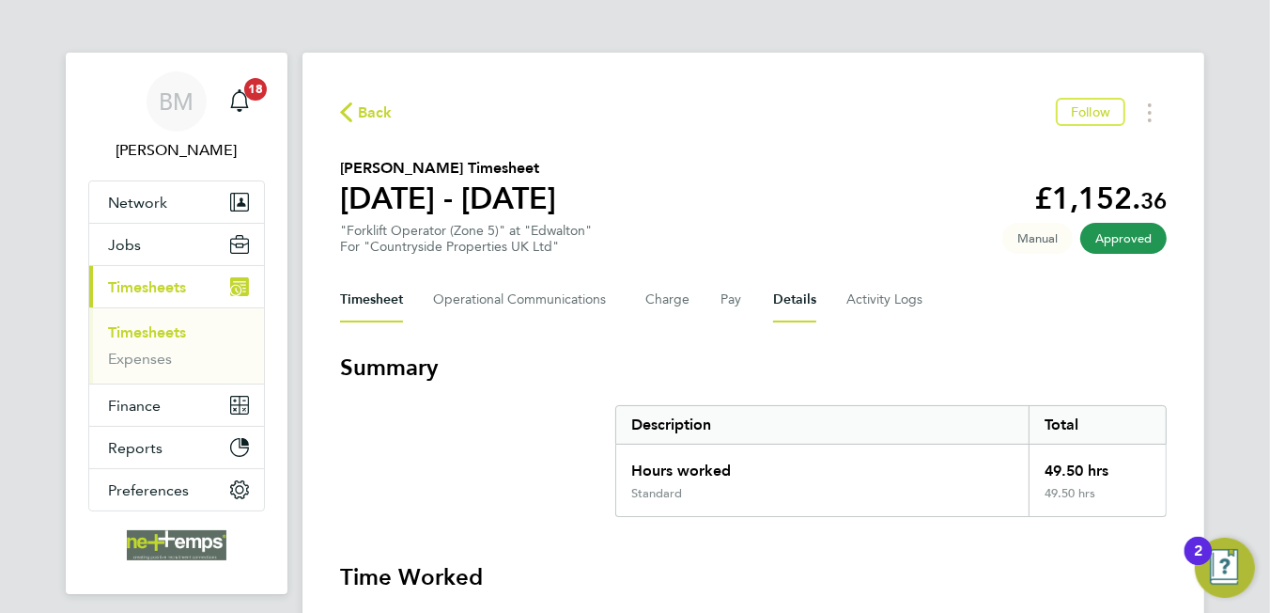
click at [773, 299] on button "Details" at bounding box center [794, 299] width 43 height 45
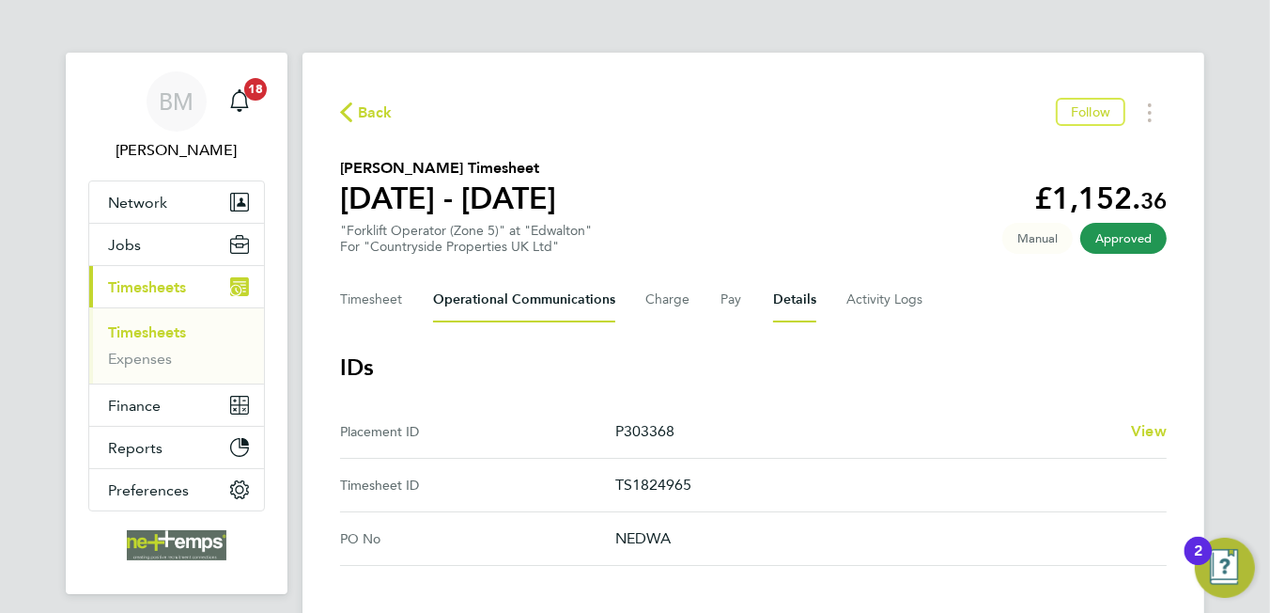
click at [509, 301] on Communications-tab "Operational Communications" at bounding box center [524, 299] width 182 height 45
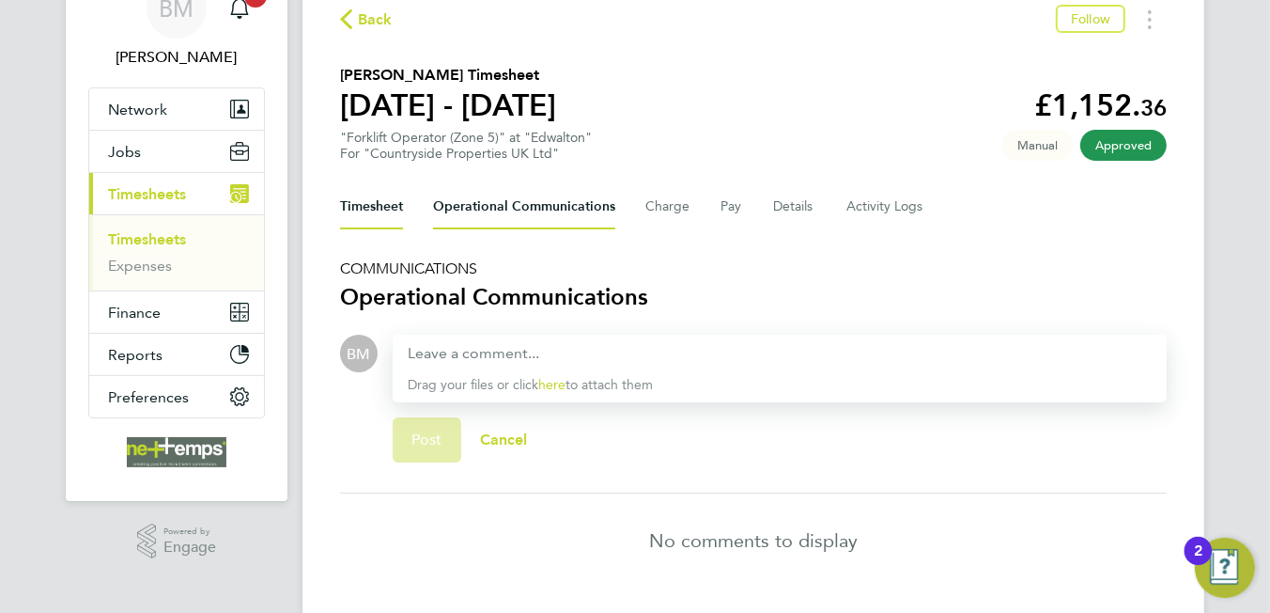
drag, startPoint x: 369, startPoint y: 215, endPoint x: 382, endPoint y: 237, distance: 25.3
click at [369, 216] on button "Timesheet" at bounding box center [371, 206] width 63 height 45
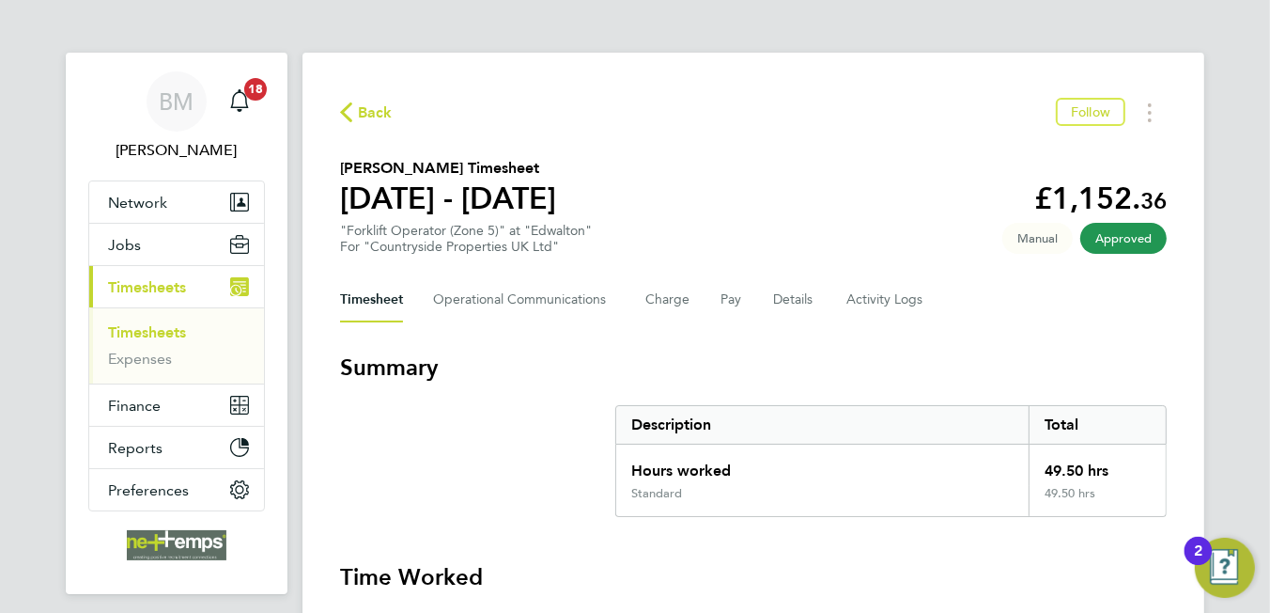
drag, startPoint x: 379, startPoint y: 101, endPoint x: 388, endPoint y: 141, distance: 40.6
click at [383, 101] on span "Back" at bounding box center [375, 112] width 35 height 23
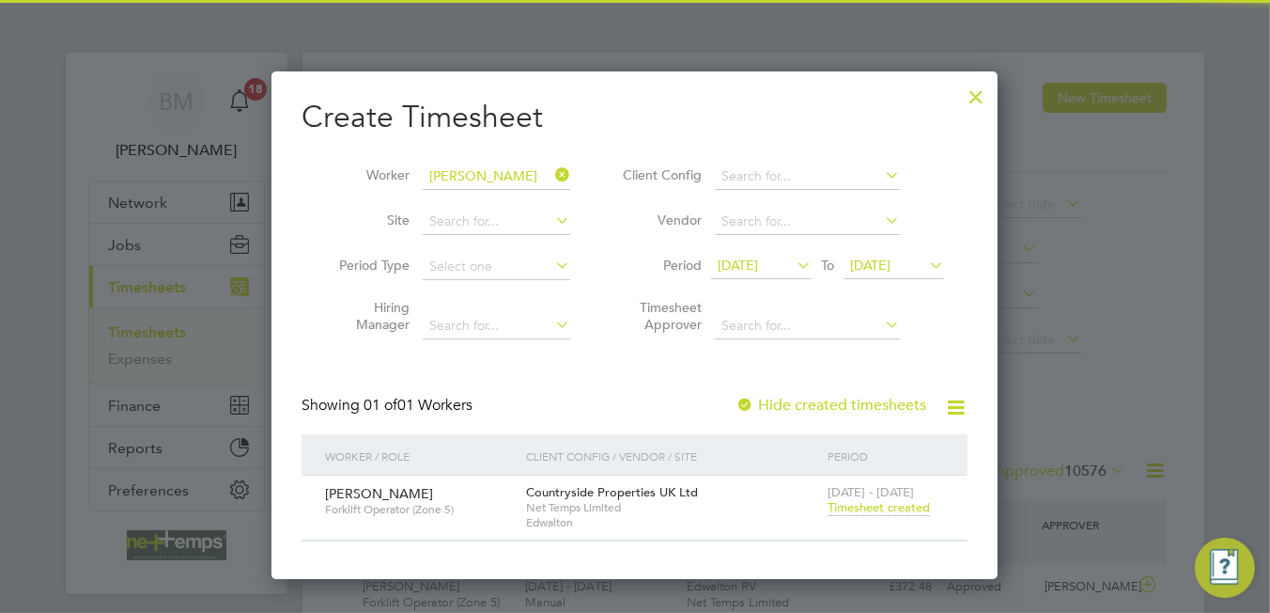
scroll to position [47, 163]
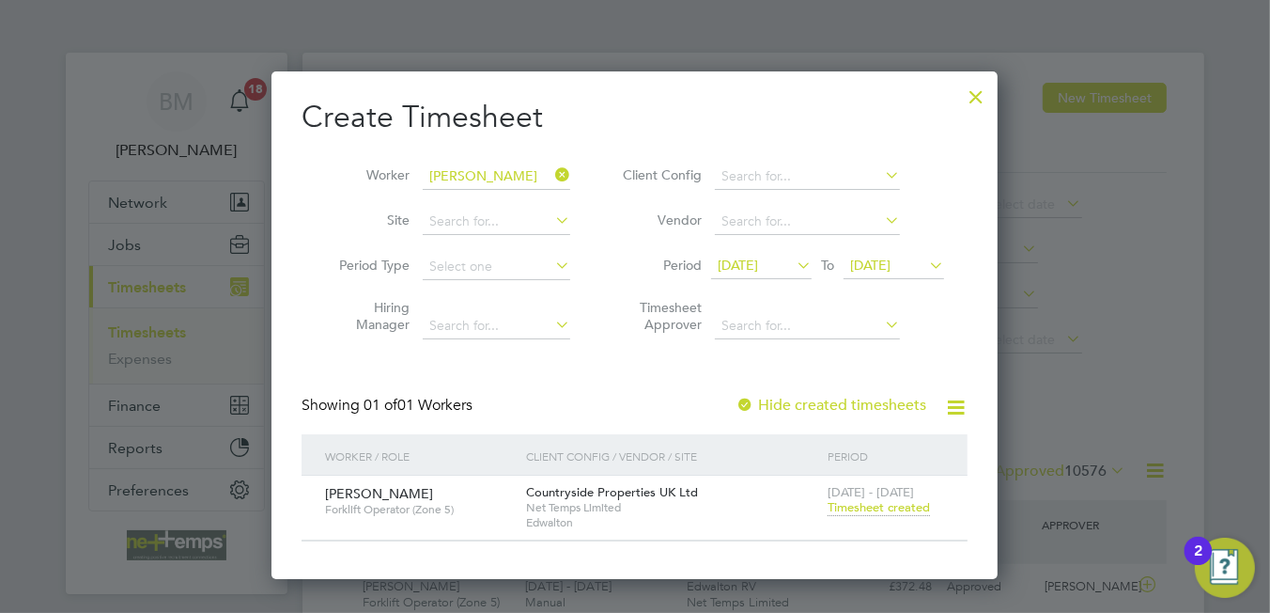
click at [551, 170] on icon at bounding box center [551, 175] width 0 height 26
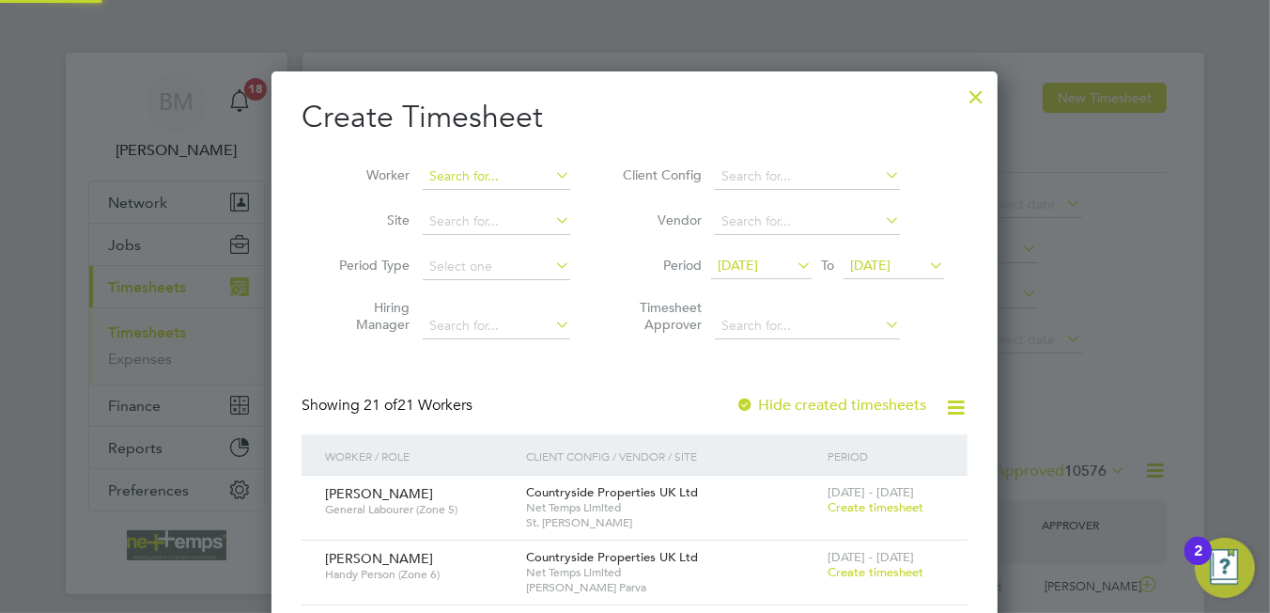
click at [449, 181] on input at bounding box center [497, 176] width 148 height 26
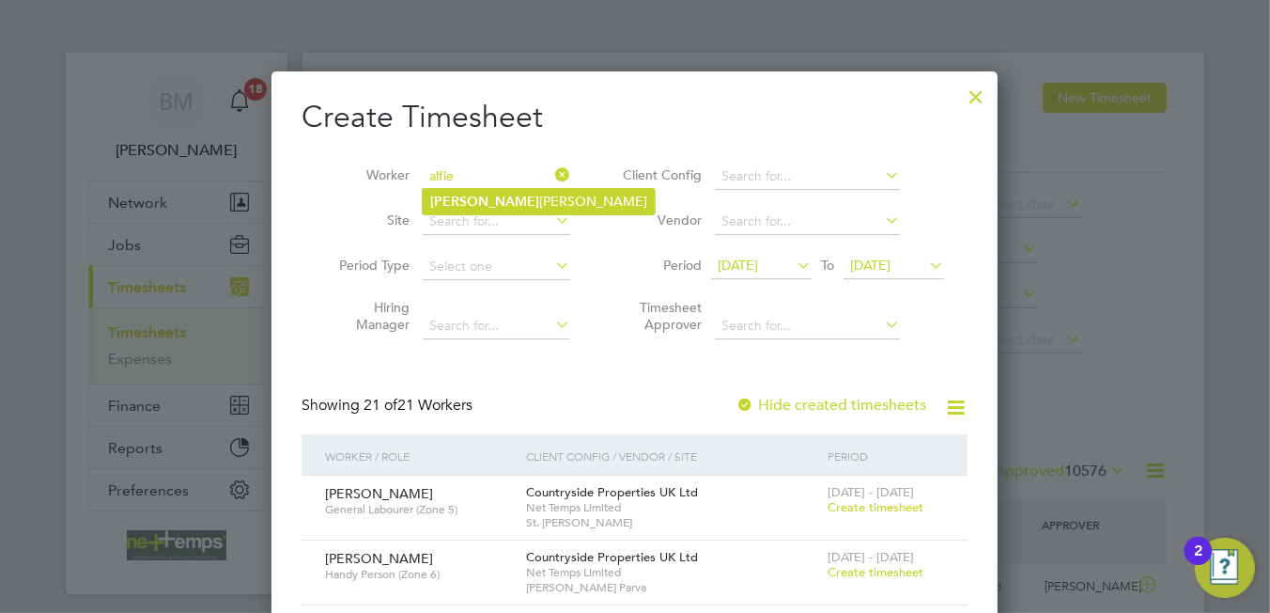
click at [497, 203] on li "Alfie Preston" at bounding box center [539, 201] width 232 height 25
type input "[PERSON_NAME]"
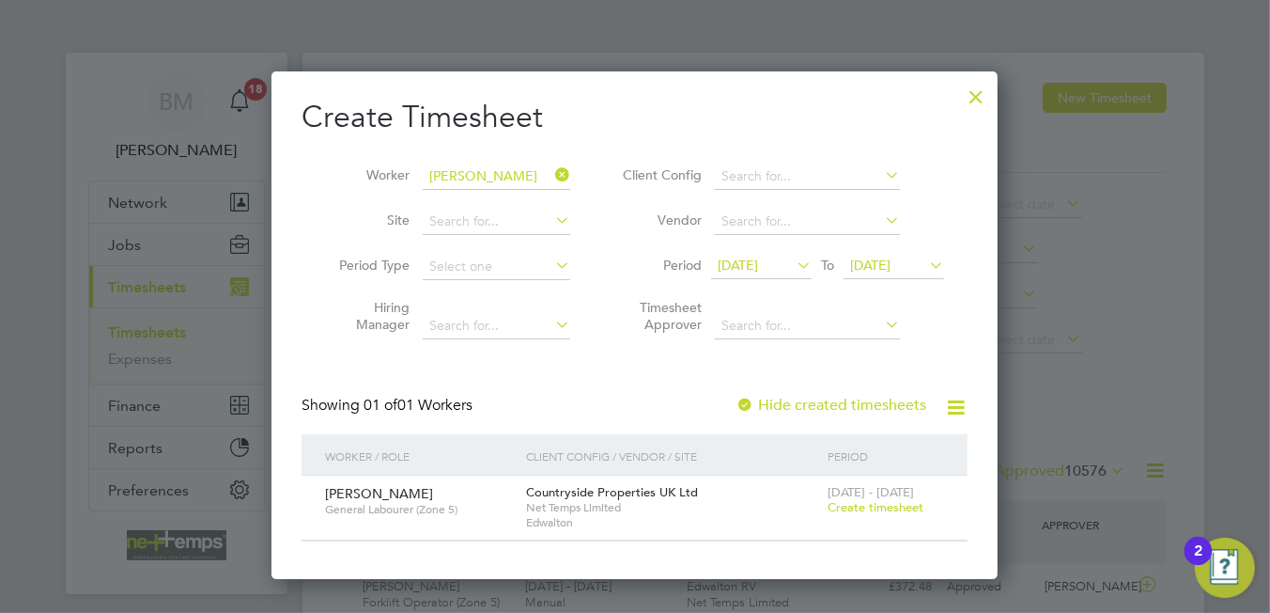
click at [862, 505] on span "Create timesheet" at bounding box center [876, 507] width 96 height 16
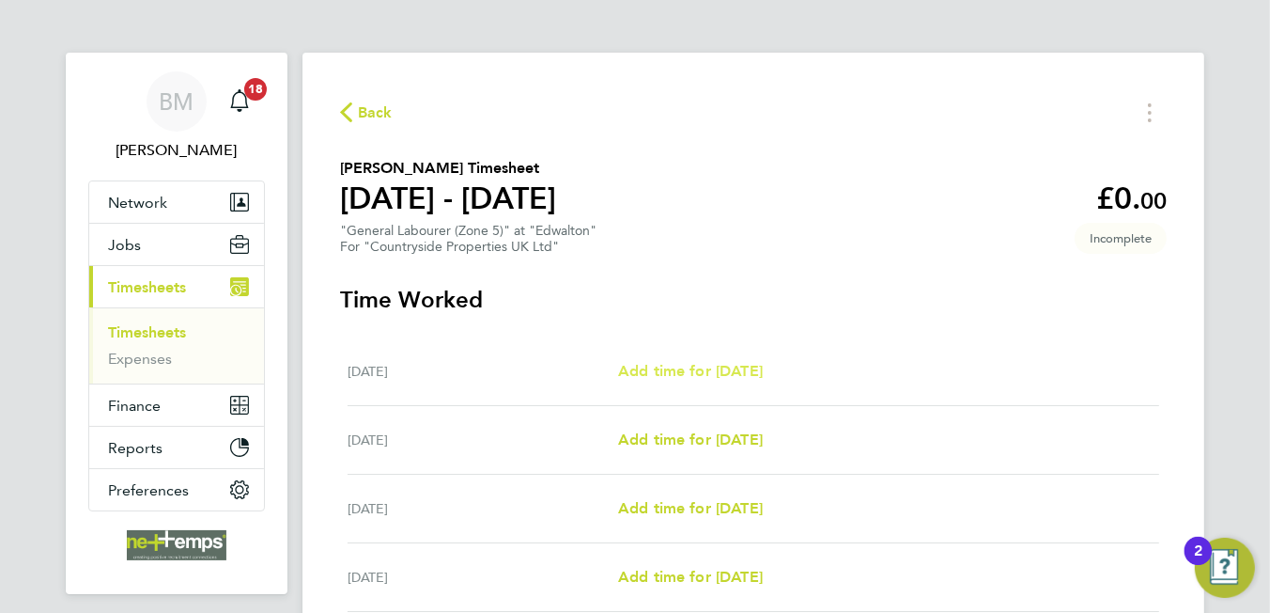
click at [726, 376] on span "Add time for Mon 15 Sep" at bounding box center [690, 371] width 145 height 18
select select "30"
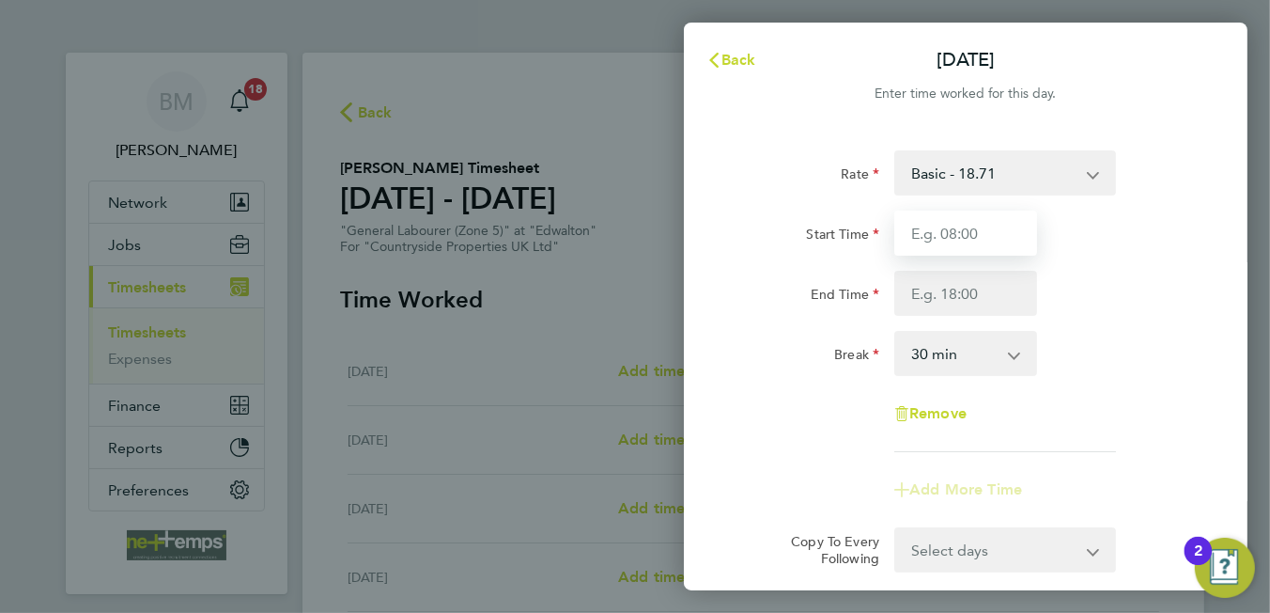
click at [975, 225] on input "Start Time" at bounding box center [965, 232] width 143 height 45
type input "07:30"
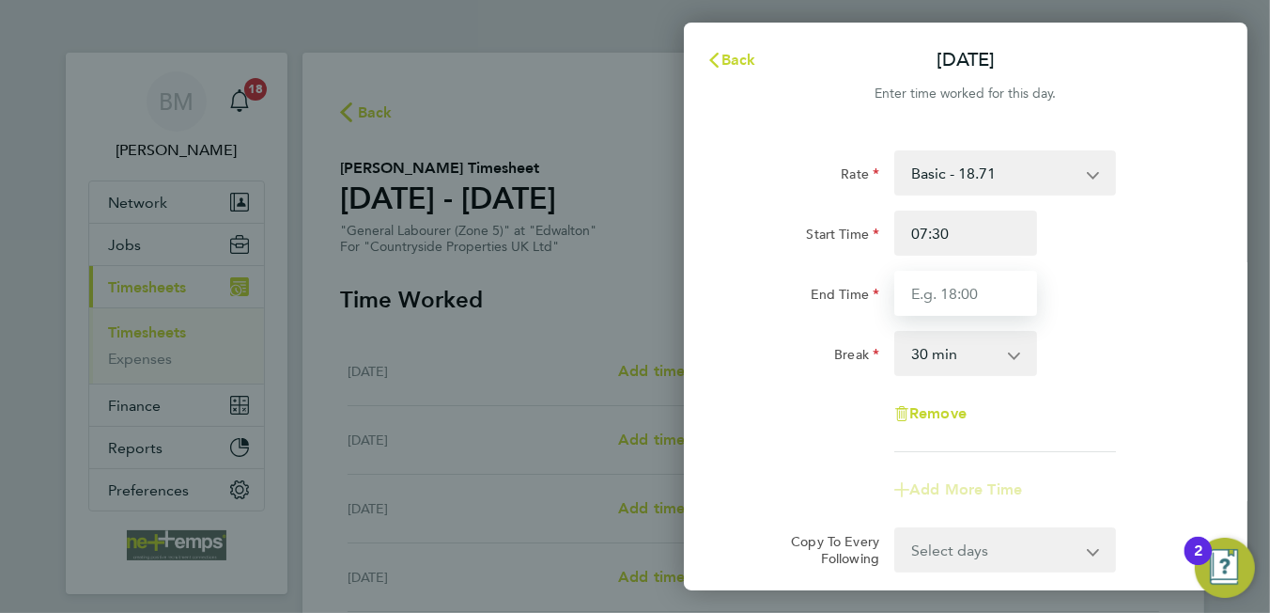
type input "16:30"
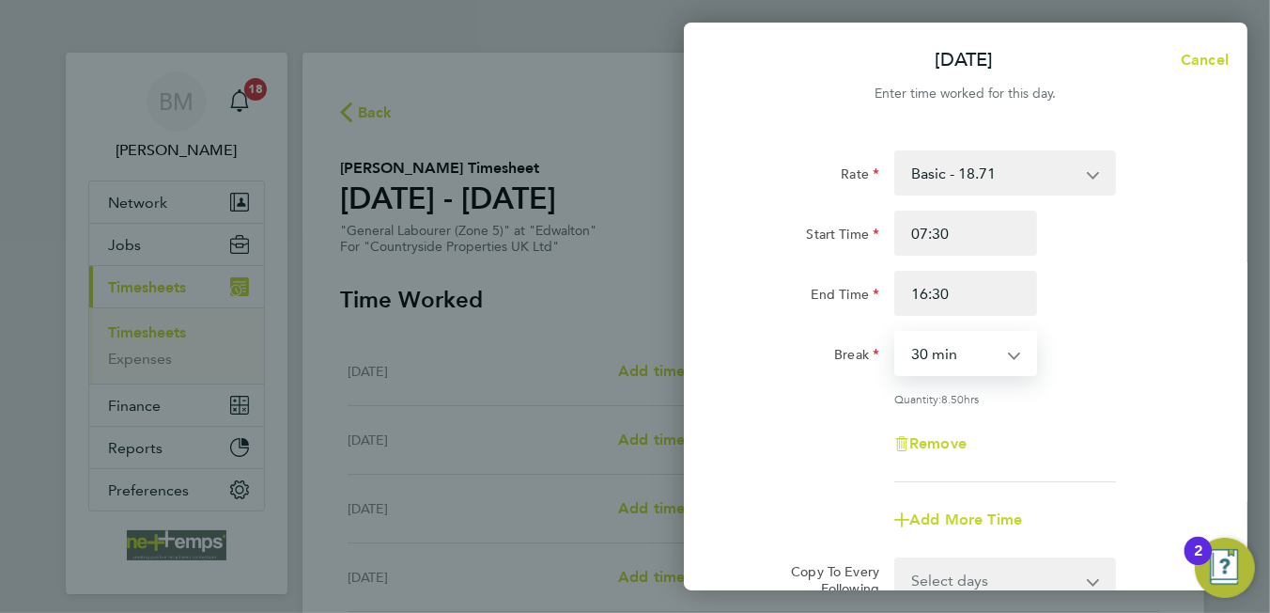
click at [936, 358] on select "0 min 15 min 30 min 45 min 60 min 75 min 90 min" at bounding box center [954, 353] width 116 height 41
drag, startPoint x: 1098, startPoint y: 359, endPoint x: 1097, endPoint y: 372, distance: 13.2
click at [1095, 368] on div "Break 0 min 15 min 30 min 45 min 60 min 75 min 90 min" at bounding box center [966, 353] width 474 height 45
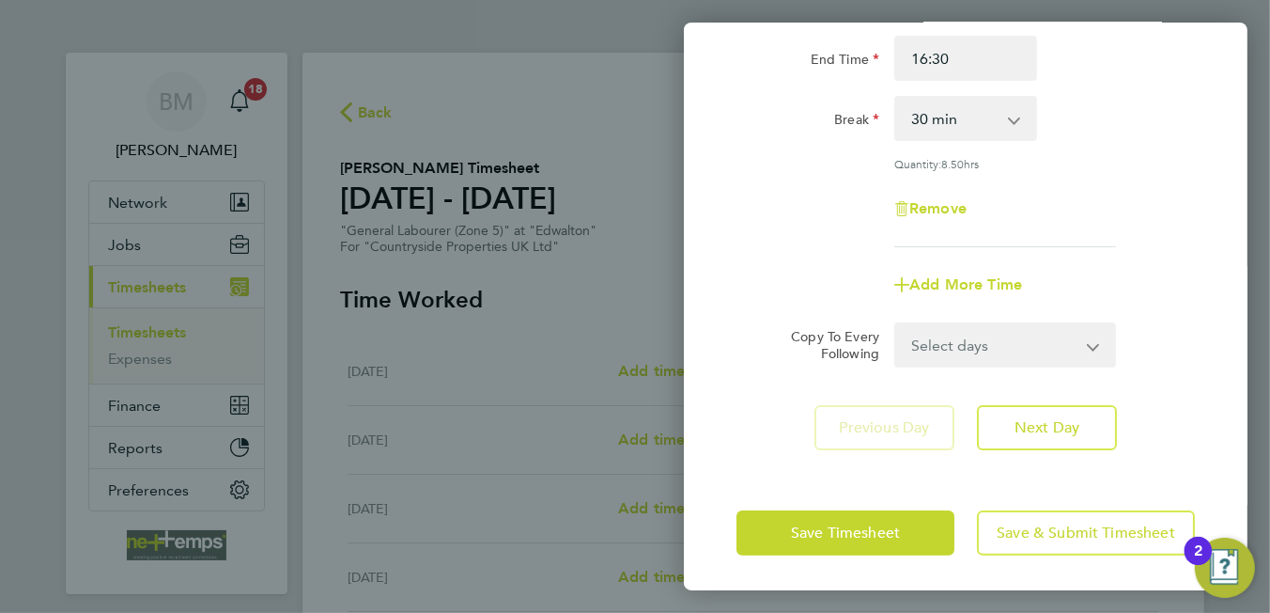
click at [965, 340] on select "Select days Day Weekday (Mon-Fri) Weekend (Sat-Sun) Tuesday Wednesday Thursday …" at bounding box center [994, 344] width 197 height 41
select select "WEEKDAY"
click at [896, 324] on select "Select days Day Weekday (Mon-Fri) Weekend (Sat-Sun) Tuesday Wednesday Thursday …" at bounding box center [994, 344] width 197 height 41
select select "2025-09-21"
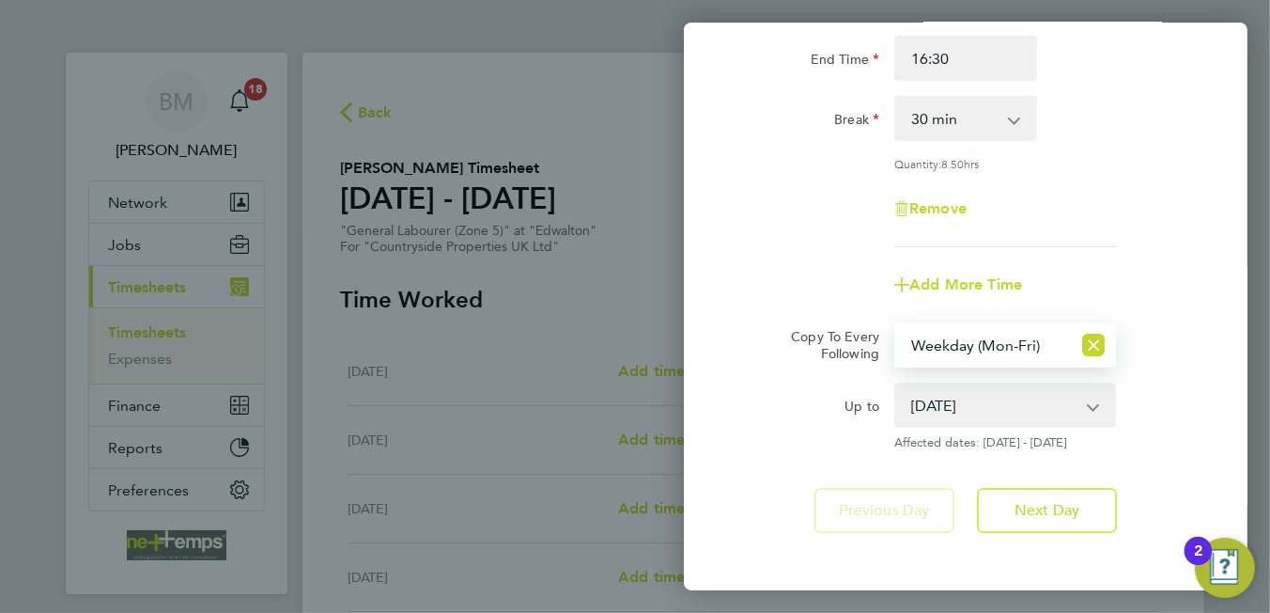
click at [1094, 215] on div "Remove" at bounding box center [966, 208] width 474 height 45
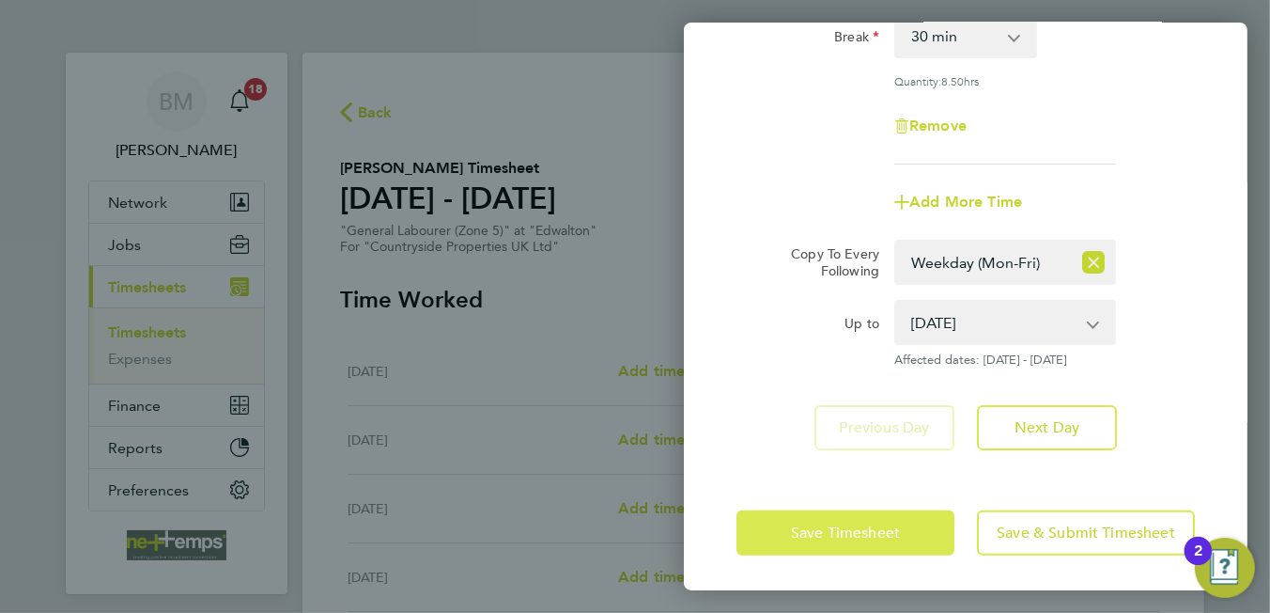
drag, startPoint x: 893, startPoint y: 516, endPoint x: 892, endPoint y: 479, distance: 36.7
click at [892, 516] on button "Save Timesheet" at bounding box center [846, 532] width 218 height 45
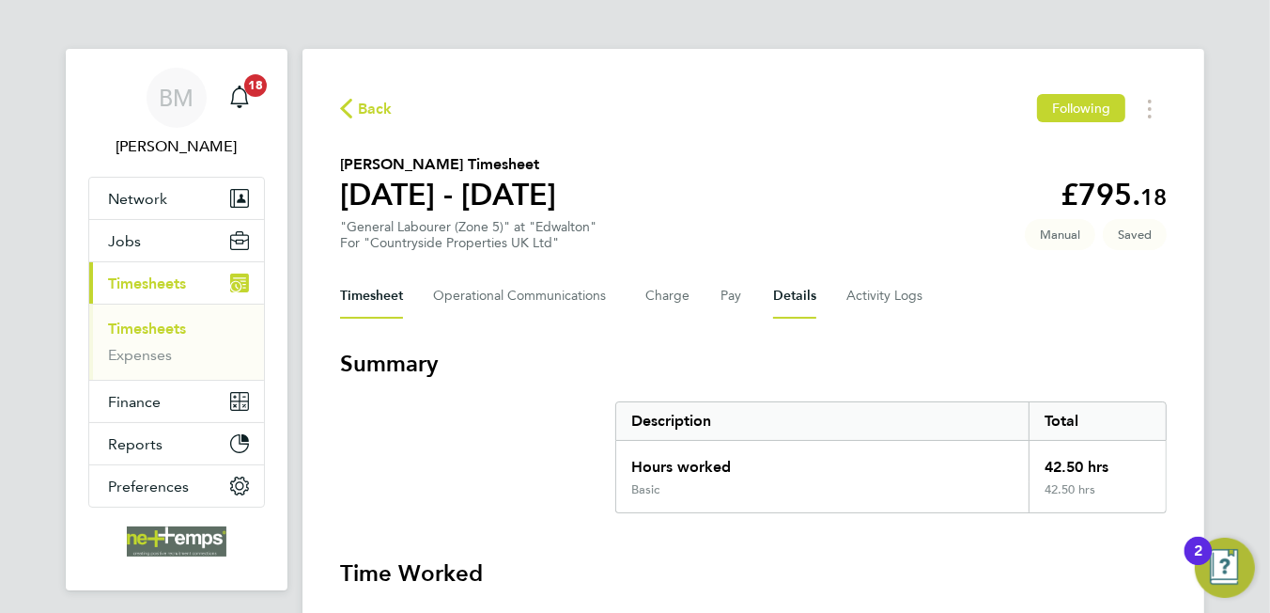
click at [784, 283] on button "Details" at bounding box center [794, 295] width 43 height 45
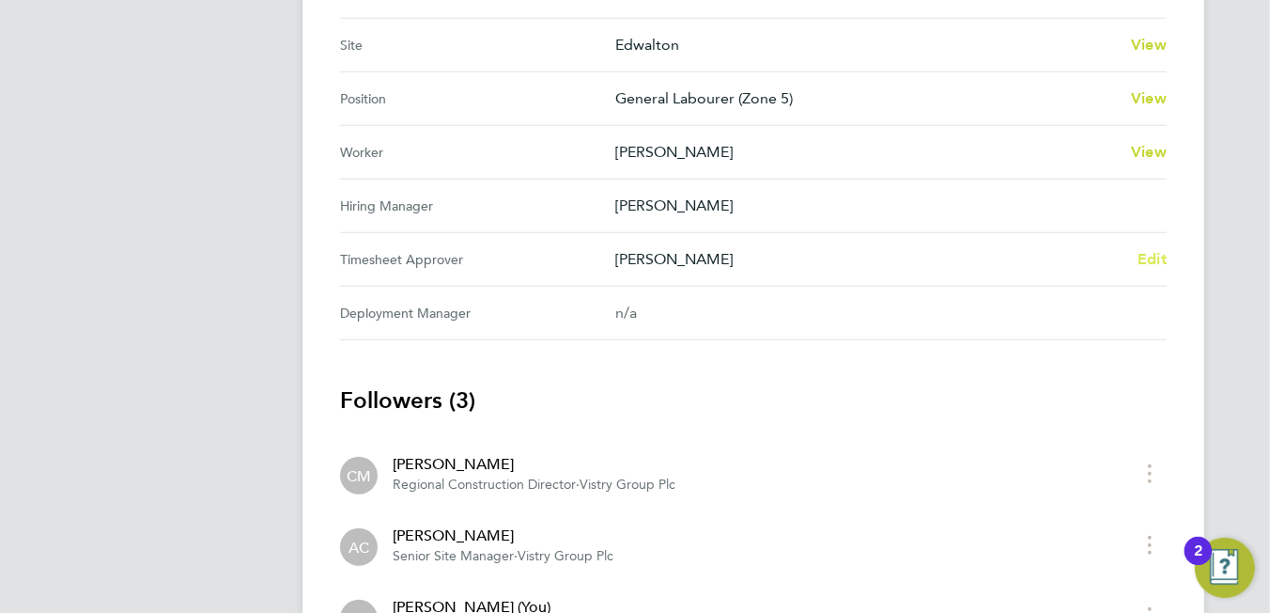
click at [1159, 255] on span "Edit" at bounding box center [1152, 259] width 29 height 18
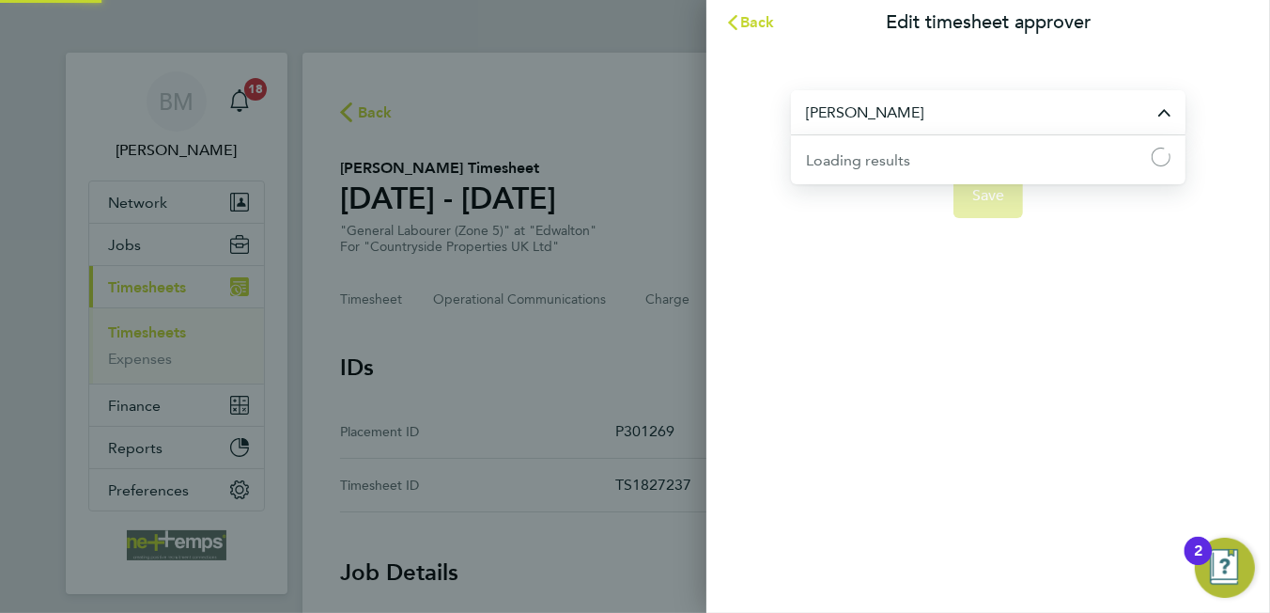
click at [948, 92] on input "[PERSON_NAME]" at bounding box center [988, 112] width 395 height 44
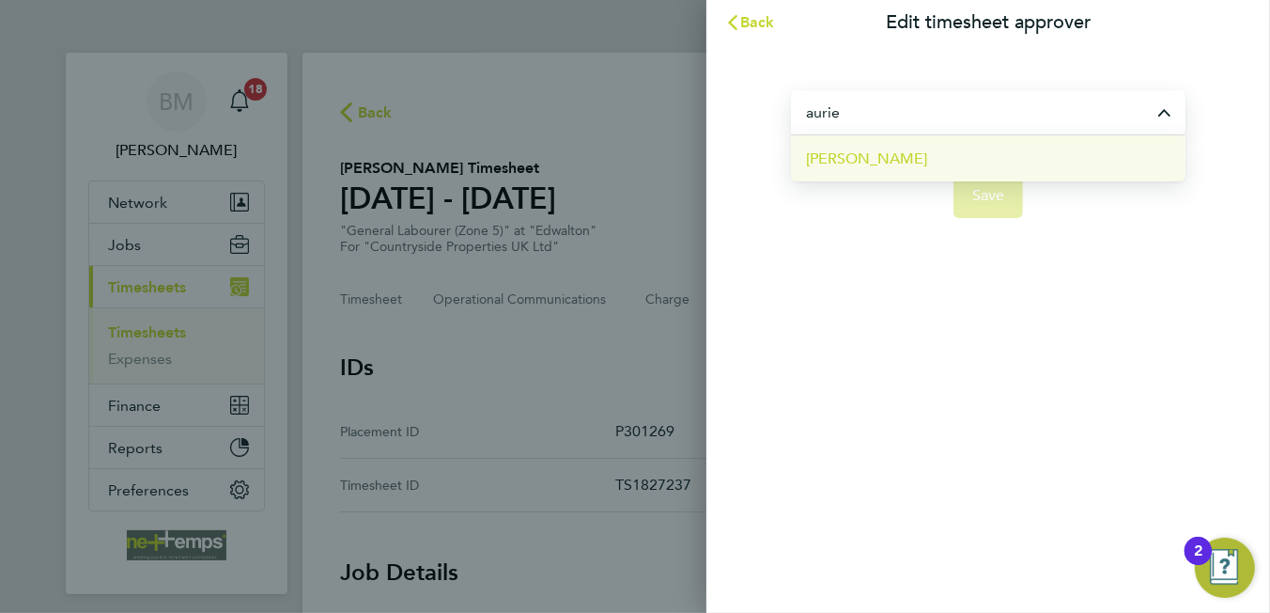
click at [944, 163] on li "[PERSON_NAME]" at bounding box center [988, 158] width 395 height 46
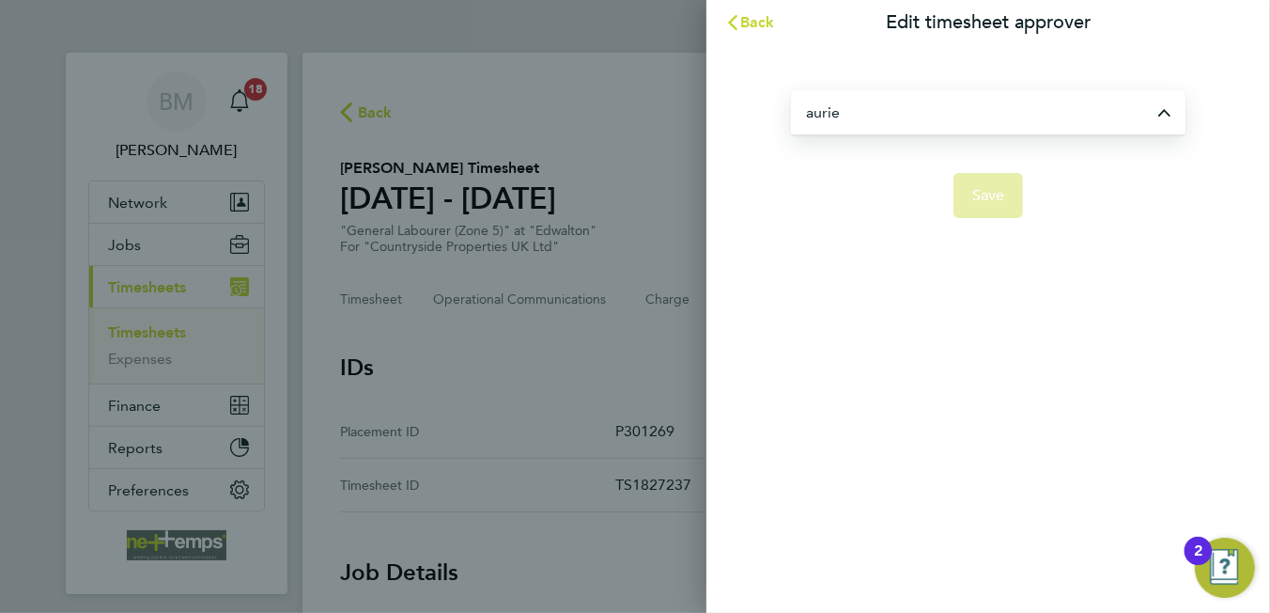
type input "[PERSON_NAME]"
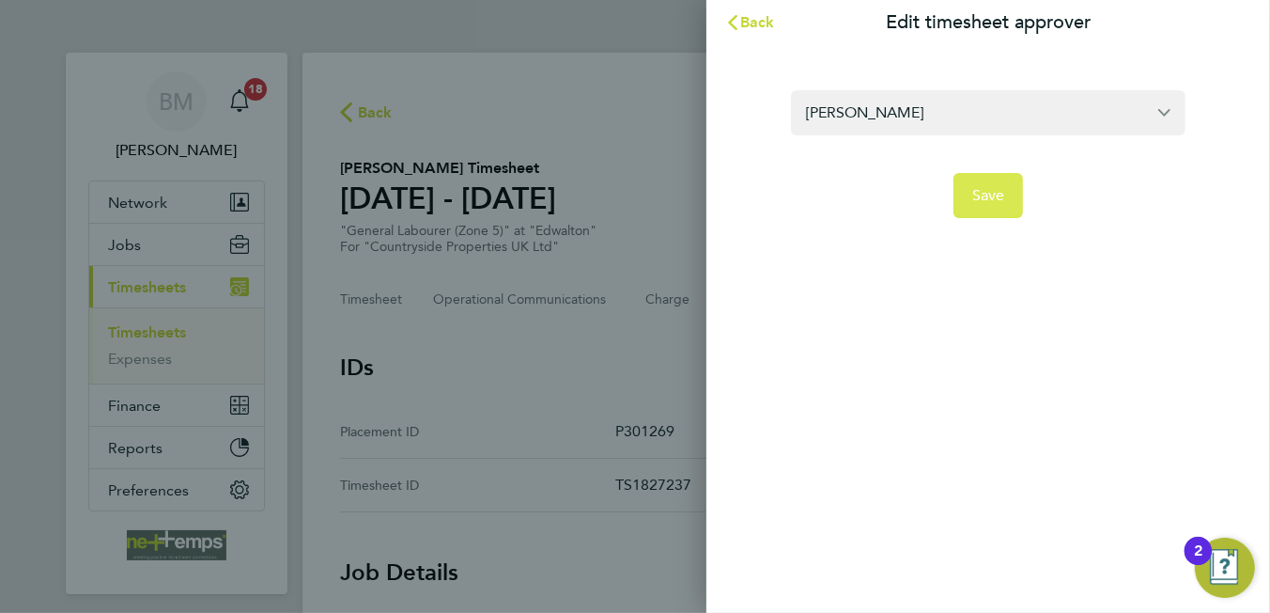
click at [993, 204] on button "Save" at bounding box center [989, 195] width 70 height 45
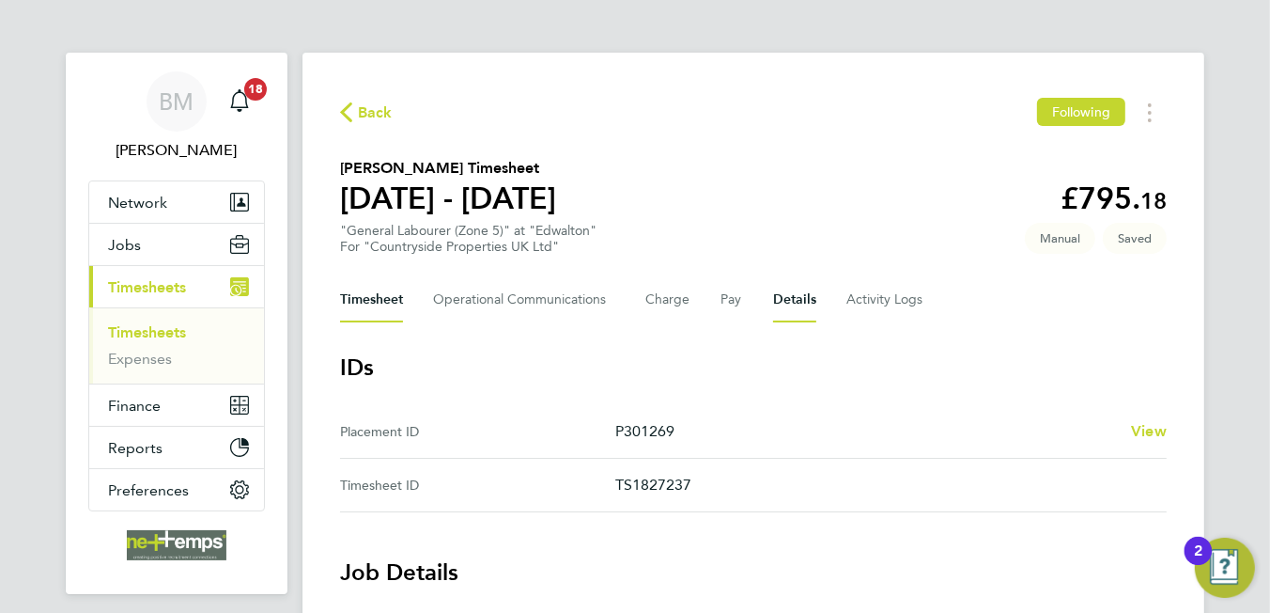
click at [385, 287] on button "Timesheet" at bounding box center [371, 299] width 63 height 45
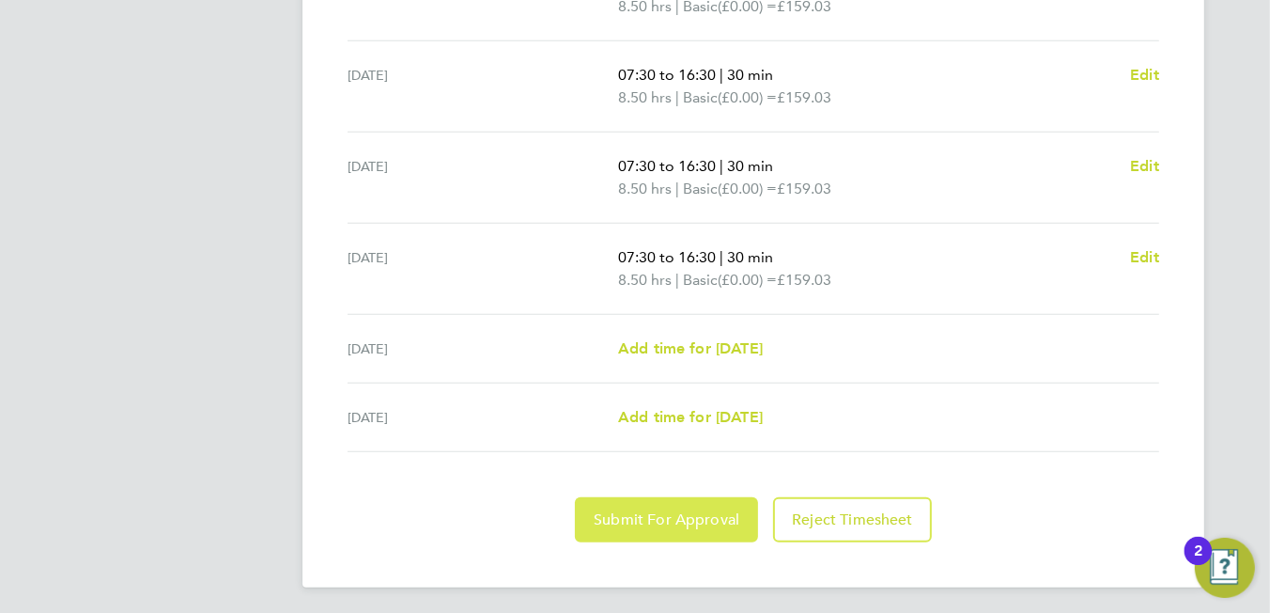
click at [608, 510] on span "Submit For Approval" at bounding box center [667, 519] width 146 height 19
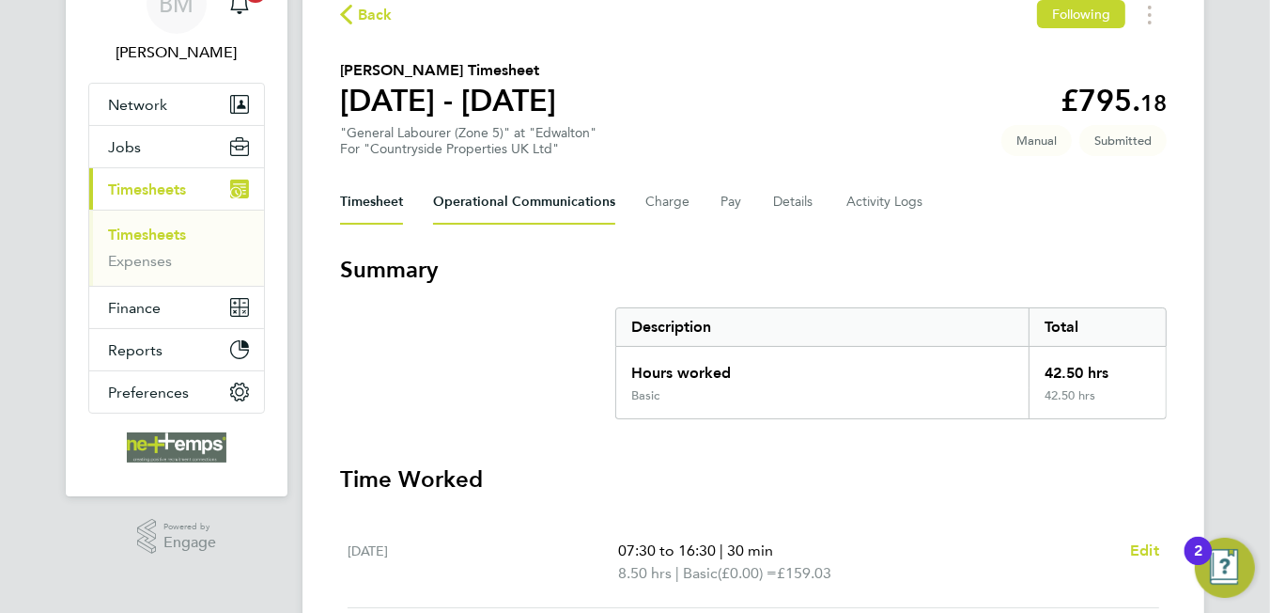
click at [531, 194] on Communications-tab "Operational Communications" at bounding box center [524, 201] width 182 height 45
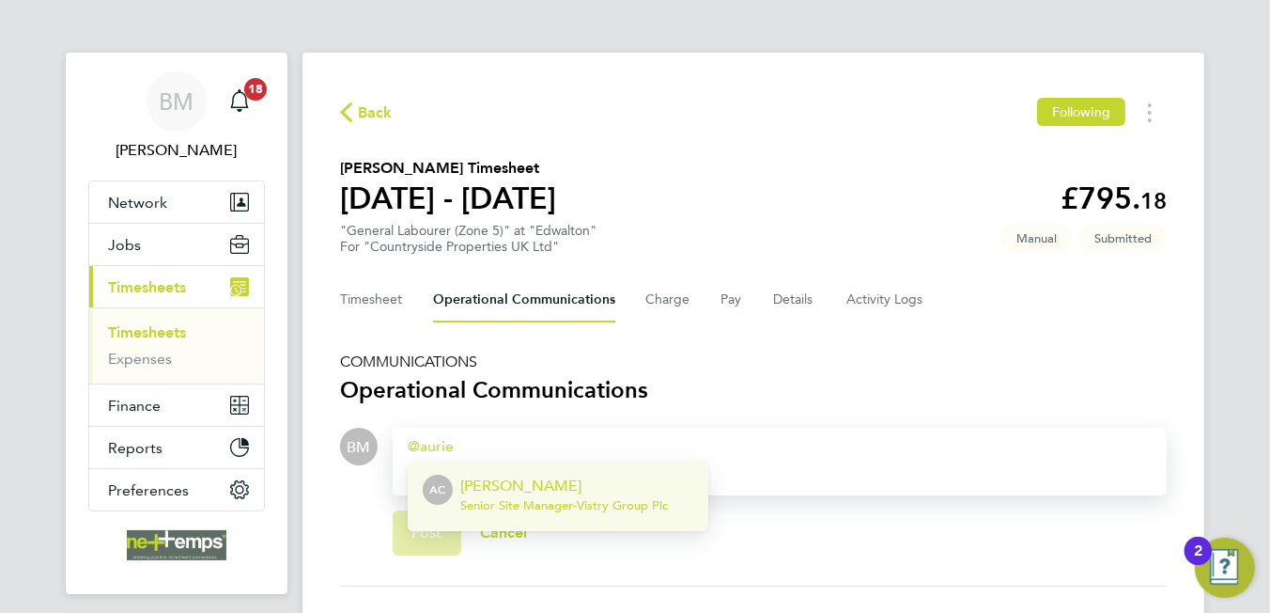
click at [567, 508] on span "Senior Site Manager - Vistry Group Plc" at bounding box center [564, 505] width 208 height 15
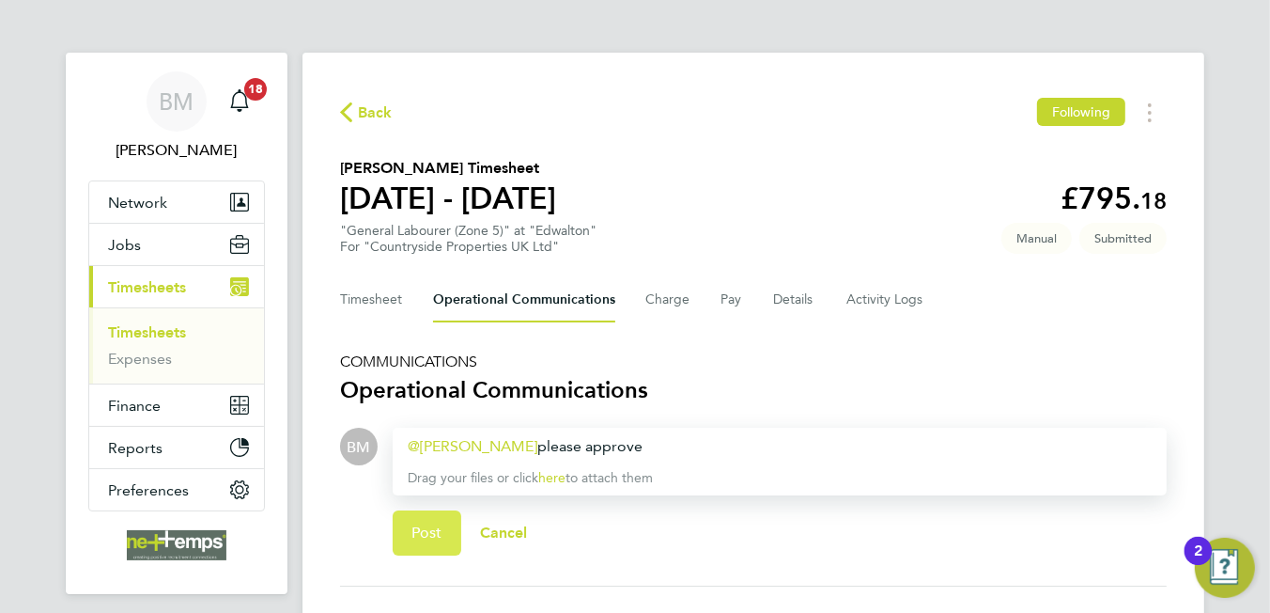
click at [426, 514] on button "Post" at bounding box center [427, 532] width 69 height 45
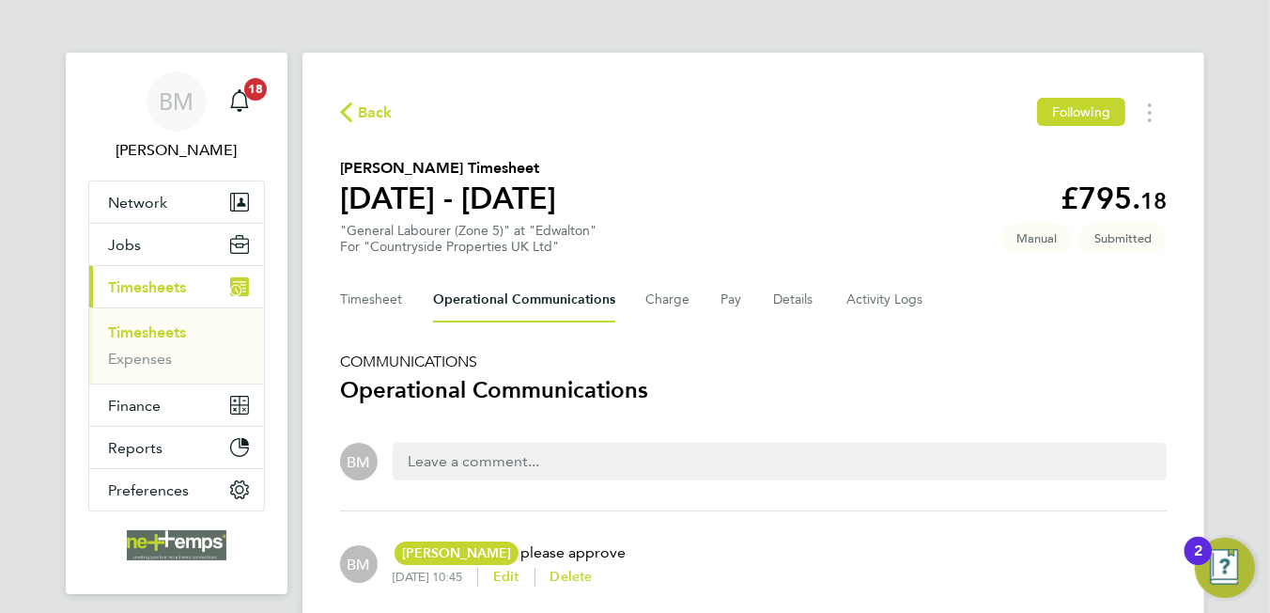
click at [365, 111] on span "Back" at bounding box center [375, 112] width 35 height 23
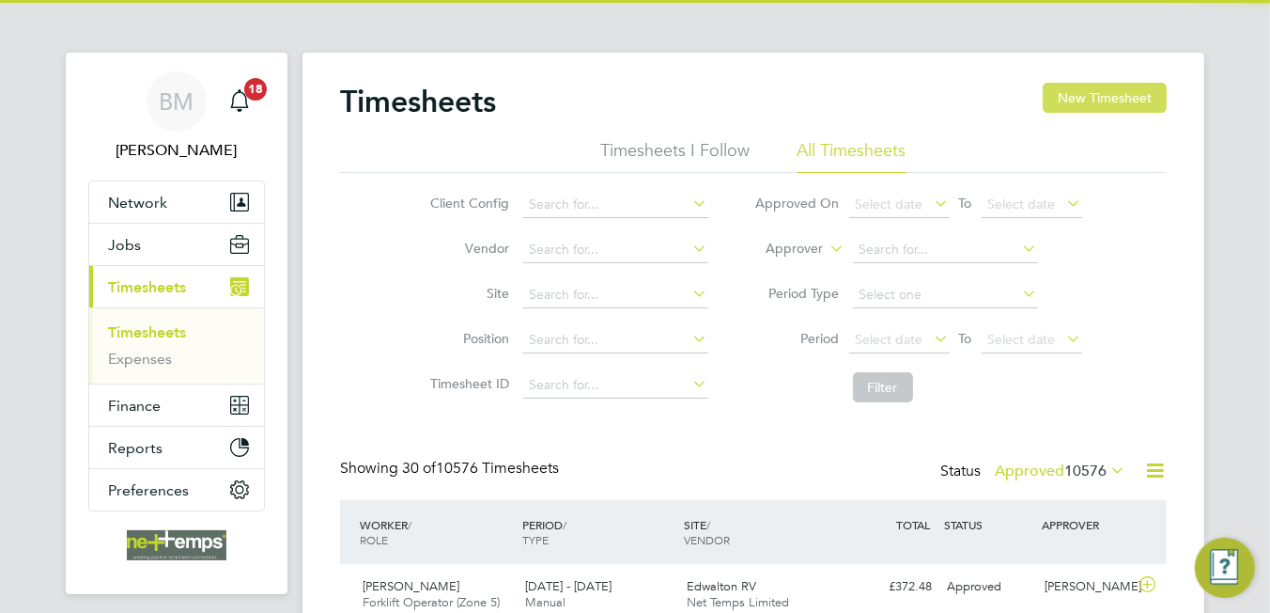
scroll to position [47, 163]
click at [1095, 108] on button "New Timesheet" at bounding box center [1105, 98] width 124 height 30
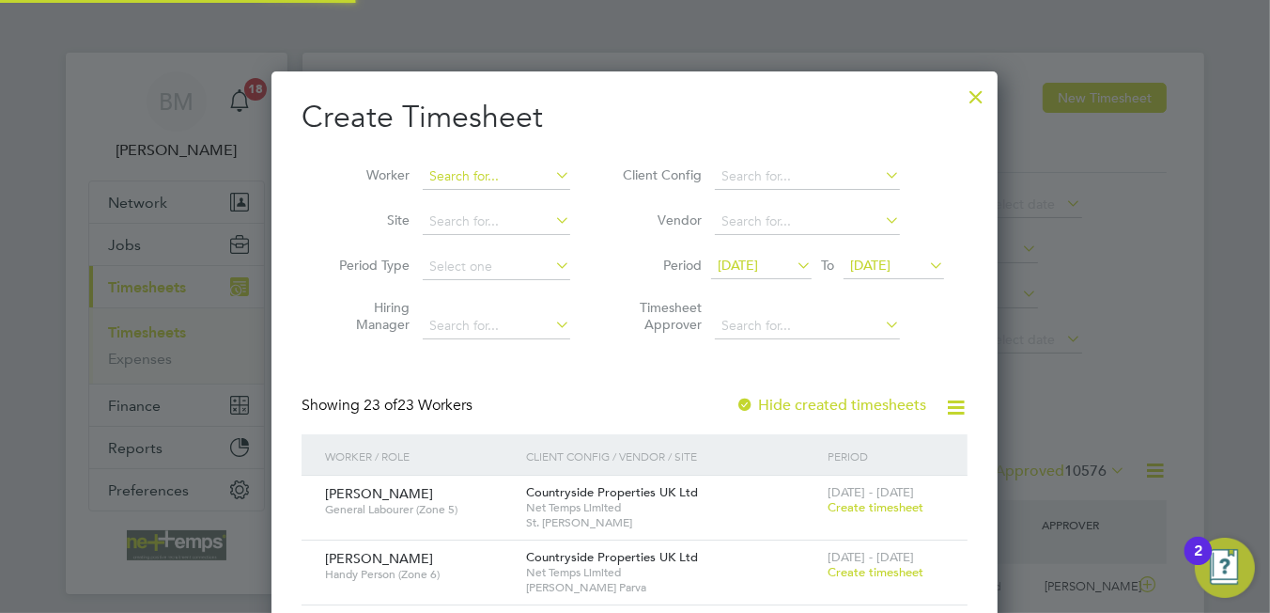
click at [474, 171] on input at bounding box center [497, 176] width 148 height 26
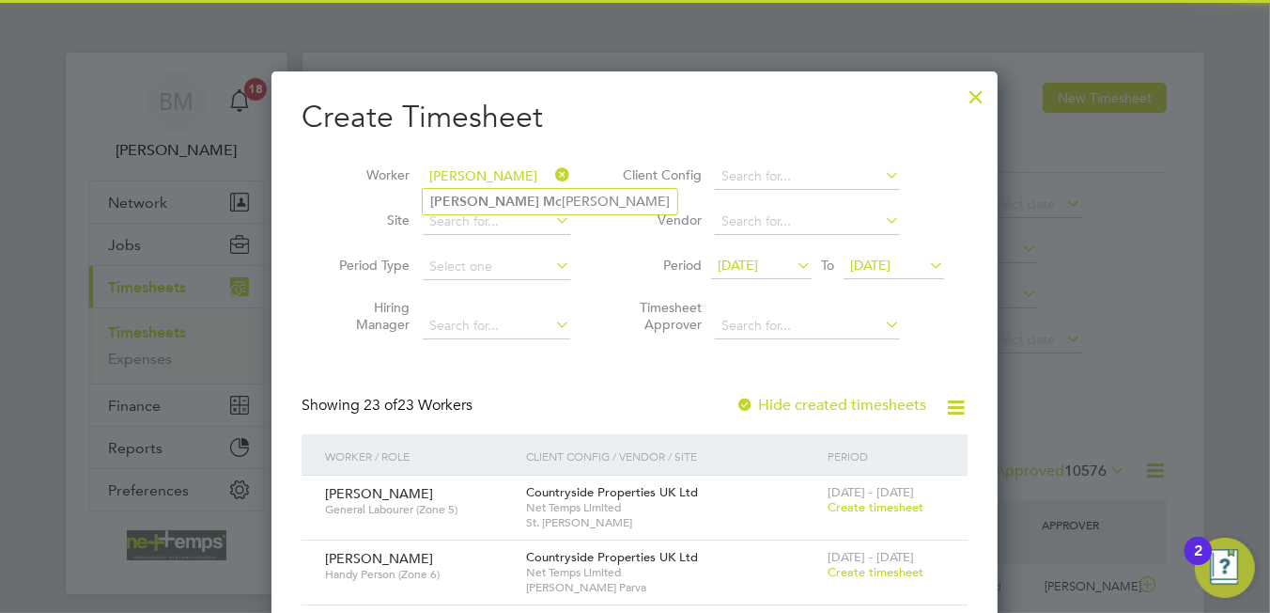
click at [486, 183] on input "louis mc" at bounding box center [497, 176] width 148 height 26
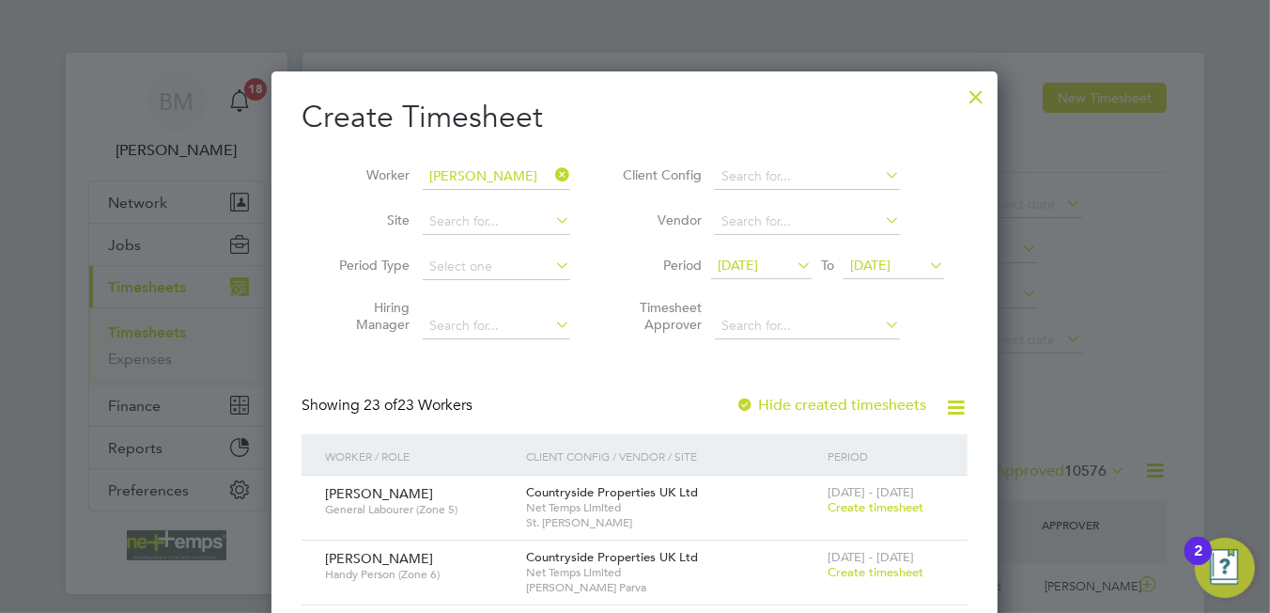
drag, startPoint x: 489, startPoint y: 190, endPoint x: 502, endPoint y: 194, distance: 14.0
click at [489, 190] on li "Louis Mc elroy" at bounding box center [550, 201] width 255 height 25
type input "Louis Mcelroy"
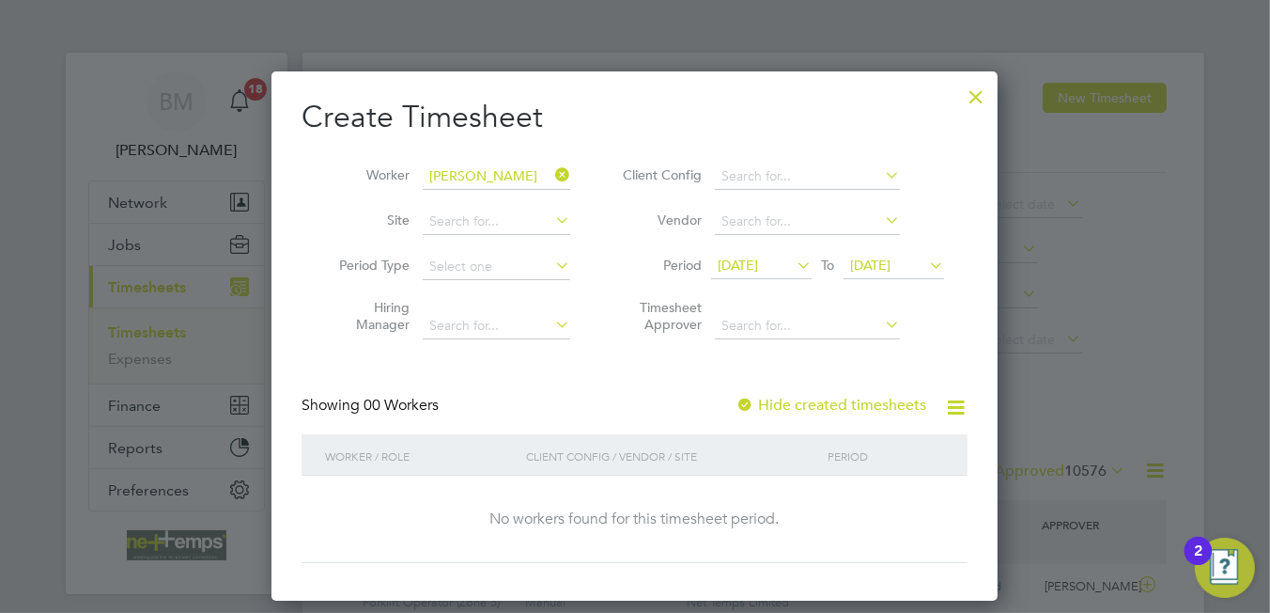
click at [861, 410] on label "Hide created timesheets" at bounding box center [831, 405] width 191 height 19
click at [861, 406] on label "Hide created timesheets" at bounding box center [831, 405] width 191 height 19
click at [748, 276] on span "[DATE]" at bounding box center [761, 266] width 101 height 25
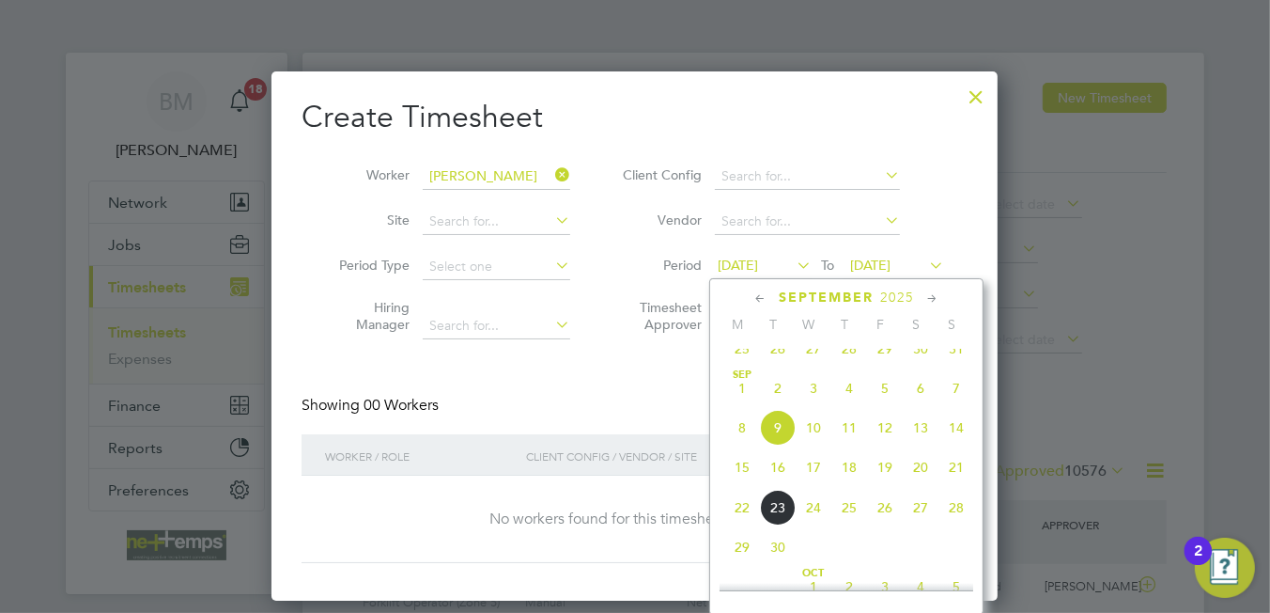
click at [743, 485] on span "15" at bounding box center [742, 467] width 36 height 36
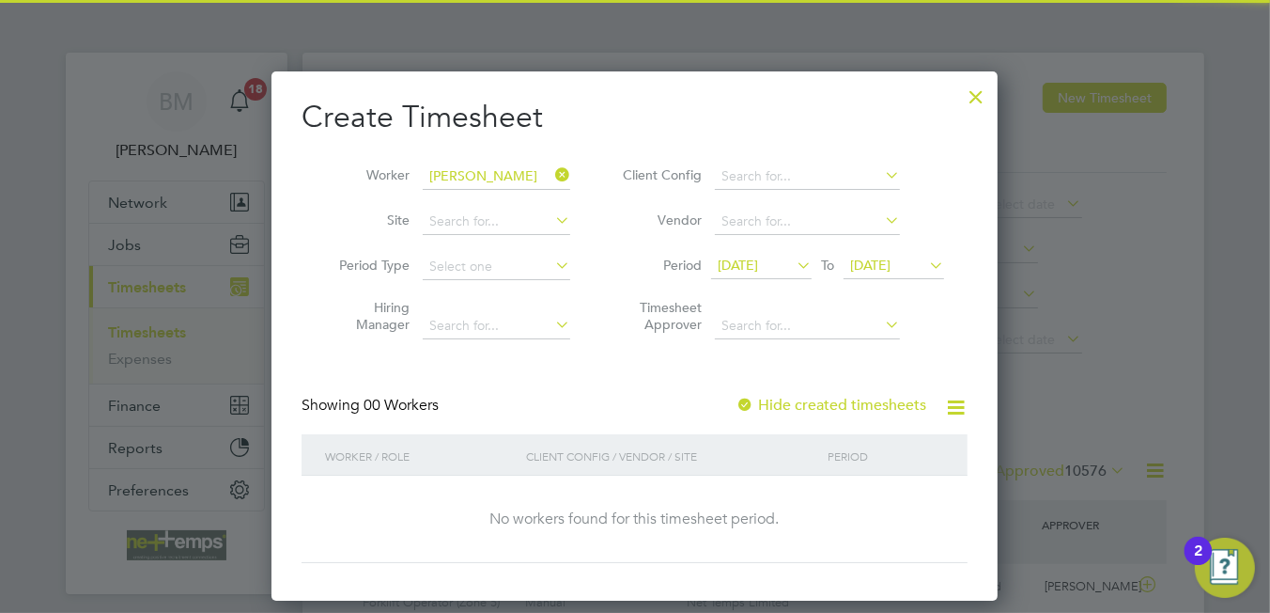
click at [891, 260] on span "[DATE]" at bounding box center [870, 264] width 40 height 17
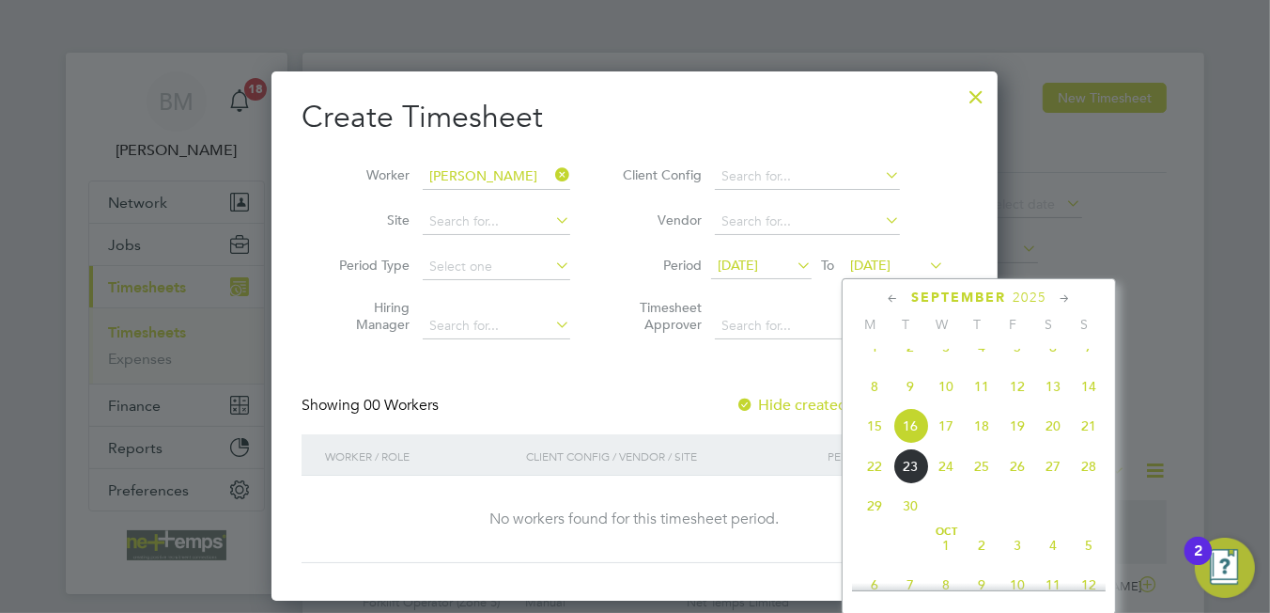
click at [1088, 443] on span "21" at bounding box center [1089, 426] width 36 height 36
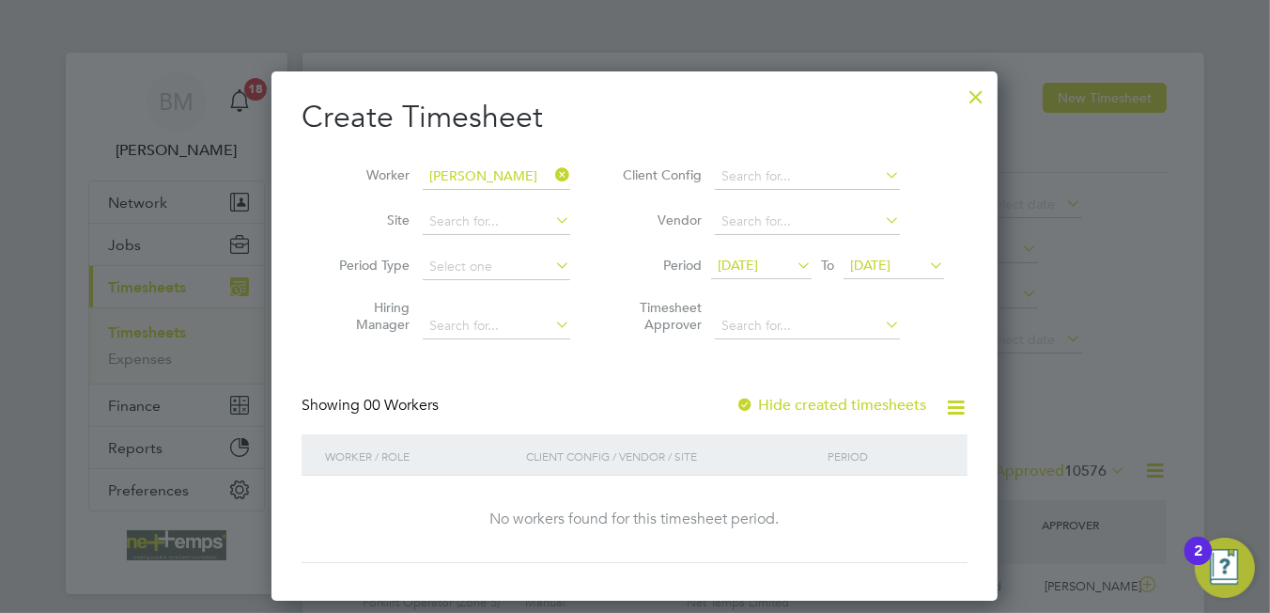
click at [830, 409] on label "Hide created timesheets" at bounding box center [831, 405] width 191 height 19
click at [982, 94] on div at bounding box center [976, 92] width 34 height 34
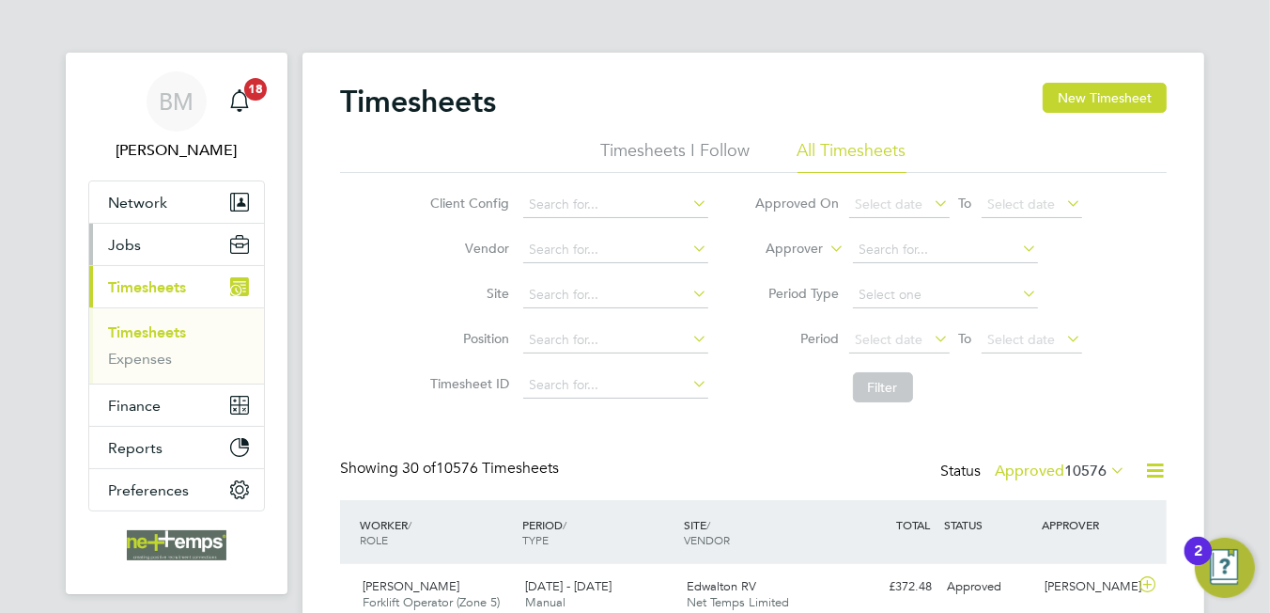
drag, startPoint x: 137, startPoint y: 242, endPoint x: 136, endPoint y: 274, distance: 32.0
click at [137, 243] on span "Jobs" at bounding box center [124, 245] width 33 height 18
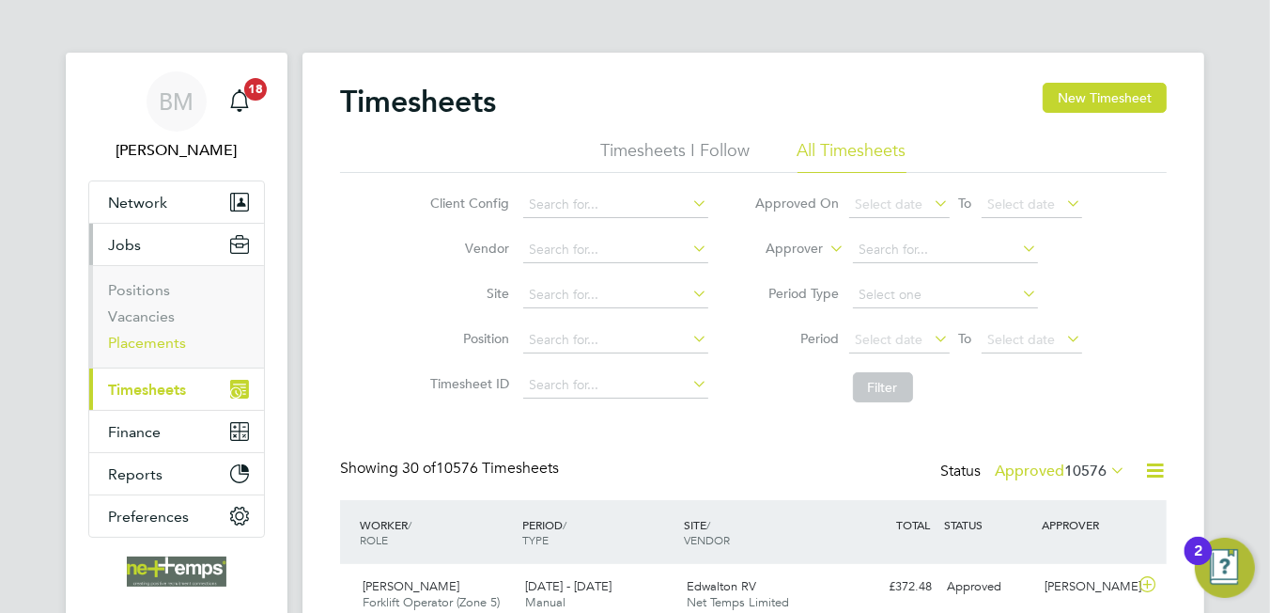
click at [151, 340] on link "Placements" at bounding box center [147, 343] width 78 height 18
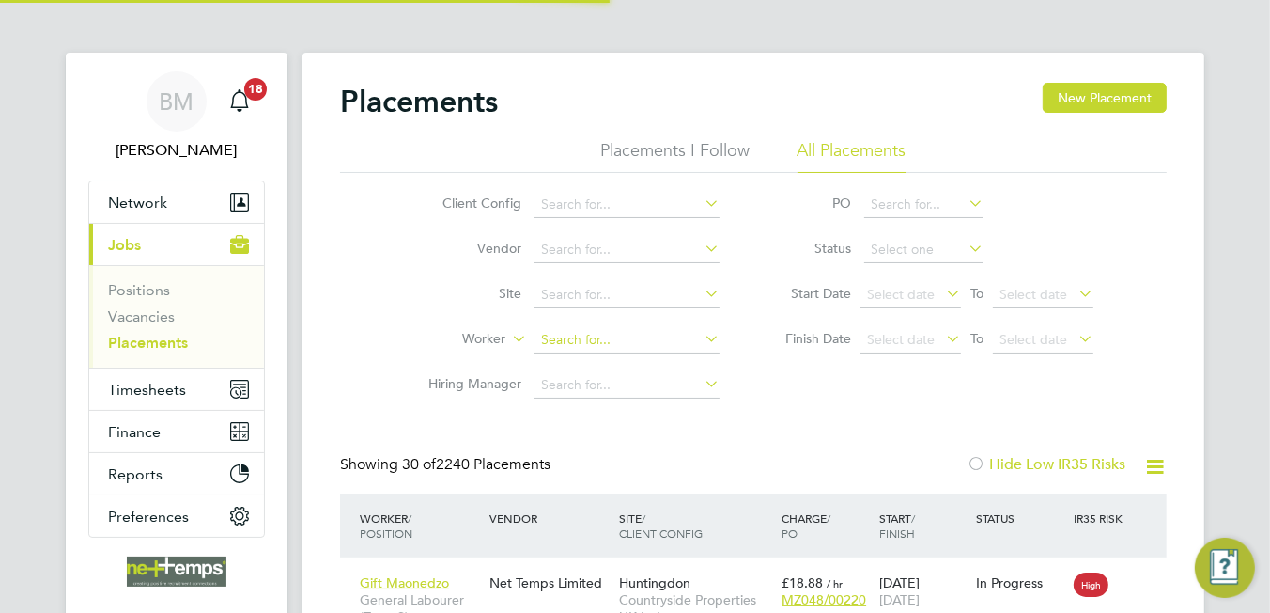
click at [559, 330] on input at bounding box center [627, 340] width 185 height 26
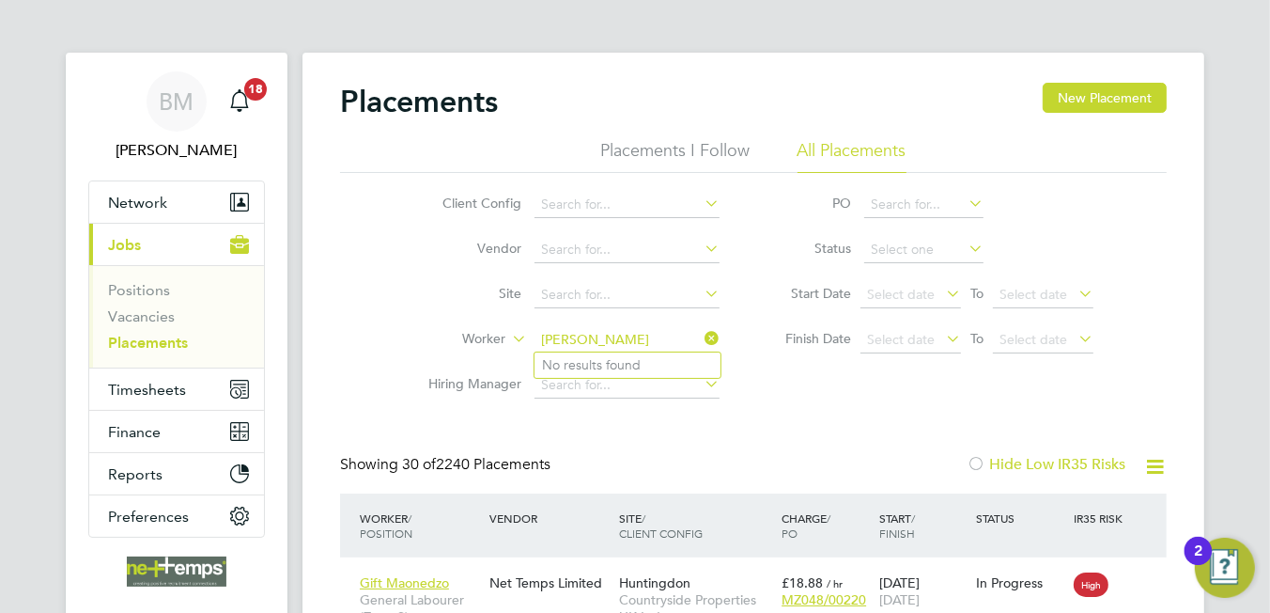
type input "louis mc"
click at [651, 330] on input at bounding box center [627, 340] width 185 height 26
type input "quaid"
drag, startPoint x: 707, startPoint y: 335, endPoint x: 699, endPoint y: 326, distance: 12.0
click at [701, 327] on icon at bounding box center [701, 338] width 0 height 26
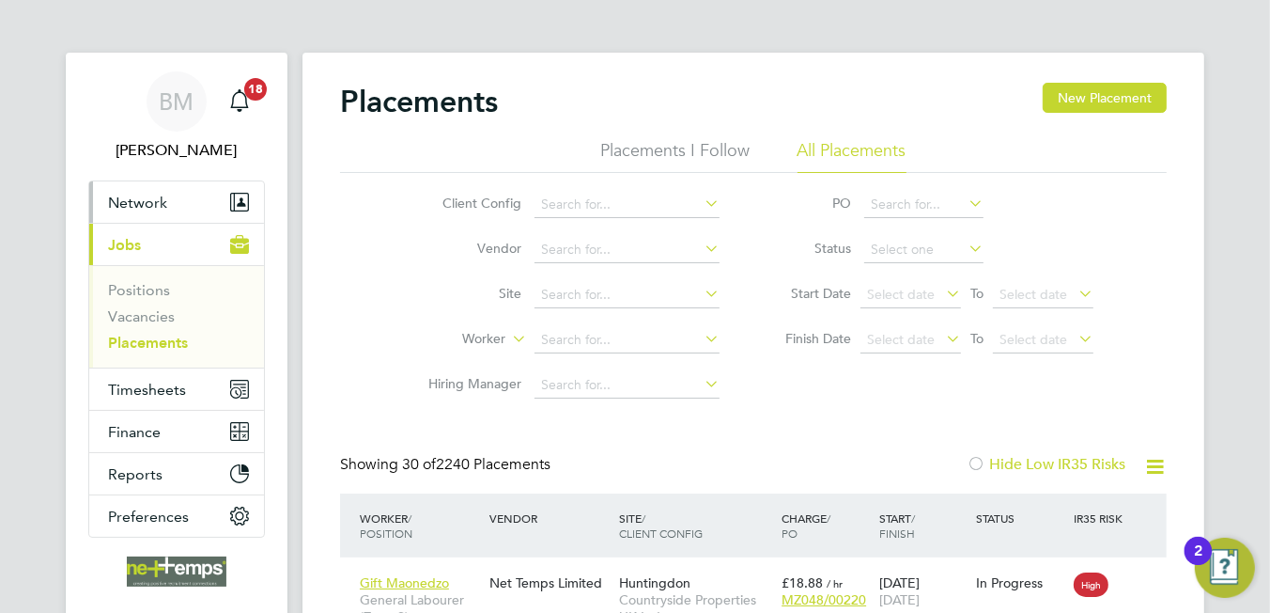
click at [139, 206] on span "Network" at bounding box center [137, 203] width 59 height 18
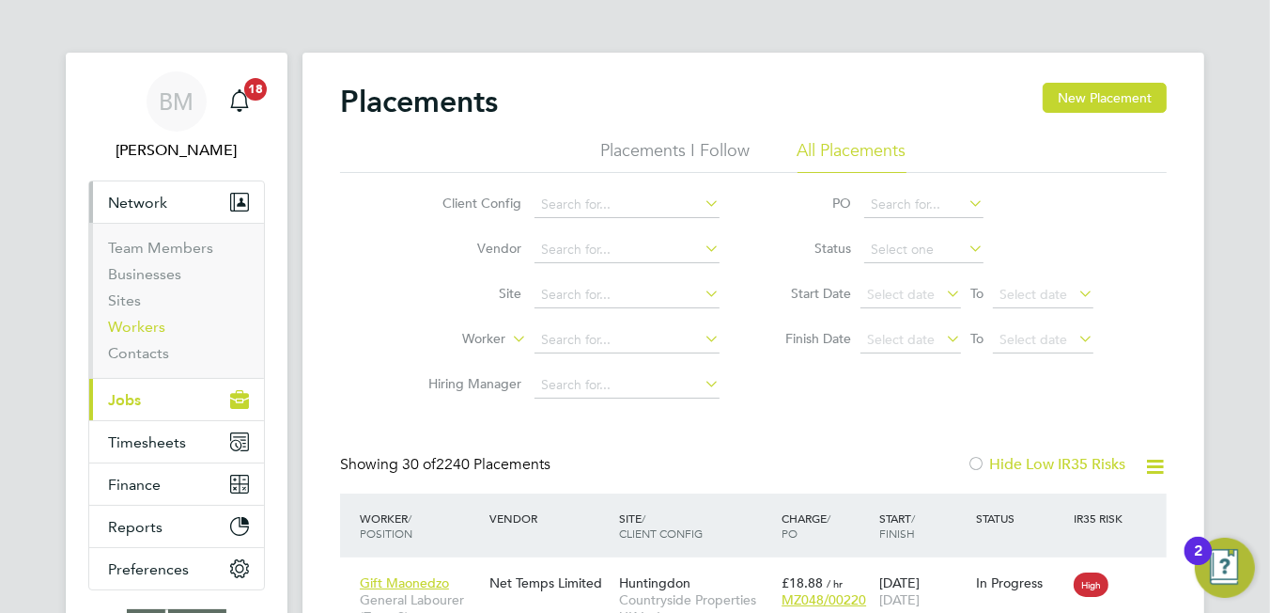
drag, startPoint x: 144, startPoint y: 329, endPoint x: 262, endPoint y: 340, distance: 118.9
click at [145, 330] on link "Workers" at bounding box center [136, 327] width 57 height 18
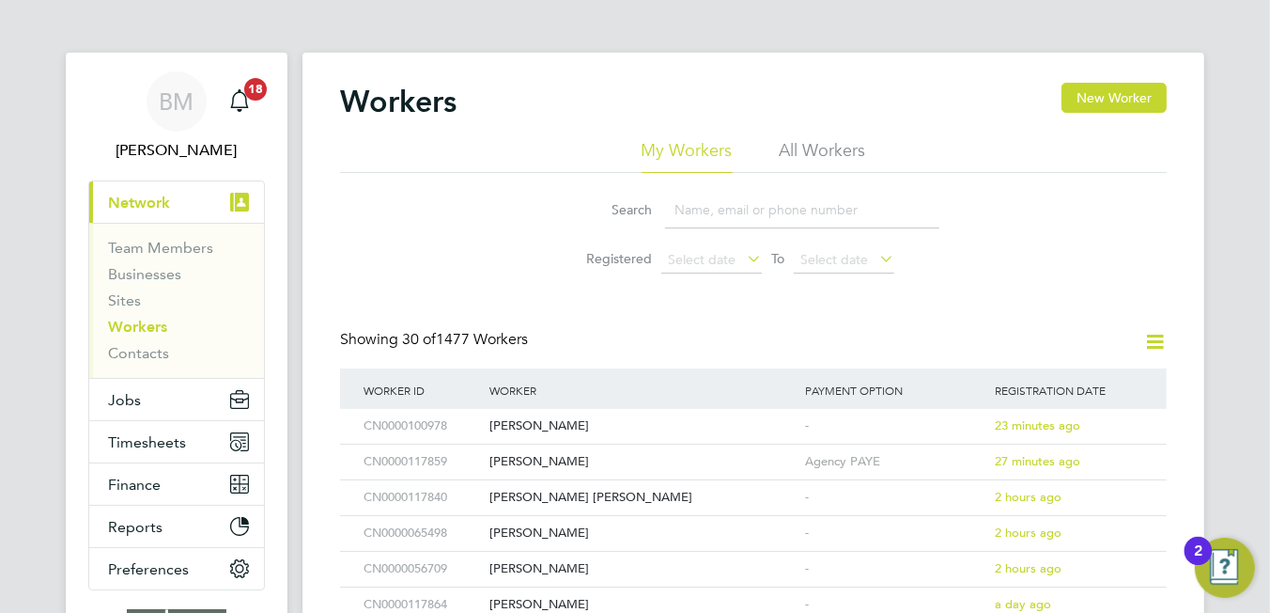
click at [743, 217] on input at bounding box center [802, 210] width 274 height 37
paste input "quaidgayle@outlook.com"
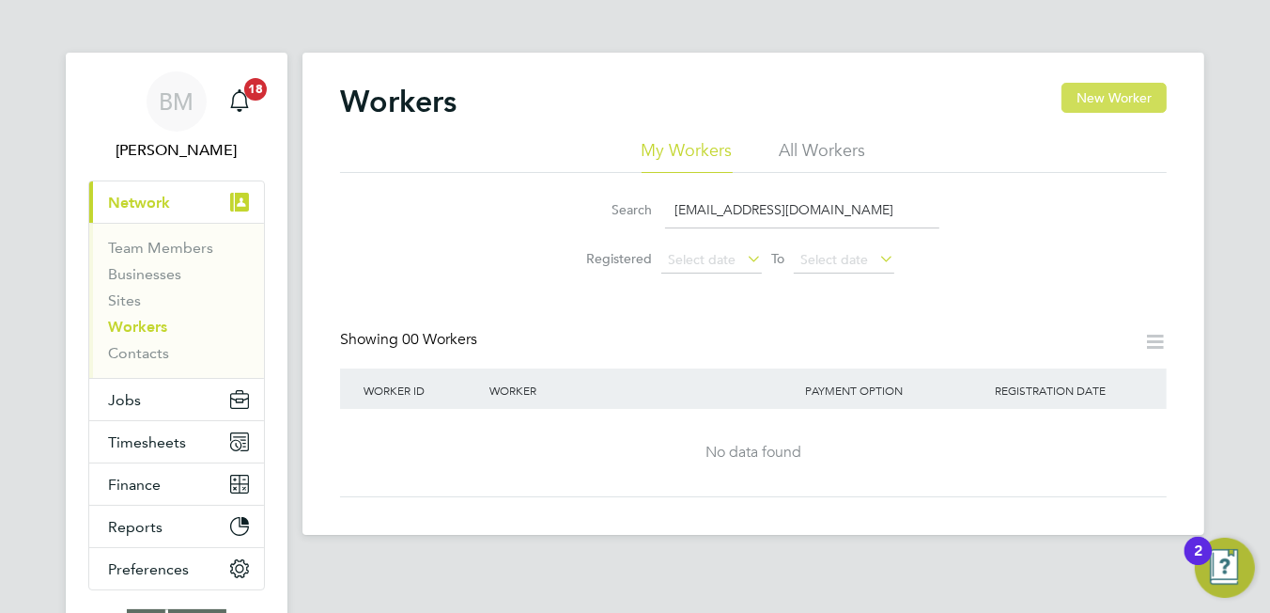
type input "quaidgayle@outlook.com"
click at [1116, 99] on button "New Worker" at bounding box center [1114, 98] width 105 height 30
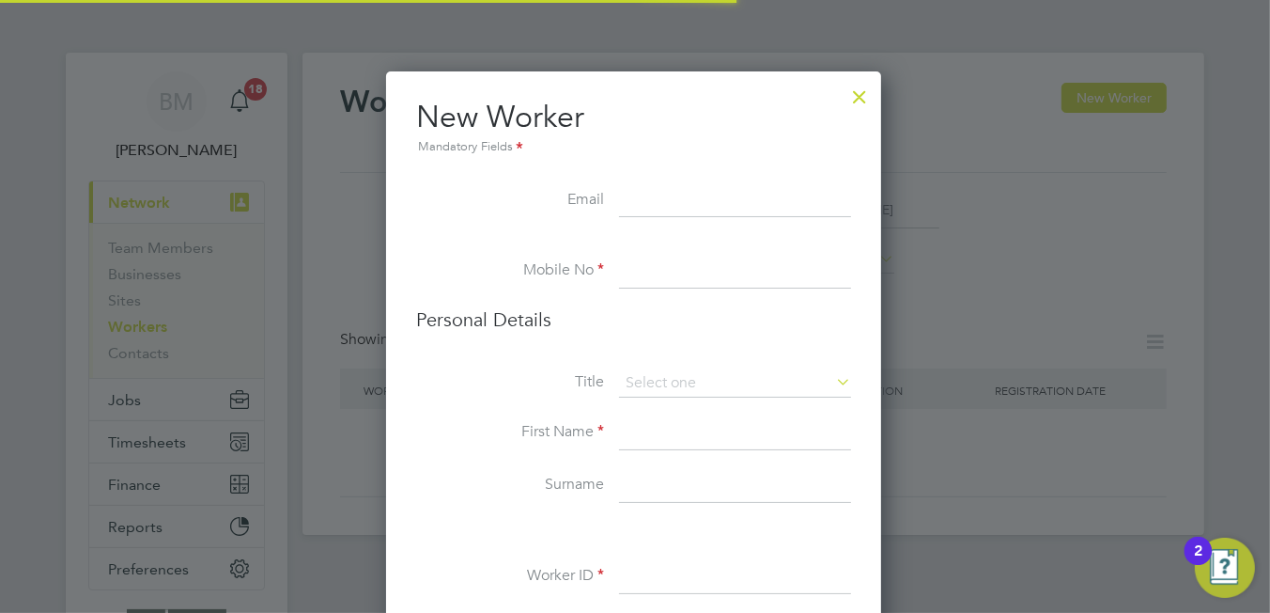
scroll to position [1582, 496]
click at [663, 199] on input at bounding box center [735, 201] width 232 height 34
paste input "quaidgayle@outlook.com"
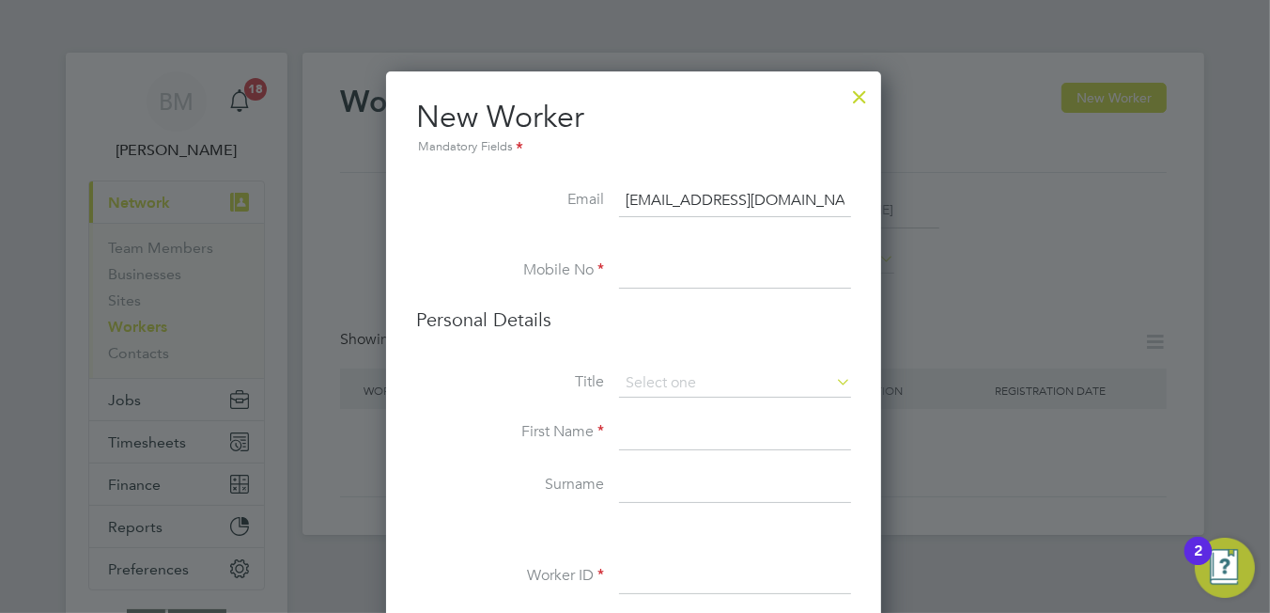
type input "quaidgayle@outlook.com"
click at [679, 273] on input at bounding box center [735, 272] width 232 height 34
paste input "07780199970"
type input "07780199970"
click at [676, 379] on input at bounding box center [735, 383] width 232 height 28
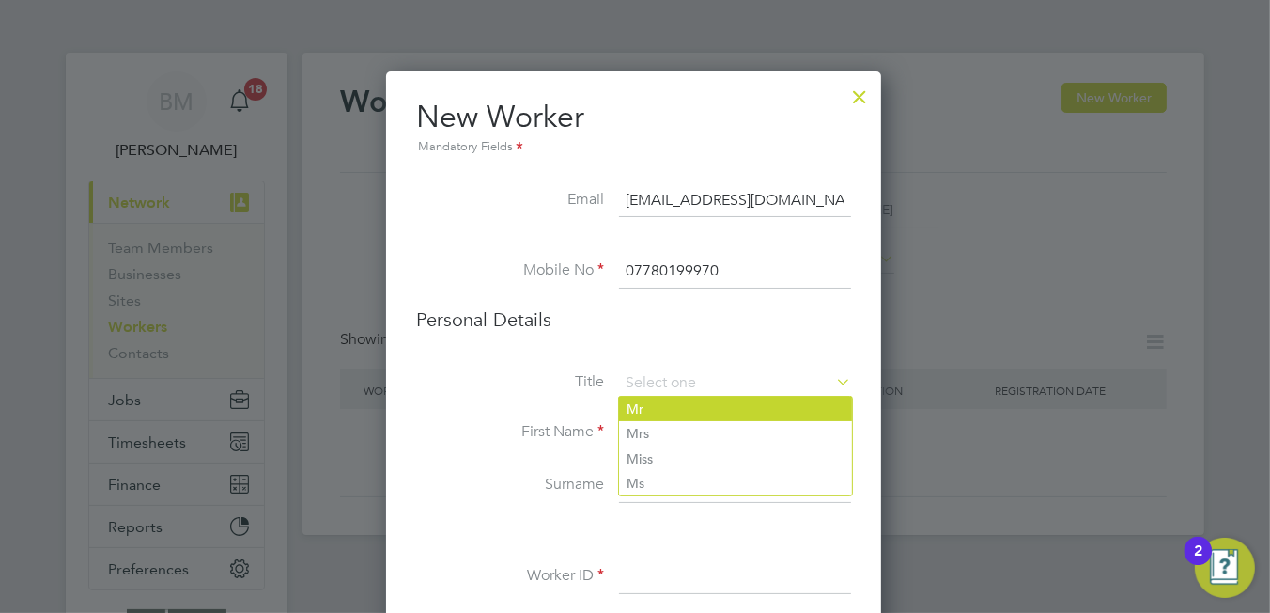
click at [652, 410] on li "Mr" at bounding box center [735, 408] width 233 height 24
type input "Mr"
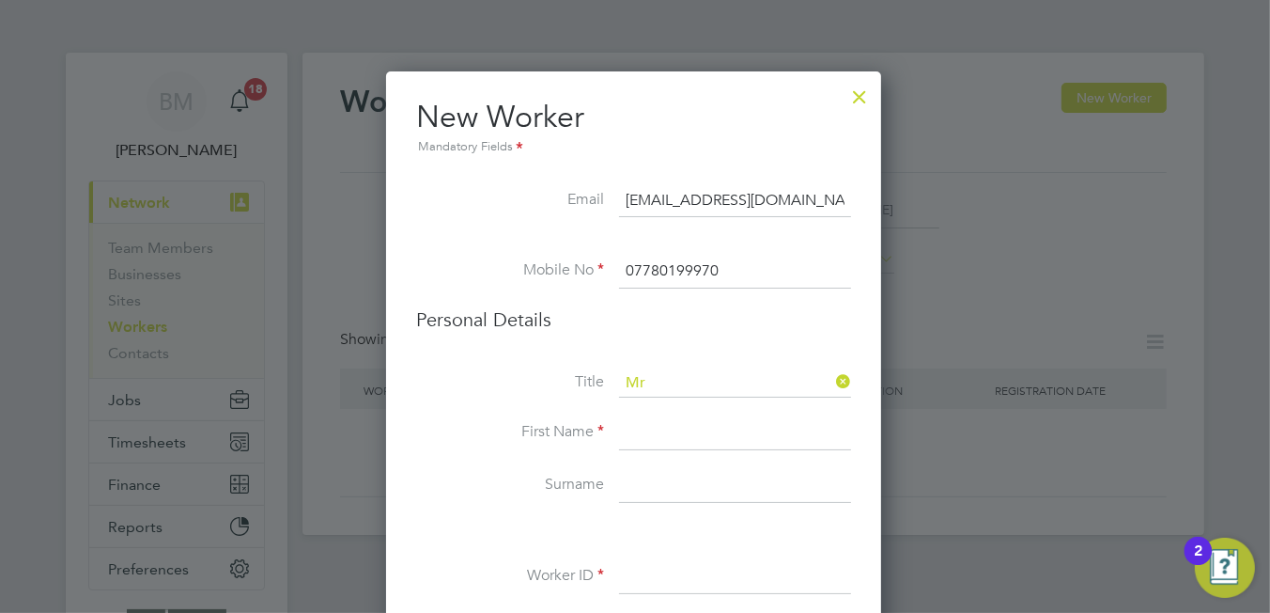
click at [660, 440] on input at bounding box center [735, 433] width 232 height 34
type input "Quaid"
click at [675, 482] on input at bounding box center [735, 486] width 232 height 34
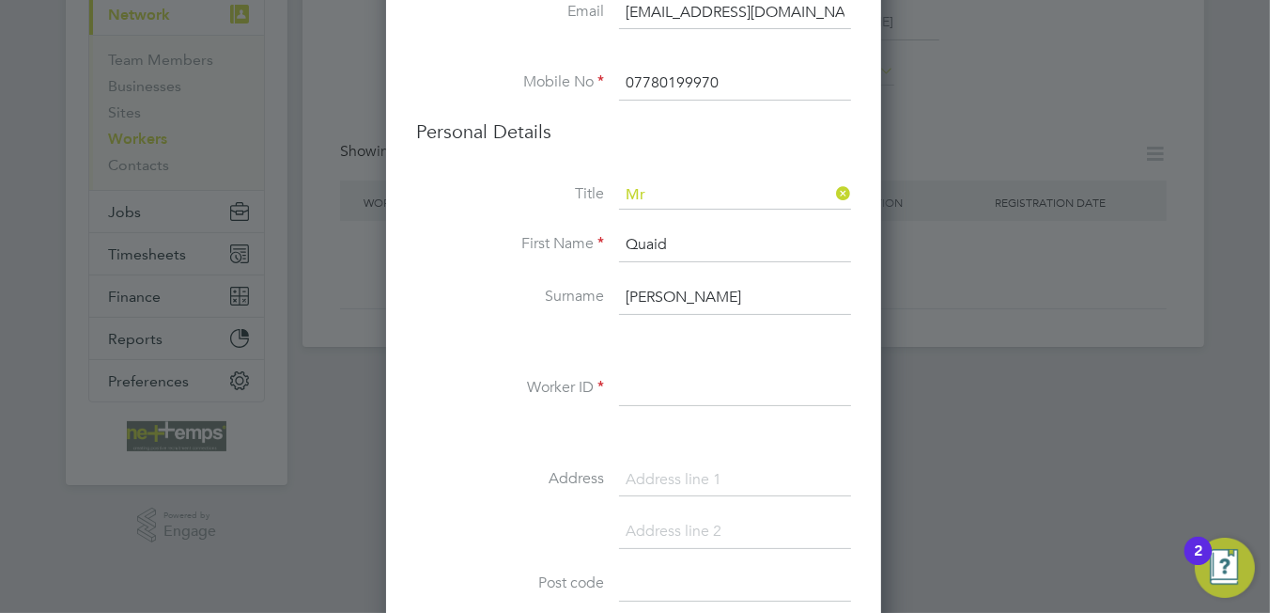
type input "Gayle"
click at [705, 388] on input at bounding box center [735, 389] width 232 height 34
type input "CN0000115677"
click at [676, 472] on input at bounding box center [735, 480] width 232 height 34
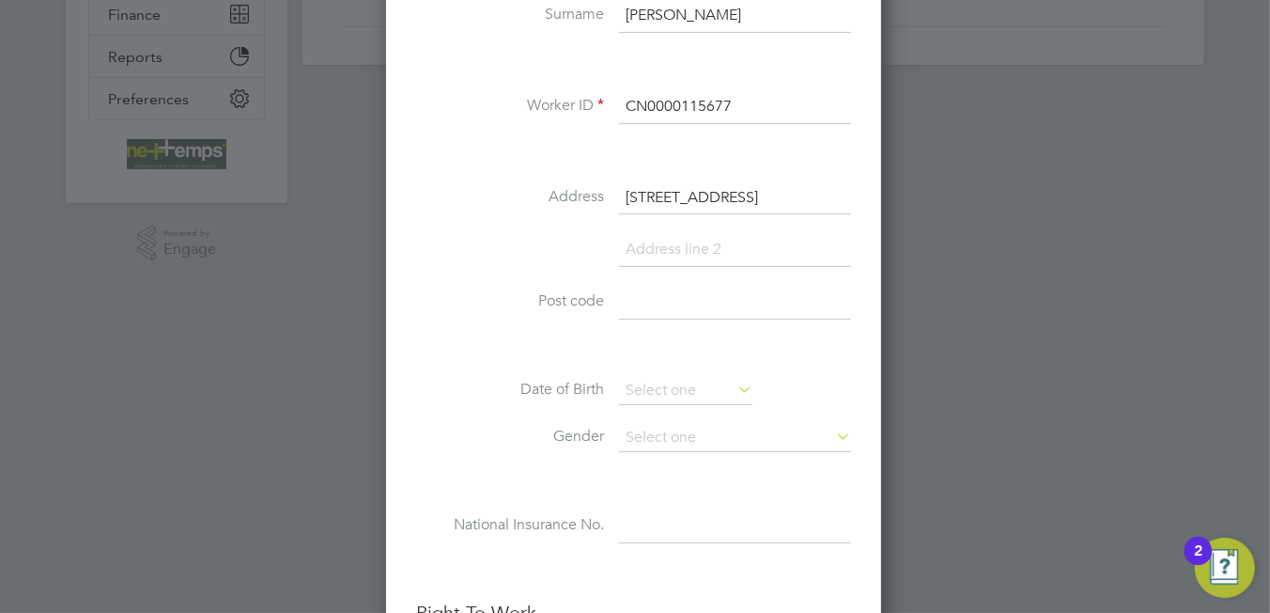
type input "26 Oakington Close"
click at [660, 297] on input at bounding box center [735, 303] width 232 height 34
type input "NG5 5GY"
click at [665, 385] on input at bounding box center [685, 391] width 133 height 28
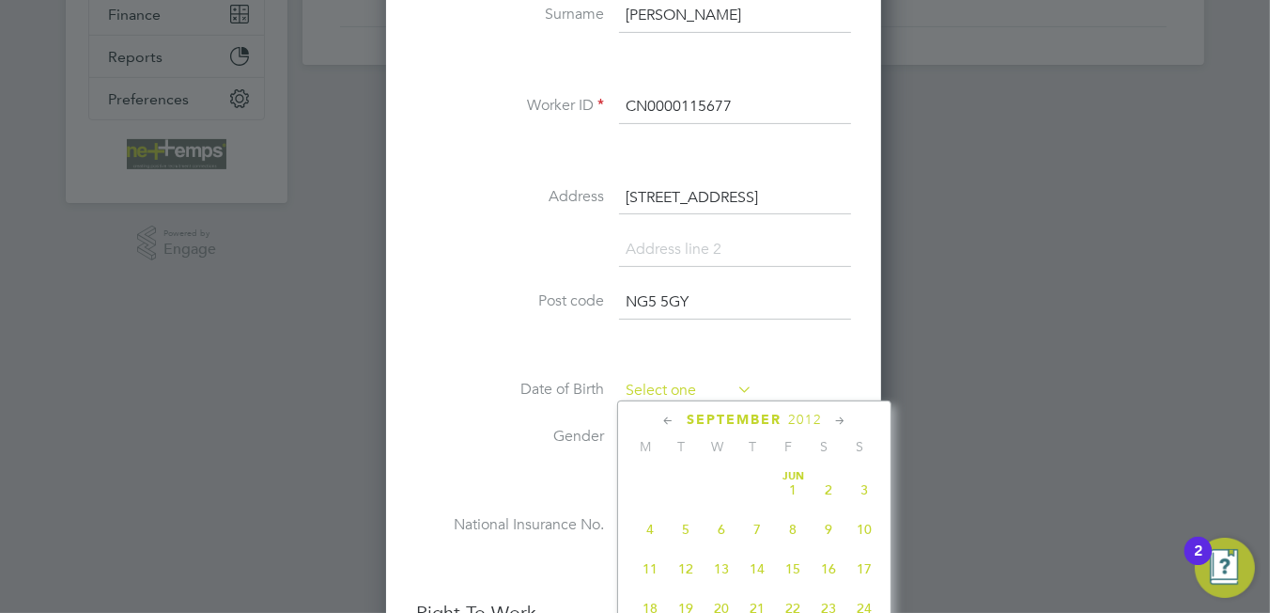
scroll to position [695, 0]
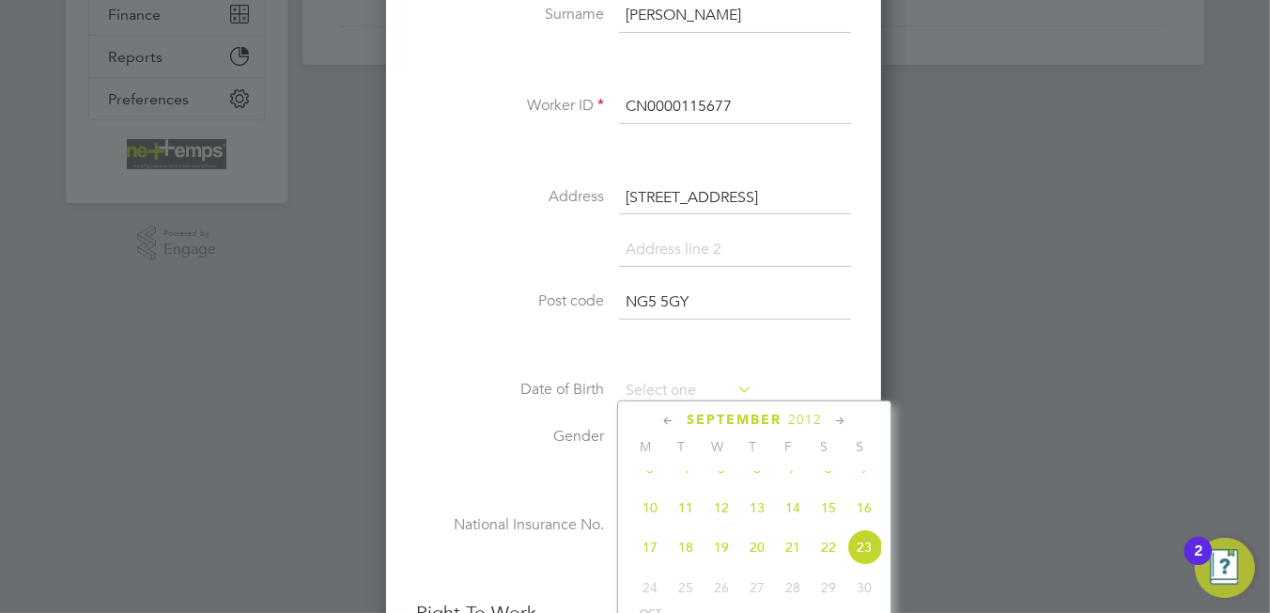
click at [793, 412] on span "2012" at bounding box center [805, 420] width 34 height 16
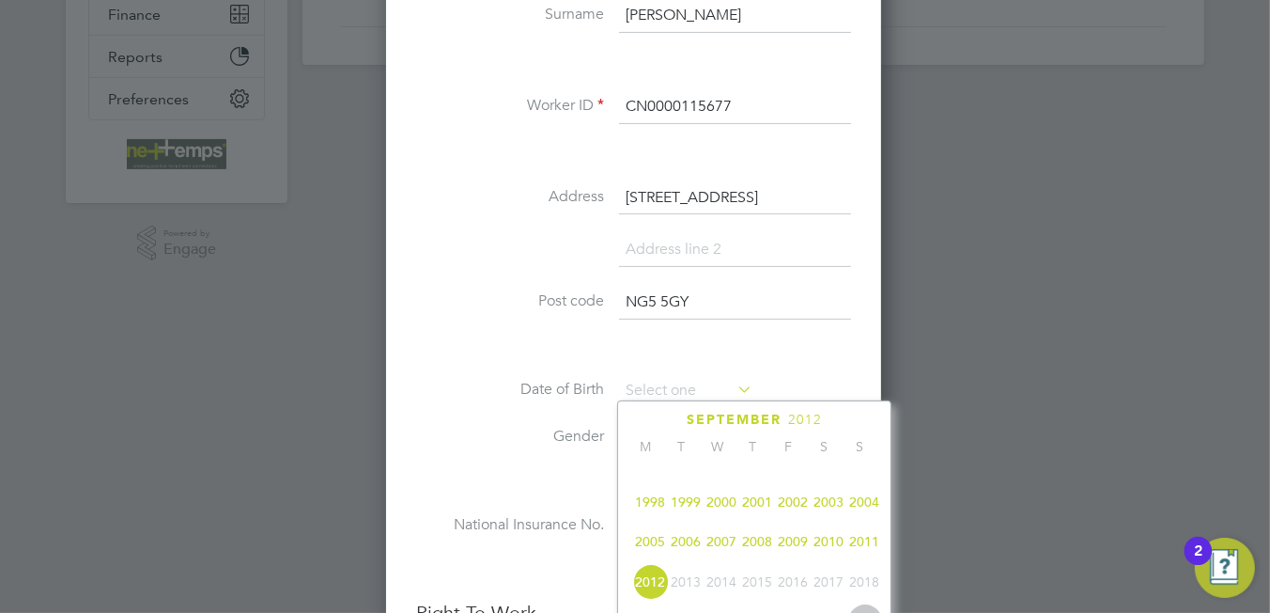
scroll to position [409, 0]
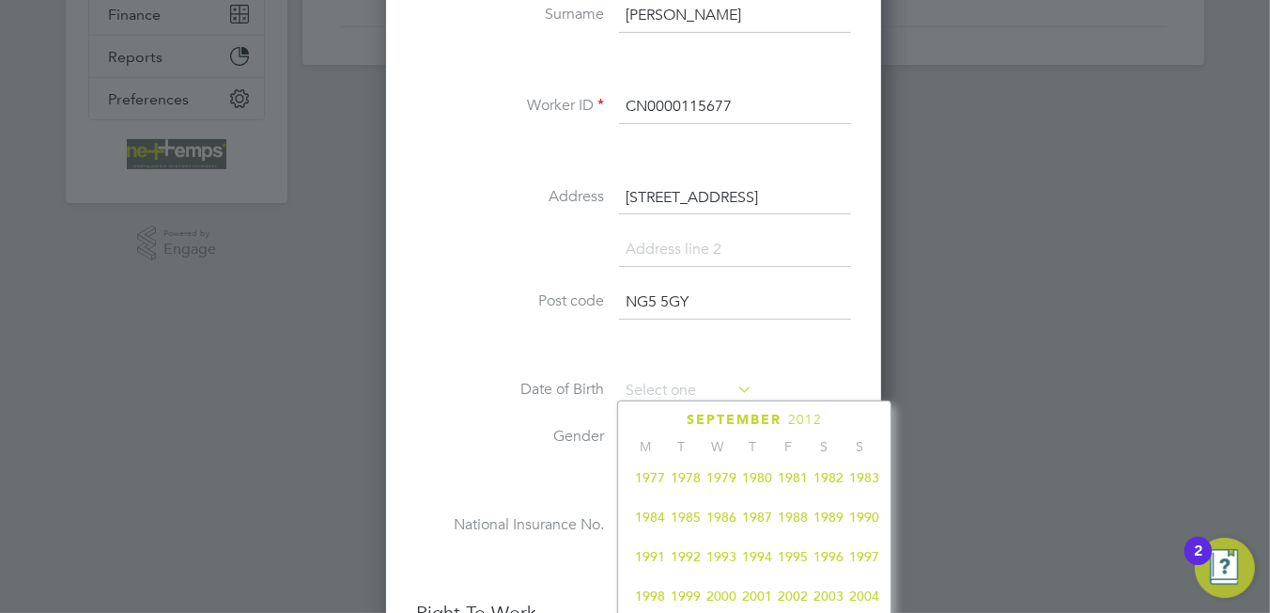
click at [648, 568] on span "1991" at bounding box center [650, 556] width 36 height 36
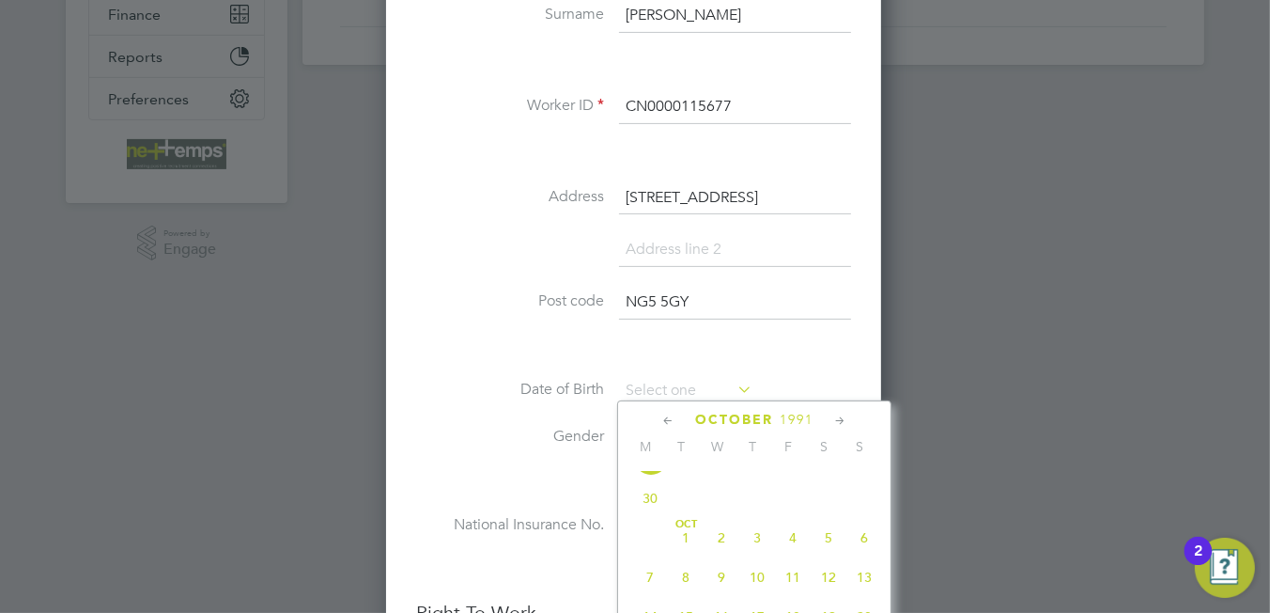
scroll to position [691, 0]
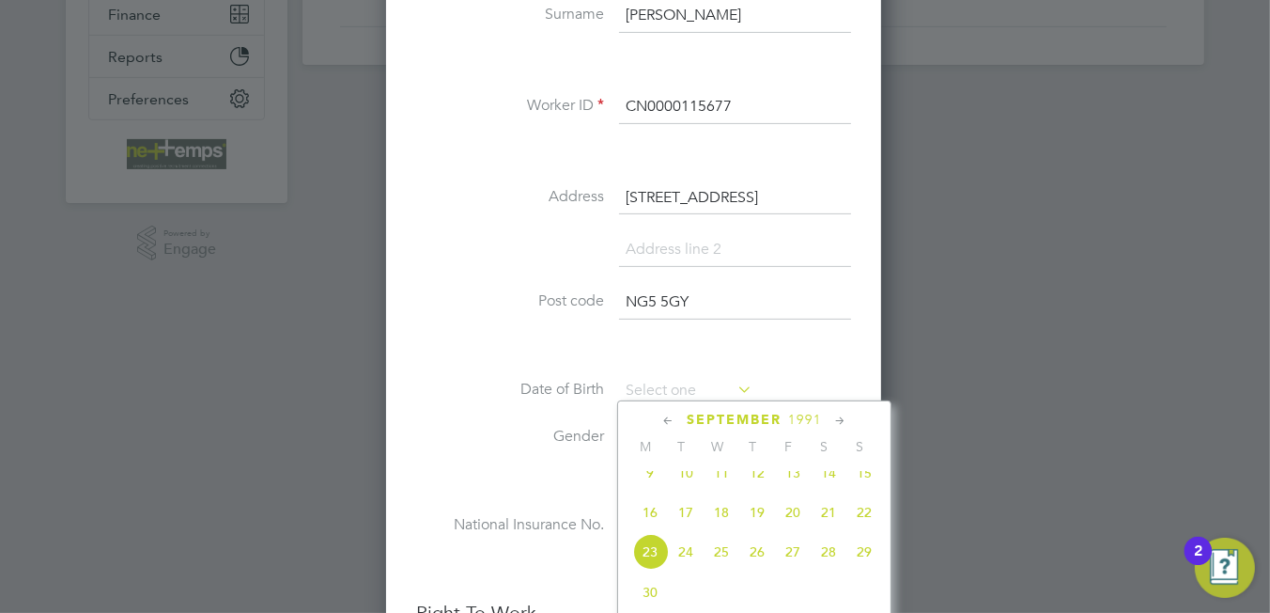
click at [791, 569] on span "27" at bounding box center [793, 552] width 36 height 36
type input "27 Sep 1991"
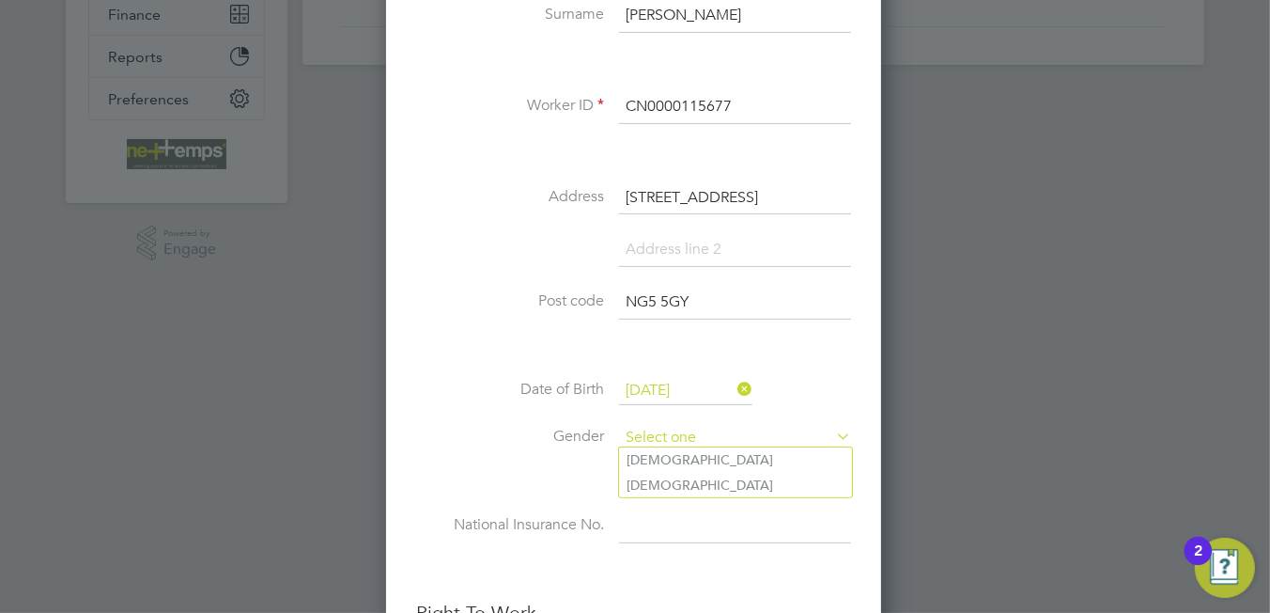
click at [685, 427] on input at bounding box center [735, 438] width 232 height 28
click at [674, 464] on li "Male" at bounding box center [735, 459] width 233 height 24
type input "Male"
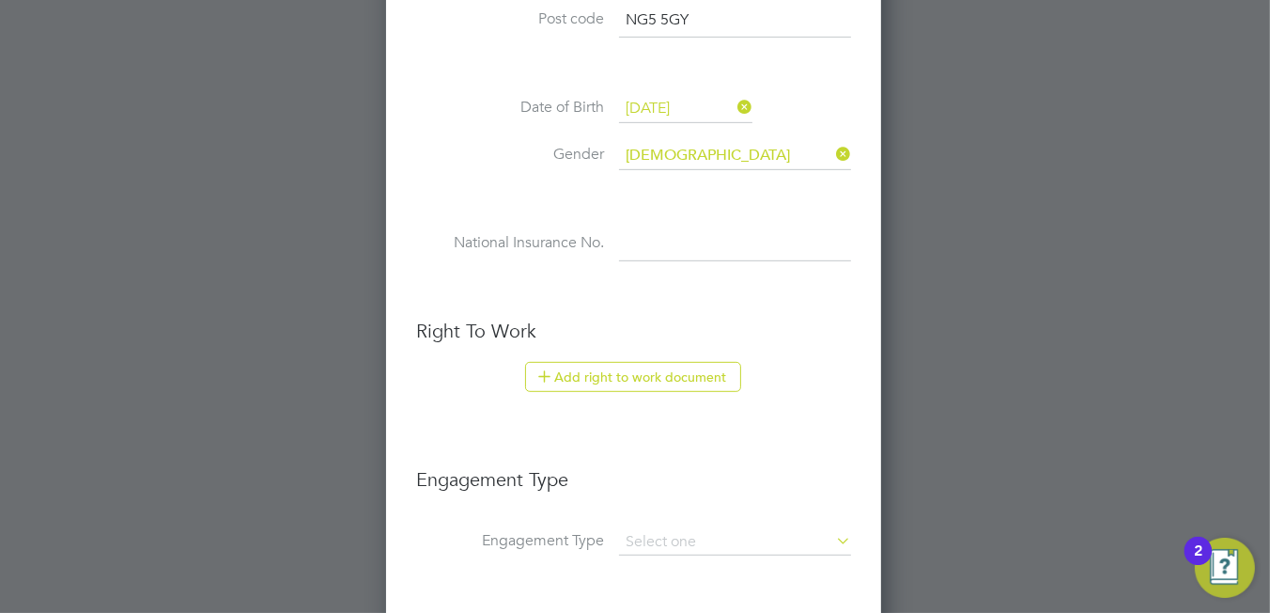
scroll to position [846, 0]
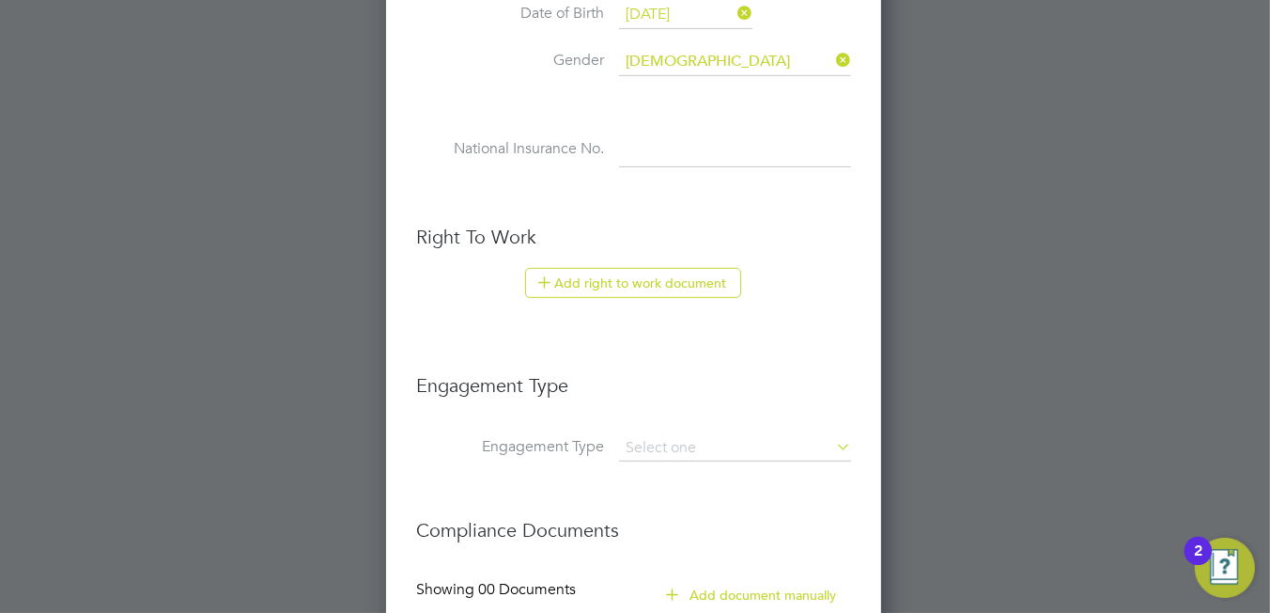
click at [669, 258] on li "Right To Work Add right to work document Country and citizenship Country the wo…" at bounding box center [633, 280] width 435 height 111
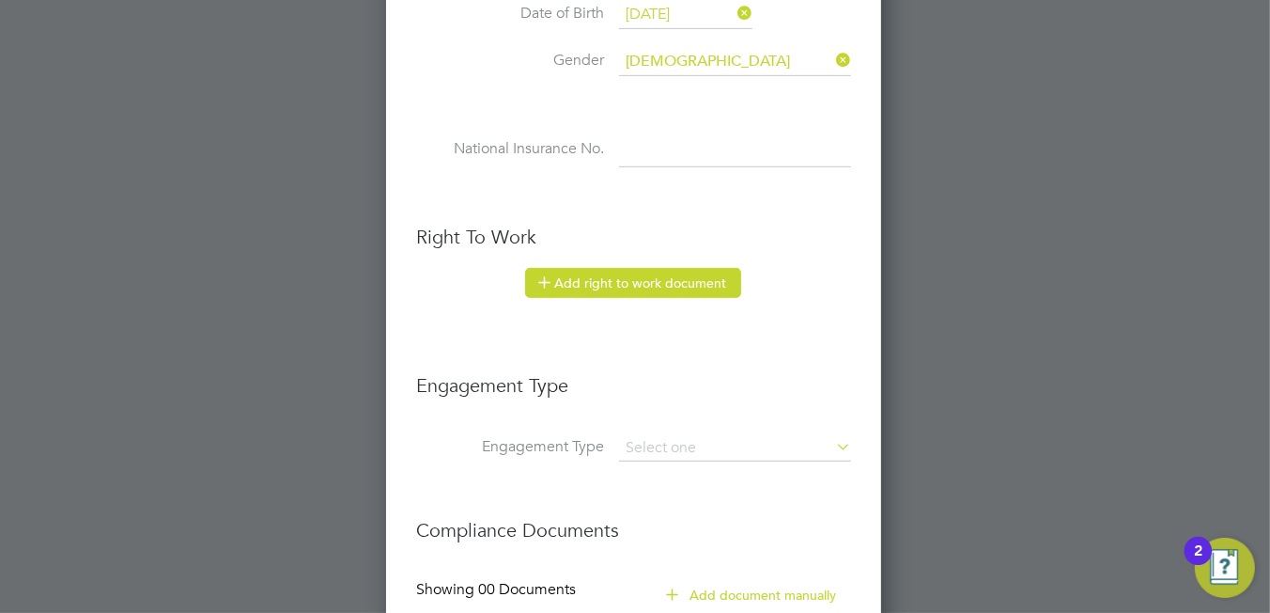
click at [670, 275] on button "Add right to work document" at bounding box center [633, 283] width 216 height 30
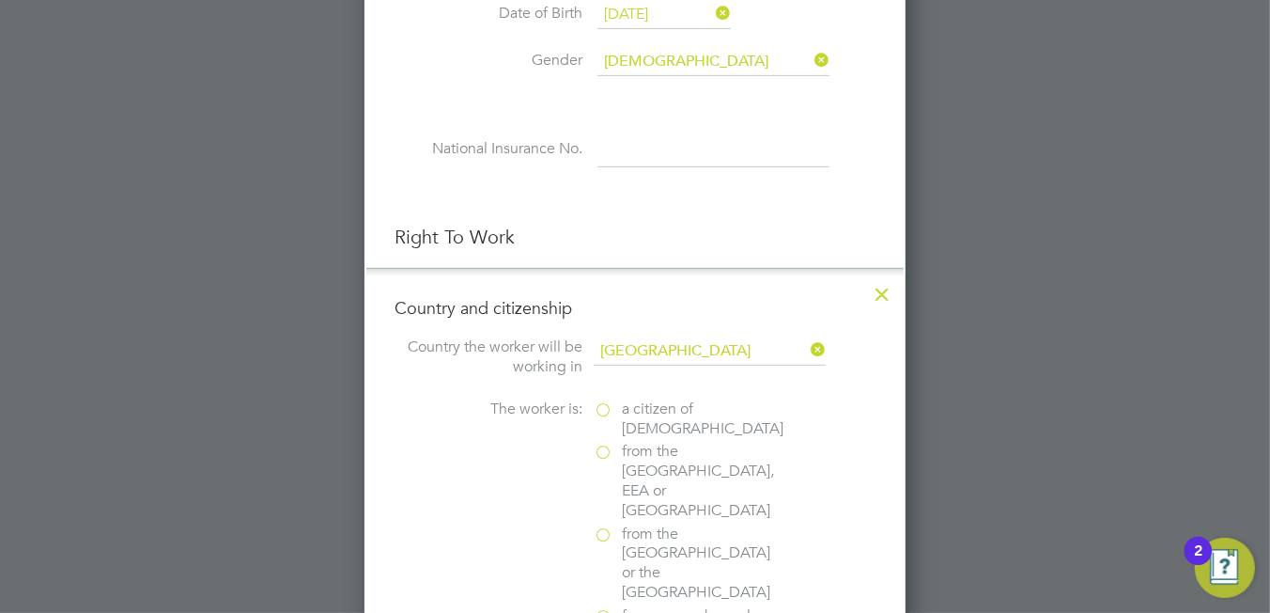
scroll to position [1865, 541]
click at [638, 406] on span "a citizen of United Kingdom" at bounding box center [703, 418] width 162 height 39
click at [0, 0] on input "a citizen of United Kingdom" at bounding box center [0, 0] width 0 height 0
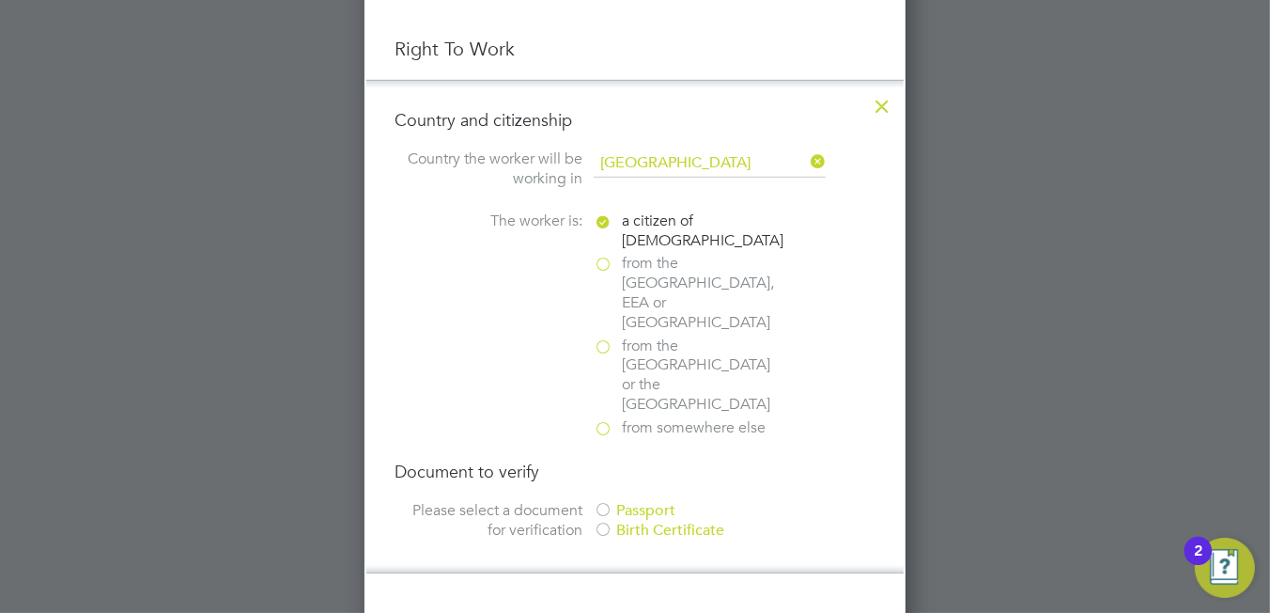
click at [653, 501] on div "Passport" at bounding box center [735, 511] width 282 height 20
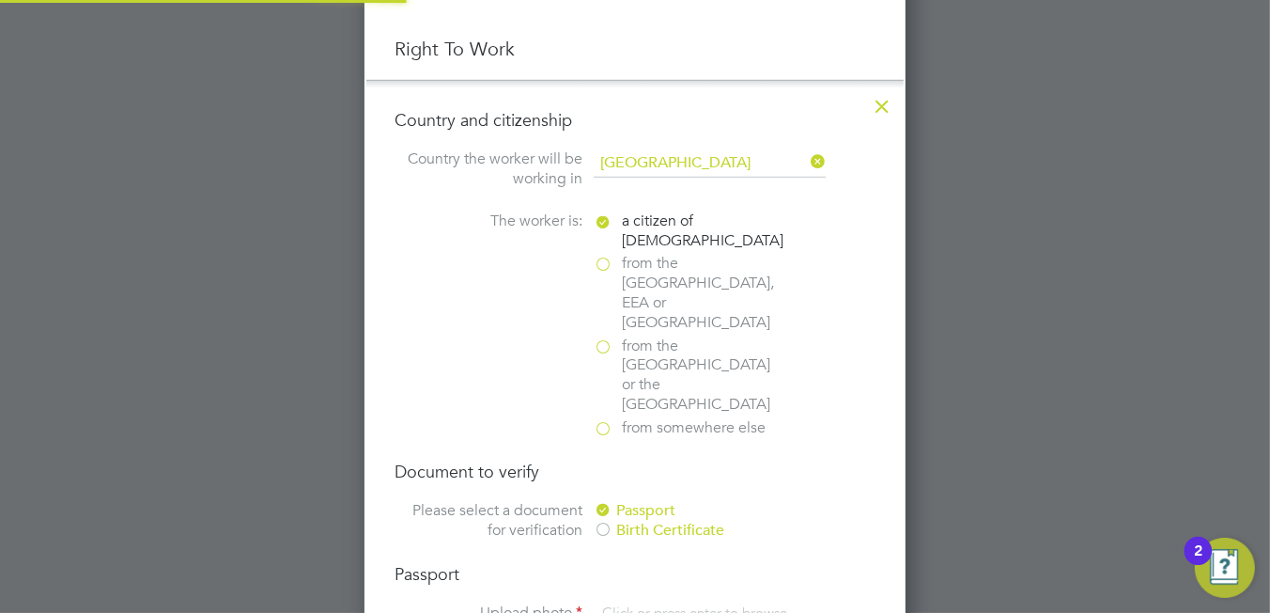
scroll to position [1127, 0]
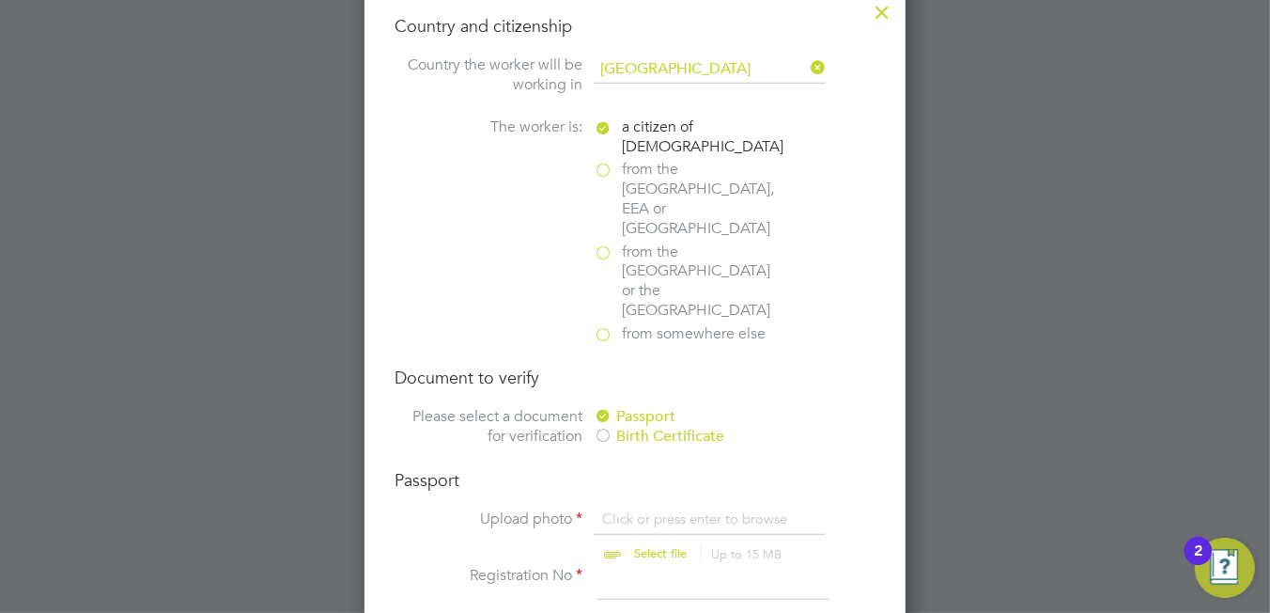
click at [653, 469] on div "Passport Upload photo Click or press enter to browse Select file Up to 15 MB Dr…" at bounding box center [635, 614] width 481 height 290
click at [669, 509] on input "file" at bounding box center [678, 537] width 295 height 56
type input "C:\fakepath\Qauid Gayle passport.PNG"
click at [646, 566] on input at bounding box center [714, 583] width 232 height 34
click at [649, 566] on input at bounding box center [714, 583] width 232 height 34
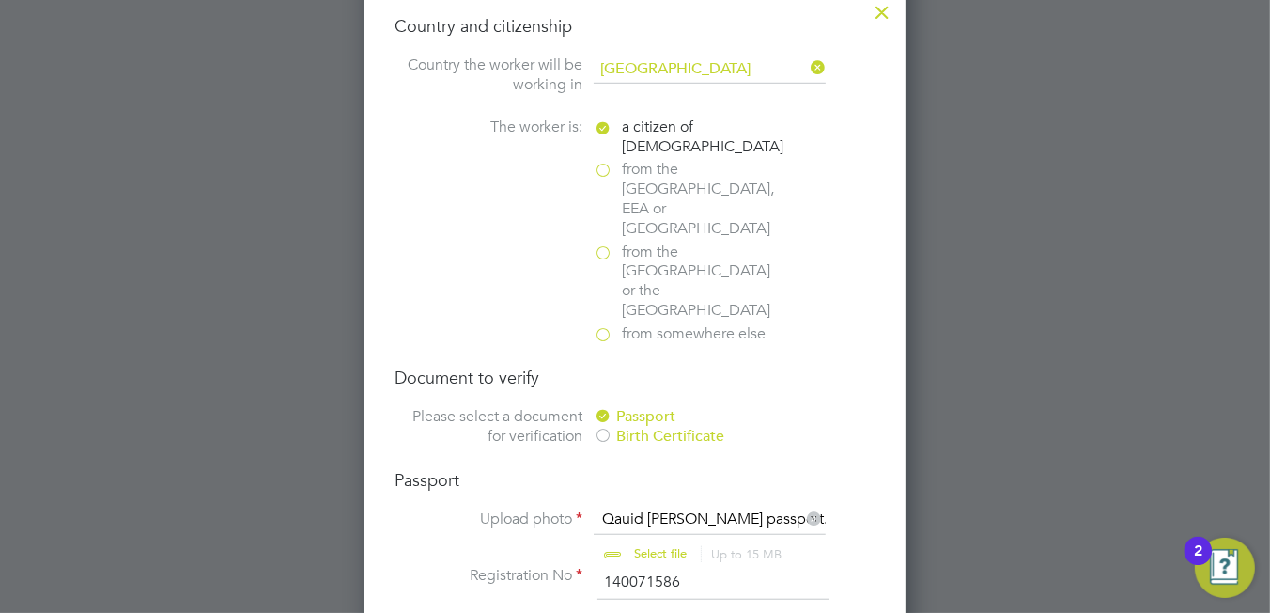
scroll to position [1221, 0]
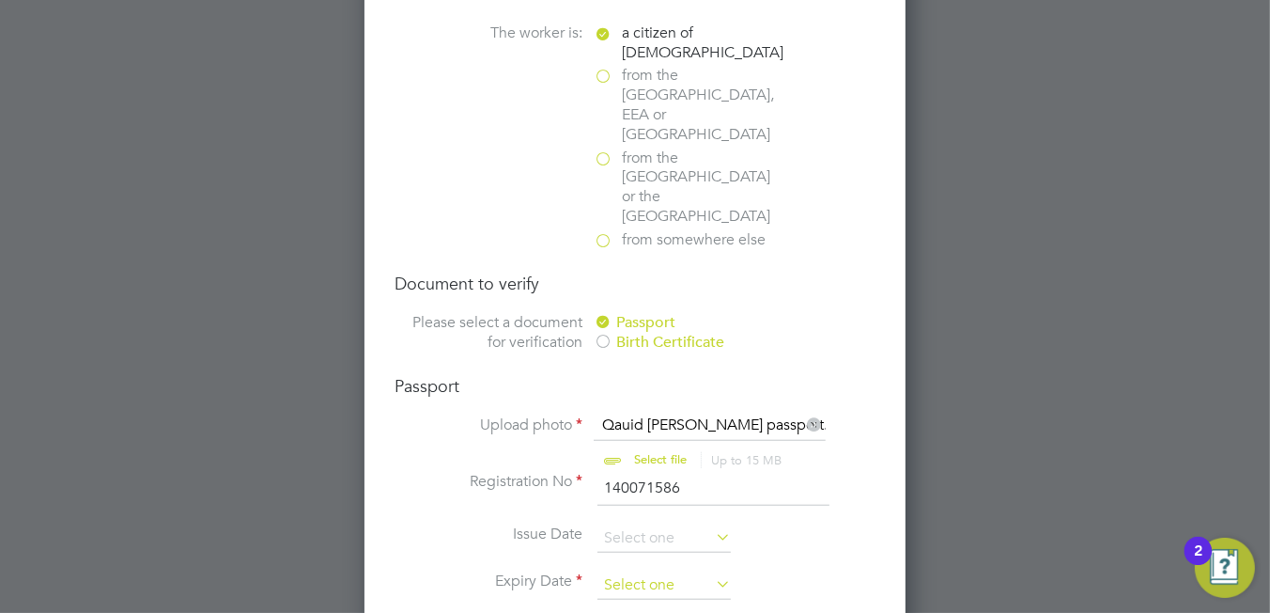
type input "140071586"
click at [660, 571] on input at bounding box center [664, 585] width 133 height 28
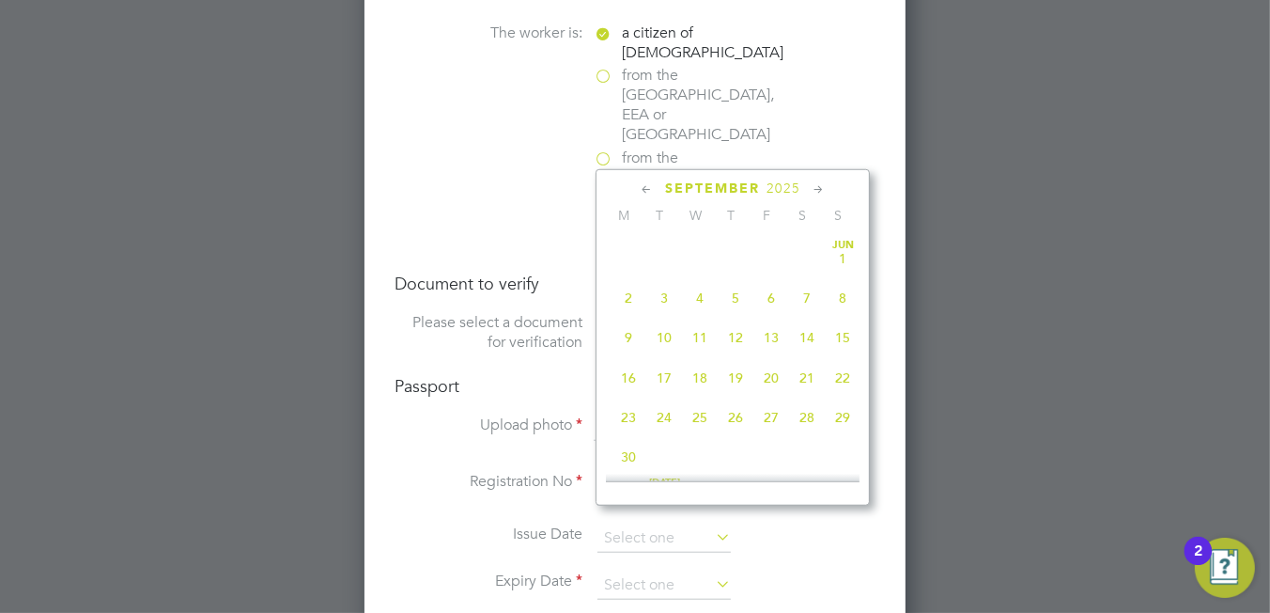
scroll to position [695, 0]
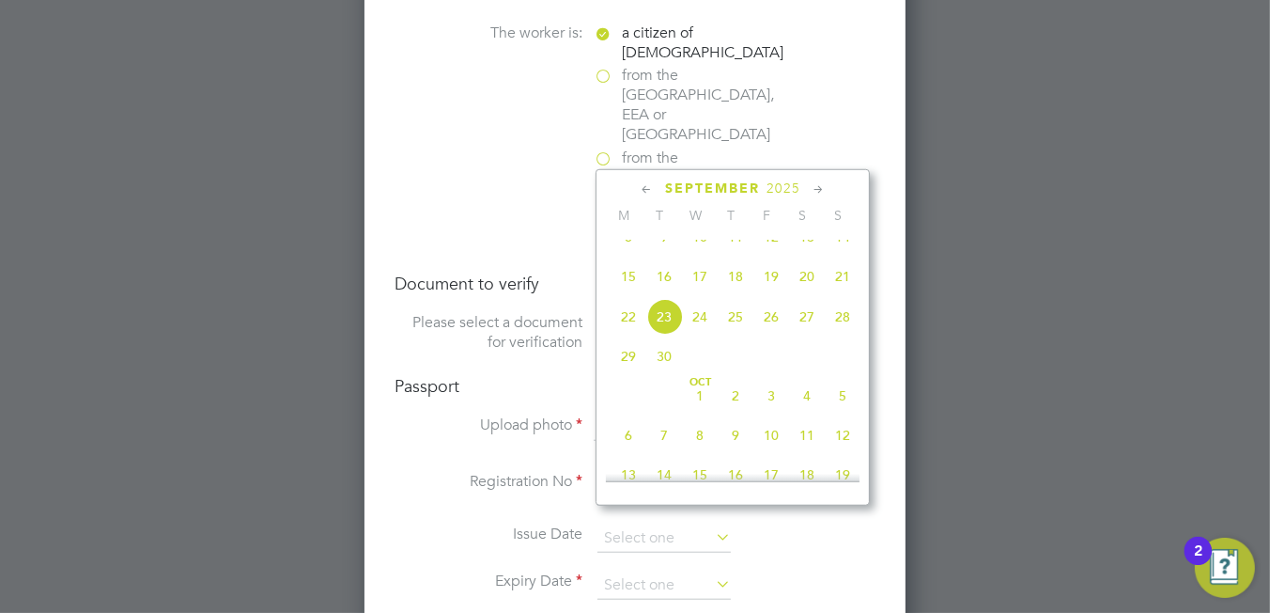
click at [785, 188] on span "2025" at bounding box center [784, 188] width 34 height 16
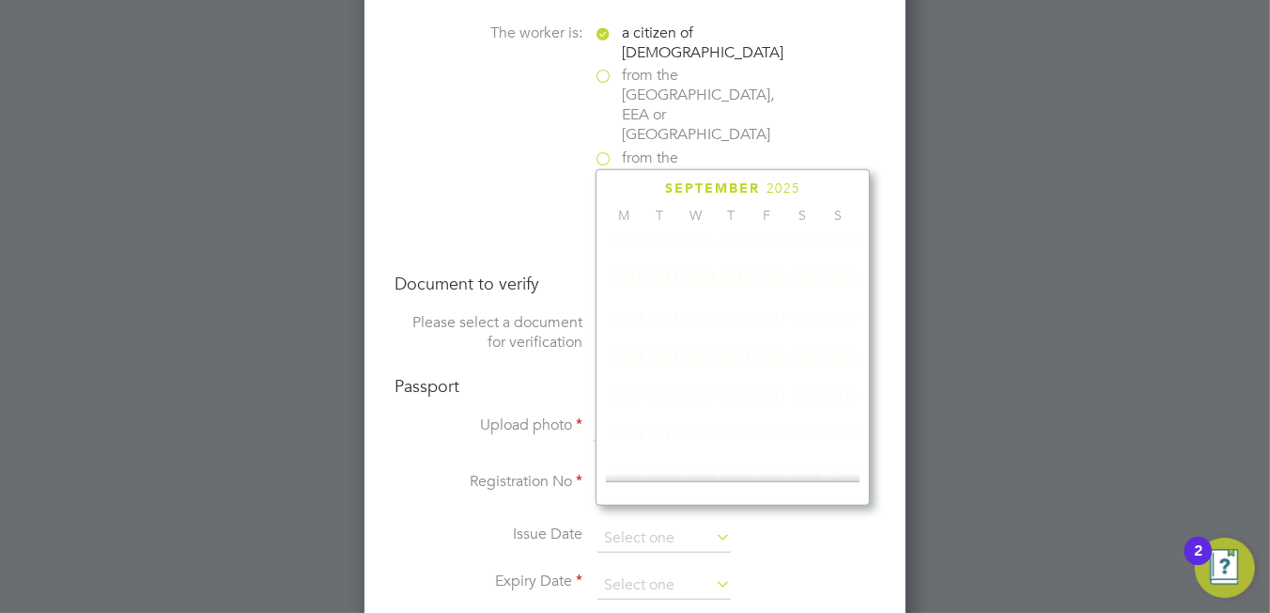
scroll to position [503, 0]
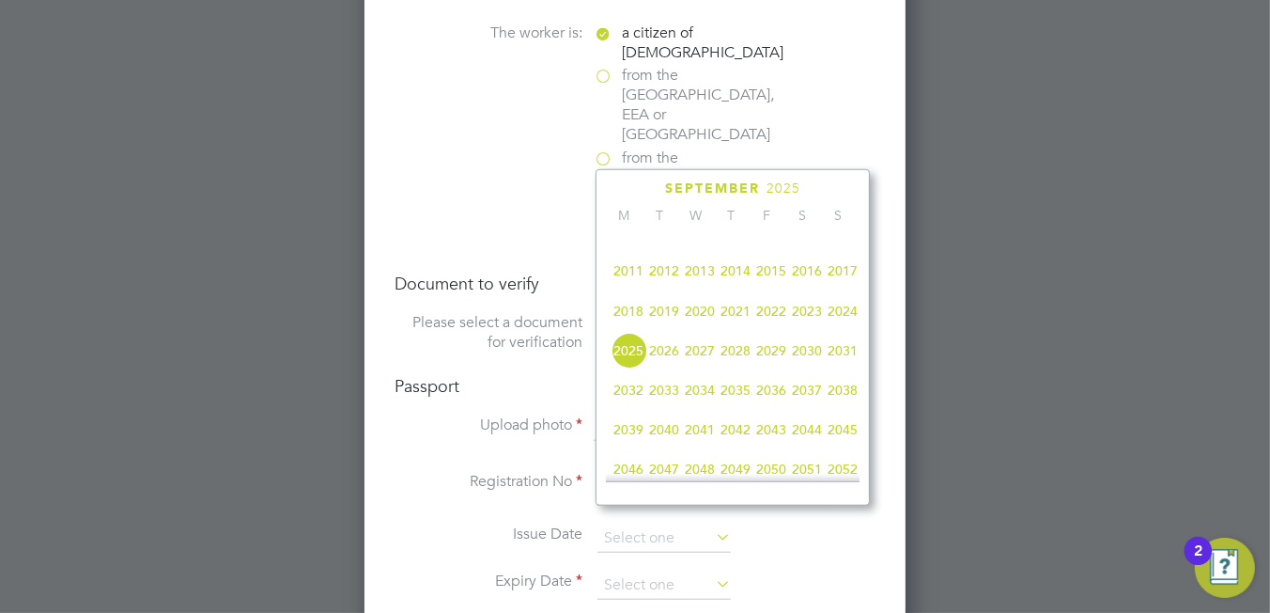
click at [667, 405] on span "2033" at bounding box center [664, 390] width 36 height 36
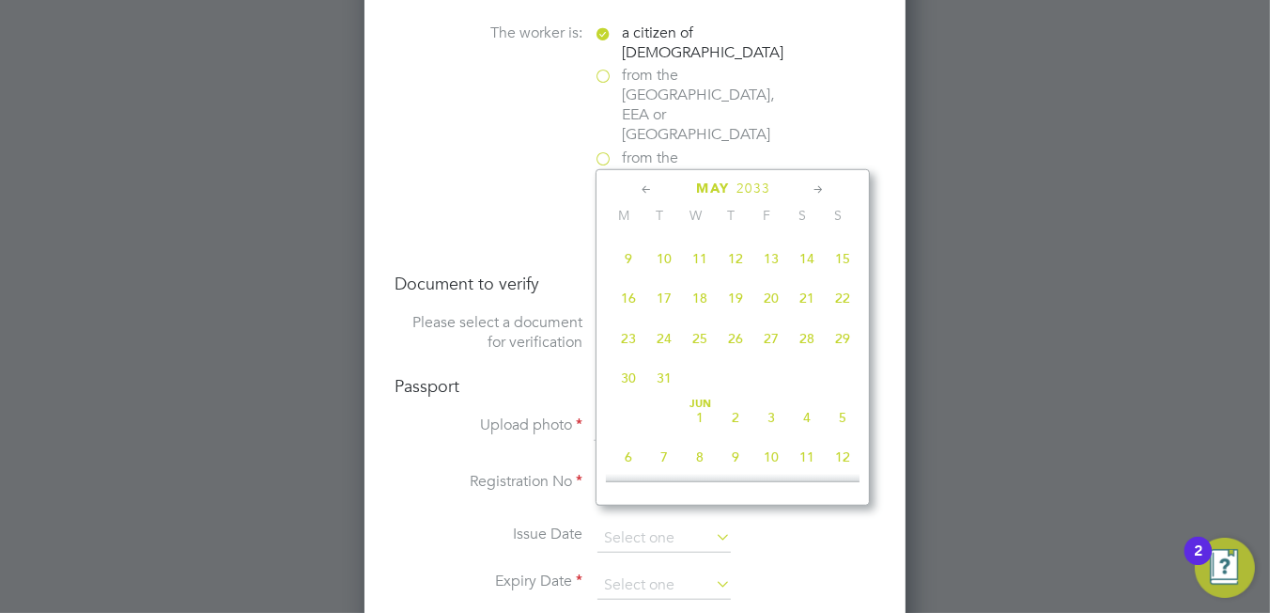
scroll to position [293, 0]
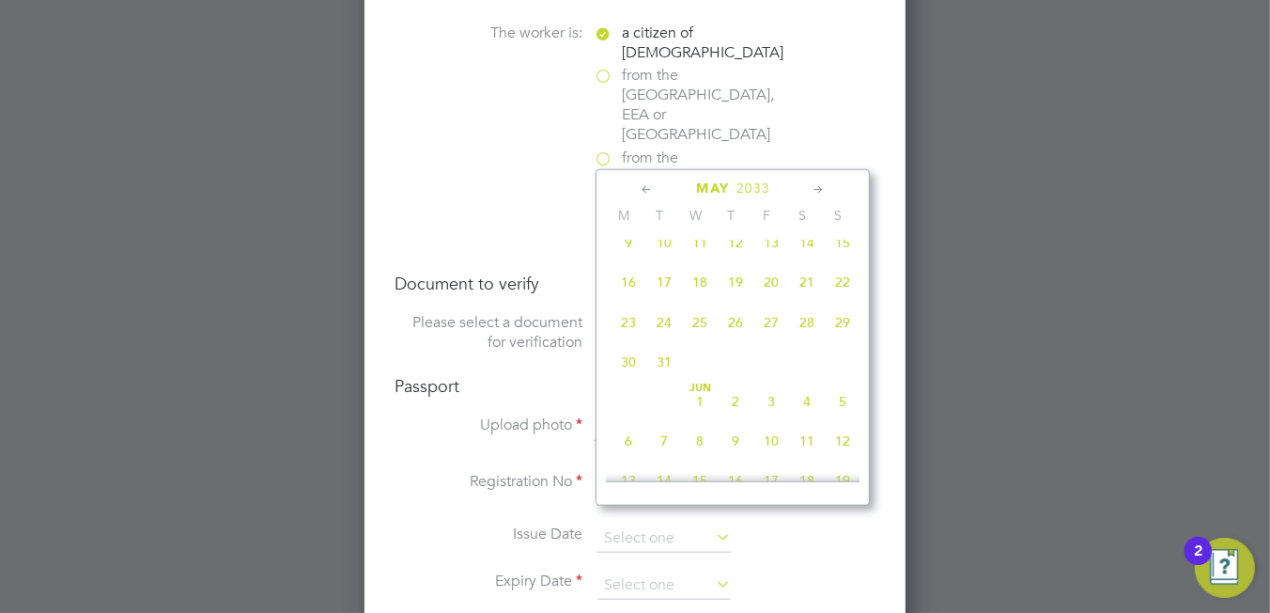
click at [838, 292] on span "22" at bounding box center [843, 282] width 36 height 36
type input "22 May 2033"
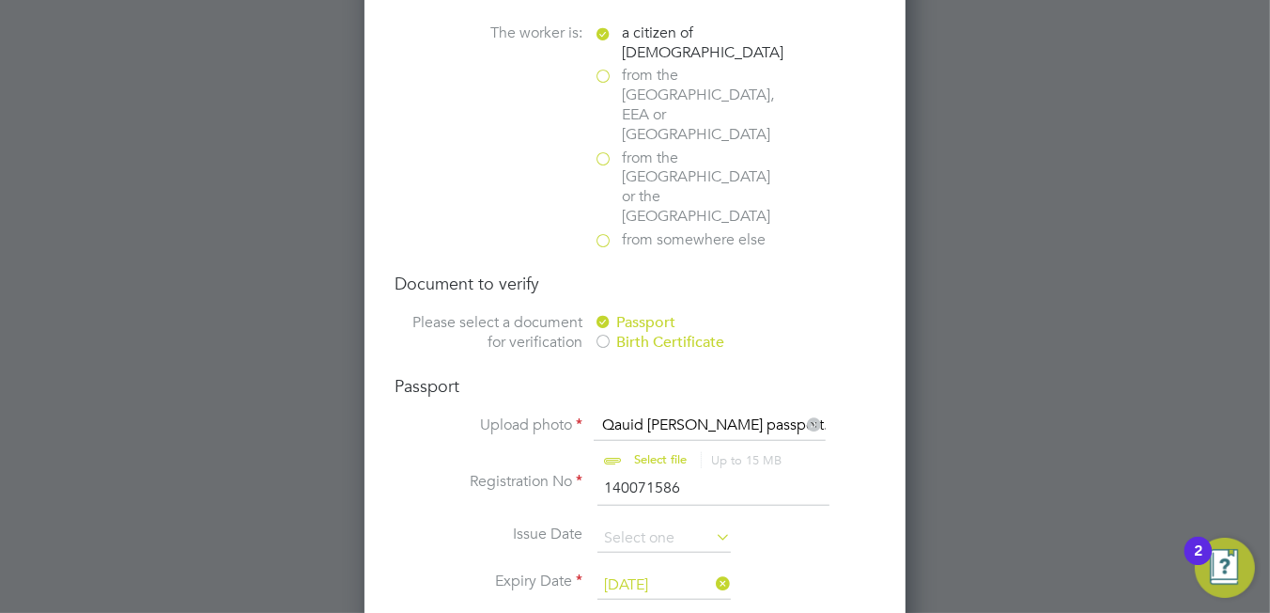
scroll to position [1315, 0]
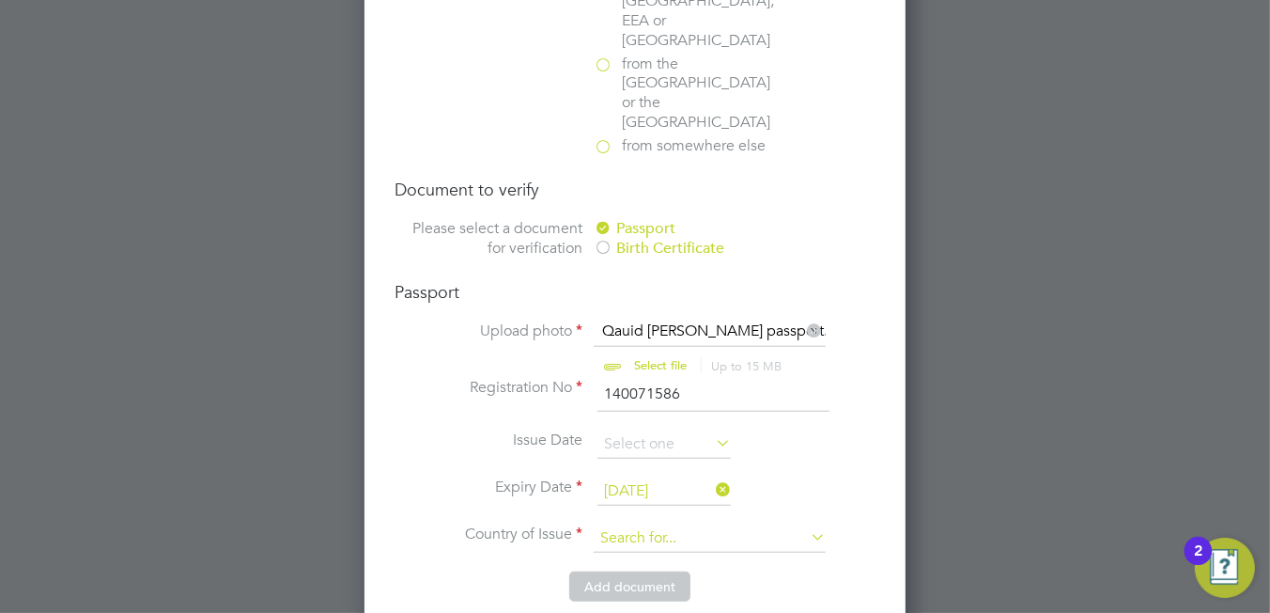
click at [696, 524] on input at bounding box center [710, 538] width 232 height 28
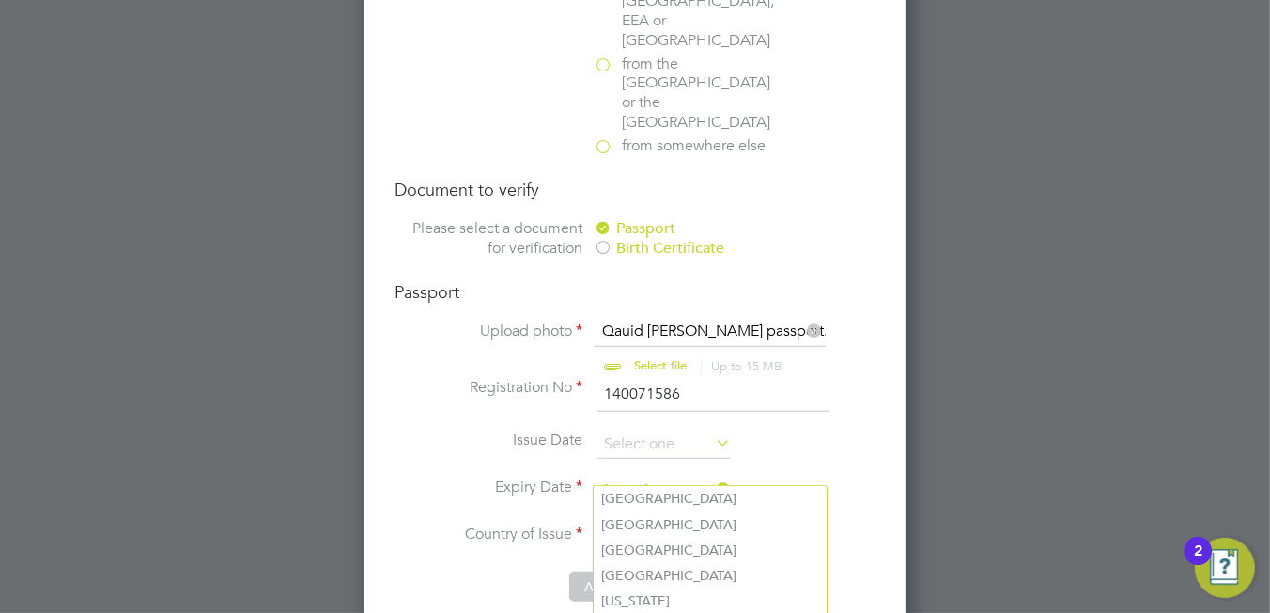
scroll to position [2322, 541]
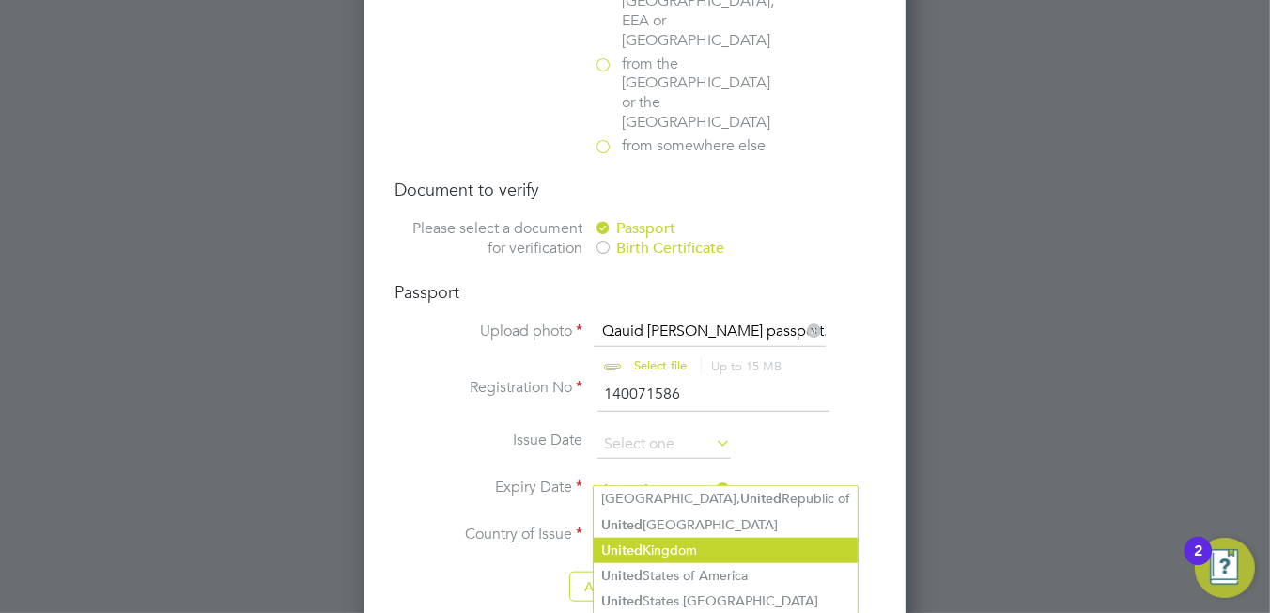
click at [684, 551] on li "United Kingdom" at bounding box center [726, 549] width 264 height 25
type input "United Kingdom"
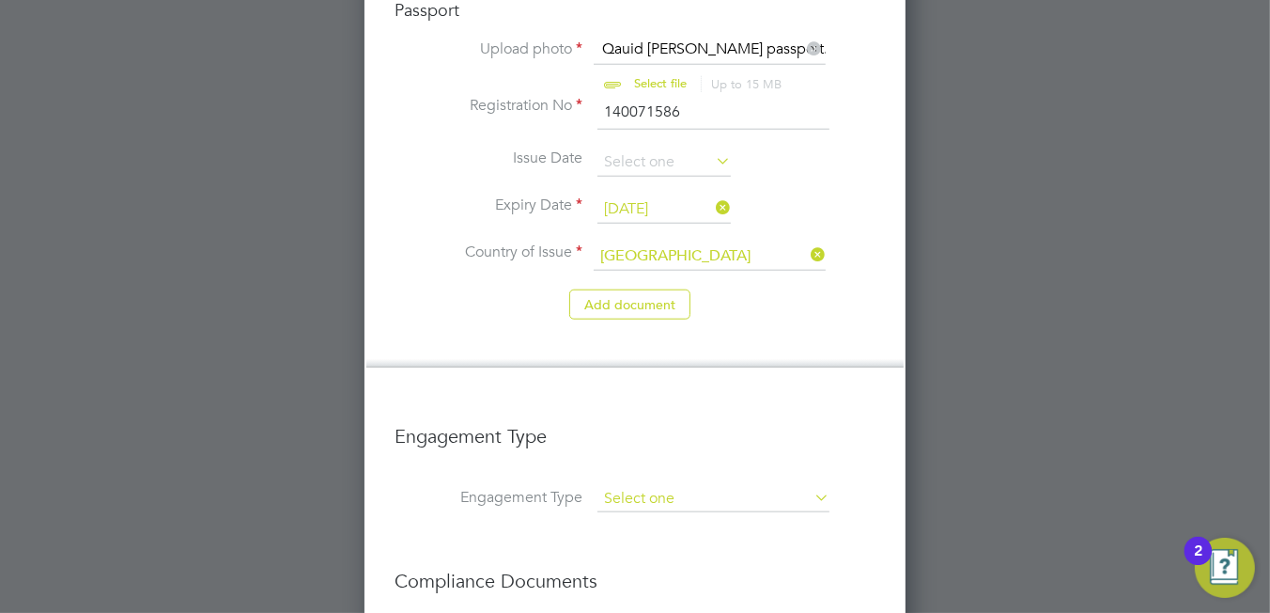
scroll to position [1691, 0]
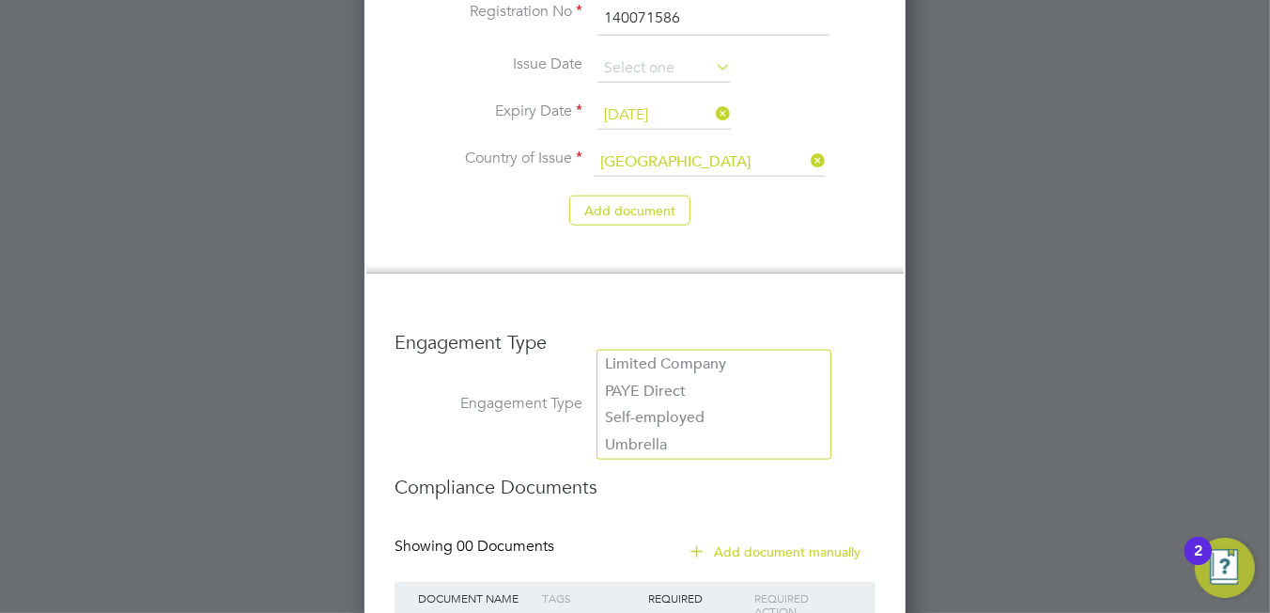
click at [699, 392] on input at bounding box center [714, 405] width 232 height 26
click at [678, 385] on li "PAYE Direct" at bounding box center [714, 391] width 233 height 27
type input "PAYE Direct"
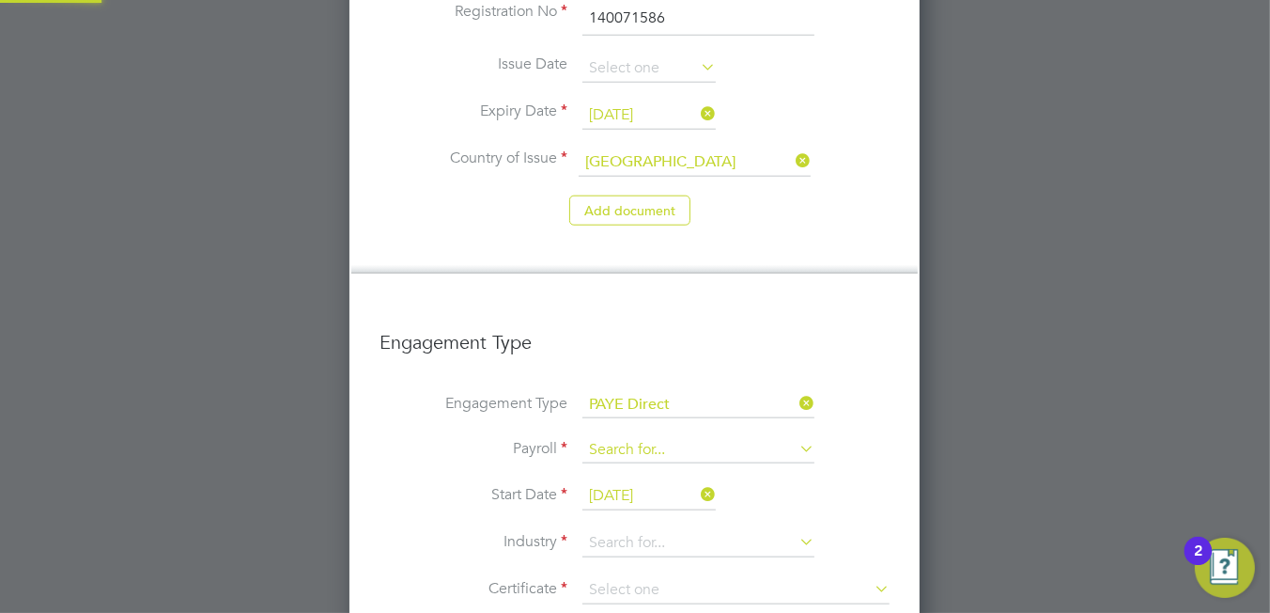
scroll to position [2867, 571]
click at [660, 437] on input at bounding box center [698, 450] width 232 height 26
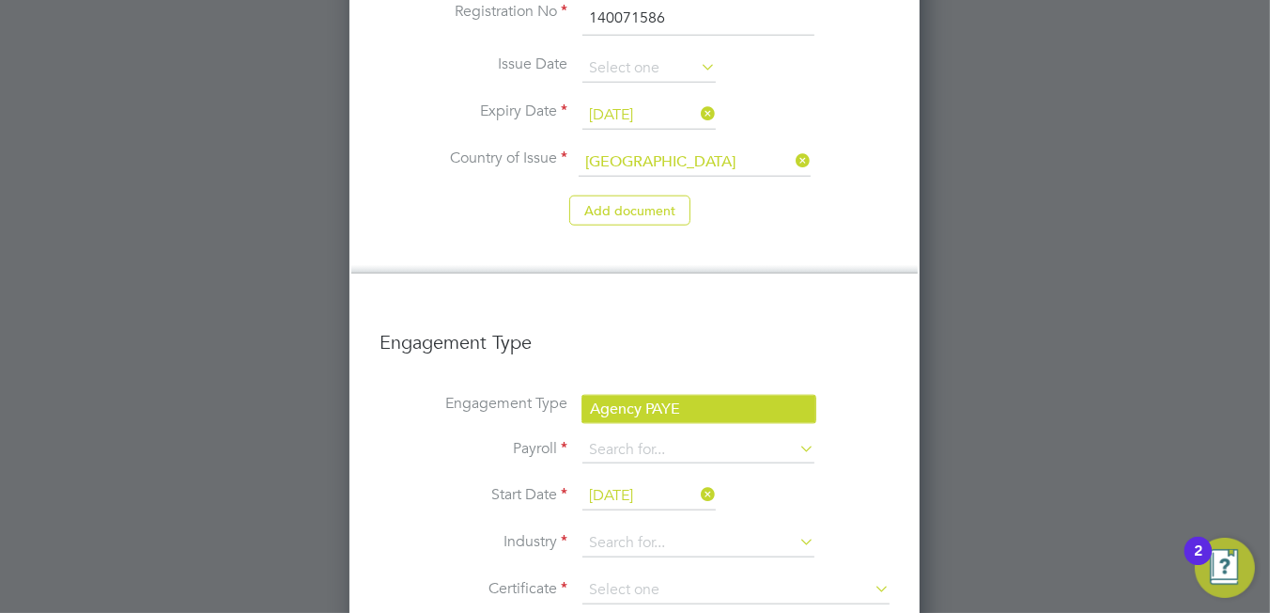
click at [660, 407] on li "Agency PAYE" at bounding box center [698, 409] width 233 height 27
type input "Agency PAYE"
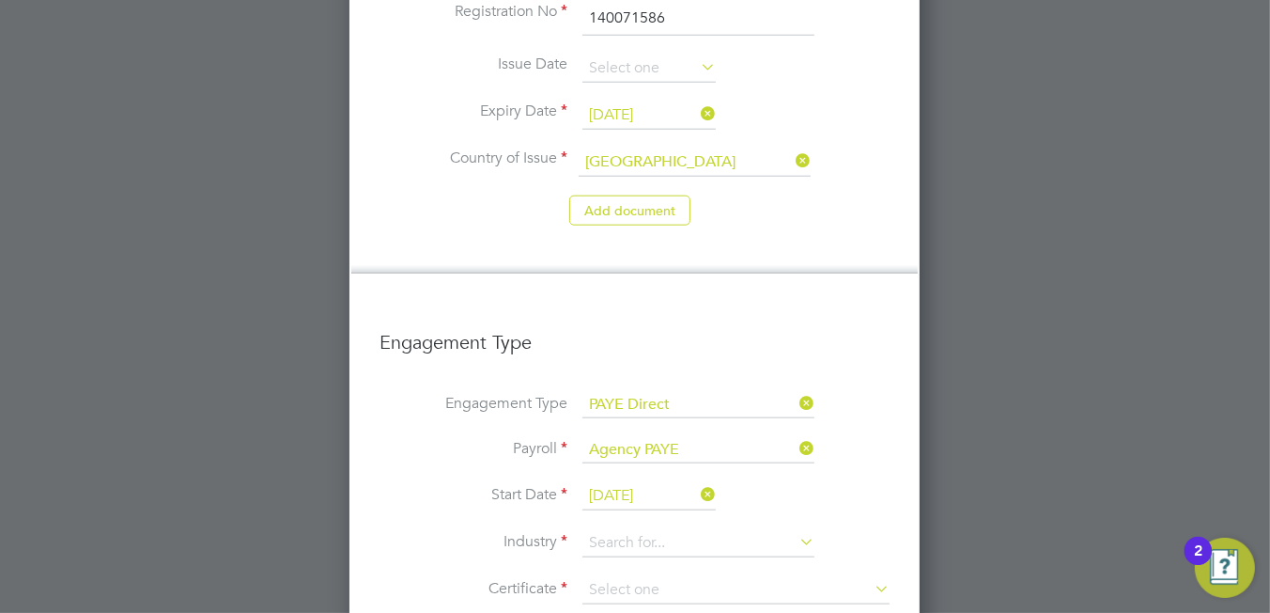
click at [625, 482] on input "23 Sep 2025" at bounding box center [648, 496] width 133 height 28
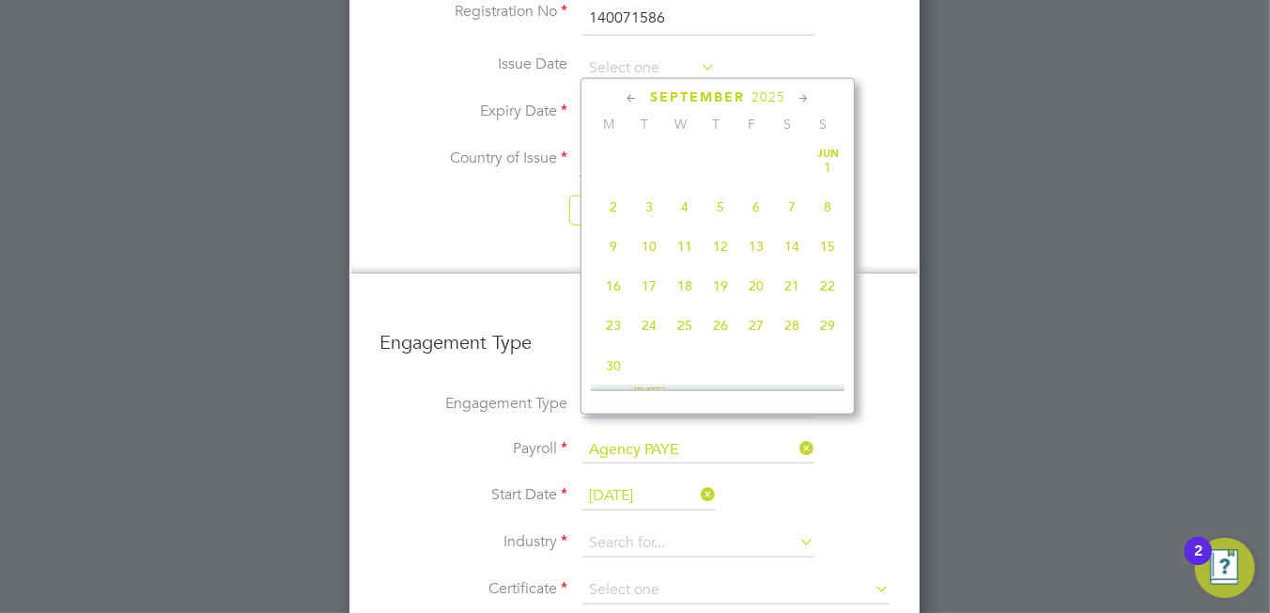
scroll to position [695, 0]
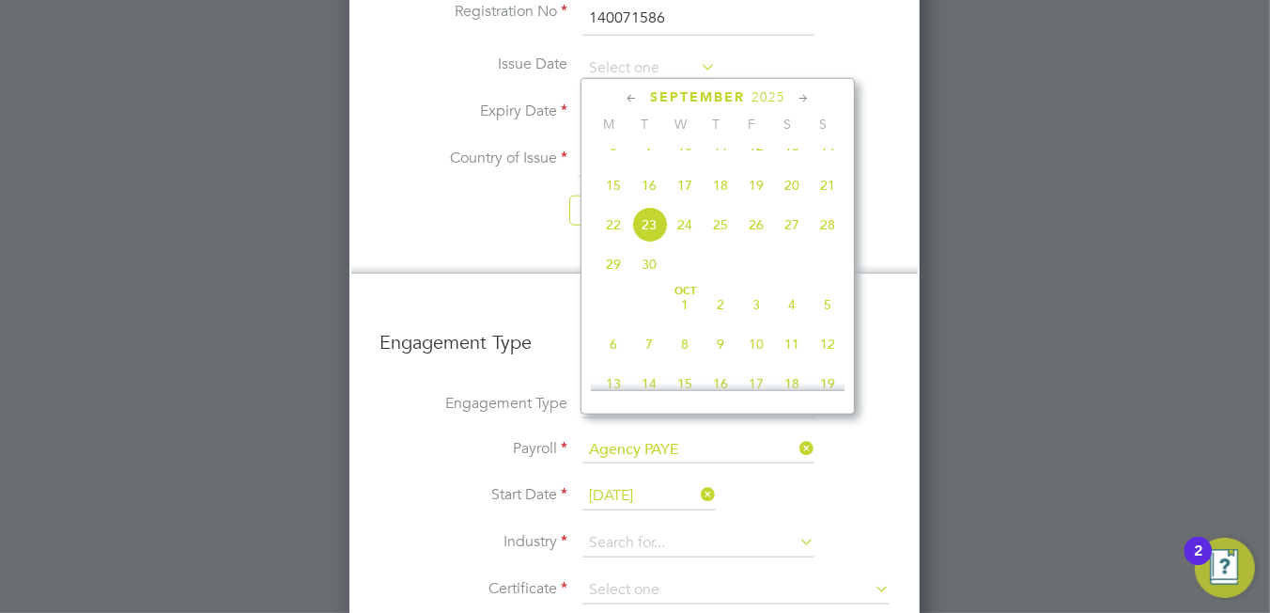
click at [717, 203] on span "18" at bounding box center [721, 185] width 36 height 36
type input "18 Sep 2025"
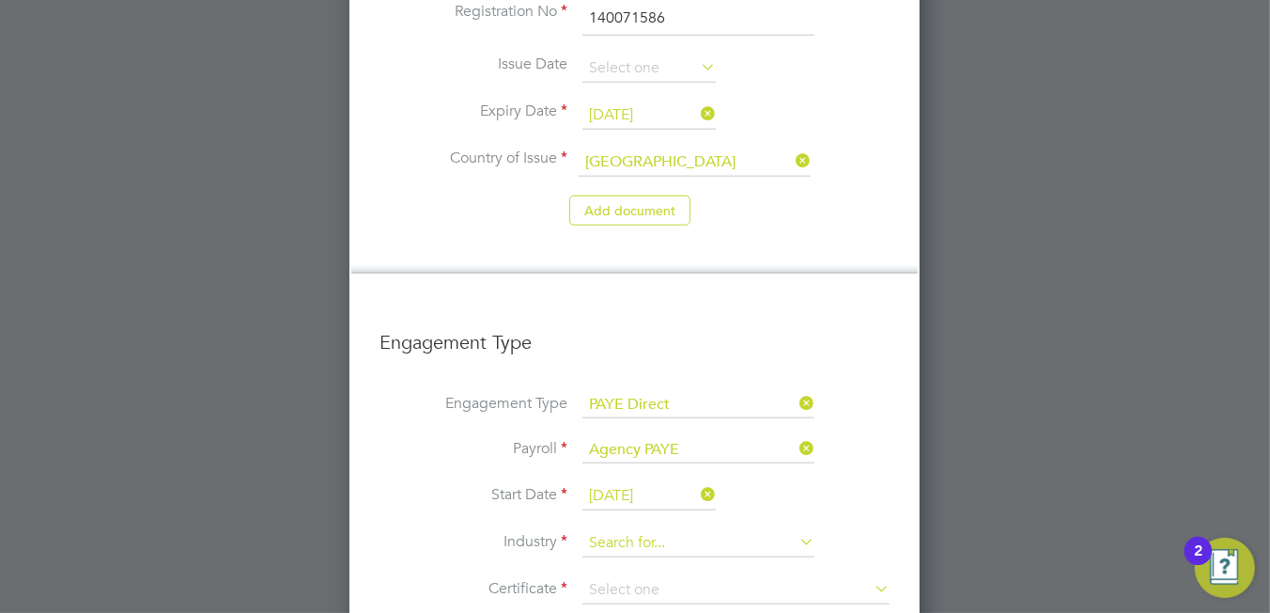
click at [667, 529] on input at bounding box center [698, 543] width 232 height 28
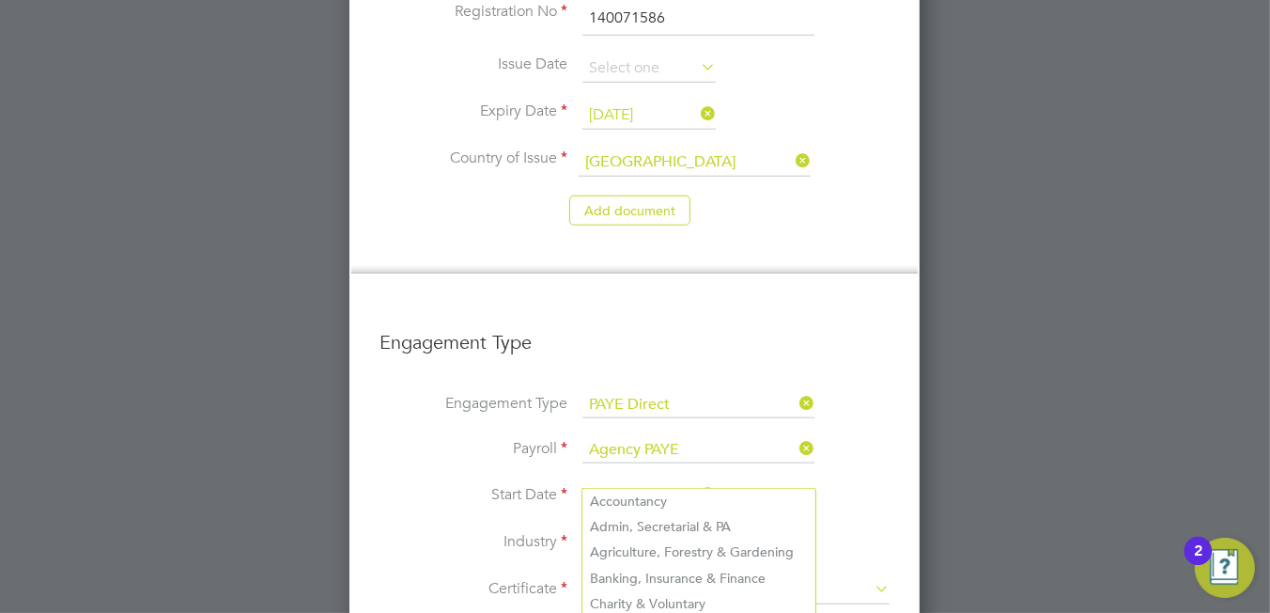
scroll to position [8, 8]
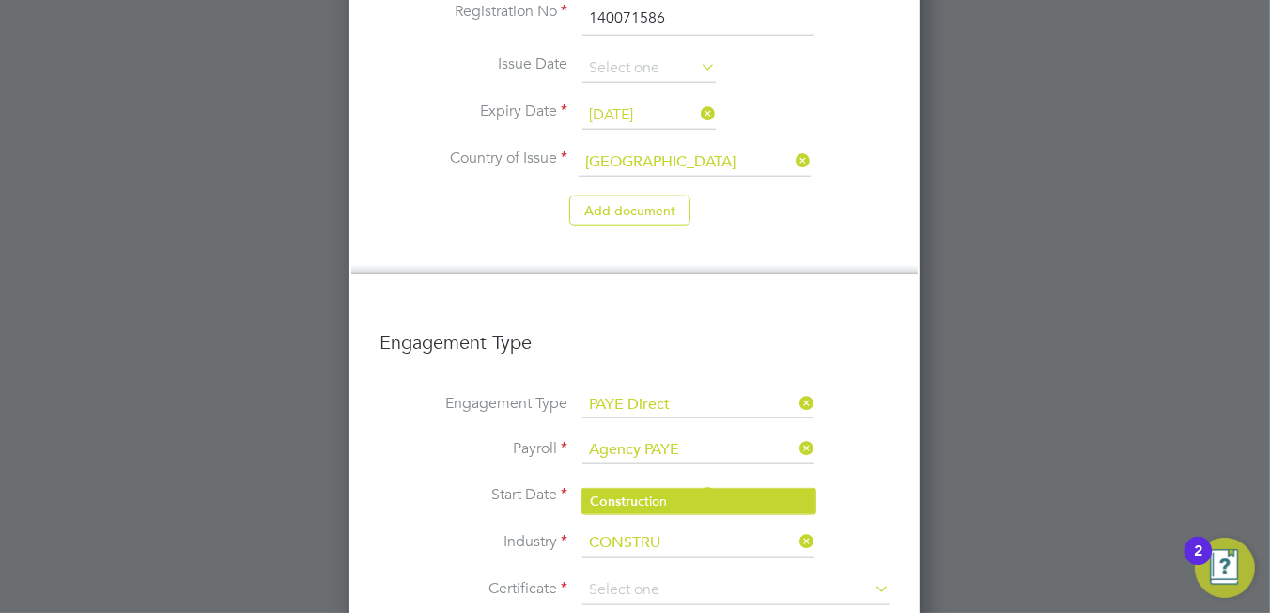
click at [609, 490] on li "Constru ction" at bounding box center [698, 501] width 233 height 25
type input "Construction"
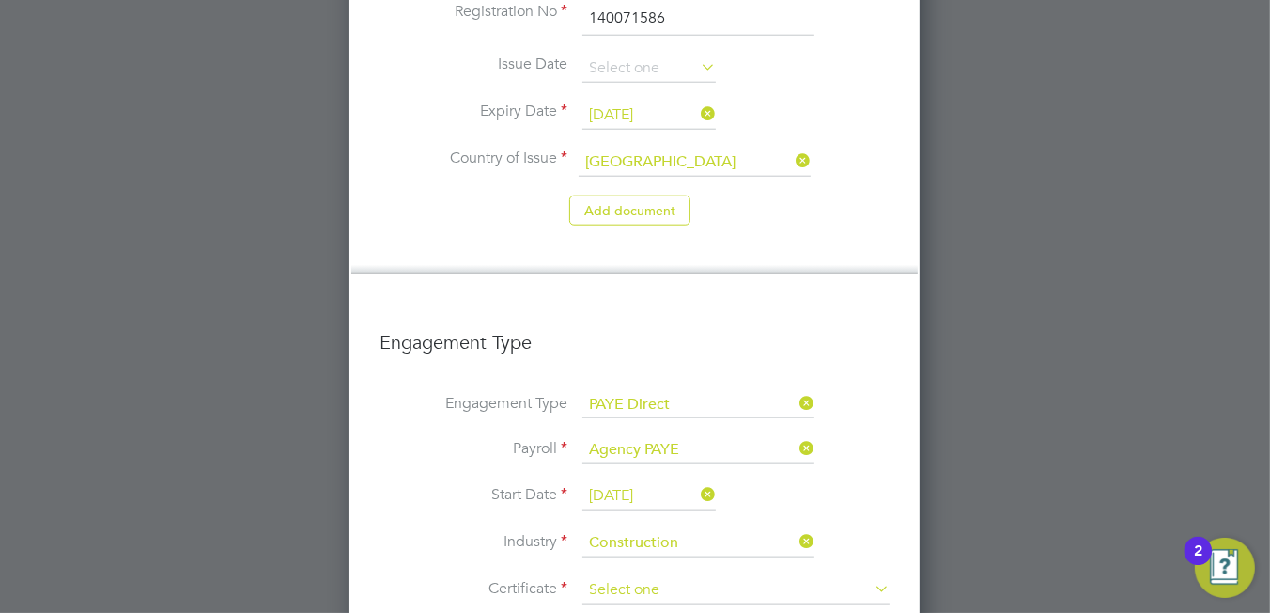
click at [620, 576] on input at bounding box center [735, 590] width 307 height 28
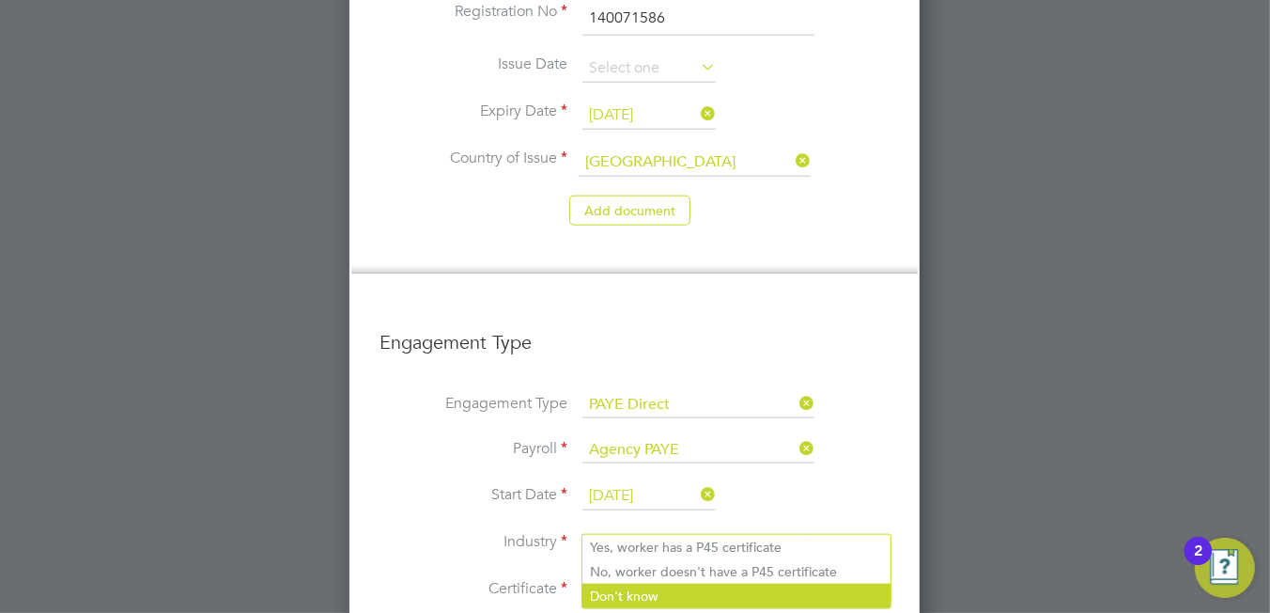
click at [652, 588] on li "Don't know" at bounding box center [736, 595] width 308 height 24
type input "Don't know"
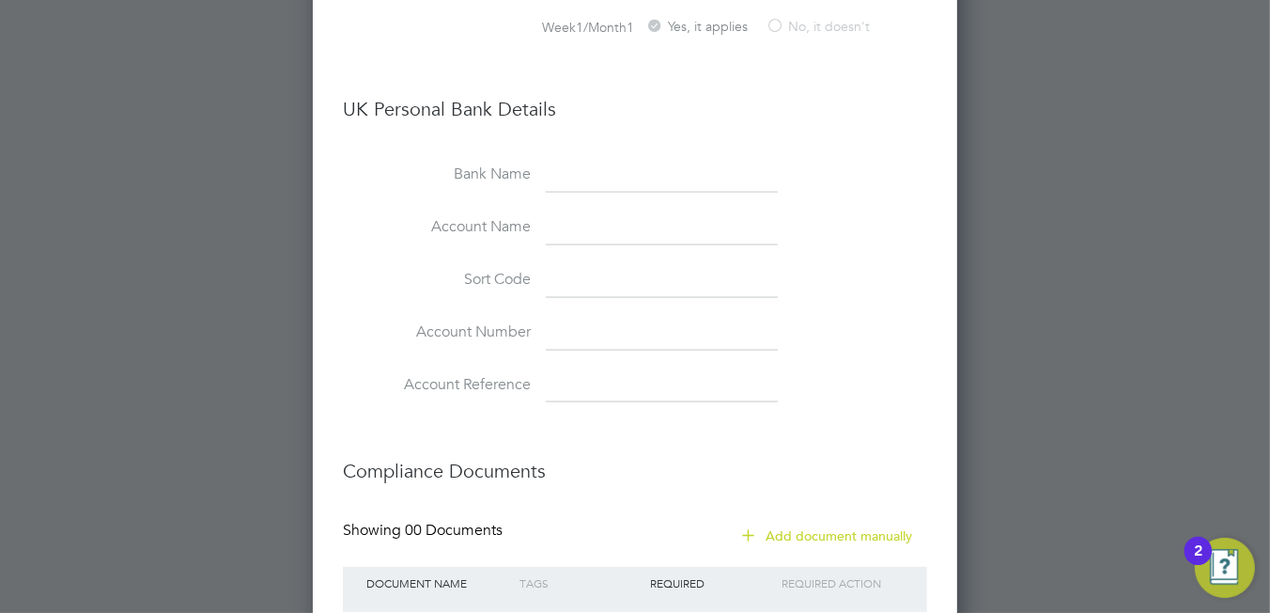
scroll to position [2416, 0]
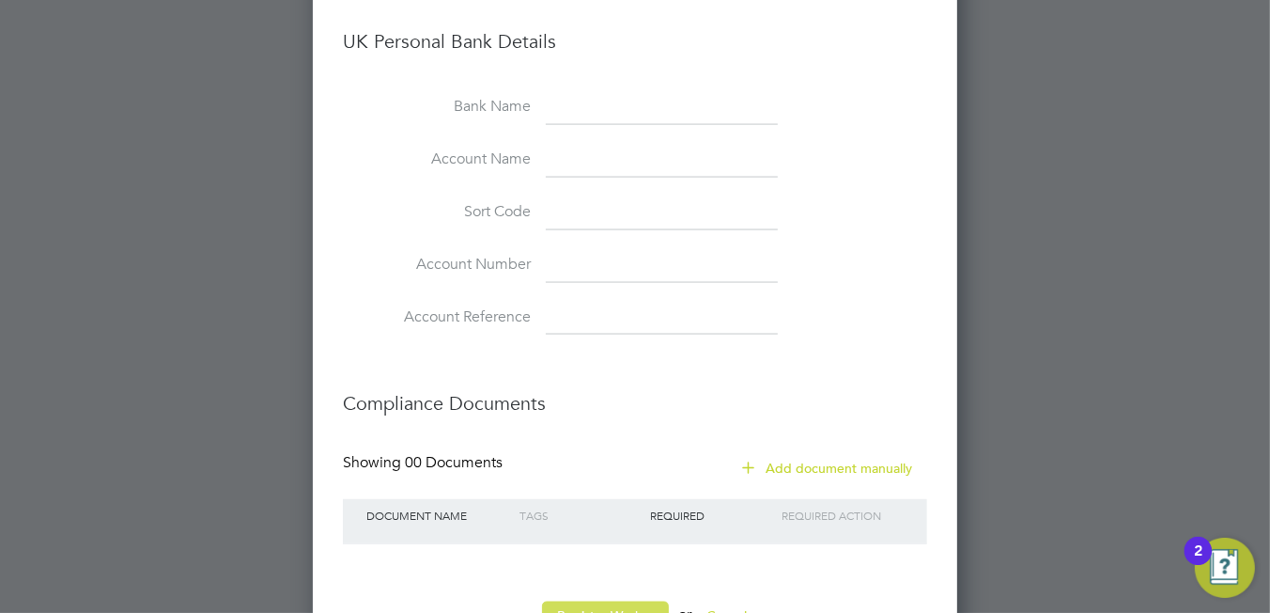
click at [577, 601] on button "Register Worker" at bounding box center [605, 616] width 127 height 30
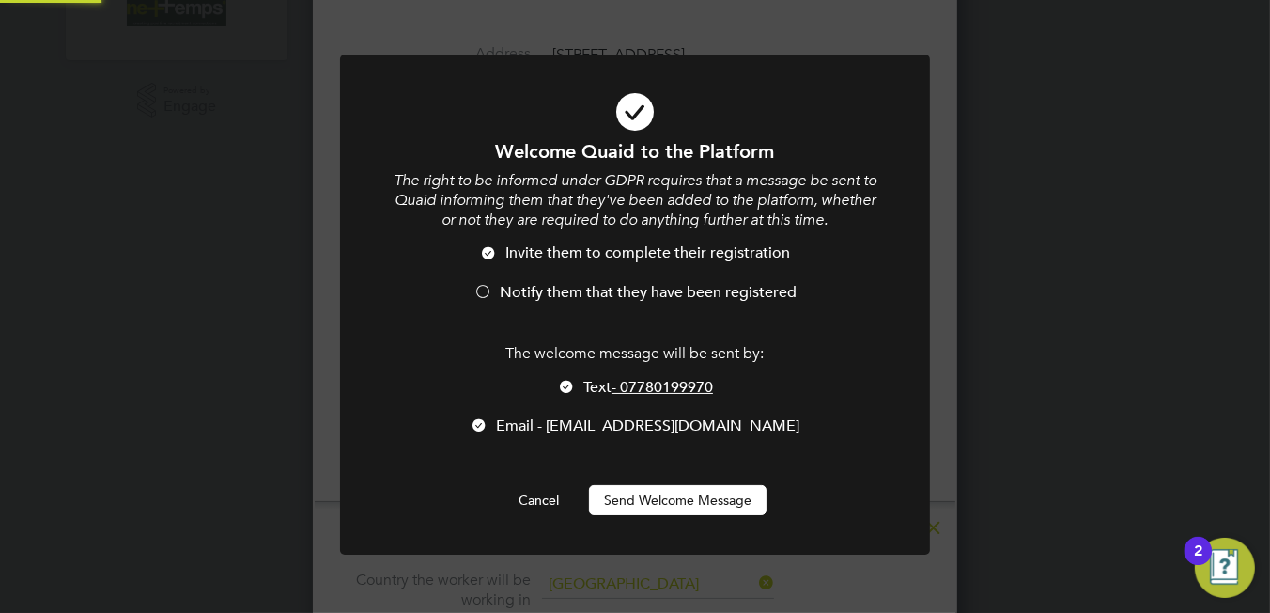
scroll to position [0, 0]
click at [564, 386] on div at bounding box center [566, 388] width 19 height 19
click at [551, 292] on span "Notify them that they have been registered" at bounding box center [648, 292] width 297 height 19
click at [673, 508] on button "Send Welcome Message" at bounding box center [678, 500] width 178 height 30
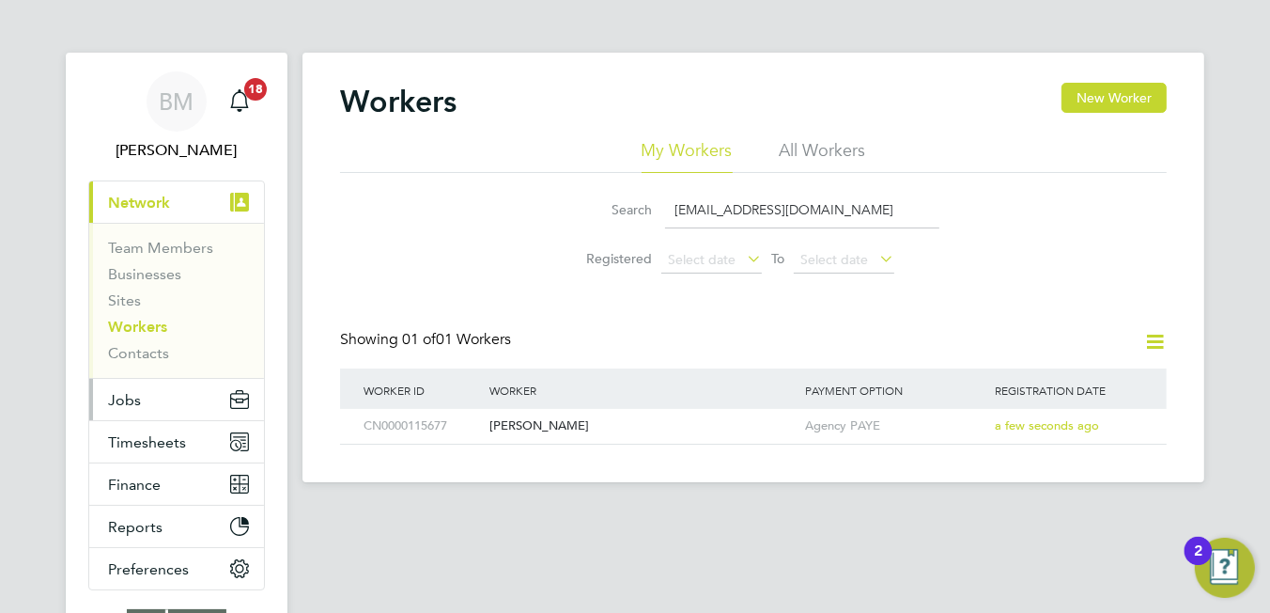
click at [157, 403] on button "Jobs" at bounding box center [176, 399] width 175 height 41
click at [149, 403] on button "Jobs" at bounding box center [176, 399] width 175 height 41
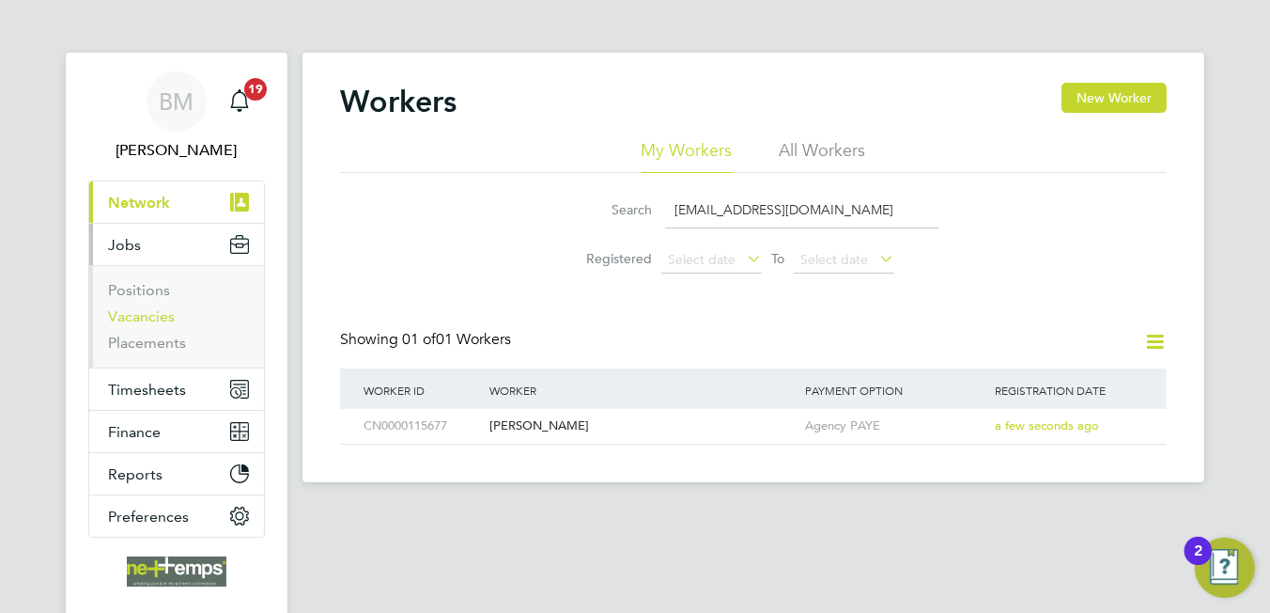
click at [142, 310] on link "Vacancies" at bounding box center [141, 316] width 67 height 18
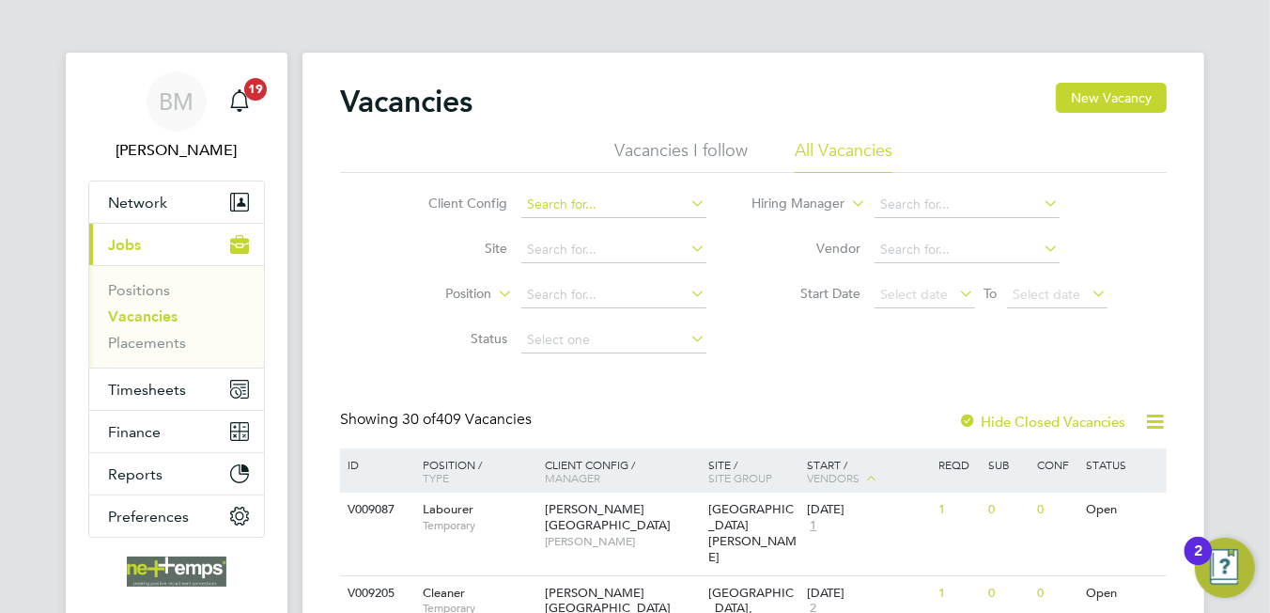
click at [546, 194] on input at bounding box center [613, 205] width 185 height 26
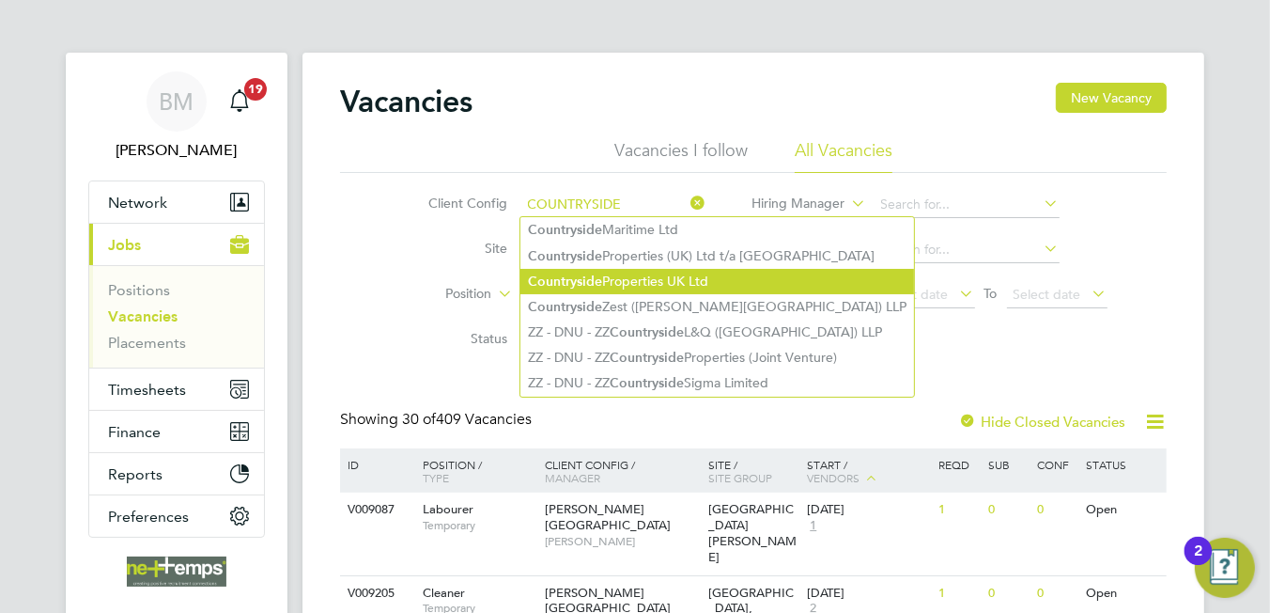
type input "COUNTRYSIDE"
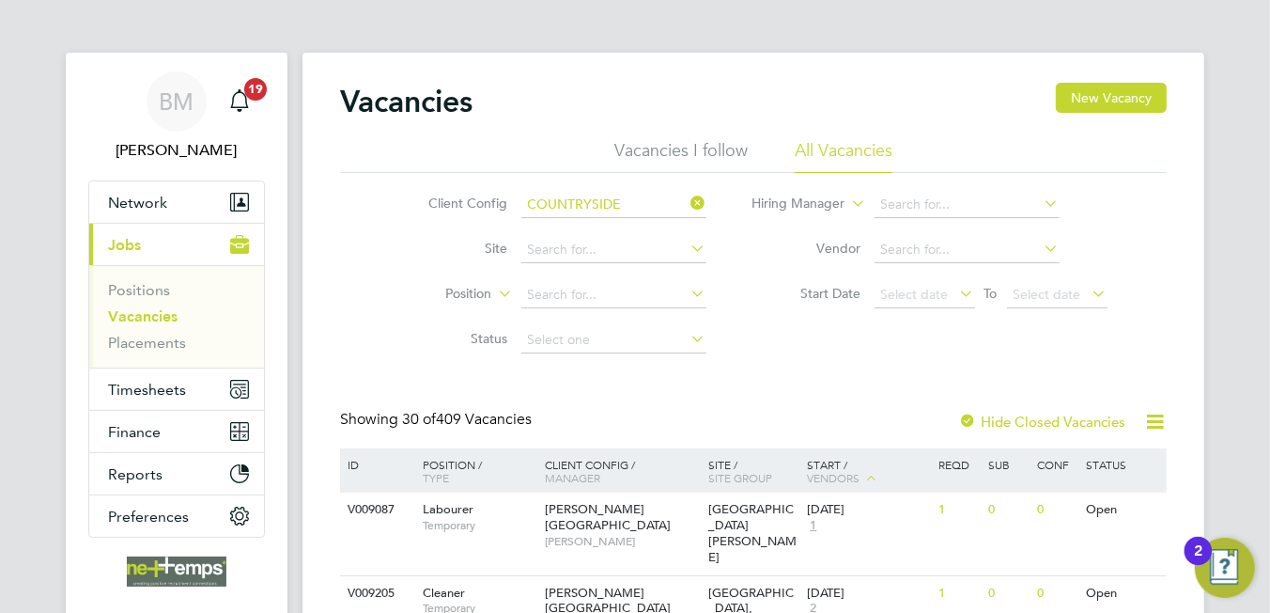
click at [675, 294] on ul "Countryside Maritime Ltd Countryside Properties (UK) Ltd t/a Rochester Riversid…" at bounding box center [718, 306] width 396 height 180
click at [579, 196] on input at bounding box center [613, 205] width 185 height 26
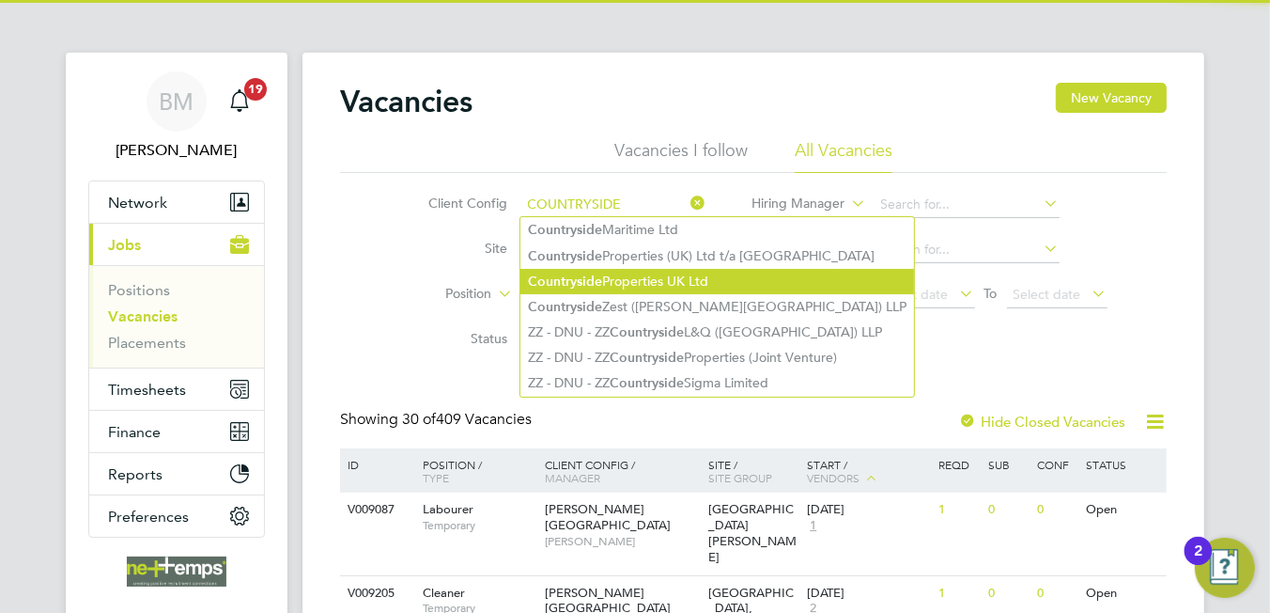
click at [612, 289] on li "Countryside Properties UK Ltd" at bounding box center [717, 281] width 394 height 25
type input "Countryside Properties UK Ltd"
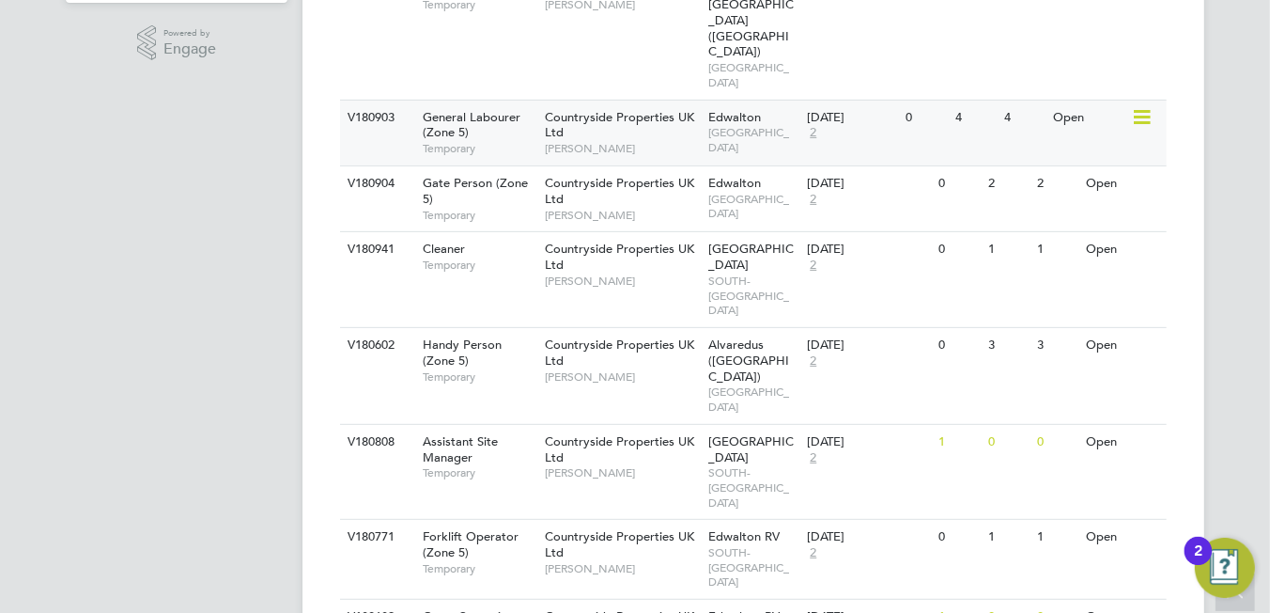
scroll to position [241, 0]
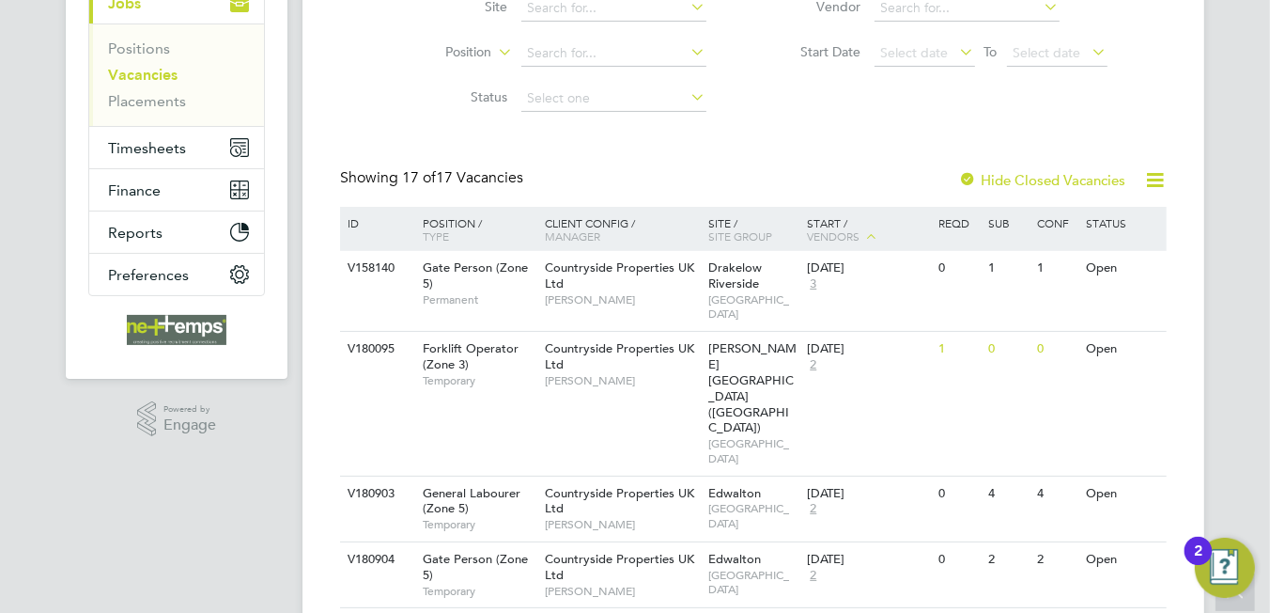
click at [1062, 185] on label "Hide Closed Vacancies" at bounding box center [1041, 180] width 167 height 18
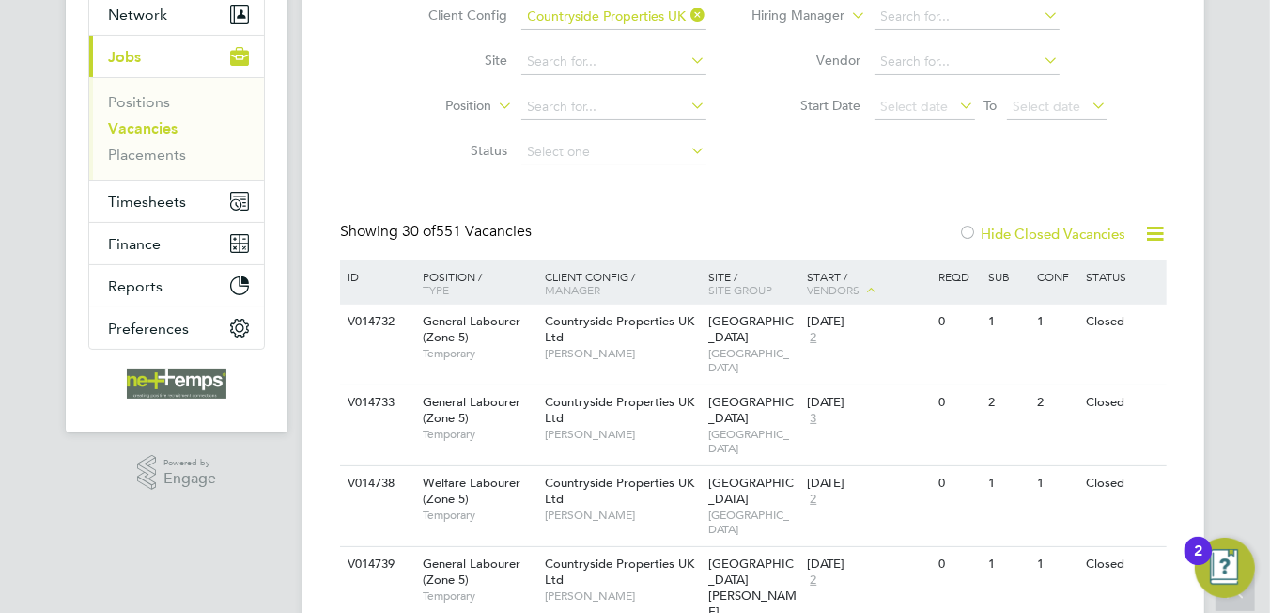
scroll to position [93, 0]
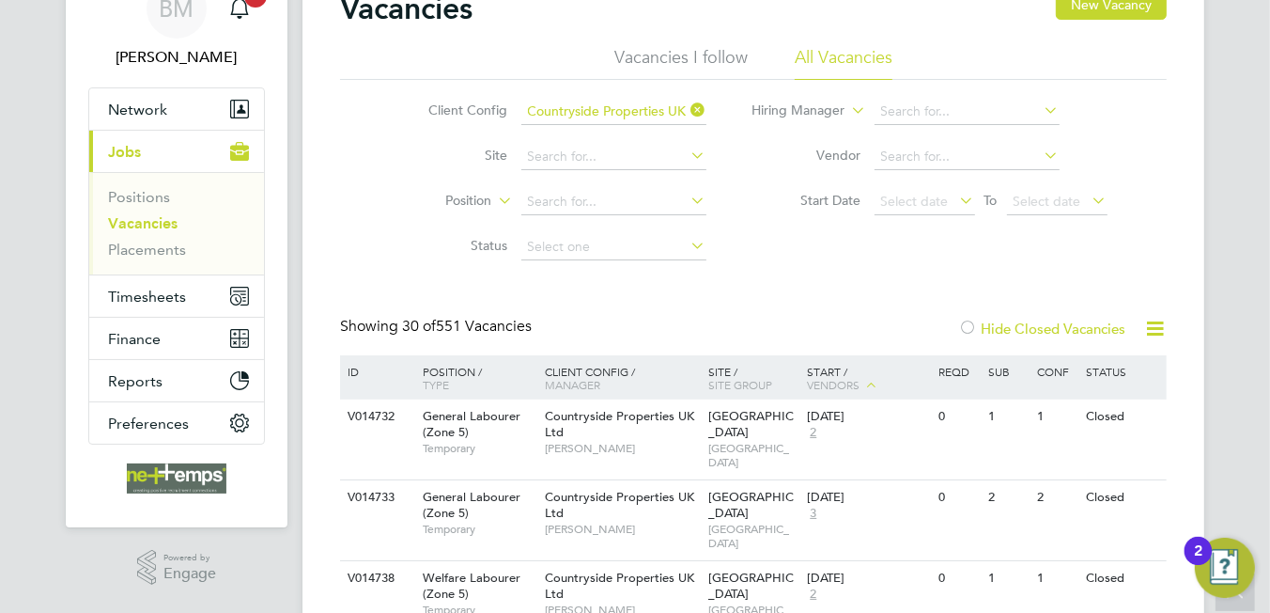
click at [566, 136] on li "Site" at bounding box center [553, 156] width 353 height 45
click at [579, 156] on input at bounding box center [613, 157] width 185 height 26
click at [594, 169] on li "Alvaredus ( Fair ham)" at bounding box center [635, 181] width 231 height 25
type input "Alvaredus ([GEOGRAPHIC_DATA])"
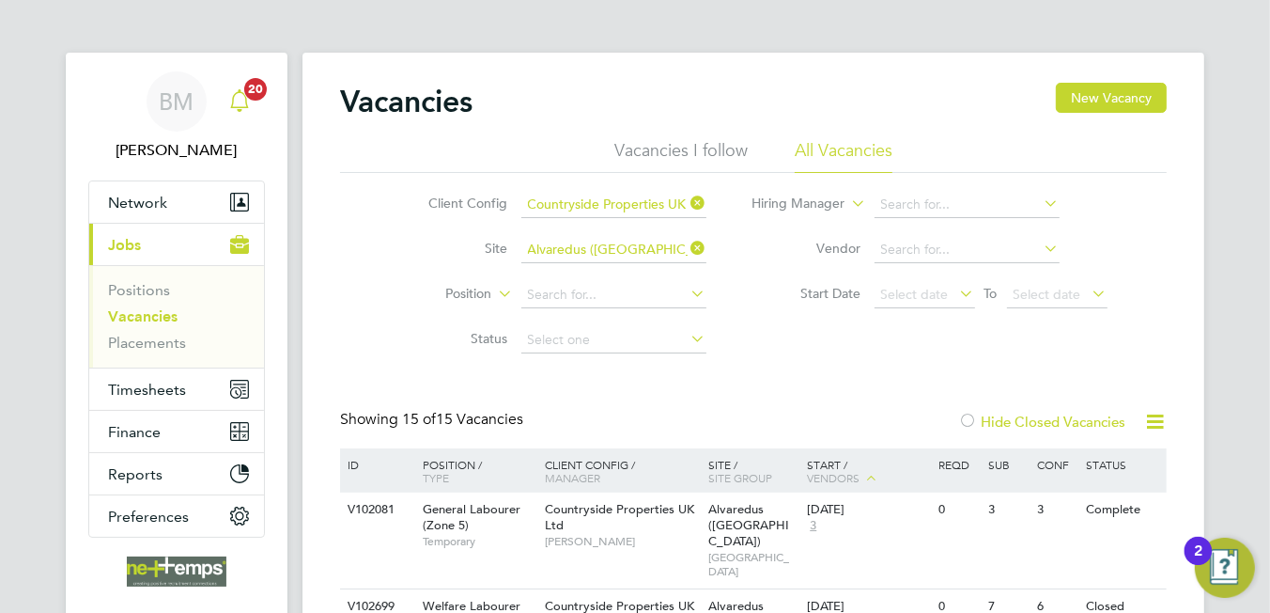
click at [235, 105] on icon "Main navigation" at bounding box center [239, 100] width 23 height 23
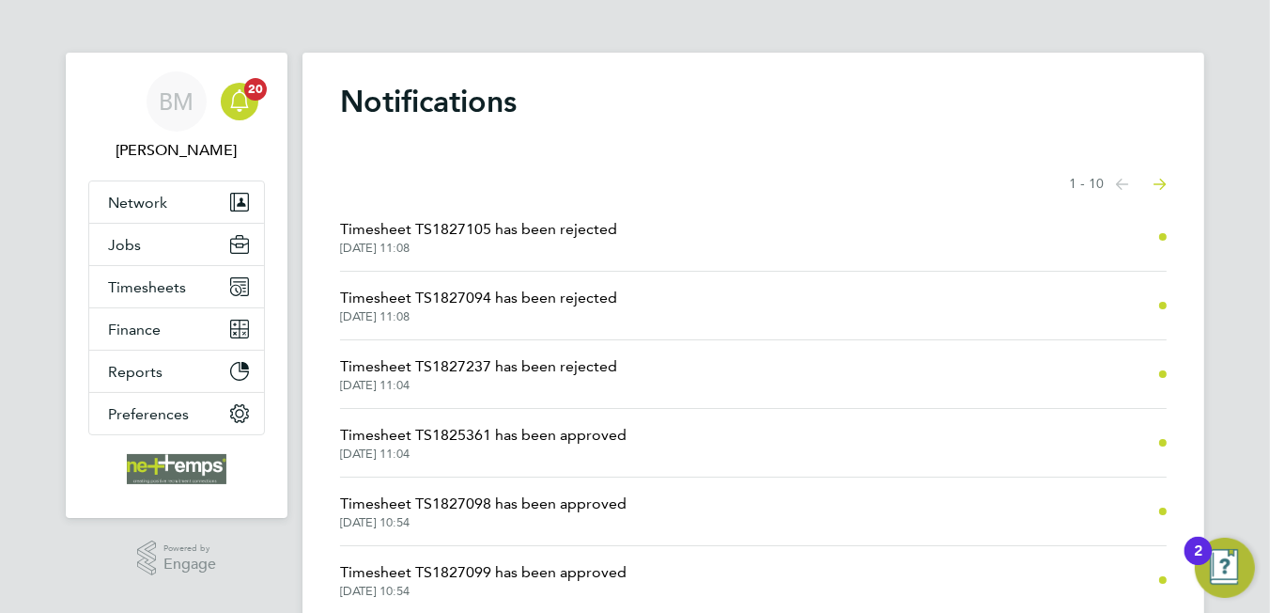
click at [542, 232] on span "Timesheet TS1827105 has been rejected" at bounding box center [478, 229] width 277 height 23
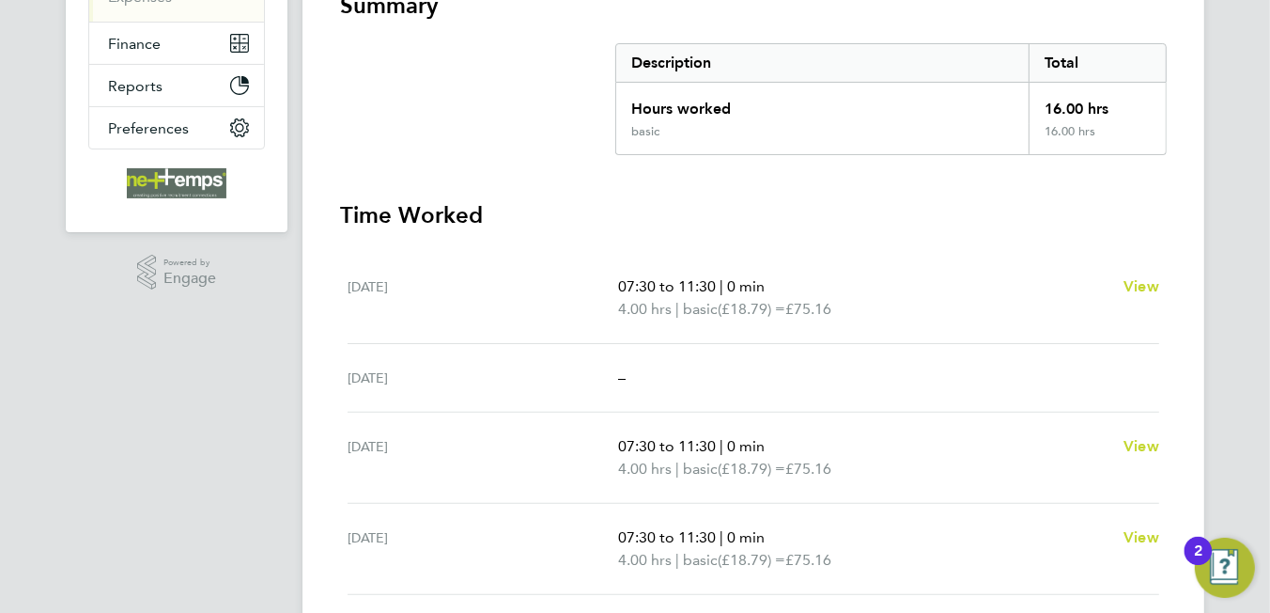
scroll to position [80, 0]
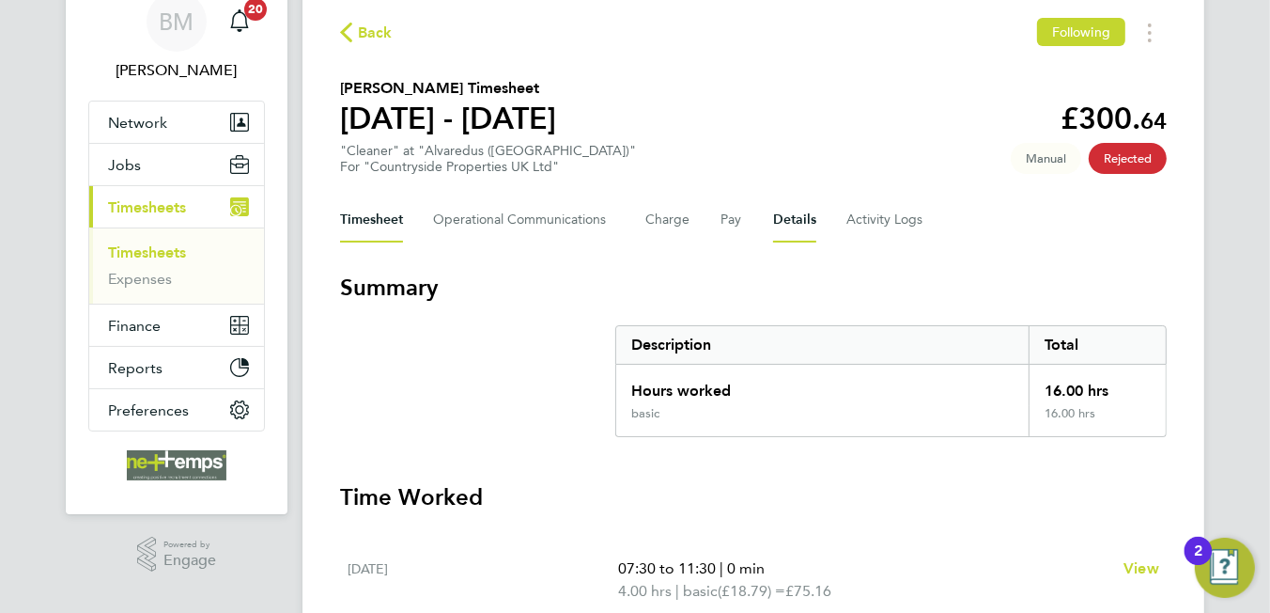
click at [796, 220] on button "Details" at bounding box center [794, 219] width 43 height 45
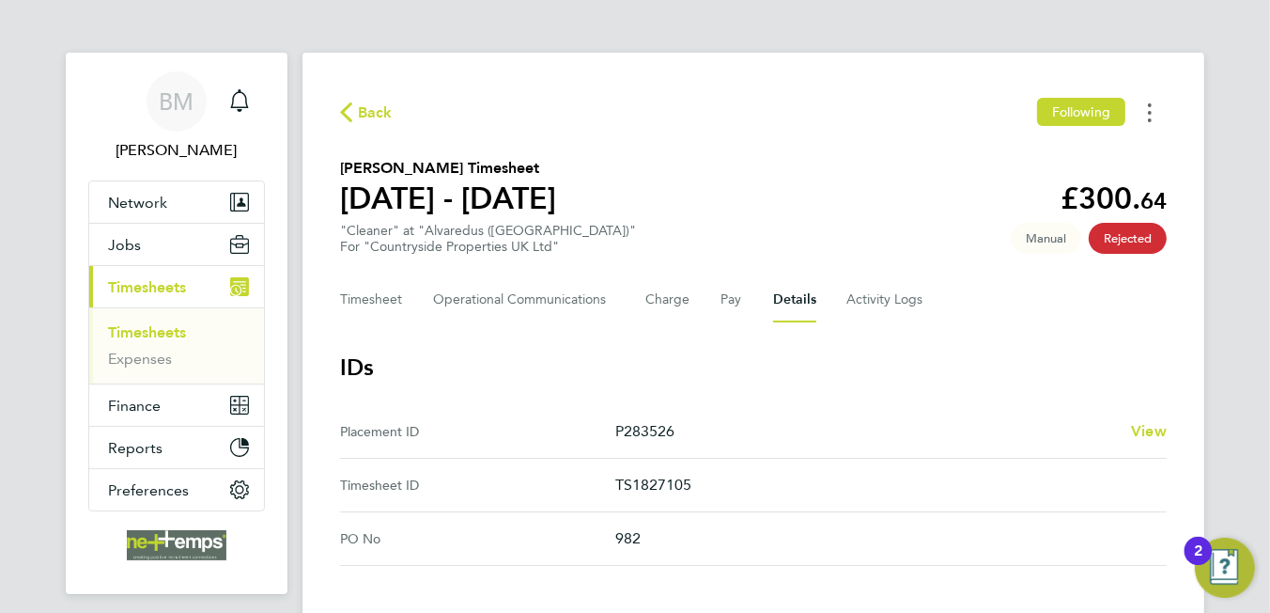
click at [1164, 106] on button "Timesheets Menu" at bounding box center [1150, 112] width 34 height 29
click at [367, 111] on span "Back" at bounding box center [375, 112] width 35 height 23
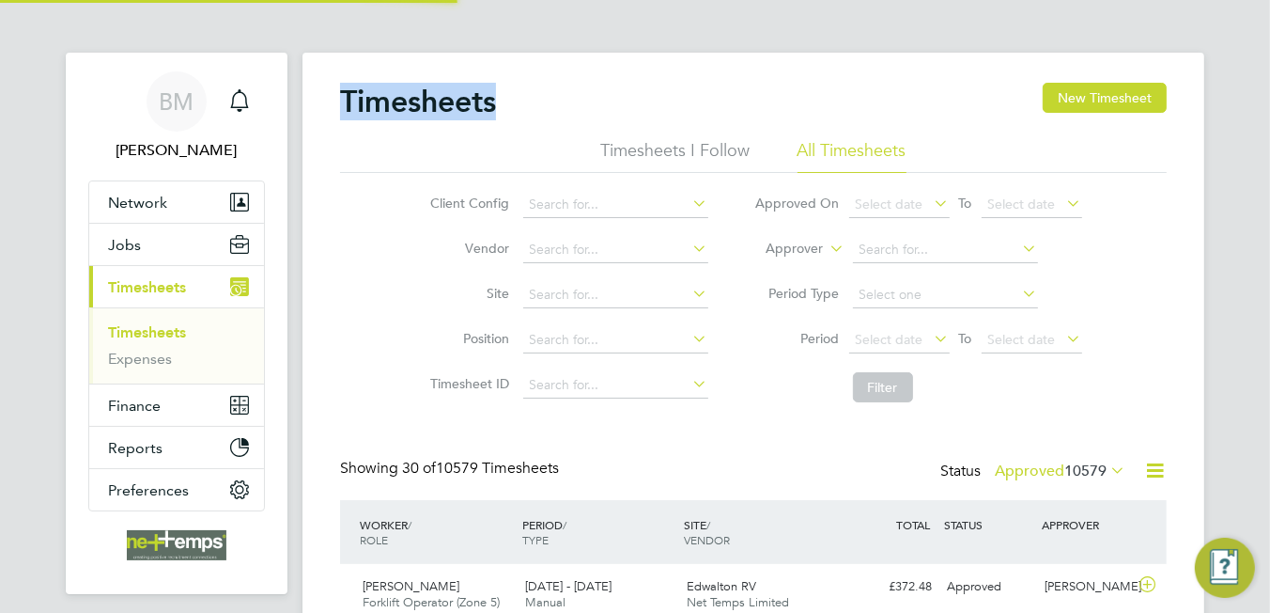
click at [667, 83] on div "Timesheets New Timesheet" at bounding box center [753, 111] width 827 height 56
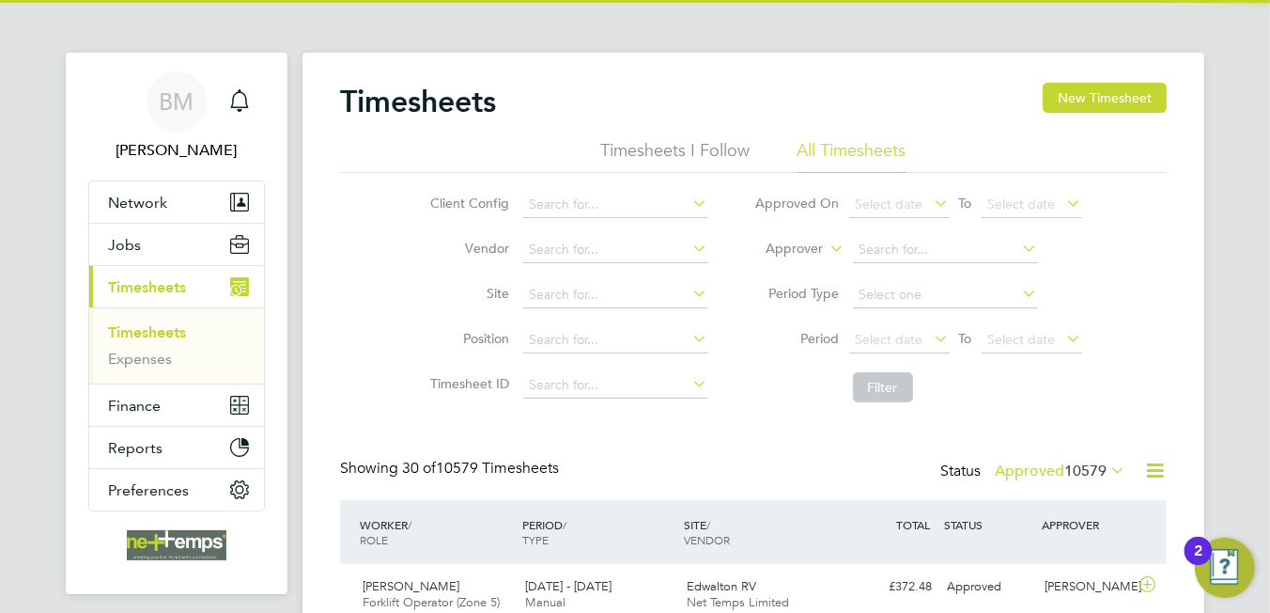
scroll to position [47, 163]
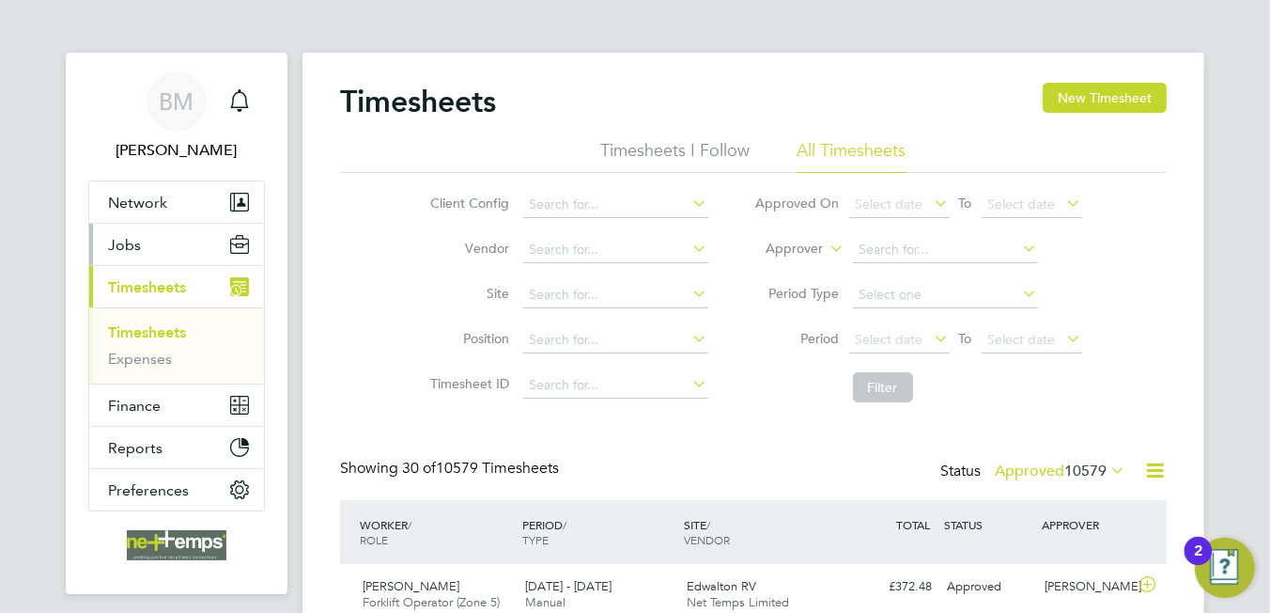
click at [142, 249] on button "Jobs" at bounding box center [176, 244] width 175 height 41
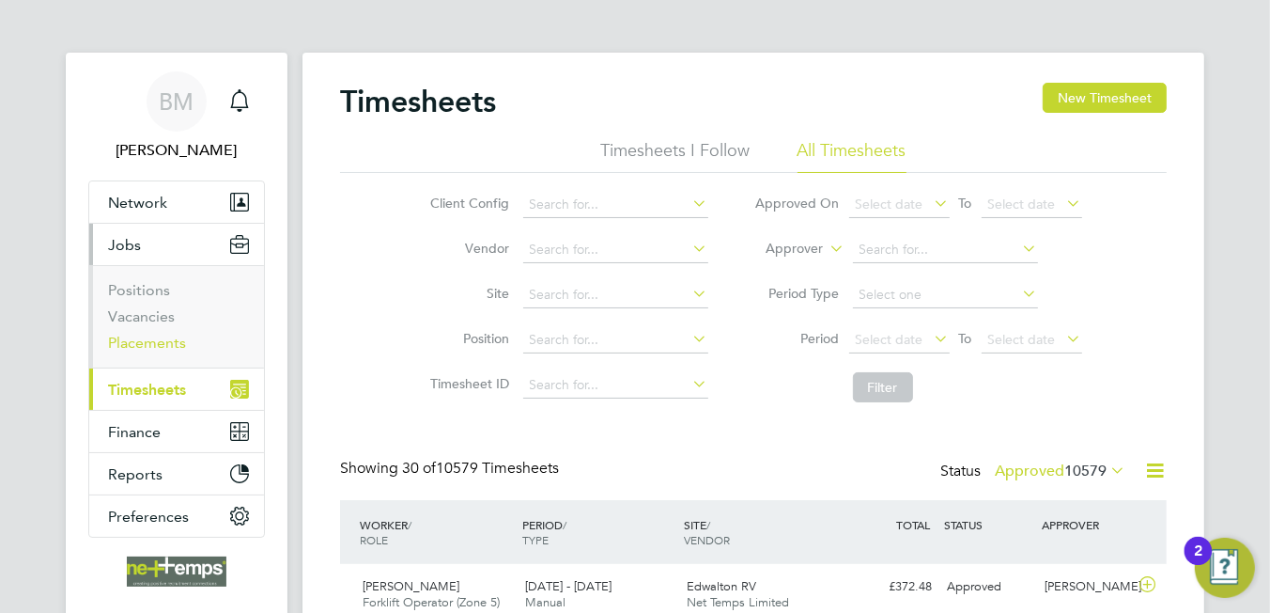
click at [150, 340] on link "Placements" at bounding box center [147, 343] width 78 height 18
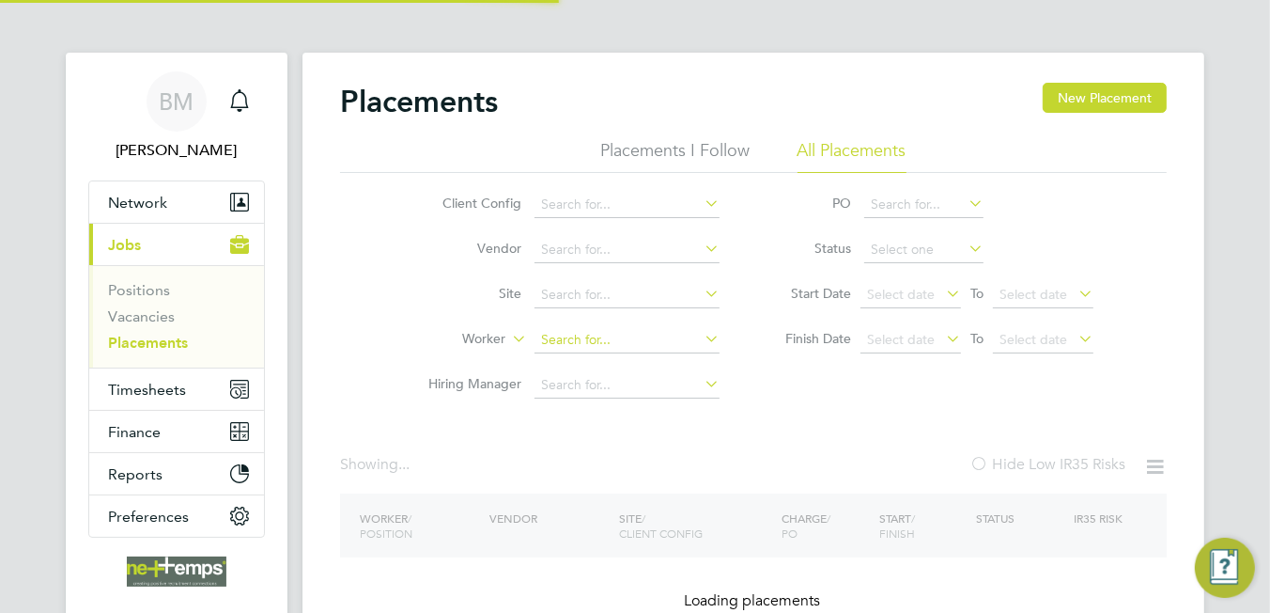
click at [571, 339] on input at bounding box center [627, 340] width 185 height 26
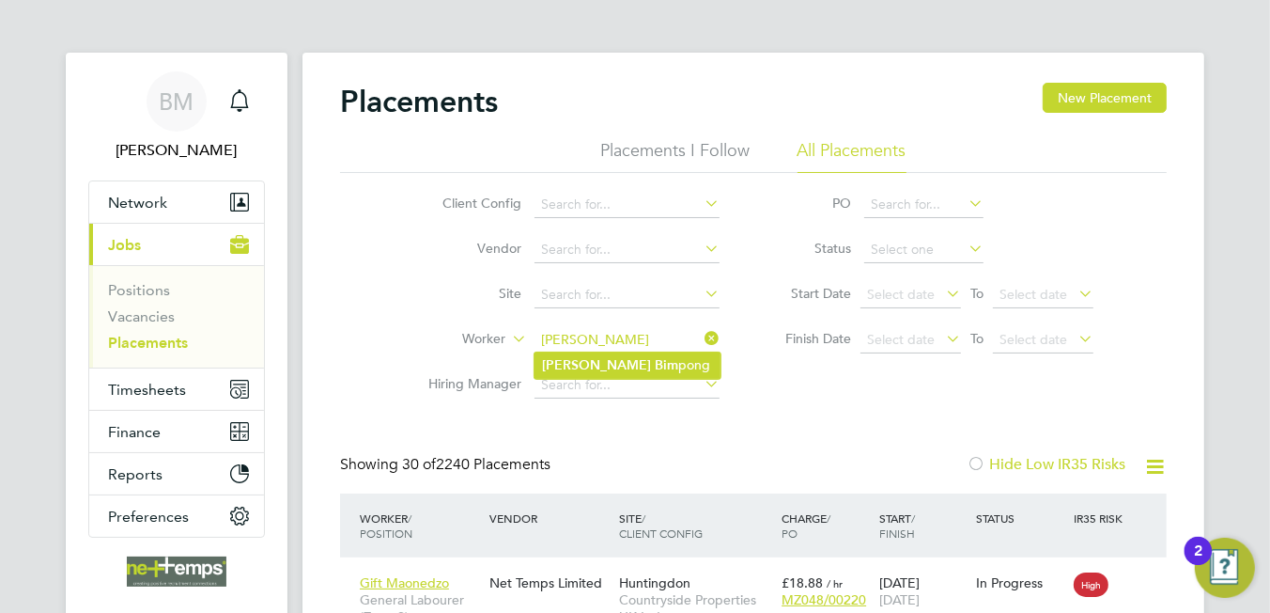
click at [658, 366] on li "Mary Bim pong" at bounding box center [628, 364] width 186 height 25
type input "[PERSON_NAME]"
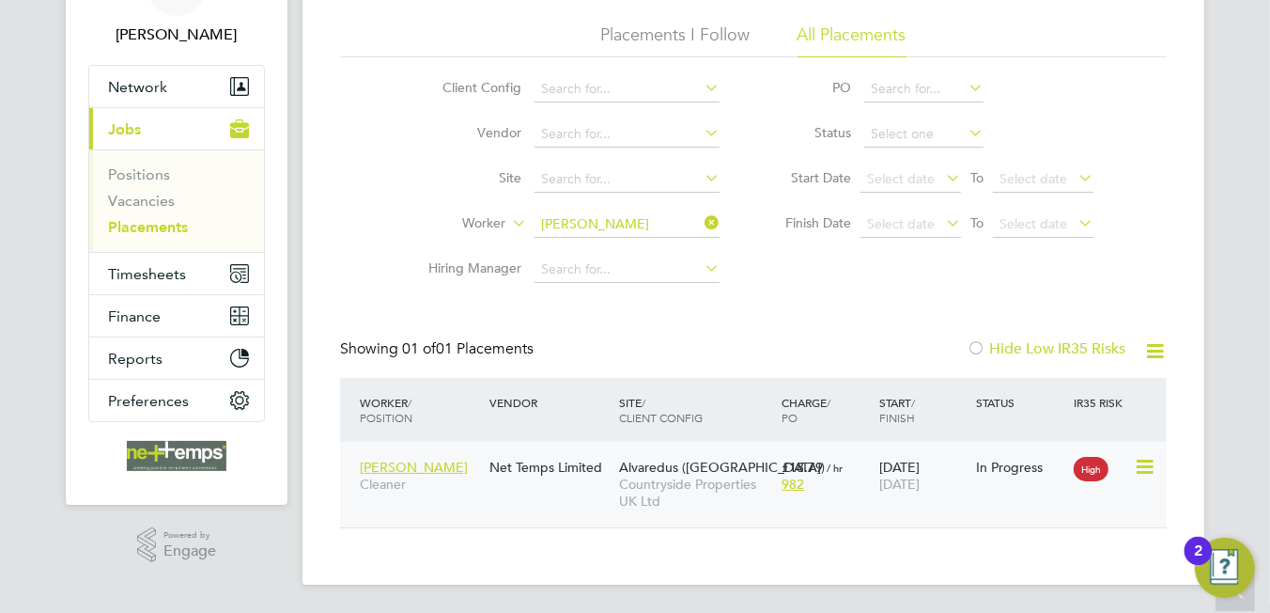
click at [1143, 462] on icon at bounding box center [1143, 467] width 19 height 23
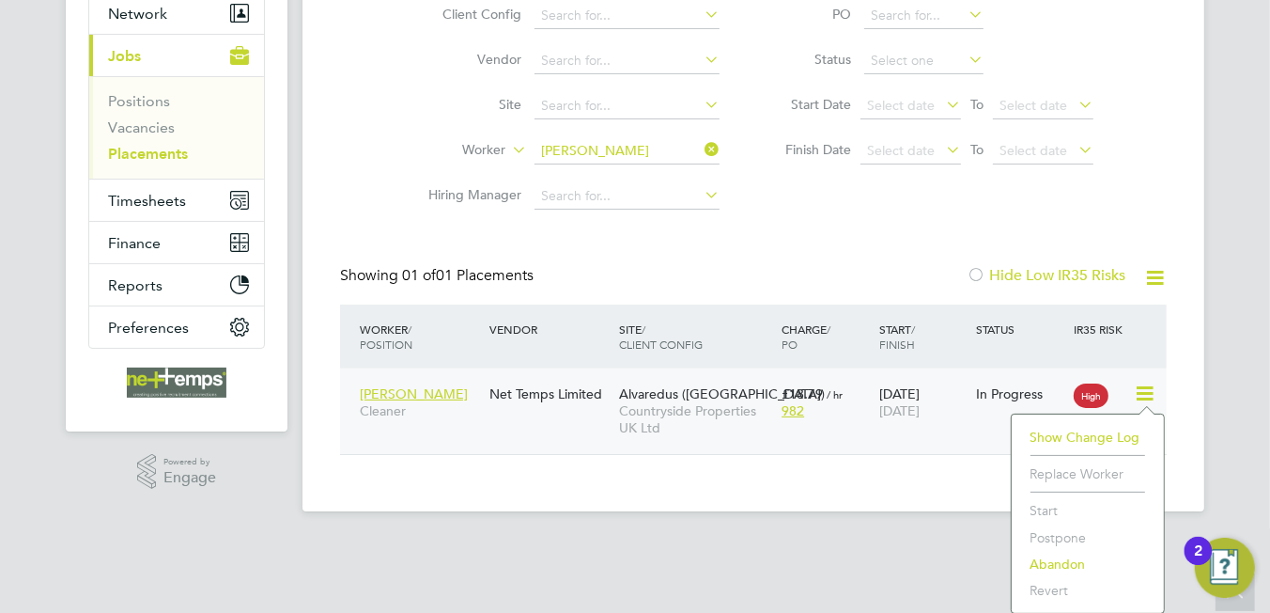
click at [737, 540] on html "BM Brooke Morley Notifications Applications: Network Team Members Businesses Si…" at bounding box center [635, 176] width 1270 height 730
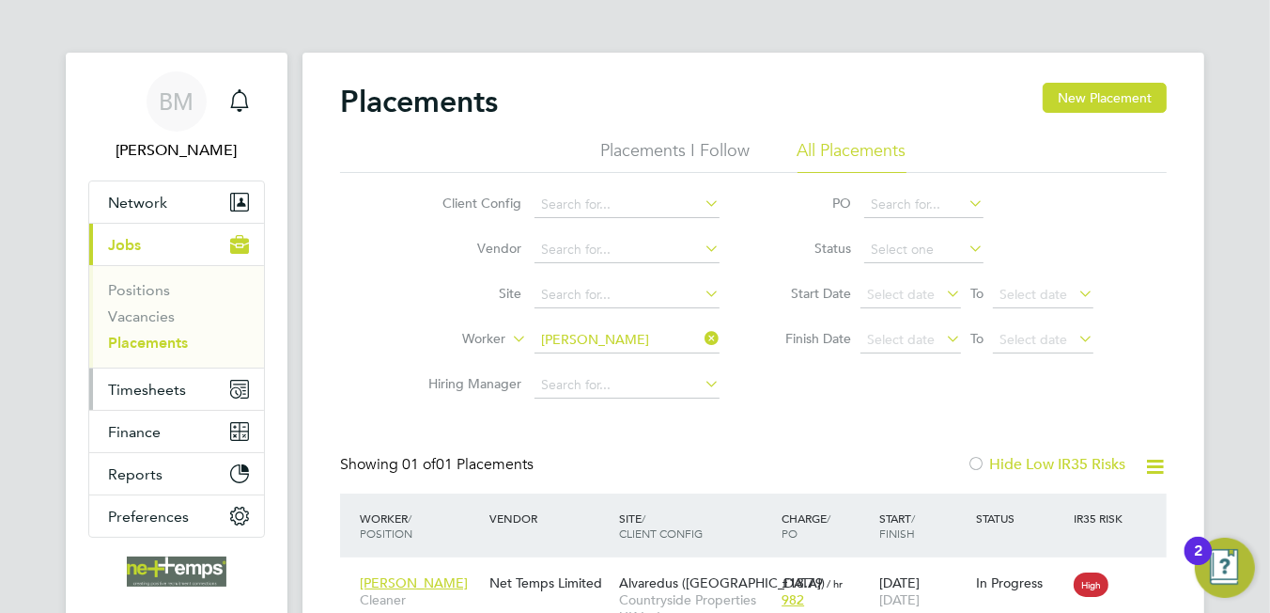
click at [147, 390] on span "Timesheets" at bounding box center [147, 390] width 78 height 18
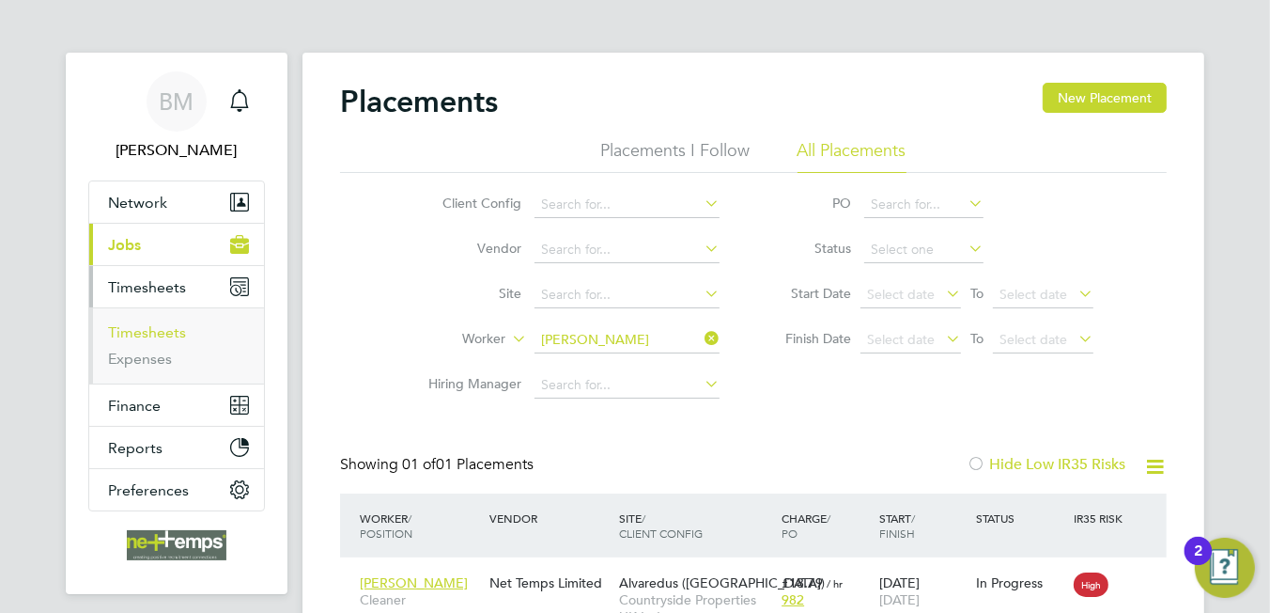
click at [132, 337] on link "Timesheets" at bounding box center [147, 332] width 78 height 18
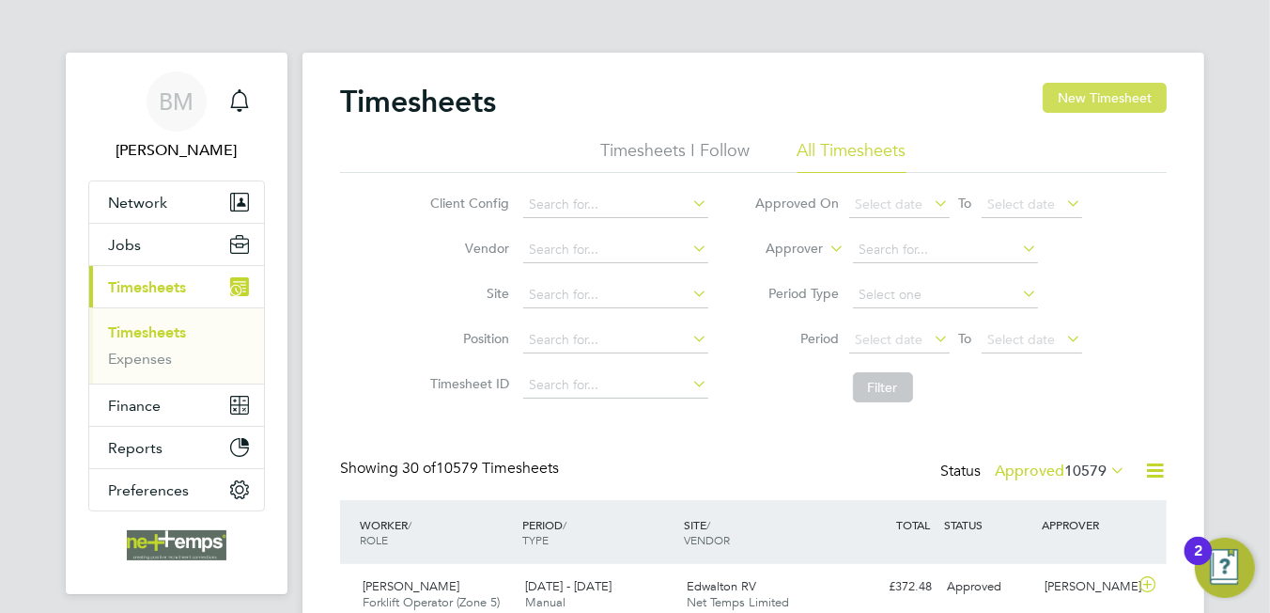
drag, startPoint x: 1071, startPoint y: 120, endPoint x: 1085, endPoint y: 107, distance: 19.3
click at [1072, 119] on div "Timesheets New Timesheet" at bounding box center [753, 111] width 827 height 56
click at [1086, 106] on button "New Timesheet" at bounding box center [1105, 98] width 124 height 30
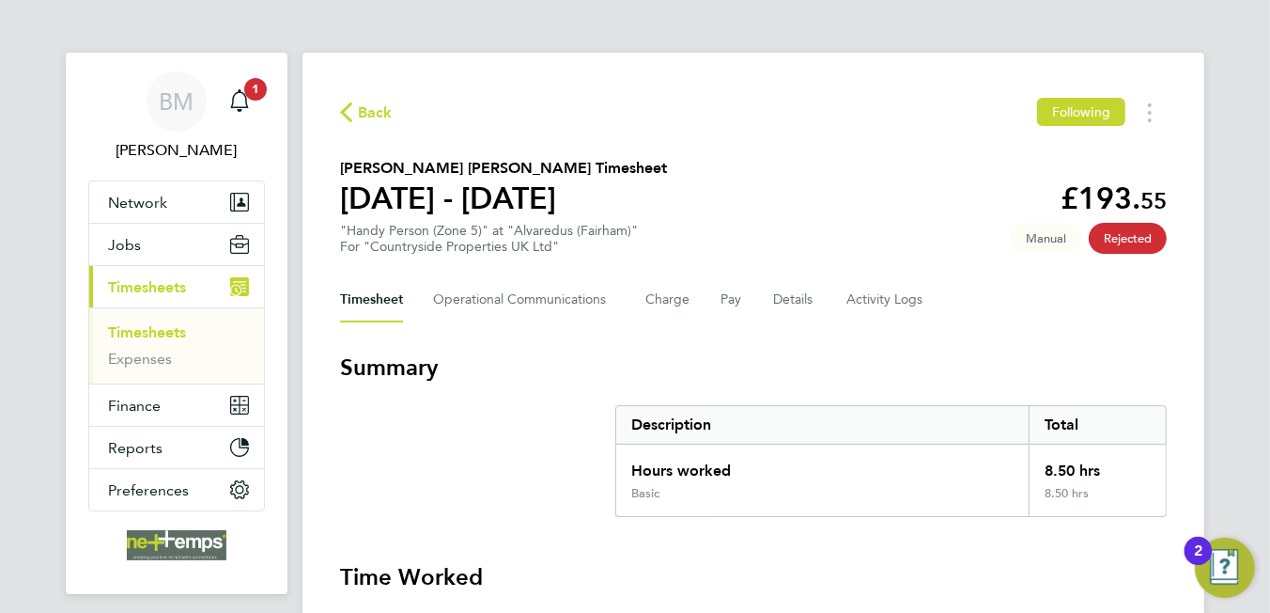
scroll to position [371, 0]
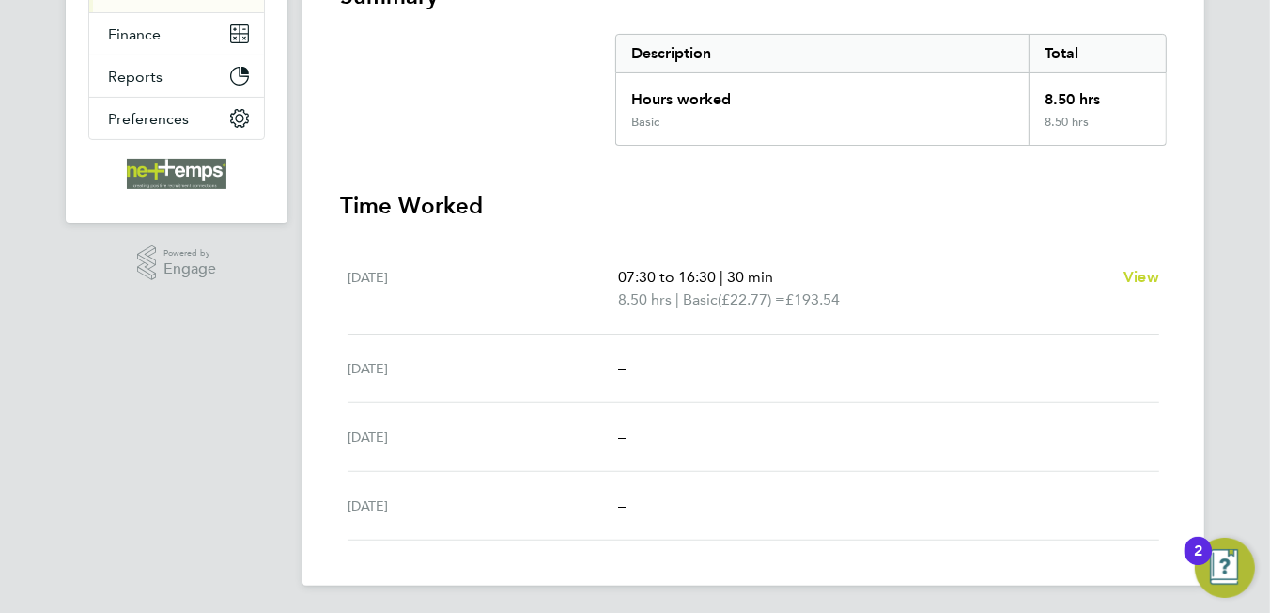
click at [745, 206] on h3 "Time Worked" at bounding box center [753, 206] width 827 height 30
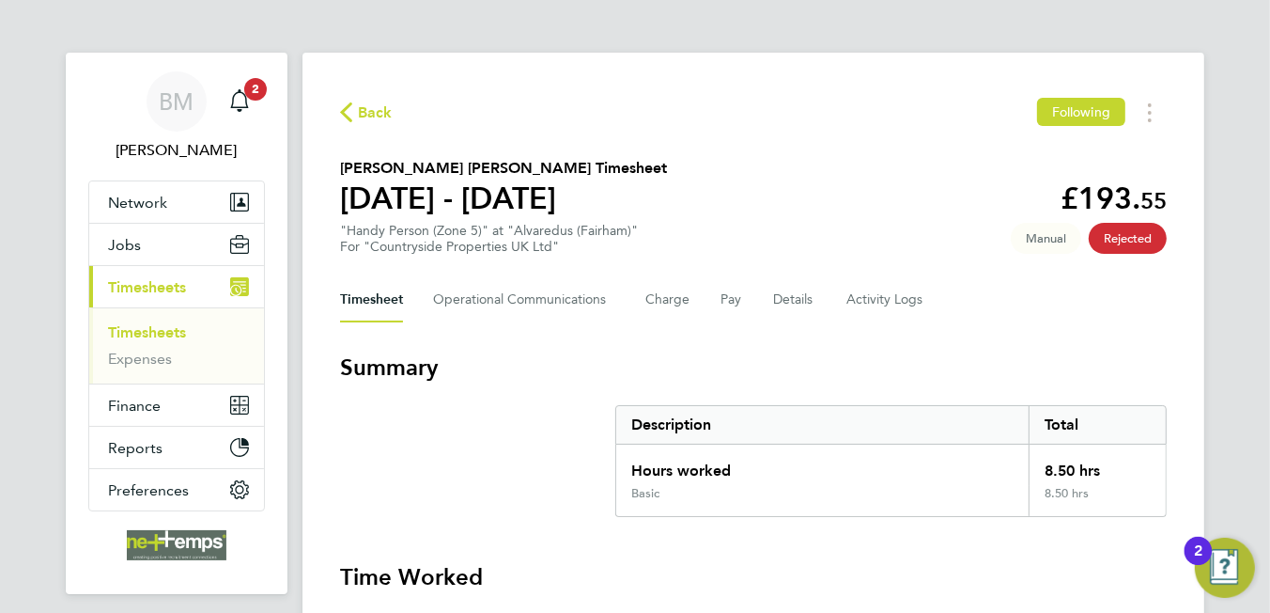
click at [159, 331] on link "Timesheets" at bounding box center [147, 332] width 78 height 18
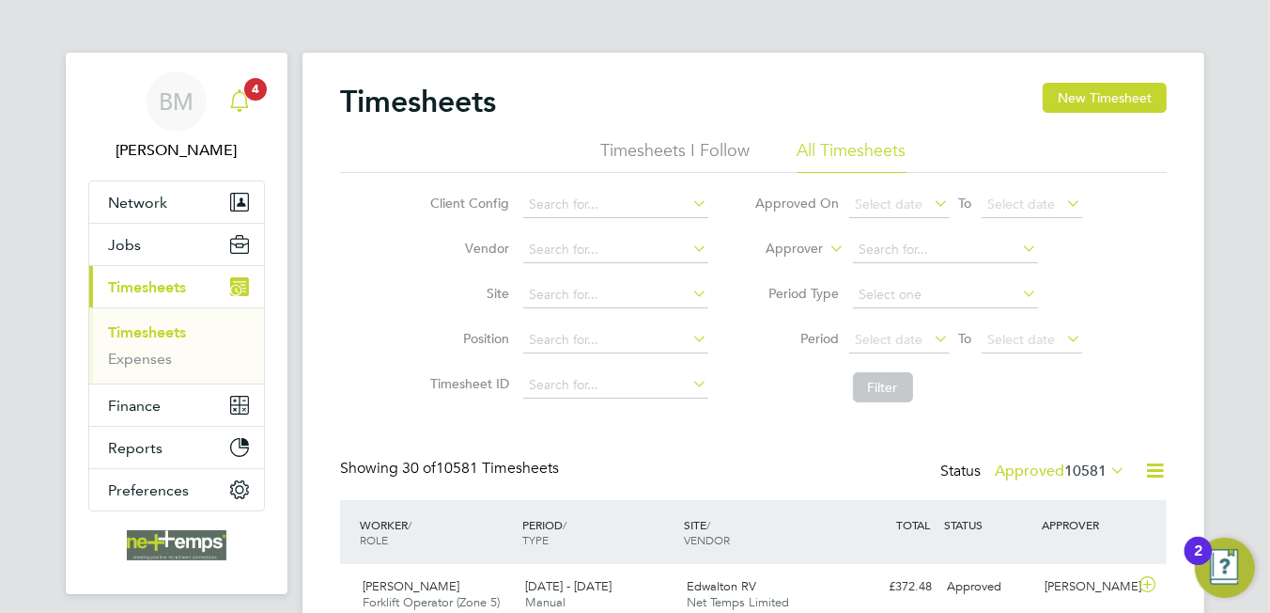
click at [222, 85] on div "Main navigation" at bounding box center [240, 102] width 38 height 38
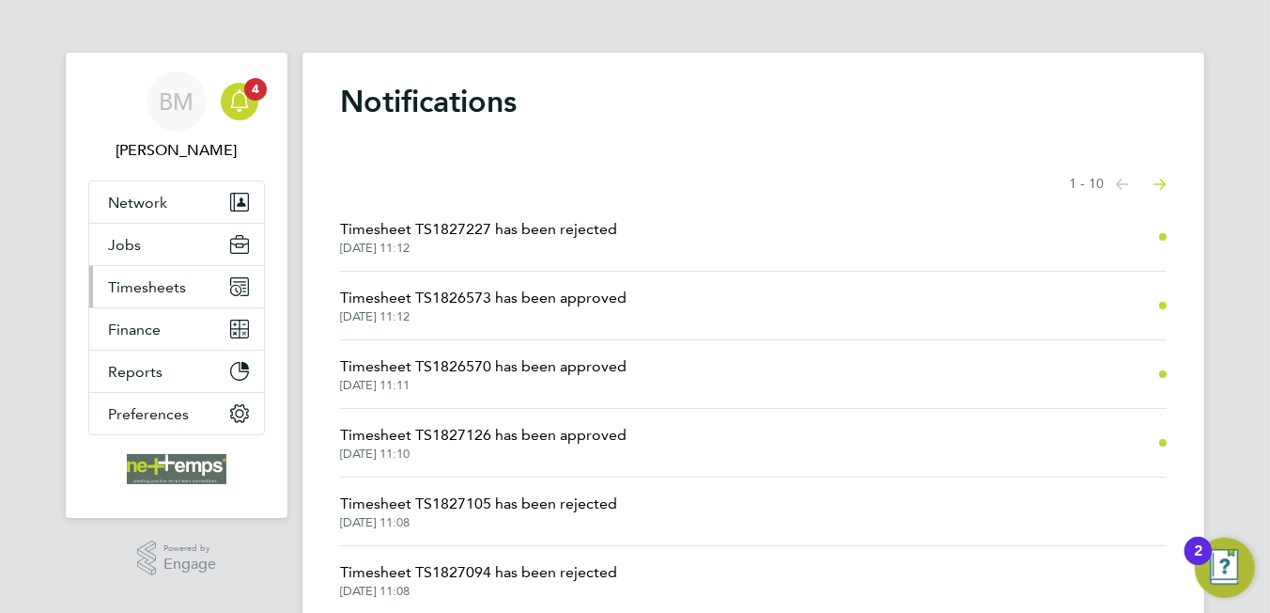
click at [139, 287] on span "Timesheets" at bounding box center [147, 287] width 78 height 18
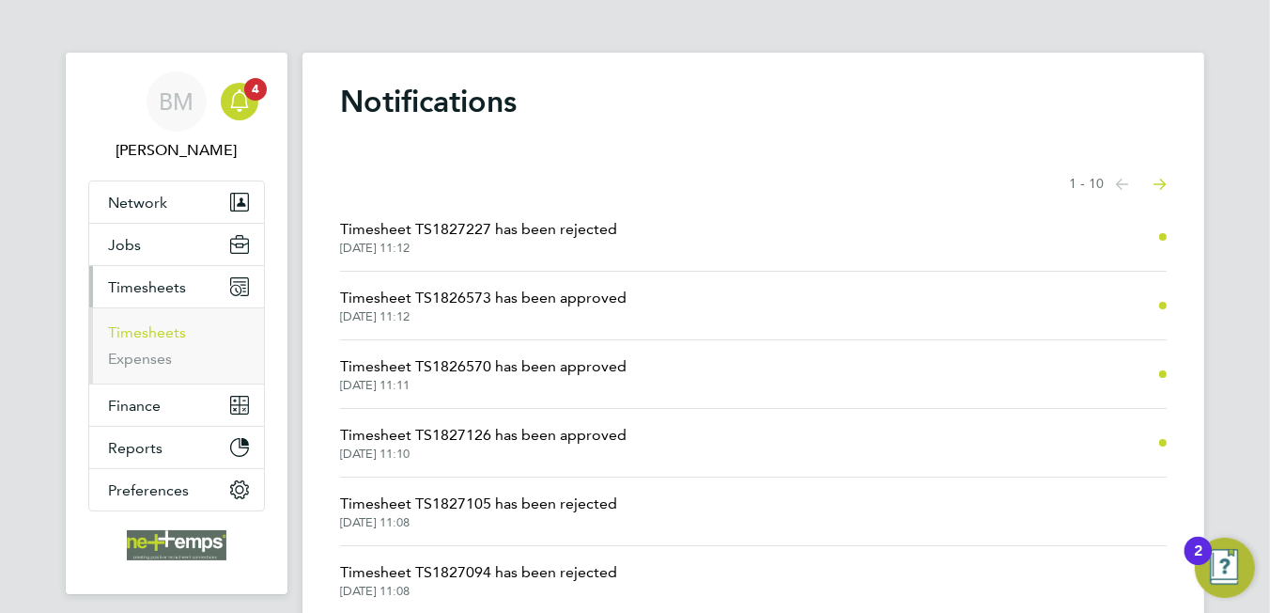
click at [158, 331] on link "Timesheets" at bounding box center [147, 332] width 78 height 18
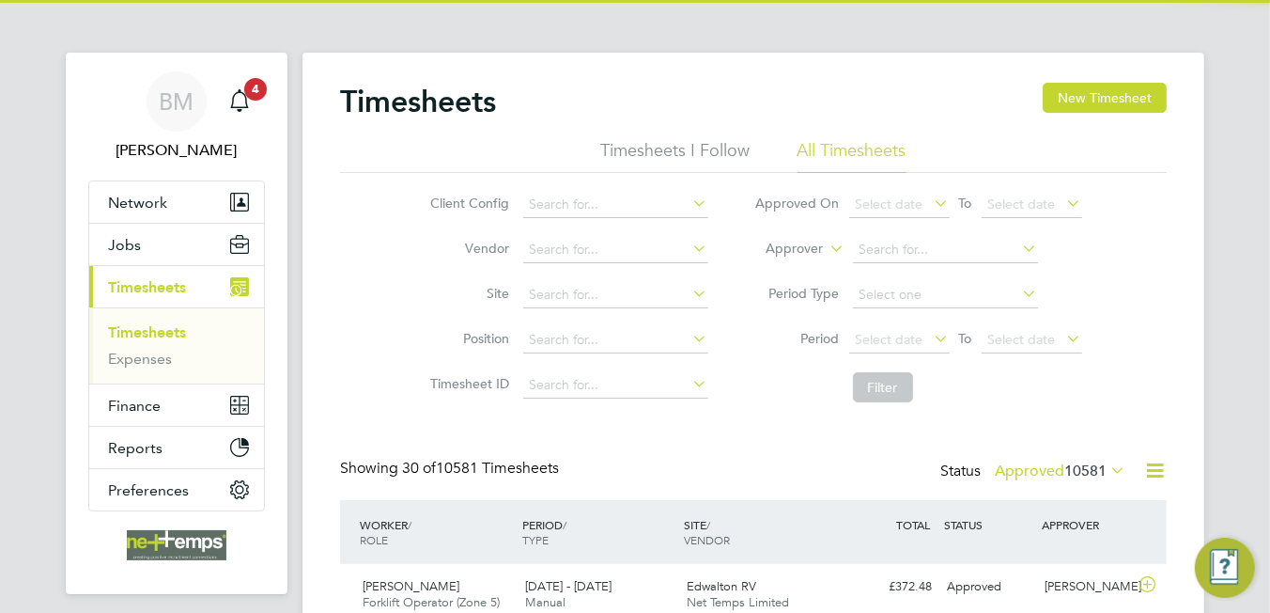
scroll to position [47, 163]
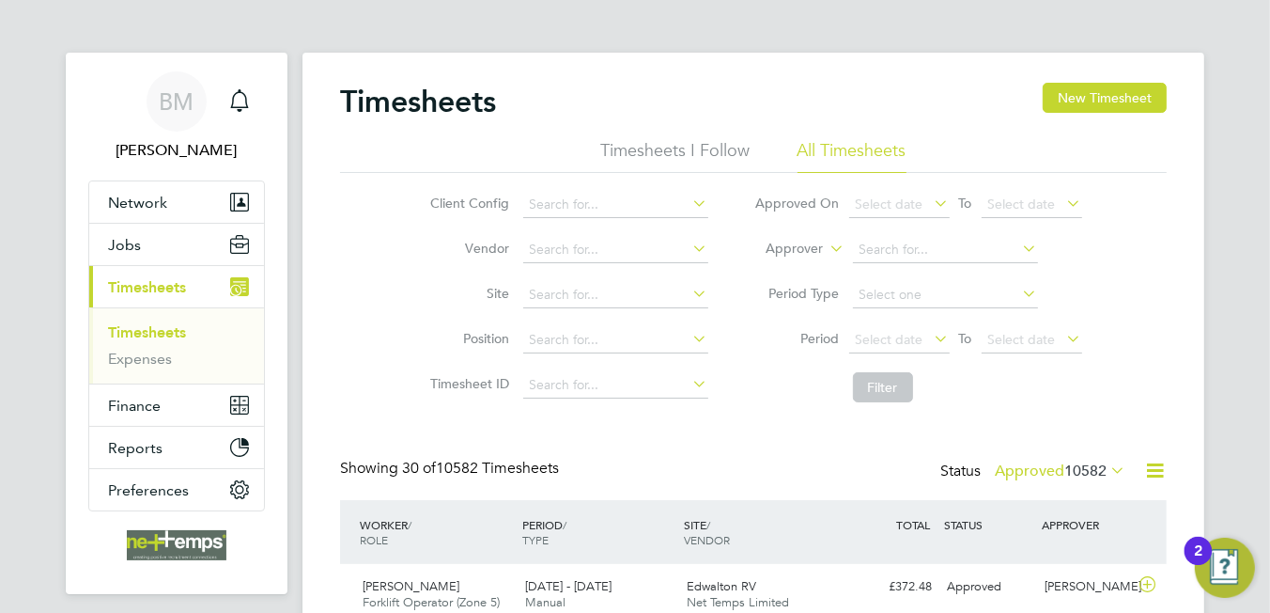
click at [1155, 472] on icon at bounding box center [1154, 469] width 23 height 23
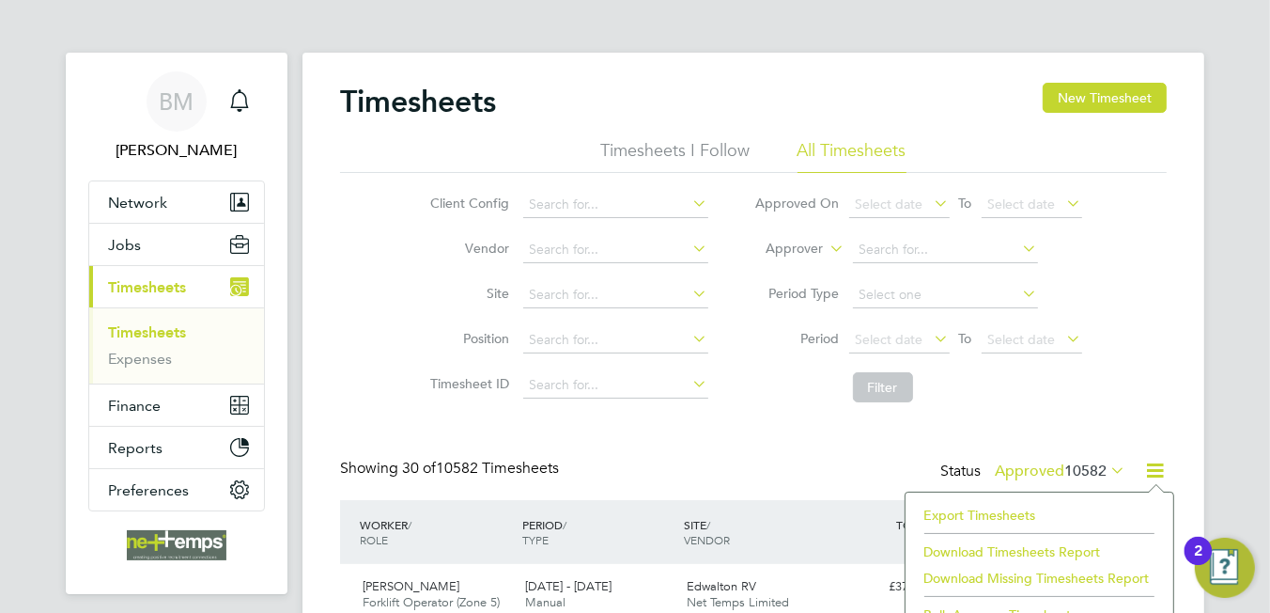
click at [986, 509] on li "Export Timesheets" at bounding box center [1039, 515] width 249 height 26
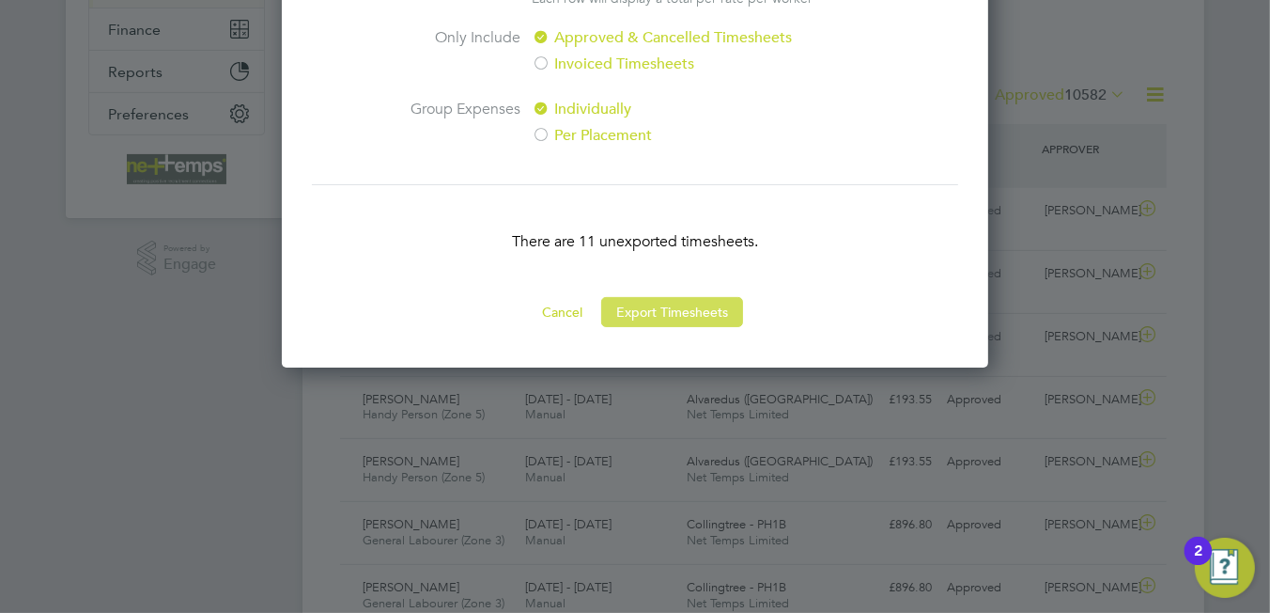
click at [685, 315] on button "Export Timesheets" at bounding box center [672, 312] width 142 height 30
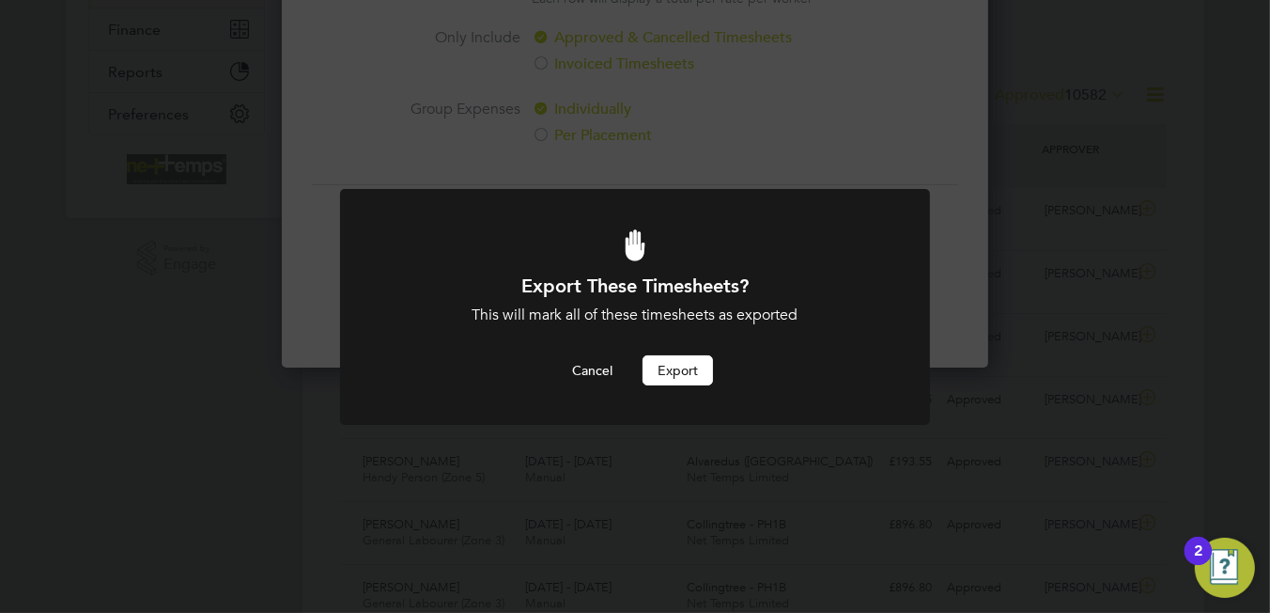
click at [673, 372] on button "Export" at bounding box center [678, 370] width 70 height 30
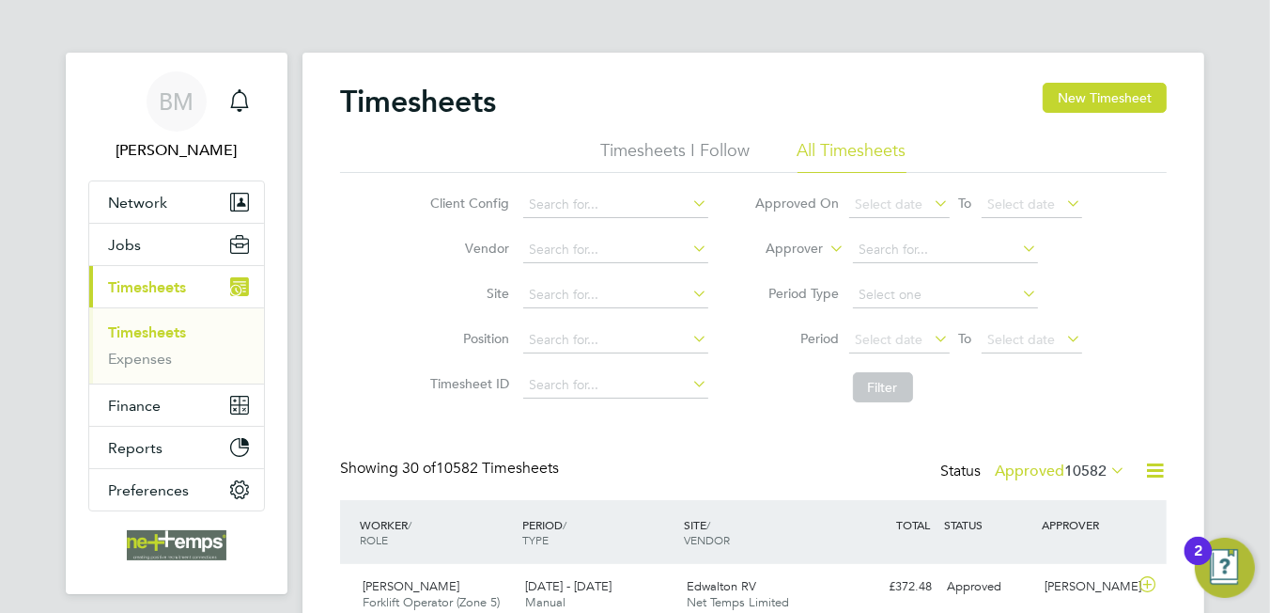
click at [647, 93] on div "Timesheets New Timesheet" at bounding box center [753, 111] width 827 height 56
click at [1114, 94] on button "New Timesheet" at bounding box center [1105, 98] width 124 height 30
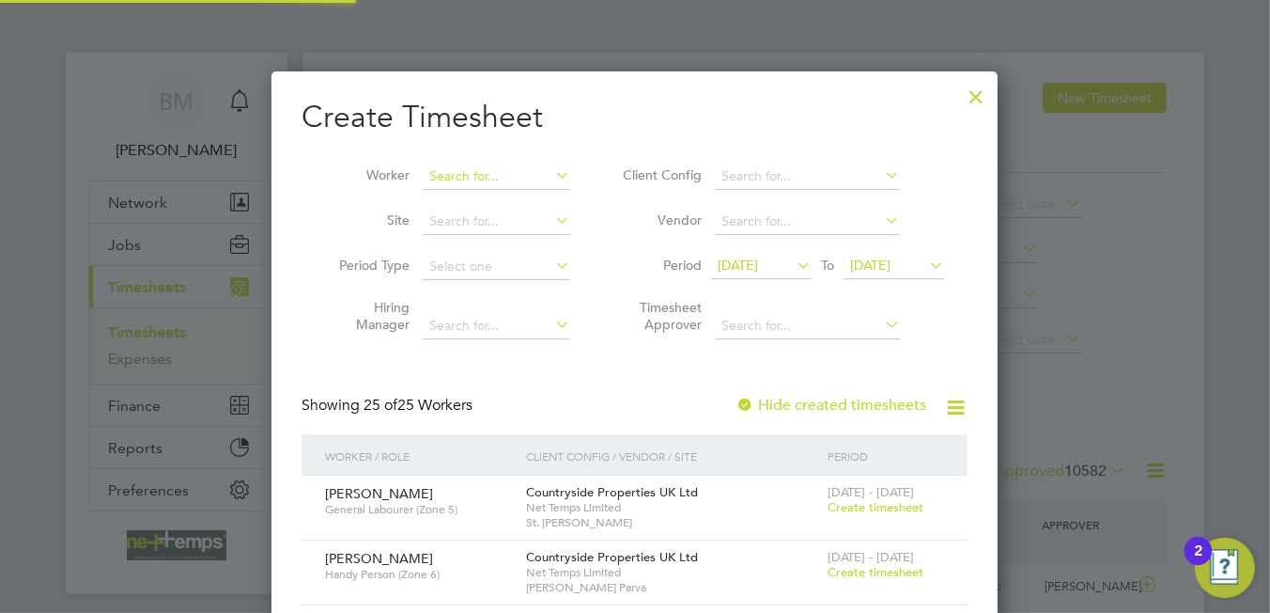
scroll to position [2760, 727]
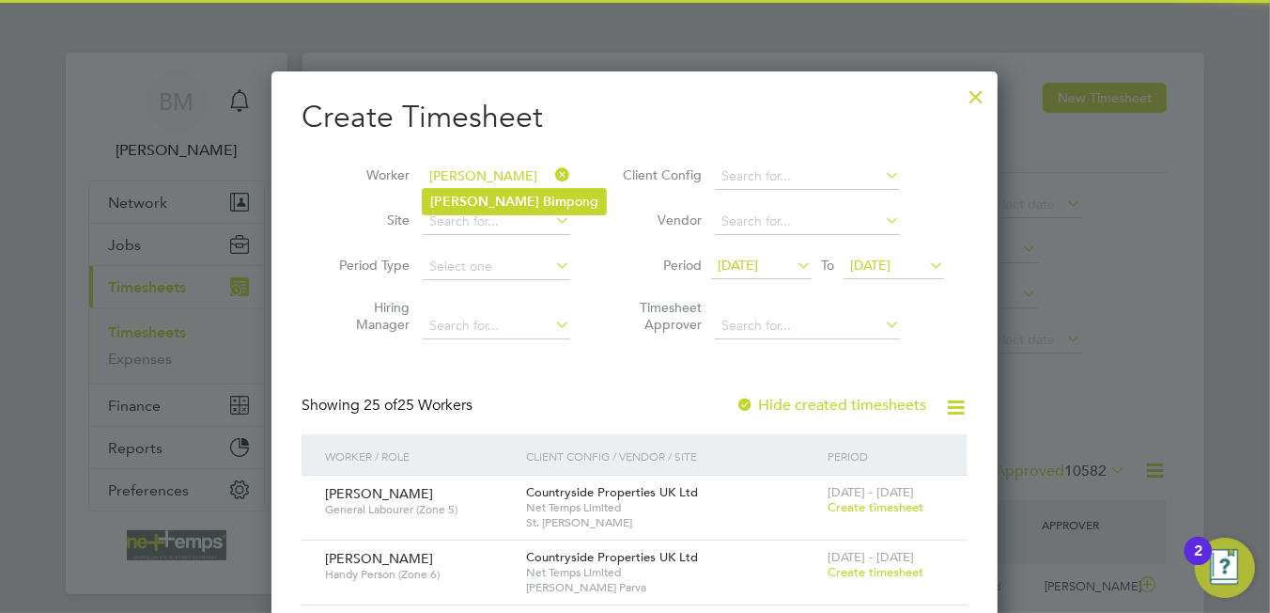
drag, startPoint x: 444, startPoint y: 180, endPoint x: 451, endPoint y: 188, distance: 10.0
click at [451, 189] on li "[PERSON_NAME] pong" at bounding box center [514, 201] width 183 height 25
type input "[PERSON_NAME]"
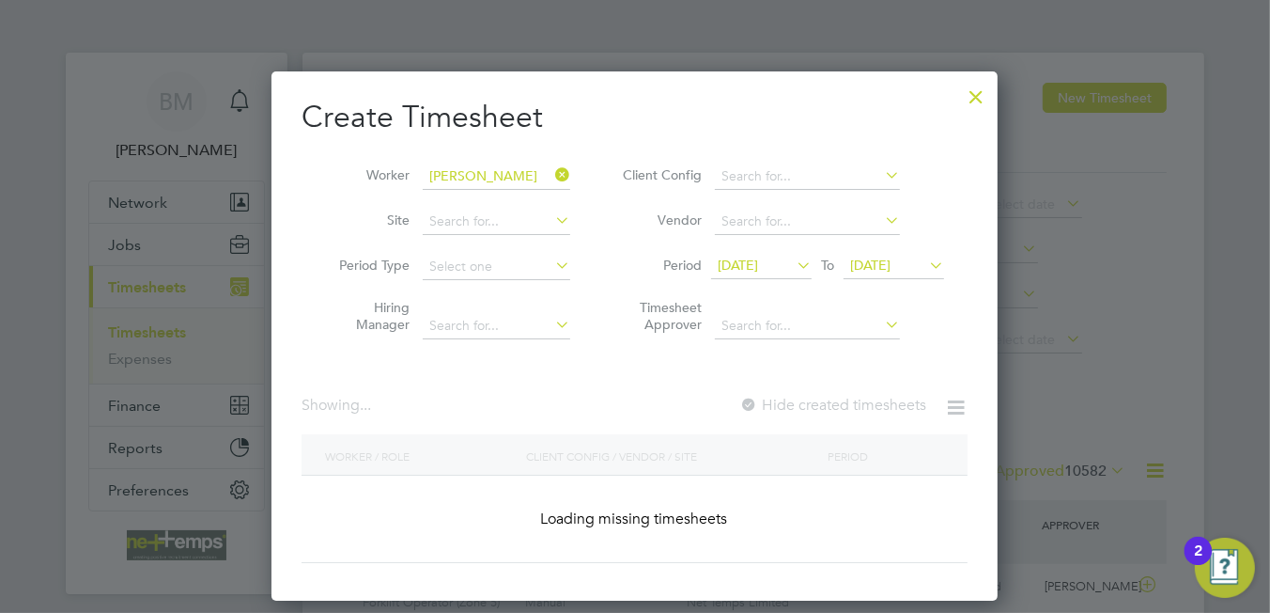
scroll to position [505, 727]
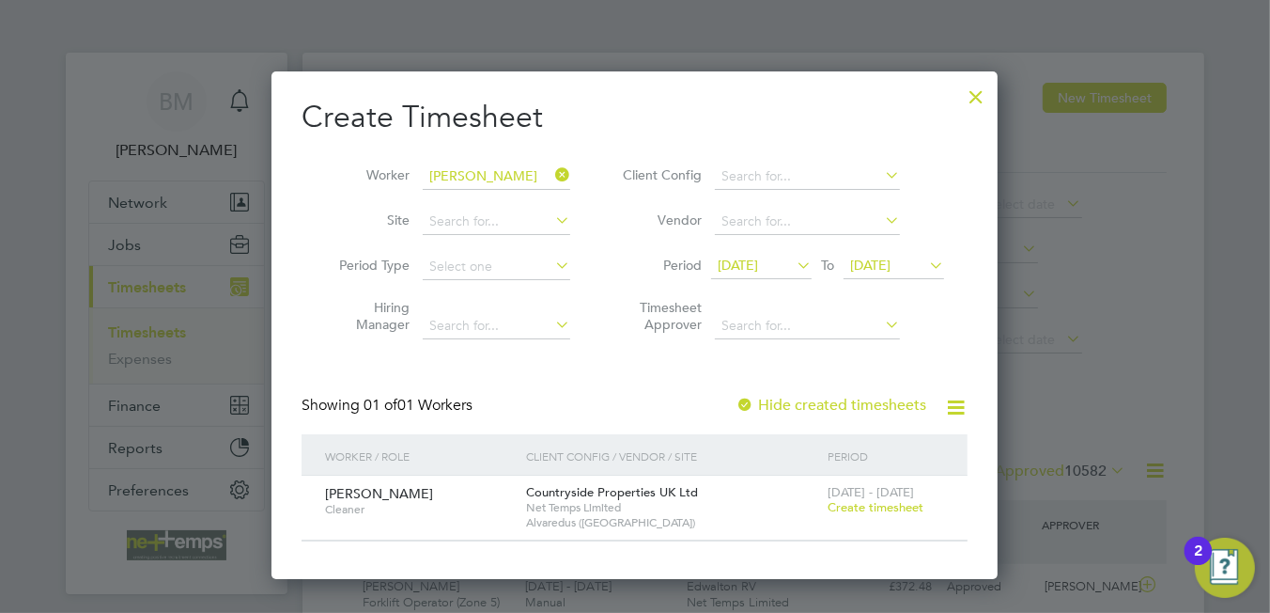
click at [896, 505] on span "Create timesheet" at bounding box center [876, 507] width 96 height 16
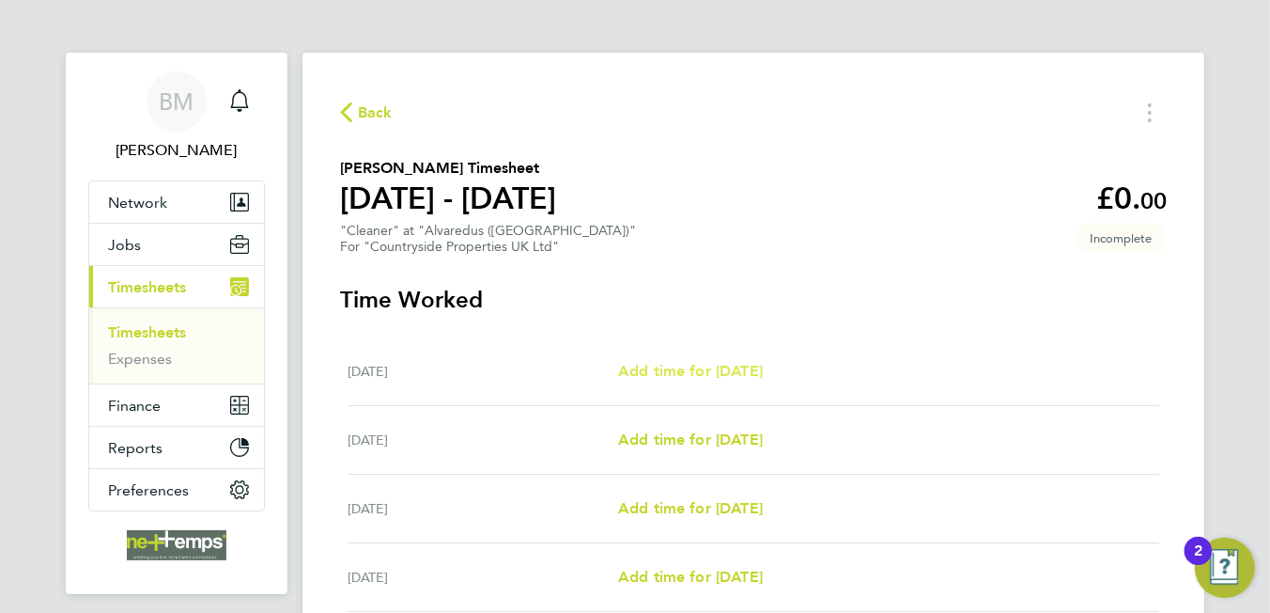
click at [684, 369] on span "Add time for [DATE]" at bounding box center [690, 371] width 145 height 18
select select "30"
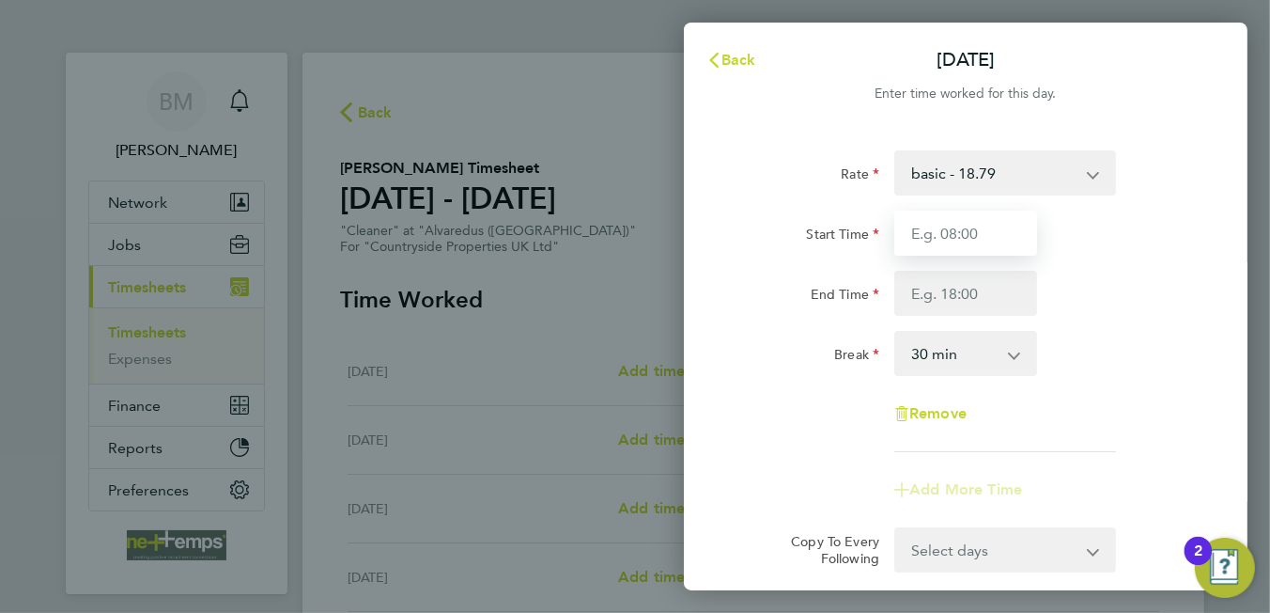
click at [953, 234] on input "Start Time" at bounding box center [965, 232] width 143 height 45
type input "07:30"
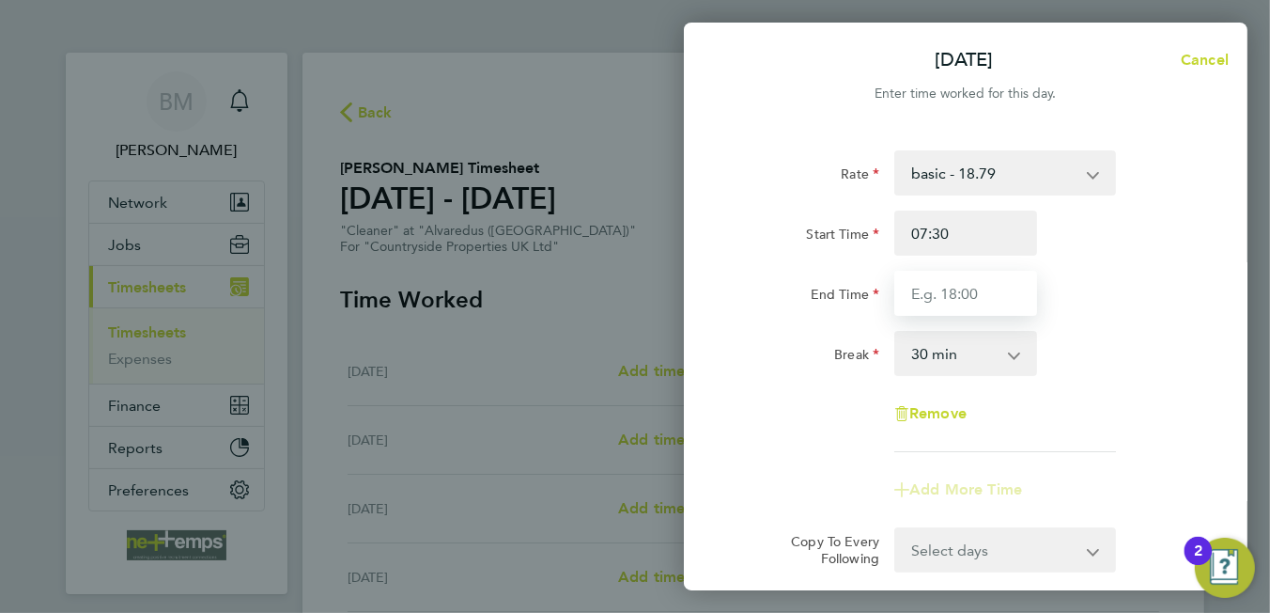
click at [966, 282] on input "End Time" at bounding box center [965, 293] width 143 height 45
type input "11:30"
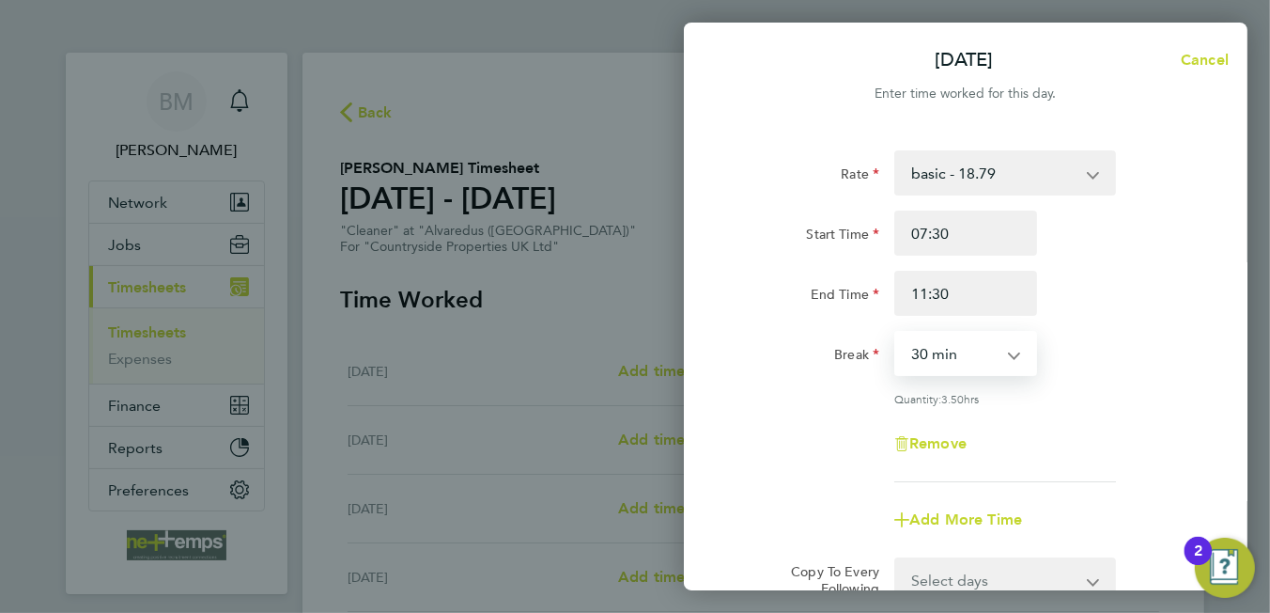
click at [948, 368] on select "0 min 15 min 30 min 45 min 60 min 75 min 90 min" at bounding box center [954, 353] width 116 height 41
select select "0"
click at [896, 333] on select "0 min 15 min 30 min 45 min 60 min 75 min 90 min" at bounding box center [954, 353] width 116 height 41
click at [1095, 411] on div "Rate basic - 18.79 Start Time 07:30 End Time 11:30 Break 0 min 15 min 30 min 45…" at bounding box center [966, 316] width 458 height 332
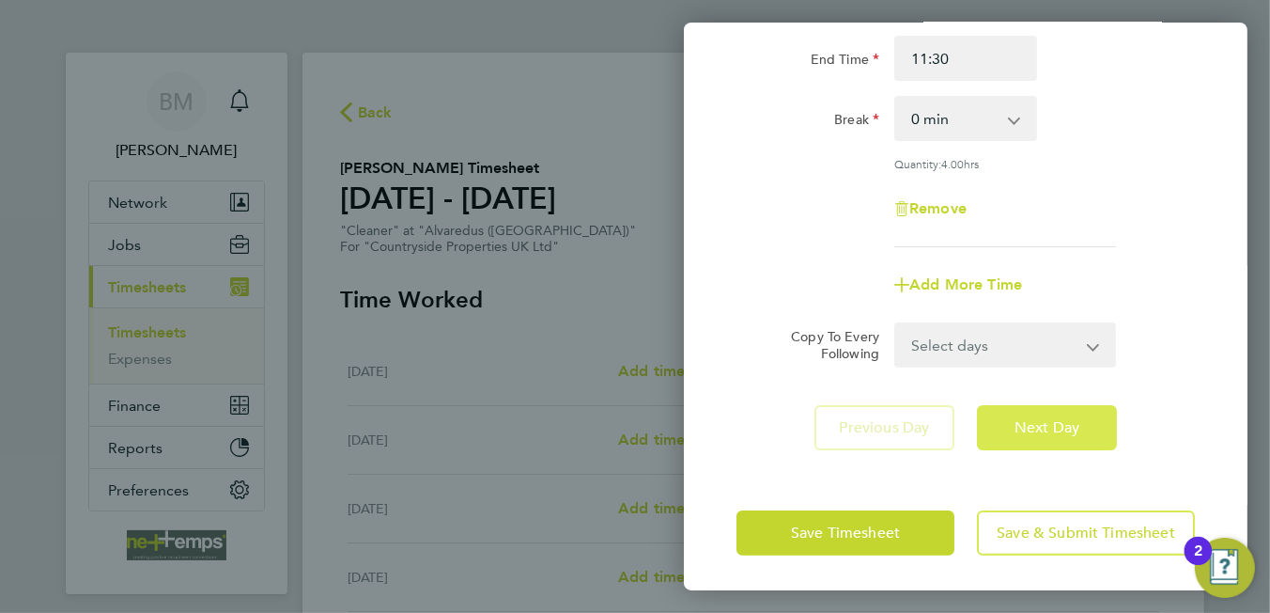
click at [1068, 420] on span "Next Day" at bounding box center [1047, 427] width 65 height 19
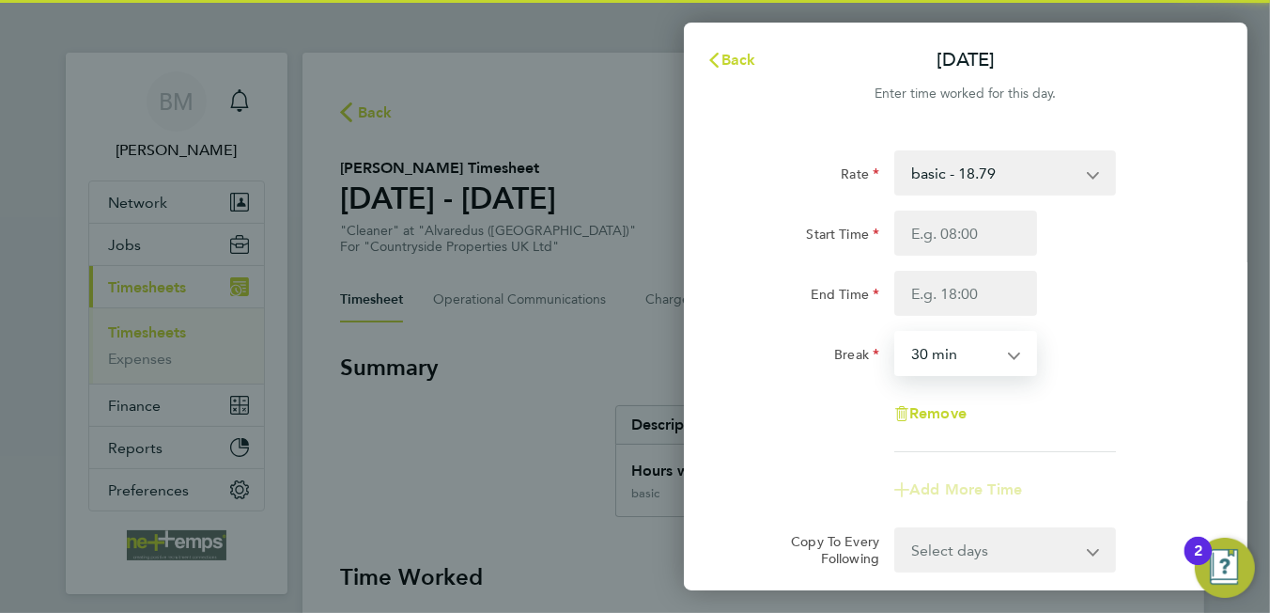
click at [965, 358] on select "0 min 15 min 30 min 45 min 60 min 75 min 90 min" at bounding box center [954, 353] width 116 height 41
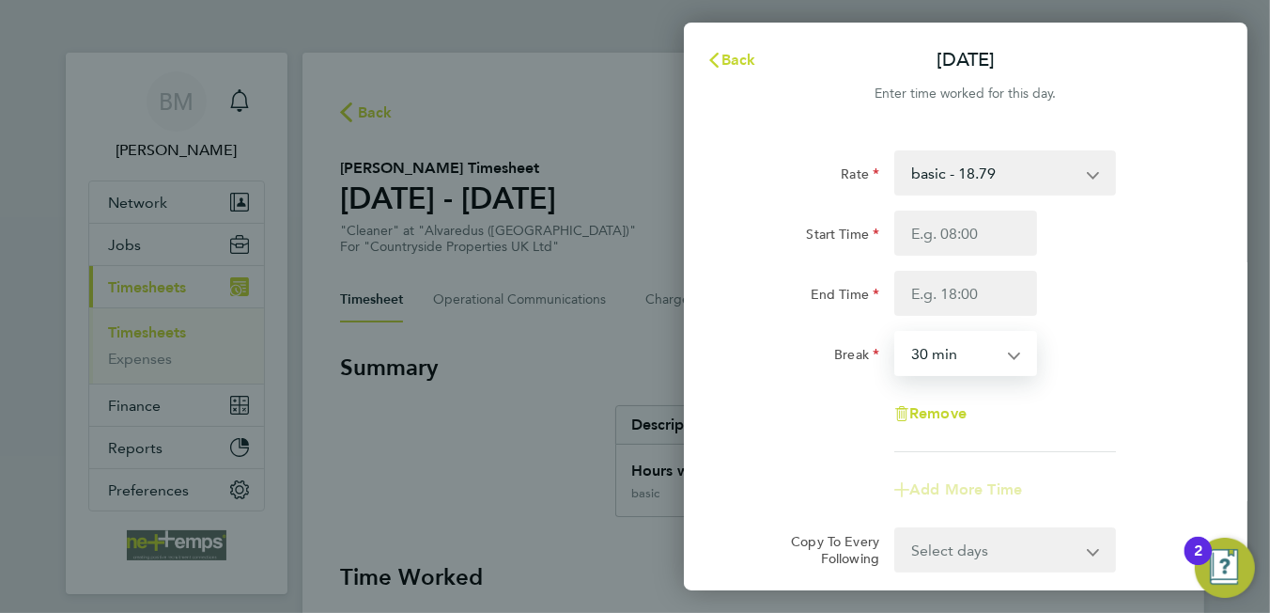
select select "0"
click at [896, 333] on select "0 min 15 min 30 min 45 min 60 min 75 min 90 min" at bounding box center [954, 353] width 116 height 41
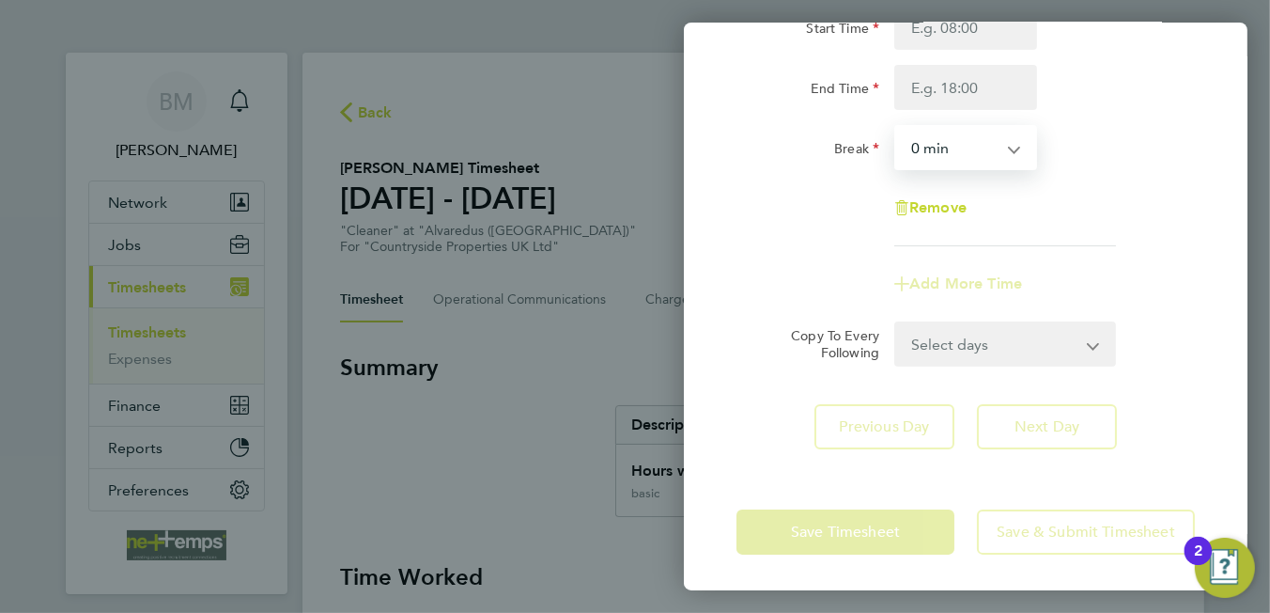
click at [1055, 440] on app-form-button "Next Day" at bounding box center [1041, 426] width 151 height 45
click at [1064, 454] on div "Rate basic - 18.79 Start Time End Time Break 0 min 15 min 30 min 45 min 60 min …" at bounding box center [966, 197] width 564 height 550
click at [1043, 408] on app-form-button "Next Day" at bounding box center [1041, 426] width 151 height 45
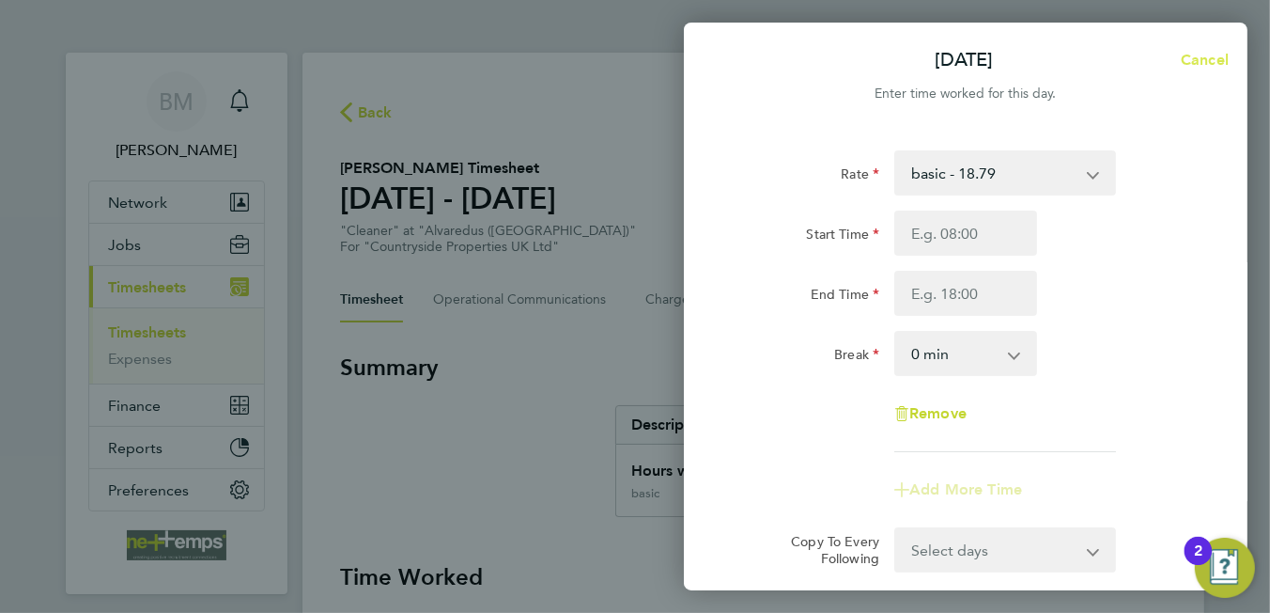
click at [1191, 54] on span "Cancel" at bounding box center [1202, 60] width 54 height 18
select select "30"
click at [736, 65] on span "Back" at bounding box center [739, 60] width 35 height 18
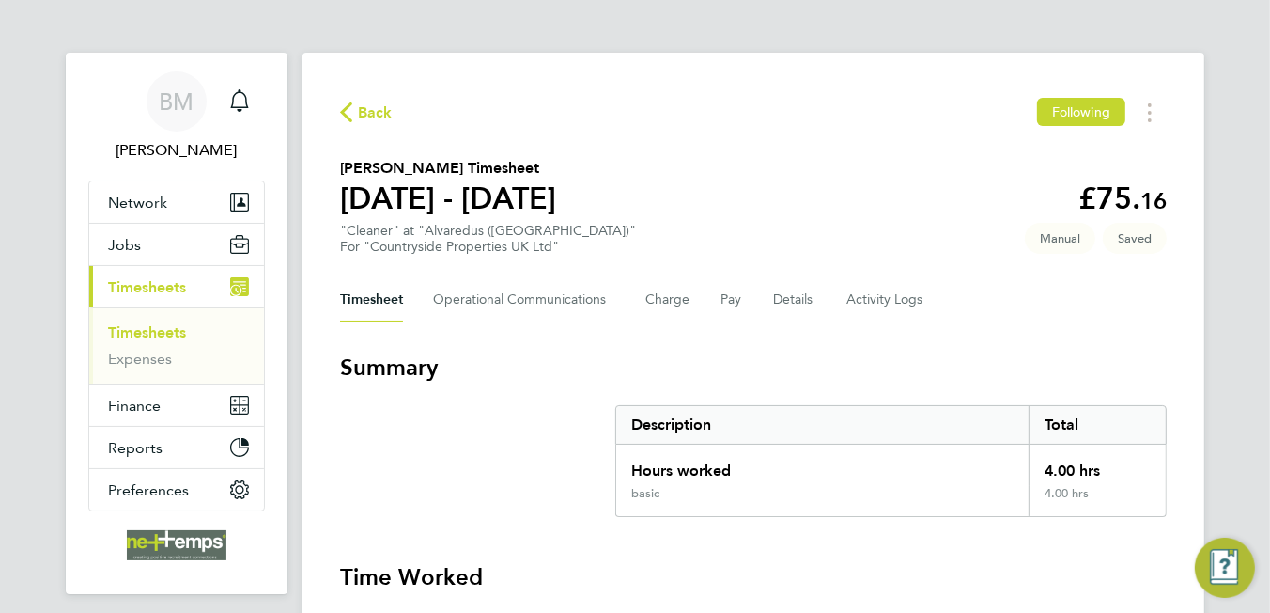
scroll to position [376, 0]
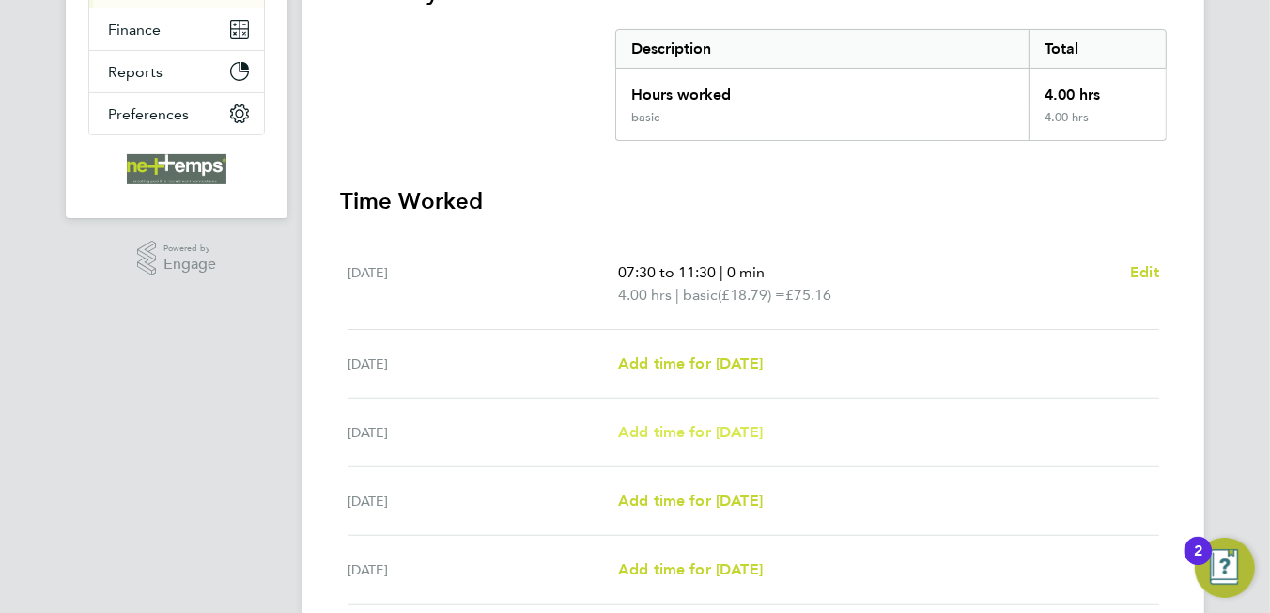
click at [704, 433] on span "Add time for [DATE]" at bounding box center [690, 432] width 145 height 18
select select "30"
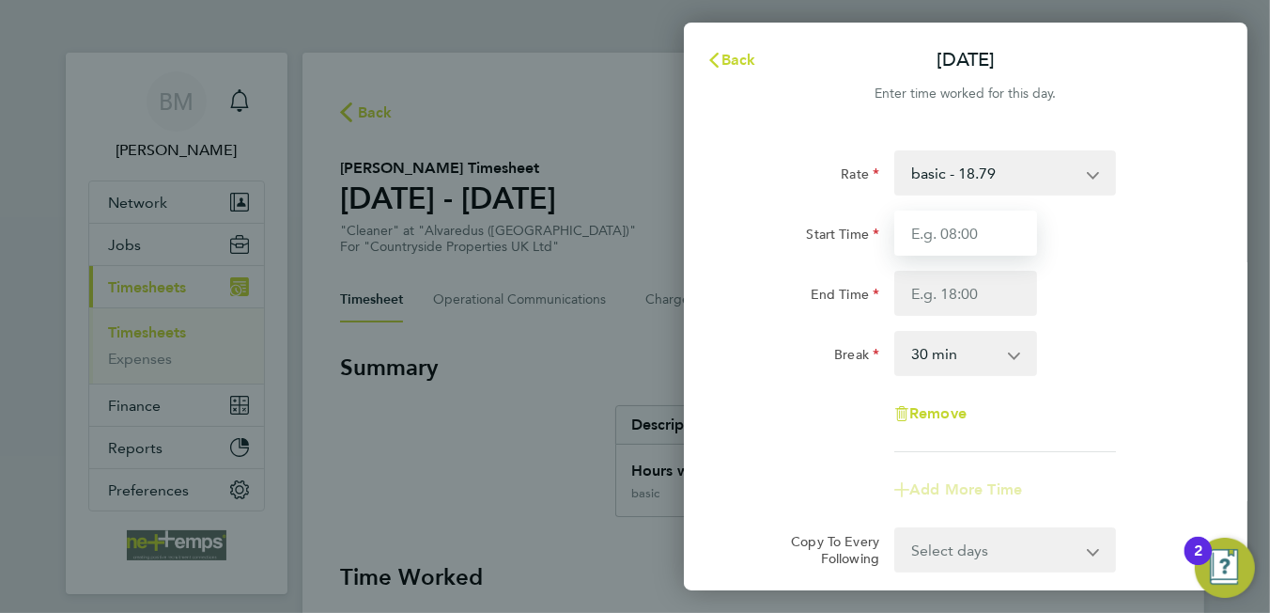
click at [937, 225] on input "Start Time" at bounding box center [965, 232] width 143 height 45
type input "07:30"
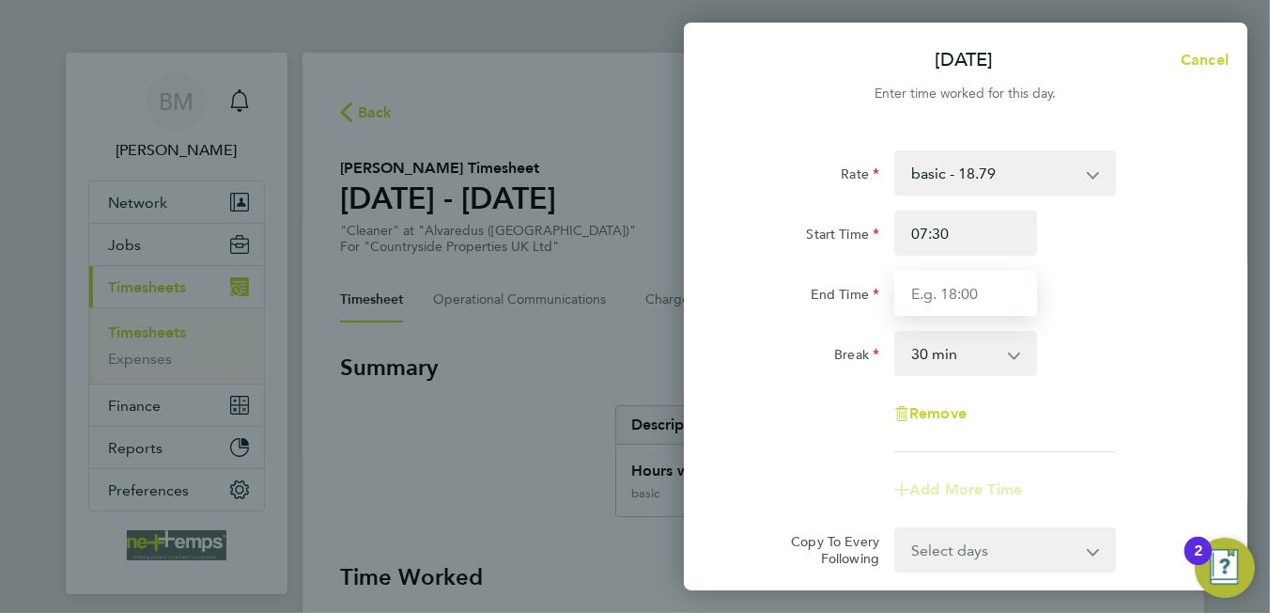
click at [982, 309] on input "End Time" at bounding box center [965, 293] width 143 height 45
type input "11:30"
click at [930, 348] on select "0 min 15 min 30 min 45 min 60 min 75 min 90 min" at bounding box center [954, 353] width 116 height 41
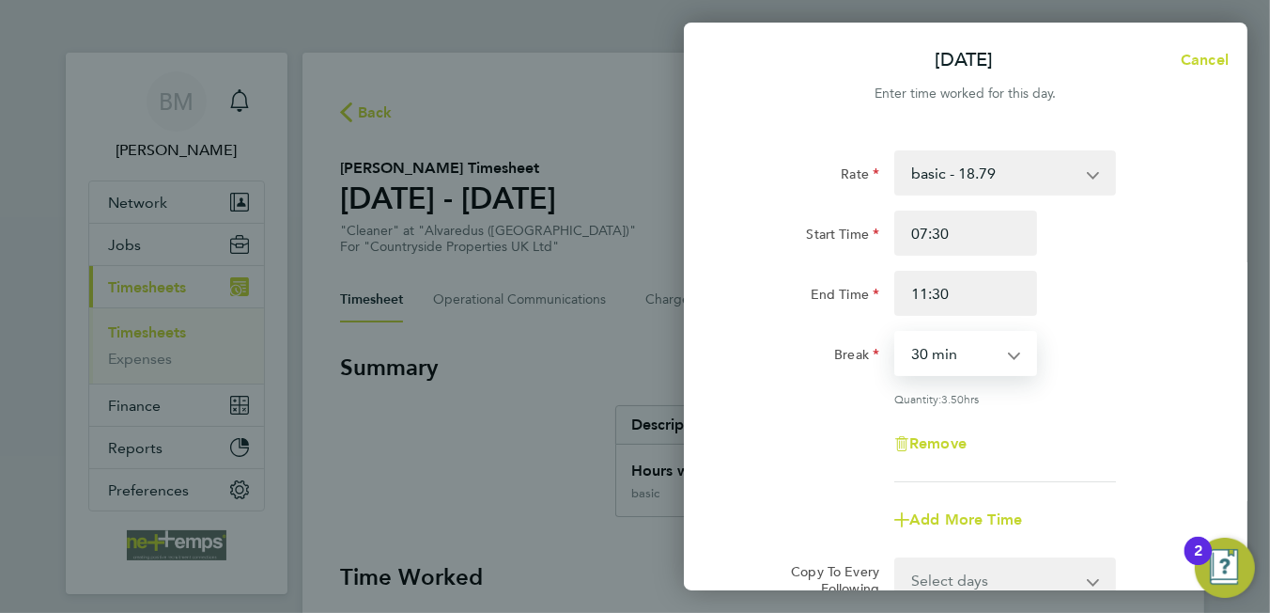
select select "0"
click at [896, 333] on select "0 min 15 min 30 min 45 min 60 min 75 min 90 min" at bounding box center [954, 353] width 116 height 41
click at [1044, 412] on div "Rate basic - 18.79 Start Time 07:30 End Time 11:30 Break 0 min 15 min 30 min 45…" at bounding box center [966, 316] width 458 height 332
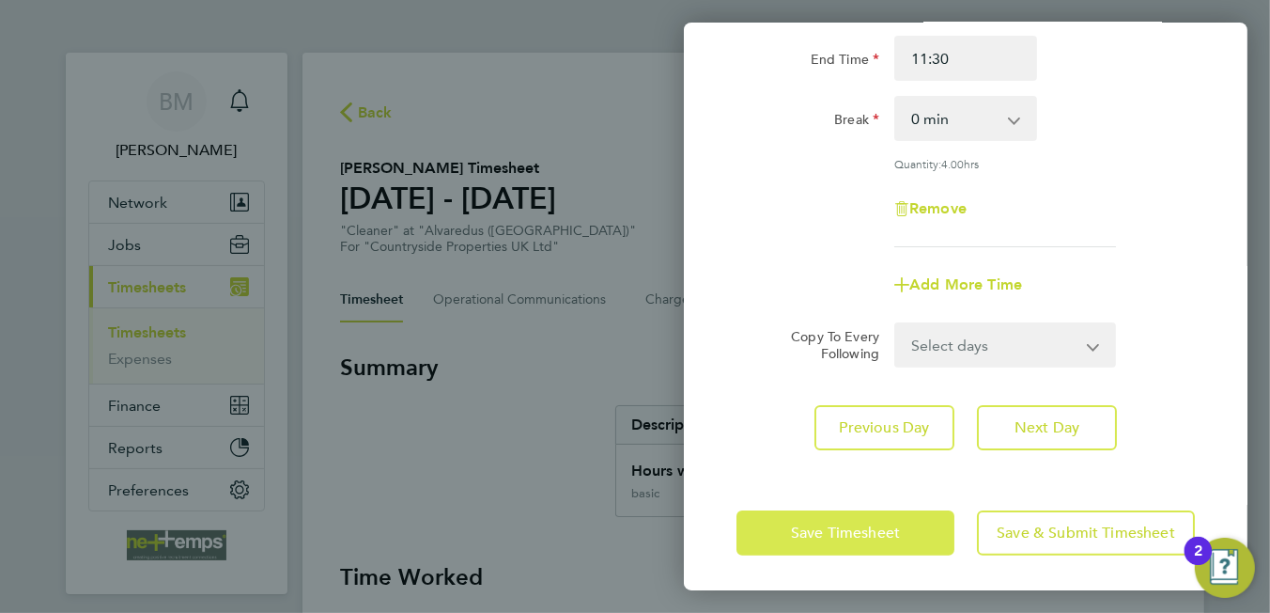
click at [895, 536] on span "Save Timesheet" at bounding box center [845, 532] width 109 height 19
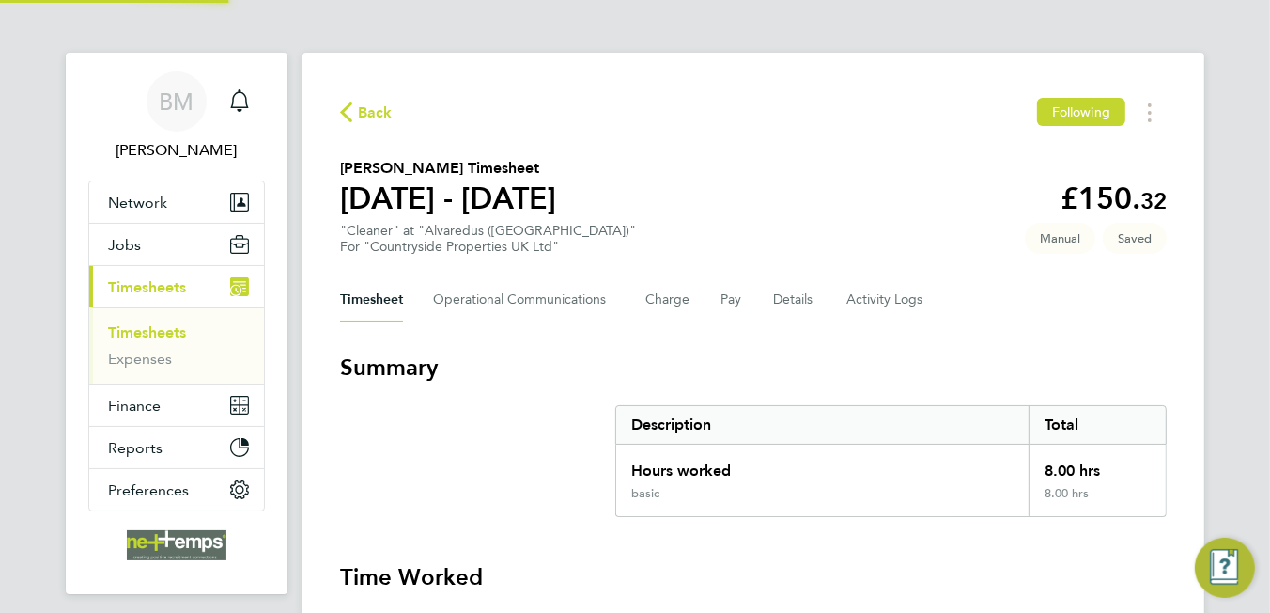
scroll to position [469, 0]
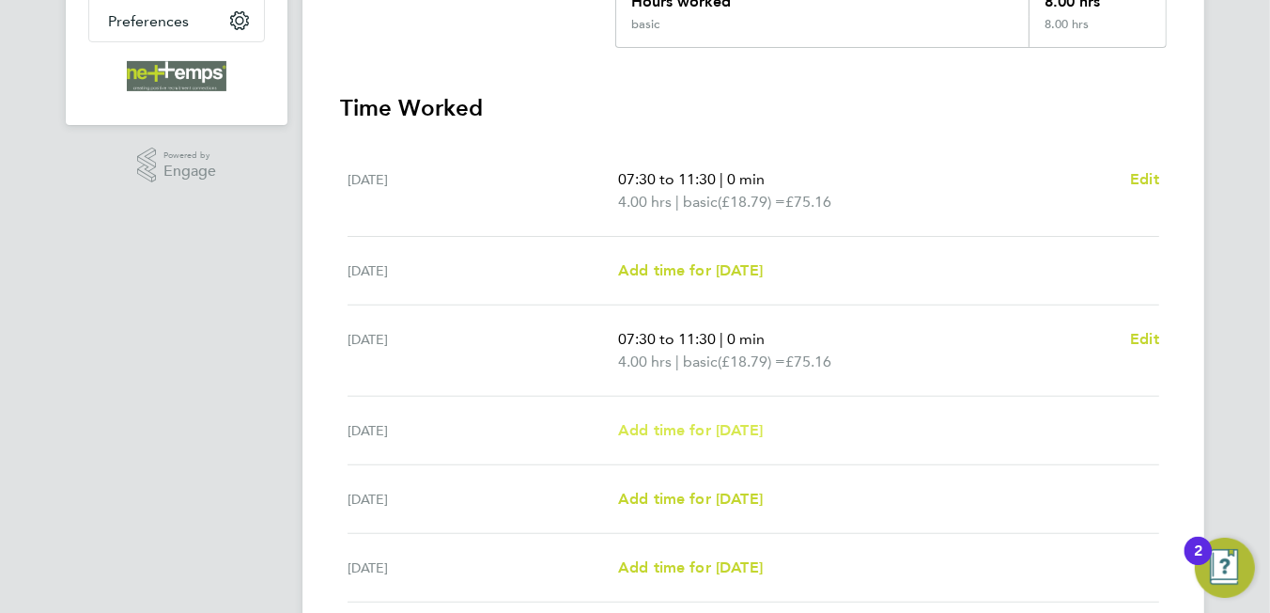
click at [688, 432] on span "Add time for [DATE]" at bounding box center [690, 430] width 145 height 18
select select "30"
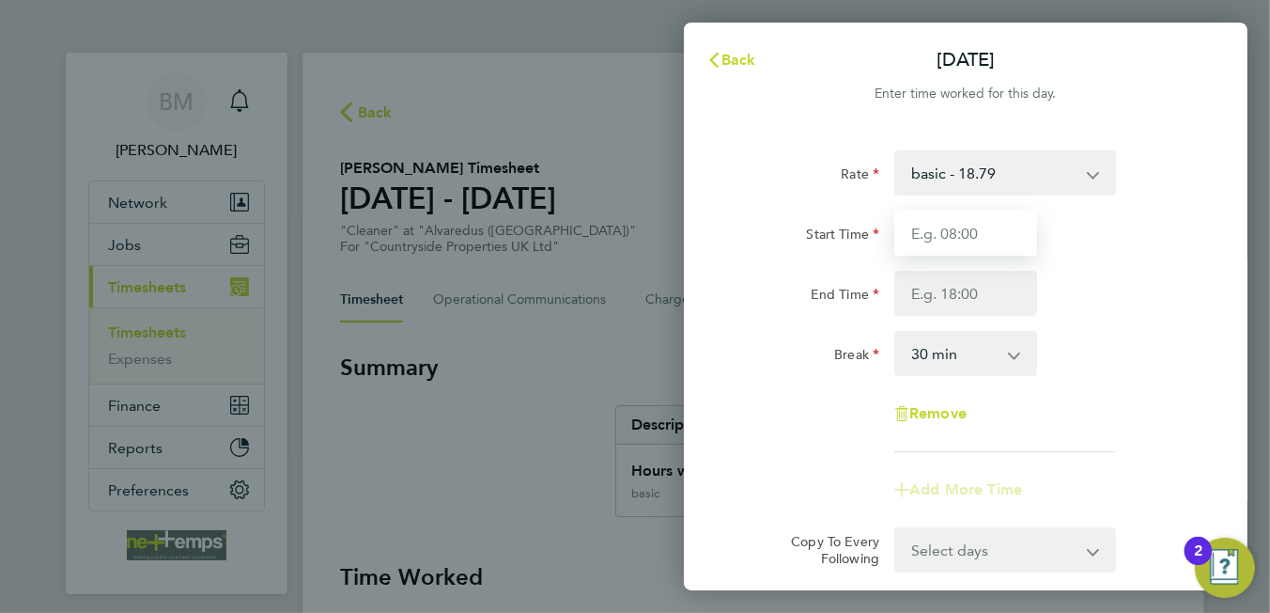
click at [925, 244] on input "Start Time" at bounding box center [965, 232] width 143 height 45
type input "07:30"
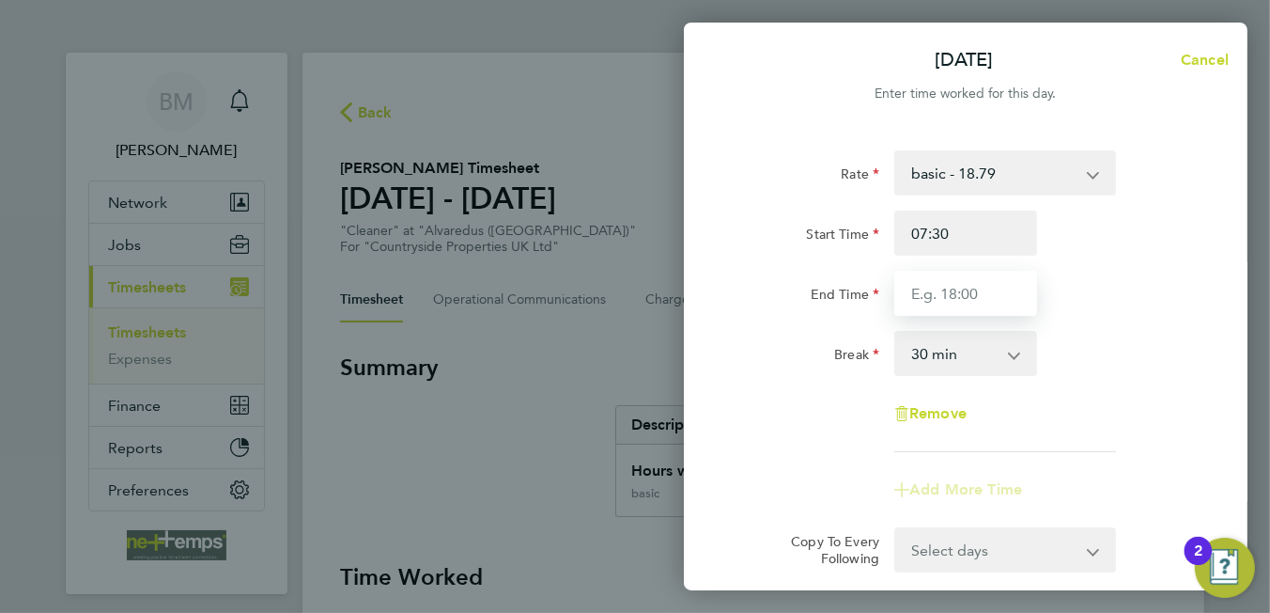
click at [1004, 298] on input "End Time" at bounding box center [965, 293] width 143 height 45
type input "11:30"
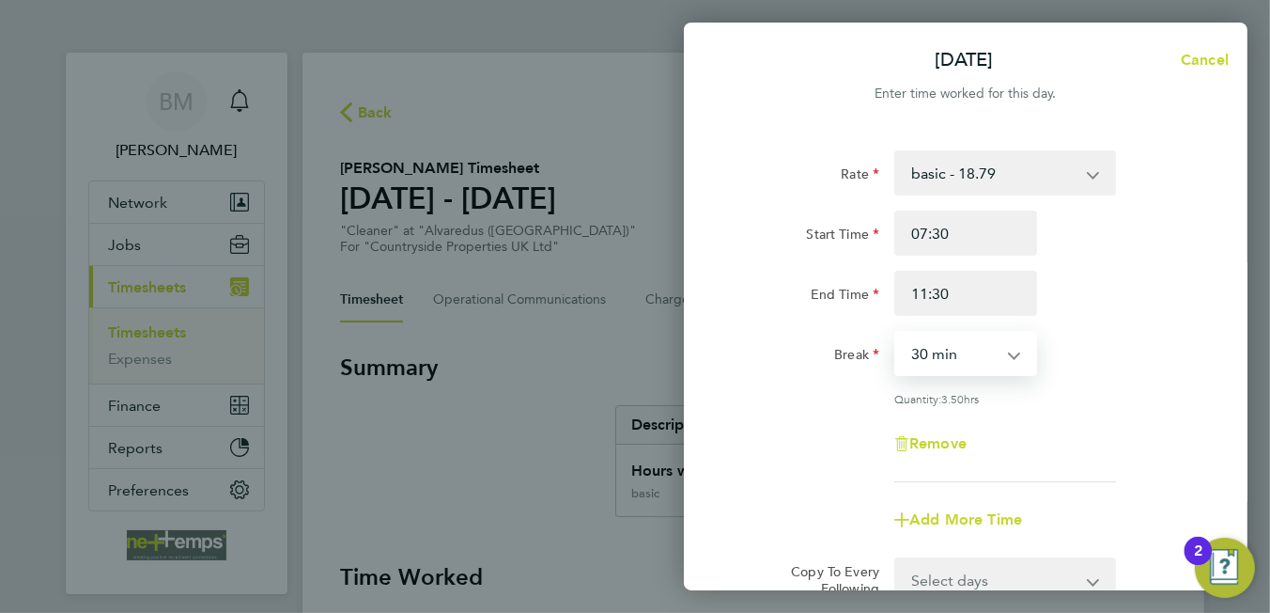
click at [913, 350] on select "0 min 15 min 30 min 45 min 60 min 75 min 90 min" at bounding box center [954, 353] width 116 height 41
select select "0"
click at [896, 333] on select "0 min 15 min 30 min 45 min 60 min 75 min 90 min" at bounding box center [954, 353] width 116 height 41
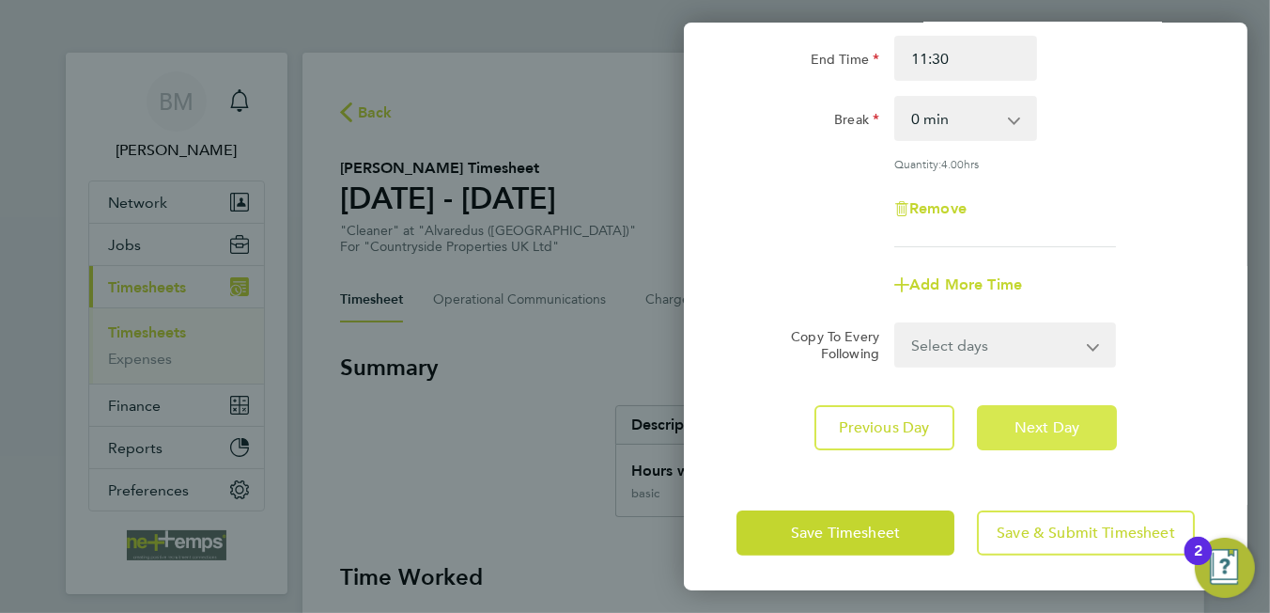
click at [1019, 421] on span "Next Day" at bounding box center [1047, 427] width 65 height 19
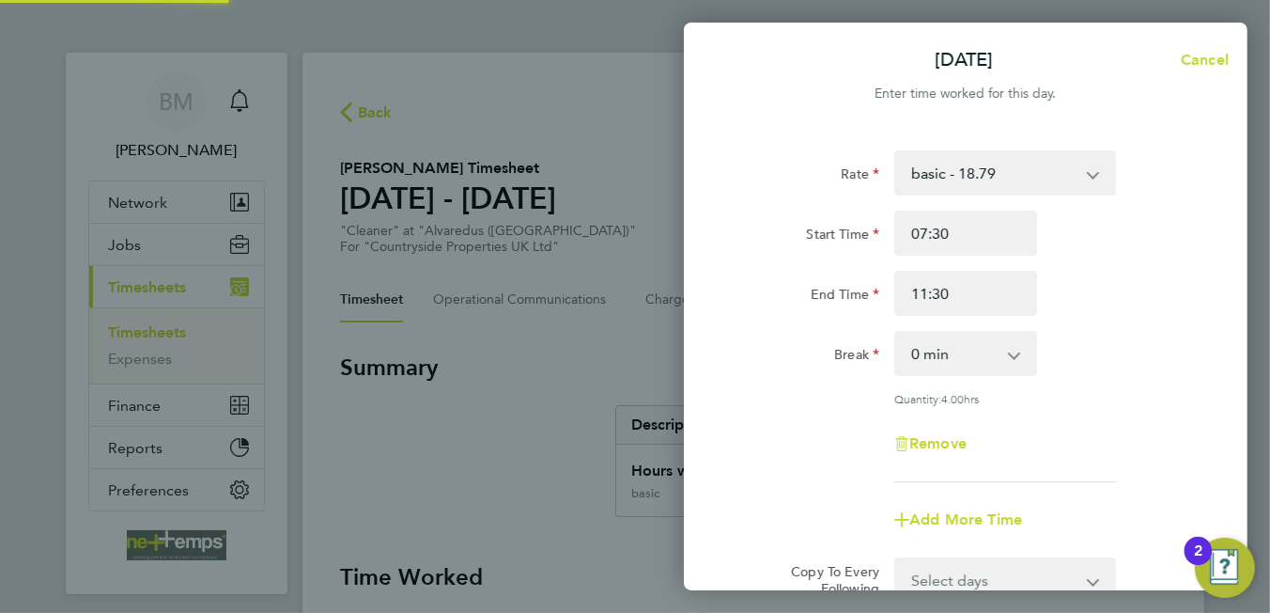
select select "30"
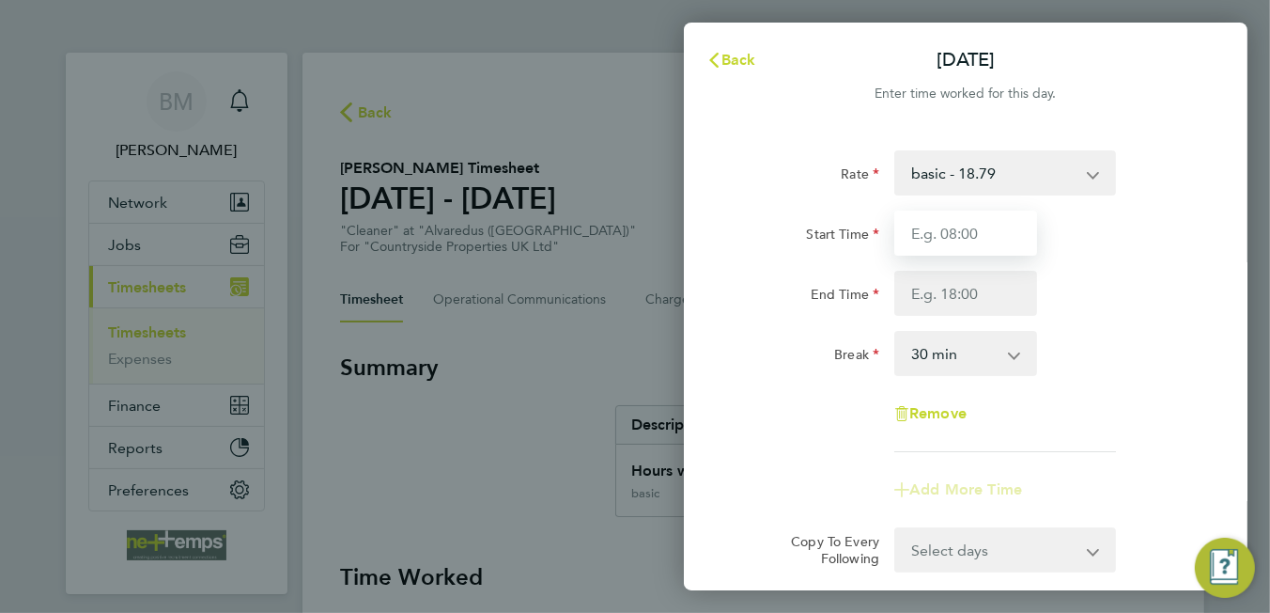
click at [971, 254] on input "Start Time" at bounding box center [965, 232] width 143 height 45
type input "07:30"
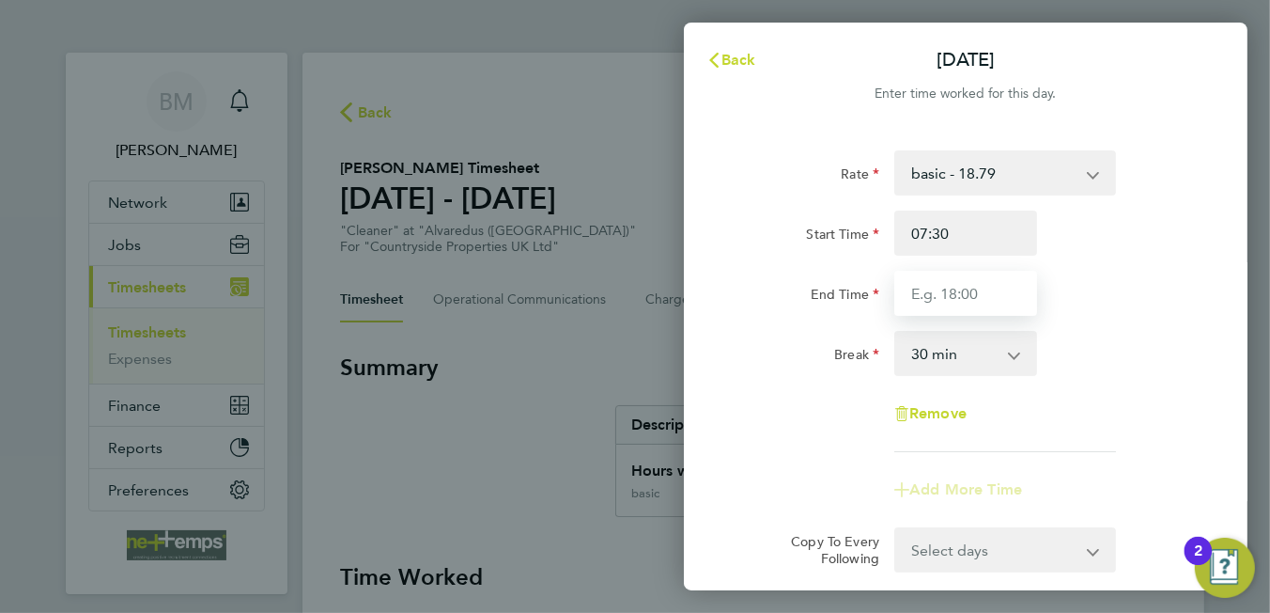
click at [961, 280] on input "End Time" at bounding box center [965, 293] width 143 height 45
type input "11:30"
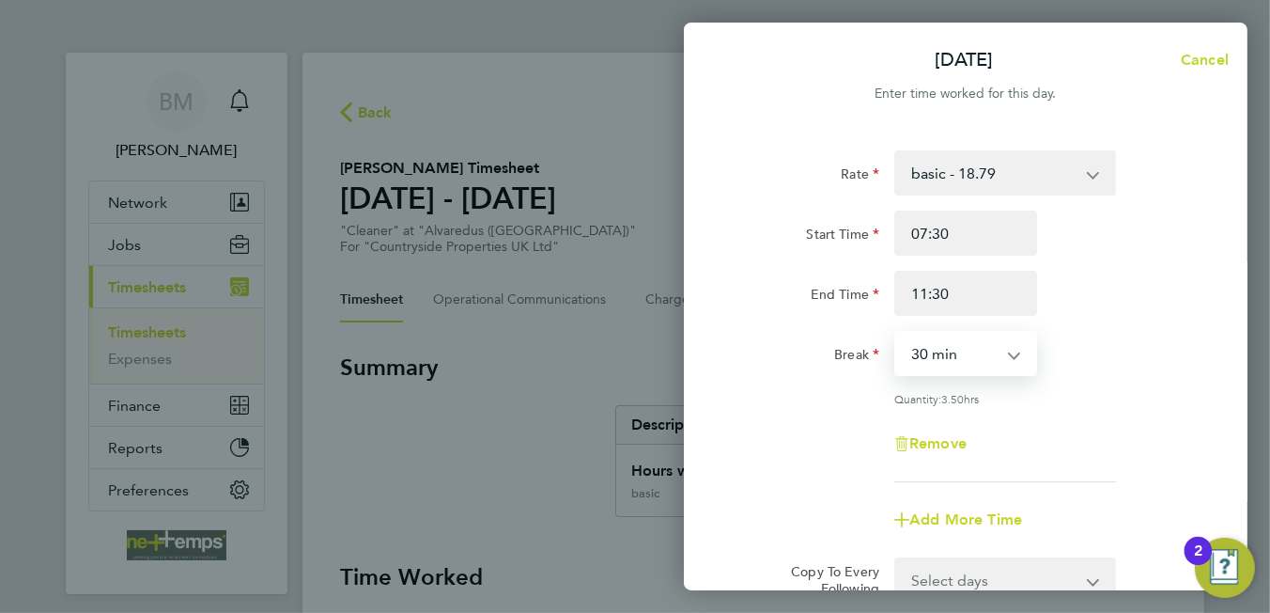
click at [981, 350] on select "0 min 15 min 30 min 45 min 60 min 75 min 90 min" at bounding box center [954, 353] width 116 height 41
click at [896, 333] on select "0 min 15 min 30 min 45 min 60 min 75 min 90 min" at bounding box center [954, 353] width 116 height 41
drag, startPoint x: 960, startPoint y: 350, endPoint x: 959, endPoint y: 364, distance: 13.2
click at [960, 356] on select "0 min 15 min 30 min 45 min 60 min 75 min 90 min" at bounding box center [954, 353] width 116 height 41
select select "0"
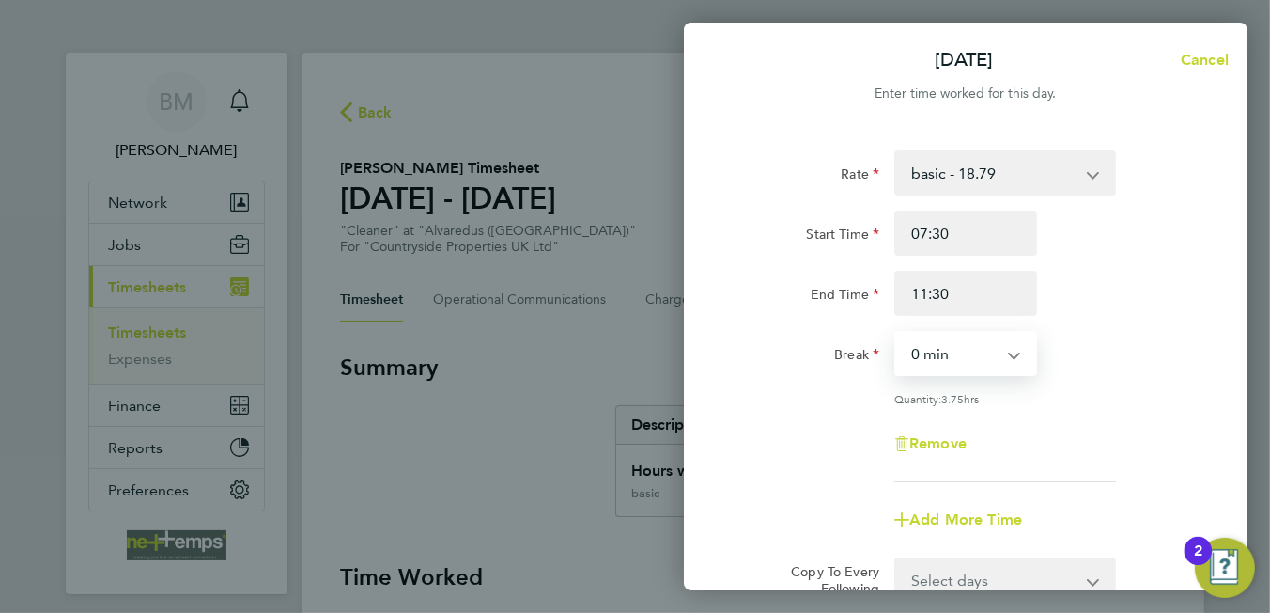
click at [896, 333] on select "0 min 15 min 30 min 45 min 60 min 75 min 90 min" at bounding box center [954, 353] width 116 height 41
click at [1092, 383] on div "Rate basic - 18.79 Start Time 07:30 End Time 11:30 Break 0 min 15 min 30 min 45…" at bounding box center [966, 316] width 458 height 332
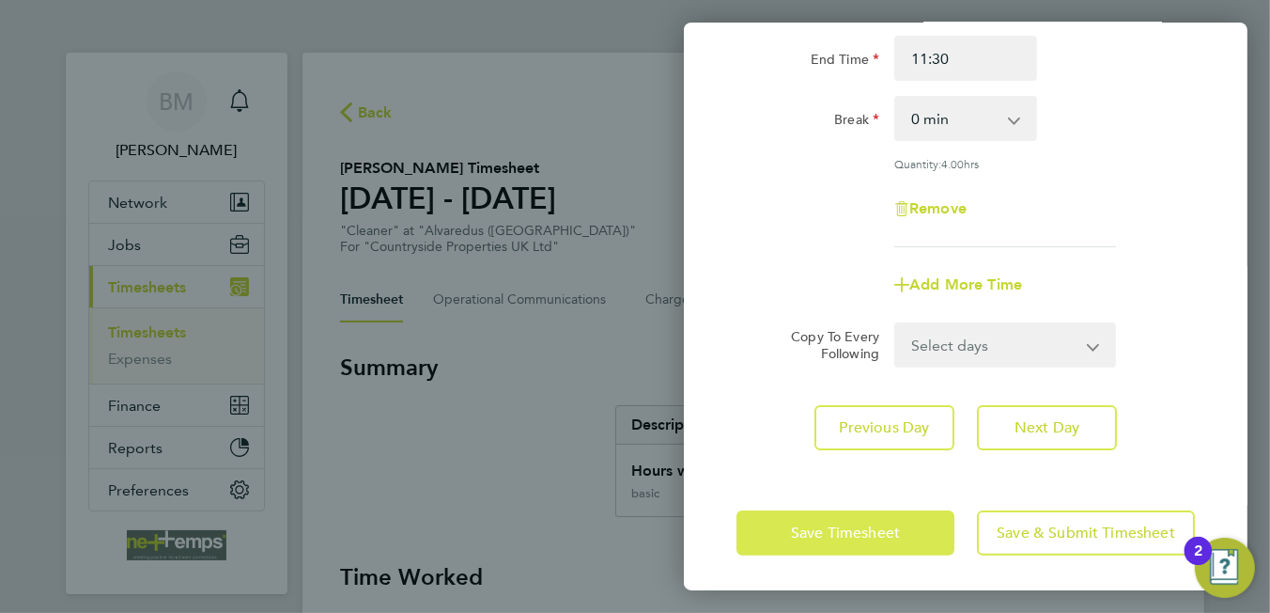
click at [812, 524] on span "Save Timesheet" at bounding box center [845, 532] width 109 height 19
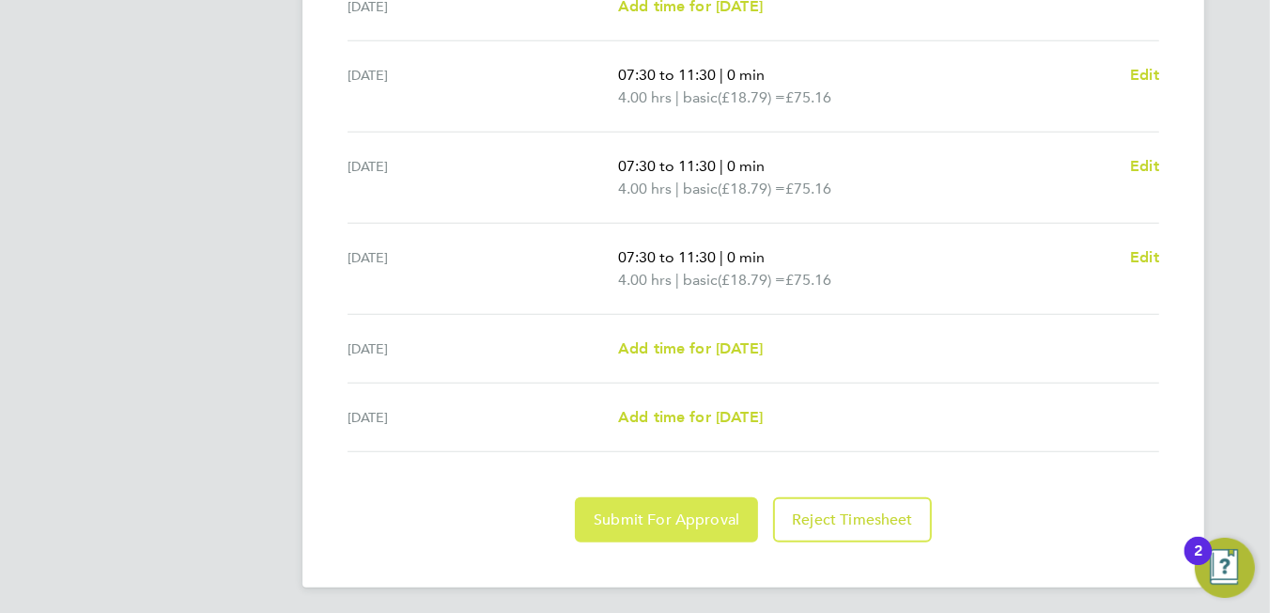
click at [625, 514] on span "Submit For Approval" at bounding box center [667, 519] width 146 height 19
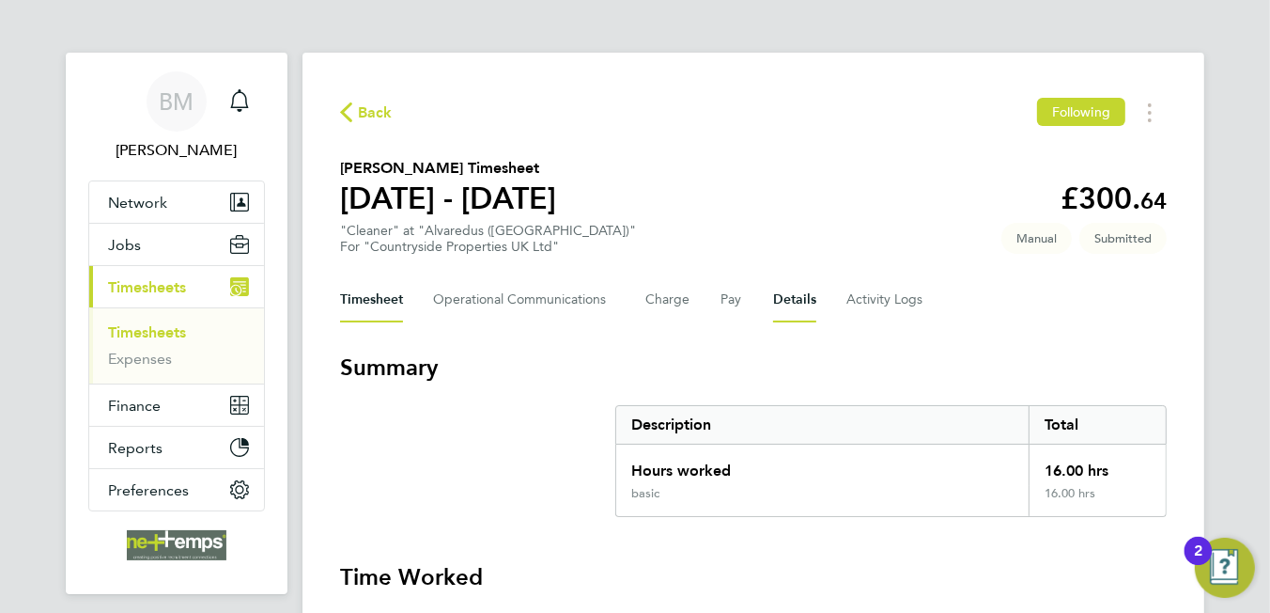
click at [777, 299] on button "Details" at bounding box center [794, 299] width 43 height 45
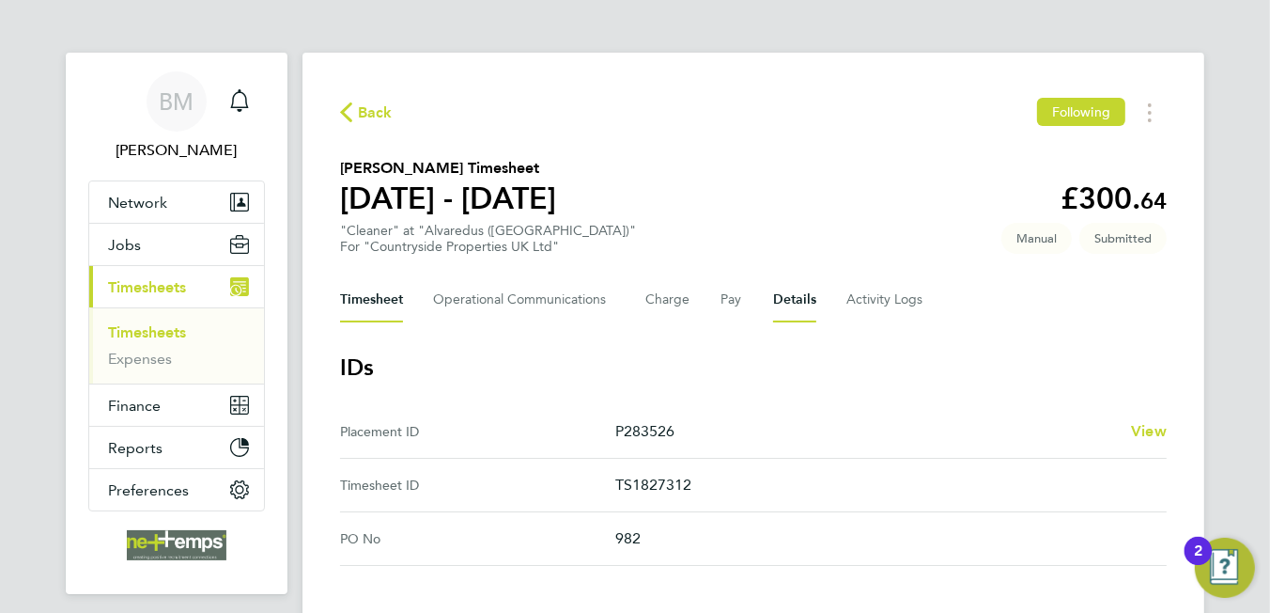
click at [385, 294] on button "Timesheet" at bounding box center [371, 299] width 63 height 45
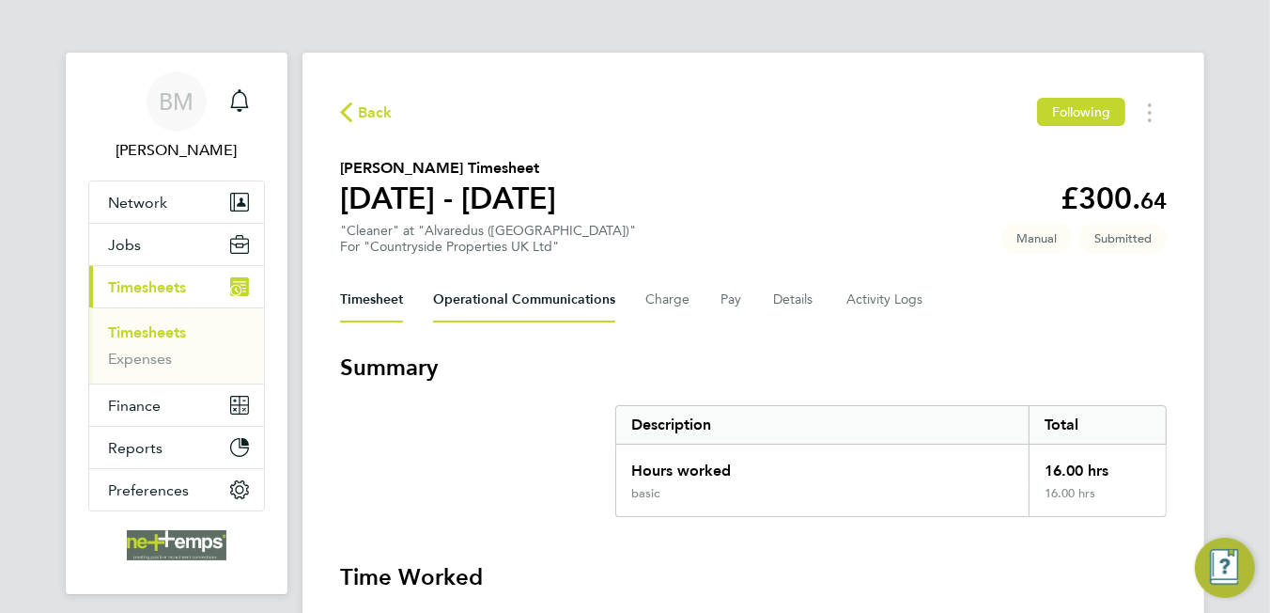
click at [477, 302] on Communications-tab "Operational Communications" at bounding box center [524, 299] width 182 height 45
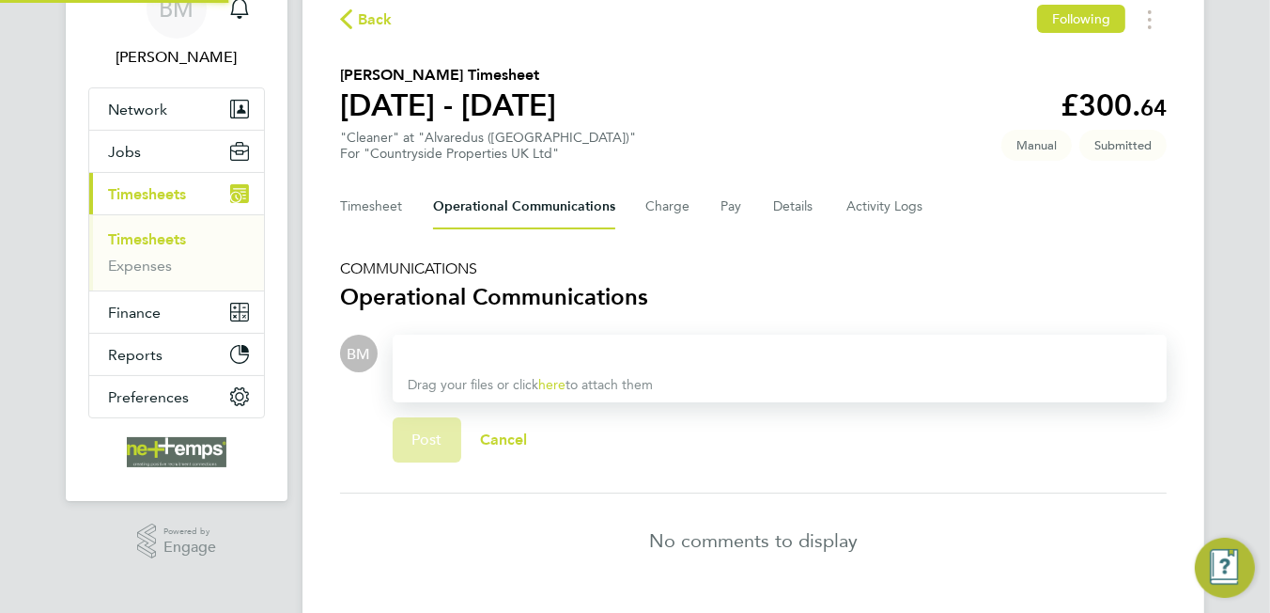
scroll to position [141, 0]
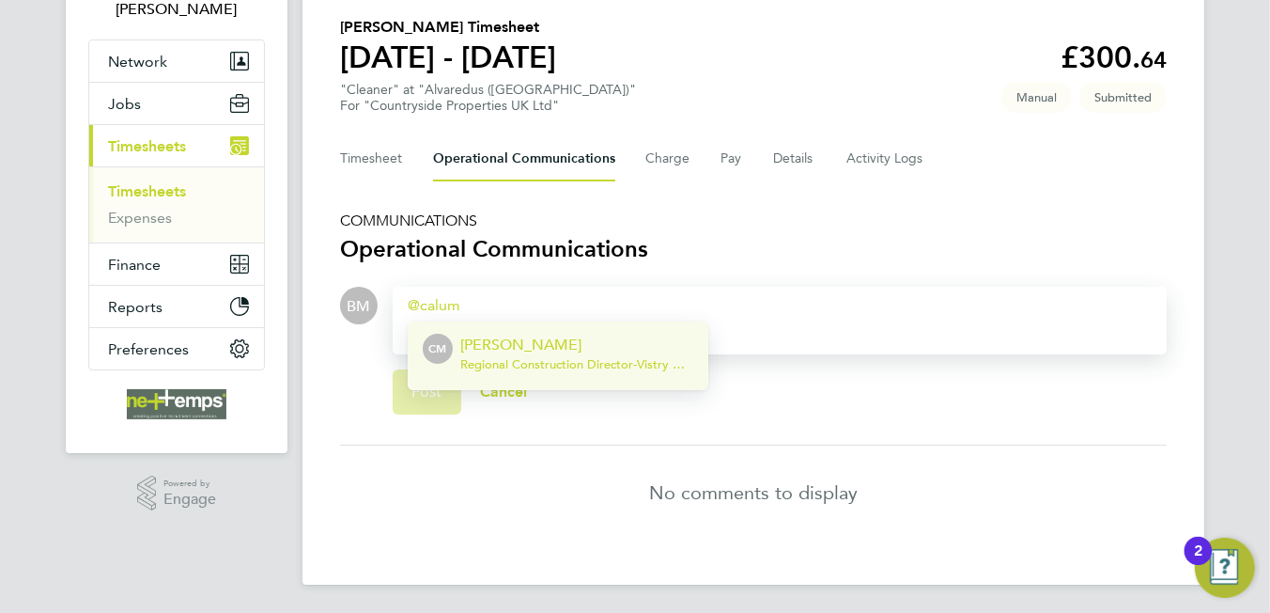
click at [581, 347] on p "[PERSON_NAME]" at bounding box center [576, 345] width 233 height 23
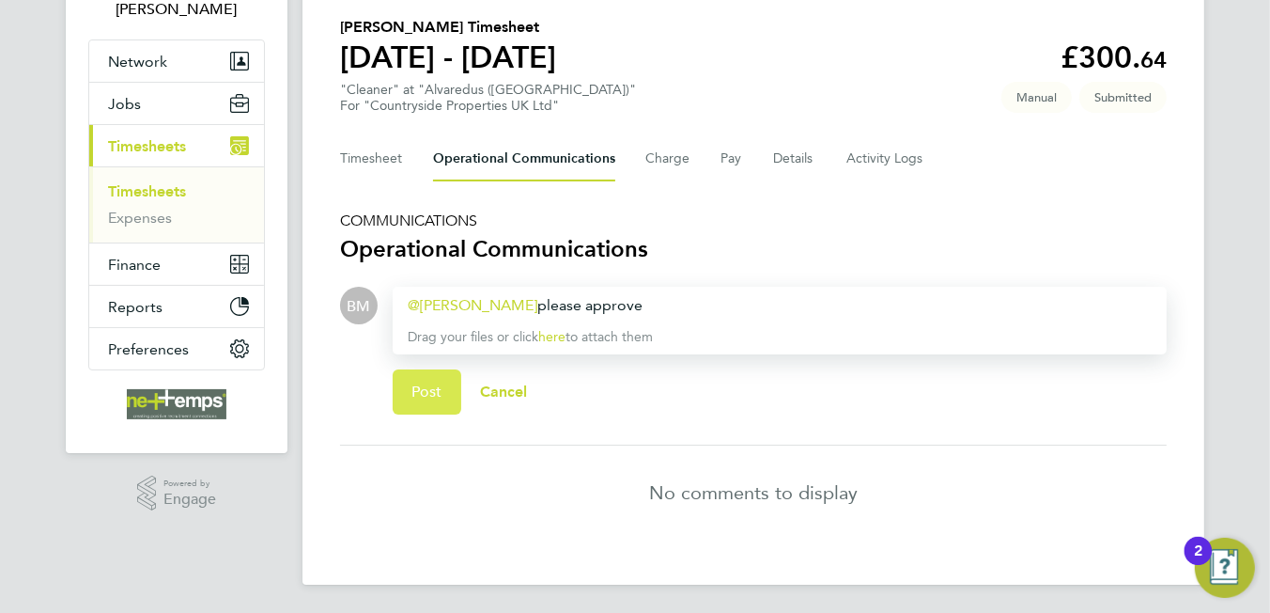
click at [450, 383] on button "Post" at bounding box center [427, 391] width 69 height 45
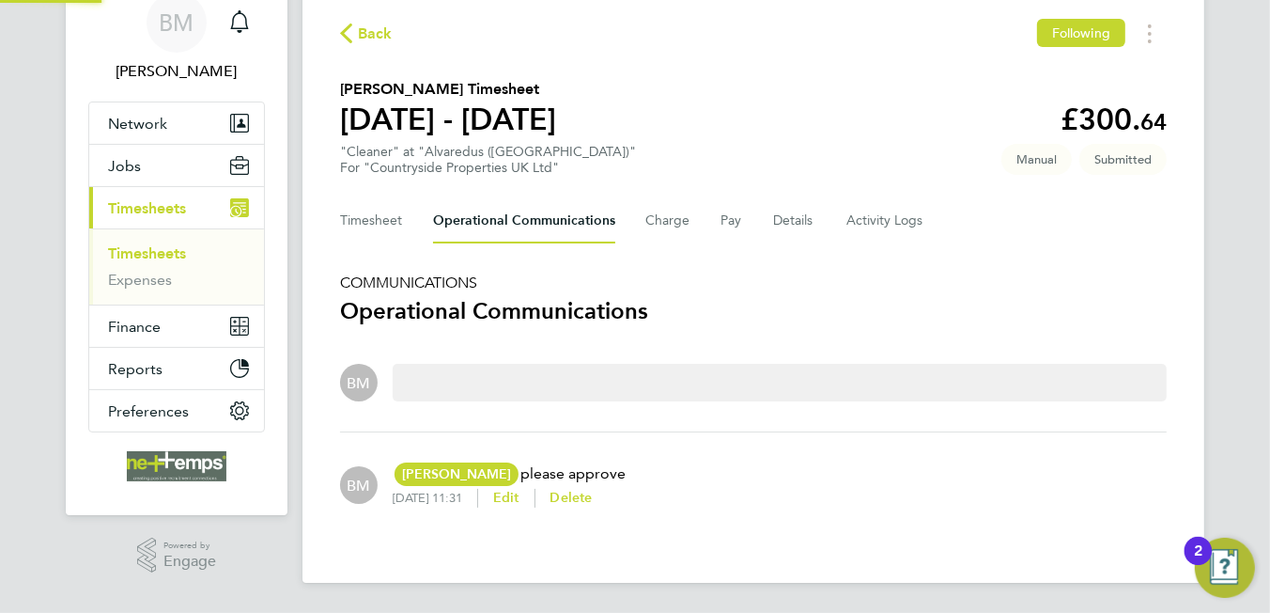
scroll to position [77, 0]
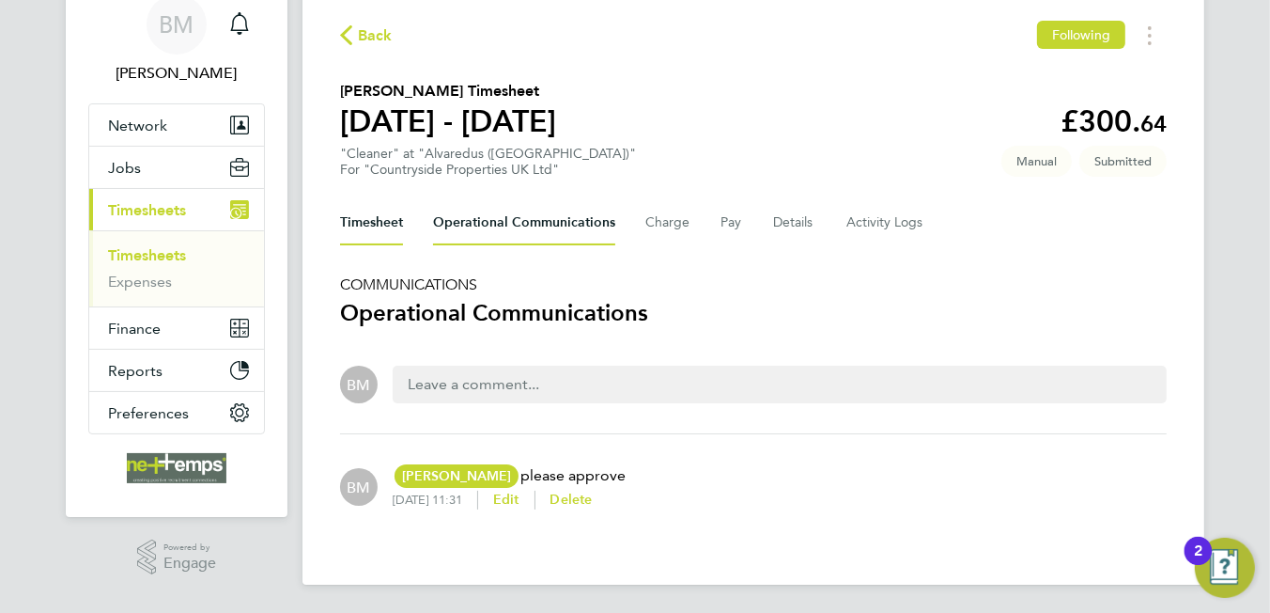
click at [369, 203] on button "Timesheet" at bounding box center [371, 222] width 63 height 45
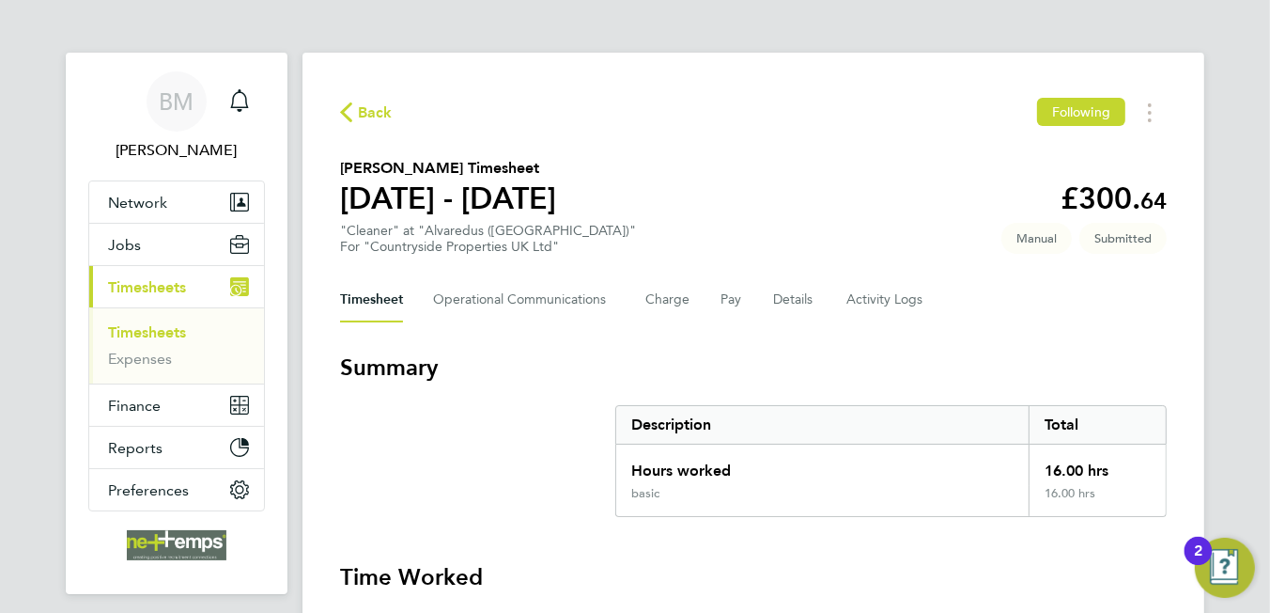
click at [351, 115] on icon "button" at bounding box center [346, 112] width 12 height 20
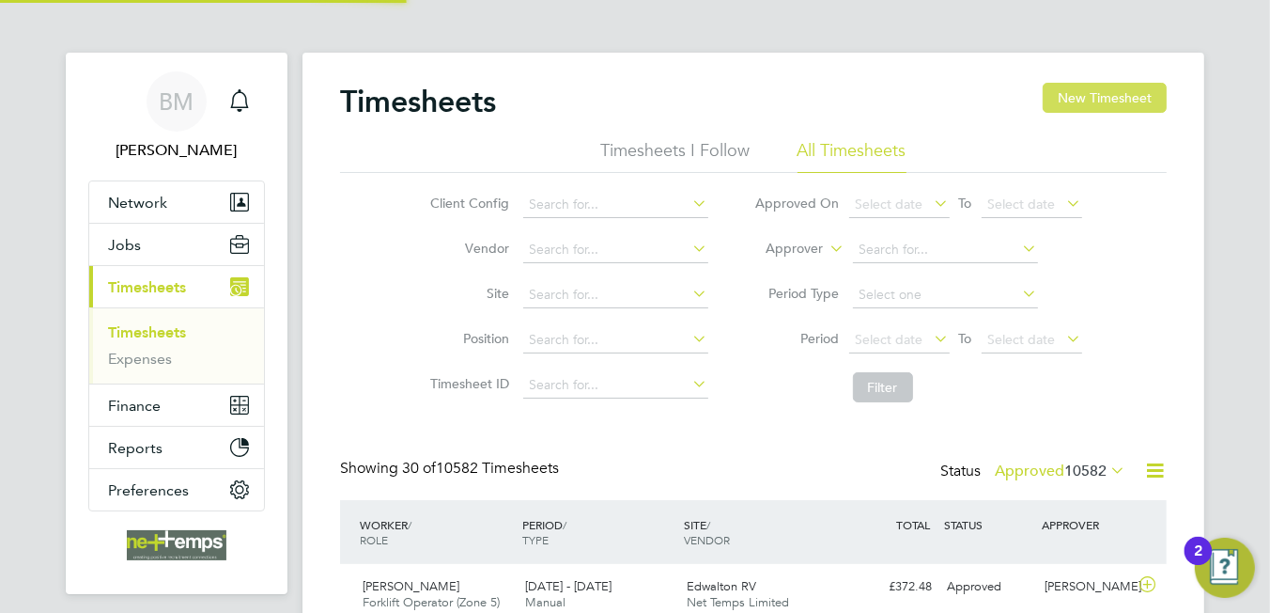
scroll to position [47, 163]
drag, startPoint x: 1095, startPoint y: 89, endPoint x: 984, endPoint y: 161, distance: 131.9
click at [1095, 89] on button "New Timesheet" at bounding box center [1105, 98] width 124 height 30
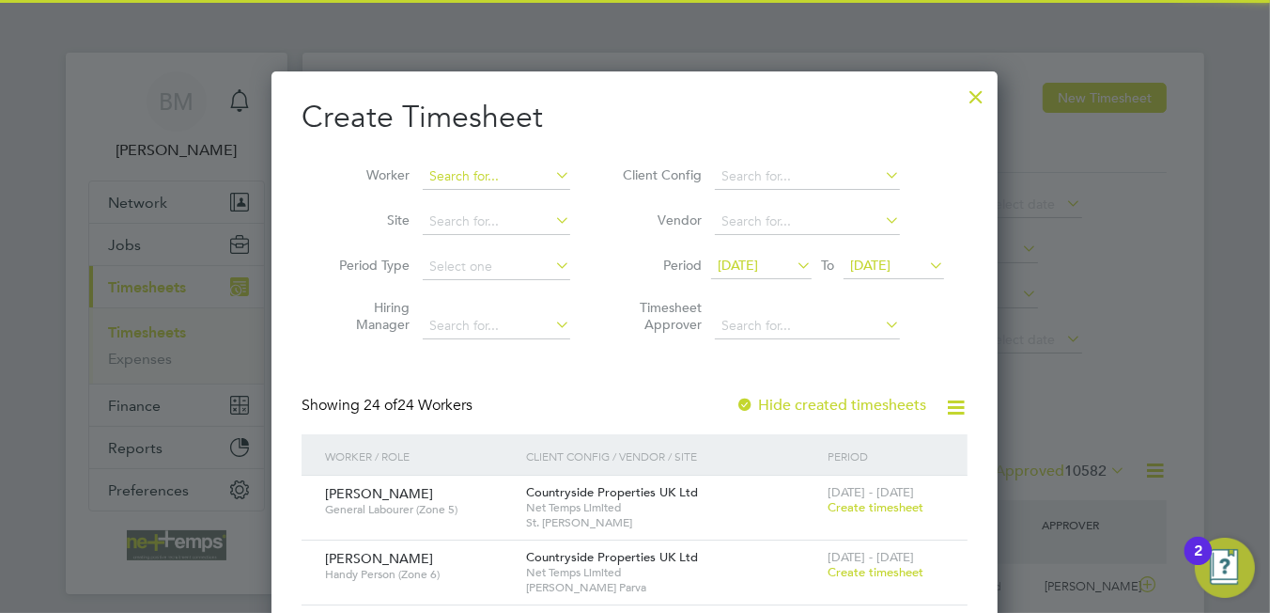
click at [438, 176] on input at bounding box center [497, 176] width 148 height 26
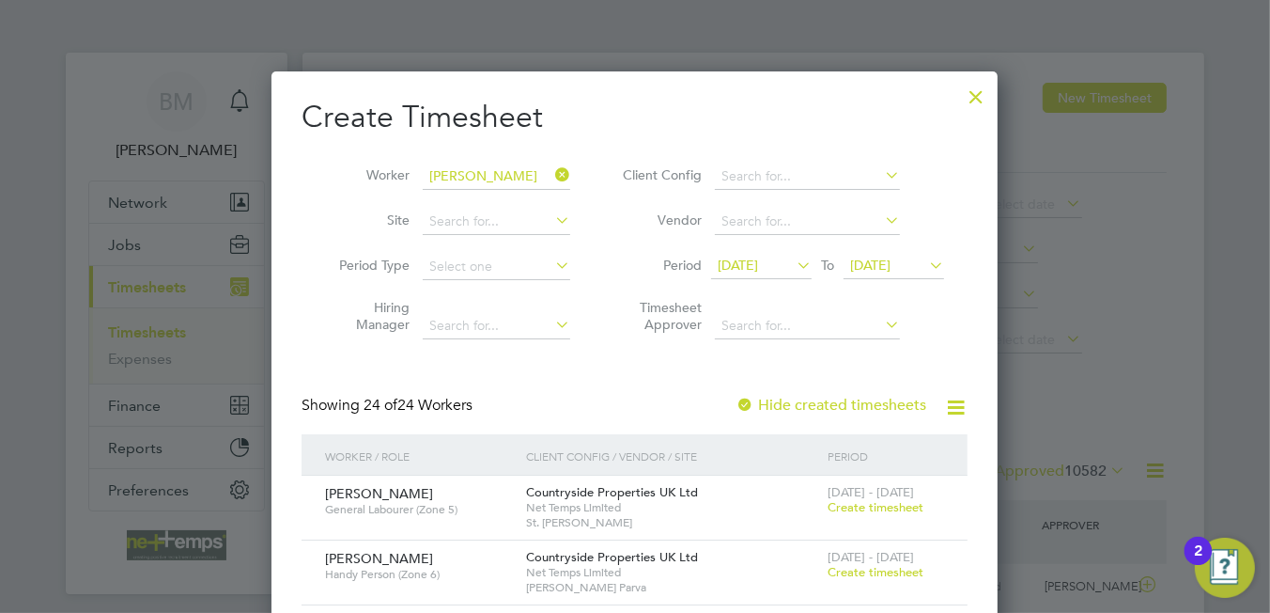
click at [531, 228] on li "[PERSON_NAME] [PERSON_NAME]" at bounding box center [541, 226] width 236 height 25
type input "[PERSON_NAME] [PERSON_NAME]"
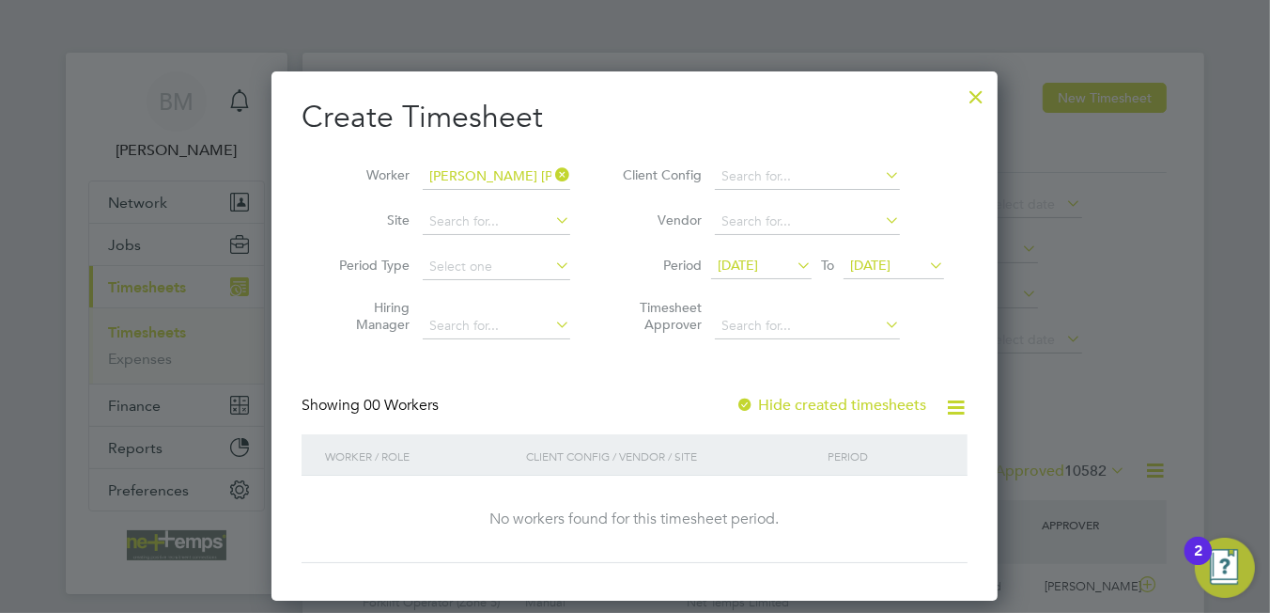
click at [756, 267] on span "[DATE]" at bounding box center [738, 264] width 40 height 17
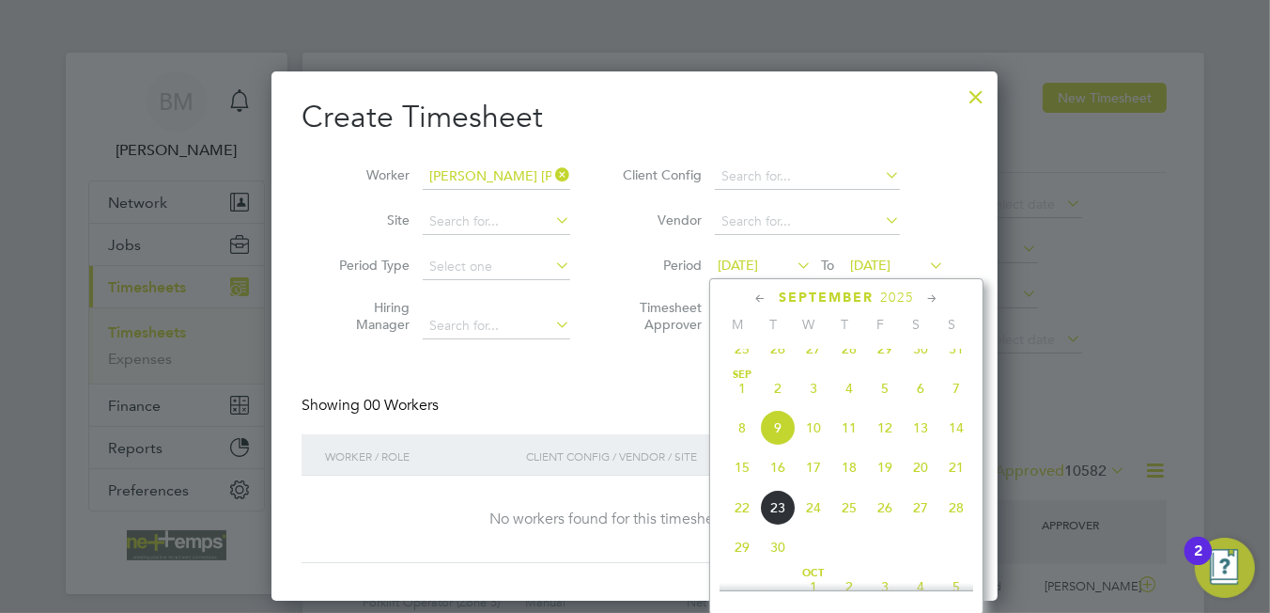
click at [744, 485] on span "15" at bounding box center [742, 467] width 36 height 36
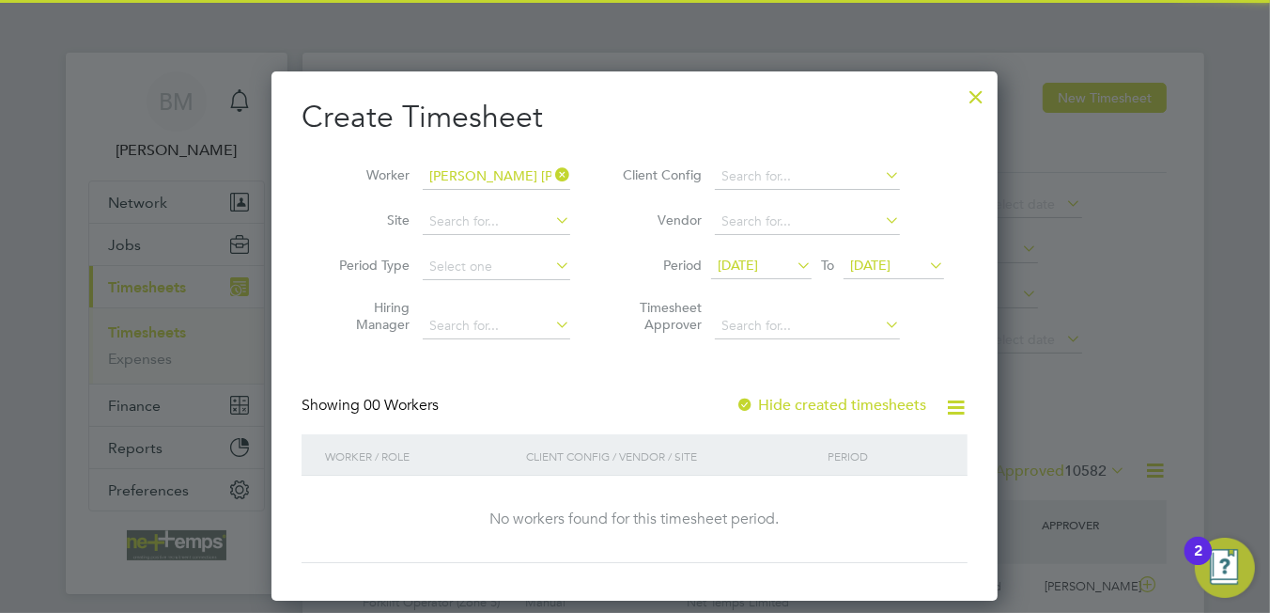
click at [862, 265] on span "[DATE]" at bounding box center [870, 264] width 40 height 17
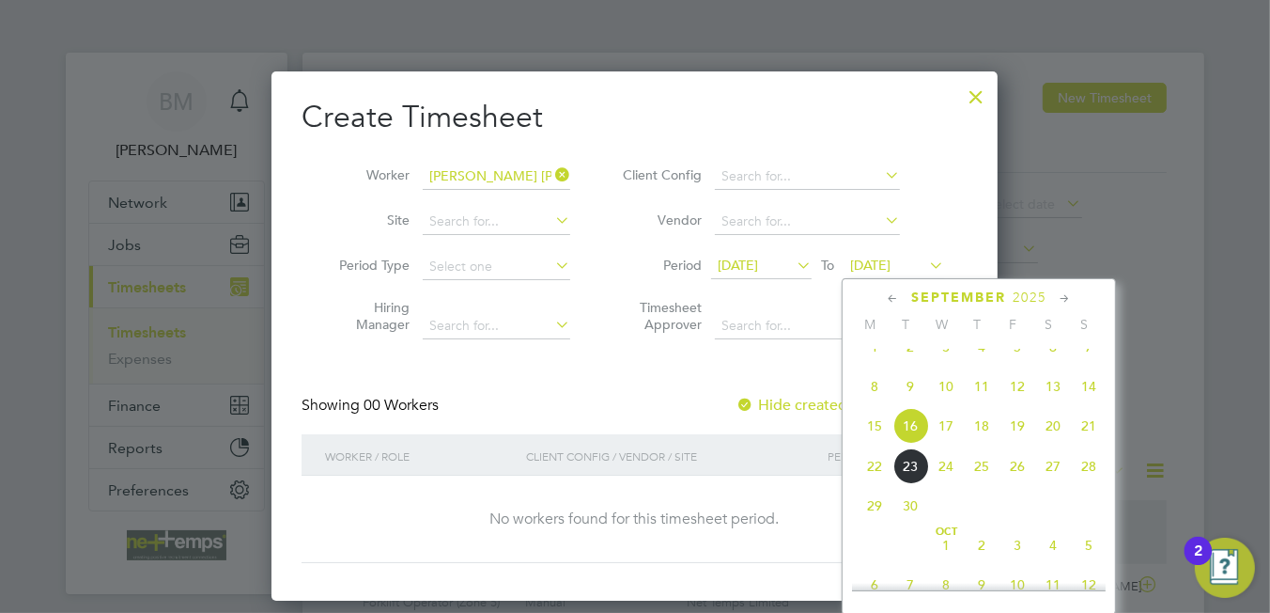
drag, startPoint x: 1085, startPoint y: 443, endPoint x: 986, endPoint y: 421, distance: 101.2
click at [1085, 443] on span "21" at bounding box center [1089, 426] width 36 height 36
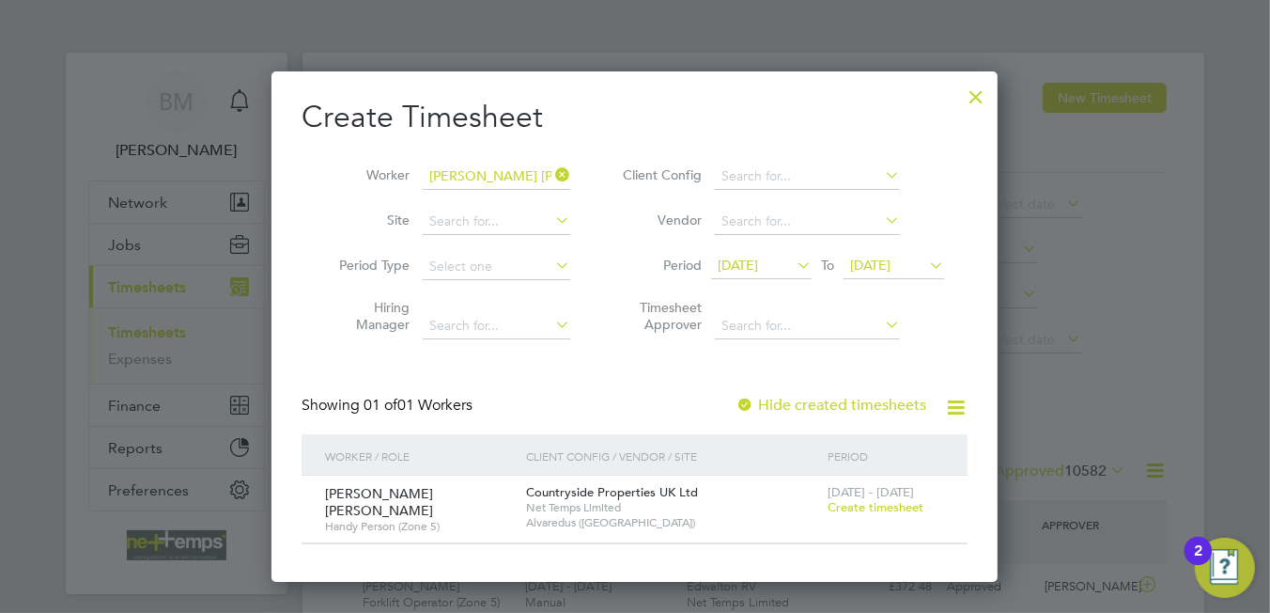
click at [870, 511] on span "Create timesheet" at bounding box center [876, 507] width 96 height 16
click at [866, 500] on span "Create timesheet" at bounding box center [876, 507] width 96 height 16
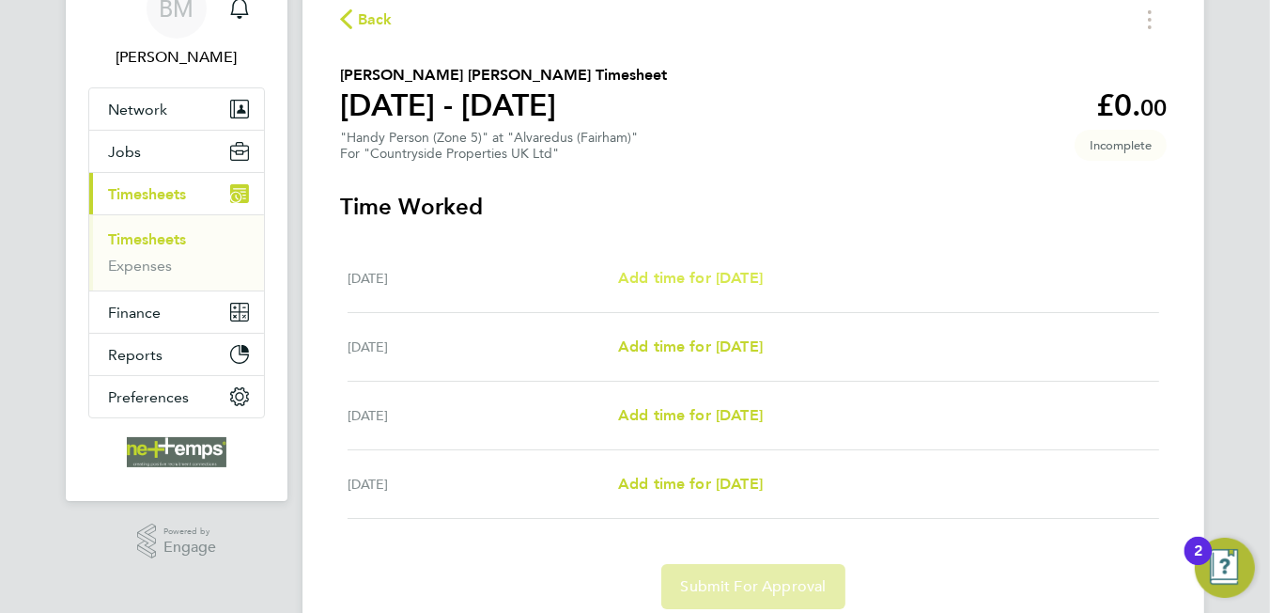
click at [691, 278] on span "Add time for [DATE]" at bounding box center [690, 278] width 145 height 18
select select "30"
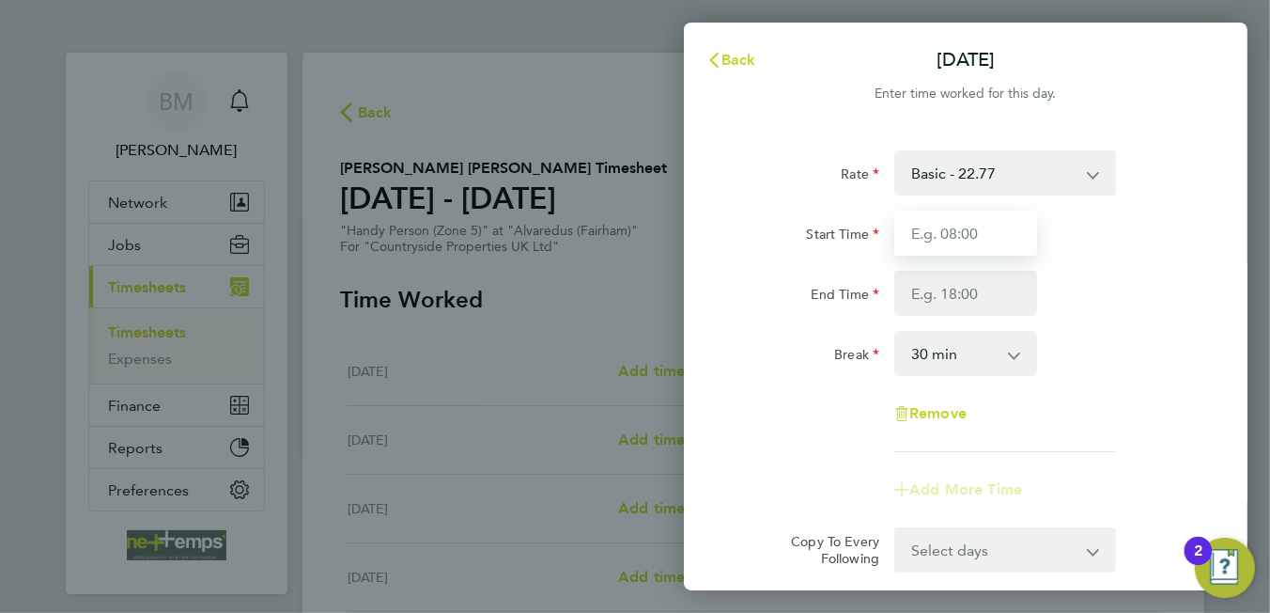
click at [939, 225] on input "Start Time" at bounding box center [965, 232] width 143 height 45
type input "07:30"
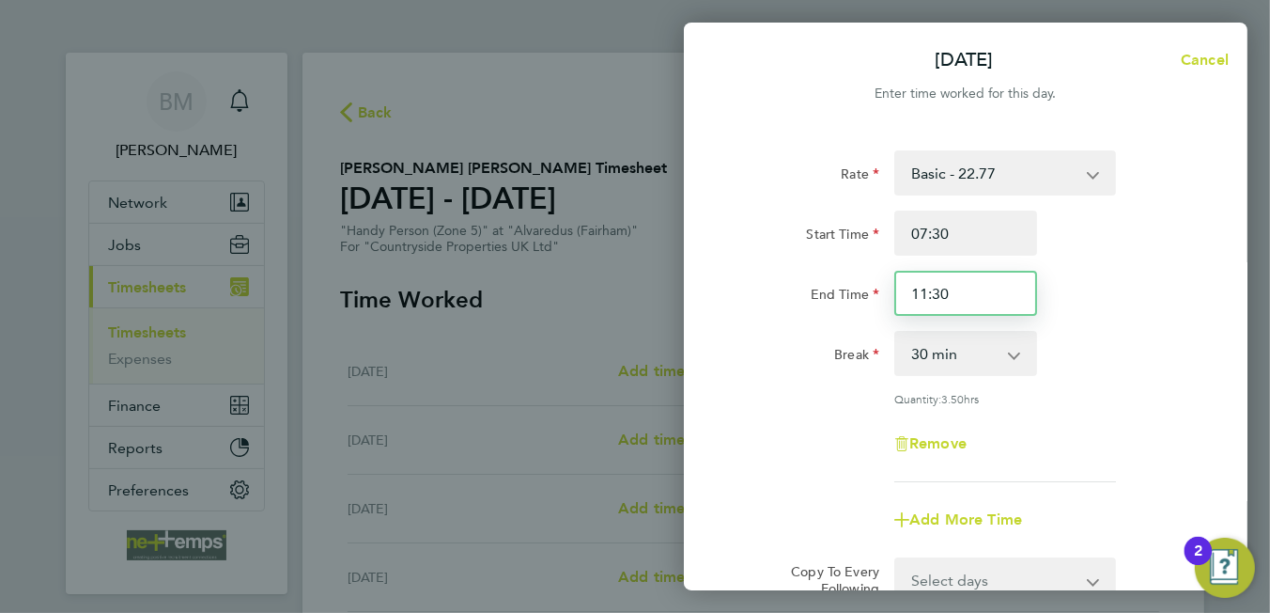
click at [924, 287] on input "11:30" at bounding box center [965, 293] width 143 height 45
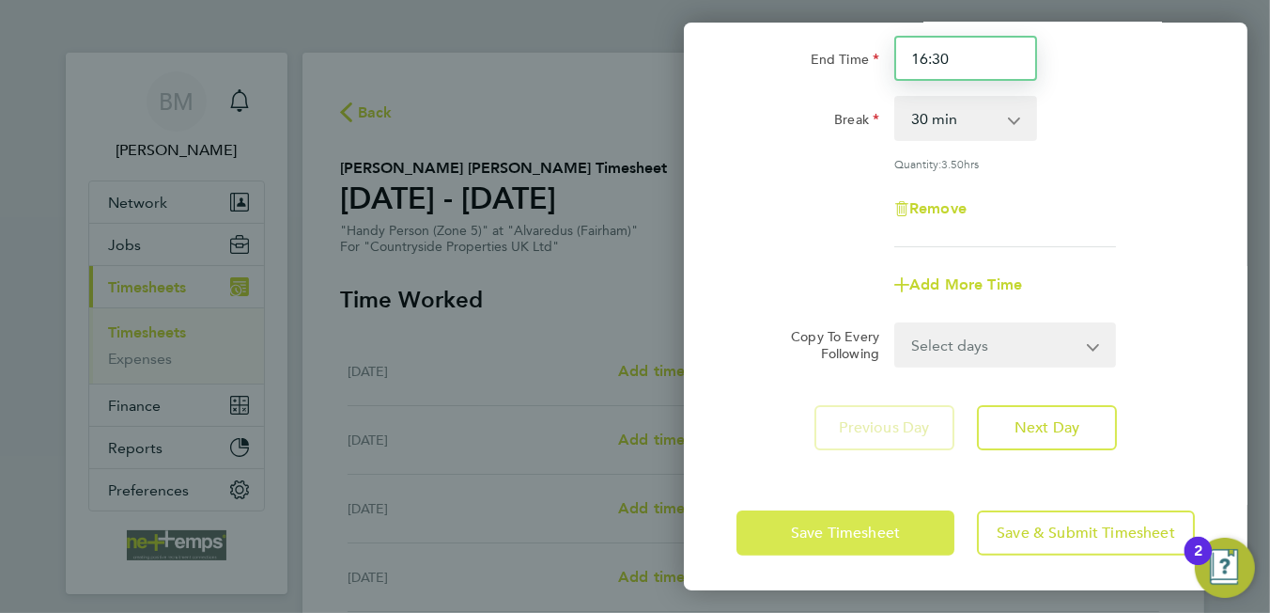
type input "16:30"
click at [823, 536] on span "Save Timesheet" at bounding box center [845, 532] width 109 height 19
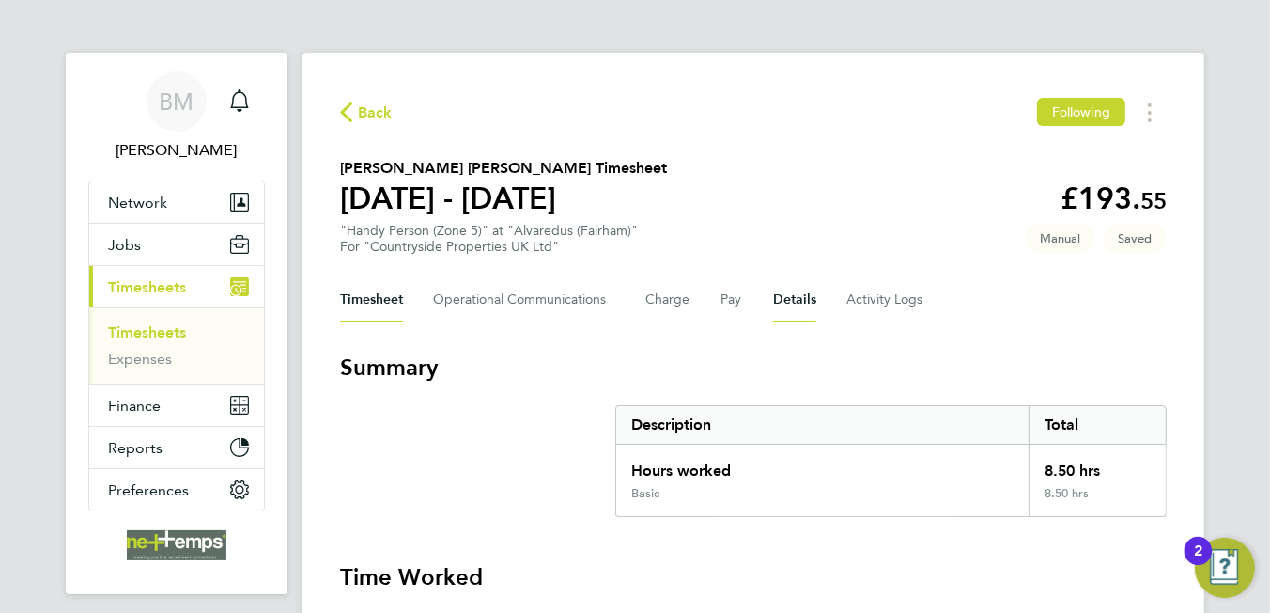
click at [788, 303] on button "Details" at bounding box center [794, 299] width 43 height 45
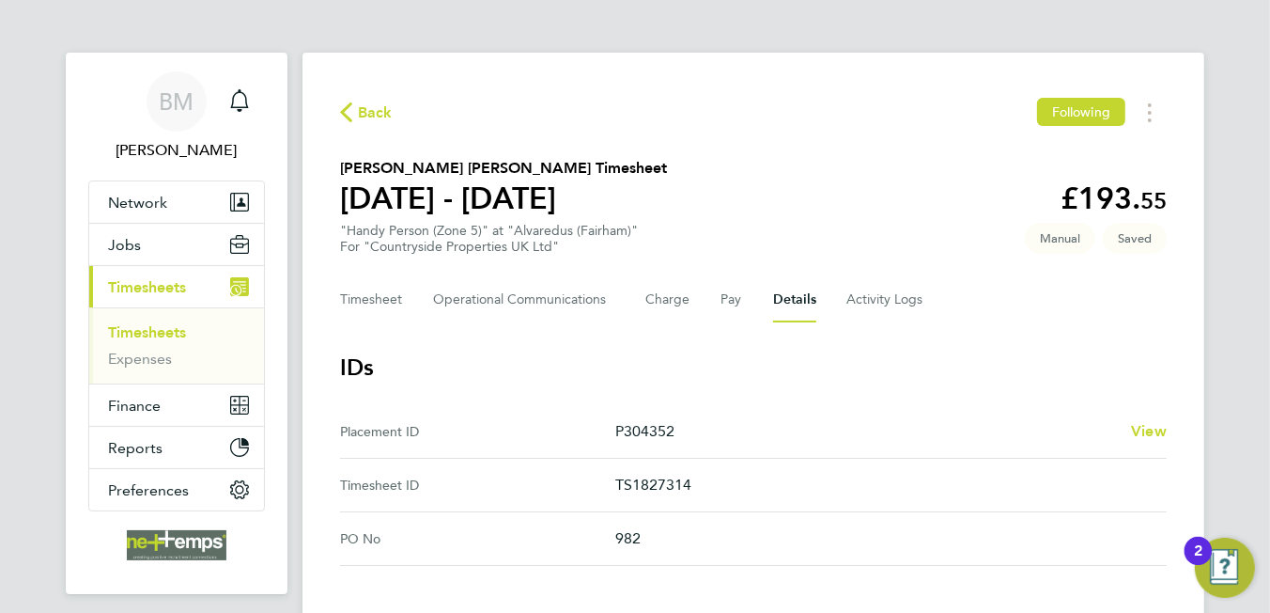
click at [381, 312] on button "Timesheet" at bounding box center [371, 299] width 63 height 45
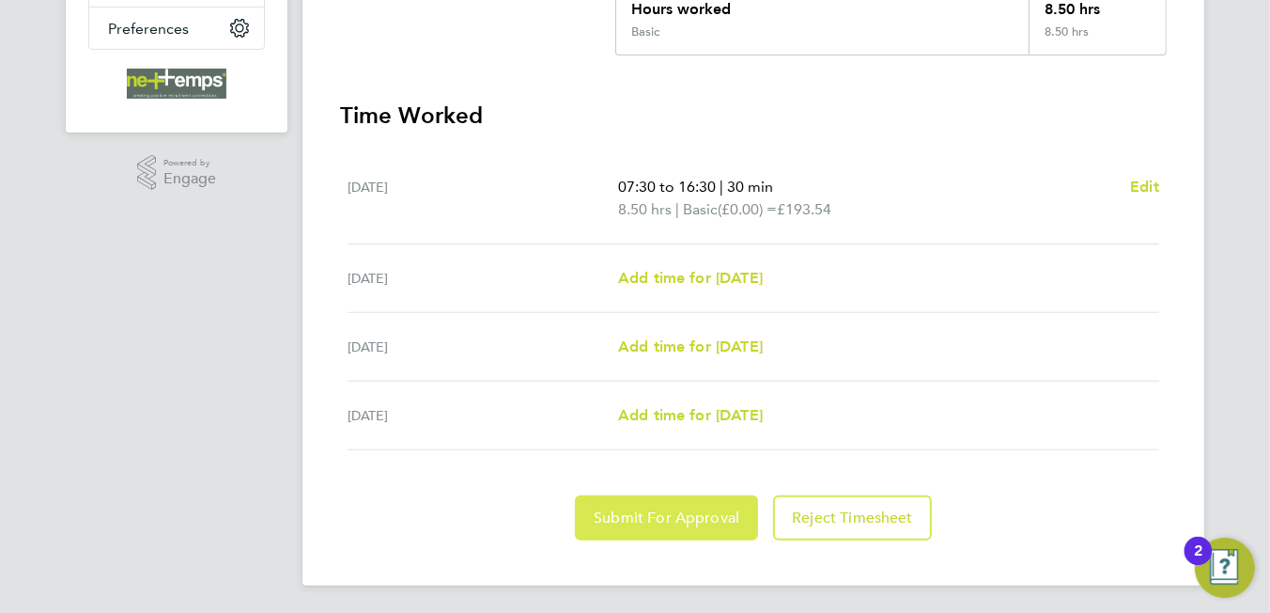
click at [631, 495] on button "Submit For Approval" at bounding box center [666, 517] width 183 height 45
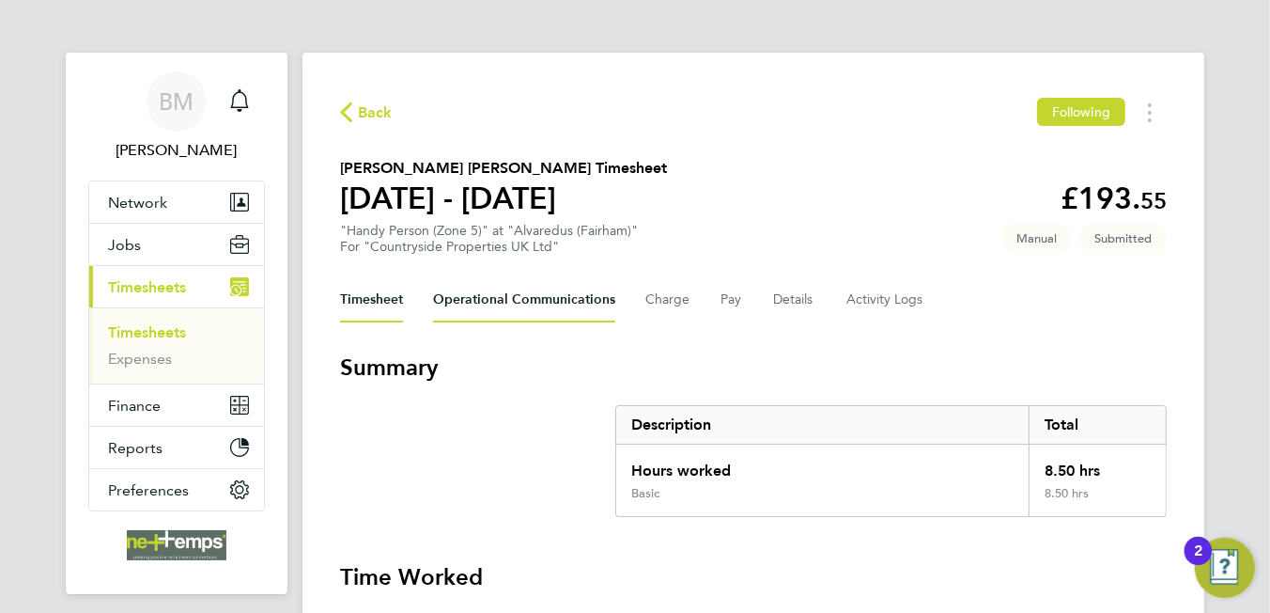
click at [538, 303] on Communications-tab "Operational Communications" at bounding box center [524, 299] width 182 height 45
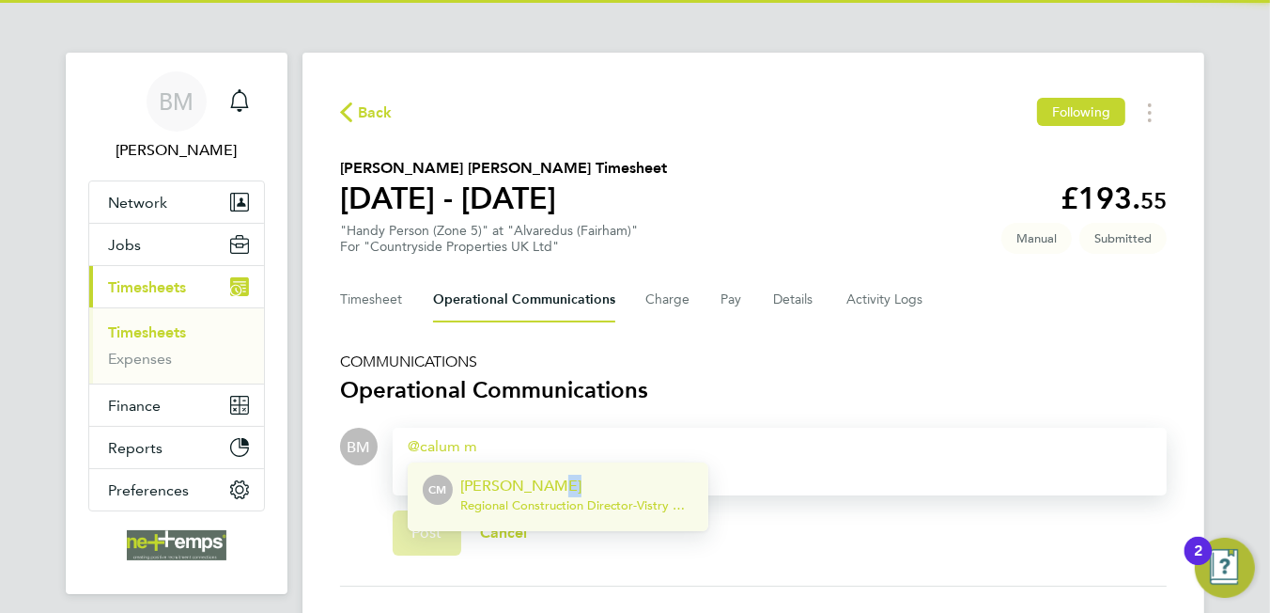
click at [564, 489] on p "[PERSON_NAME]" at bounding box center [576, 485] width 233 height 23
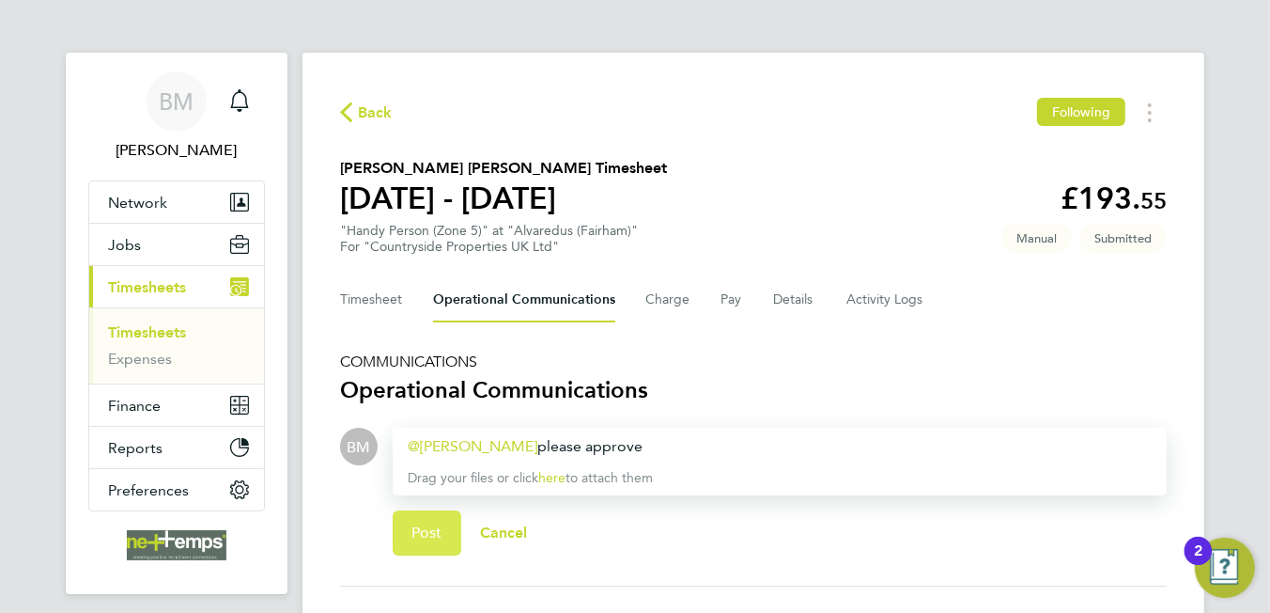
click at [407, 516] on button "Post" at bounding box center [427, 532] width 69 height 45
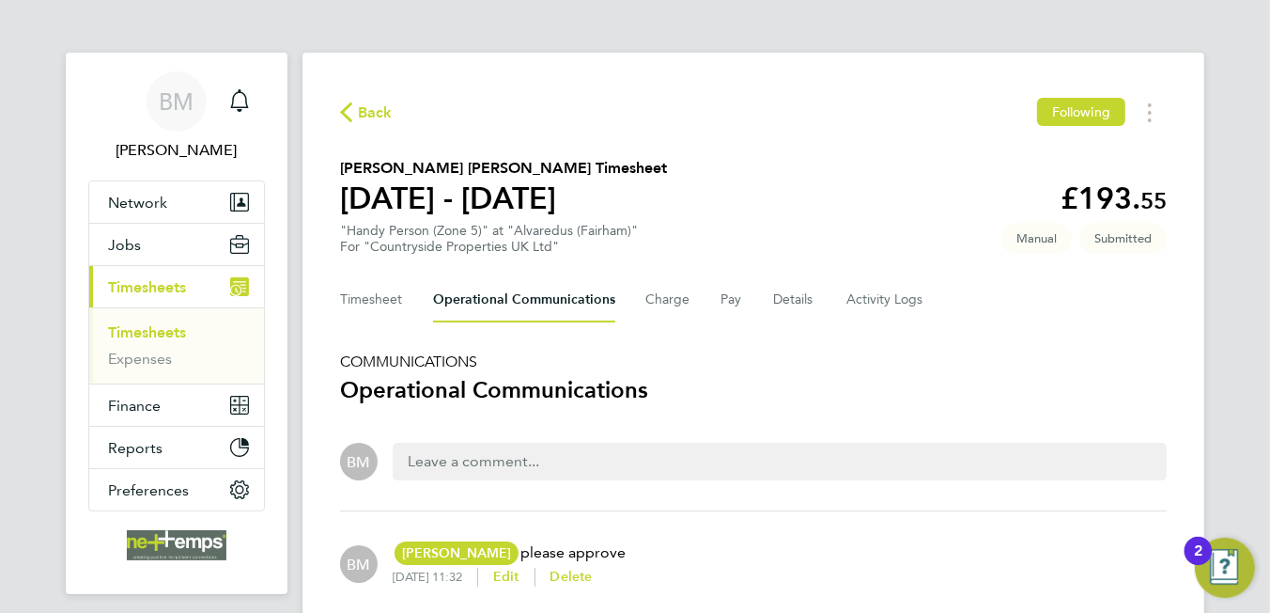
click at [371, 113] on span "Back" at bounding box center [375, 112] width 35 height 23
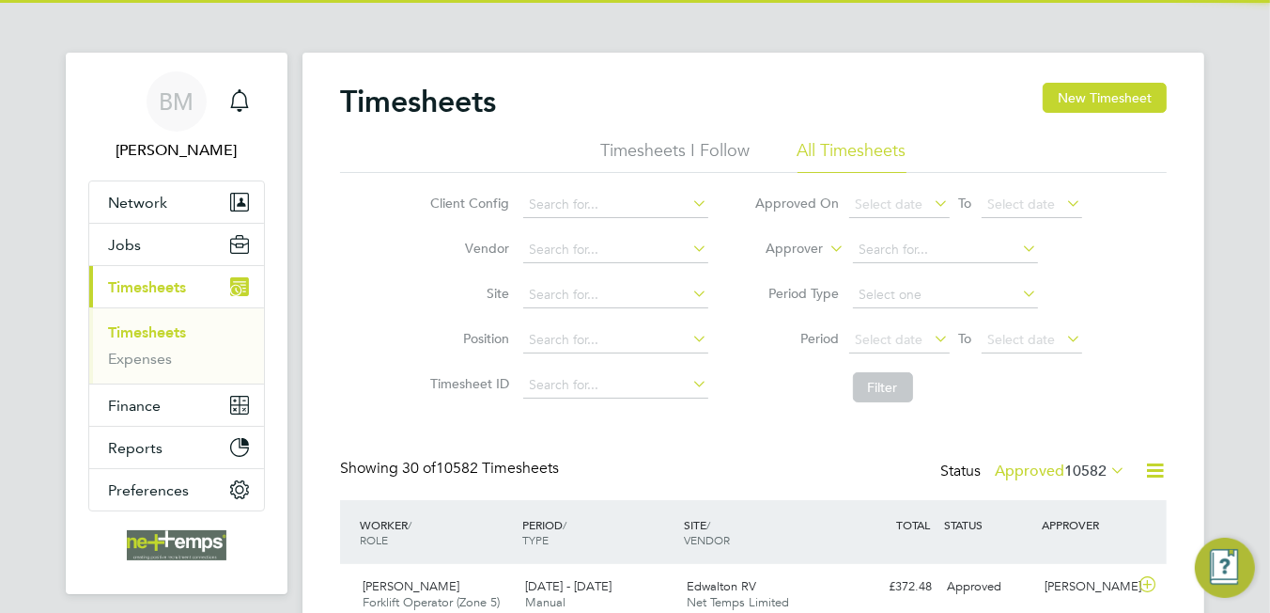
scroll to position [8, 9]
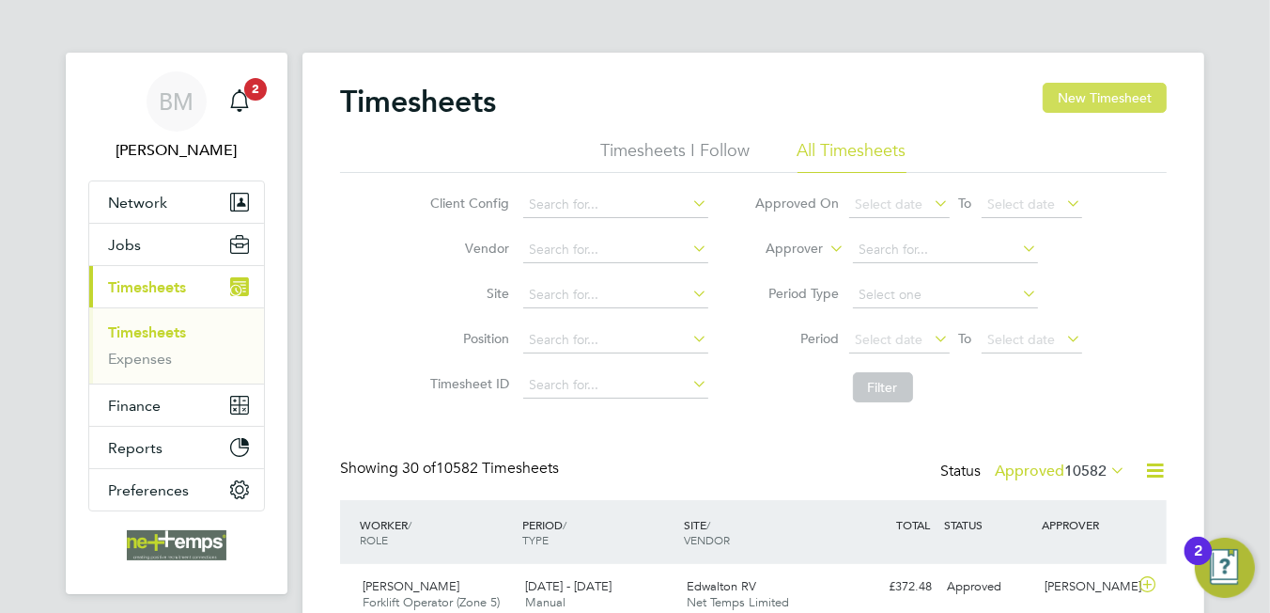
click at [1130, 89] on button "New Timesheet" at bounding box center [1105, 98] width 124 height 30
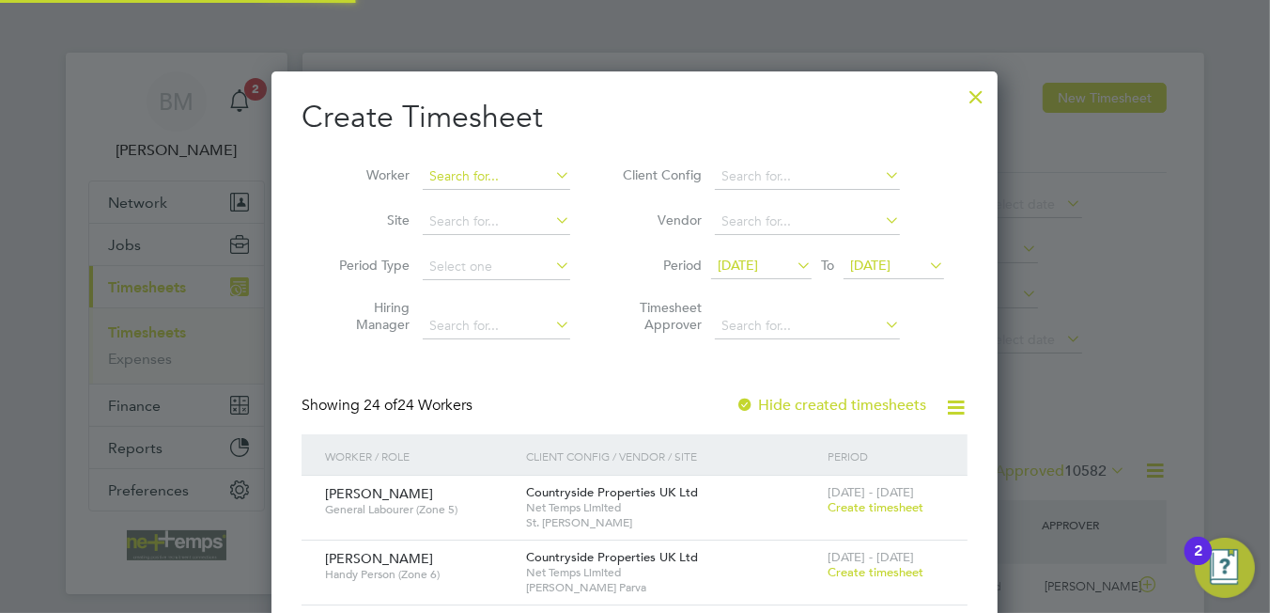
scroll to position [2696, 727]
click at [439, 180] on input at bounding box center [497, 176] width 148 height 26
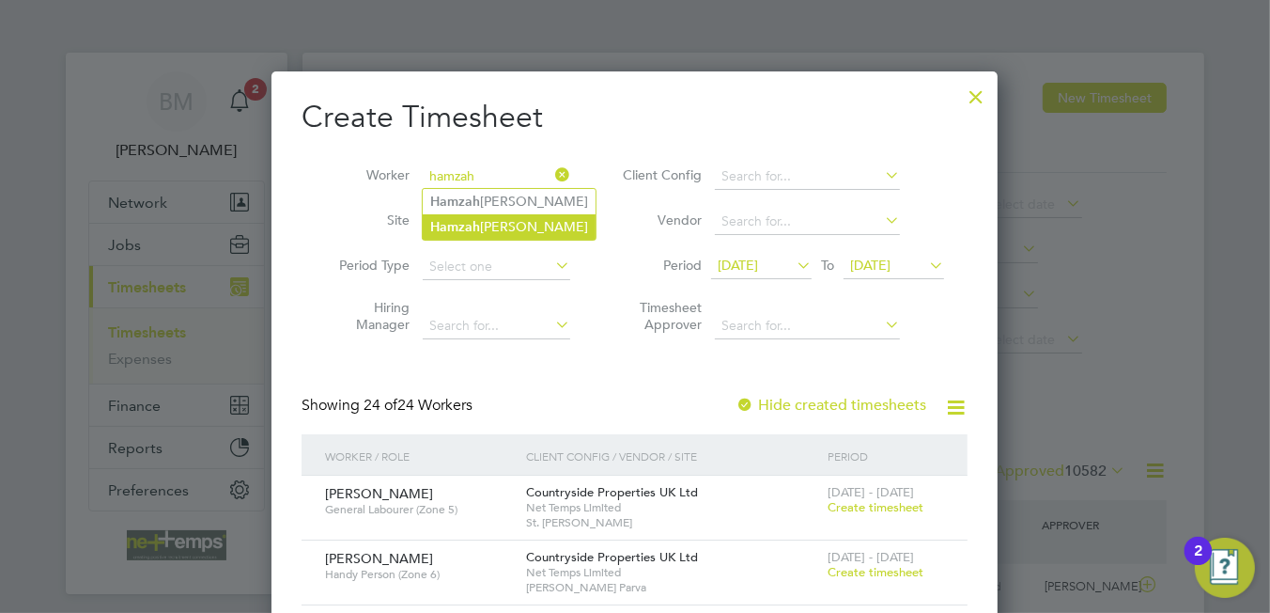
click at [460, 219] on b "Hamzah" at bounding box center [455, 227] width 50 height 16
type input "[PERSON_NAME]"
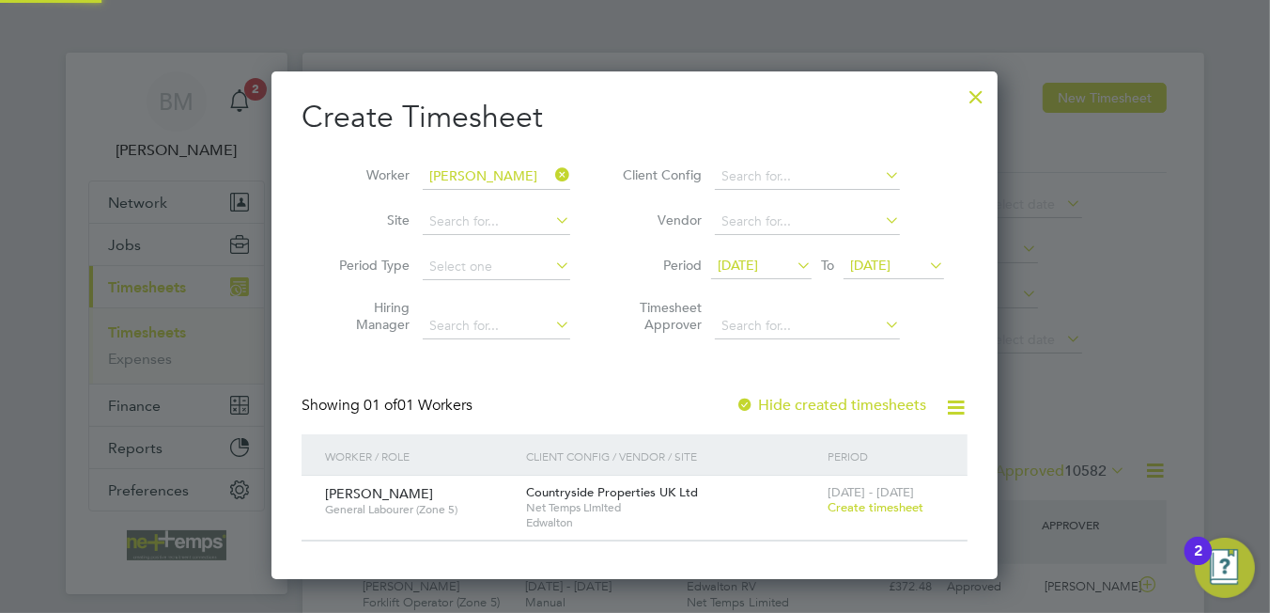
scroll to position [8, 8]
click at [861, 505] on span "Create timesheet" at bounding box center [876, 507] width 96 height 16
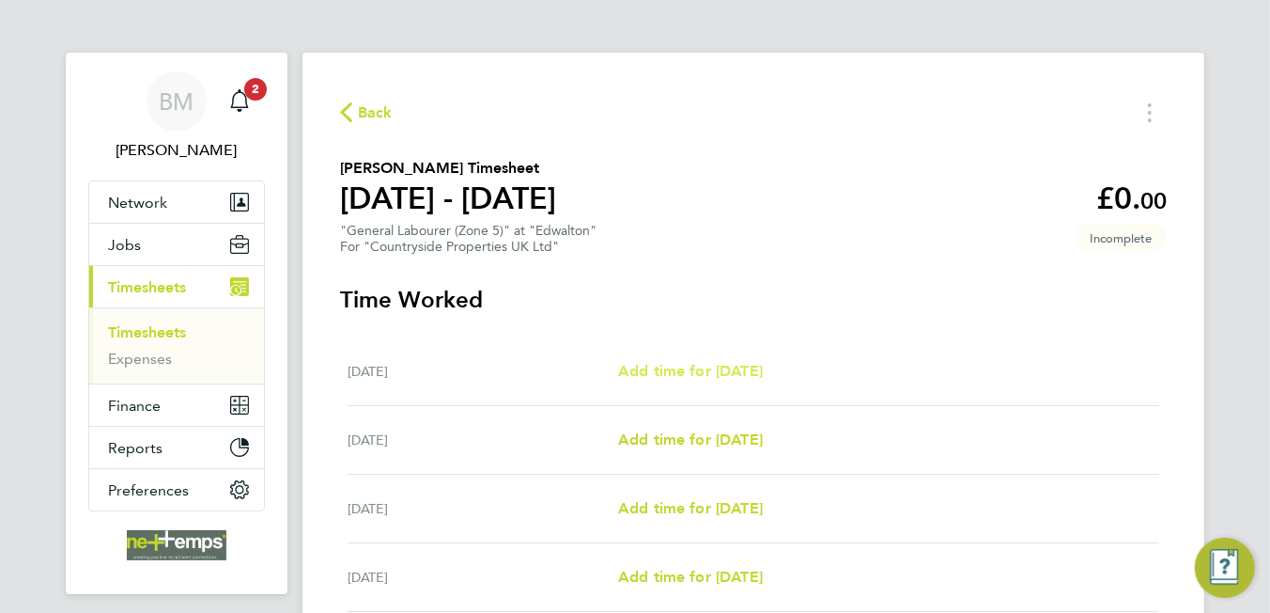
click at [645, 374] on span "Add time for [DATE]" at bounding box center [690, 371] width 145 height 18
select select "30"
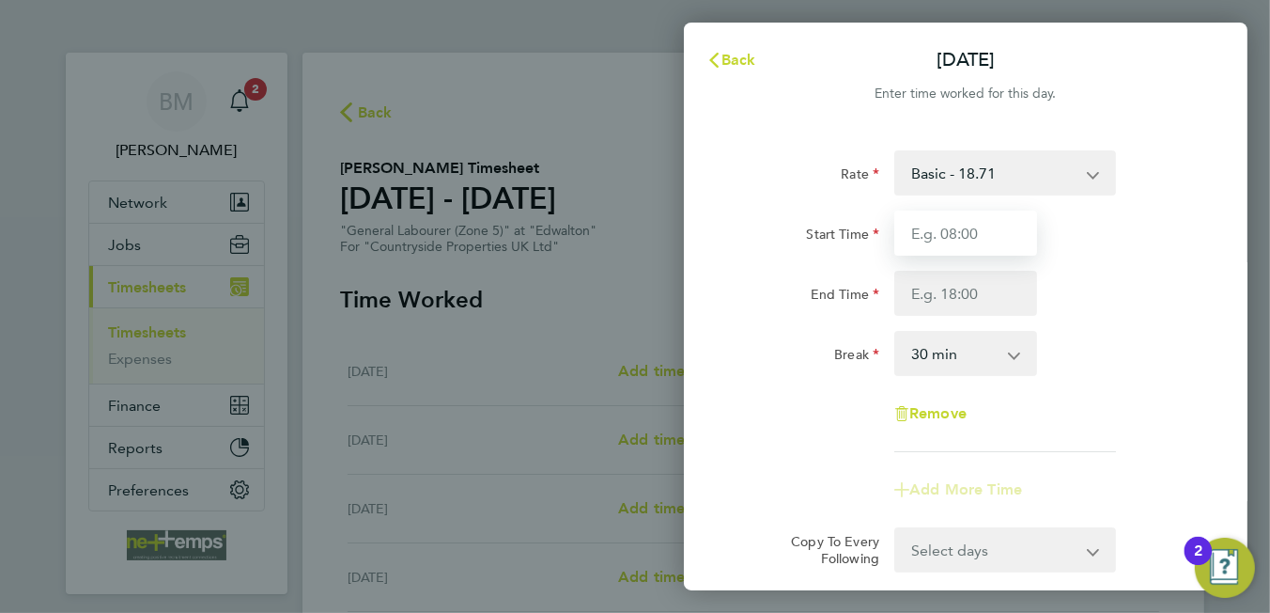
click at [966, 242] on input "Start Time" at bounding box center [965, 232] width 143 height 45
type input "07:30"
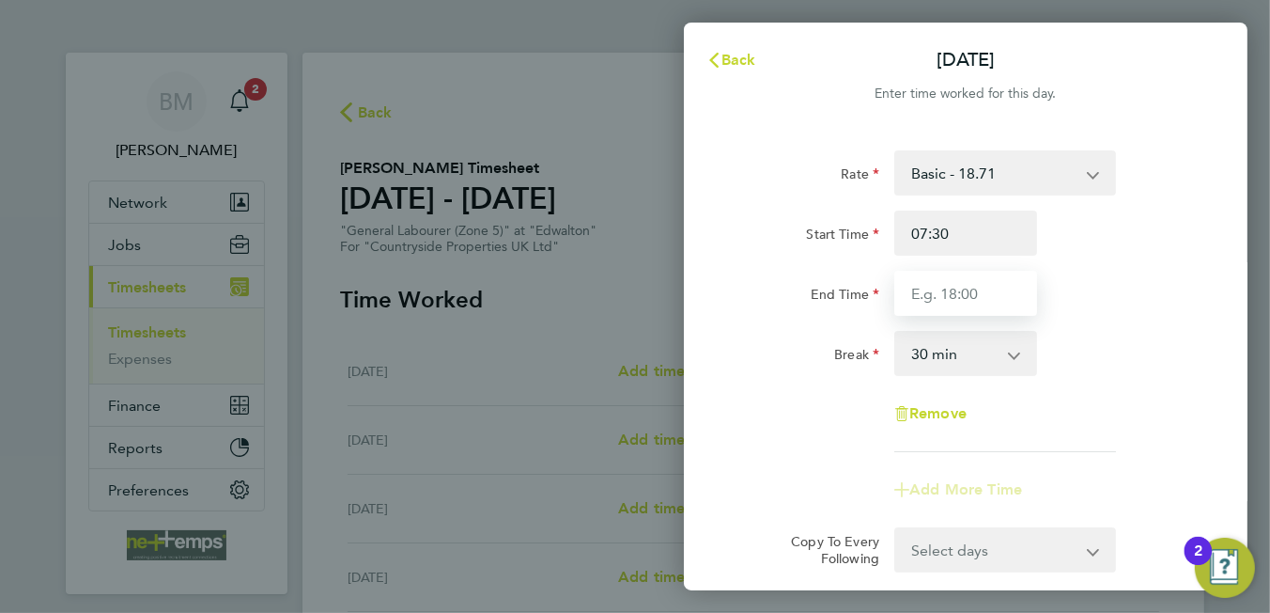
type input "16:30"
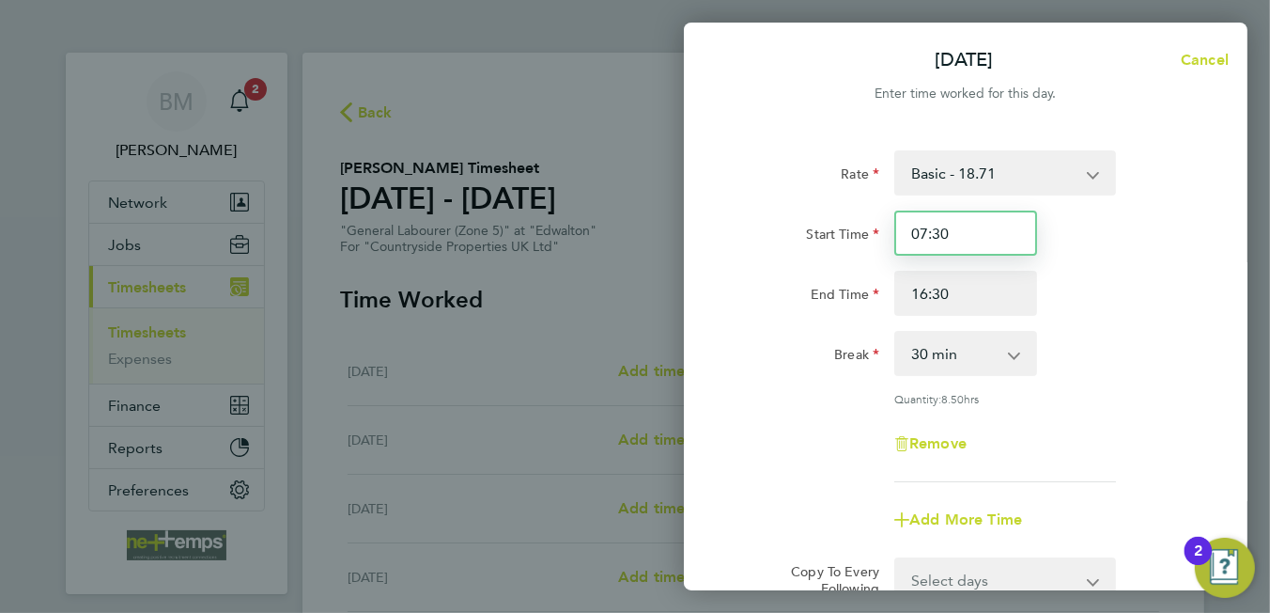
scroll to position [235, 0]
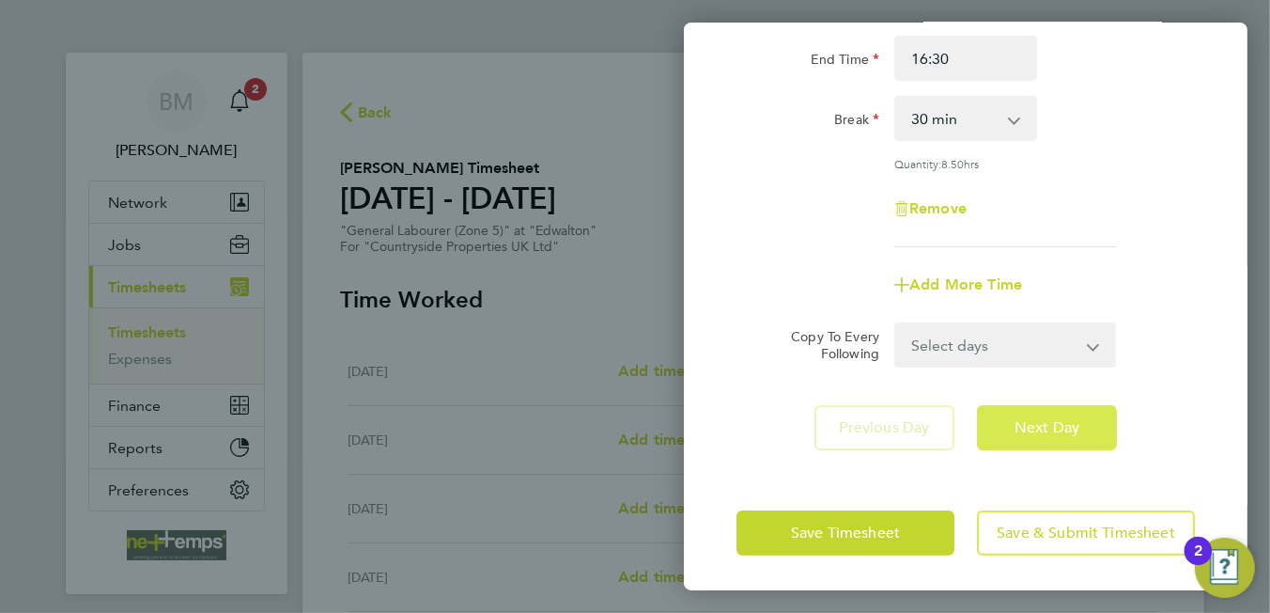
click at [1006, 409] on button "Next Day" at bounding box center [1047, 427] width 140 height 45
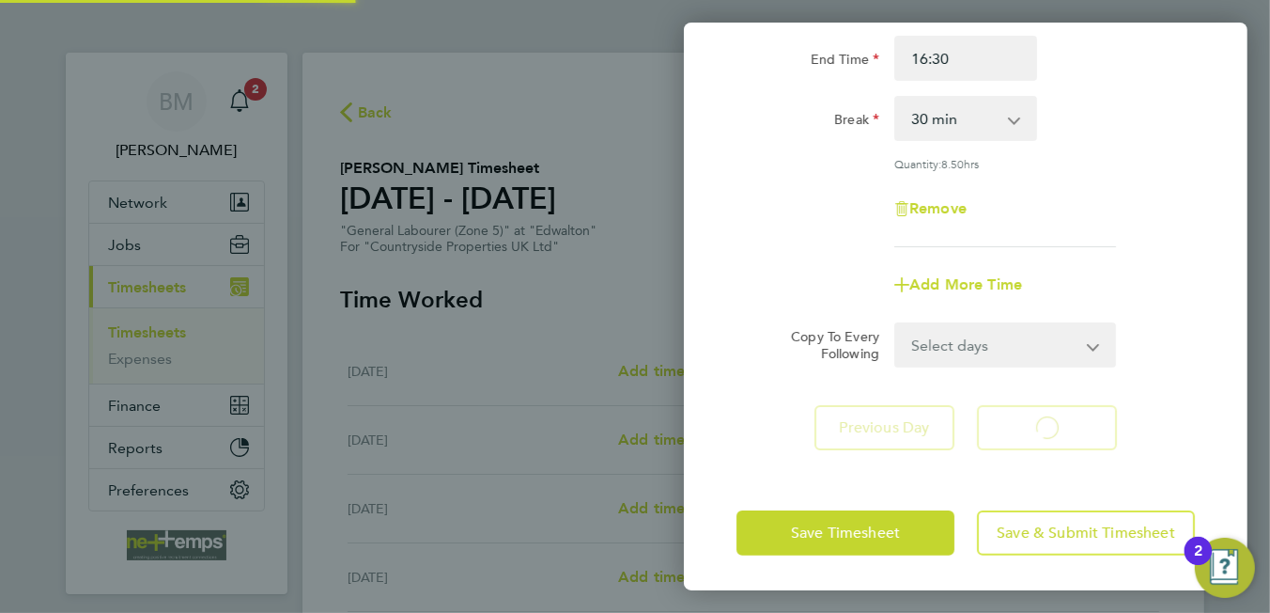
scroll to position [0, 0]
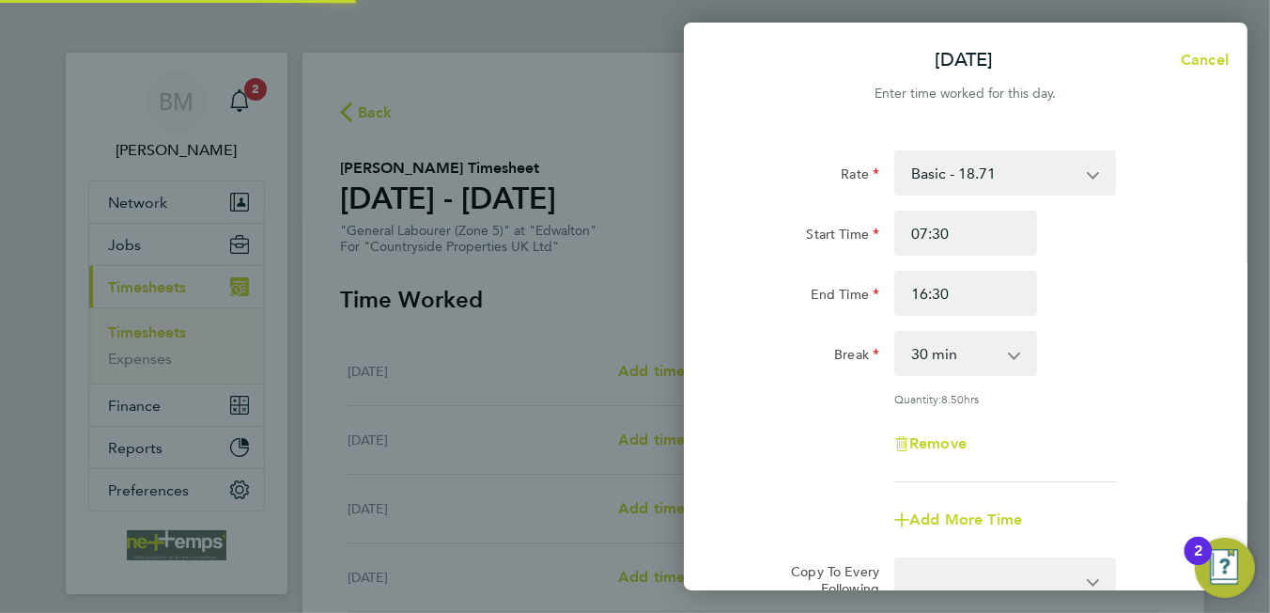
select select "30"
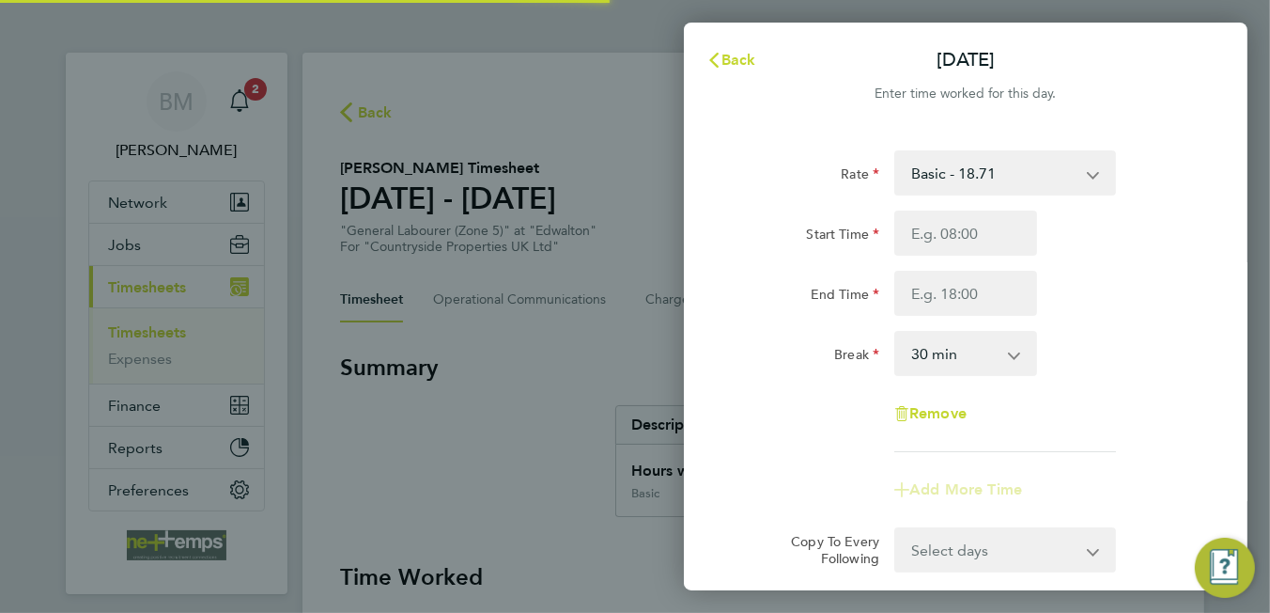
click at [945, 258] on div "Start Time End Time" at bounding box center [966, 262] width 474 height 105
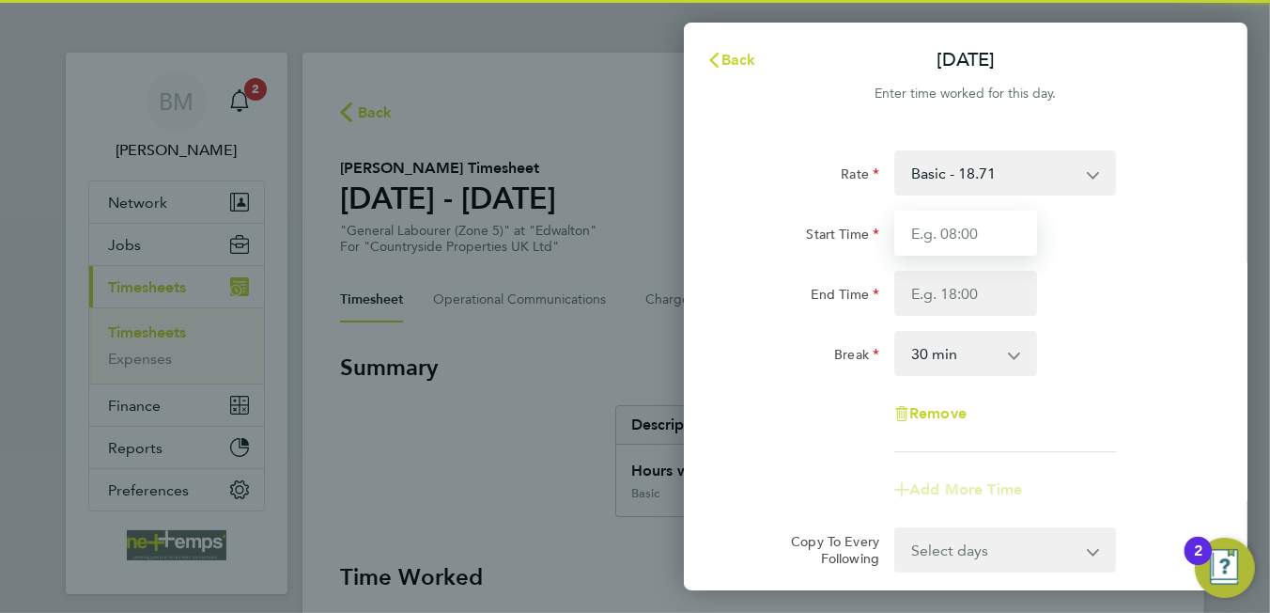
click at [945, 235] on input "Start Time" at bounding box center [965, 232] width 143 height 45
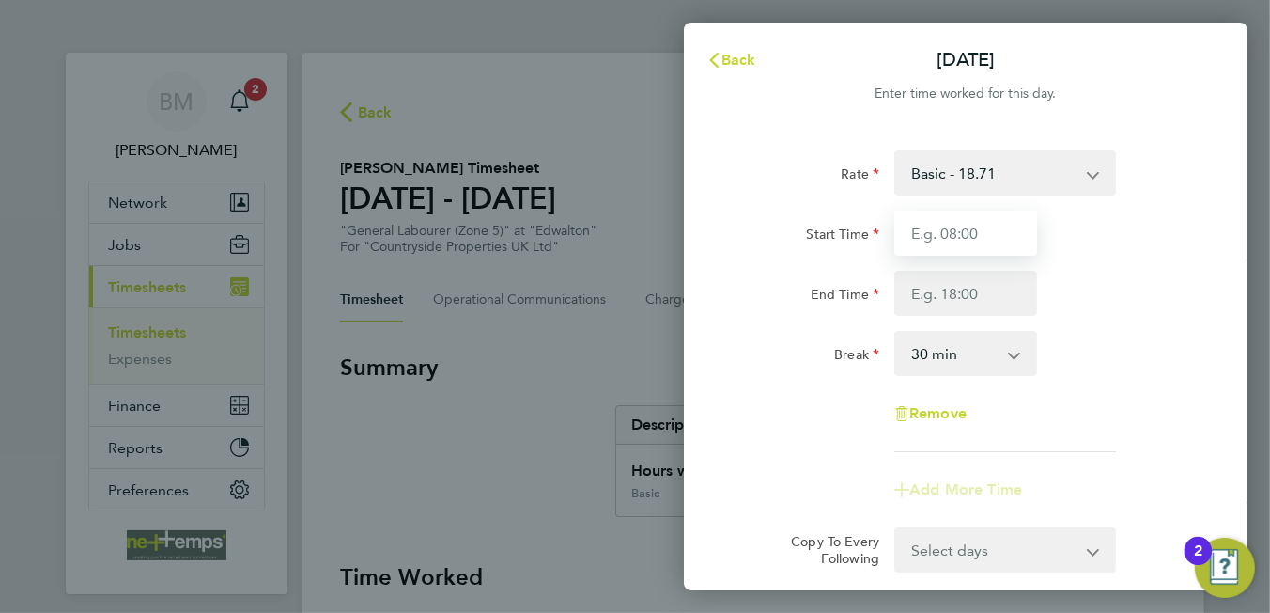
type input "07:30"
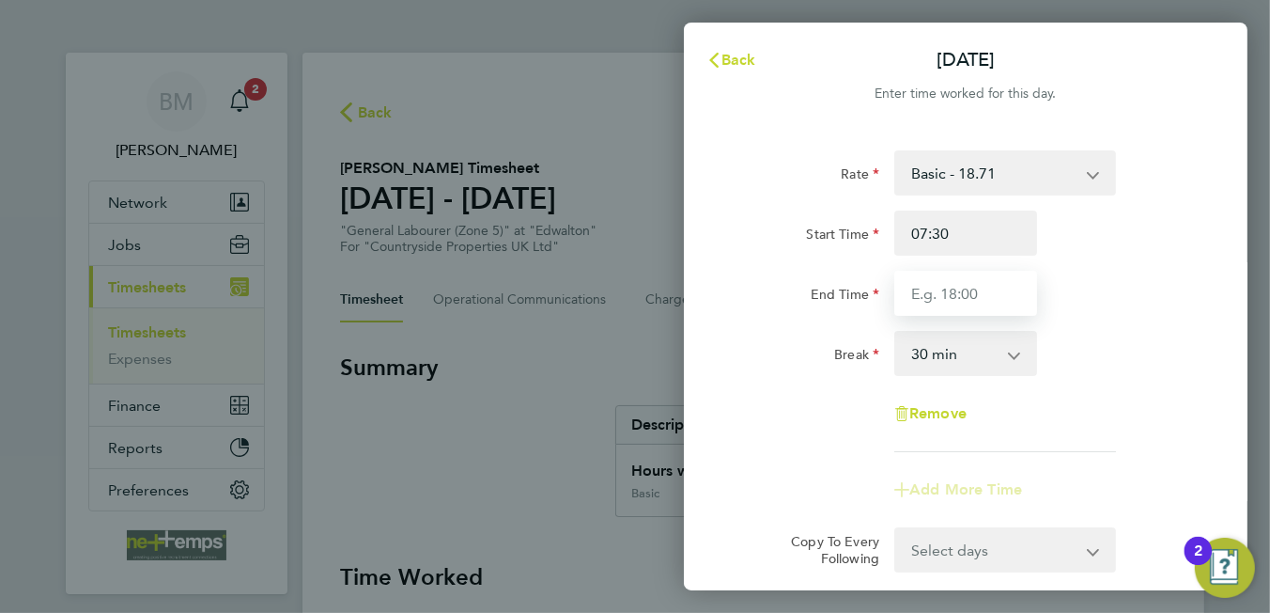
type input "16:30"
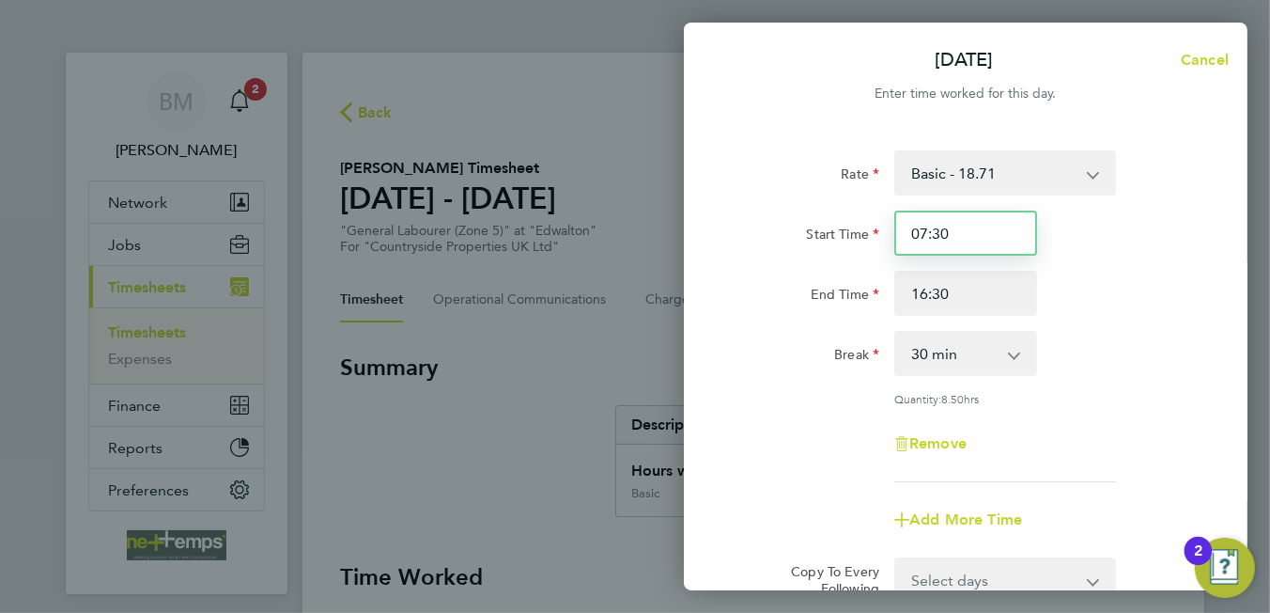
scroll to position [235, 0]
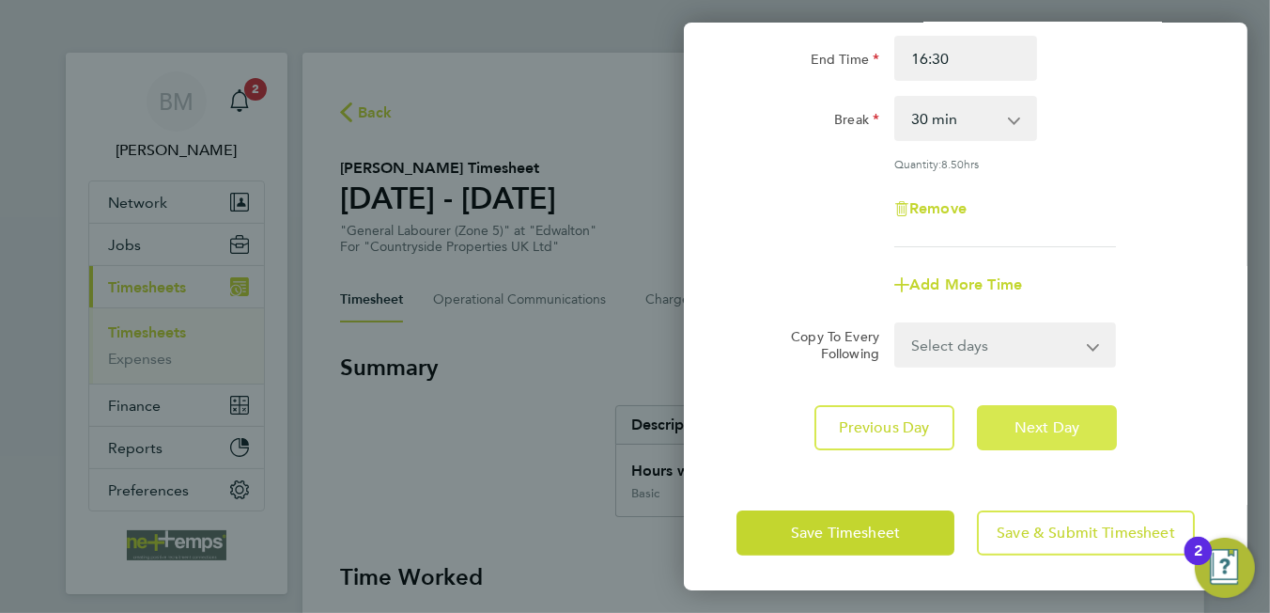
click at [1017, 427] on span "Next Day" at bounding box center [1047, 427] width 65 height 19
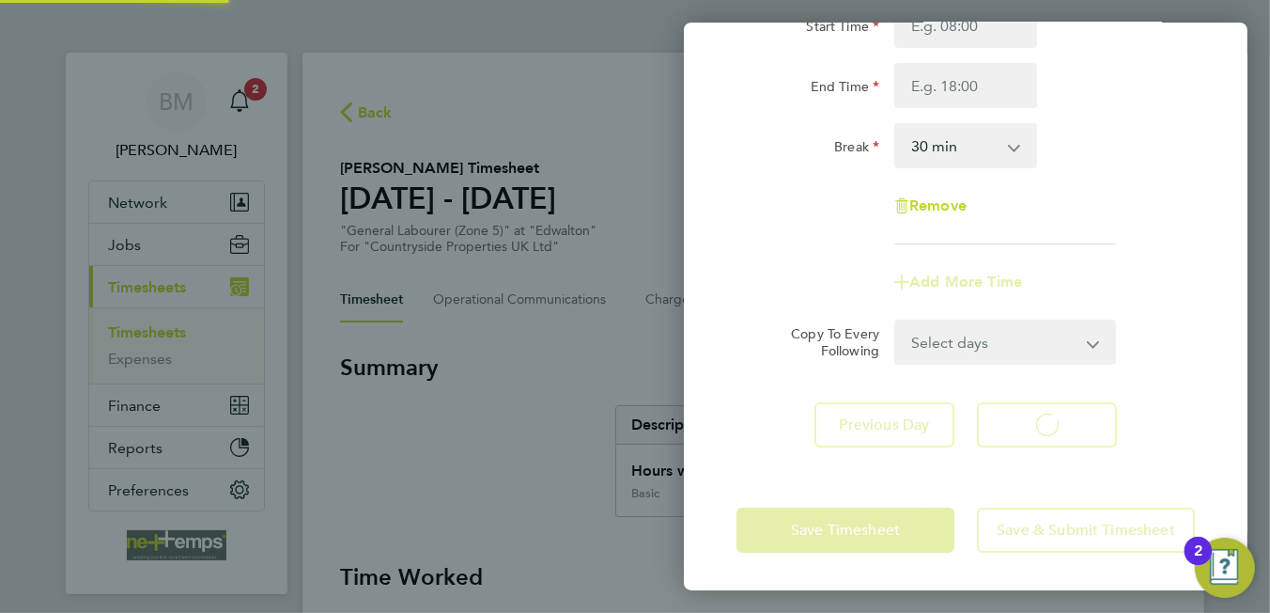
scroll to position [206, 0]
select select "30"
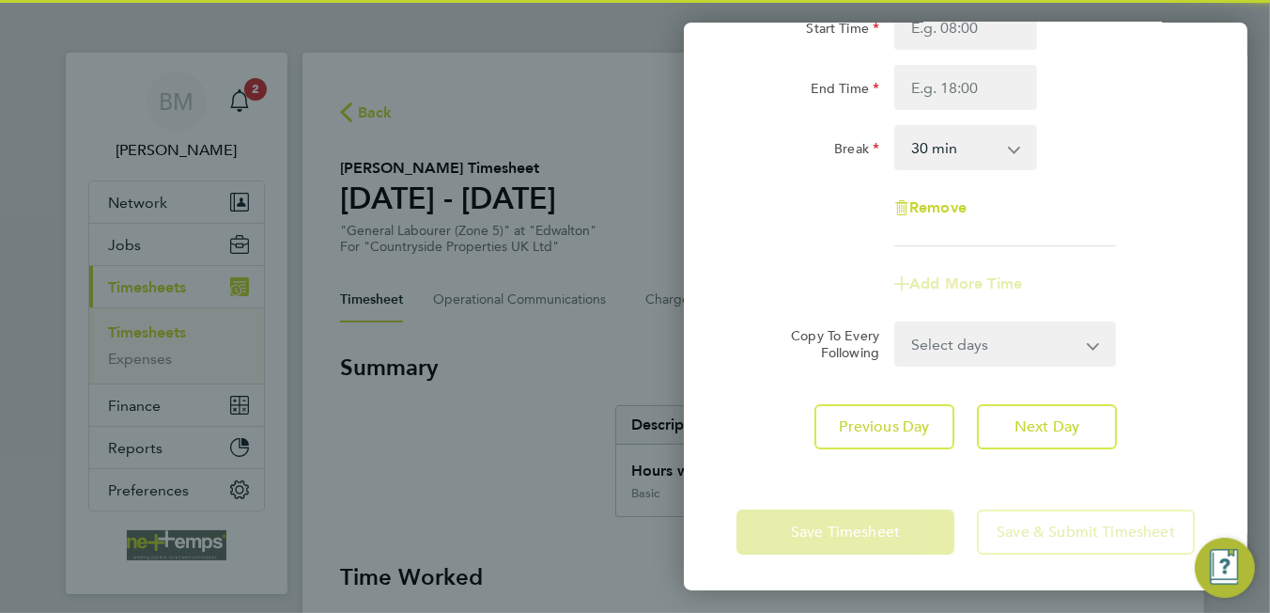
scroll to position [0, 0]
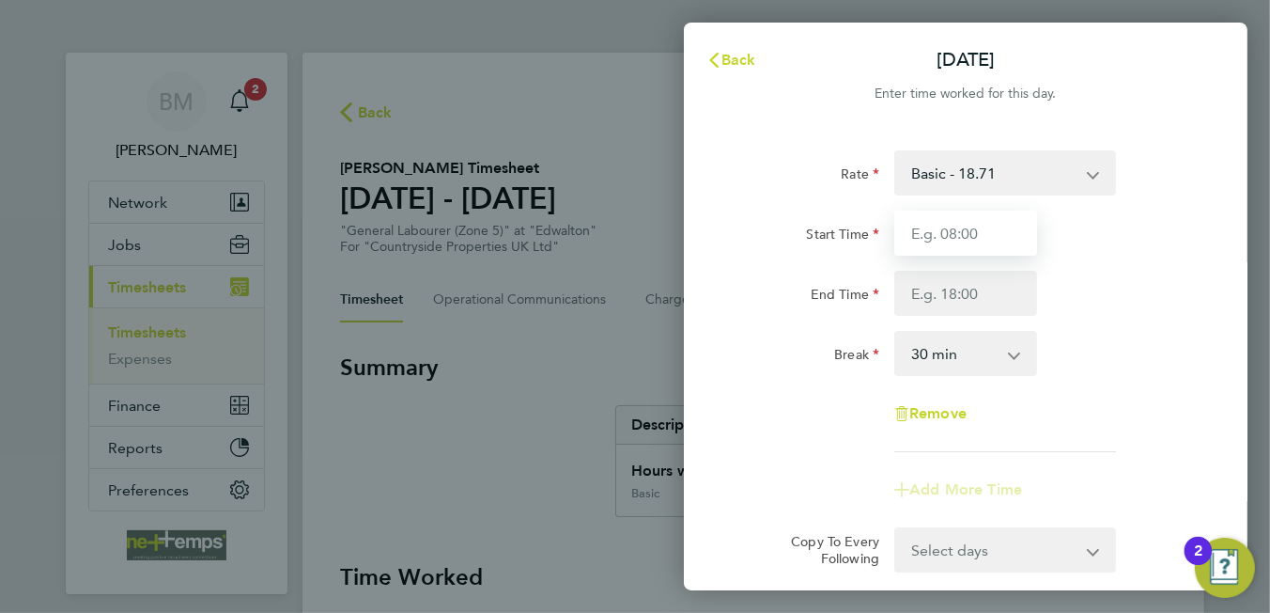
click at [936, 240] on input "Start Time" at bounding box center [965, 232] width 143 height 45
type input "07:30"
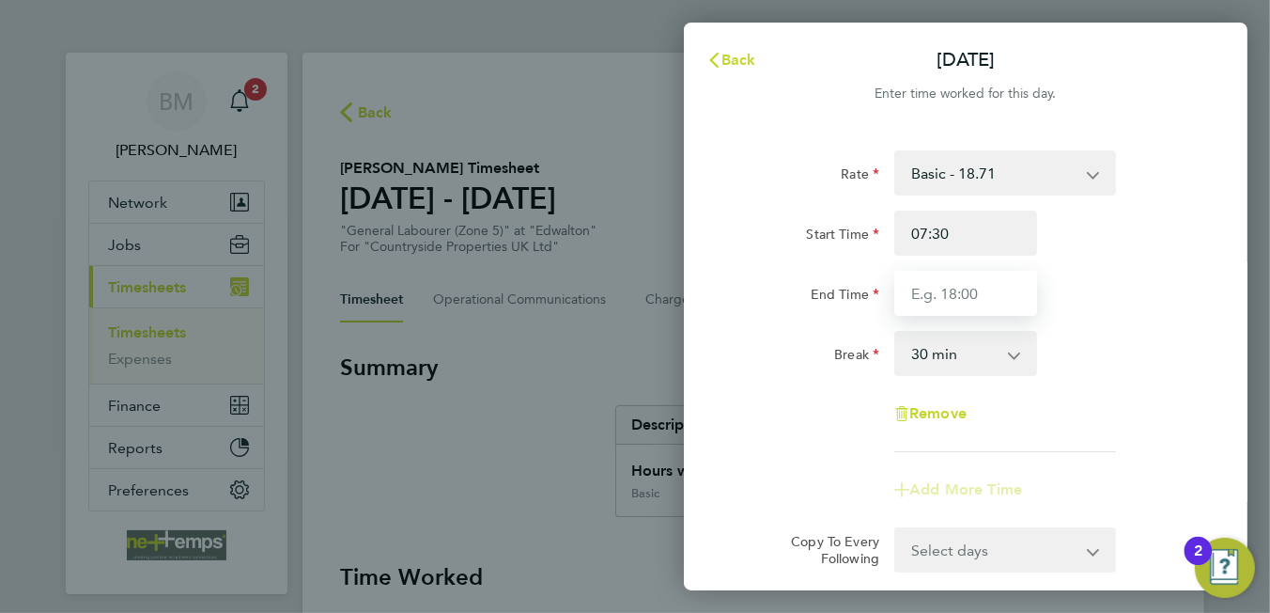
type input "16:30"
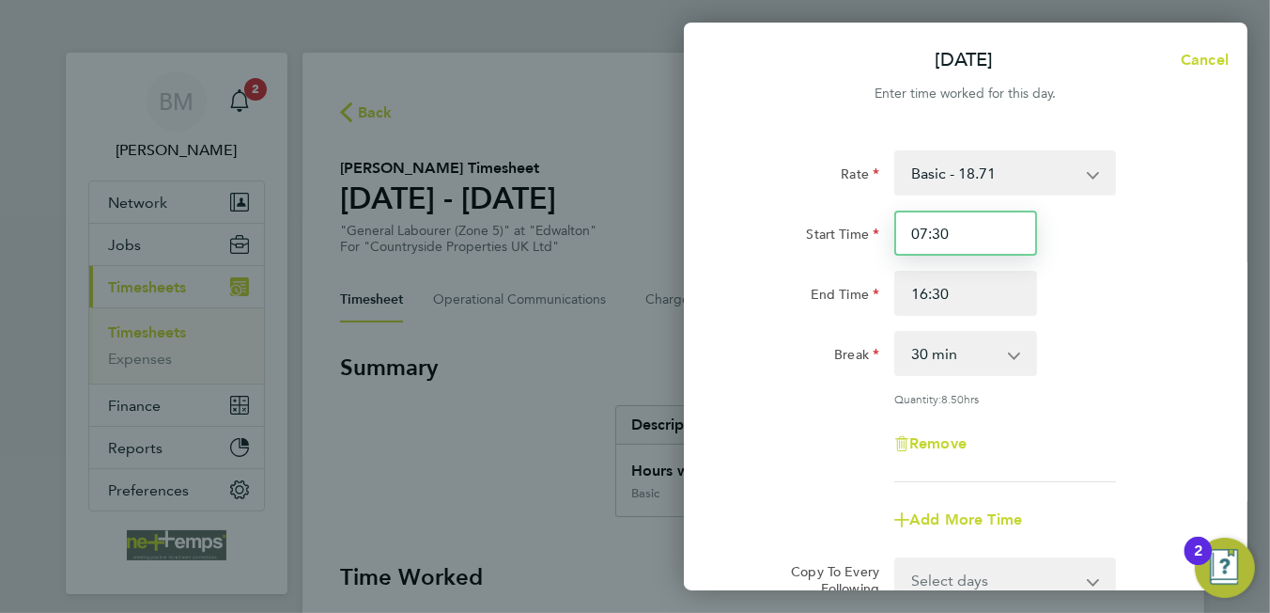
scroll to position [235, 0]
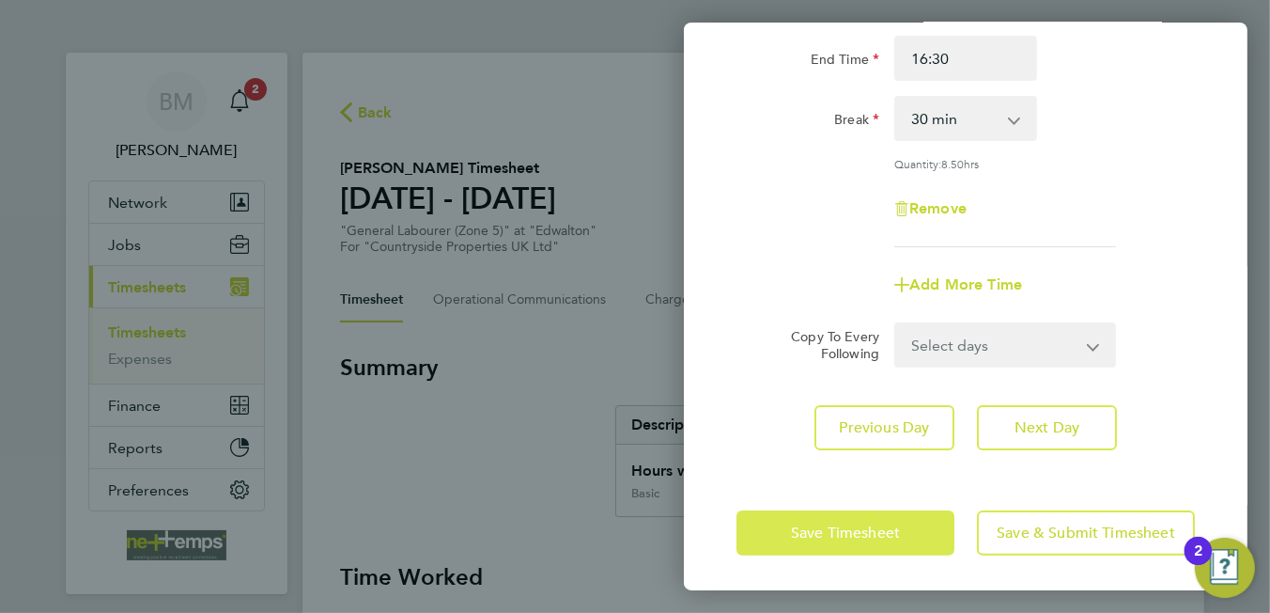
drag, startPoint x: 868, startPoint y: 560, endPoint x: 859, endPoint y: 541, distance: 21.0
click at [863, 556] on div "Save Timesheet Save & Submit Timesheet" at bounding box center [966, 533] width 564 height 120
click at [856, 536] on span "Save Timesheet" at bounding box center [845, 532] width 109 height 19
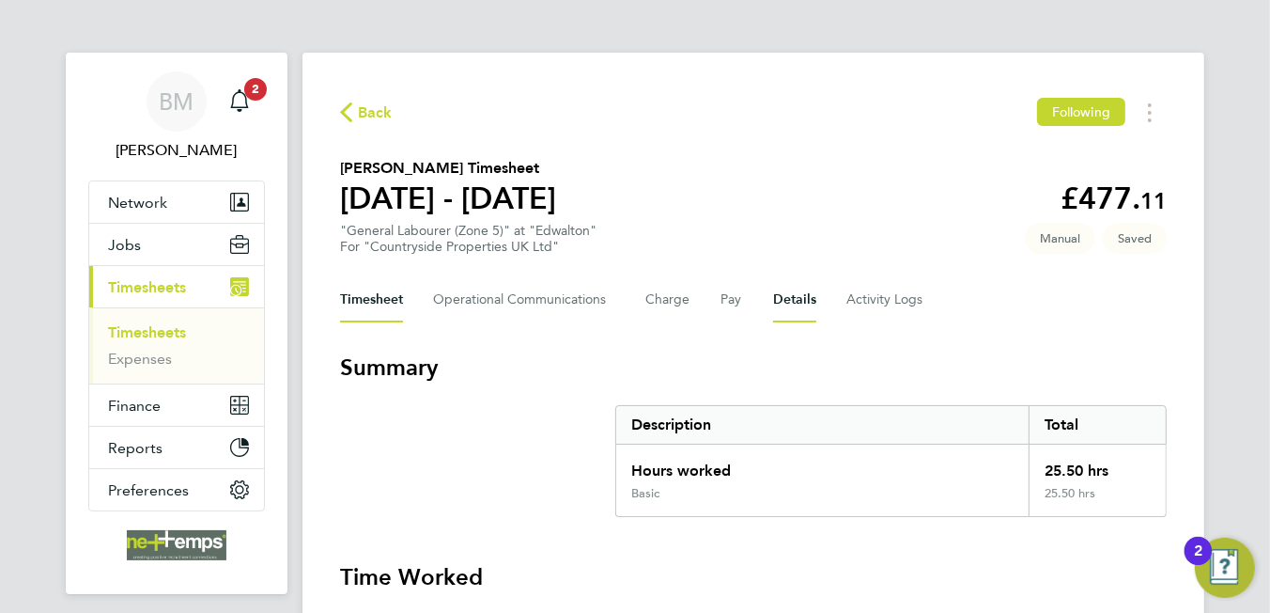
click at [809, 292] on button "Details" at bounding box center [794, 299] width 43 height 45
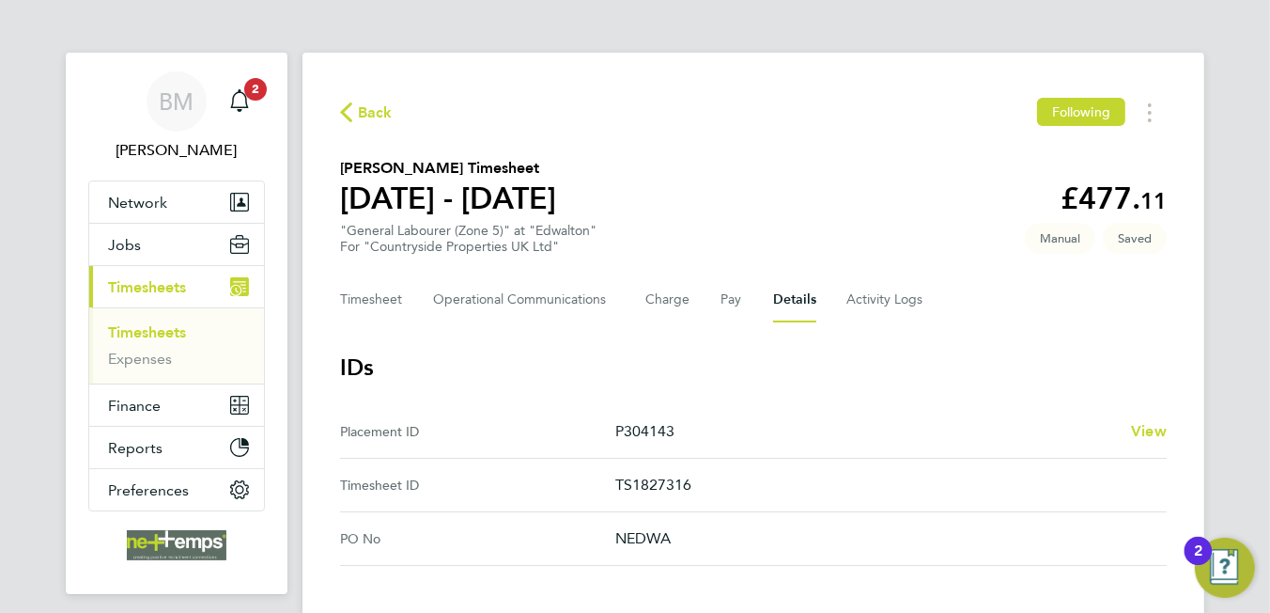
click at [365, 116] on span "Back" at bounding box center [375, 112] width 35 height 23
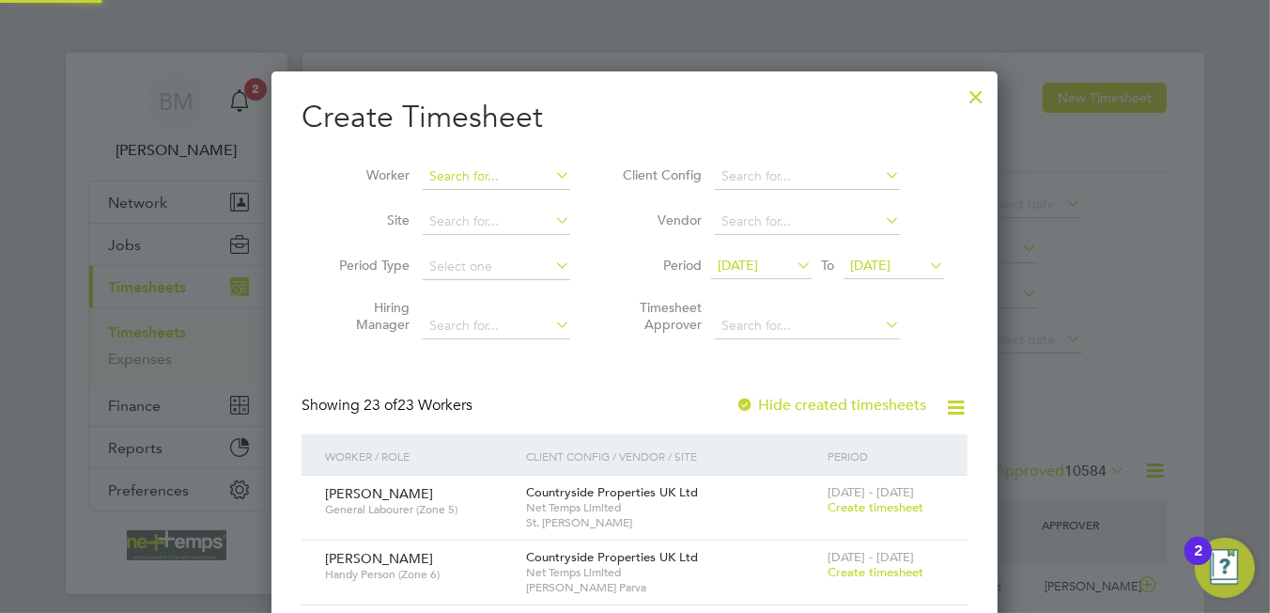
click at [508, 217] on li "[PERSON_NAME]" at bounding box center [509, 226] width 173 height 25
type input "[PERSON_NAME]"
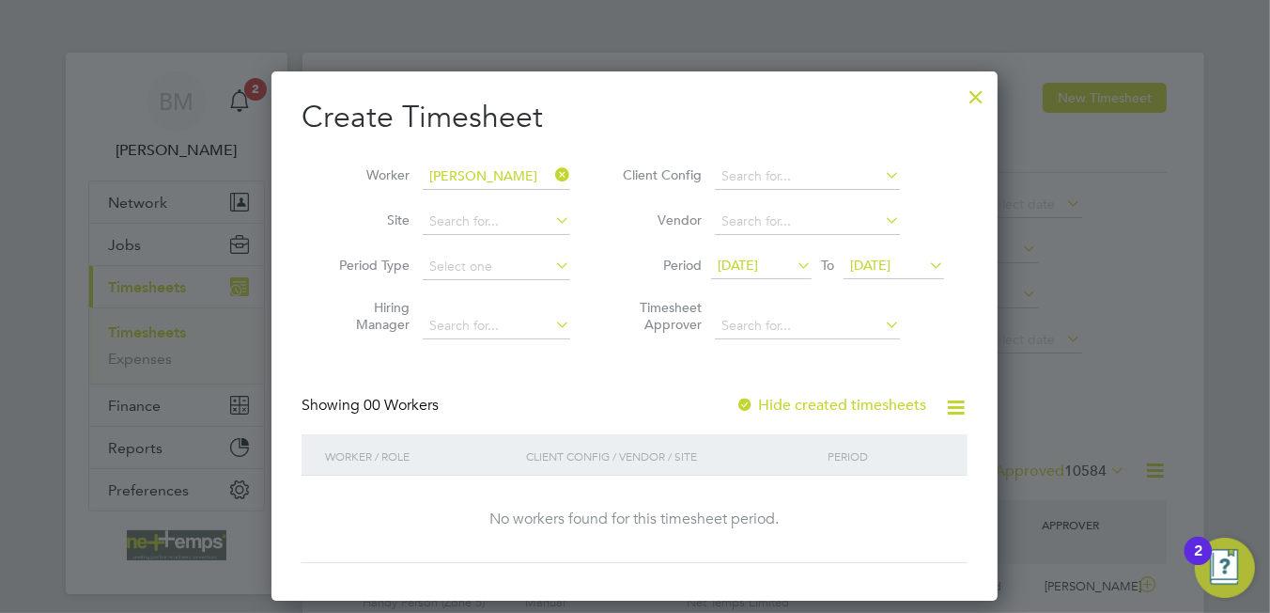
click at [839, 401] on label "Hide created timesheets" at bounding box center [831, 405] width 191 height 19
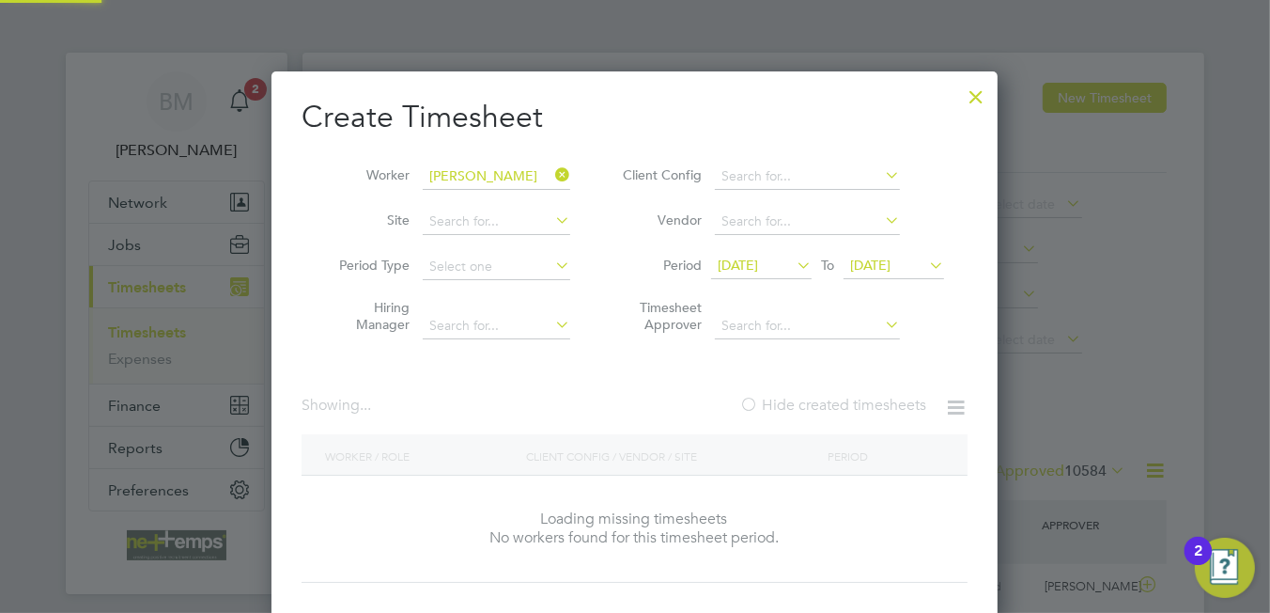
click at [839, 401] on label "Hide created timesheets" at bounding box center [832, 405] width 187 height 19
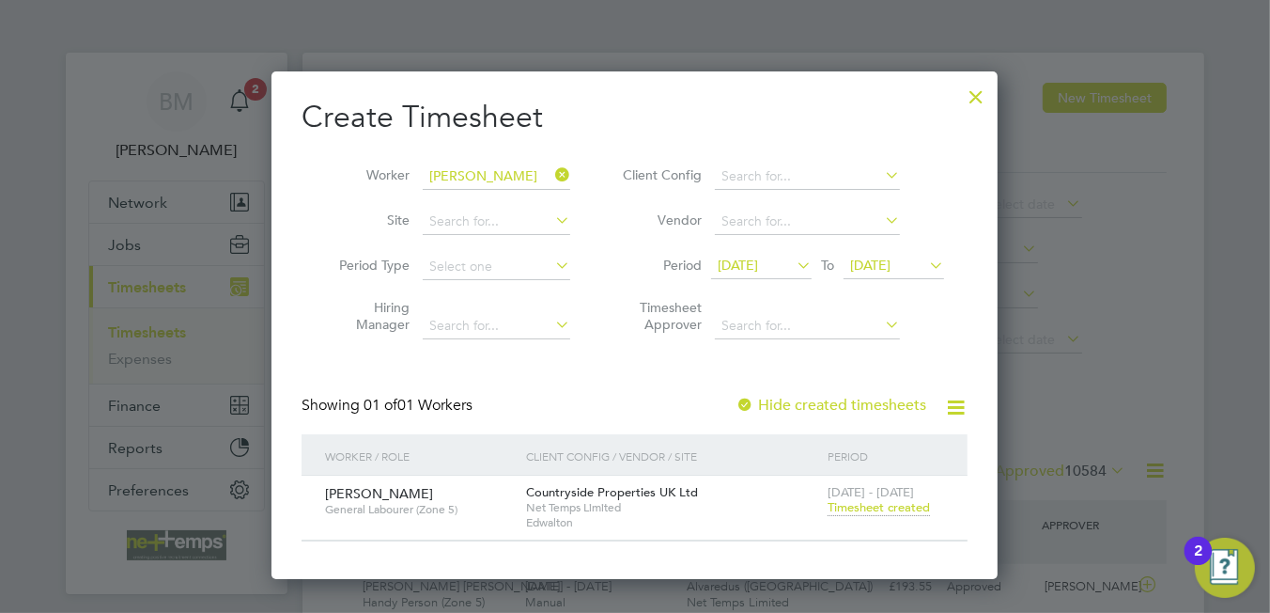
click at [886, 508] on span "Timesheet created" at bounding box center [879, 507] width 102 height 17
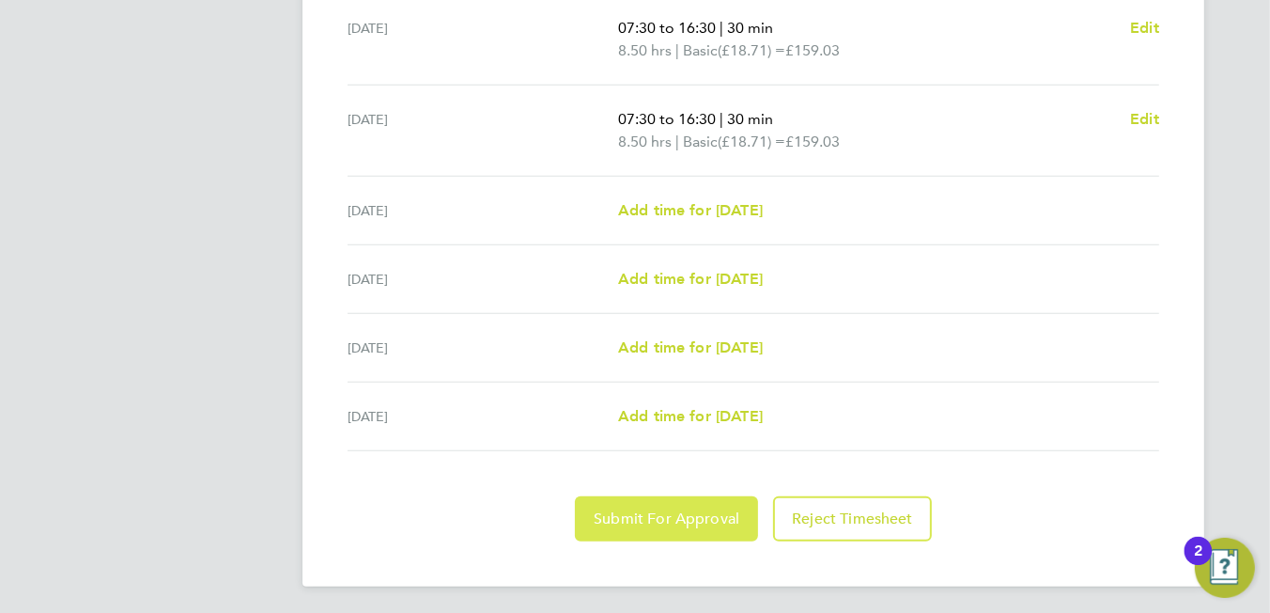
click at [685, 511] on span "Submit For Approval" at bounding box center [667, 518] width 146 height 19
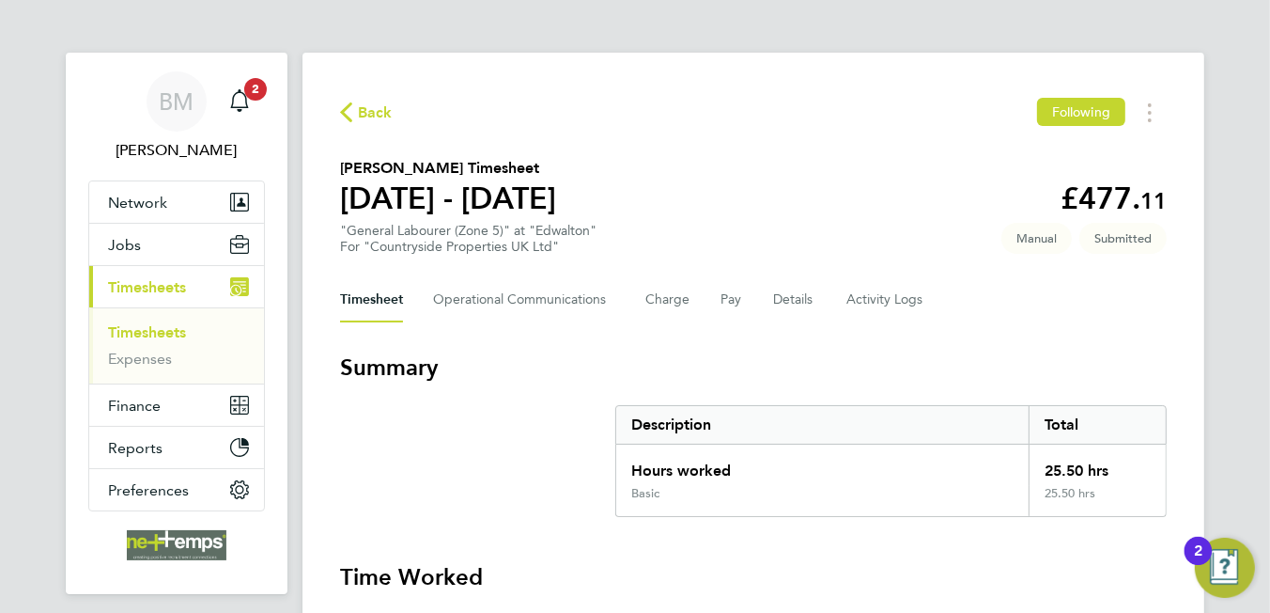
click at [764, 292] on div "Timesheet Operational Communications Charge Pay Details Activity Logs" at bounding box center [753, 299] width 827 height 45
click at [781, 303] on button "Details" at bounding box center [794, 299] width 43 height 45
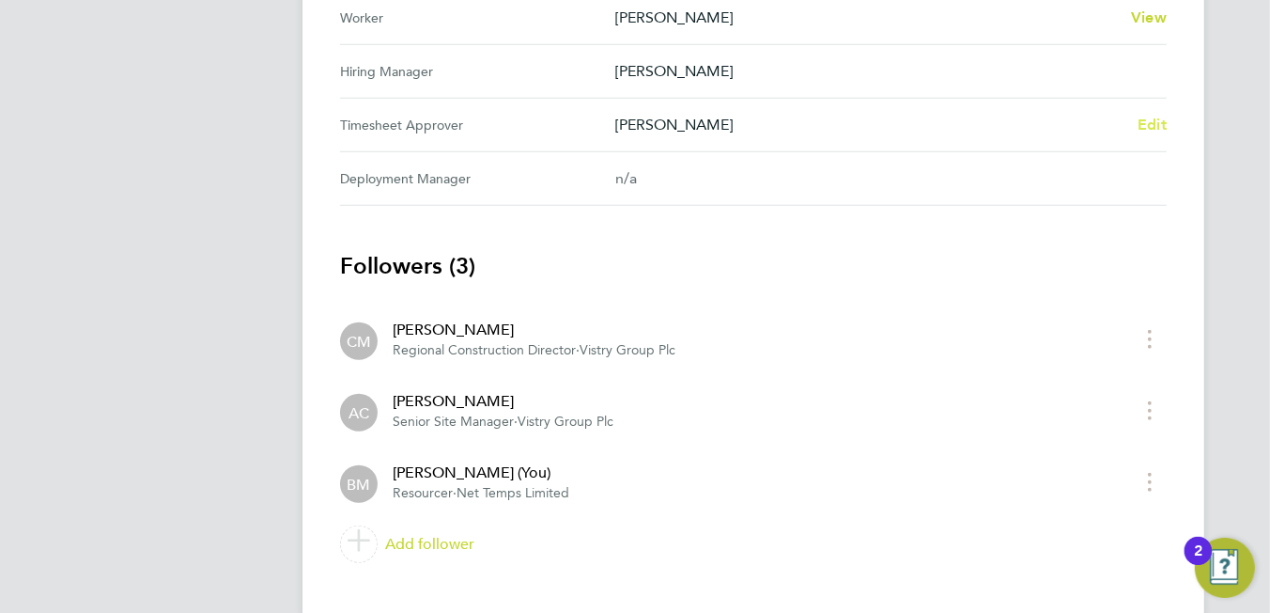
click at [1146, 124] on span "Edit" at bounding box center [1152, 125] width 29 height 18
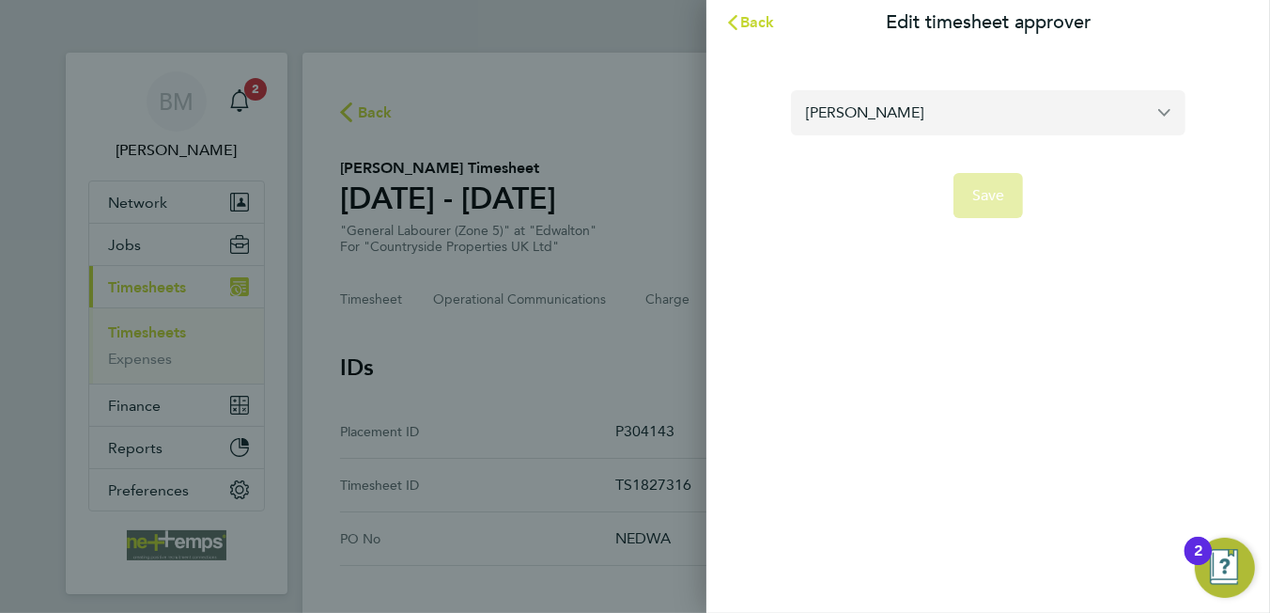
click at [1000, 116] on input "[PERSON_NAME]" at bounding box center [988, 112] width 395 height 44
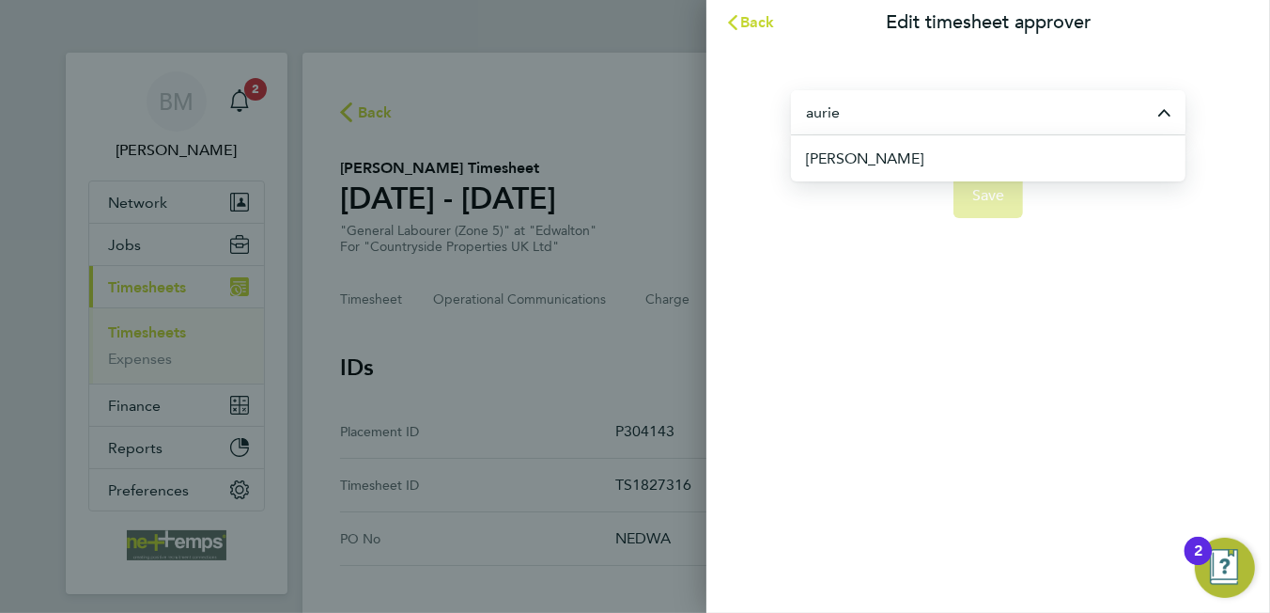
drag, startPoint x: 875, startPoint y: 166, endPoint x: 925, endPoint y: 194, distance: 57.6
click at [875, 164] on li "[PERSON_NAME]" at bounding box center [996, 158] width 380 height 46
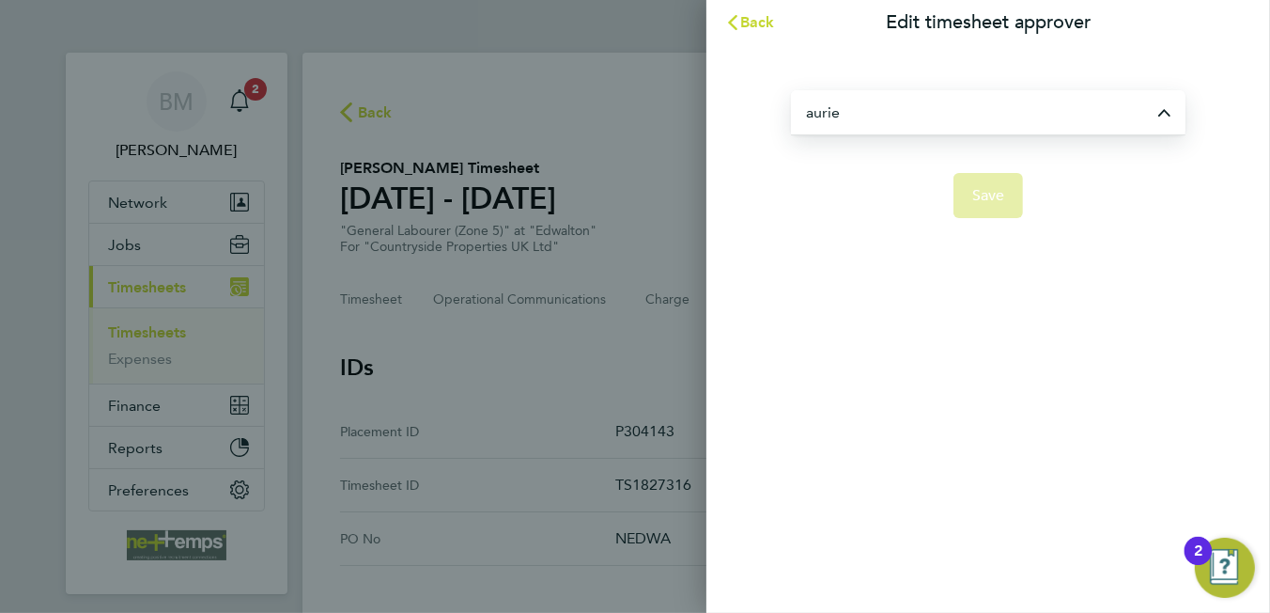
type input "[PERSON_NAME]"
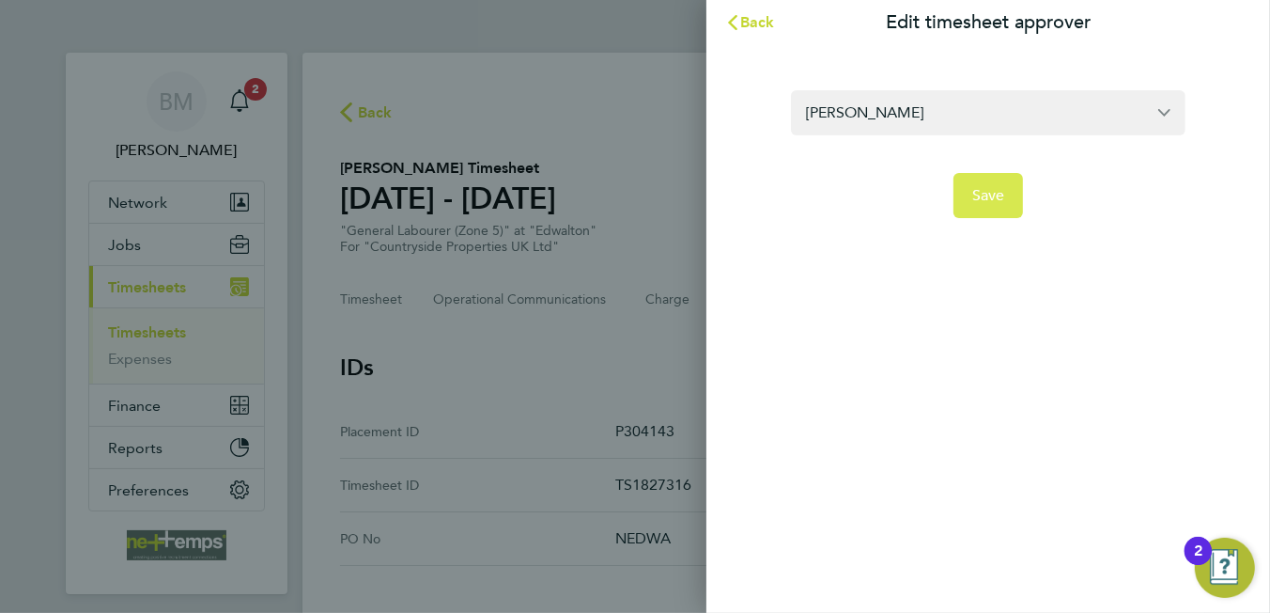
click at [986, 196] on span "Save" at bounding box center [988, 195] width 33 height 19
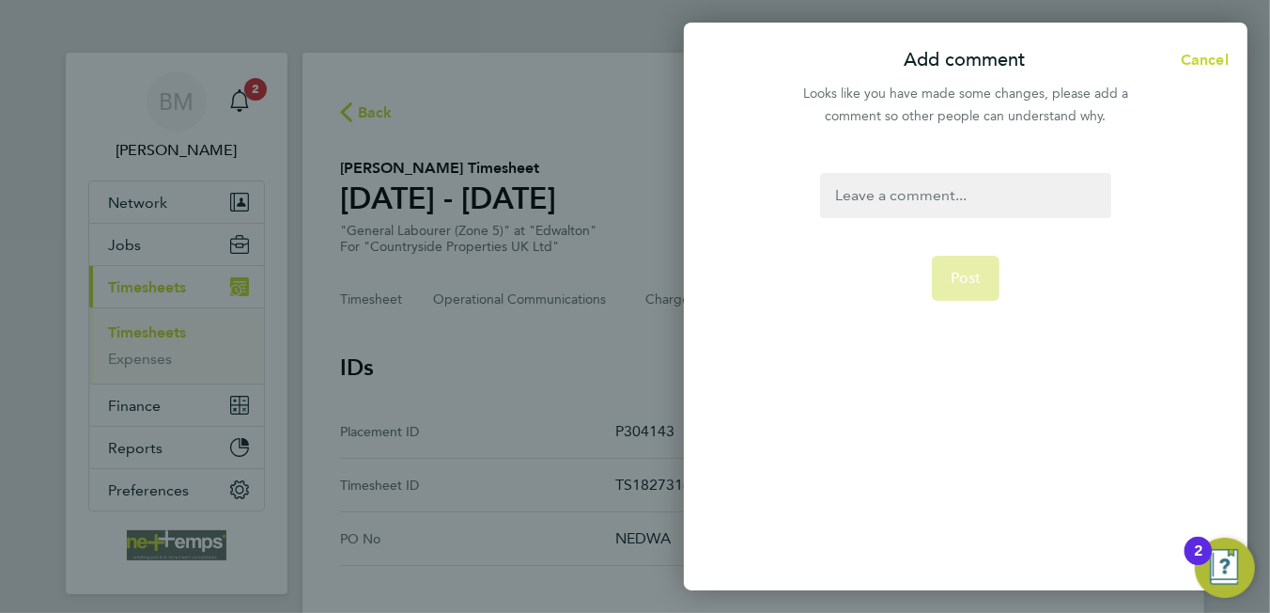
click at [965, 166] on div "Post" at bounding box center [966, 370] width 564 height 440
click at [971, 181] on div at bounding box center [965, 195] width 290 height 45
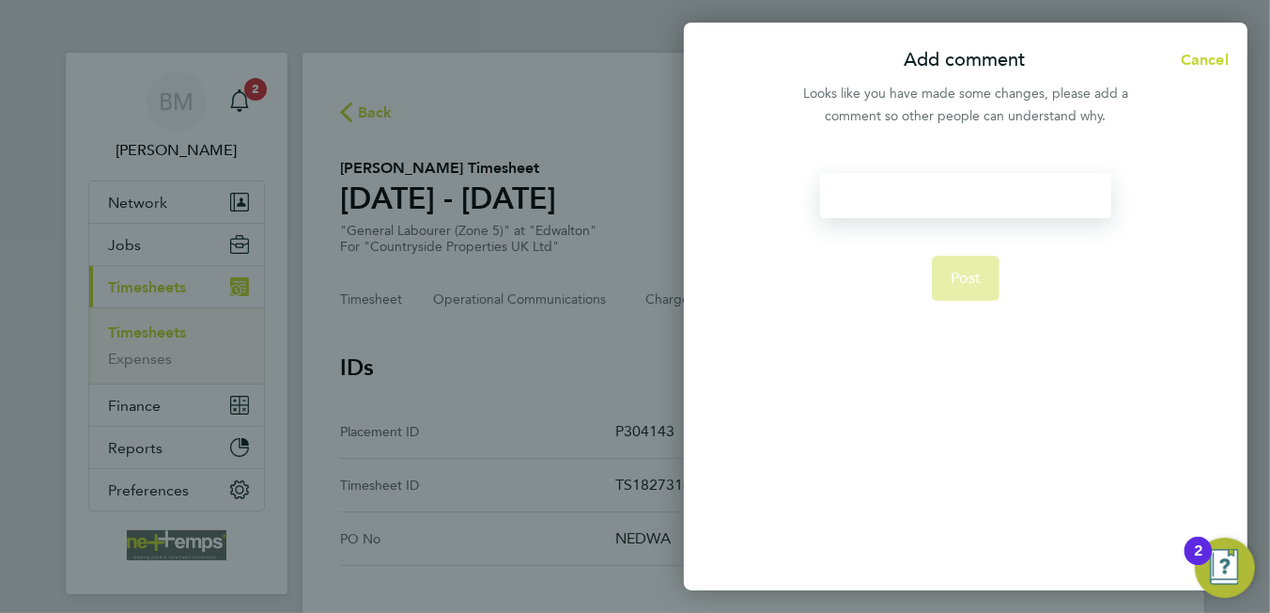
click at [971, 182] on div at bounding box center [965, 195] width 290 height 45
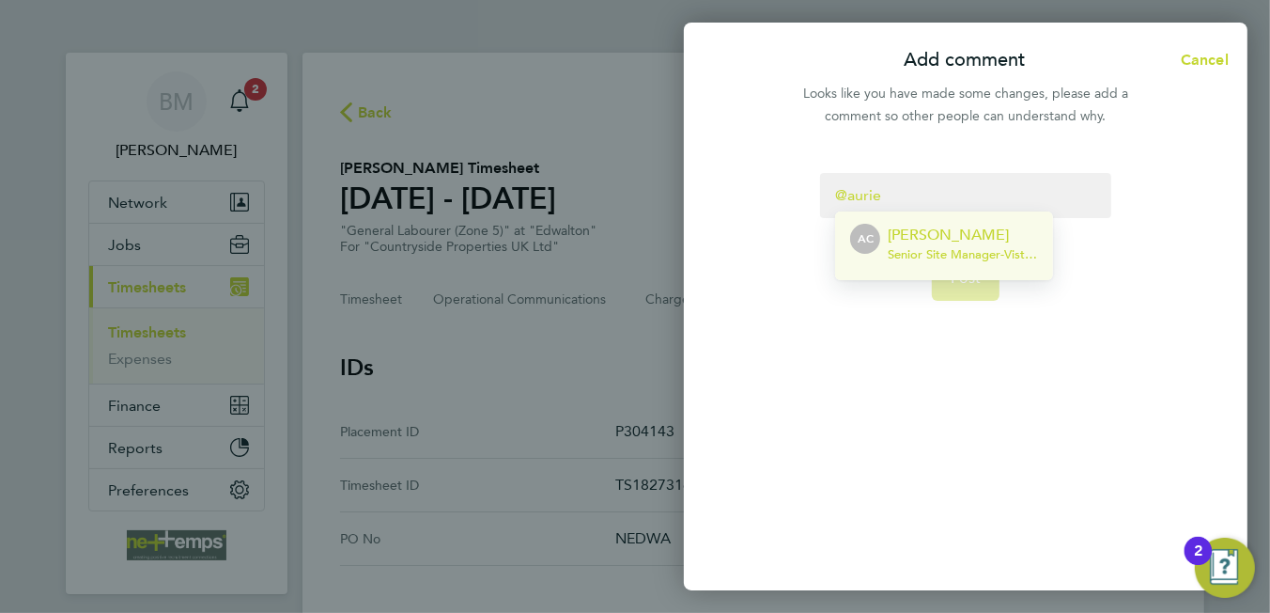
drag, startPoint x: 920, startPoint y: 244, endPoint x: 921, endPoint y: 235, distance: 9.4
click at [921, 235] on p "[PERSON_NAME]" at bounding box center [963, 235] width 150 height 23
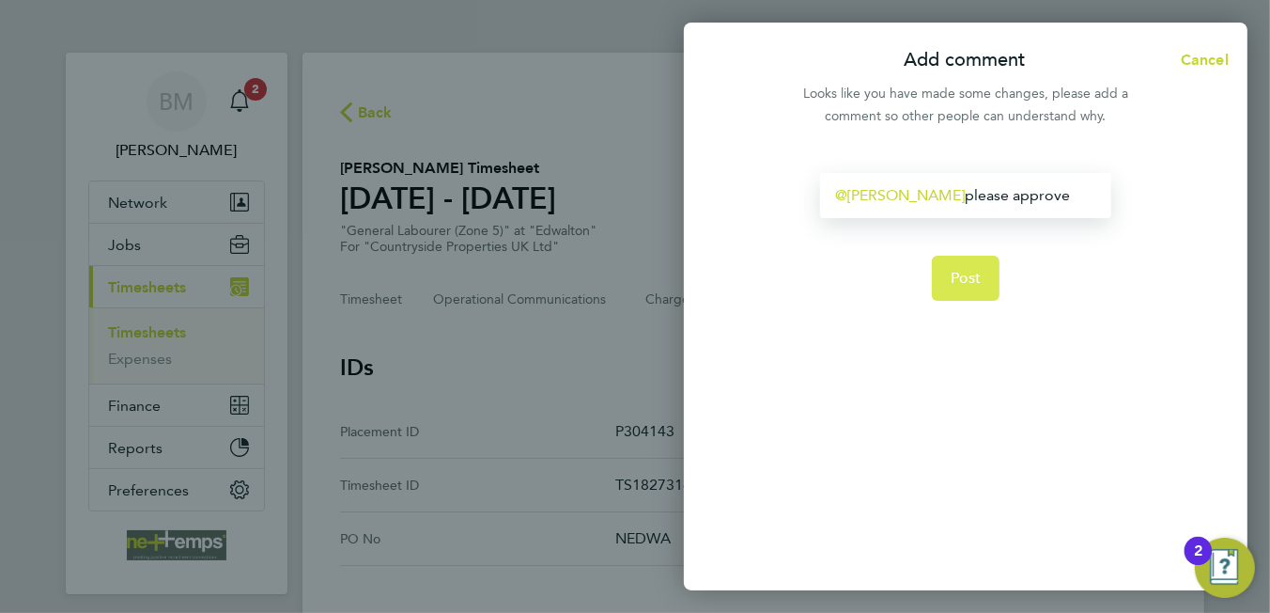
click at [957, 272] on span "Post" at bounding box center [966, 278] width 31 height 19
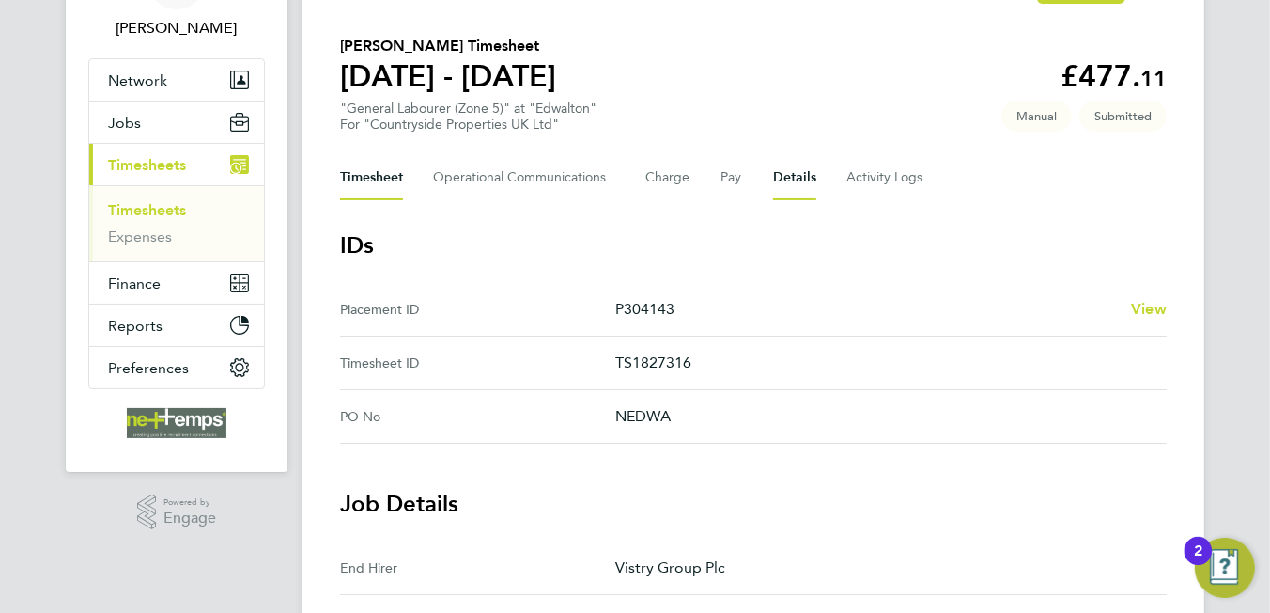
click at [353, 173] on button "Timesheet" at bounding box center [371, 177] width 63 height 45
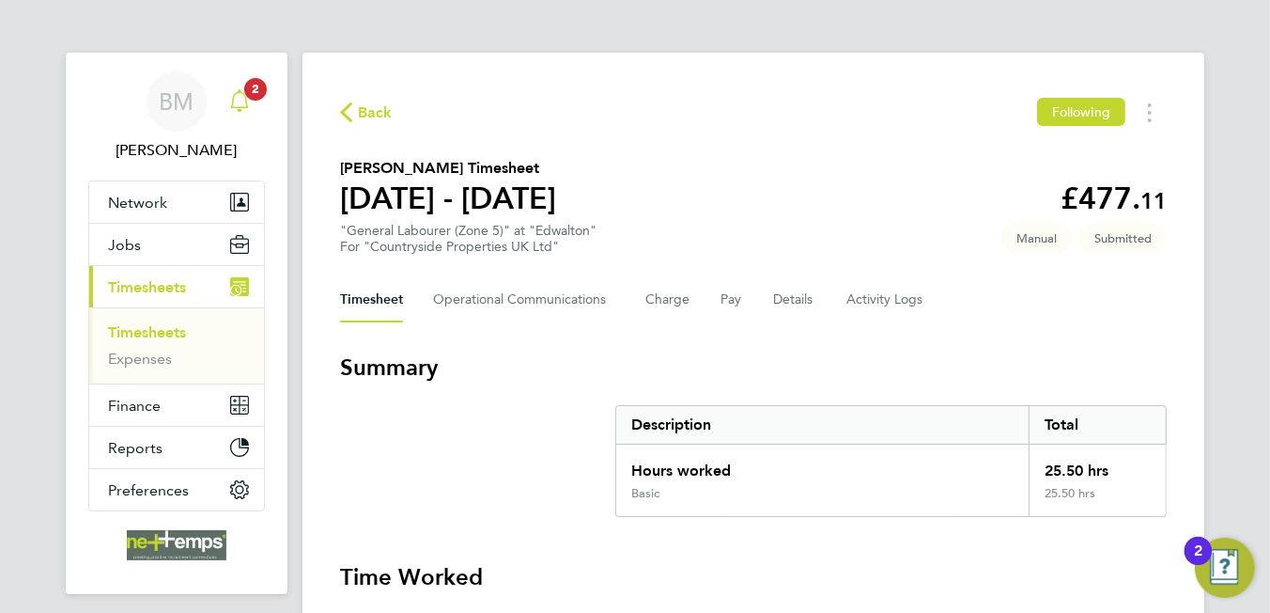
click at [242, 96] on icon "Main navigation" at bounding box center [239, 100] width 23 height 23
